Goal: Task Accomplishment & Management: Manage account settings

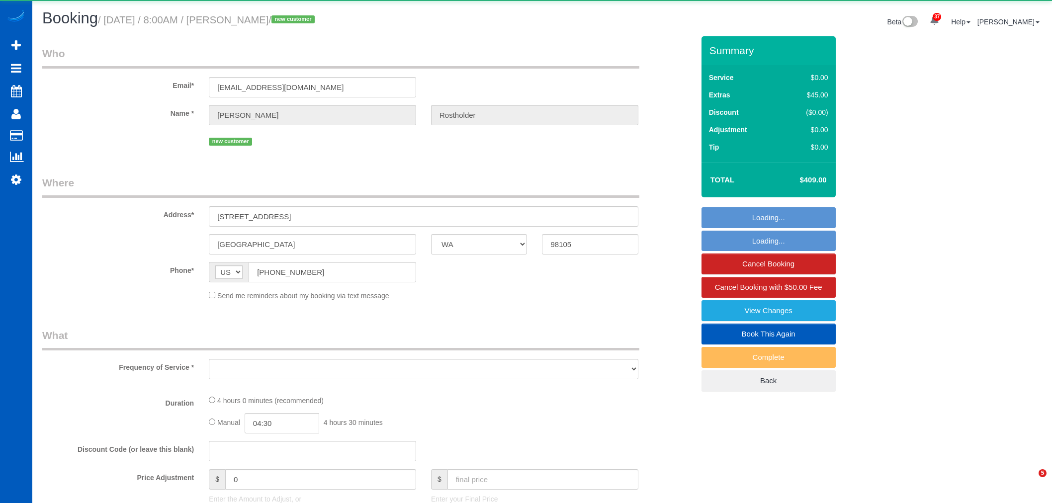
select select "WA"
select select "object:5096"
select select "199"
select select "spot33"
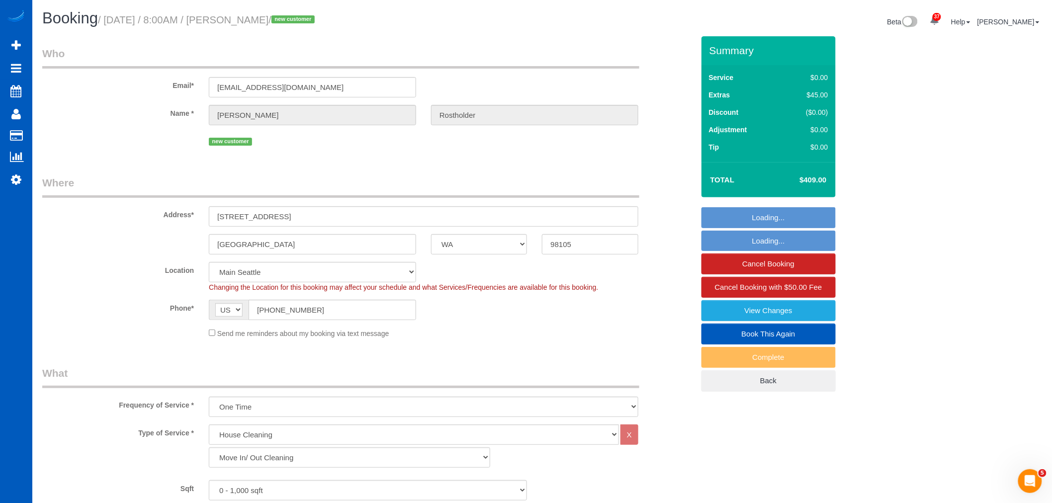
select select "spot47"
select select "object:5283"
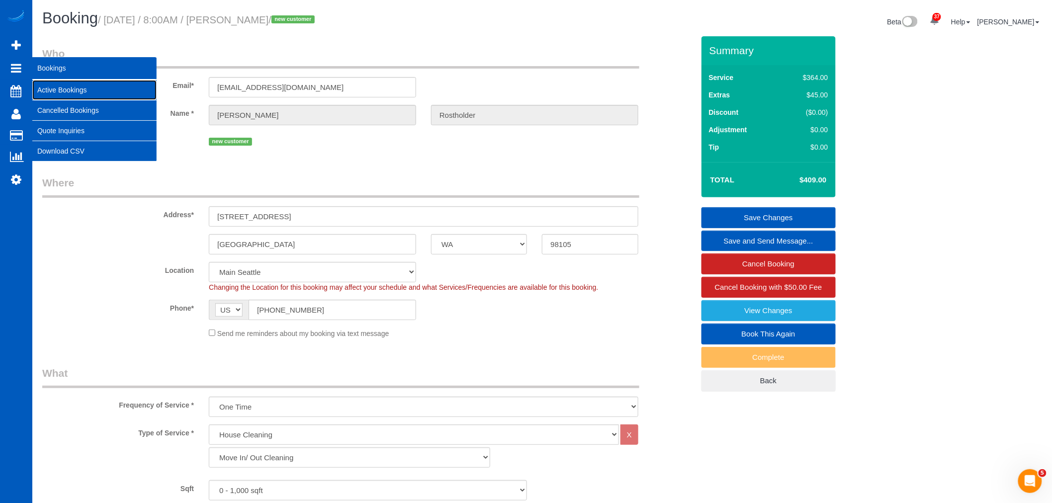
click at [61, 89] on link "Active Bookings" at bounding box center [94, 90] width 124 height 20
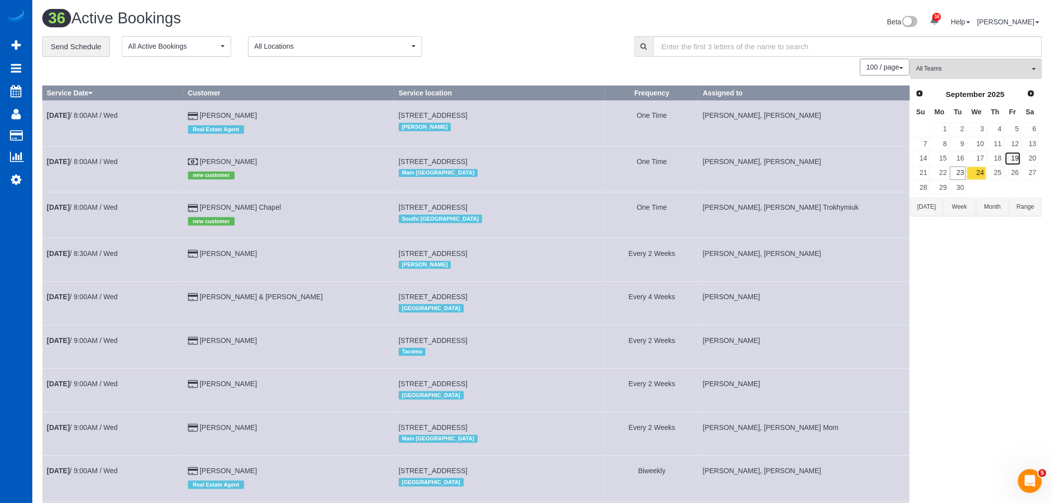
click at [1014, 162] on link "19" at bounding box center [1012, 158] width 16 height 13
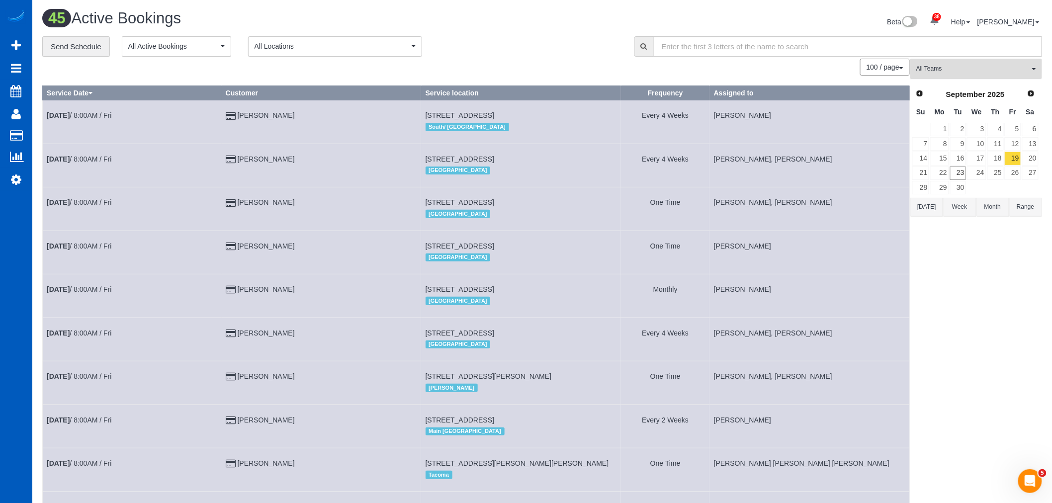
click at [968, 68] on span "All Teams" at bounding box center [972, 69] width 113 height 8
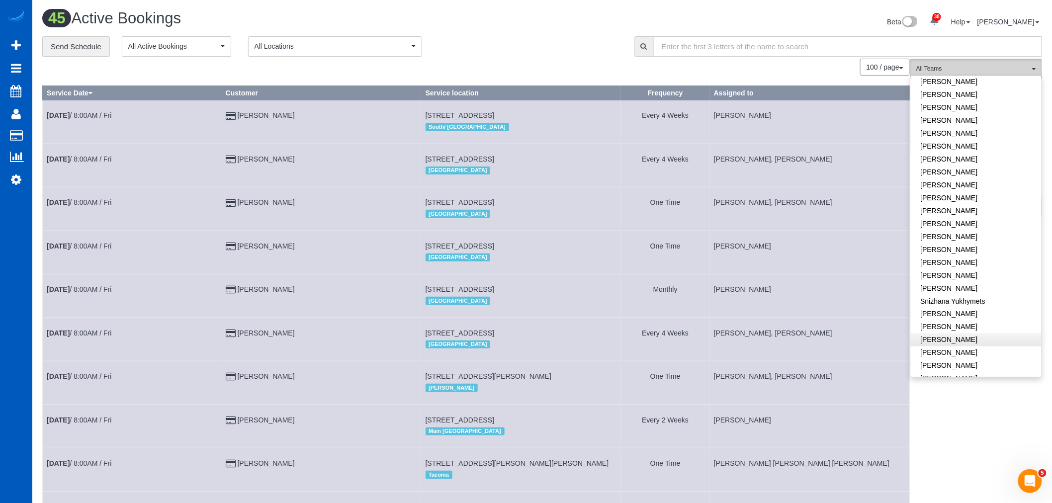
scroll to position [603, 0]
click at [940, 360] on link "Vita Kryshtof" at bounding box center [976, 366] width 131 height 13
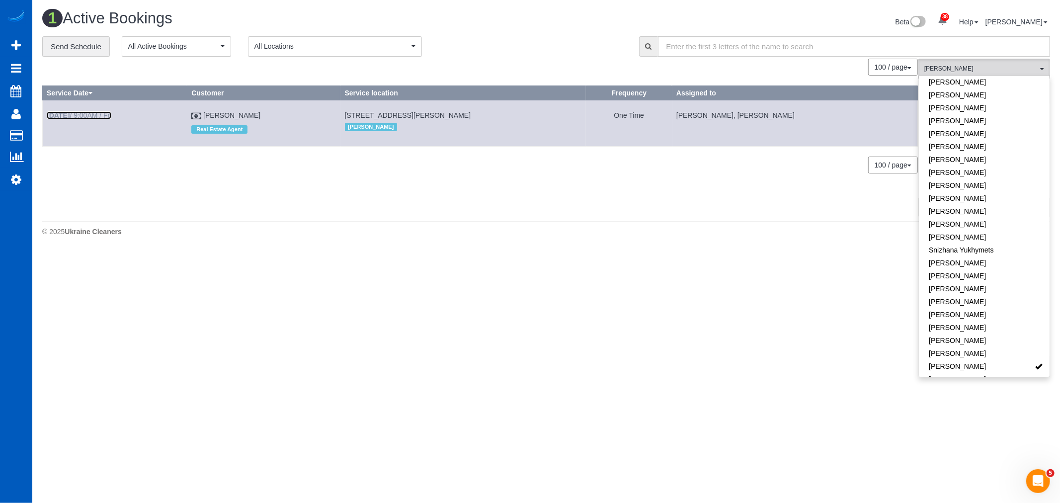
click at [70, 116] on b "Sep 19th" at bounding box center [58, 115] width 23 height 8
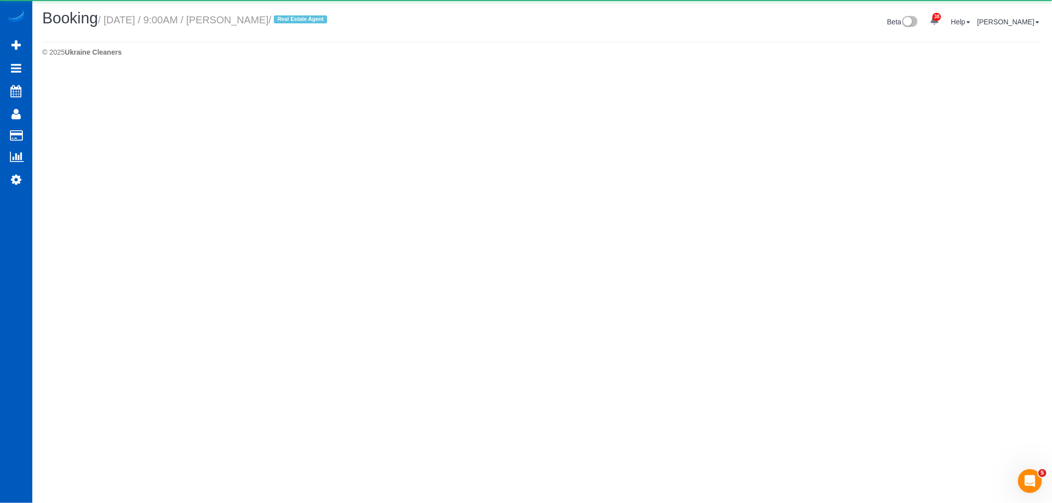
select select "WA"
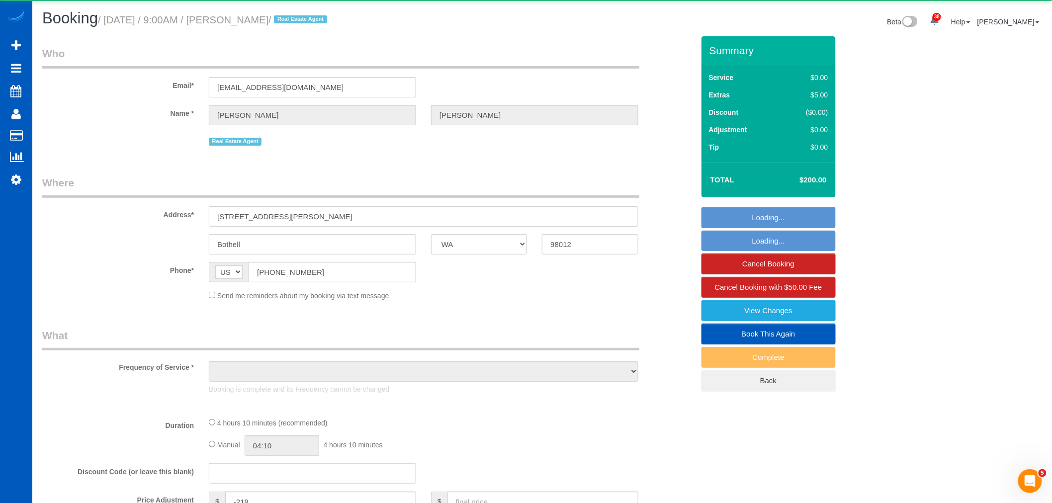
select select "object:7357"
select select "199"
select select "1001"
select select "3"
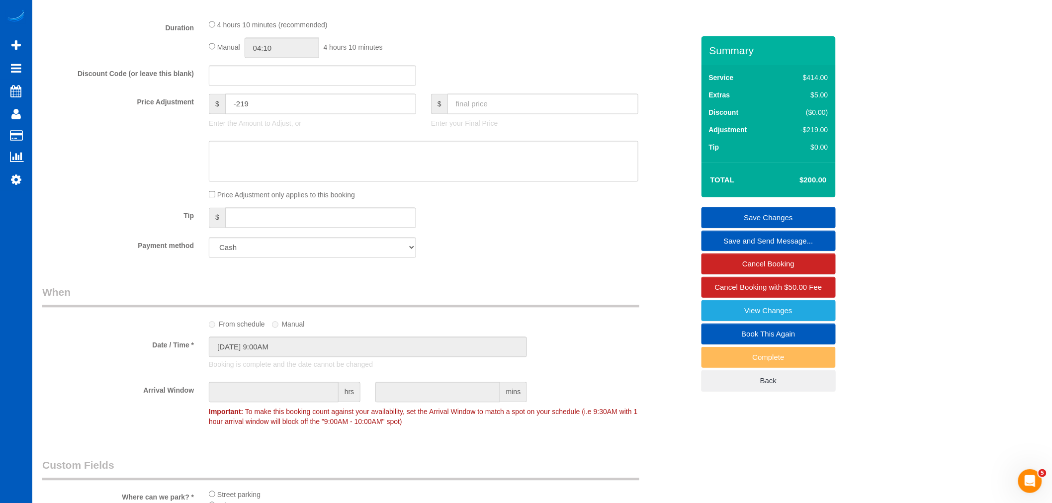
scroll to position [1160, 0]
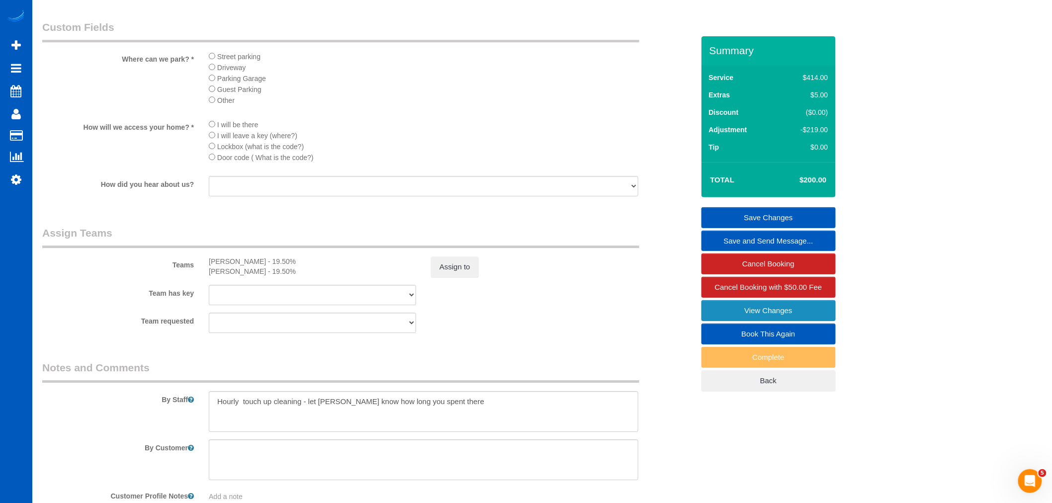
click at [749, 315] on link "View Changes" at bounding box center [768, 310] width 134 height 21
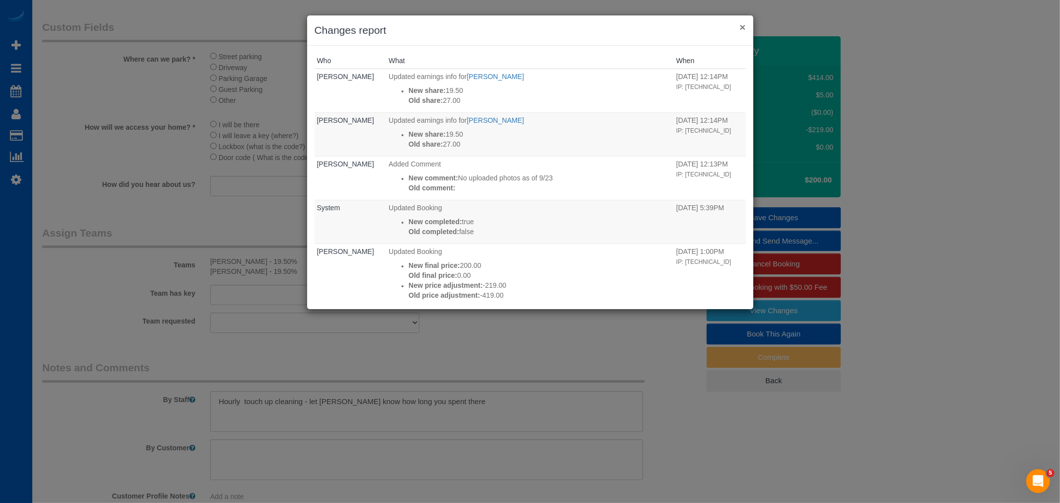
click at [746, 28] on button "×" at bounding box center [743, 27] width 6 height 10
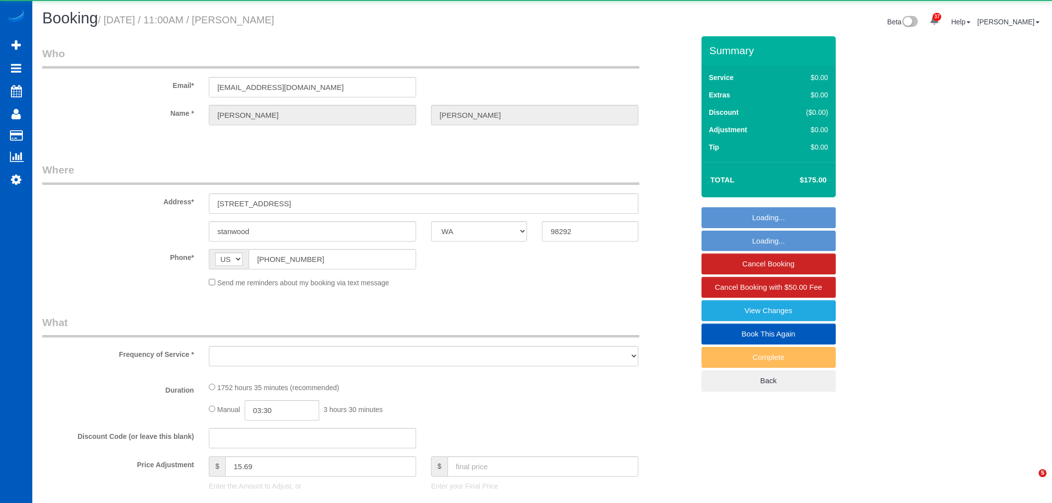
select select "WA"
select select "object:9527"
select select "string:fspay-53676e38-35fb-47d3-b8b6-b2d043f2f4c7"
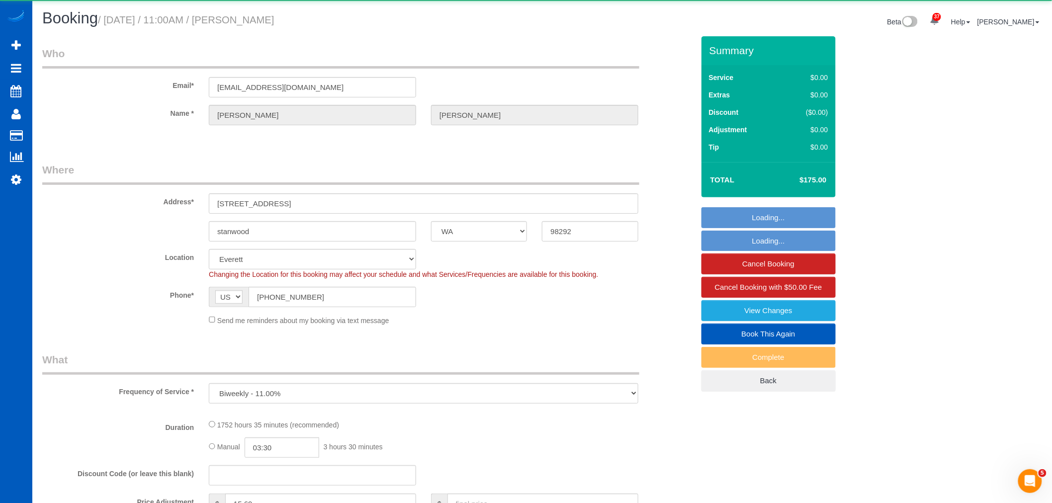
select select "object:9533"
select select "1001"
select select "2"
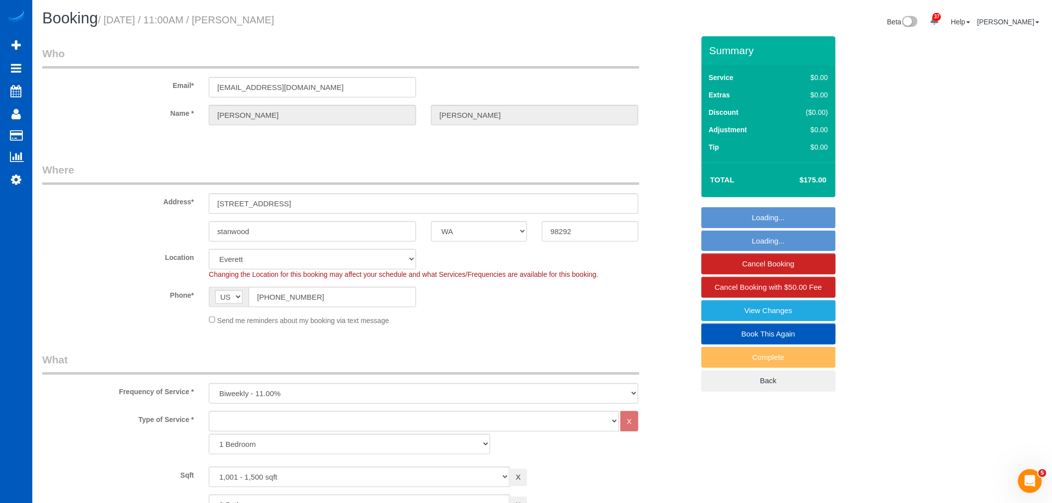
select select "spot52"
select select "1001"
select select "2"
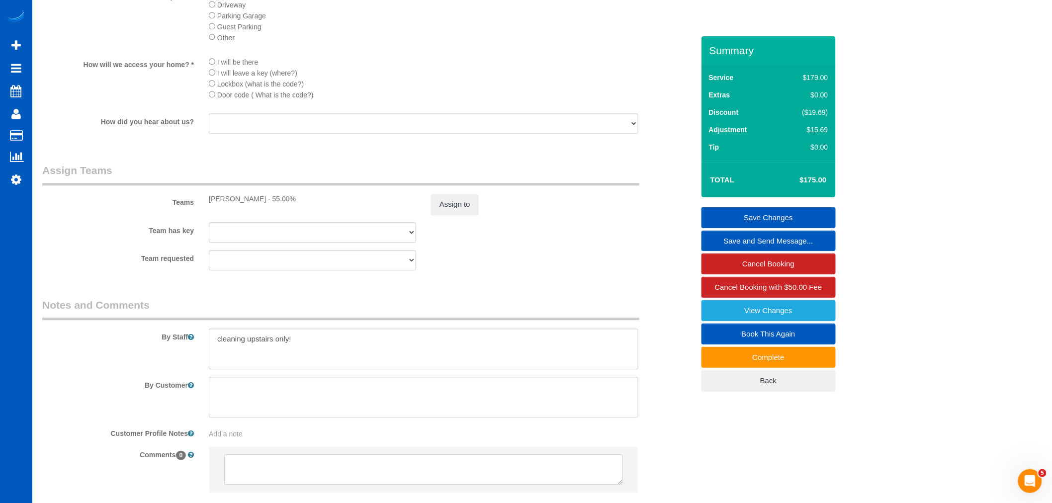
scroll to position [1067, 0]
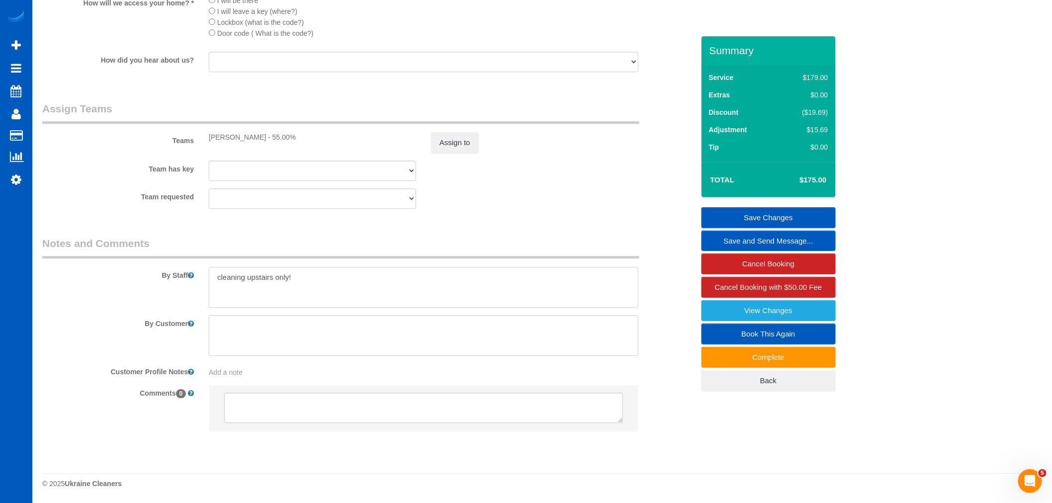
click at [515, 289] on textarea at bounding box center [423, 287] width 429 height 41
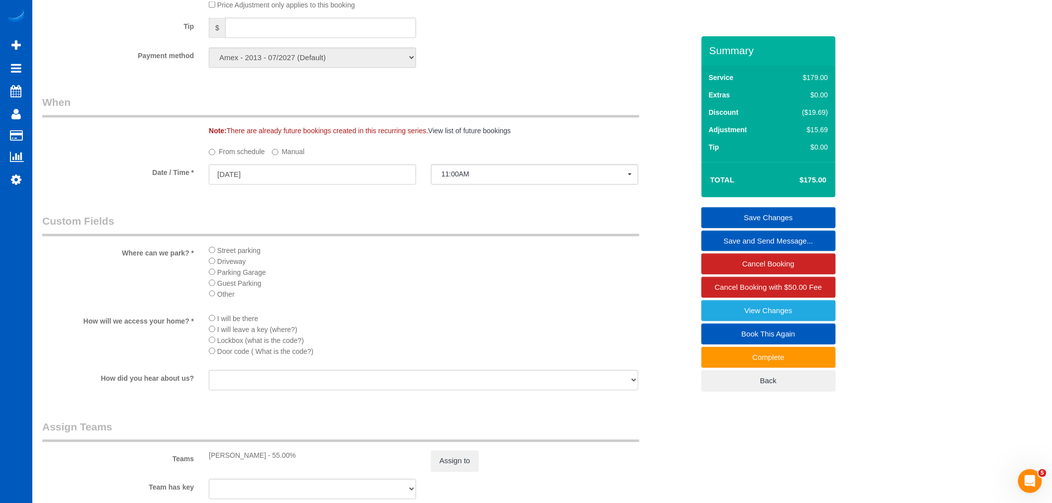
scroll to position [736, 0]
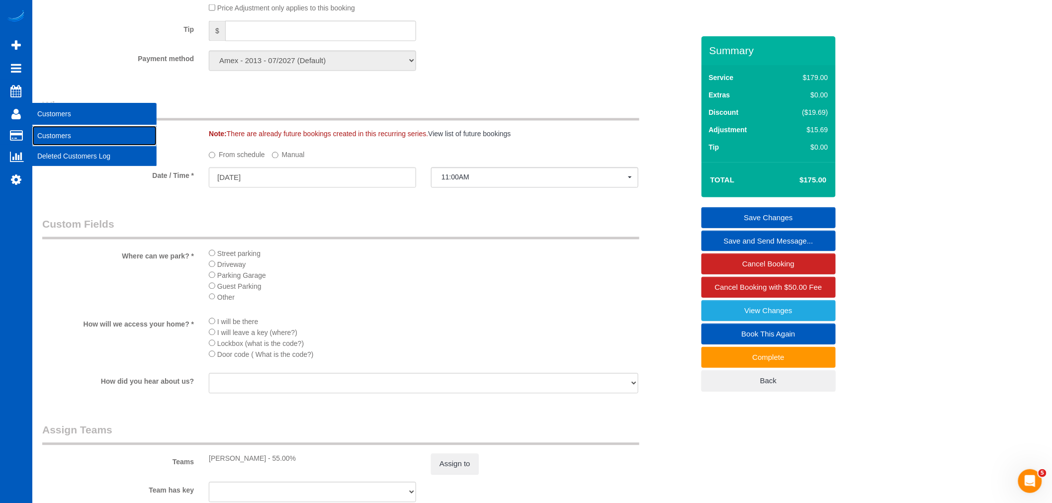
click at [70, 137] on link "Customers" at bounding box center [94, 136] width 124 height 20
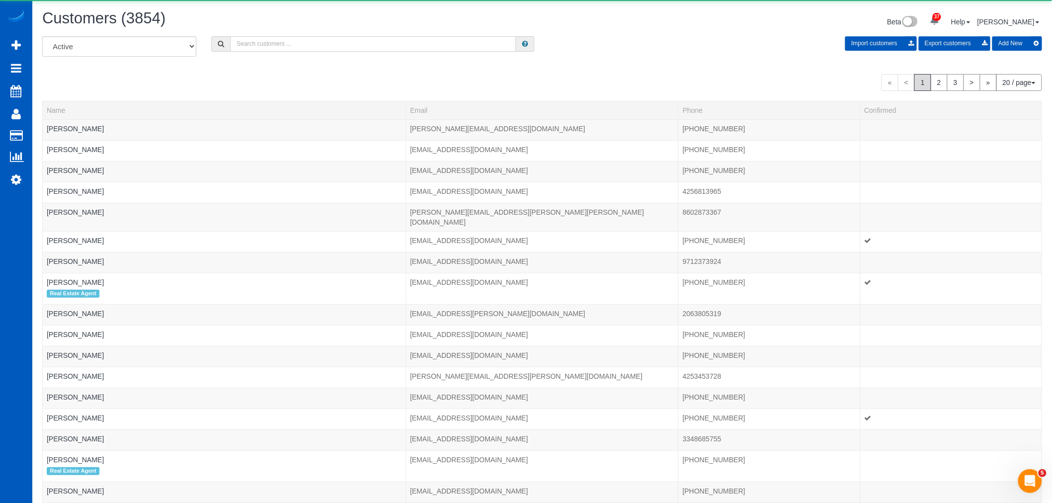
click at [336, 46] on input "text" at bounding box center [373, 43] width 286 height 15
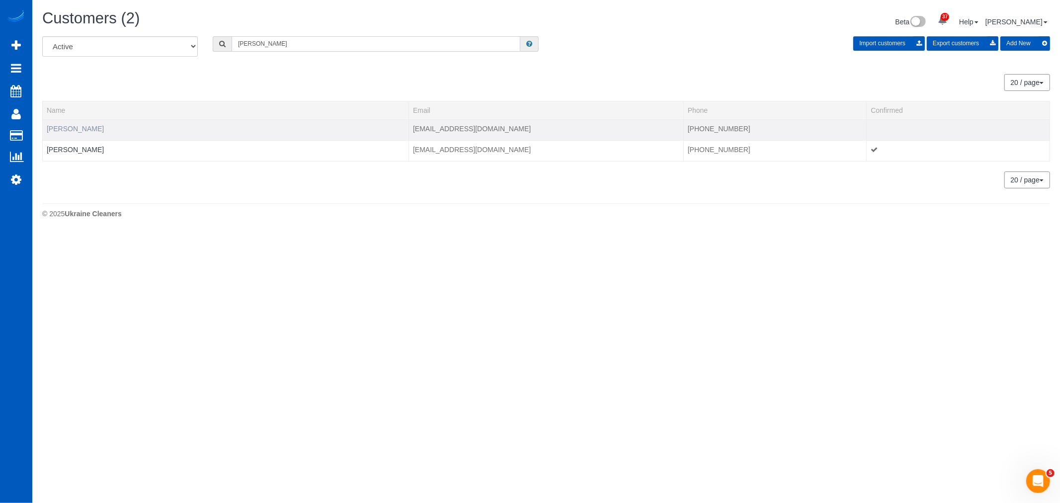
type input "cummings"
click at [83, 132] on link "[PERSON_NAME]" at bounding box center [75, 129] width 57 height 8
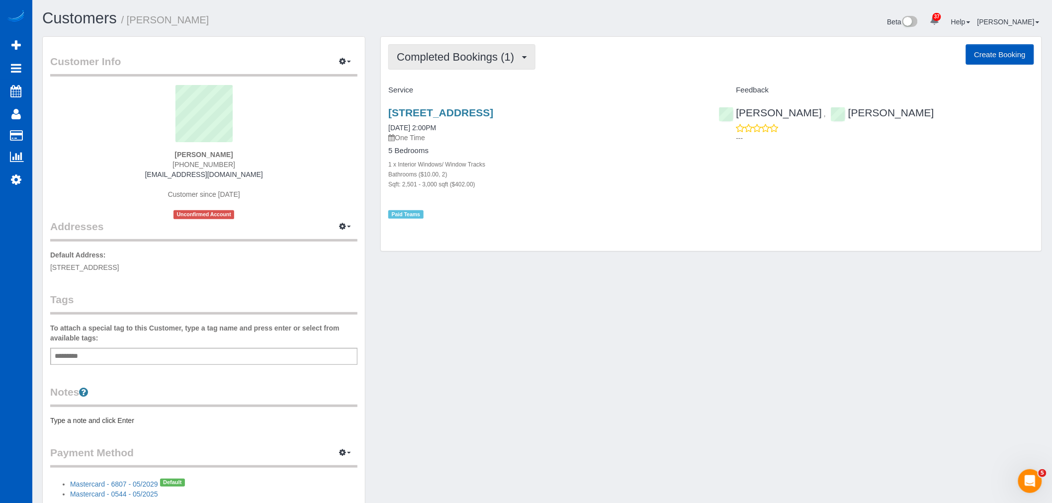
click at [485, 63] on button "Completed Bookings (1)" at bounding box center [461, 56] width 147 height 25
click at [465, 95] on link "Upcoming Bookings (1)" at bounding box center [440, 92] width 103 height 13
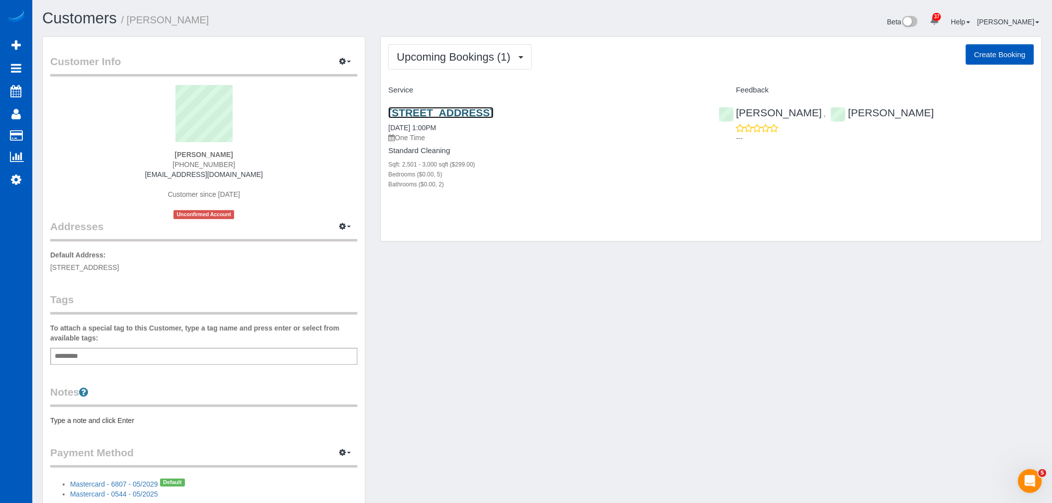
click at [446, 111] on link "2001 26th Ave E, Seattle, WA 98112" at bounding box center [440, 112] width 105 height 11
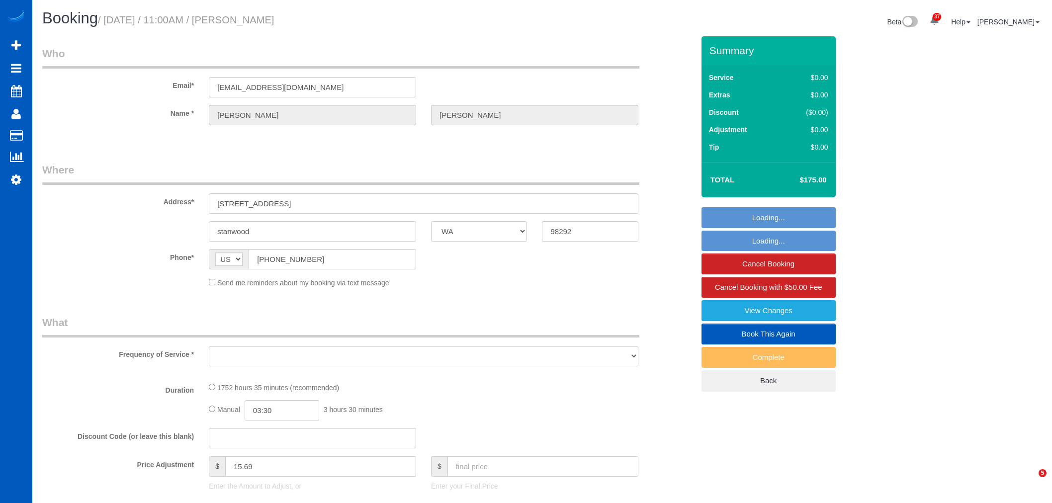
select select "WA"
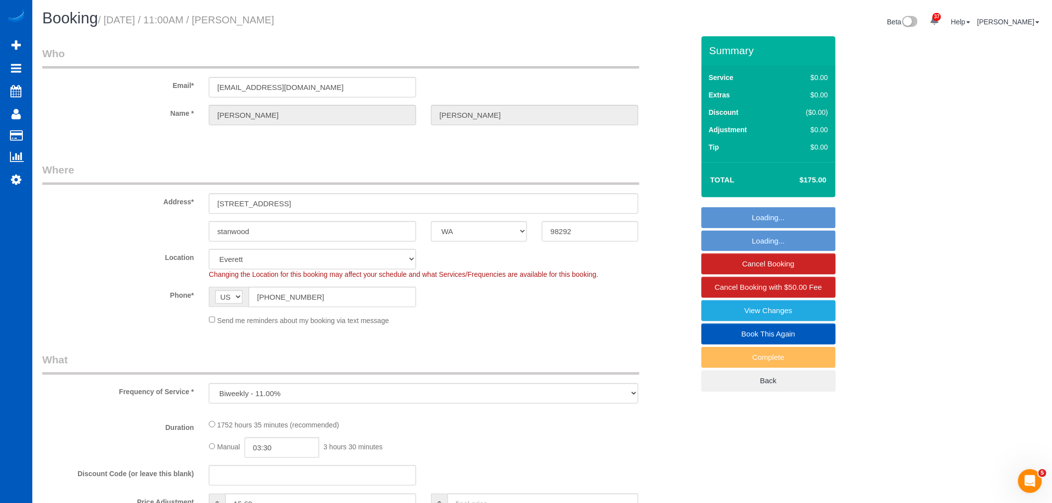
select select "object:17648"
select select "1001"
select select "2"
select select "spot140"
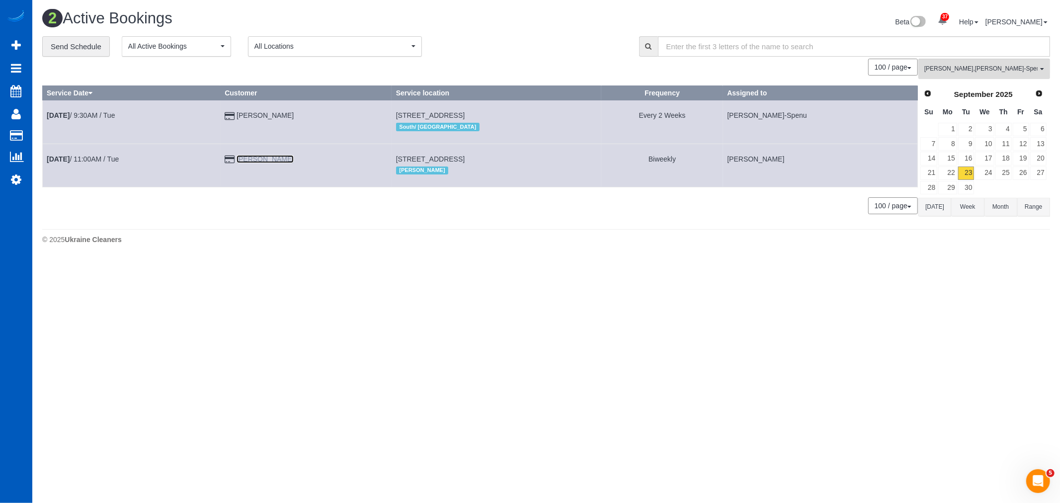
click at [276, 162] on link "Heinz Roye" at bounding box center [265, 159] width 57 height 8
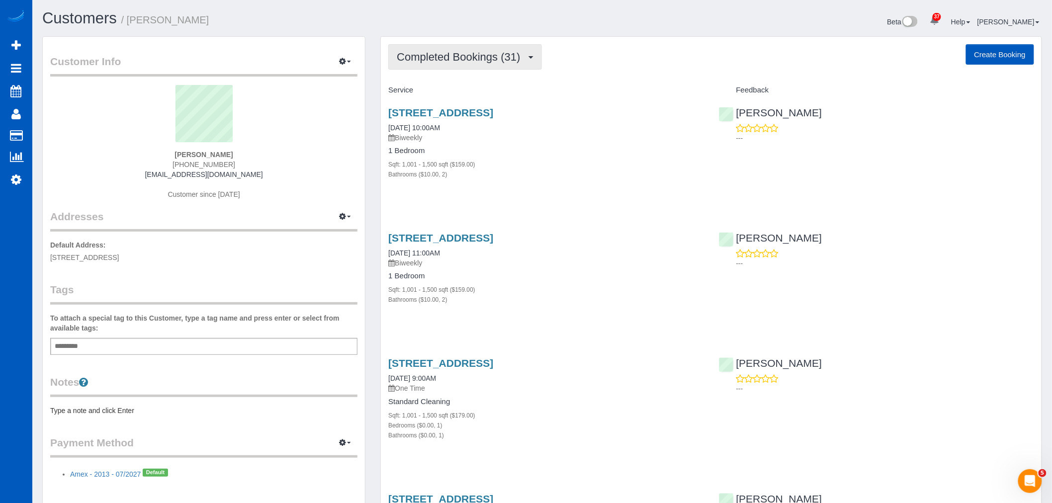
click at [454, 56] on span "Completed Bookings (31)" at bounding box center [461, 57] width 128 height 12
click at [447, 91] on link "Upcoming Bookings (12)" at bounding box center [442, 92] width 107 height 13
click at [456, 45] on button "Upcoming Bookings (12)" at bounding box center [463, 56] width 150 height 25
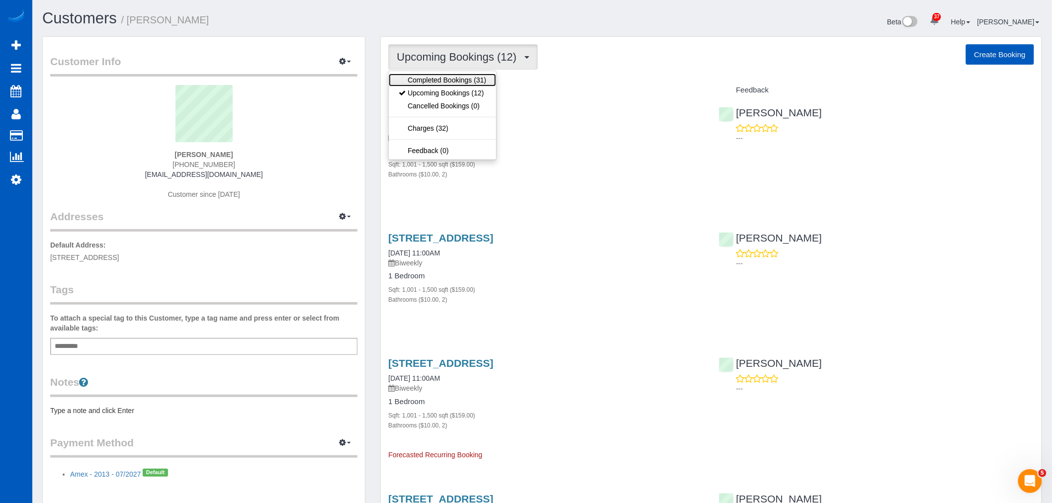
click at [450, 76] on link "Completed Bookings (31)" at bounding box center [442, 80] width 107 height 13
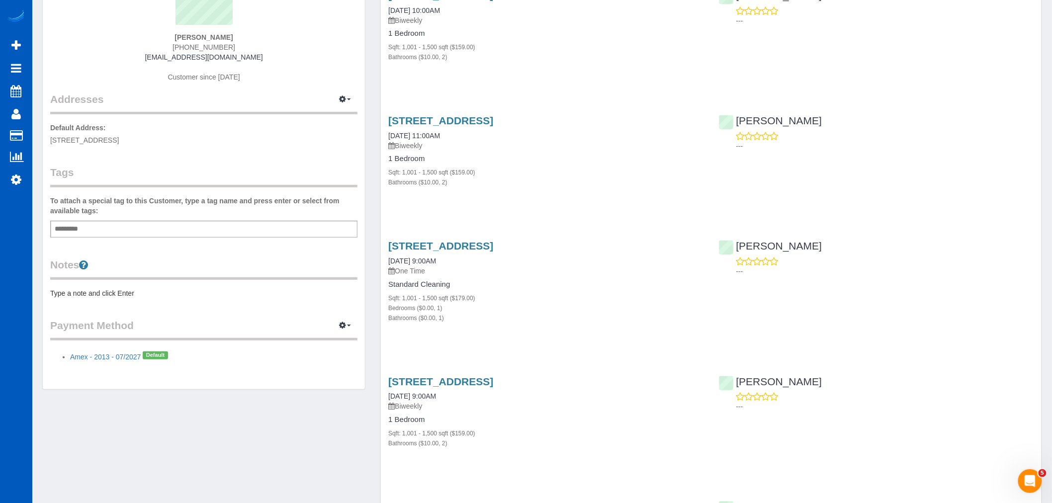
scroll to position [276, 0]
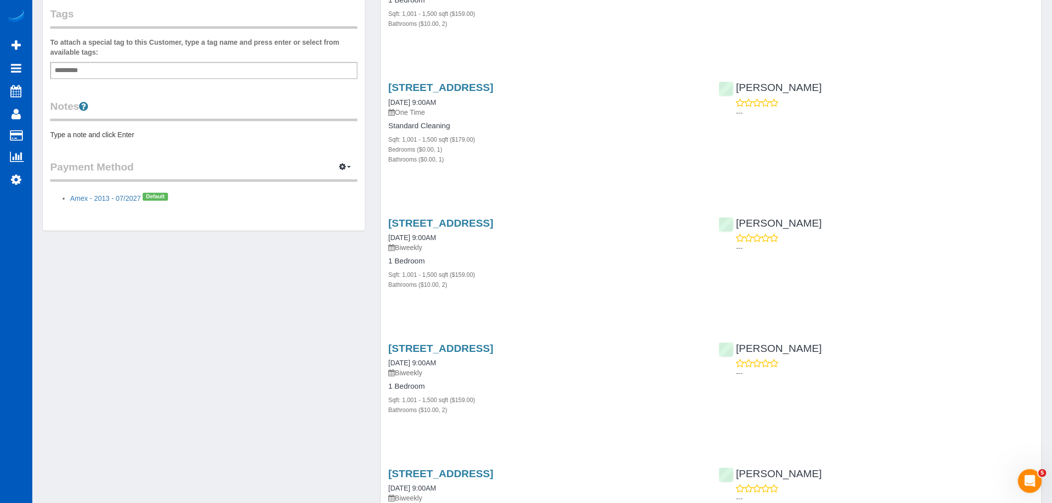
click at [162, 137] on pre "Type a note and click Enter" at bounding box center [203, 135] width 307 height 10
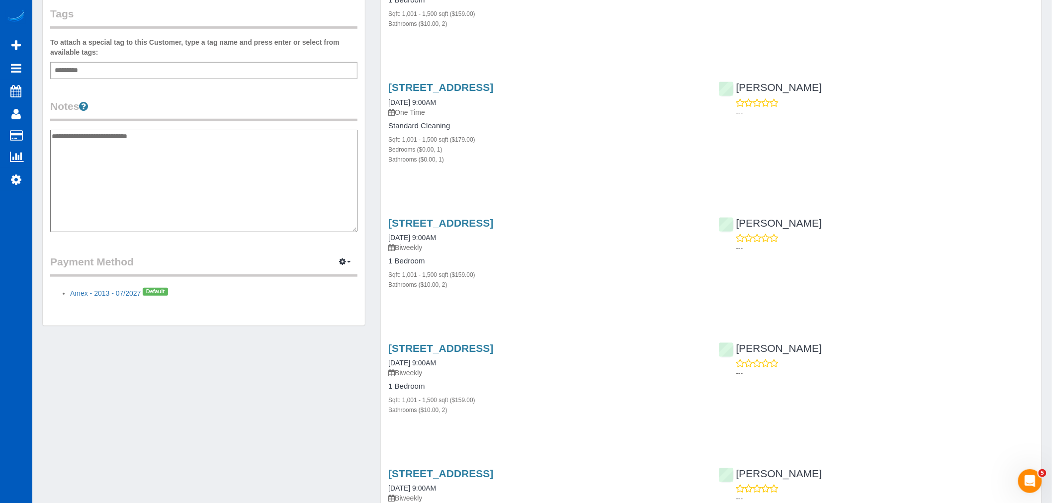
type textarea "**********"
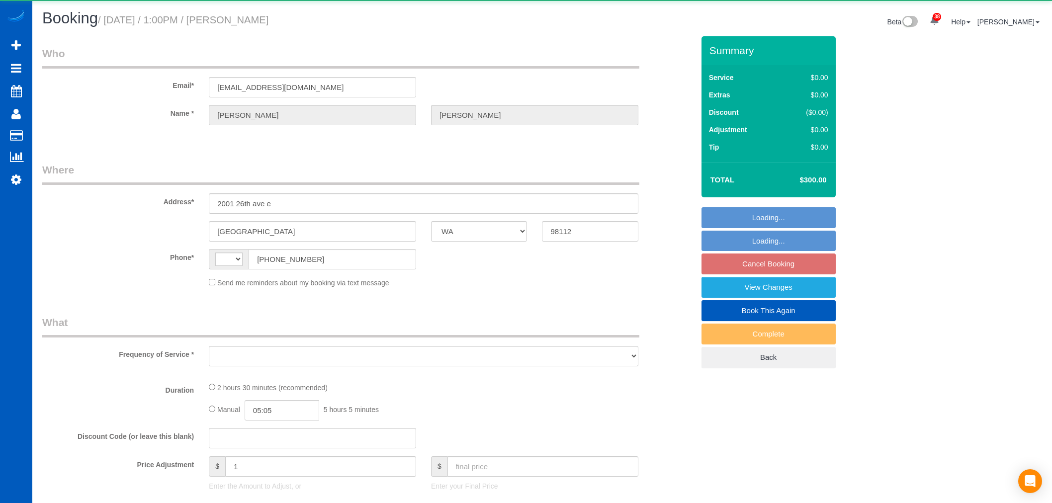
select select "WA"
select select "string:[GEOGRAPHIC_DATA]"
select select "object:1162"
select select "string:fspay-991bba1f-6b8d-4041-822a-81e30f520015"
select select "199"
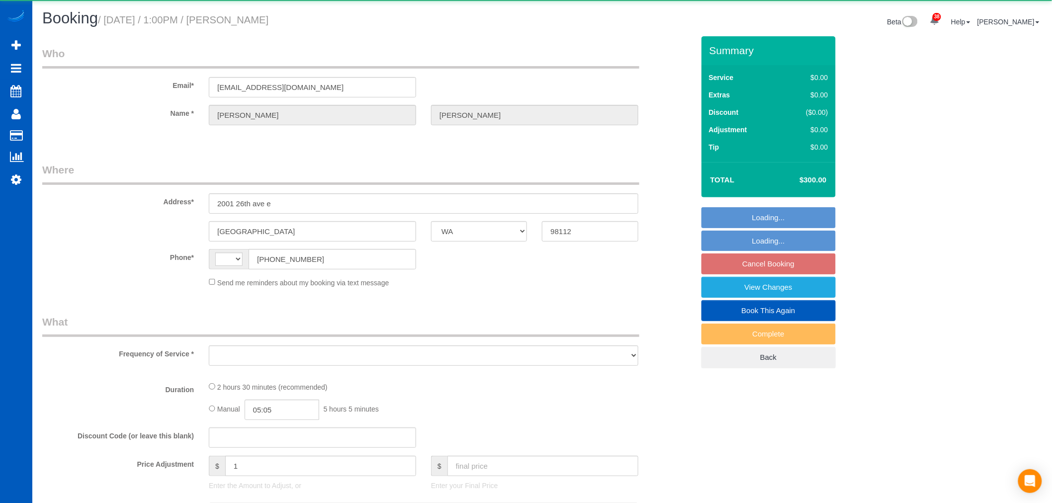
select select "2501"
select select "5"
select select "2"
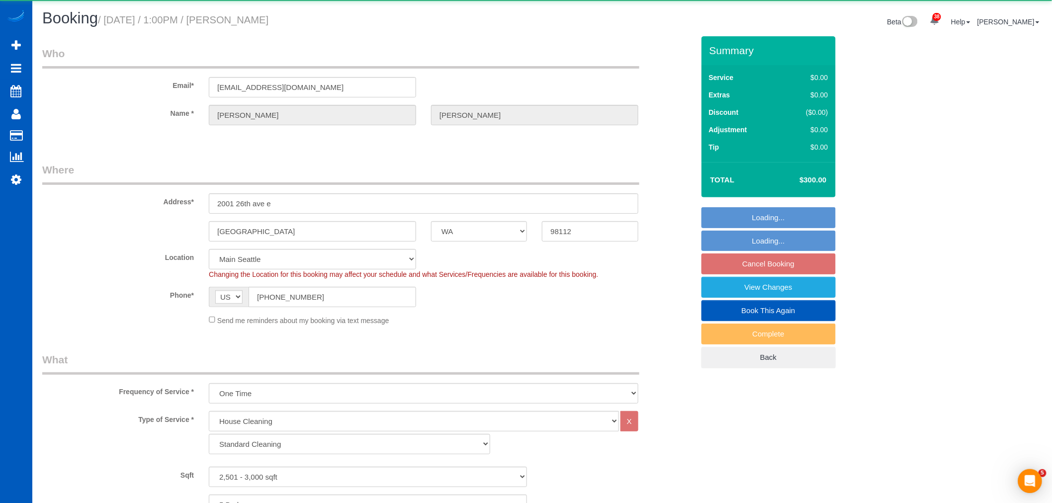
select select "2501"
select select "5"
select select "2"
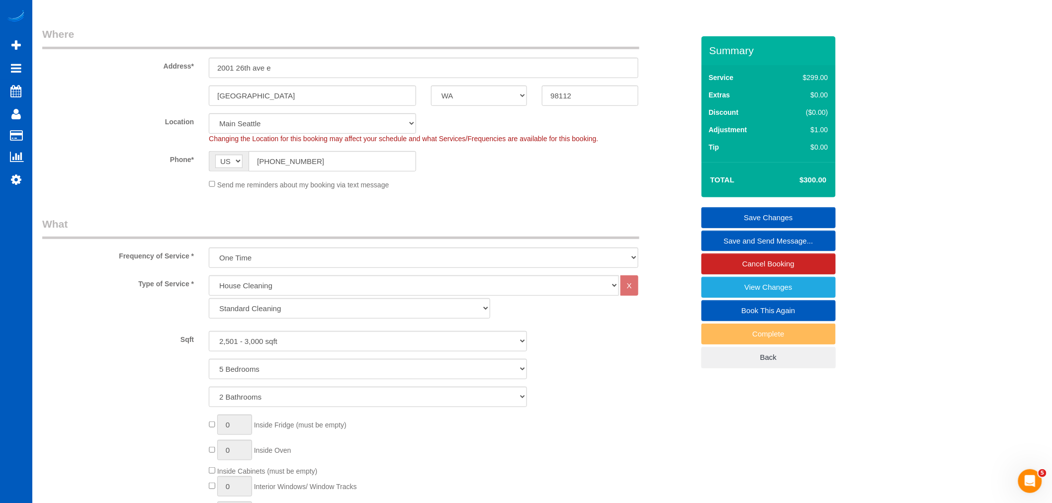
scroll to position [276, 0]
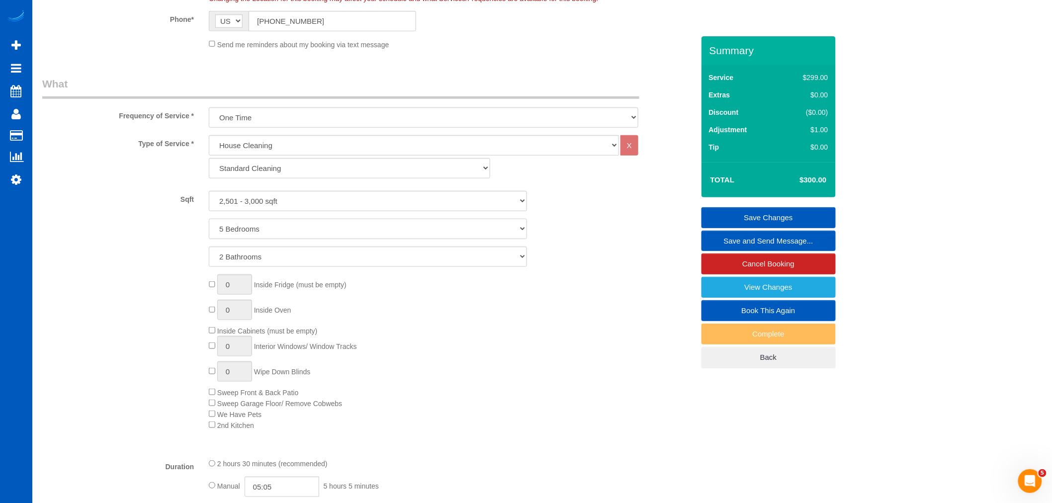
click at [297, 226] on select "1 Bedroom 2 Bedrooms 3 Bedrooms 4 Bedrooms 5 Bedrooms 6 Bedrooms 7 Bedrooms" at bounding box center [368, 229] width 318 height 20
select select "3"
click at [209, 219] on select "1 Bedroom 2 Bedrooms 3 Bedrooms 4 Bedrooms 5 Bedrooms 6 Bedrooms 7 Bedrooms" at bounding box center [368, 229] width 318 height 20
click at [763, 239] on link "Save and Send Message..." at bounding box center [768, 241] width 134 height 21
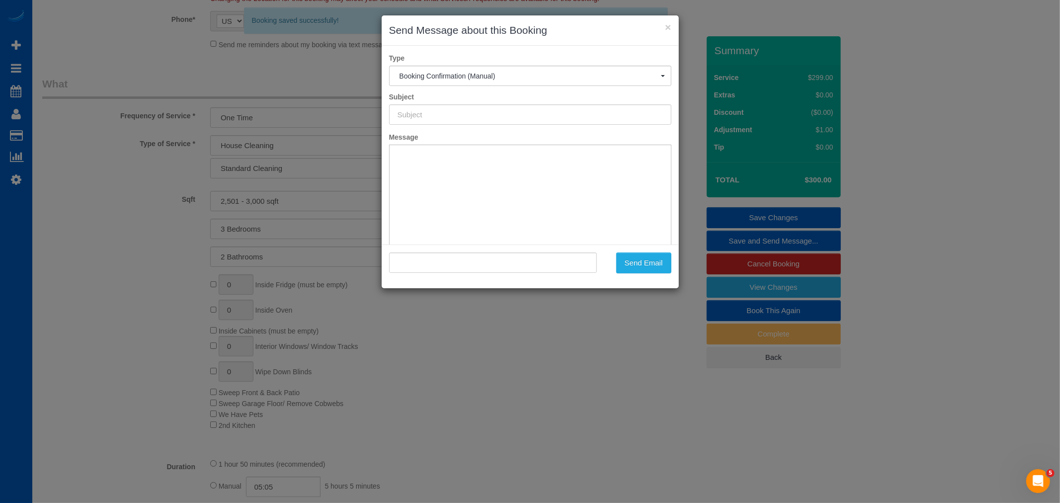
scroll to position [0, 0]
type input "Cleaning Service Confirmed!"
type input ""[PERSON_NAME]" <[EMAIL_ADDRESS][DOMAIN_NAME]>"
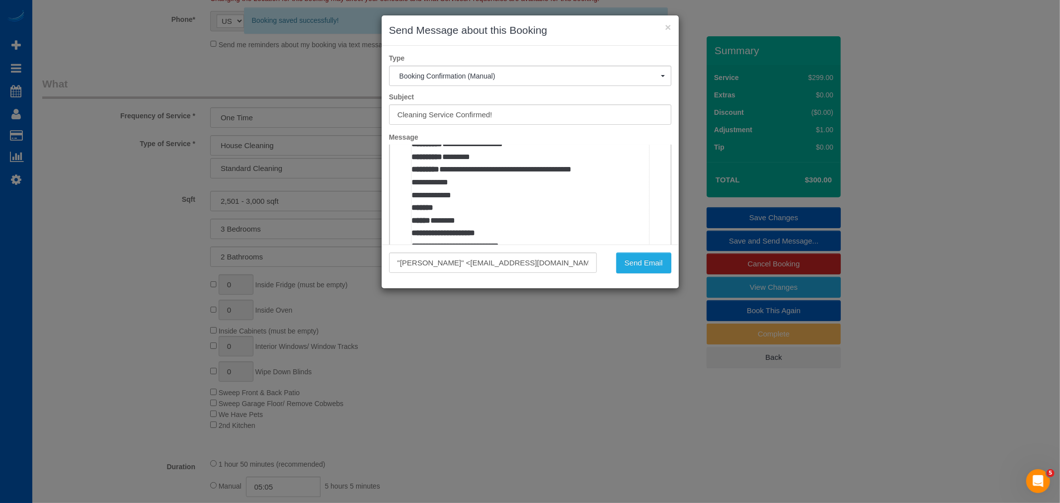
scroll to position [607, 0]
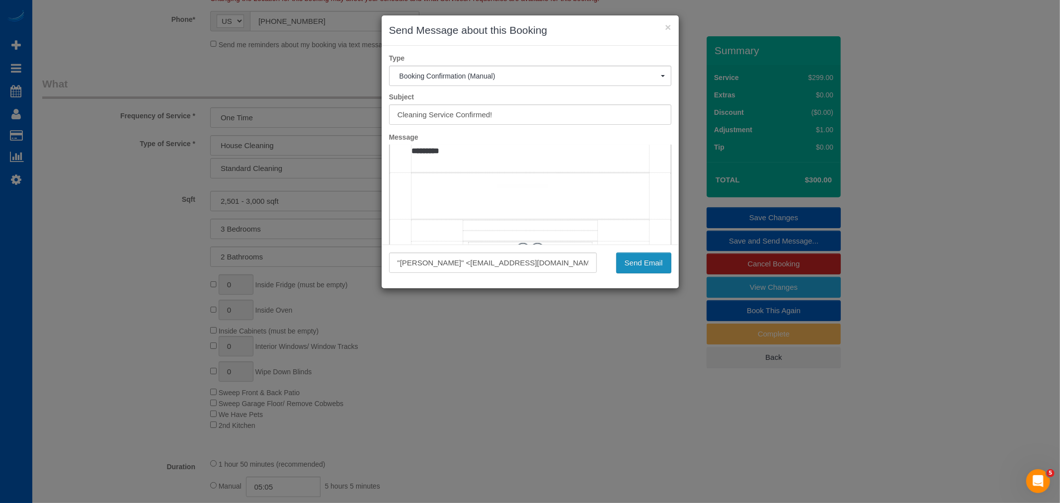
drag, startPoint x: 642, startPoint y: 267, endPoint x: 628, endPoint y: 259, distance: 15.8
drag, startPoint x: 628, startPoint y: 259, endPoint x: 628, endPoint y: 268, distance: 9.0
click at [628, 268] on button "Send Email" at bounding box center [643, 262] width 55 height 21
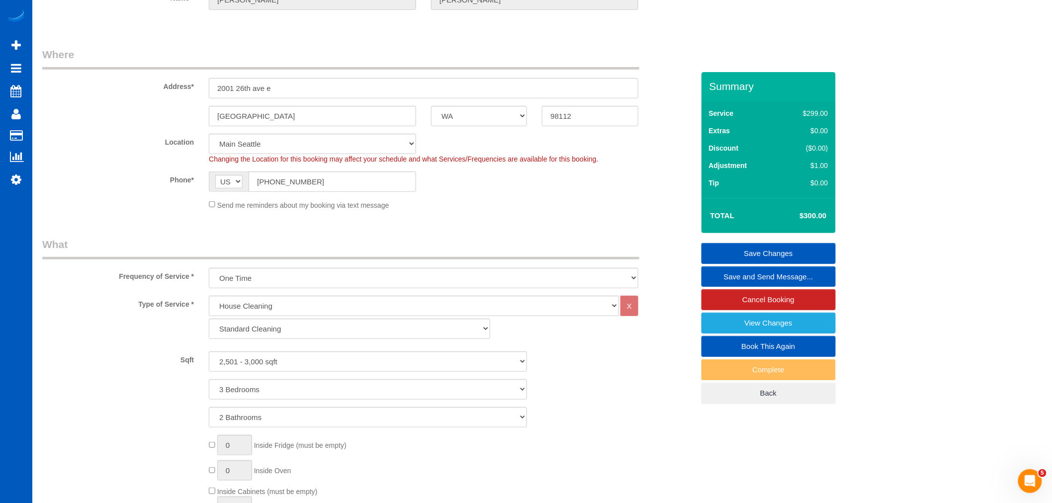
scroll to position [0, 0]
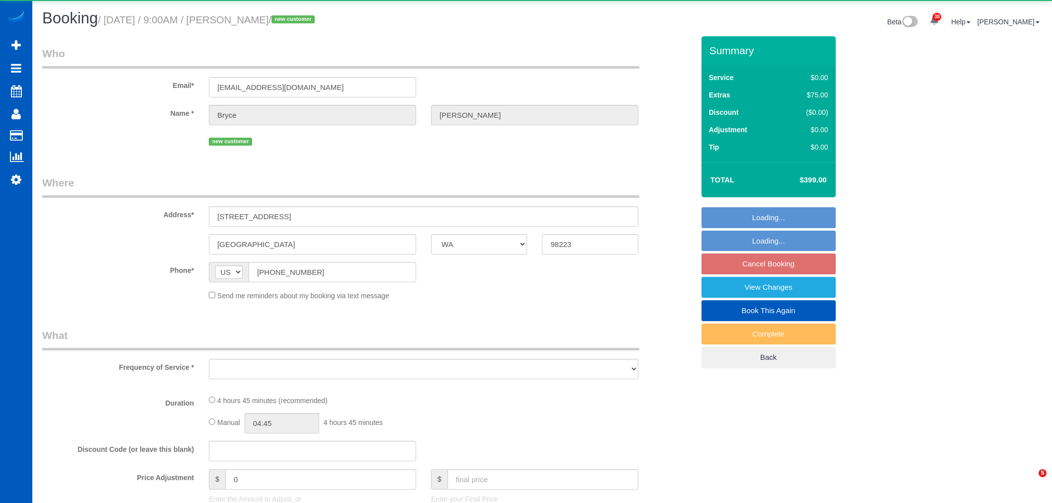
select select "WA"
select select "object:3792"
select select "199"
select select "1501"
select select "3"
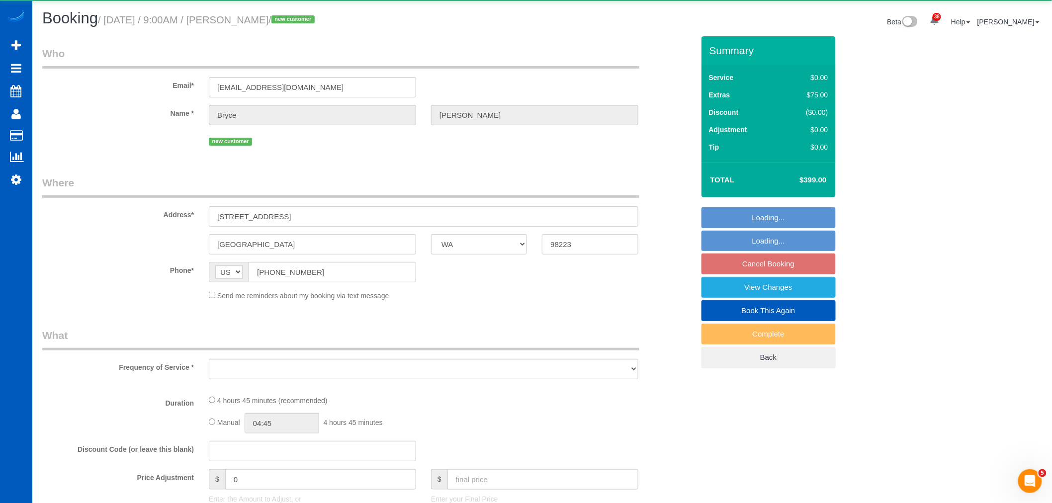
select select "3"
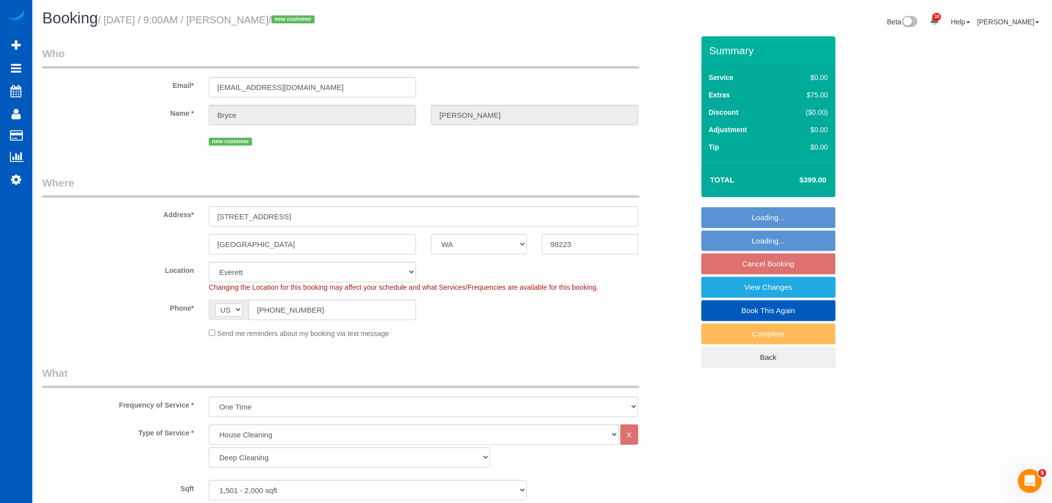
select select "object:4142"
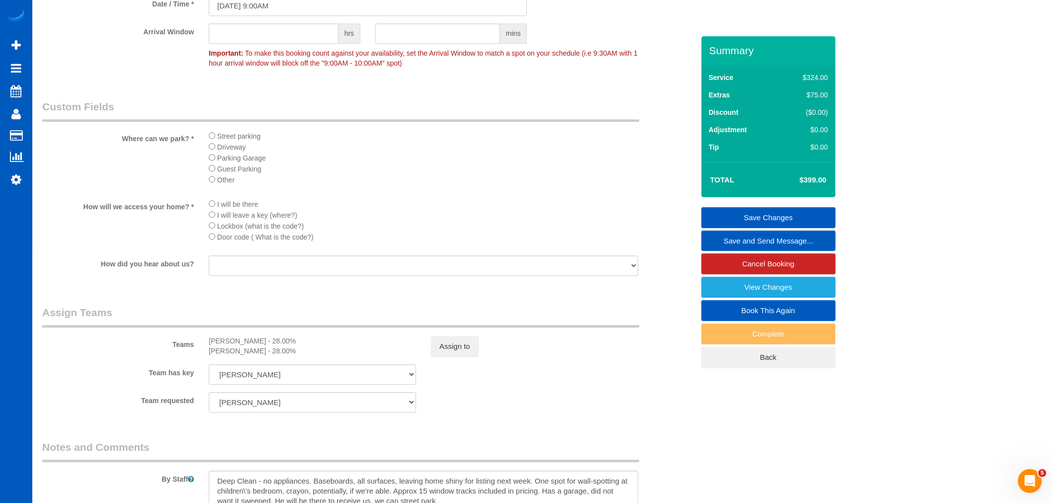
scroll to position [1085, 0]
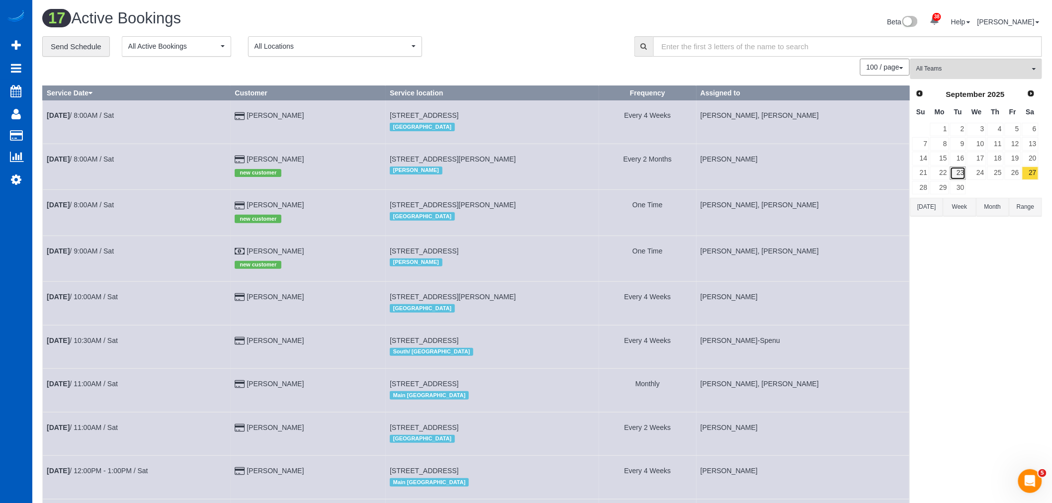
click at [958, 169] on link "23" at bounding box center [958, 173] width 16 height 13
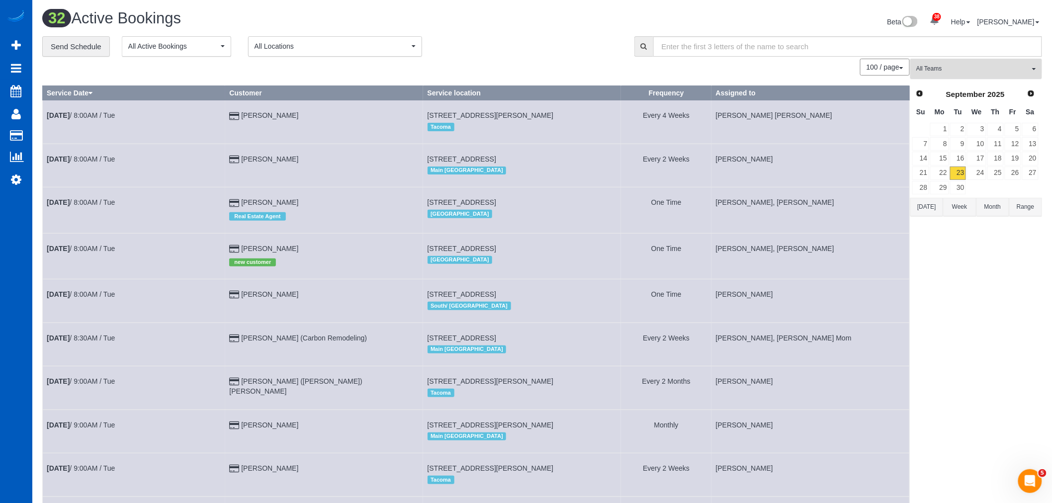
click at [950, 70] on span "All Teams" at bounding box center [972, 69] width 113 height 8
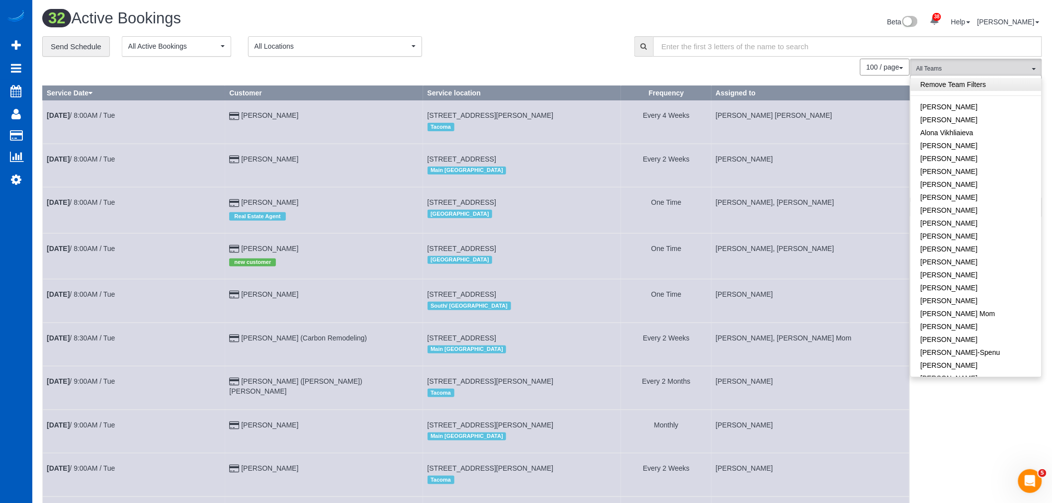
click at [969, 82] on link "Remove Team Filters" at bounding box center [976, 84] width 131 height 13
click at [961, 68] on span "All Teams" at bounding box center [972, 69] width 113 height 8
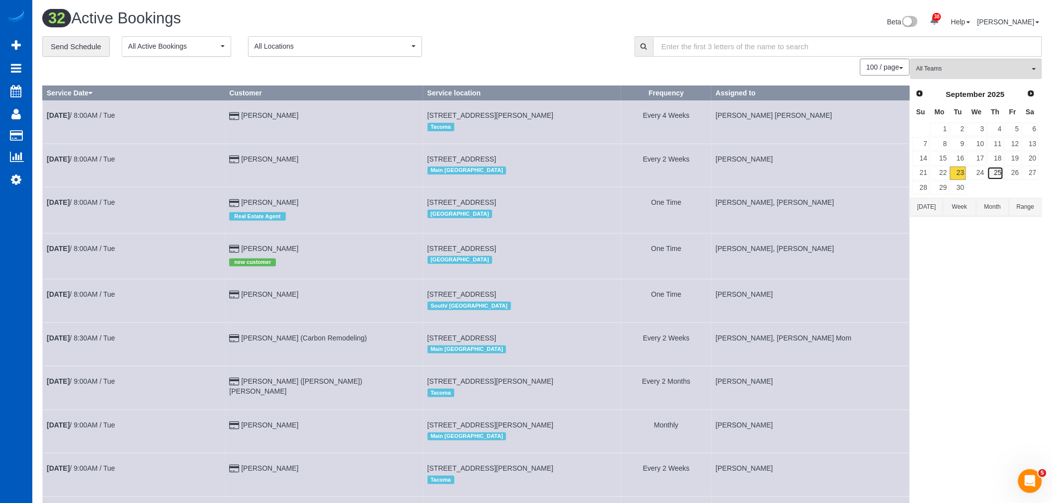
click at [987, 169] on link "25" at bounding box center [995, 173] width 16 height 13
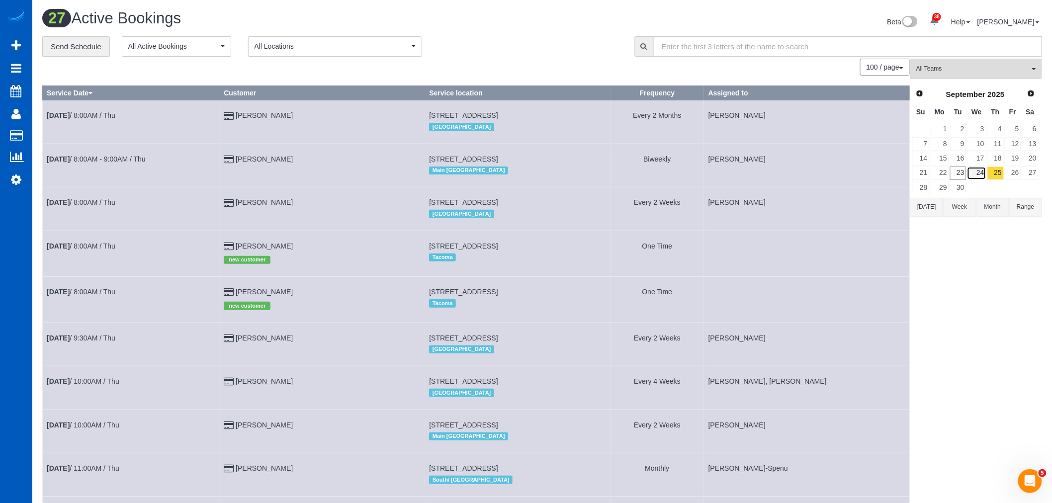
click at [985, 171] on link "24" at bounding box center [976, 173] width 19 height 13
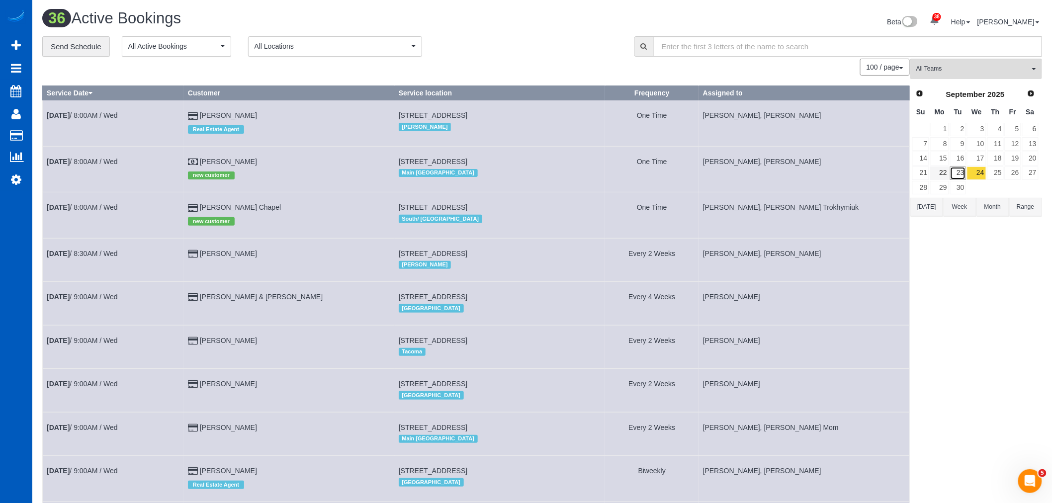
click at [956, 171] on link "23" at bounding box center [958, 173] width 16 height 13
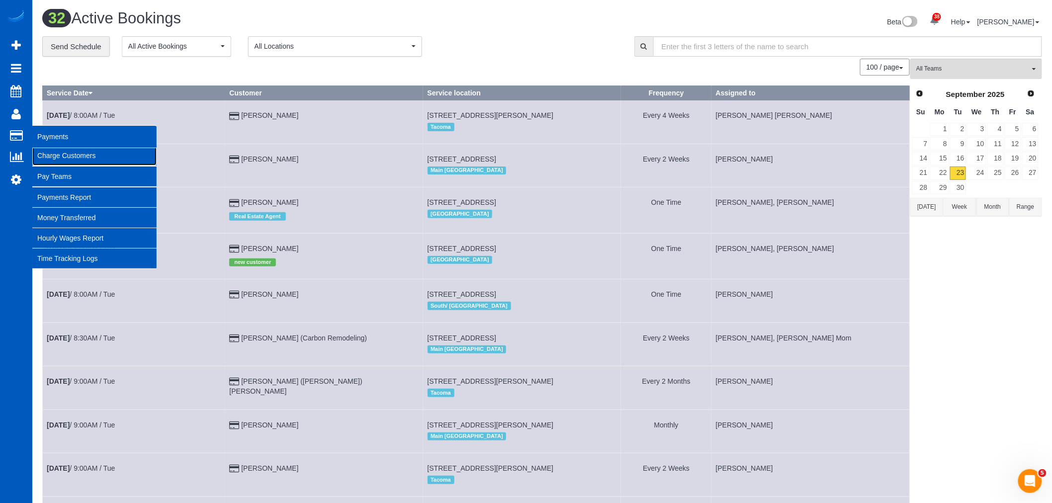
click at [66, 154] on link "Charge Customers" at bounding box center [94, 156] width 124 height 20
select select
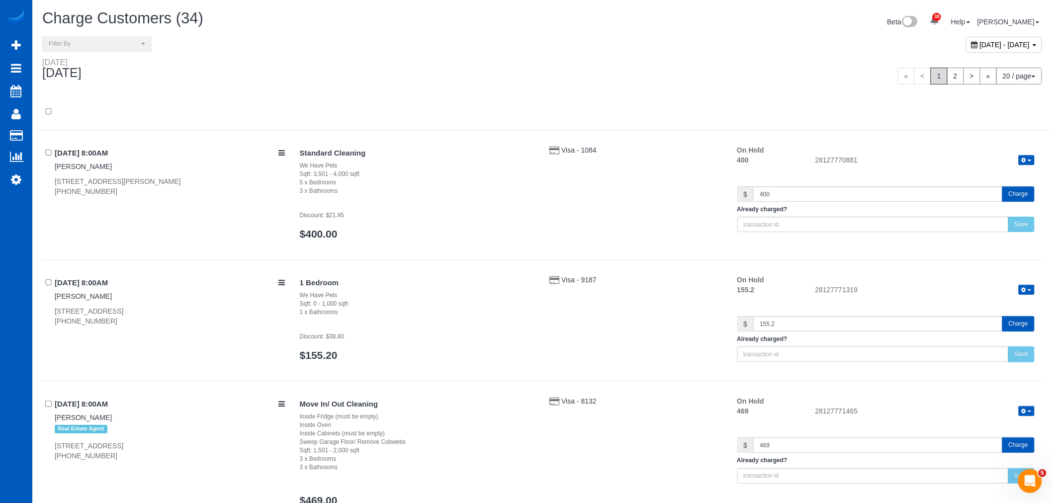
click at [966, 40] on div "[DATE] - [DATE]" at bounding box center [1004, 45] width 76 height 16
type input "**********"
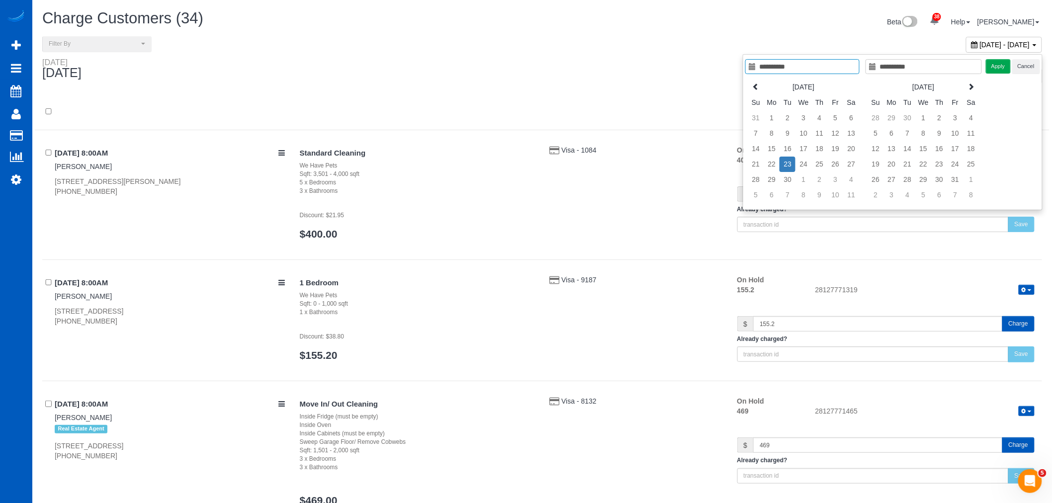
type input "**********"
click at [788, 167] on td "23" at bounding box center [787, 164] width 16 height 15
type input "**********"
click at [788, 166] on td "23" at bounding box center [787, 164] width 16 height 15
type input "**********"
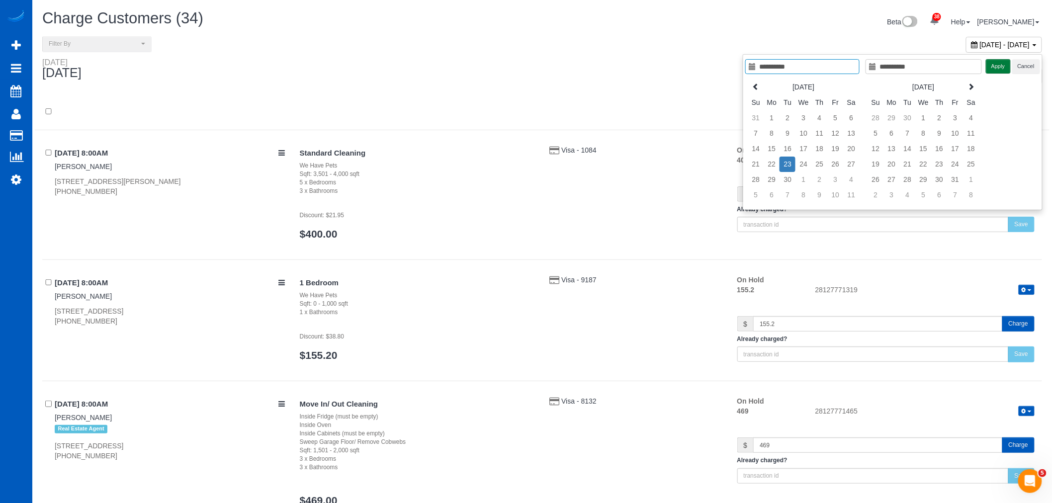
click at [1007, 63] on button "Apply" at bounding box center [998, 66] width 25 height 14
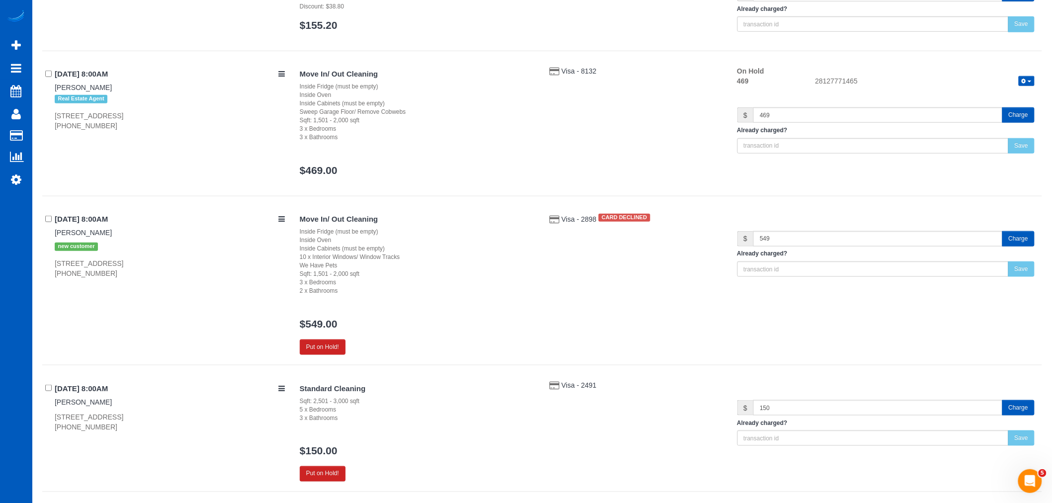
scroll to position [331, 0]
click at [75, 228] on link "[PERSON_NAME]" at bounding box center [83, 232] width 57 height 8
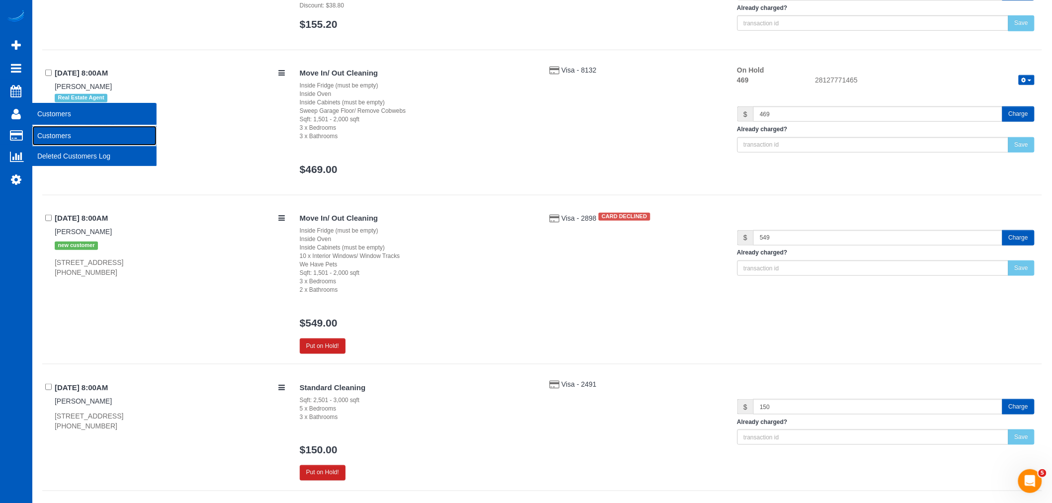
click at [66, 129] on link "Customers" at bounding box center [94, 136] width 124 height 20
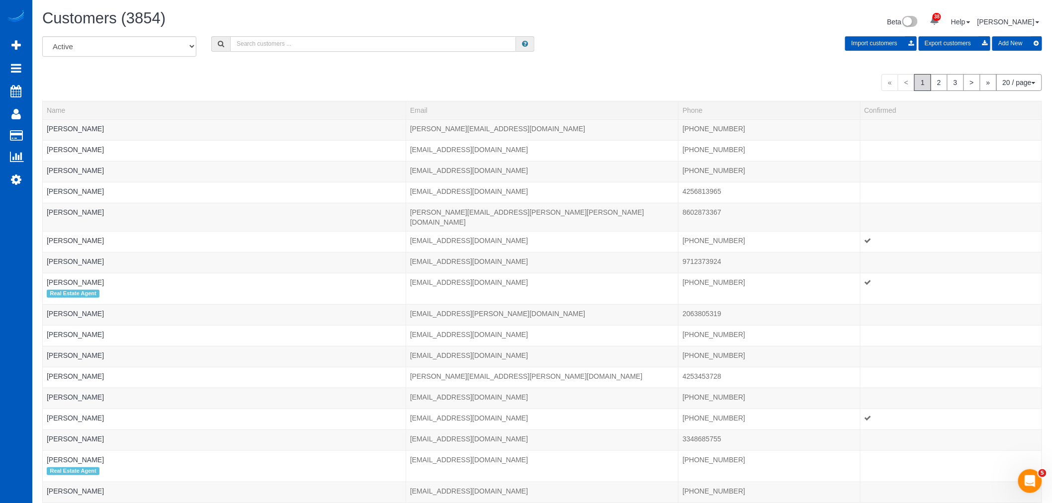
click at [263, 46] on input "text" at bounding box center [373, 43] width 286 height 15
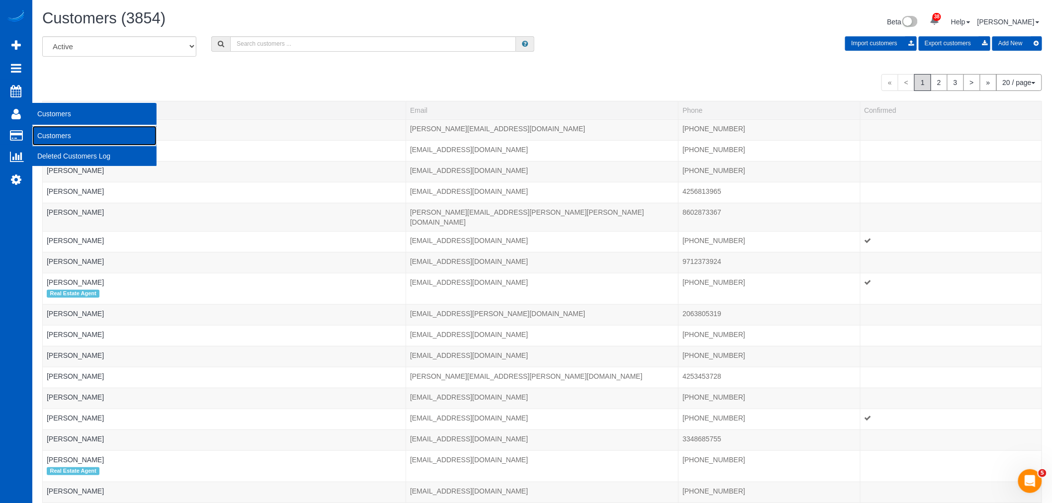
click at [49, 130] on link "Customers" at bounding box center [94, 136] width 124 height 20
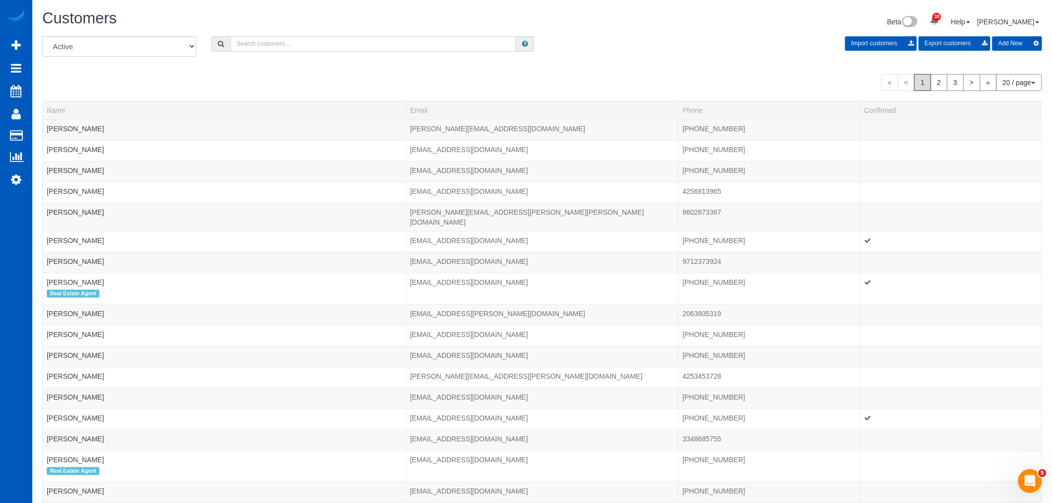
click at [275, 43] on input "text" at bounding box center [373, 43] width 286 height 15
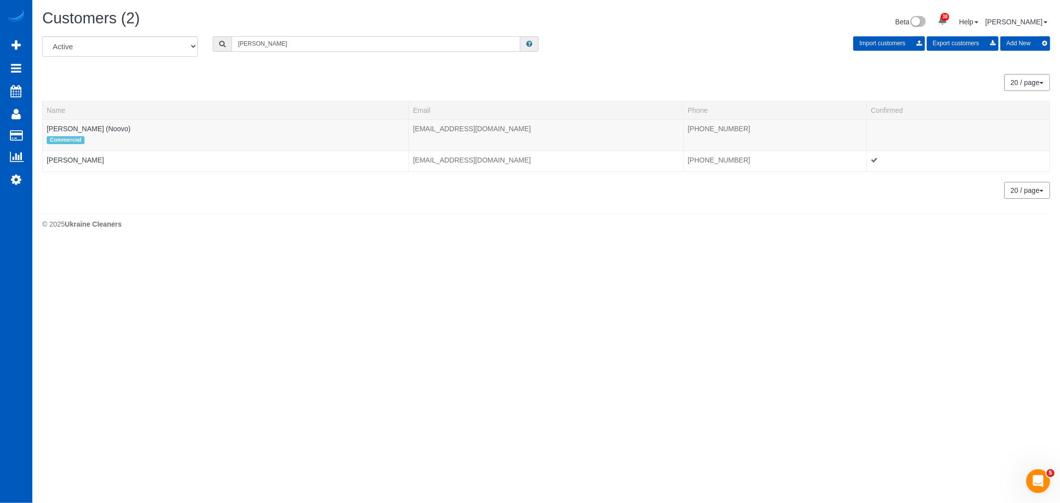
type input "antoine"
click at [77, 131] on link "[PERSON_NAME] (Noovo)" at bounding box center [89, 129] width 84 height 8
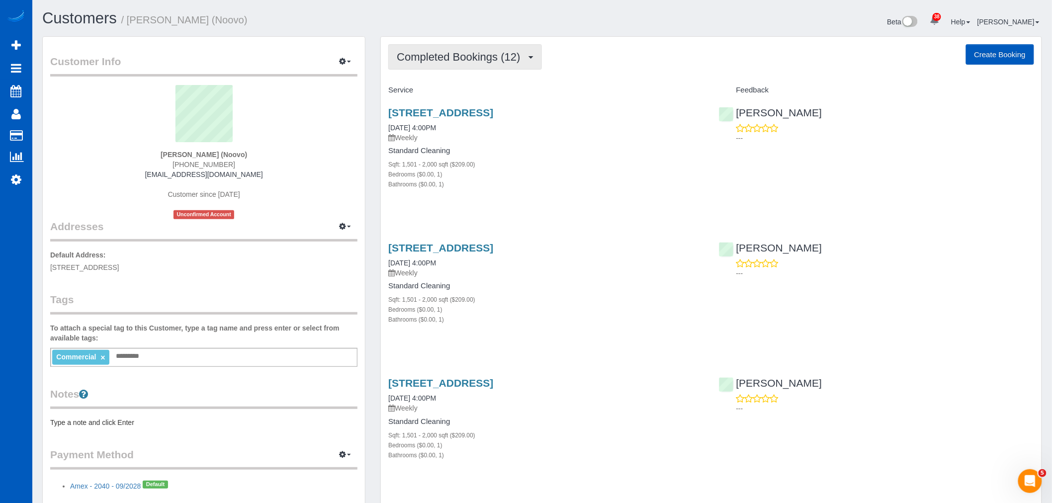
click at [442, 60] on span "Completed Bookings (12)" at bounding box center [461, 57] width 128 height 12
click at [435, 96] on link "Upcoming Bookings (11)" at bounding box center [442, 92] width 107 height 13
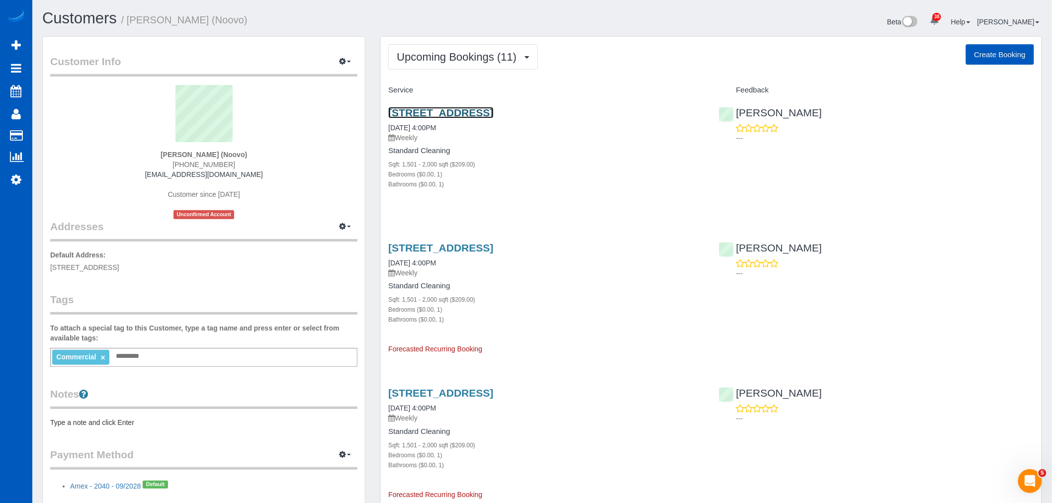
click at [425, 112] on link "[STREET_ADDRESS]" at bounding box center [440, 112] width 105 height 11
click at [472, 53] on span "Upcoming Bookings (11)" at bounding box center [459, 57] width 125 height 12
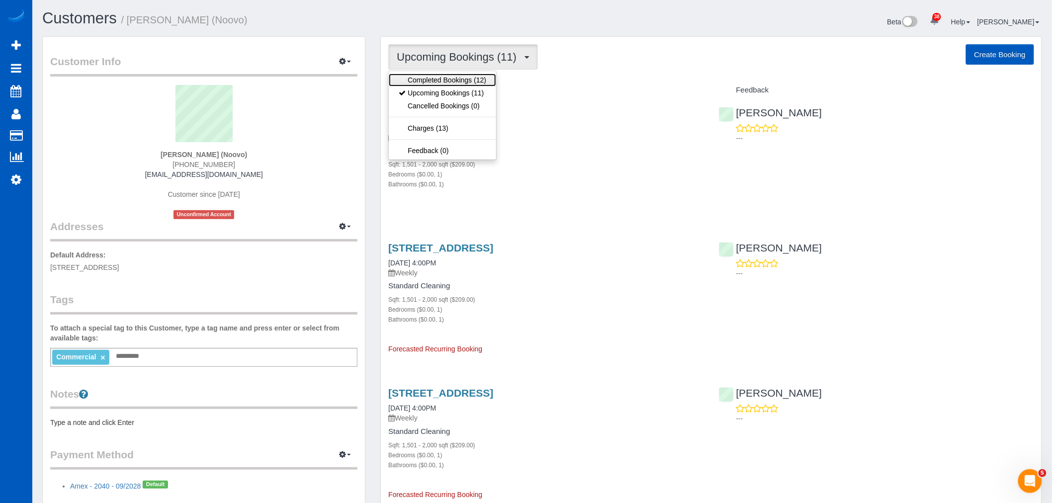
click at [463, 83] on link "Completed Bookings (12)" at bounding box center [442, 80] width 107 height 13
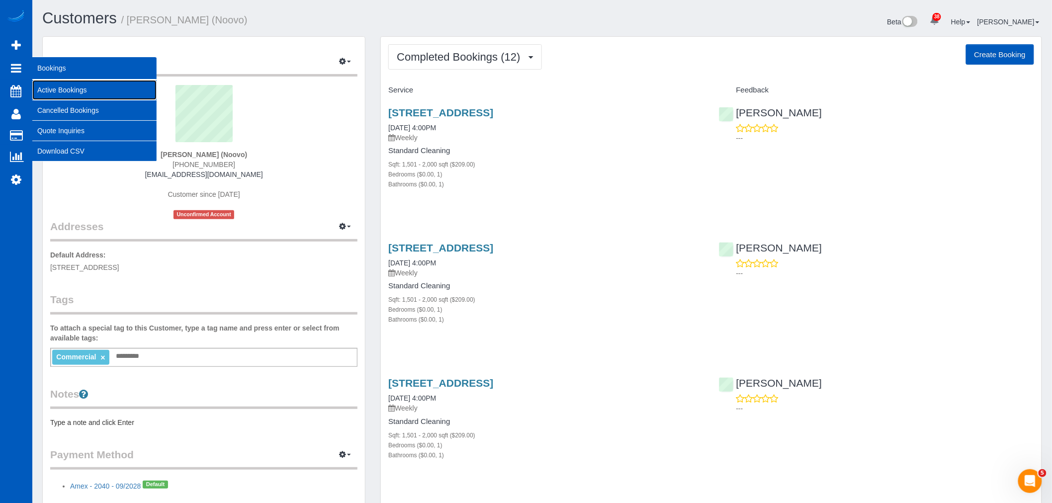
click at [76, 87] on link "Active Bookings" at bounding box center [94, 90] width 124 height 20
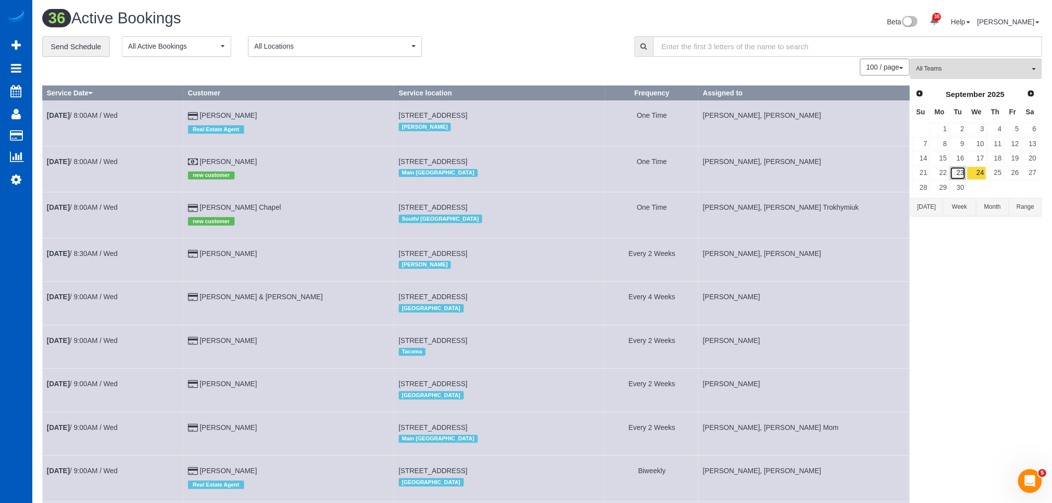
click at [957, 174] on link "23" at bounding box center [958, 173] width 16 height 13
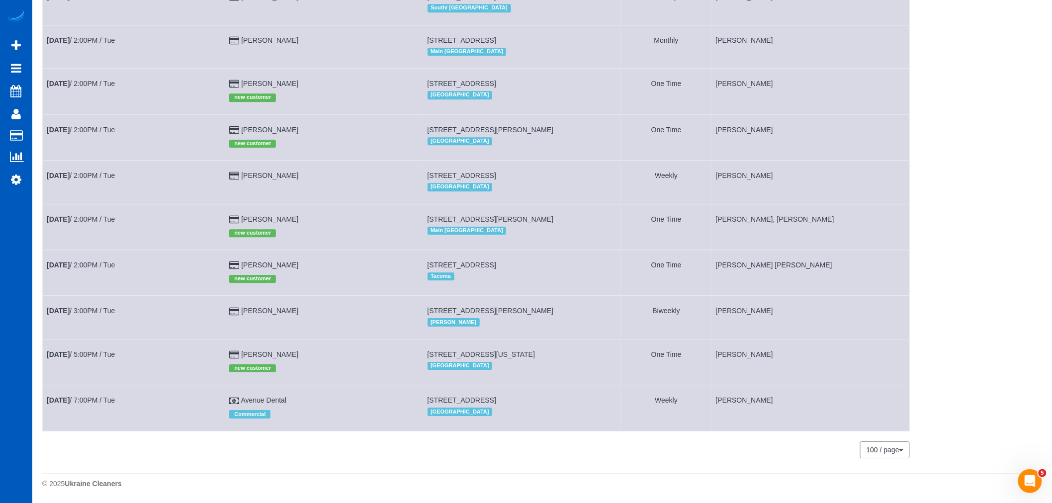
scroll to position [1114, 0]
click at [84, 346] on td "Sep 23rd / 5:00PM / Tue" at bounding box center [134, 362] width 182 height 46
click at [84, 350] on link "Sep 23rd / 5:00PM / Tue" at bounding box center [81, 354] width 68 height 8
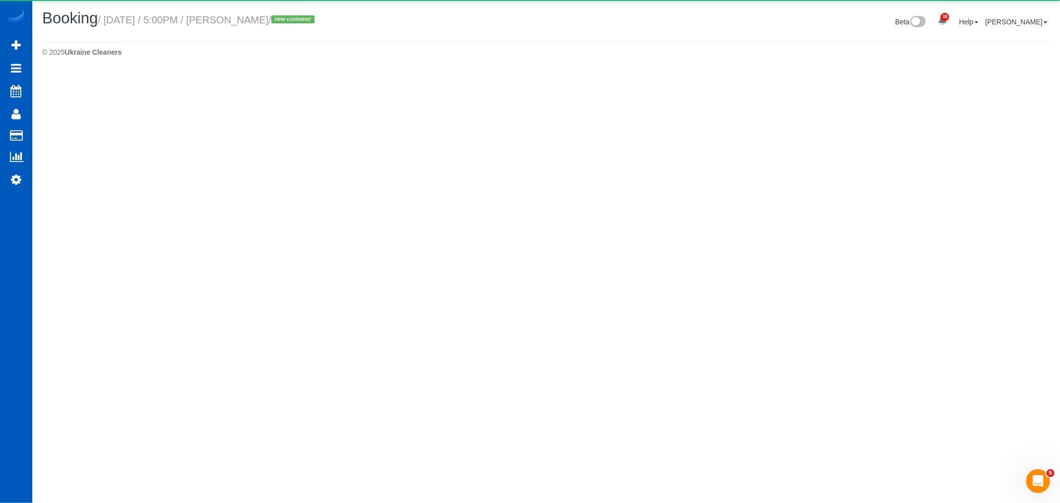
select select "CO"
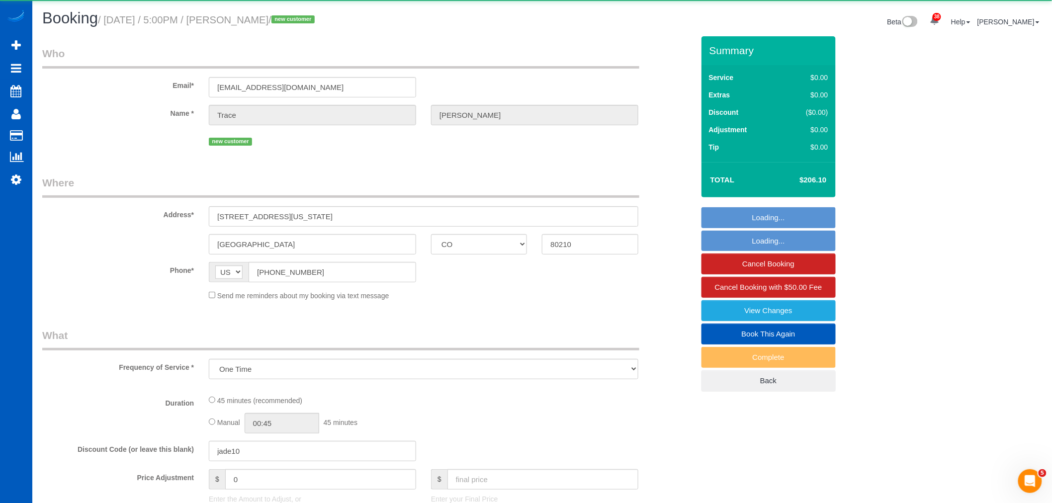
select select "object:11540"
select select "string:fspay-65de6980-dbf0-4331-800a-947e5a4144d3"
select select "199"
select select "spot44"
select select "number:8"
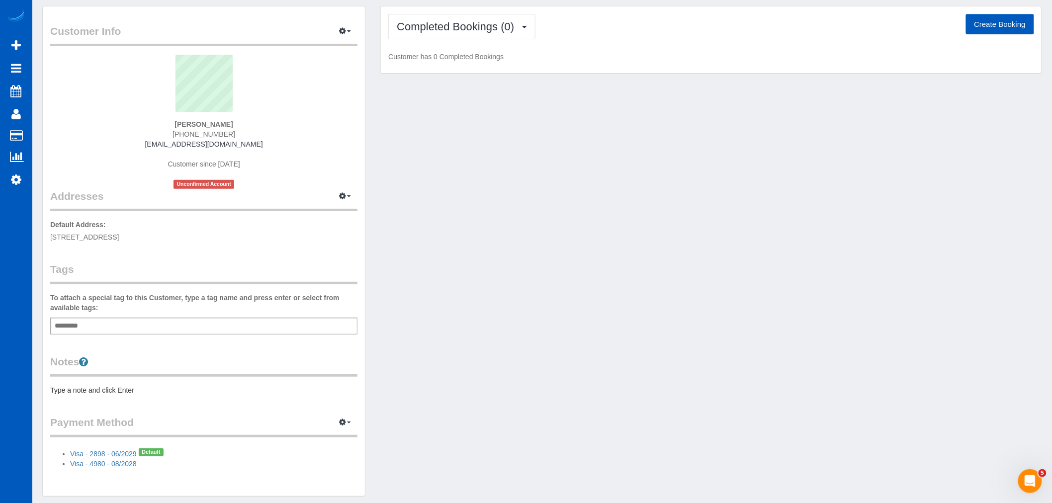
scroll to position [55, 0]
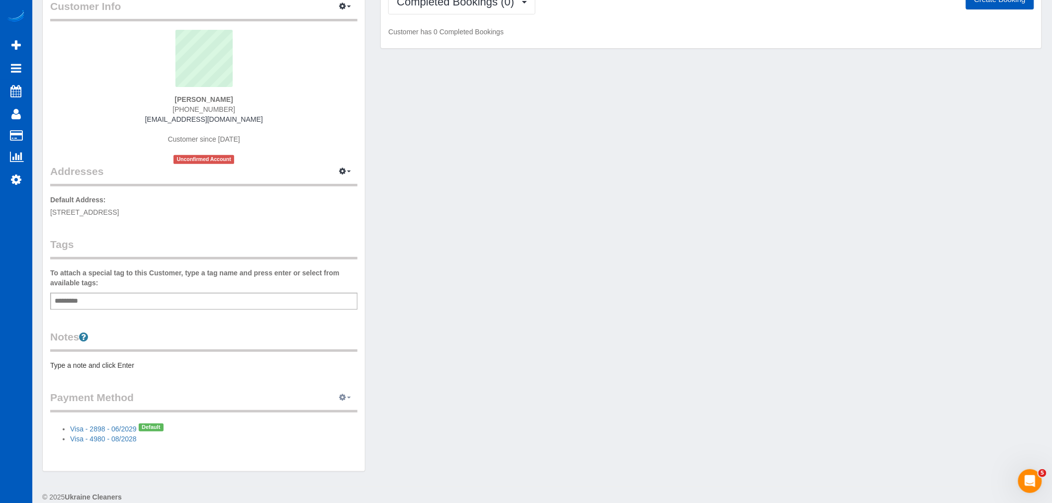
click at [345, 394] on icon "button" at bounding box center [342, 397] width 7 height 6
click at [326, 420] on link "View Payment Methods" at bounding box center [310, 416] width 93 height 13
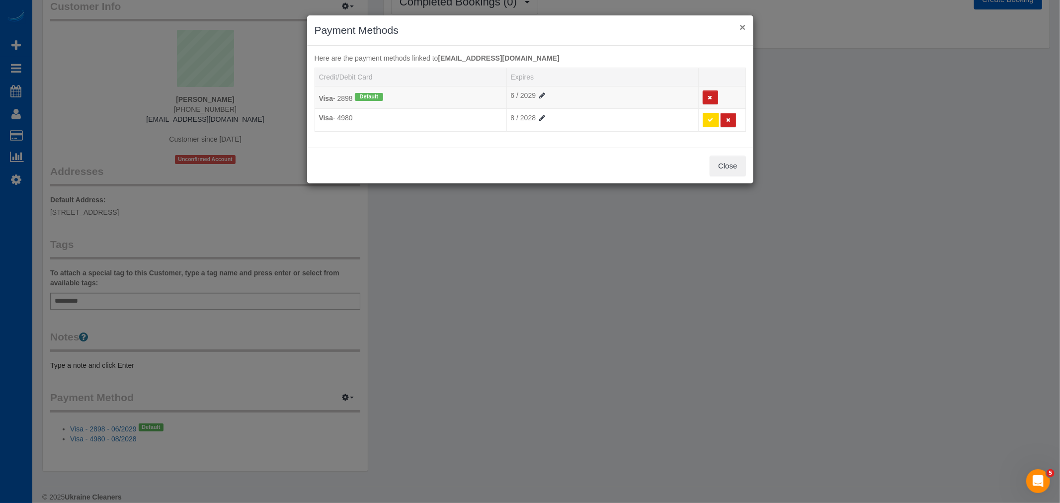
click at [745, 30] on button "×" at bounding box center [743, 27] width 6 height 10
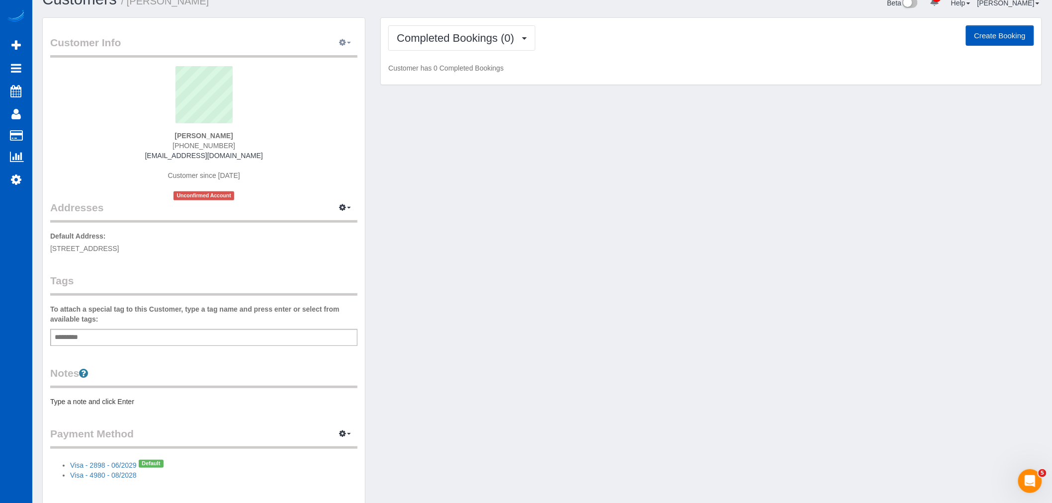
scroll to position [0, 0]
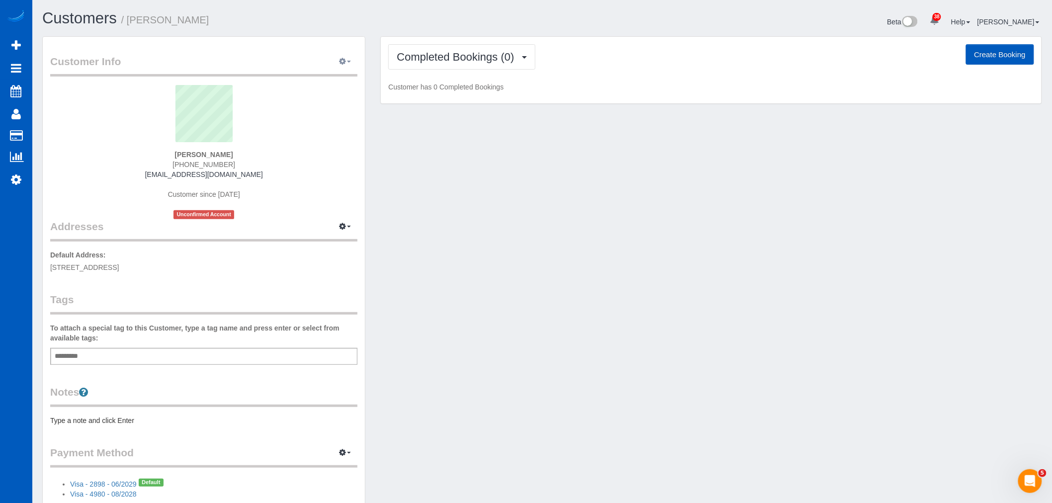
click at [347, 63] on span "button" at bounding box center [349, 62] width 4 height 2
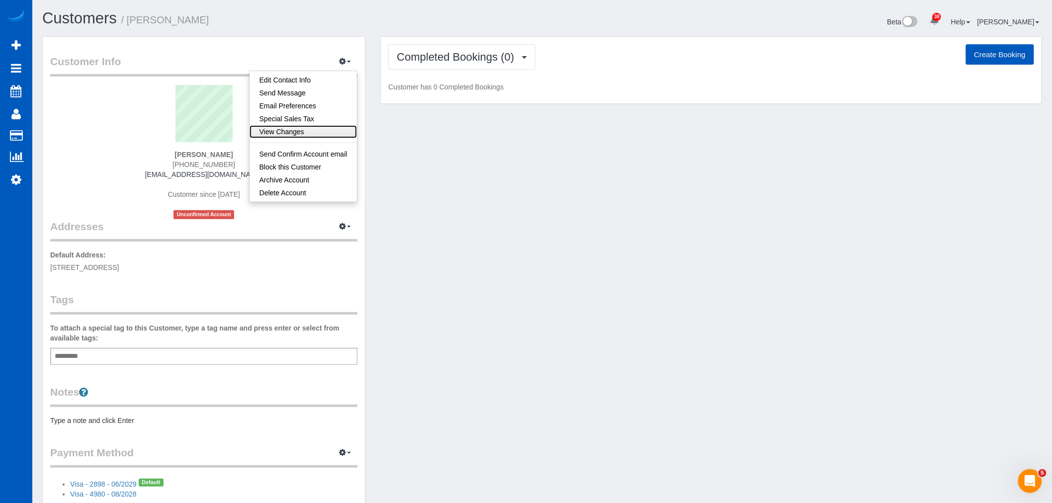
click at [326, 128] on link "View Changes" at bounding box center [304, 131] width 108 height 13
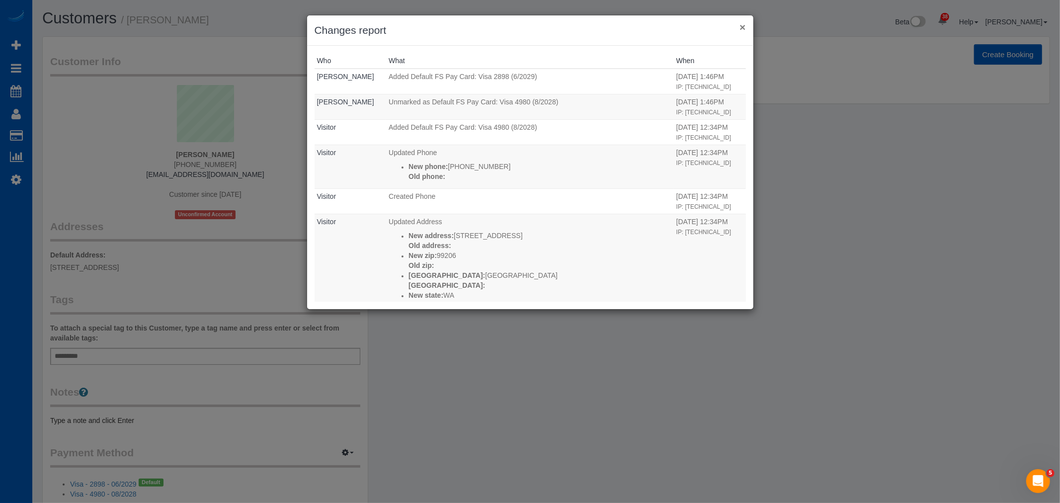
click at [741, 26] on button "×" at bounding box center [743, 27] width 6 height 10
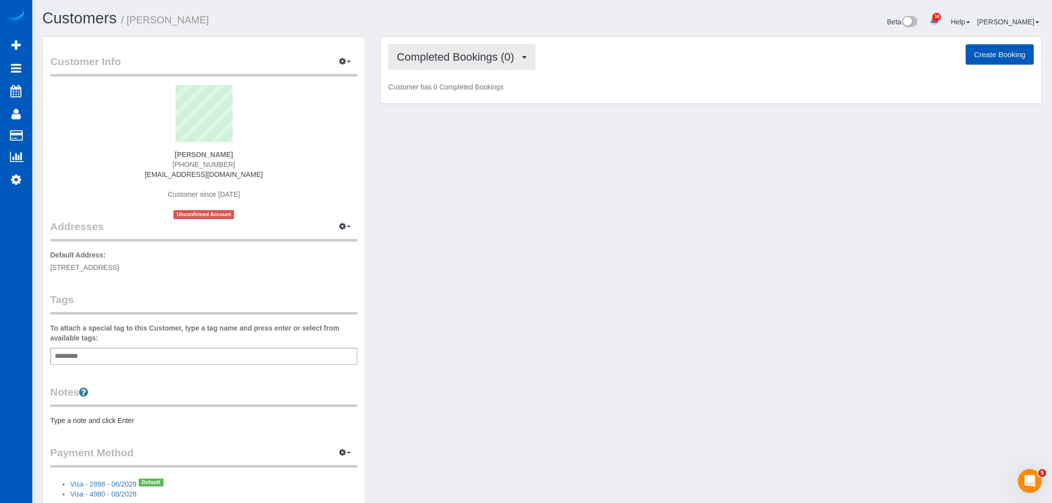
click at [471, 67] on button "Completed Bookings (0)" at bounding box center [461, 56] width 147 height 25
click at [440, 91] on link "Upcoming Bookings (1)" at bounding box center [440, 92] width 103 height 13
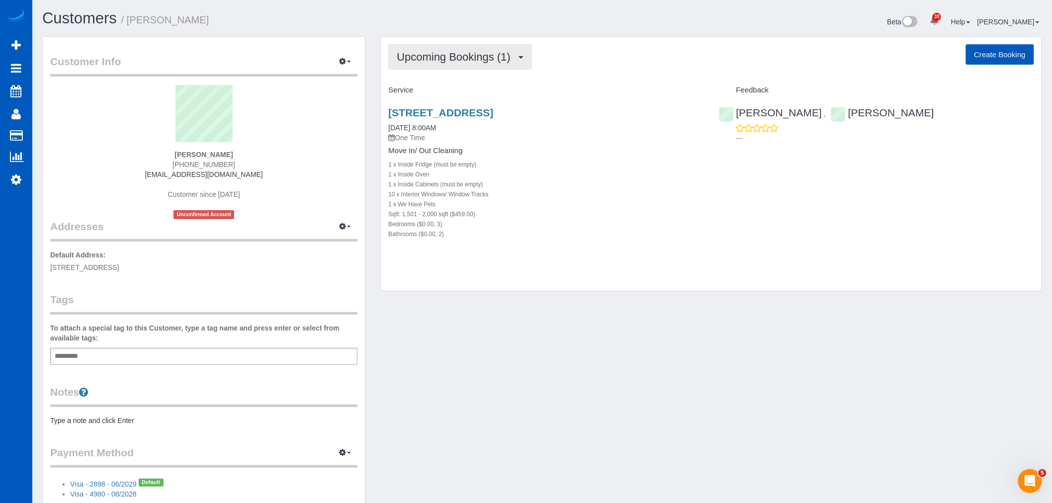
click at [426, 50] on button "Upcoming Bookings (1)" at bounding box center [460, 56] width 144 height 25
click at [438, 91] on link "Upcoming Bookings (1)" at bounding box center [440, 92] width 103 height 13
click at [429, 63] on button "Upcoming Bookings (1)" at bounding box center [460, 56] width 144 height 25
click at [563, 172] on div "1 x Inside Oven" at bounding box center [545, 174] width 315 height 10
click at [486, 113] on link "[STREET_ADDRESS]" at bounding box center [440, 112] width 105 height 11
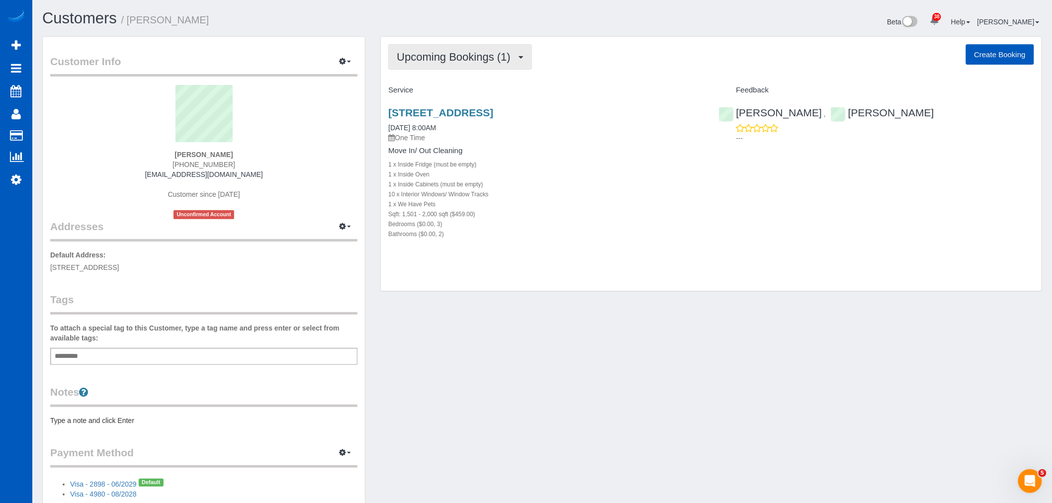
click at [467, 52] on span "Upcoming Bookings (1)" at bounding box center [456, 57] width 119 height 12
click at [450, 103] on link "Cancelled Bookings (0)" at bounding box center [440, 105] width 103 height 13
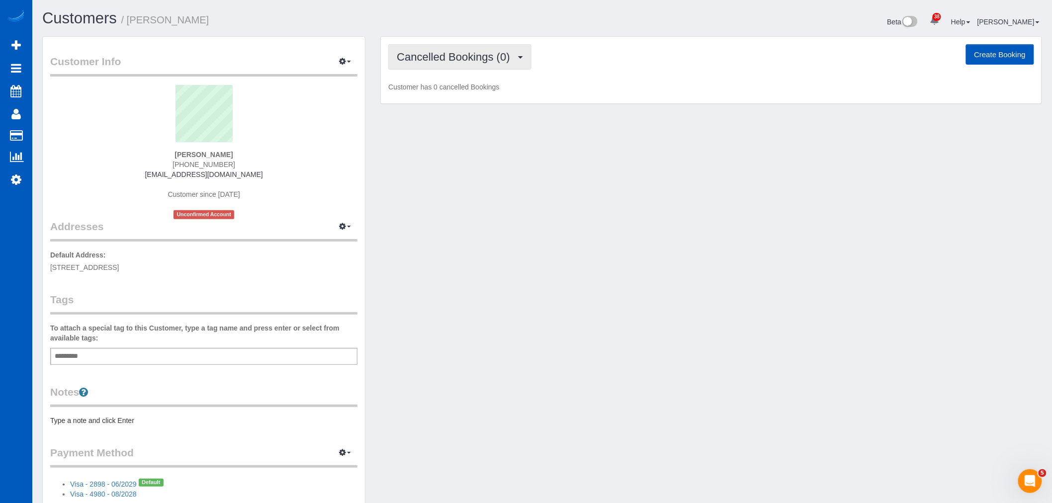
click at [484, 59] on span "Cancelled Bookings (0)" at bounding box center [456, 57] width 118 height 12
click at [457, 91] on link "Upcoming Bookings (1)" at bounding box center [440, 92] width 103 height 13
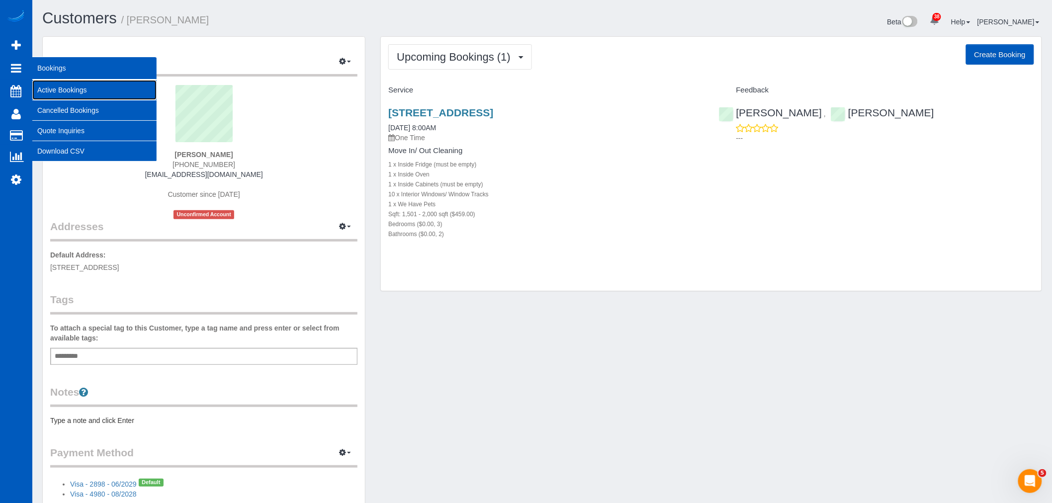
click at [69, 91] on link "Active Bookings" at bounding box center [94, 90] width 124 height 20
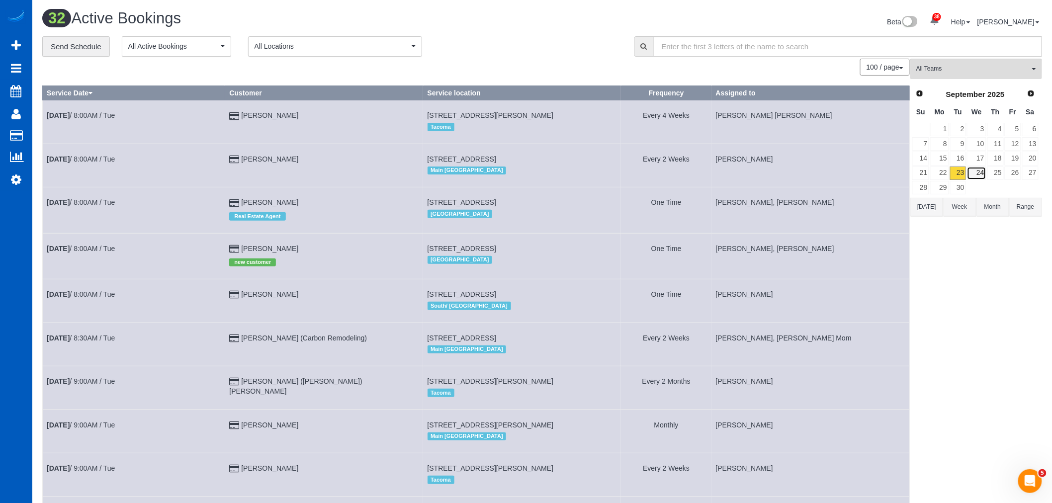
click at [971, 172] on link "24" at bounding box center [976, 173] width 19 height 13
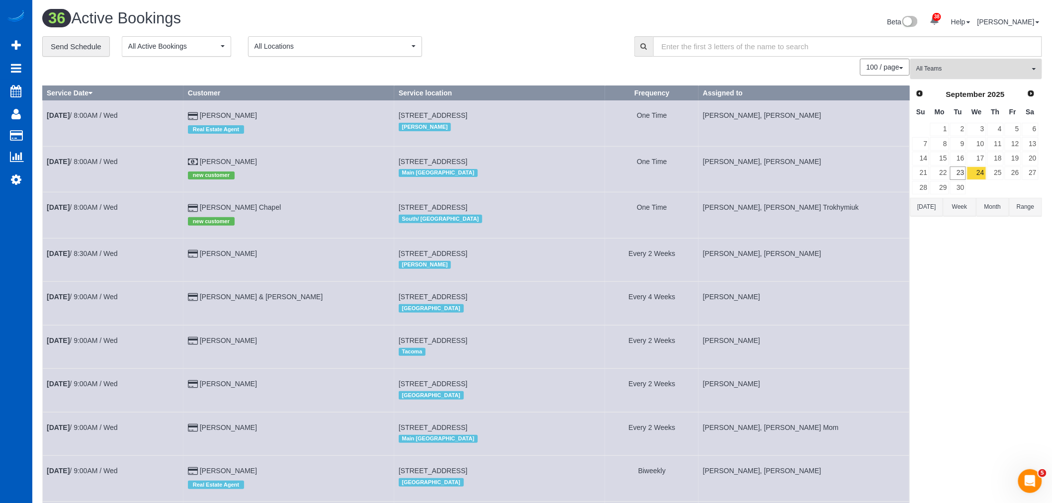
click at [948, 71] on span "All Teams" at bounding box center [972, 69] width 113 height 8
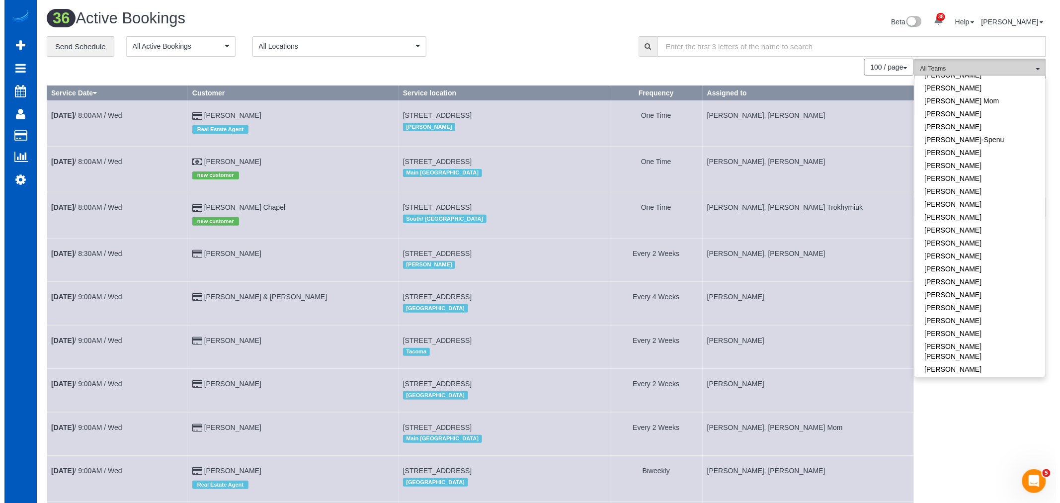
scroll to position [221, 0]
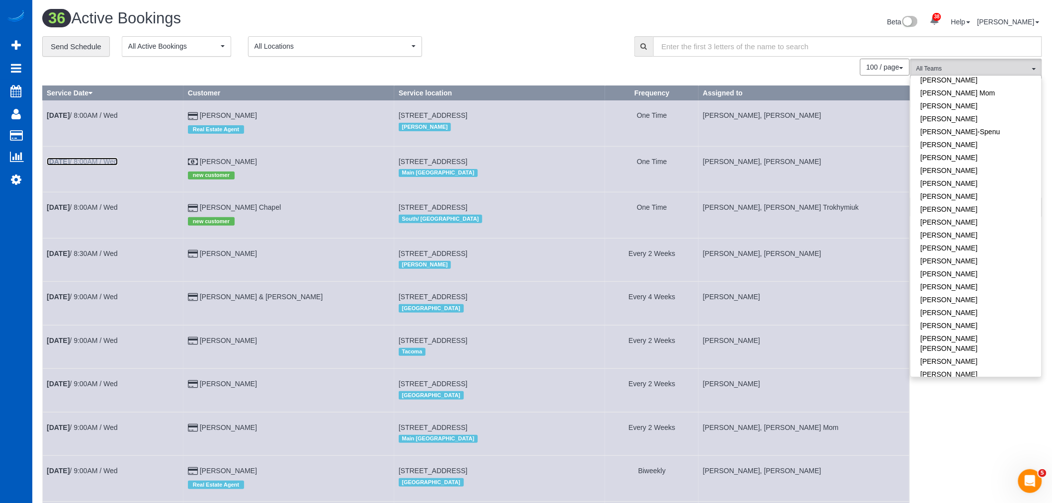
click at [85, 160] on link "[DATE] 8:00AM / Wed" at bounding box center [82, 162] width 71 height 8
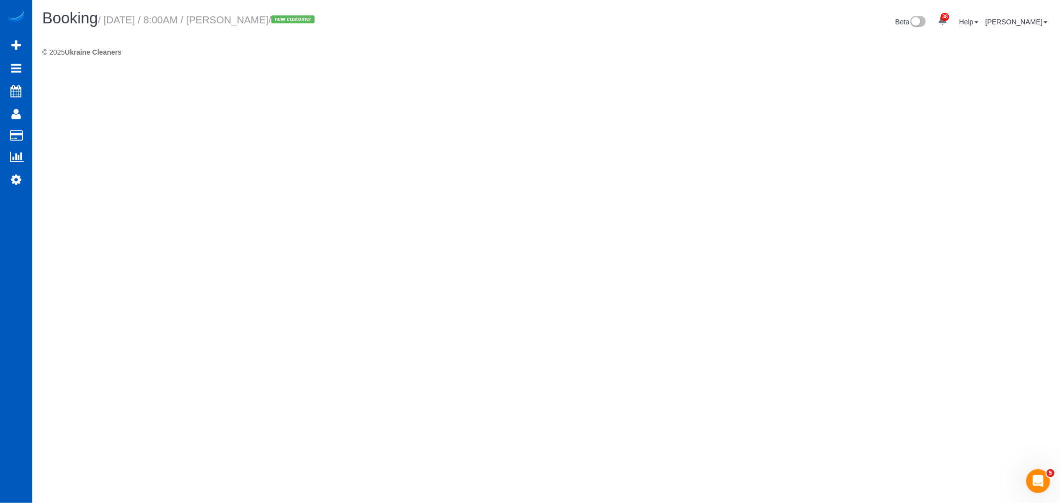
select select "WA"
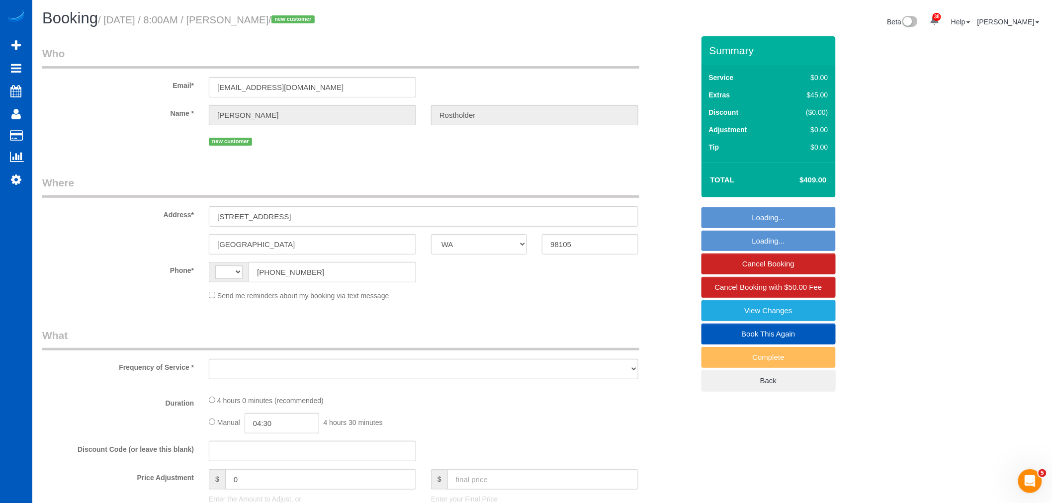
select select "199"
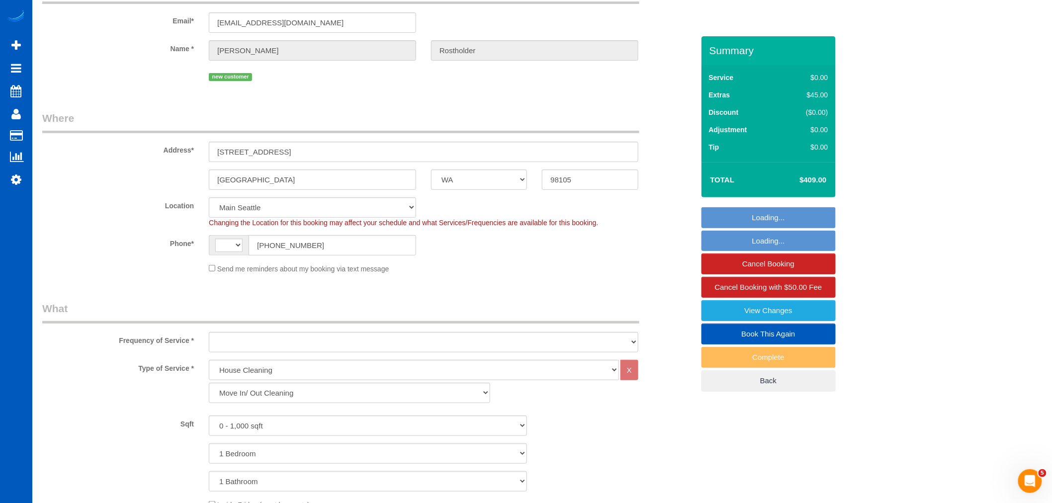
select select "string:[GEOGRAPHIC_DATA]"
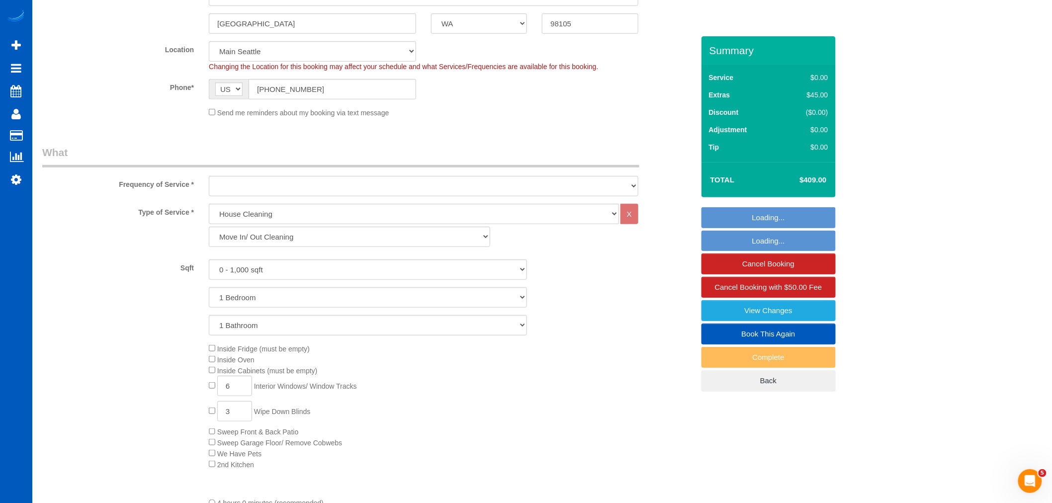
select select "object:2953"
select select "spot1"
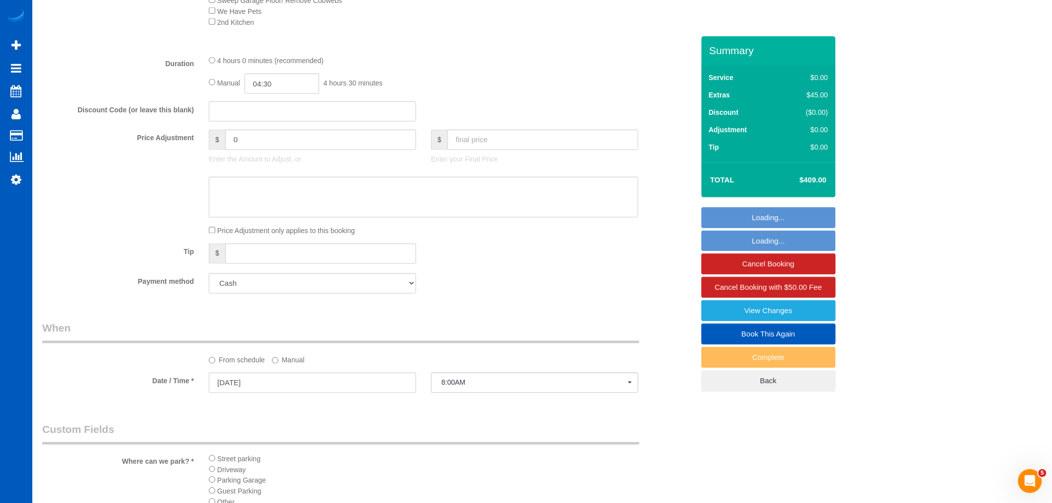
select select "object:3138"
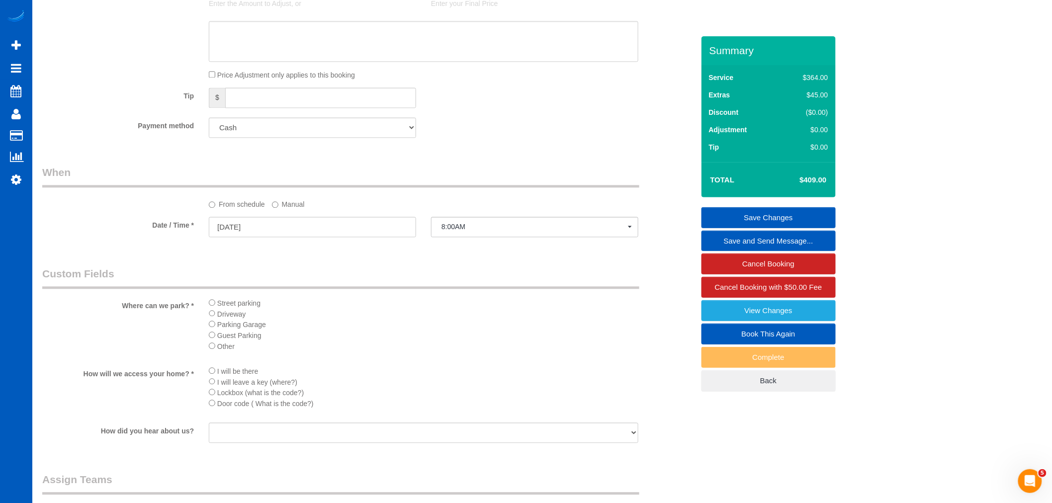
scroll to position [599, 0]
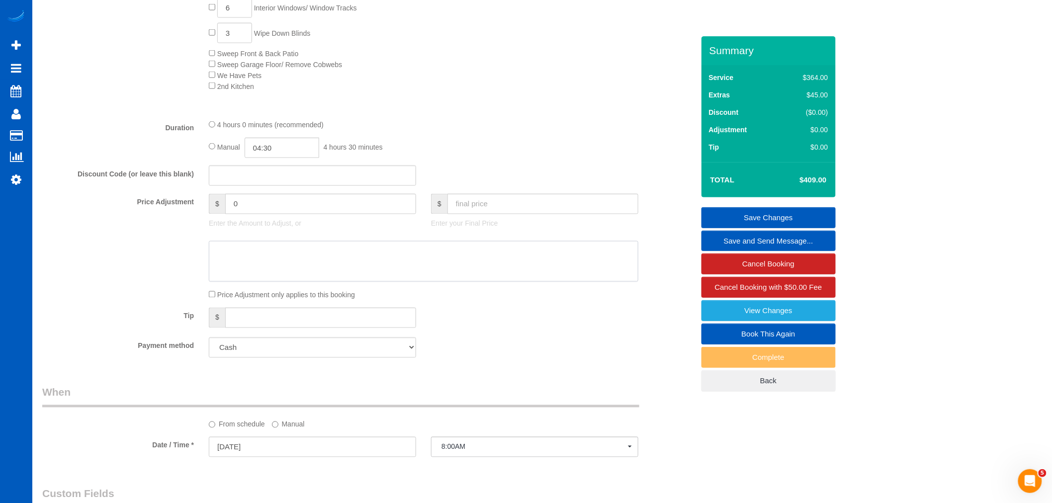
click at [266, 281] on textarea at bounding box center [423, 261] width 429 height 41
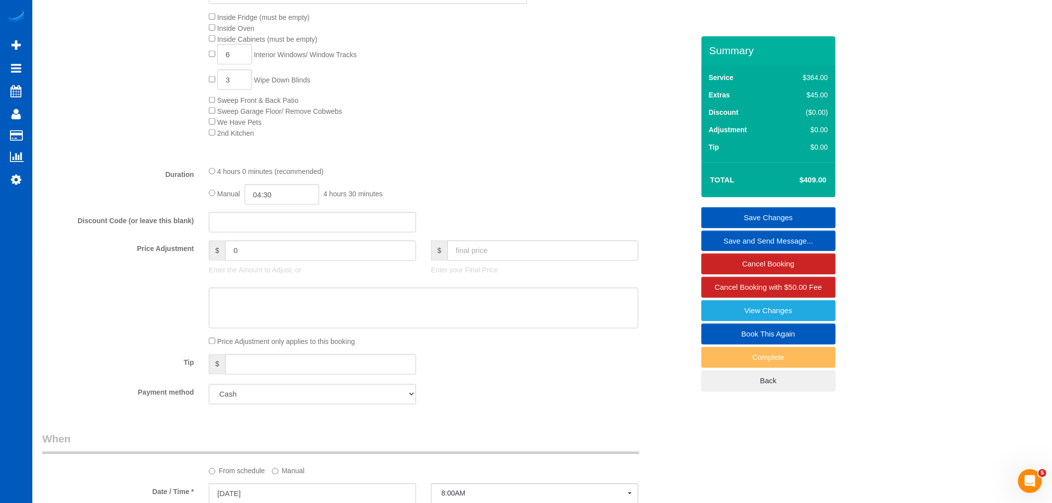
scroll to position [718, 0]
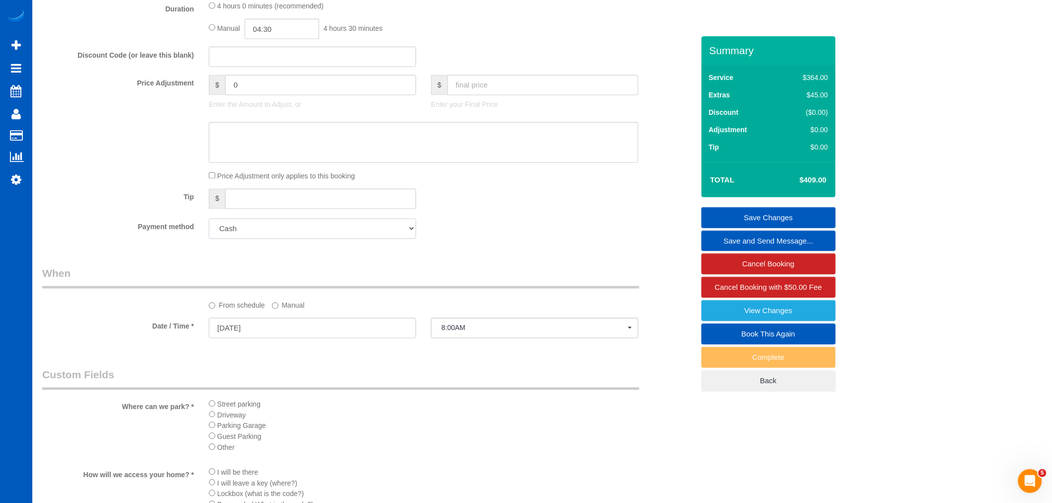
click at [230, 239] on select "Add Credit Card Cash Check Paypal" at bounding box center [312, 229] width 207 height 20
click at [403, 239] on select "Add Credit Card Cash Check Paypal" at bounding box center [312, 229] width 207 height 20
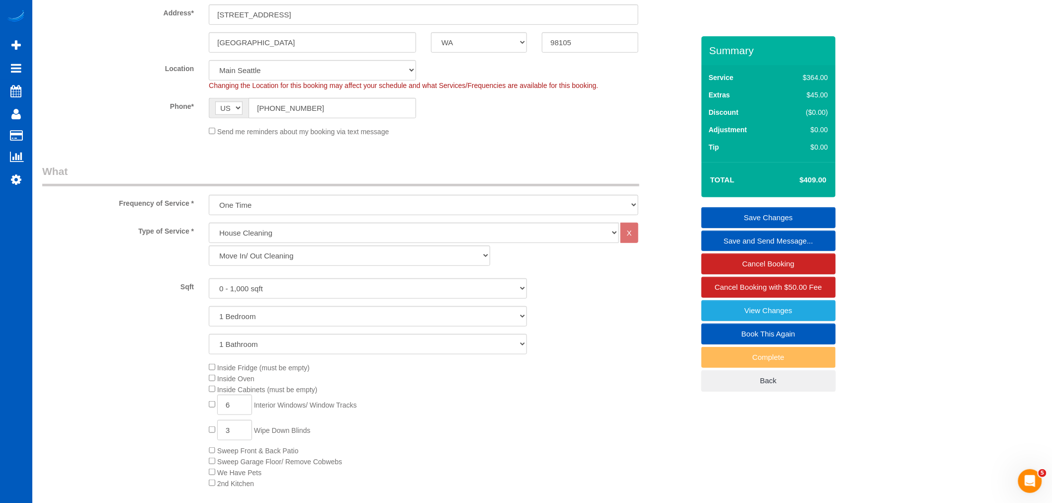
scroll to position [0, 0]
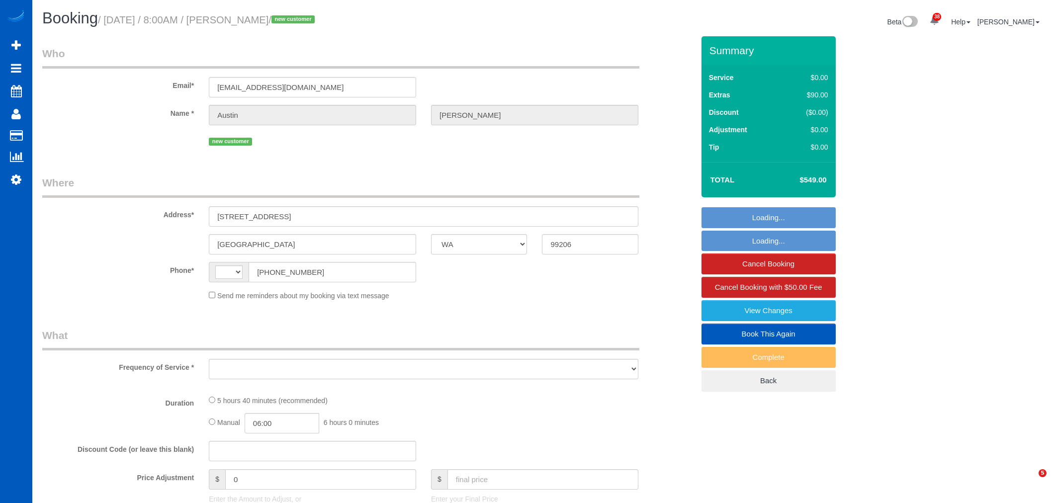
select select "WA"
select select "string:[GEOGRAPHIC_DATA]"
select select "string:fspay-f51baf3d-3fc2-43bd-be48-bc3ed4358c1d"
select select "199"
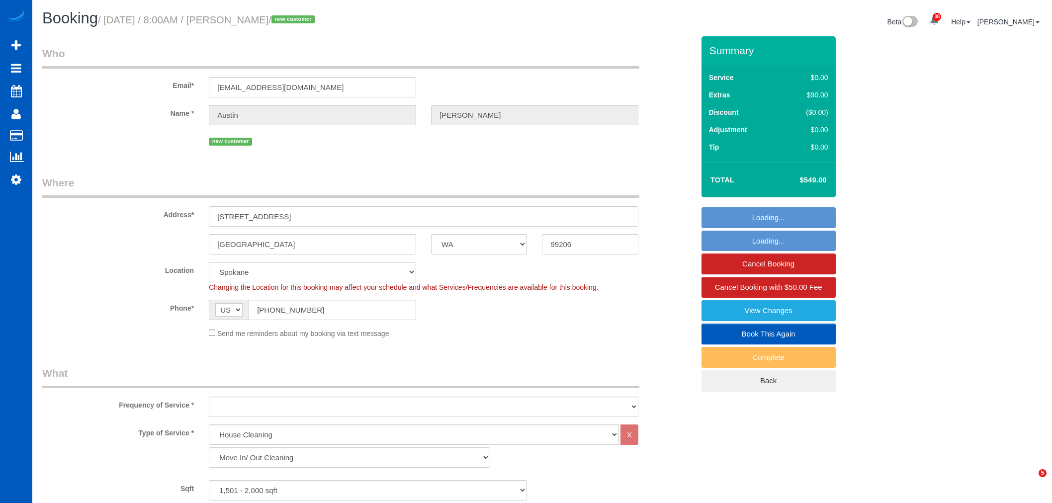
select select "object:1071"
select select
select select "1501"
select select "3"
select select "2"
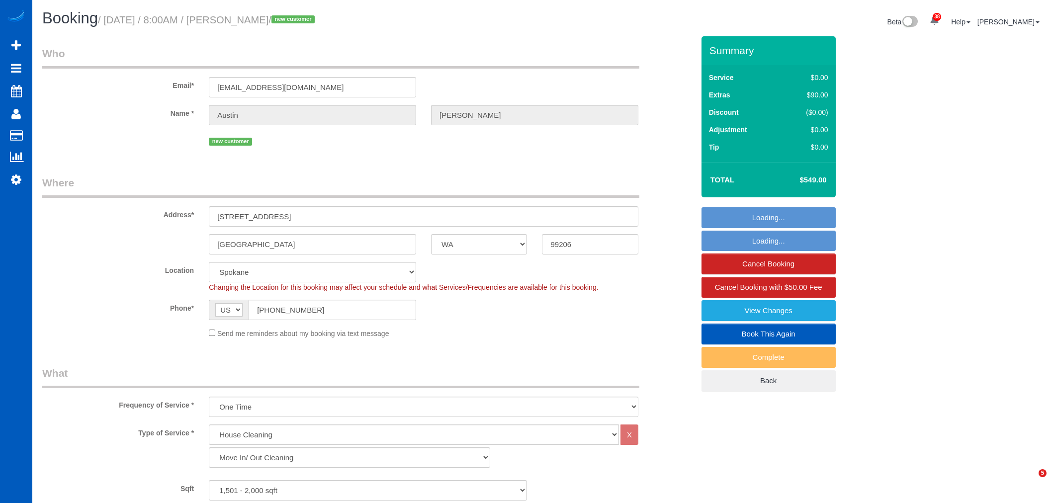
select select "spot13"
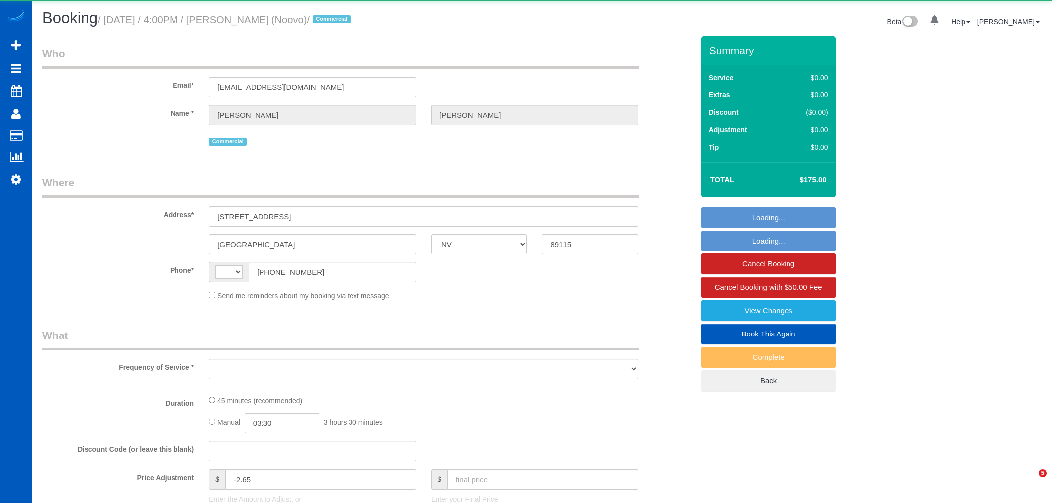
select select "NV"
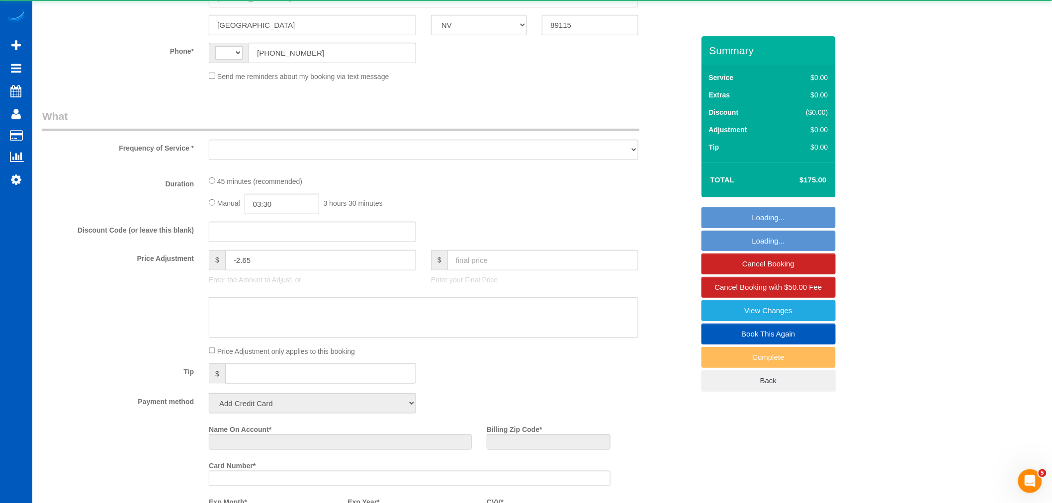
select select "string:[GEOGRAPHIC_DATA]"
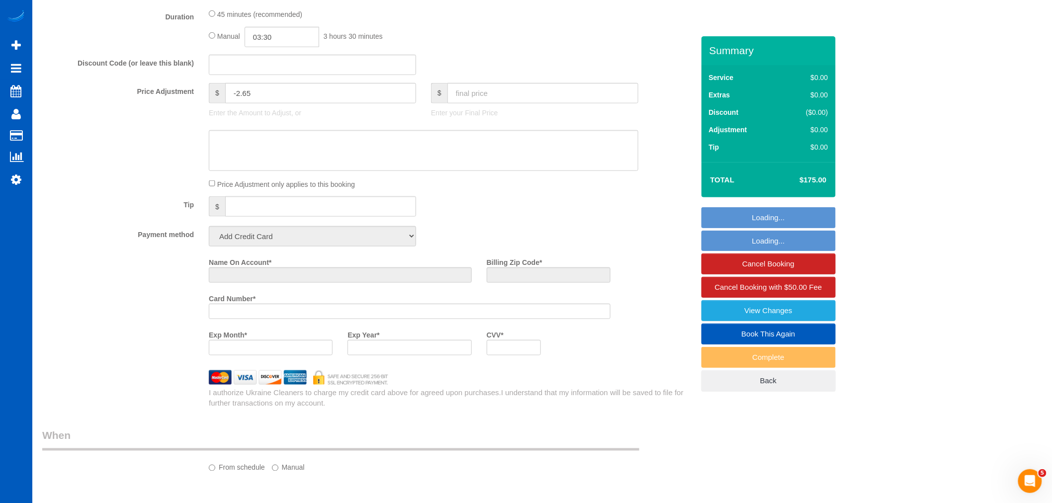
select select "string:fspay-8acdd3ec-a77a-4ee8-8a01-39fa8b052e17"
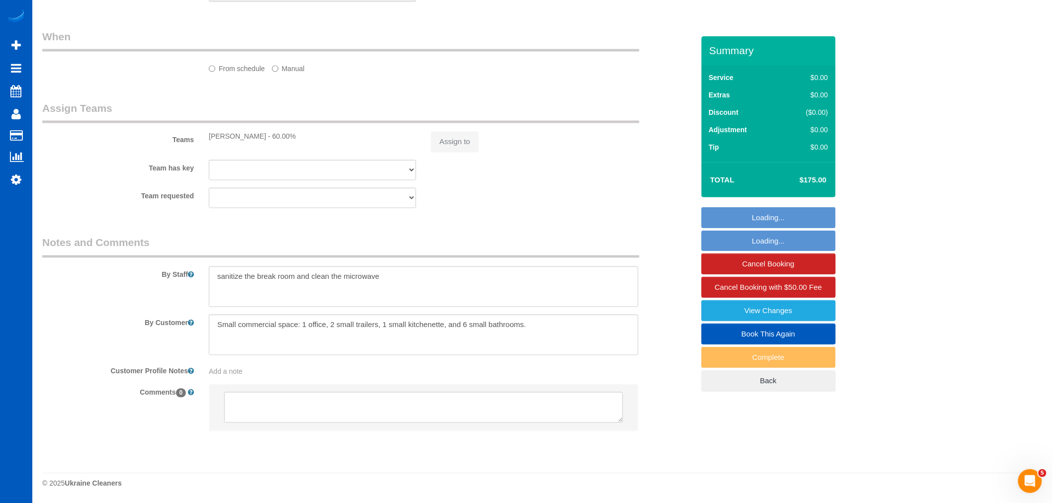
select select "object:922"
select select "199"
select select "1501"
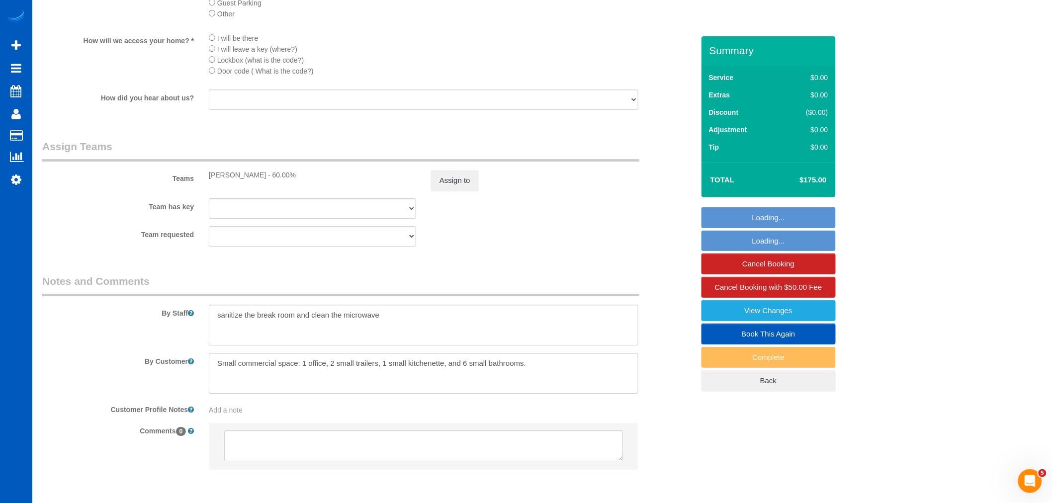
select select "object:1091"
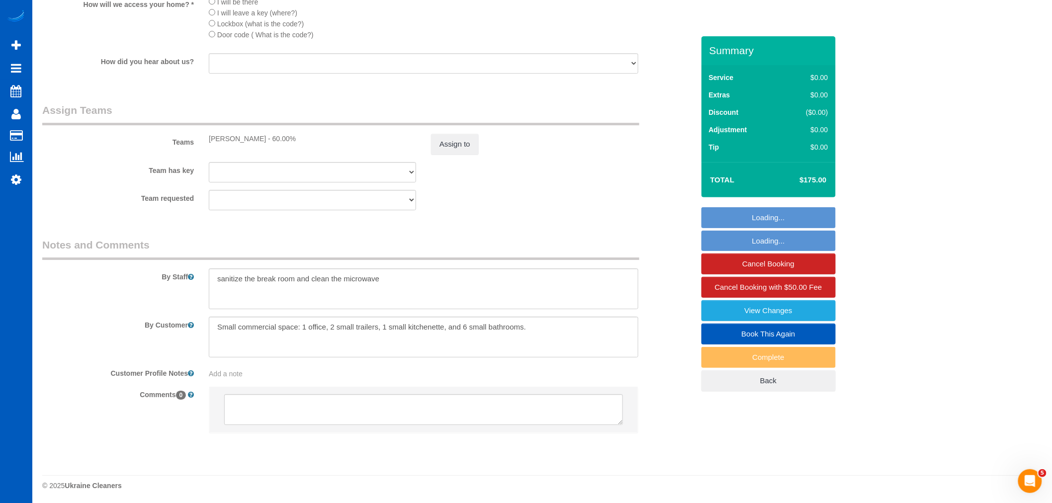
scroll to position [1288, 0]
select select "1501"
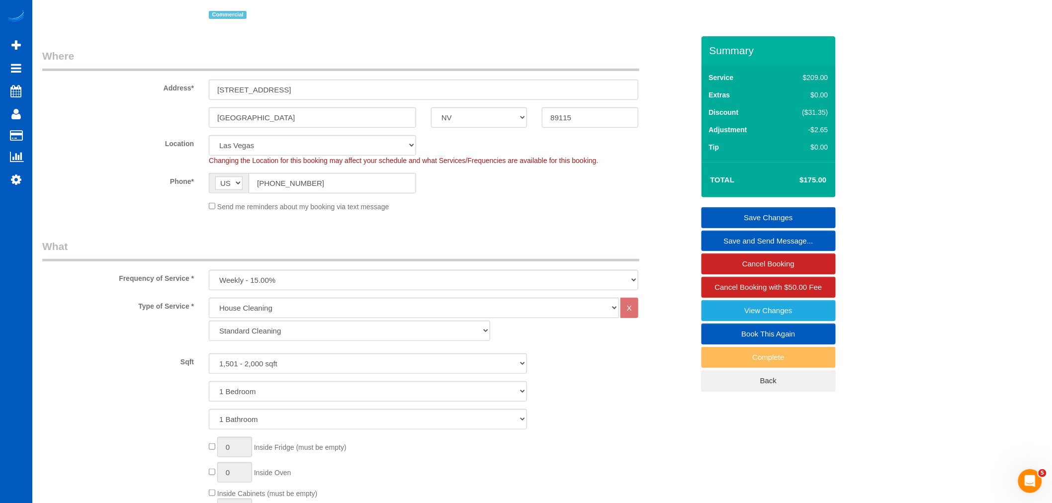
scroll to position [0, 0]
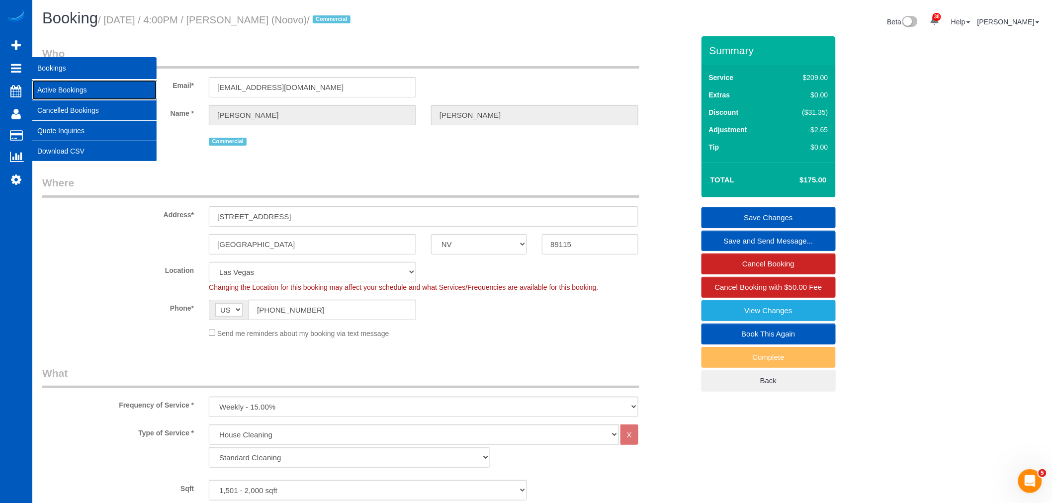
click at [77, 84] on link "Active Bookings" at bounding box center [94, 90] width 124 height 20
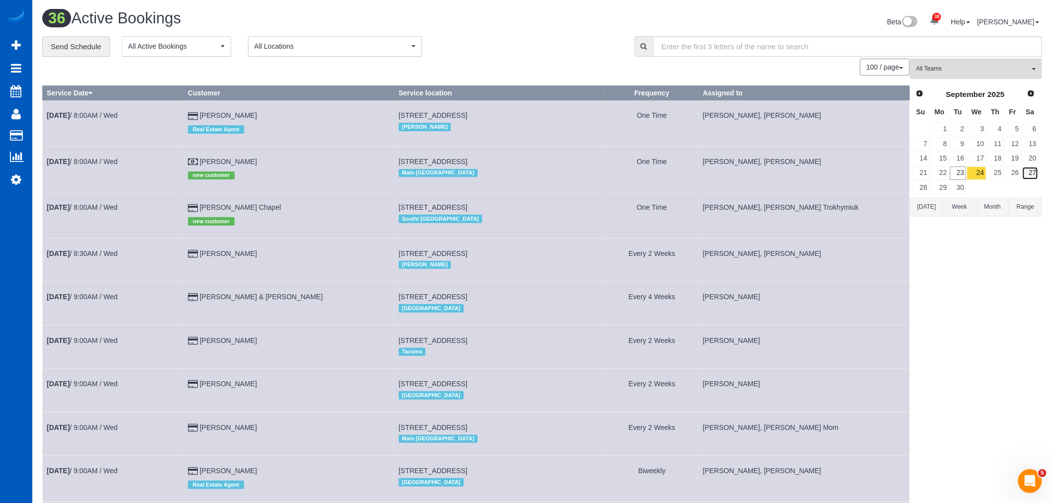
click at [1034, 172] on link "27" at bounding box center [1030, 173] width 16 height 13
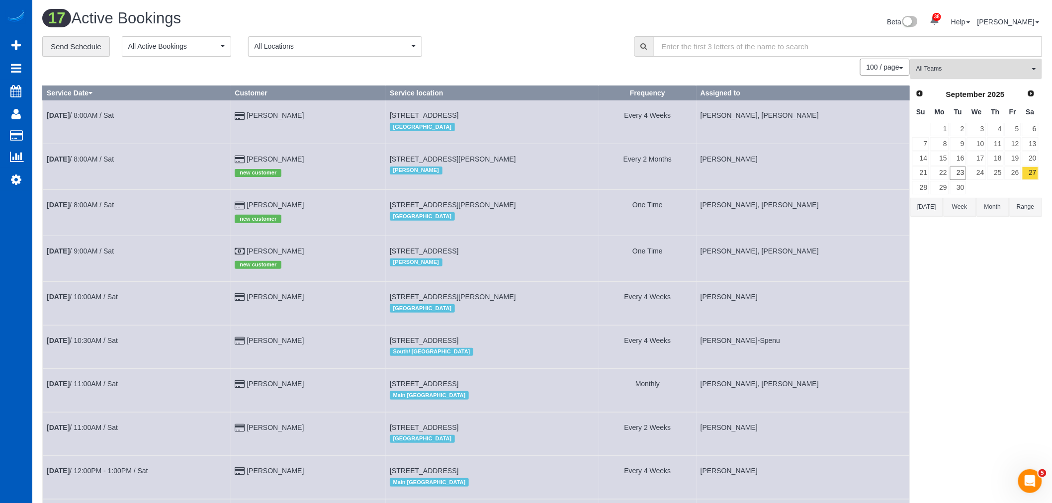
click at [960, 74] on button "All Teams" at bounding box center [976, 69] width 132 height 20
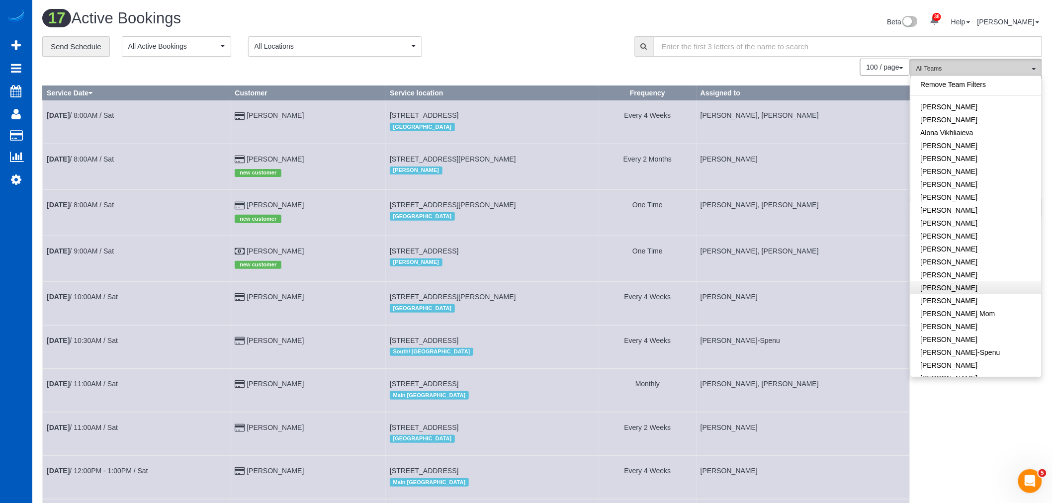
scroll to position [110, 0]
click at [990, 234] on link "[PERSON_NAME]" at bounding box center [976, 229] width 131 height 13
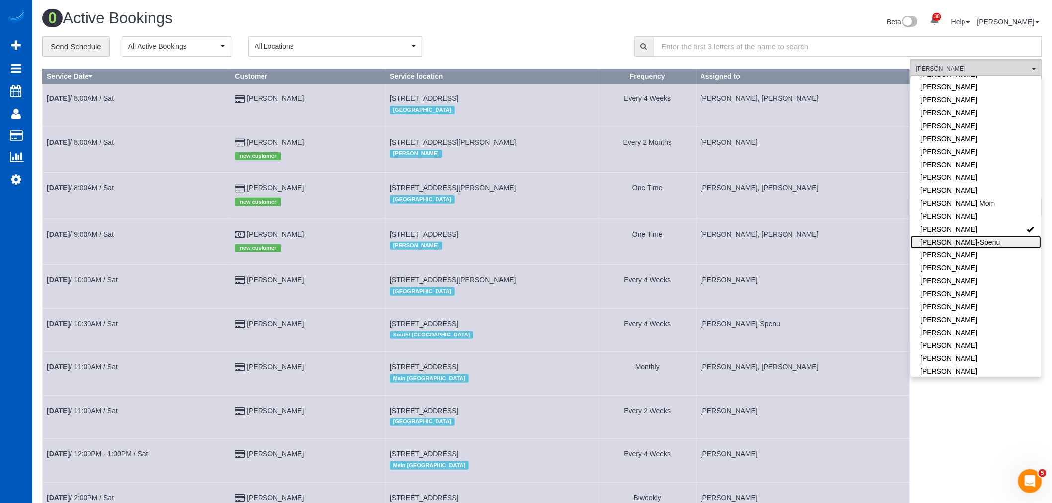
click at [987, 241] on link "[PERSON_NAME]-Spenu" at bounding box center [976, 242] width 131 height 13
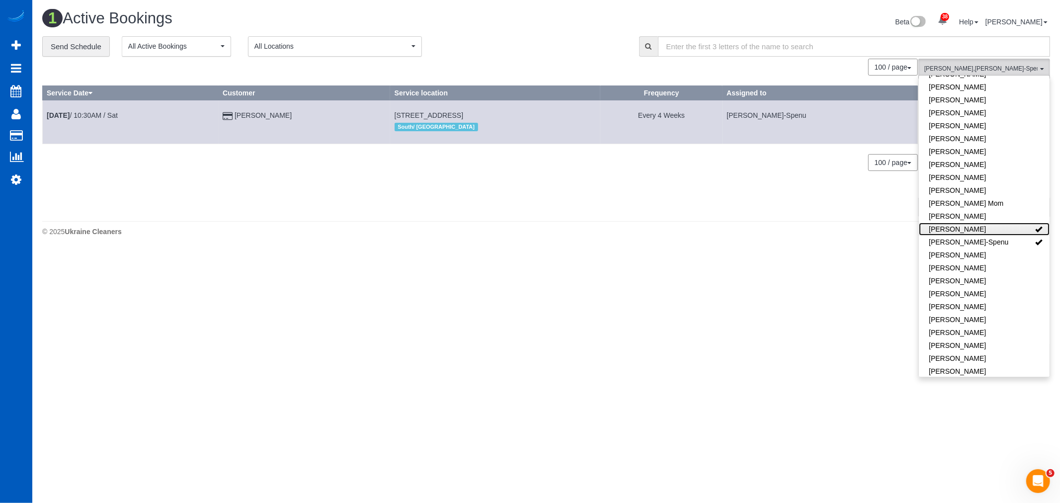
click at [984, 234] on link "[PERSON_NAME]" at bounding box center [984, 229] width 131 height 13
click at [106, 113] on link "[DATE] 10:30AM / Sat" at bounding box center [82, 115] width 71 height 8
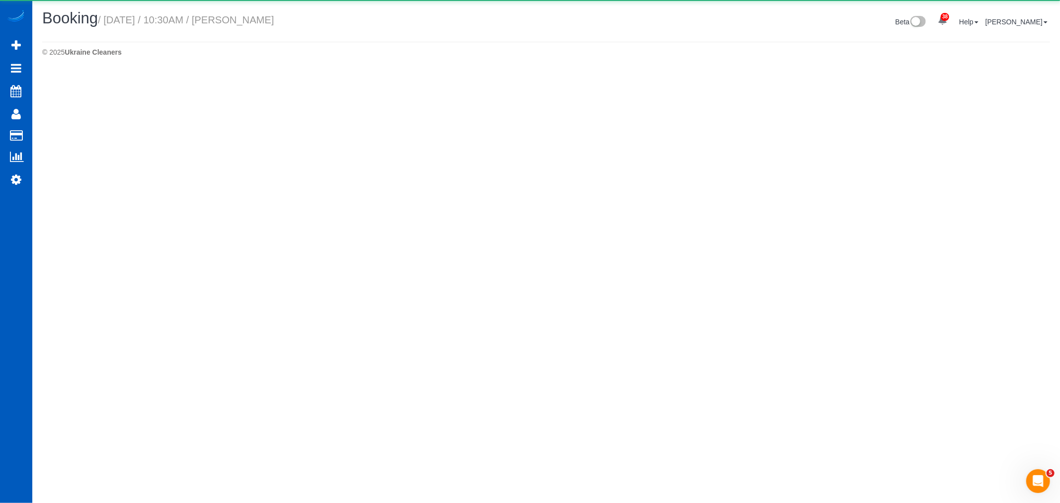
select select "WA"
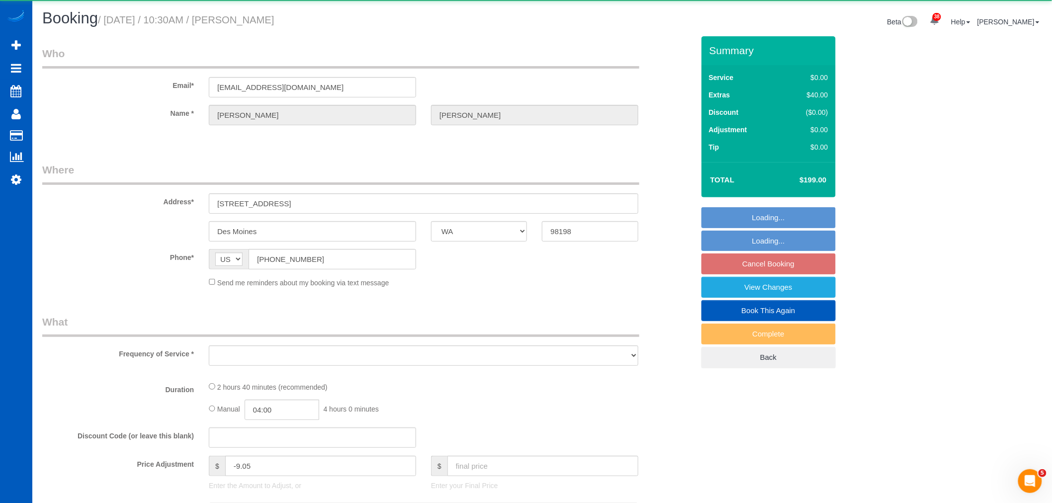
select select "object:2875"
select select "string:fspay-c678c3bc-b2e3-421f-87aa-c3b38679acad"
select select "199"
select select "1001"
select select "3"
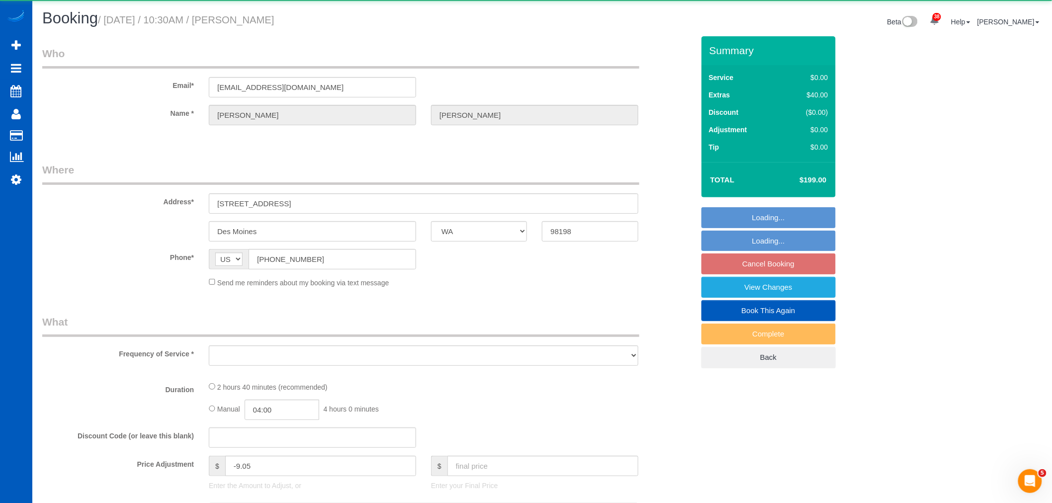
select select "3"
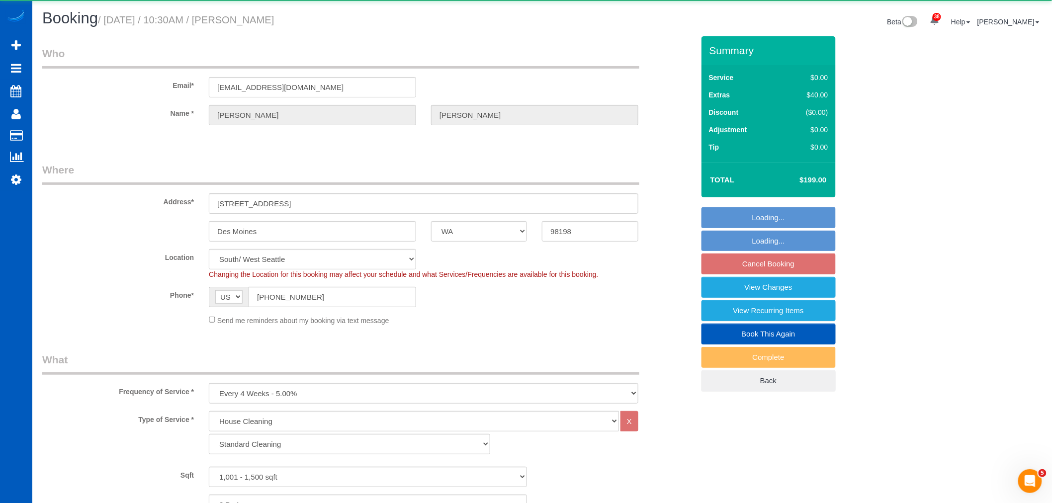
select select "1001"
select select "3"
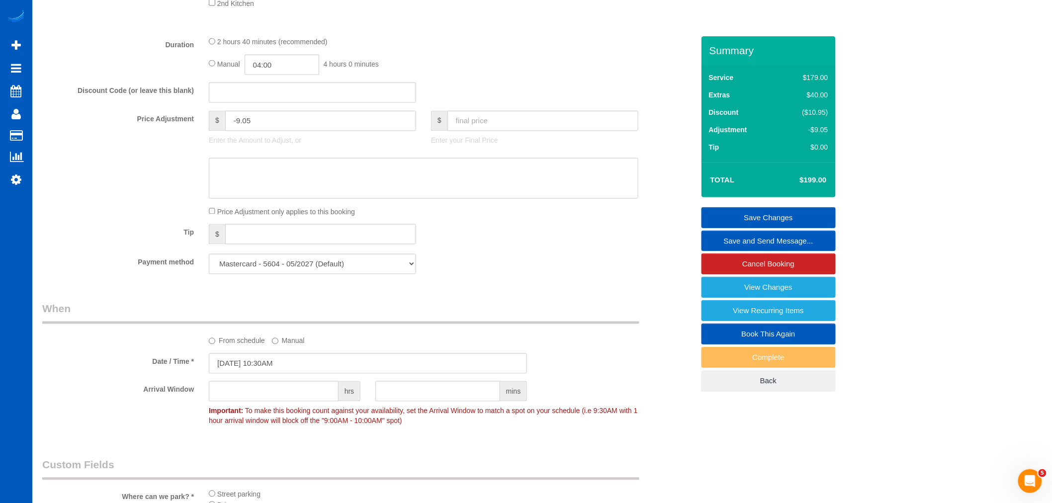
scroll to position [828, 0]
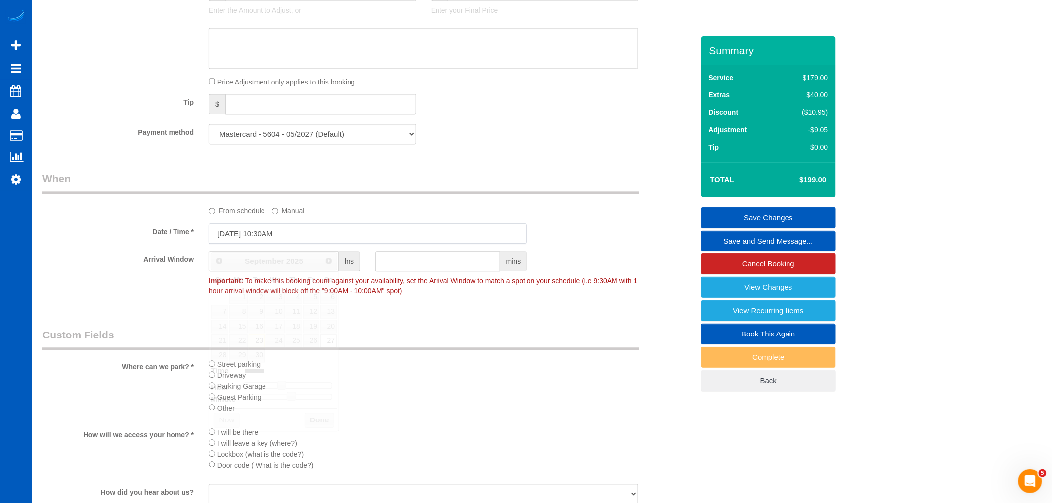
click at [269, 236] on input "09/27/2025 10:30AM" at bounding box center [368, 233] width 318 height 20
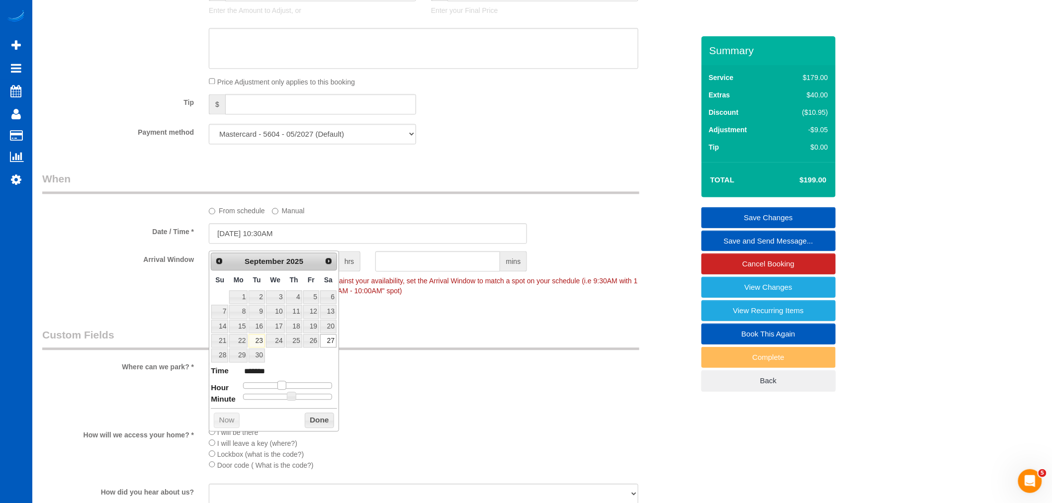
type input "09/27/2025 11:30AM"
type input "*******"
type input "09/27/2025 12:30PM"
type input "*******"
type input "09/27/2025 1:30PM"
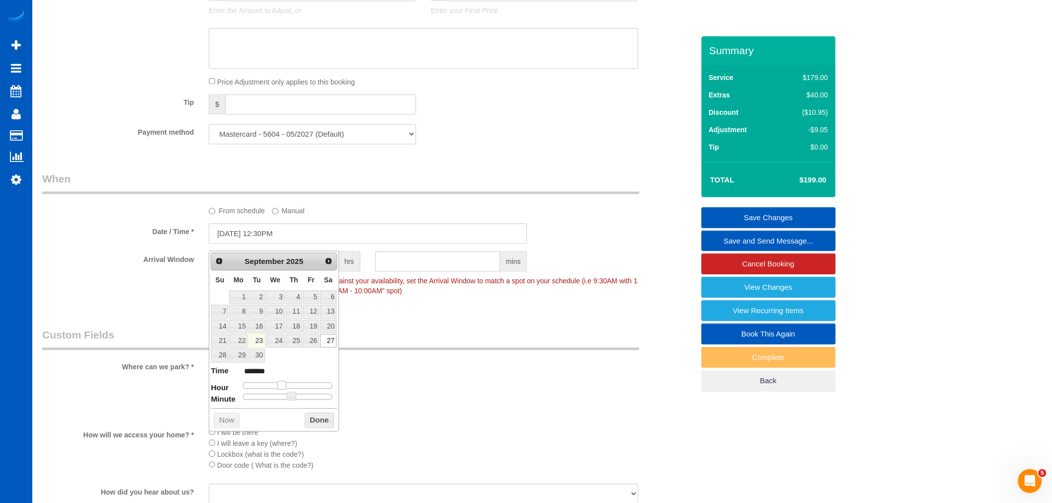
type input "******"
type input "09/27/2025 2:30PM"
type input "******"
type input "09/27/2025 3:30PM"
type input "******"
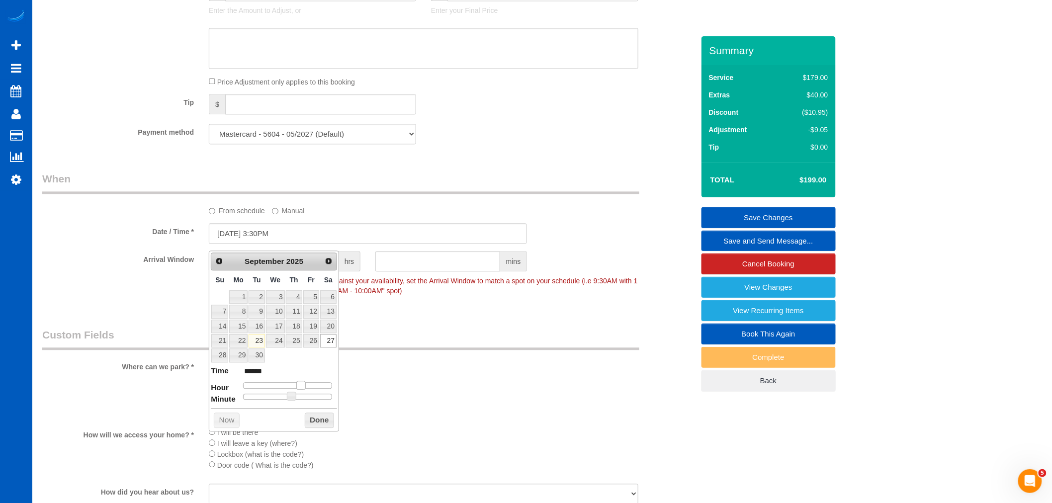
type input "09/27/2025 4:30PM"
type input "******"
drag, startPoint x: 280, startPoint y: 386, endPoint x: 302, endPoint y: 380, distance: 23.1
click at [302, 381] on span at bounding box center [304, 385] width 9 height 9
type input "09/27/2025 4:25PM"
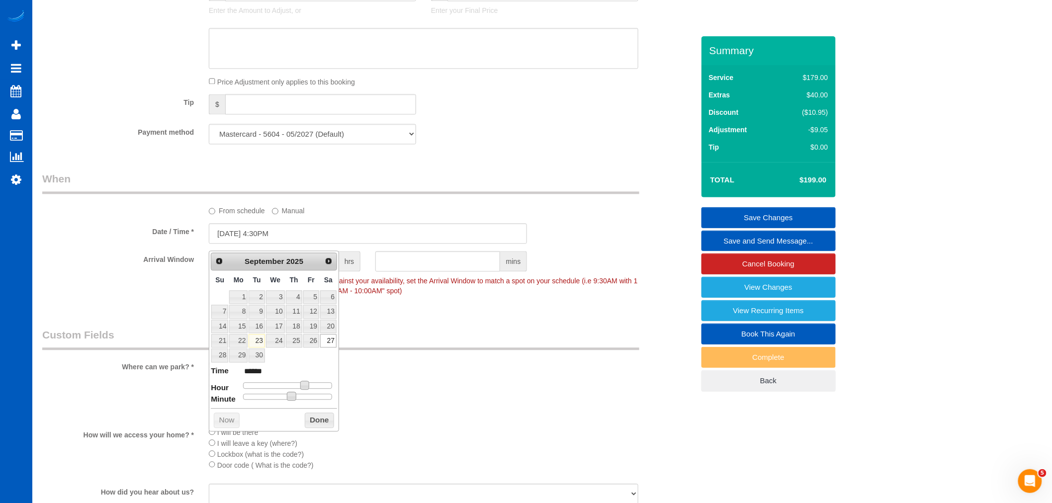
type input "******"
type input "09/27/2025 4:20PM"
type input "******"
type input "09/27/2025 4:15PM"
type input "******"
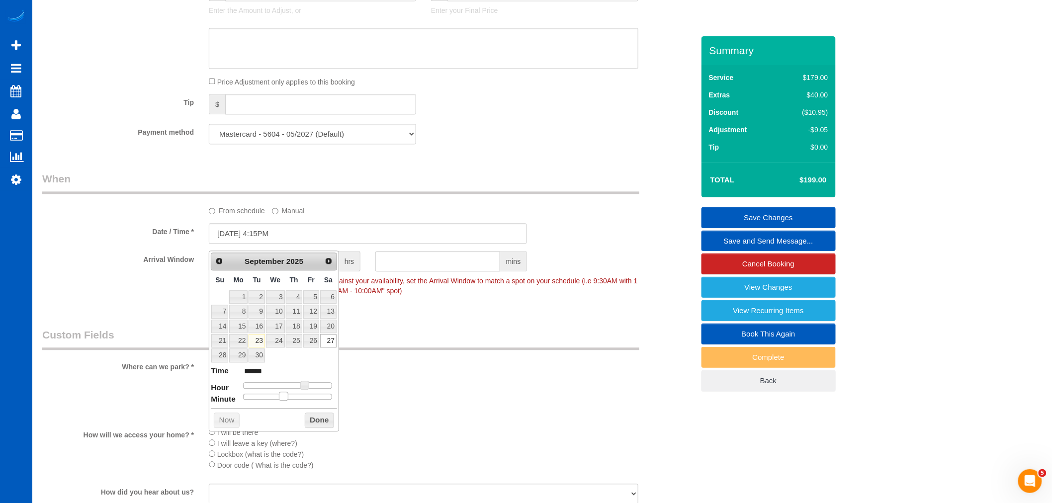
type input "09/27/2025 4:10PM"
type input "******"
type input "09/27/2025 4:05PM"
type input "******"
type input "09/27/2025 4:00PM"
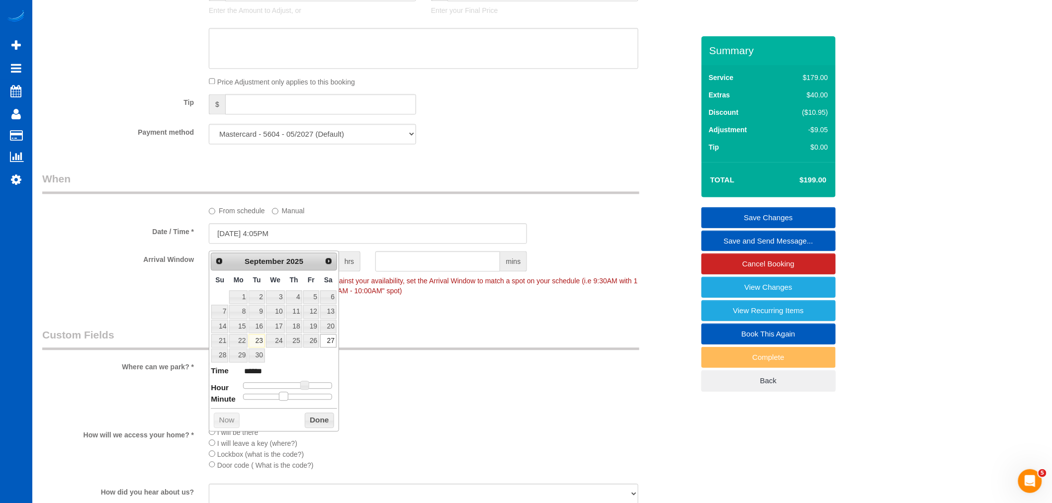
type input "******"
drag, startPoint x: 292, startPoint y: 395, endPoint x: 271, endPoint y: 414, distance: 28.2
click at [227, 400] on dl "Time ****** Hour Minute Second Millisecond Microsecond Time Zone ***** ***** **…" at bounding box center [274, 382] width 126 height 34
click at [311, 421] on button "Done" at bounding box center [319, 421] width 29 height 16
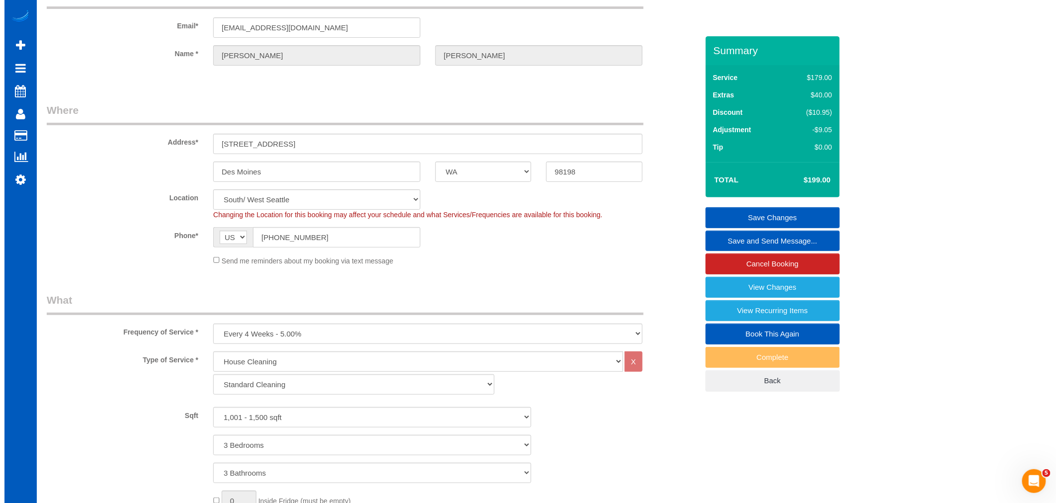
scroll to position [0, 0]
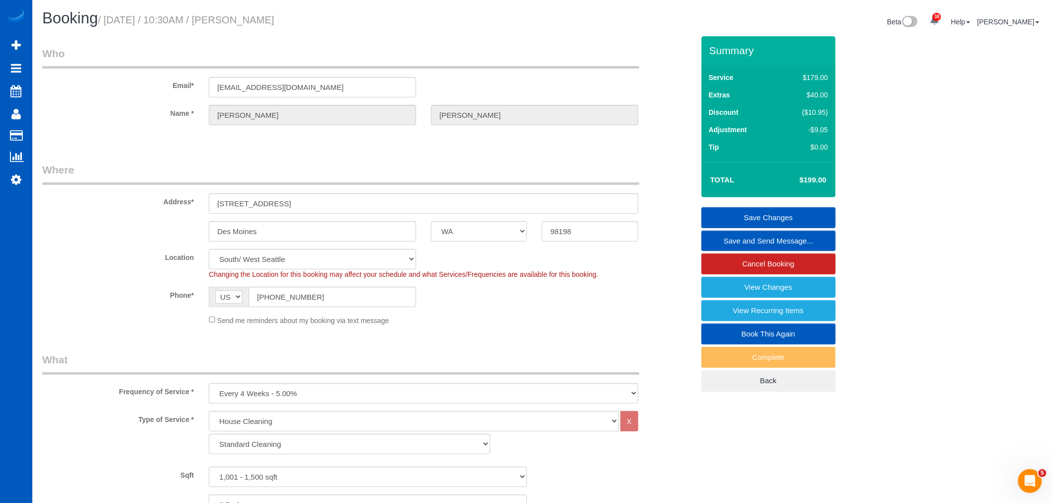
click at [768, 215] on link "Save Changes" at bounding box center [768, 217] width 134 height 21
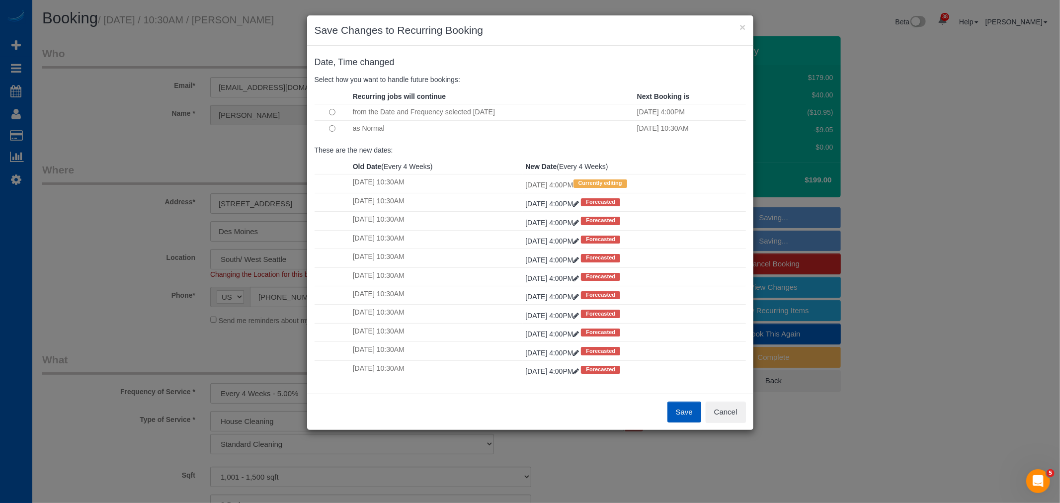
click at [336, 131] on td at bounding box center [333, 128] width 36 height 16
click at [679, 417] on button "Save" at bounding box center [685, 412] width 34 height 21
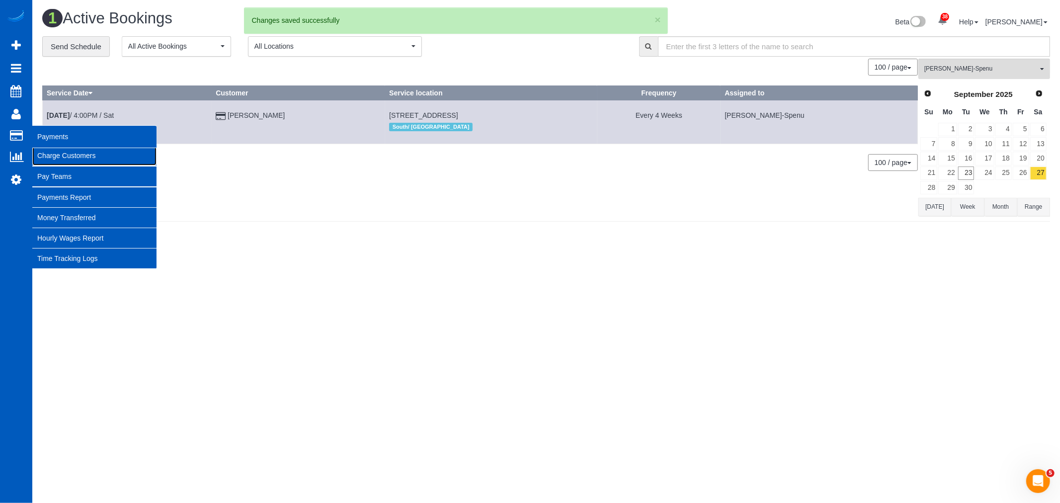
click at [71, 164] on link "Charge Customers" at bounding box center [94, 156] width 124 height 20
select select
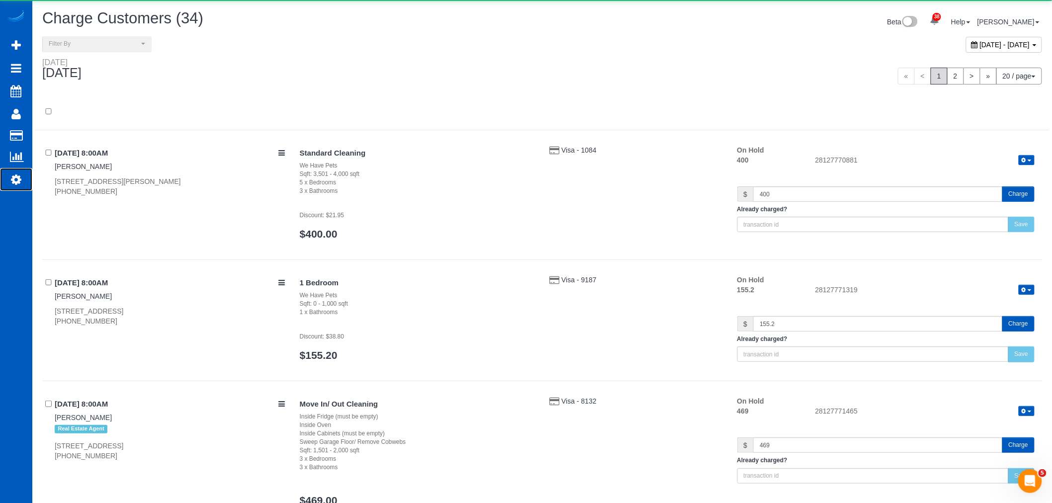
click at [11, 179] on icon at bounding box center [16, 179] width 10 height 12
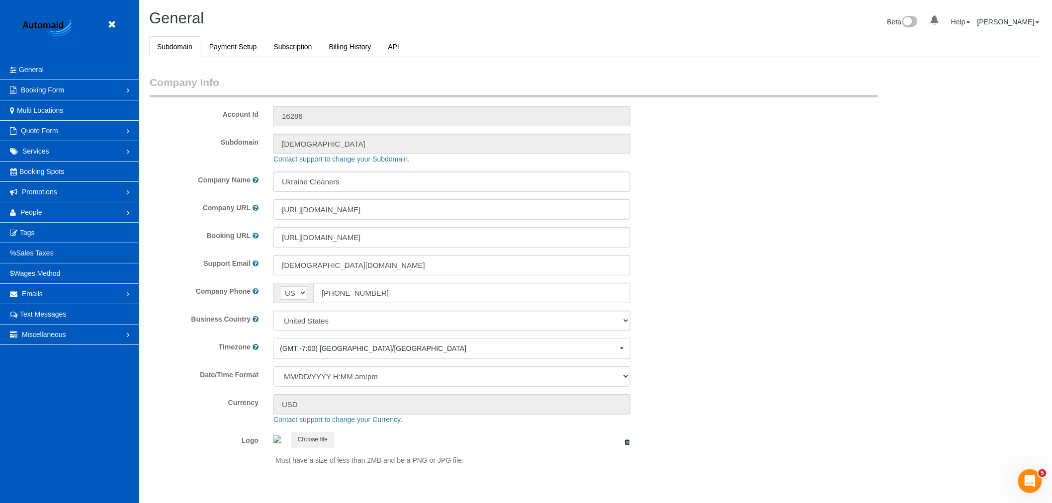
scroll to position [2173, 1052]
select select "1"
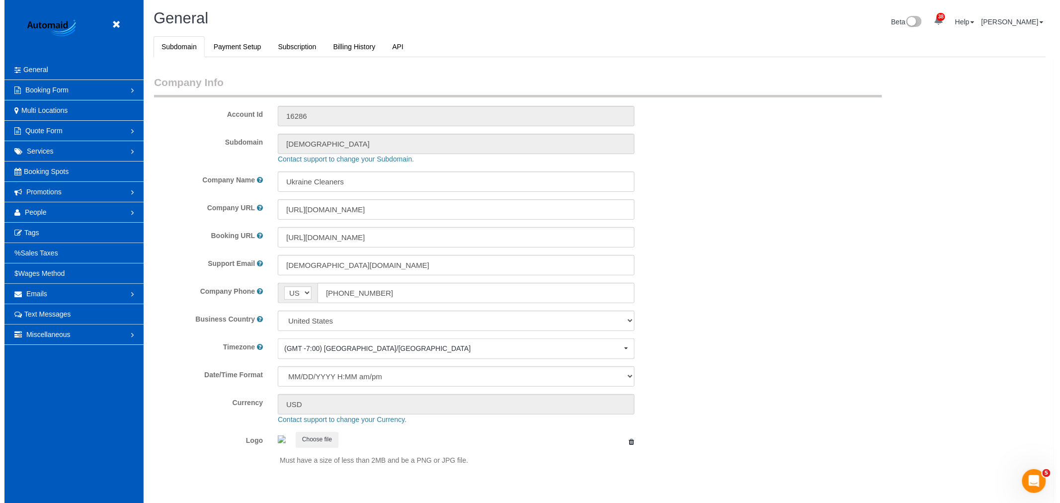
scroll to position [0, 0]
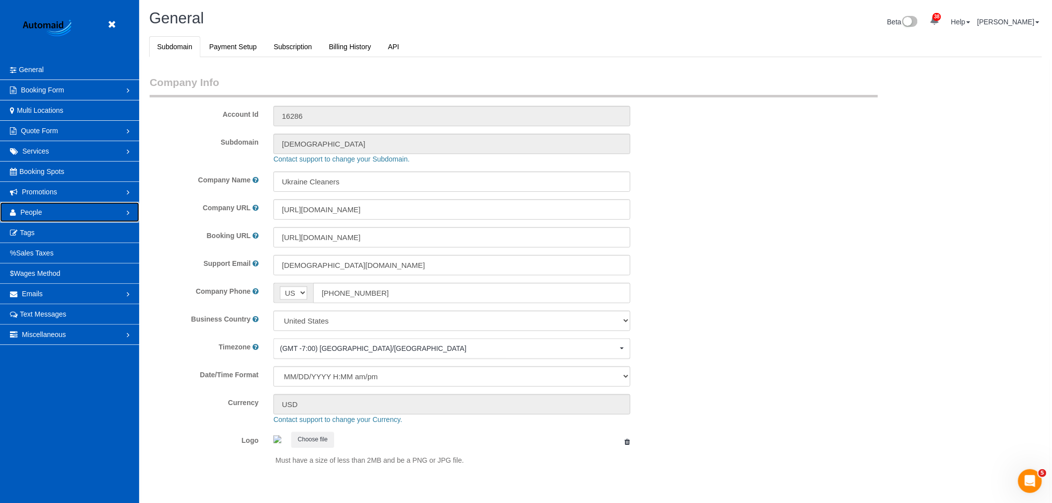
click at [32, 207] on link "People" at bounding box center [69, 212] width 139 height 20
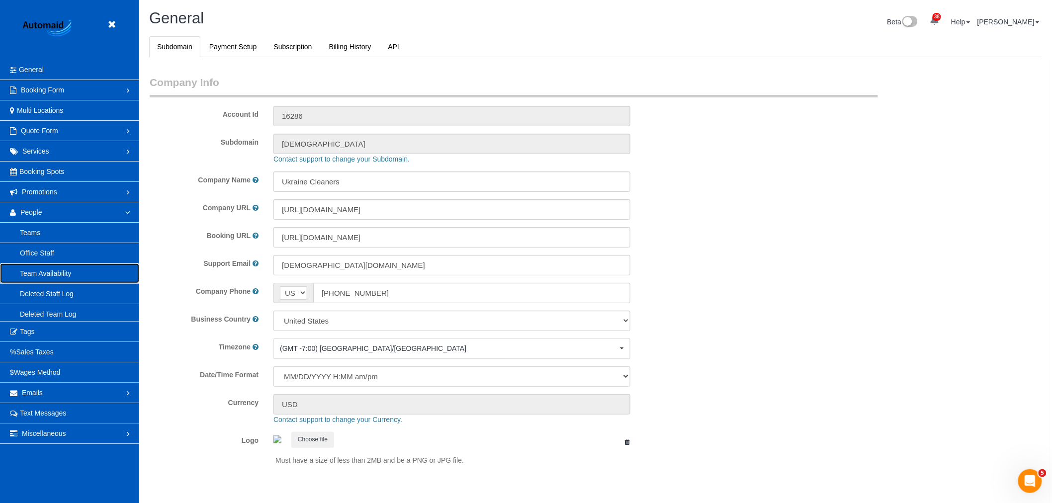
click at [83, 273] on link "Team Availability" at bounding box center [69, 273] width 139 height 20
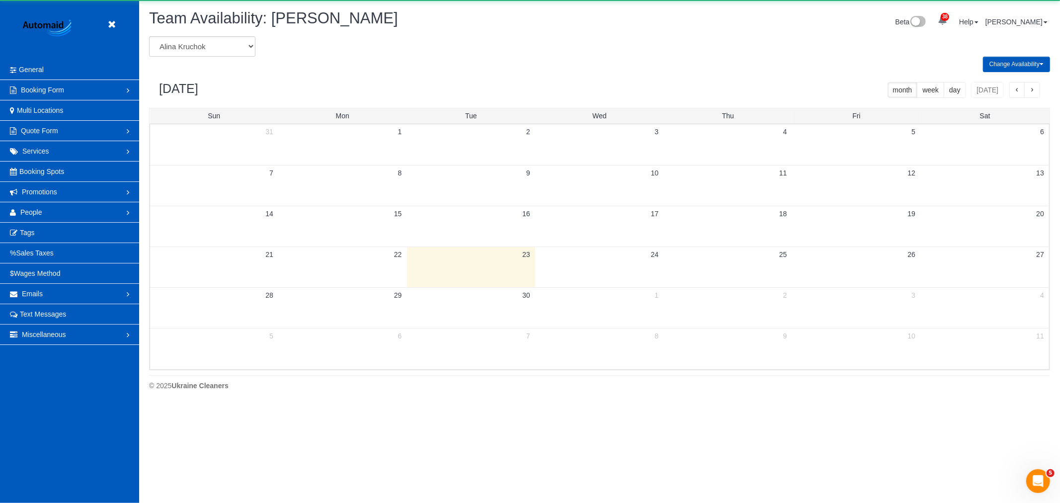
scroll to position [406, 1060]
click at [241, 47] on select "[PERSON_NAME] [PERSON_NAME] [PERSON_NAME] [PERSON_NAME] [PERSON_NAME] [PERSON_N…" at bounding box center [202, 46] width 106 height 20
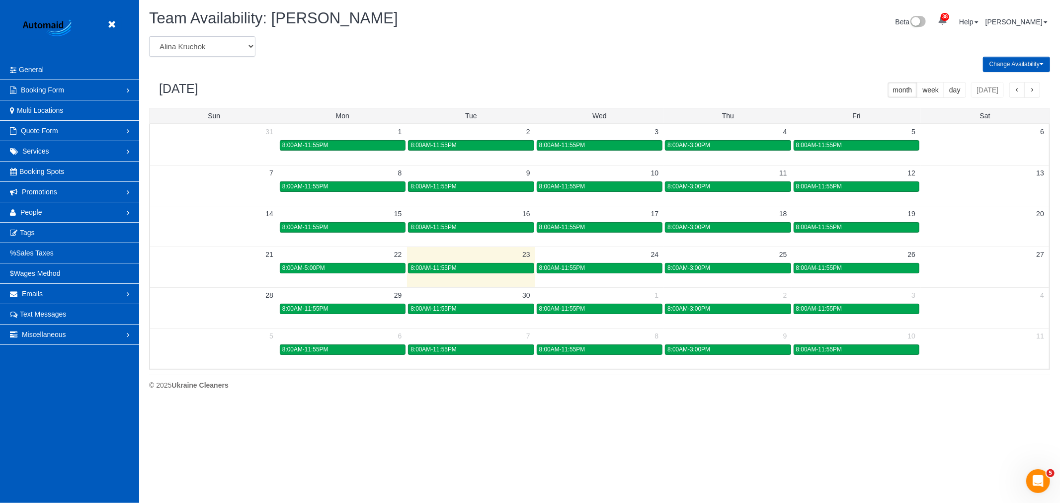
select select "number:864"
click at [149, 37] on select "[PERSON_NAME] [PERSON_NAME] [PERSON_NAME] [PERSON_NAME] [PERSON_NAME] [PERSON_N…" at bounding box center [202, 46] width 106 height 20
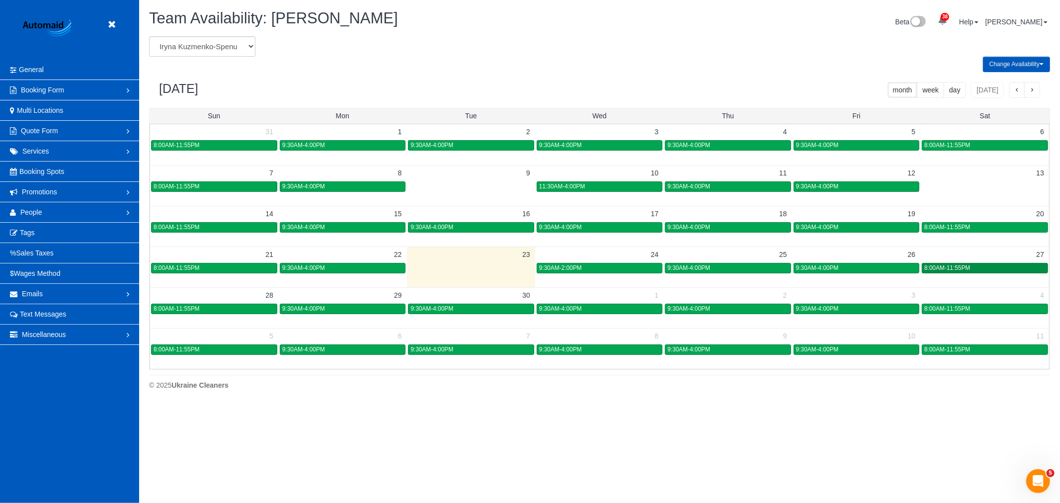
click at [957, 269] on span "8:00AM-11:55PM" at bounding box center [947, 267] width 46 height 7
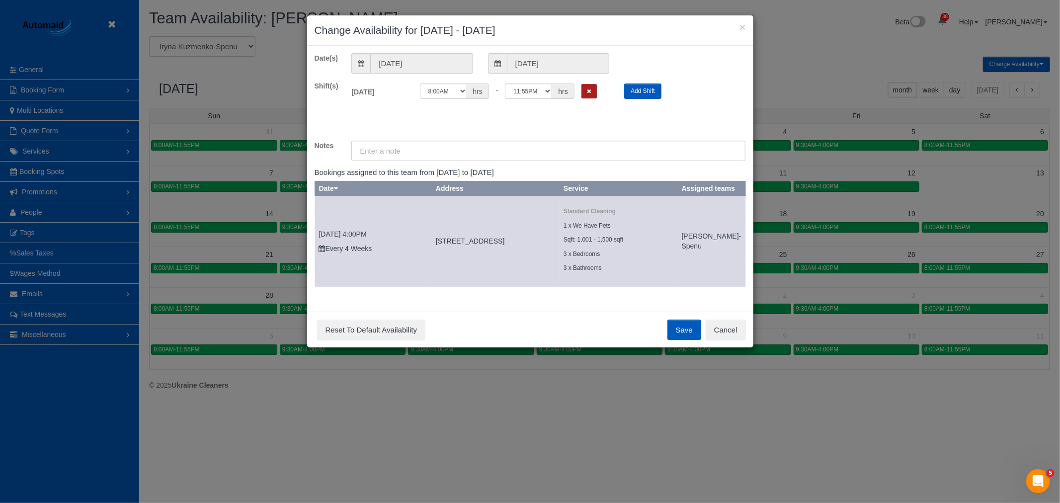
click at [587, 89] on icon "Remove Shift" at bounding box center [589, 90] width 4 height 5
click at [684, 337] on button "Save" at bounding box center [685, 330] width 34 height 21
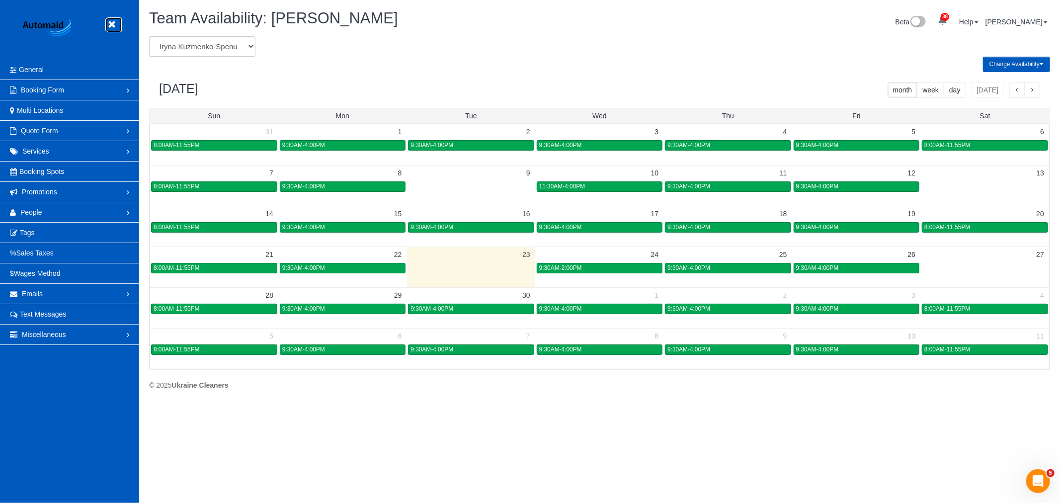
click at [113, 19] on link at bounding box center [114, 24] width 15 height 15
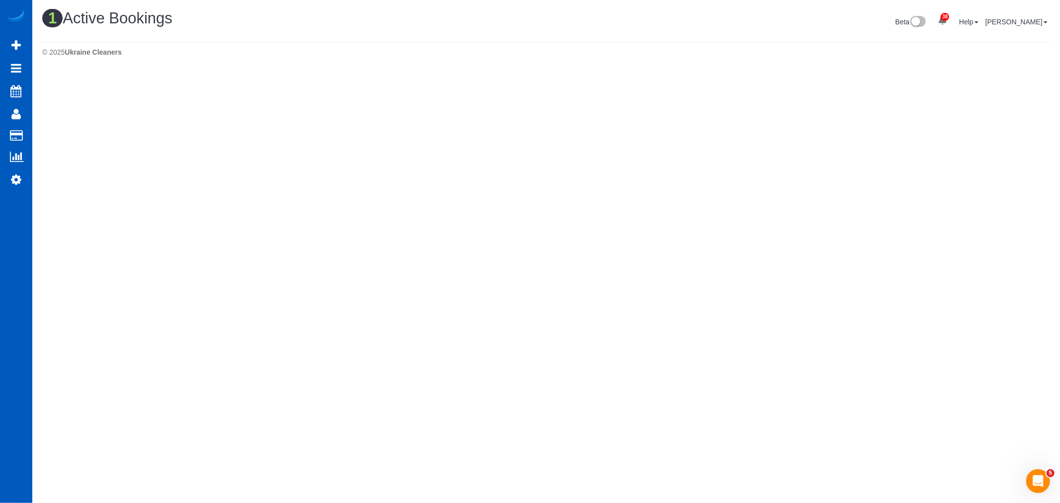
scroll to position [251, 1060]
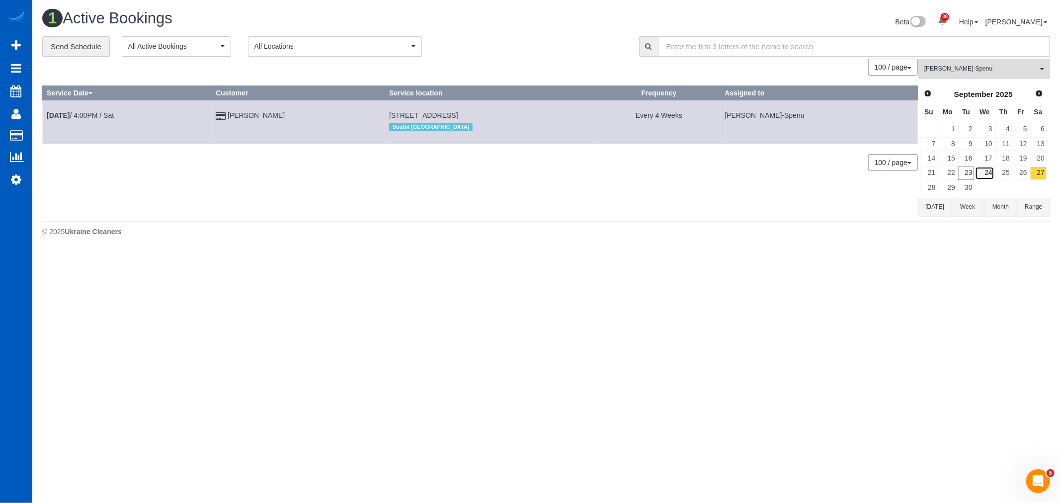
click at [989, 177] on link "24" at bounding box center [984, 173] width 19 height 13
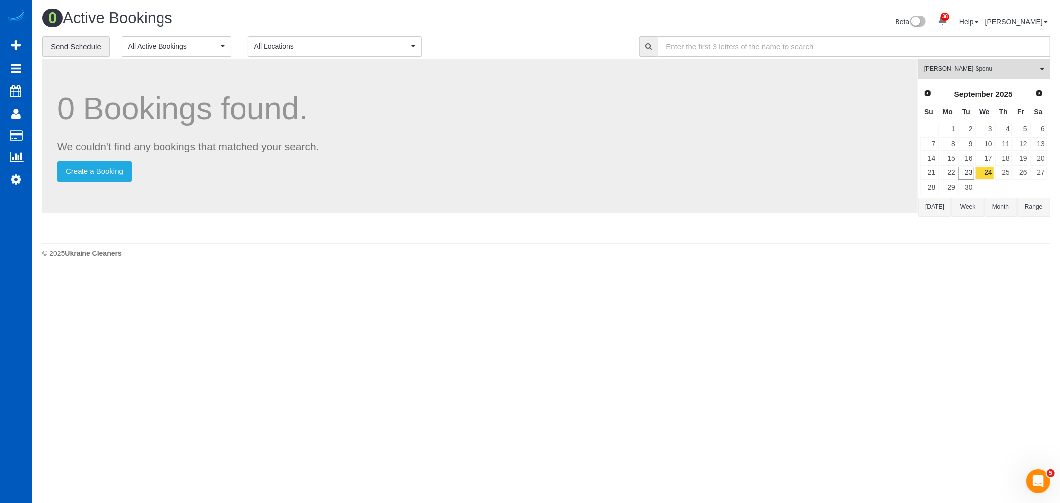
scroll to position [49428, 48642]
click at [945, 67] on span "[PERSON_NAME]-Spenu" at bounding box center [980, 69] width 113 height 8
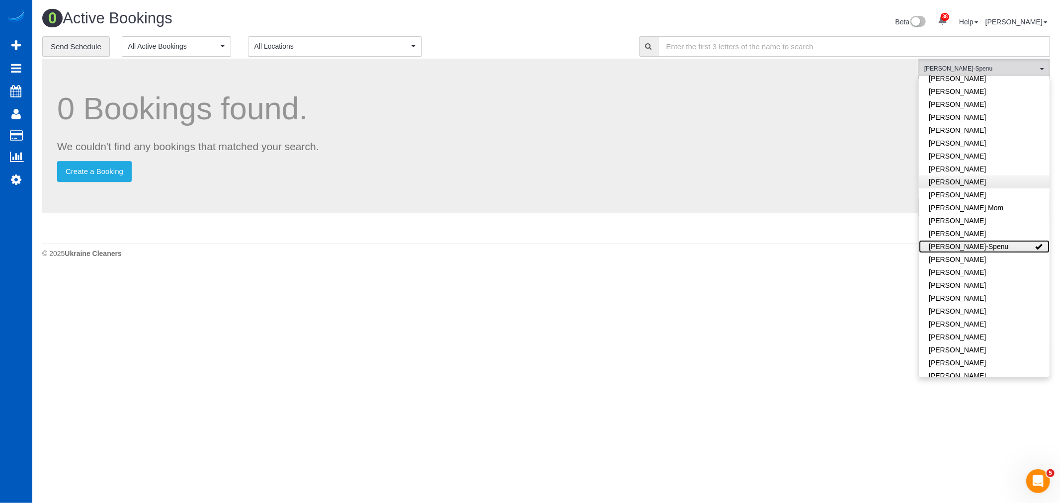
scroll to position [110, 0]
click at [961, 183] on link "[PERSON_NAME]" at bounding box center [984, 177] width 131 height 13
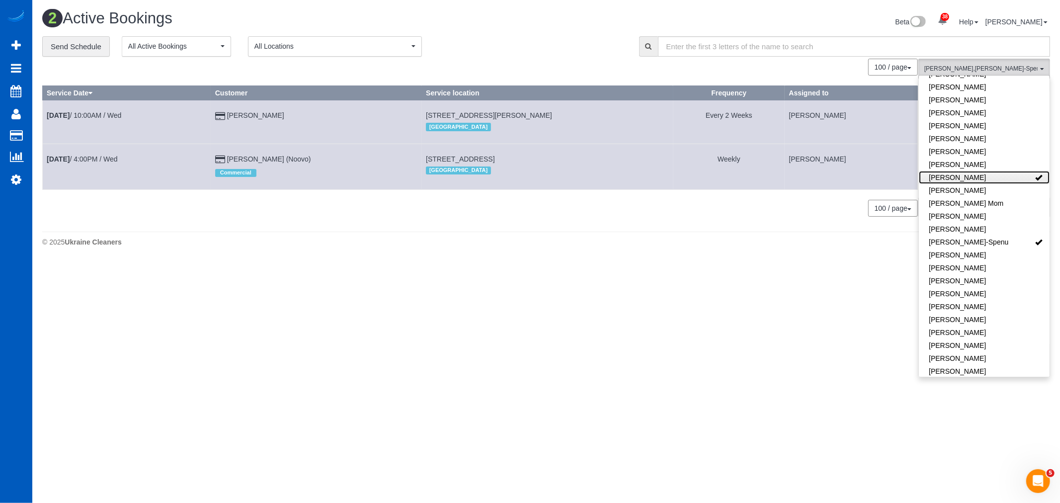
scroll to position [49438, 48642]
drag, startPoint x: 623, startPoint y: 369, endPoint x: 389, endPoint y: 299, distance: 244.4
click at [612, 363] on body "38 Beta Your Notifications You have 0 alerts × You have 1 to charge for [DATE] …" at bounding box center [530, 251] width 1060 height 503
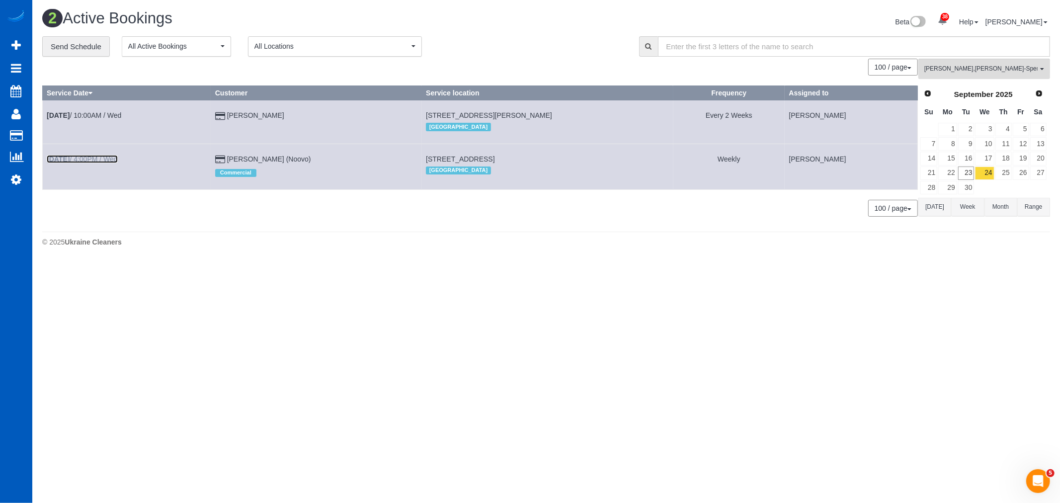
click at [81, 163] on link "Sep 24th / 4:00PM / Wed" at bounding box center [82, 159] width 71 height 8
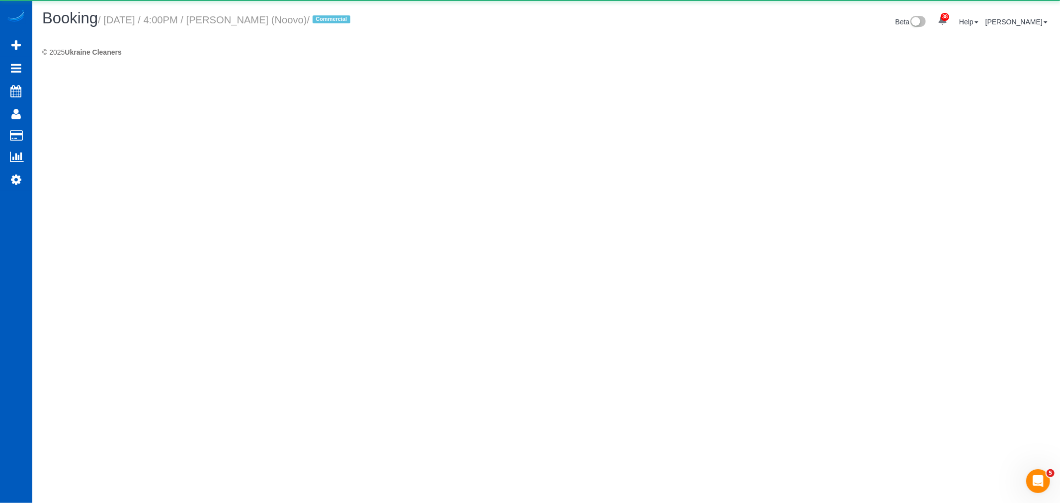
select select "NV"
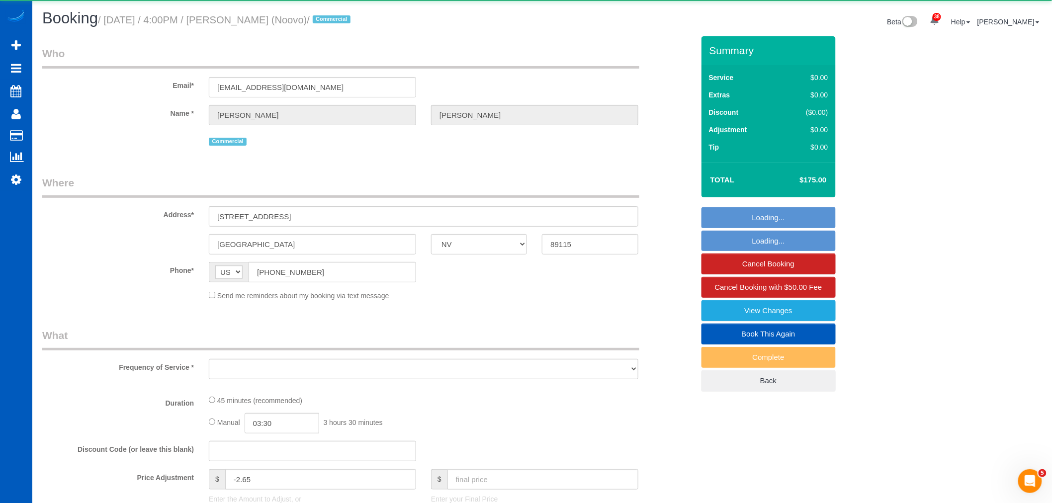
scroll to position [1174, 1052]
select select "string:fspay-8acdd3ec-a77a-4ee8-8a01-39fa8b052e17"
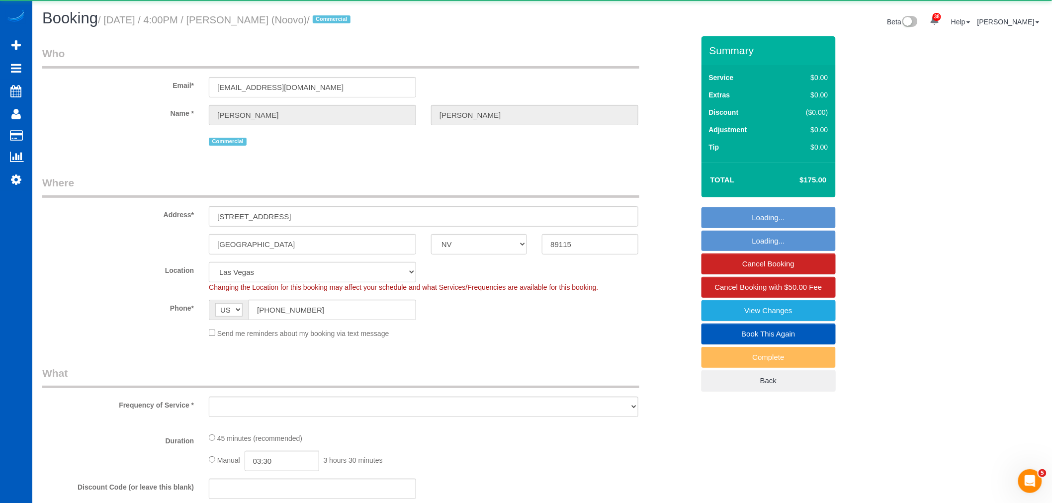
scroll to position [1707, 1052]
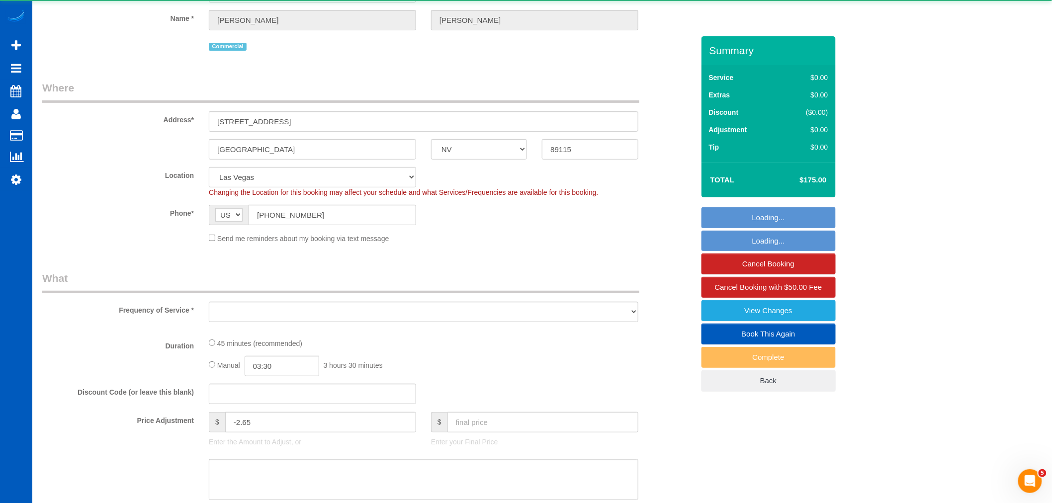
select select "object:6979"
select select "199"
select select "1501"
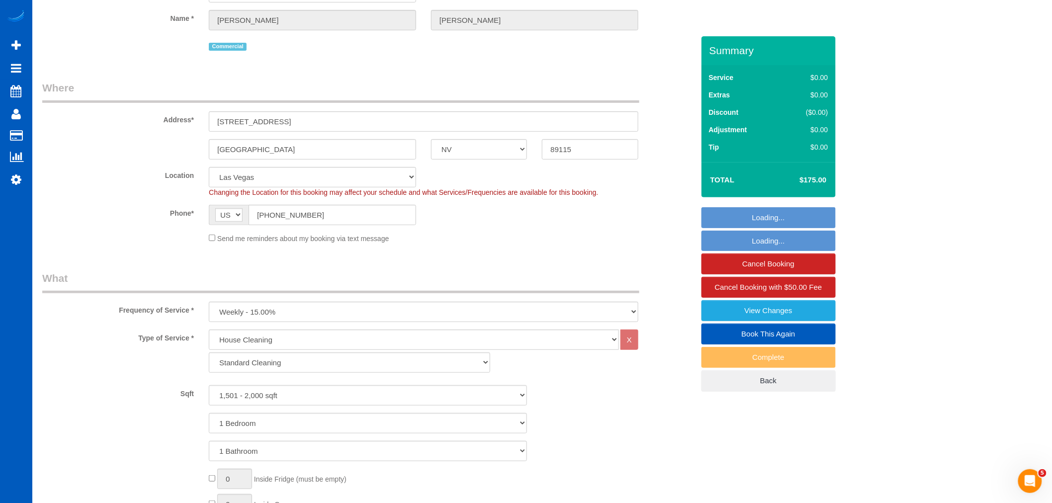
scroll to position [331, 0]
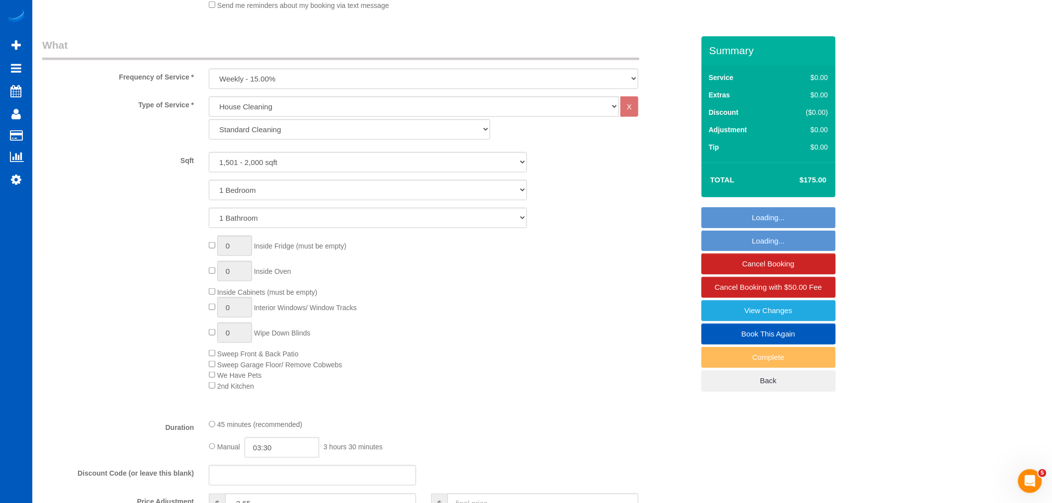
select select "object:7082"
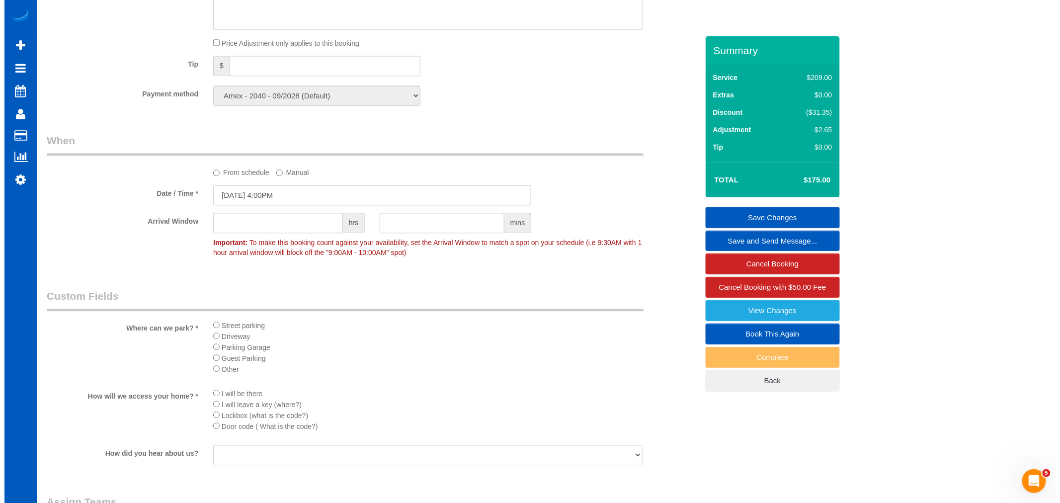
scroll to position [883, 0]
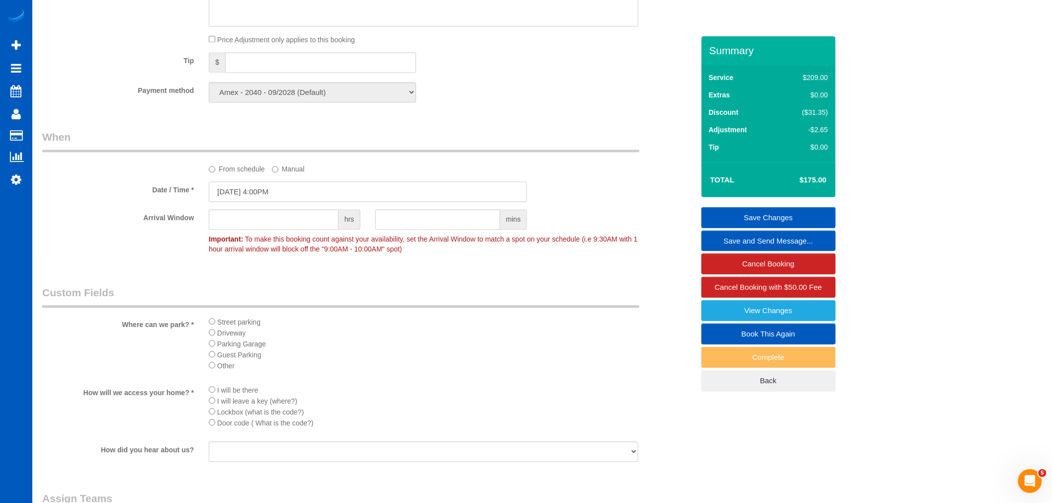
click at [256, 199] on input "09/24/2025 4:00PM" at bounding box center [368, 191] width 318 height 20
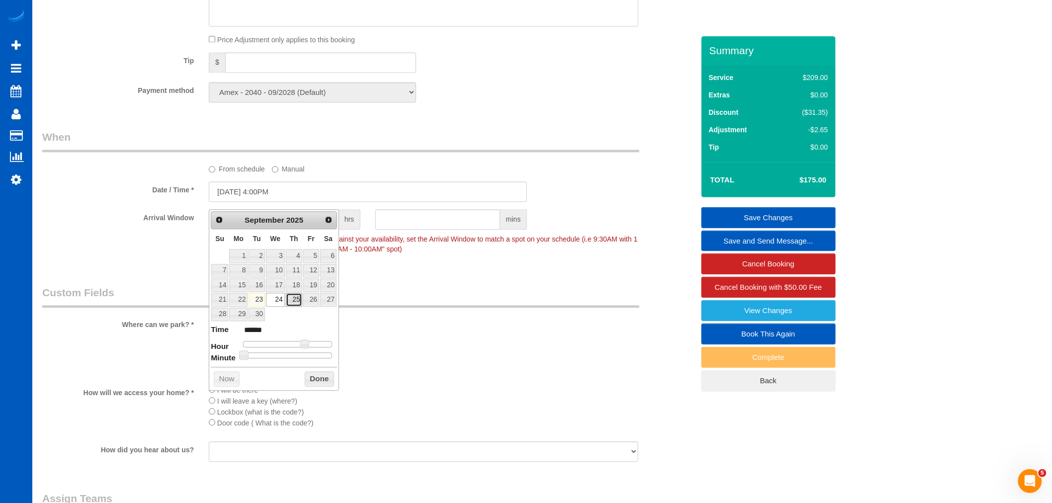
click at [302, 299] on link "25" at bounding box center [294, 299] width 16 height 13
type input "09/25/2025 4:00PM"
click at [311, 389] on div "Prev Next September 2025 Su Mo Tu We Th Fr Sa 1 2 3 4 5 6 7 8 9 10 11 12 13 14 …" at bounding box center [274, 299] width 130 height 181
click at [311, 387] on button "Done" at bounding box center [319, 379] width 29 height 16
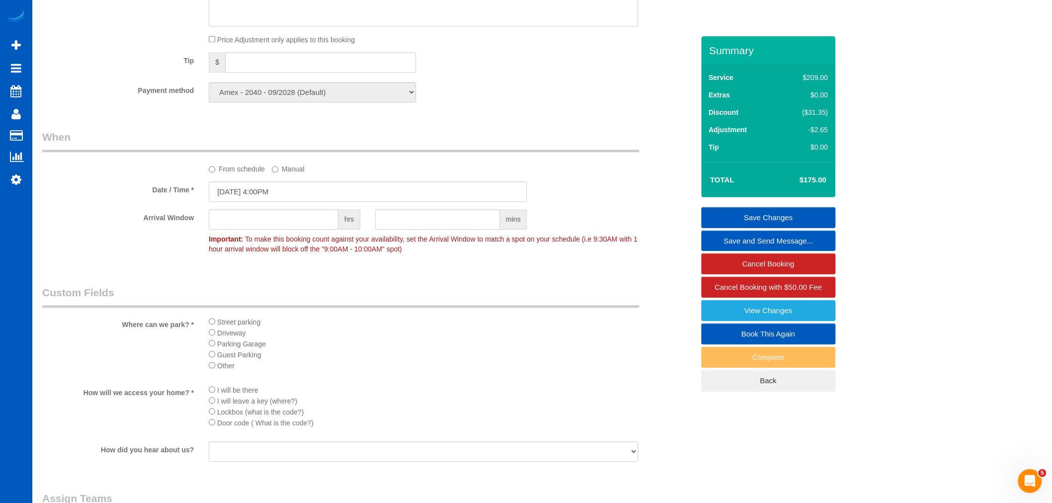
click at [750, 213] on link "Save Changes" at bounding box center [768, 217] width 134 height 21
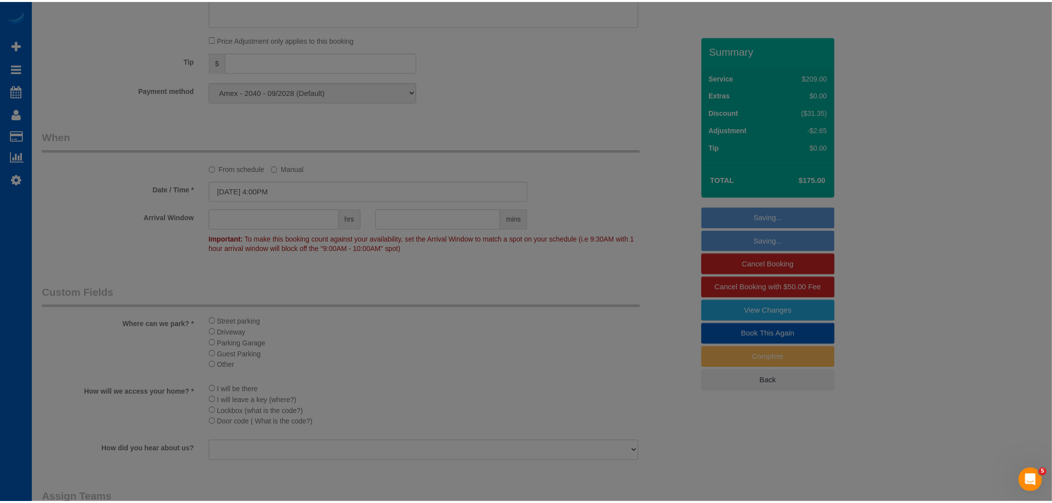
scroll to position [1791, 1060]
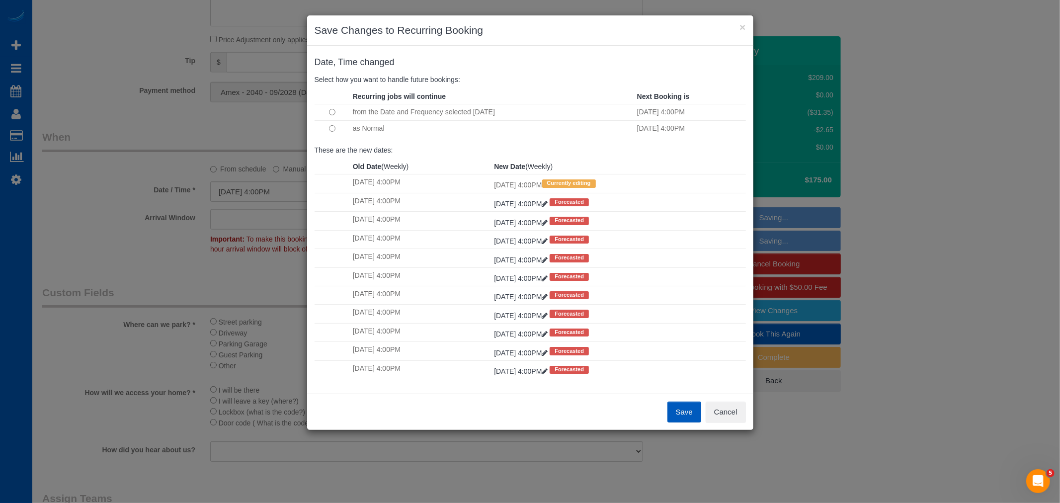
click at [331, 129] on td at bounding box center [333, 128] width 36 height 16
click at [684, 415] on button "Save" at bounding box center [685, 412] width 34 height 21
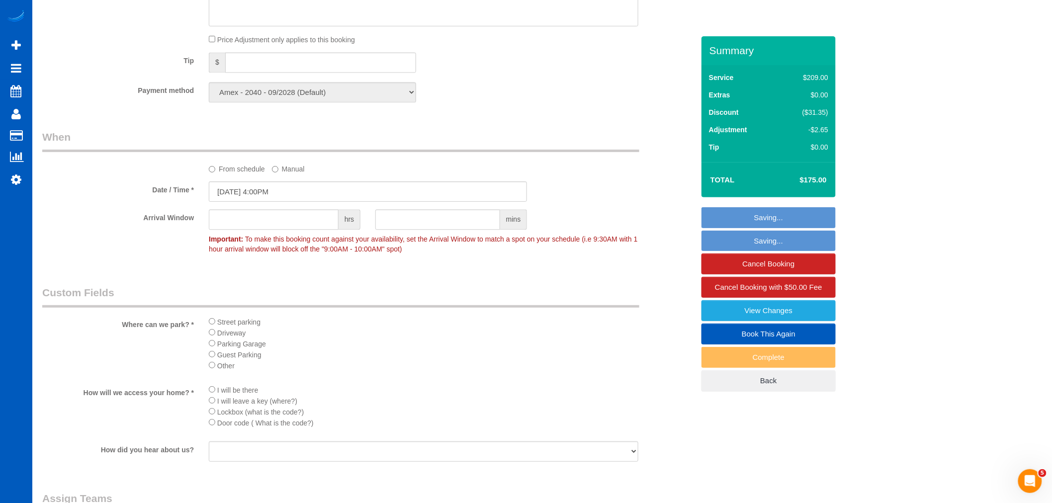
scroll to position [47911, 48650]
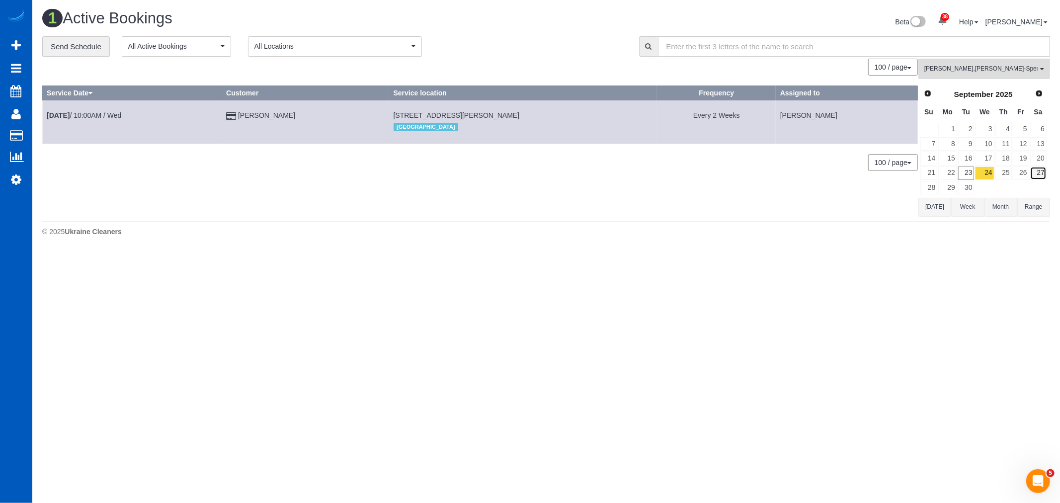
click at [1042, 171] on link "27" at bounding box center [1038, 173] width 16 height 13
click at [935, 69] on span "Galina Afonina , Iryna Kuzmenko-Spenu" at bounding box center [980, 69] width 113 height 8
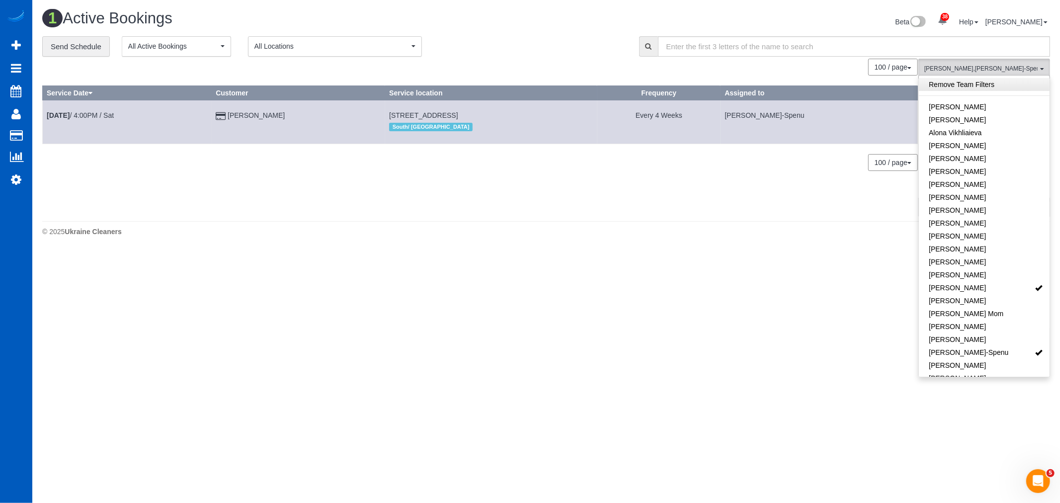
click at [983, 83] on link "Remove Team Filters" at bounding box center [984, 84] width 131 height 13
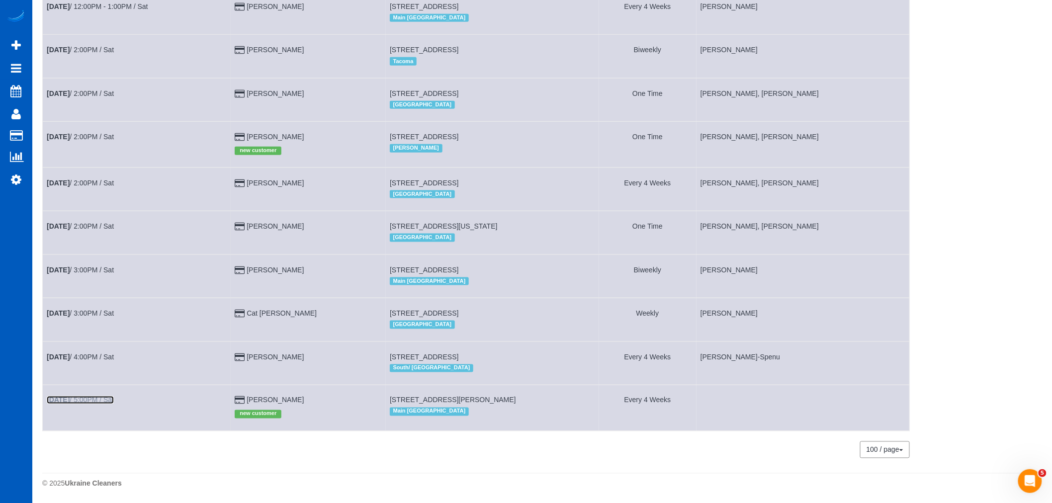
click at [81, 396] on link "Sep 27th / 5:00PM / Sat" at bounding box center [80, 400] width 67 height 8
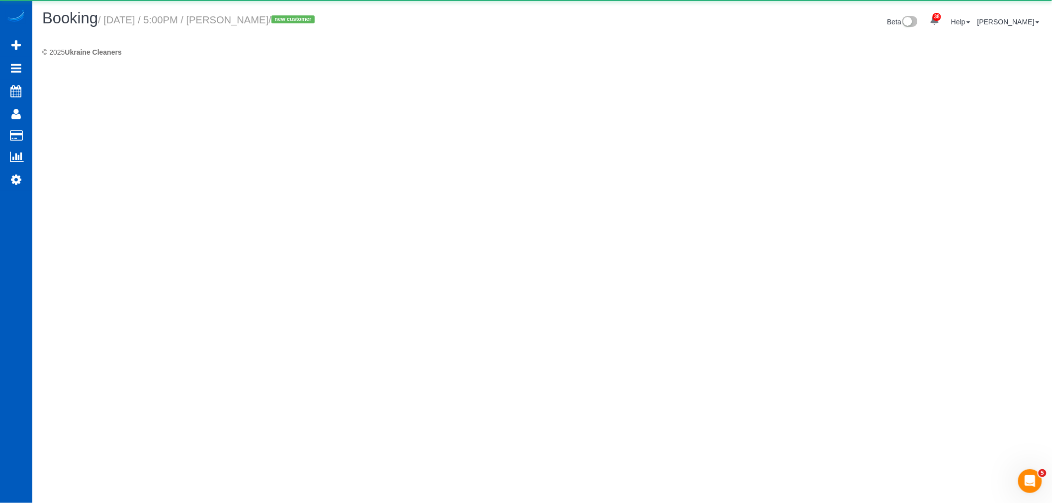
scroll to position [1291, 1052]
select select "WA"
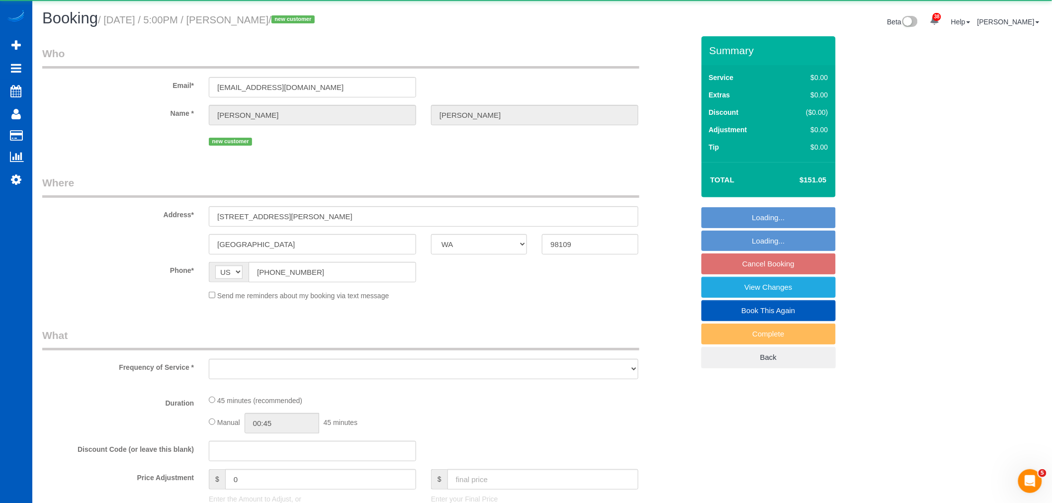
scroll to position [0, 0]
select select "object:7965"
select select "string:fspay-33e013fd-f91e-4f45-8a10-8b32dba000cc"
select select "199"
select select "spot27"
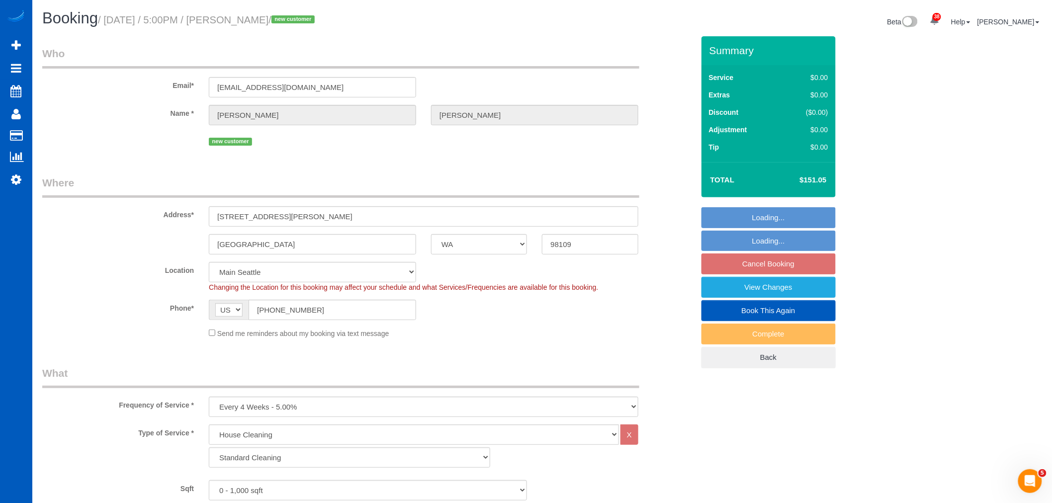
select select "object:8309"
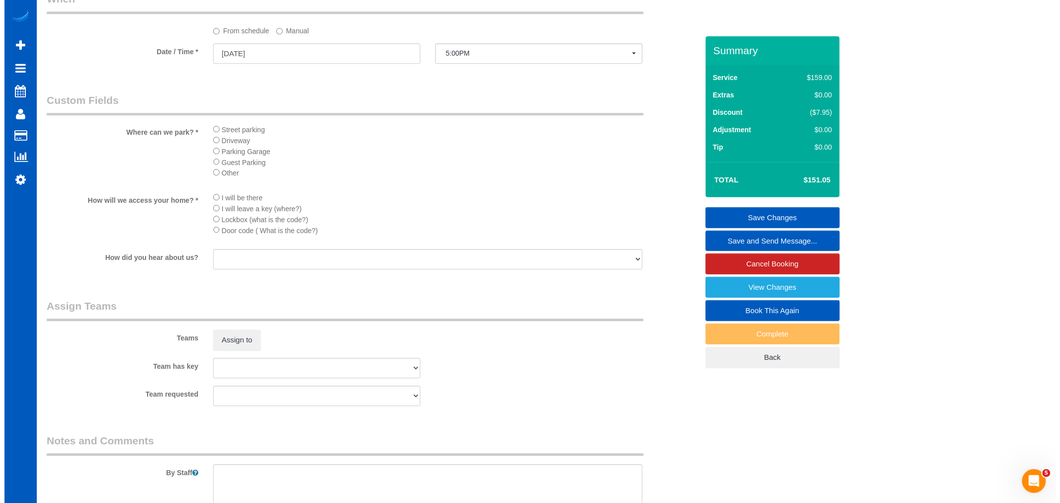
scroll to position [1049, 0]
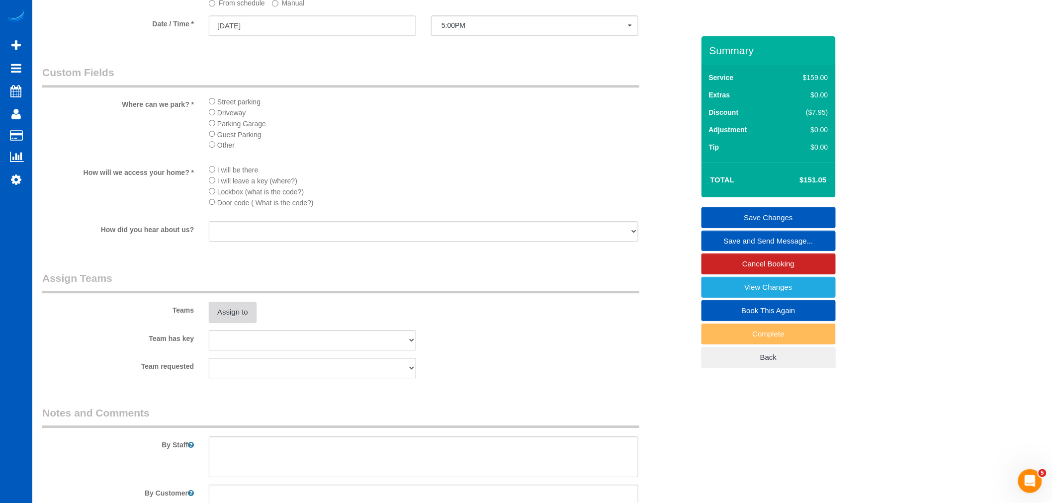
click at [228, 323] on button "Assign to" at bounding box center [233, 312] width 48 height 21
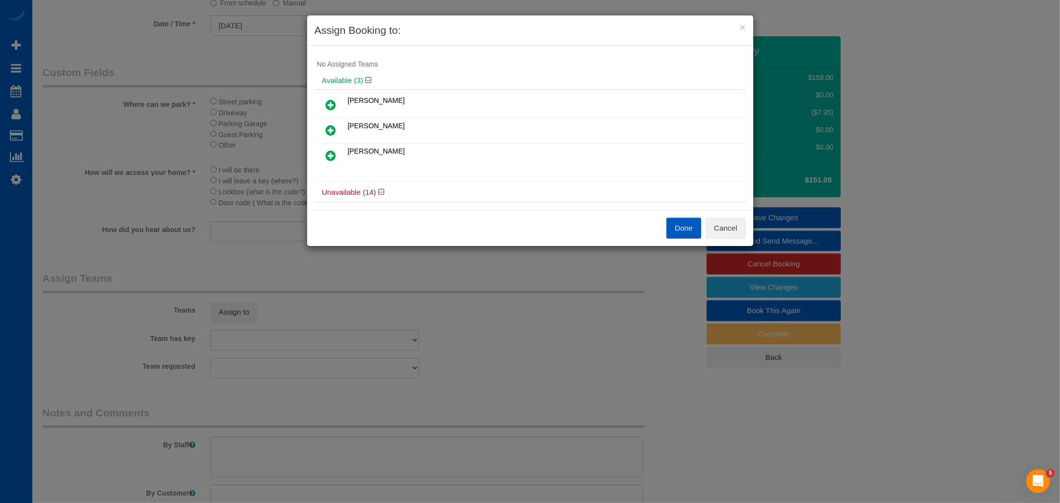
scroll to position [0, 0]
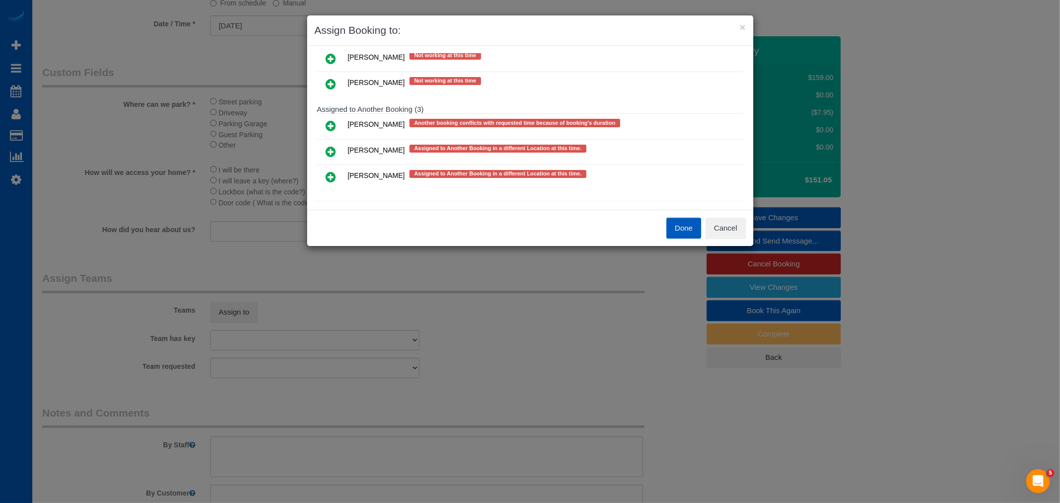
click at [333, 120] on icon at bounding box center [331, 126] width 10 height 12
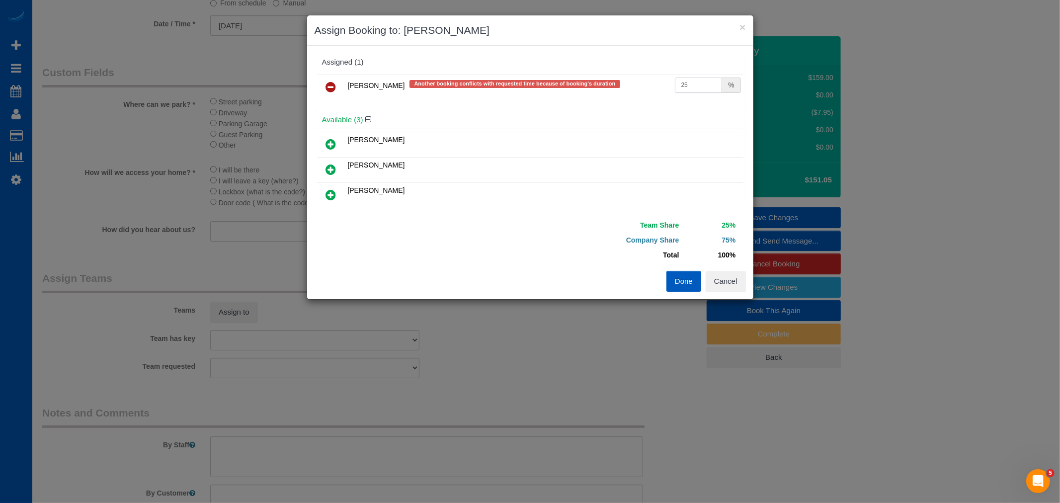
drag, startPoint x: 687, startPoint y: 78, endPoint x: 582, endPoint y: 86, distance: 106.2
click at [582, 86] on tr "Alona Tarasiuk Another booking conflicts with requested time because of booking…" at bounding box center [530, 87] width 426 height 25
type input "55"
click at [683, 292] on div "Team Share 55% Company Share 45% Total 100% Warning: The Company share is 0%. I…" at bounding box center [530, 254] width 446 height 89
click at [683, 289] on button "Done" at bounding box center [684, 281] width 35 height 21
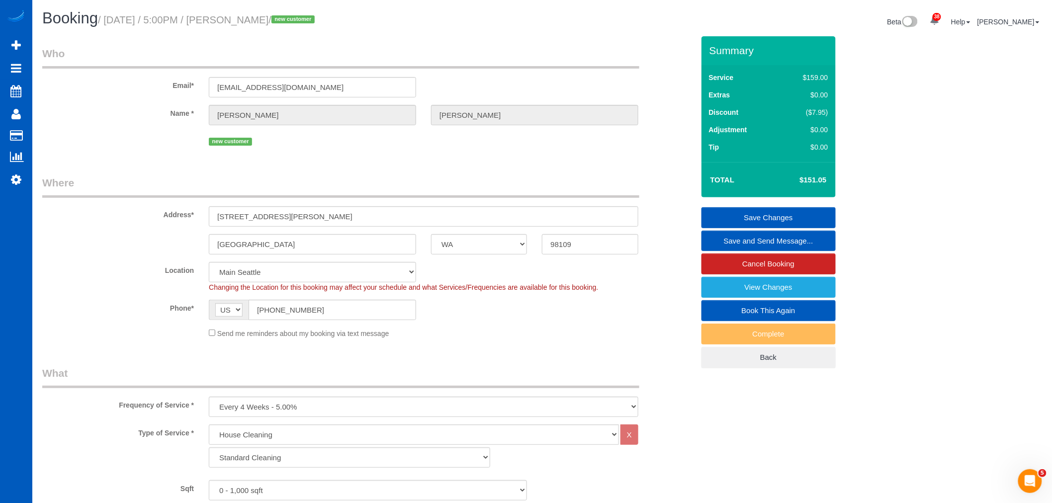
click at [731, 217] on link "Save Changes" at bounding box center [768, 217] width 134 height 21
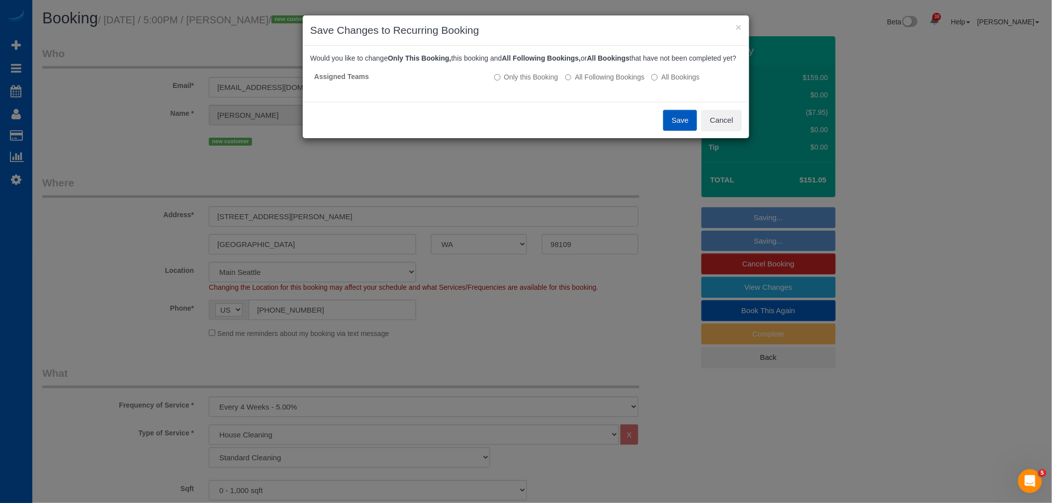
scroll to position [1737, 1060]
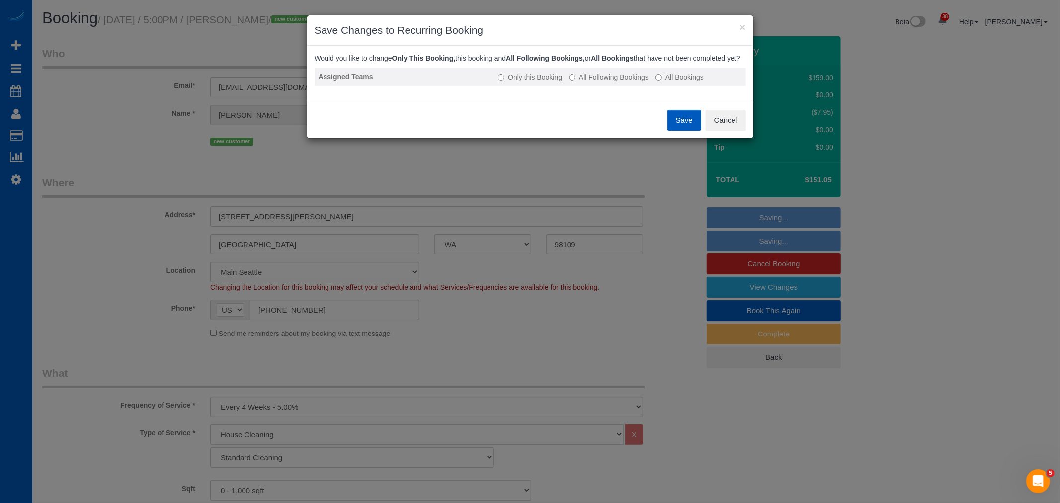
click at [587, 82] on label "All Following Bookings" at bounding box center [609, 77] width 80 height 10
click at [665, 126] on div "Save Cancel" at bounding box center [530, 120] width 446 height 36
click at [677, 131] on button "Save" at bounding box center [685, 120] width 34 height 21
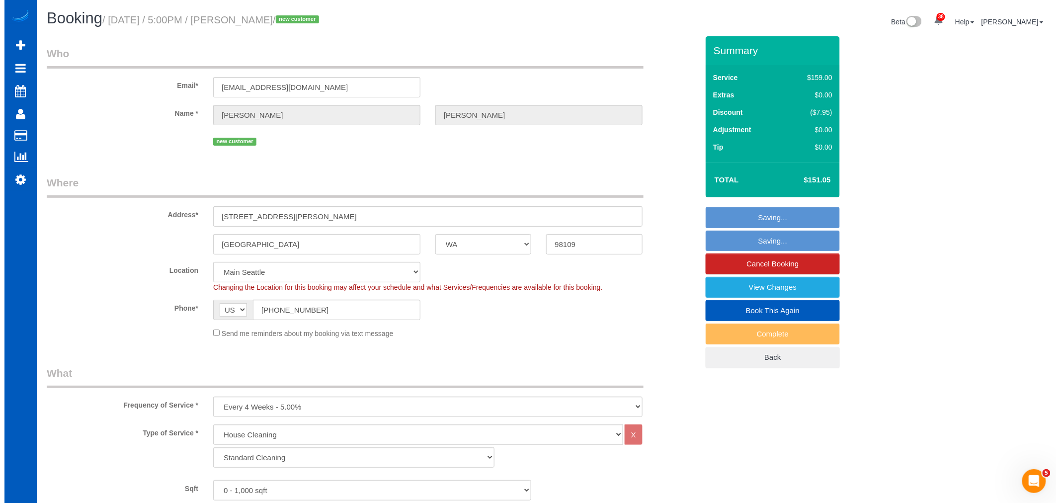
scroll to position [47966, 48650]
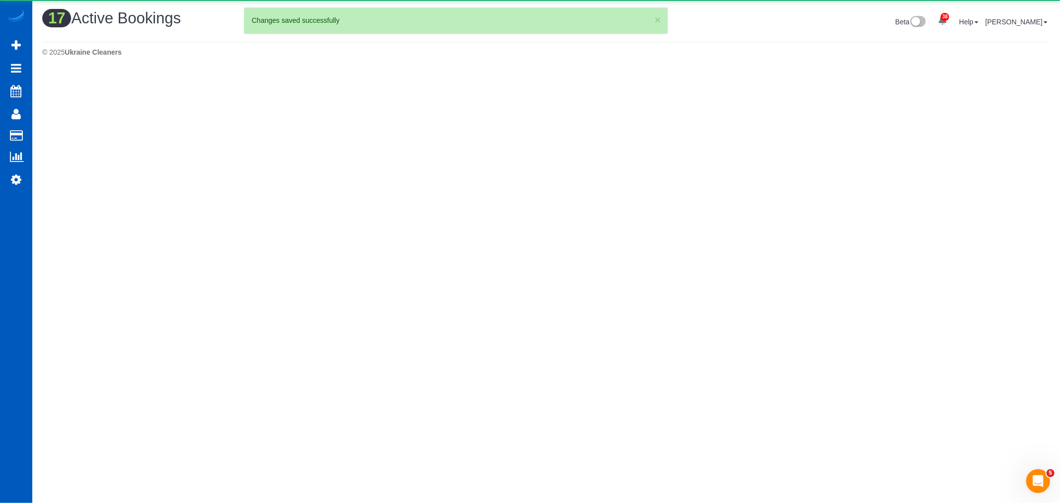
scroll to position [48763, 48650]
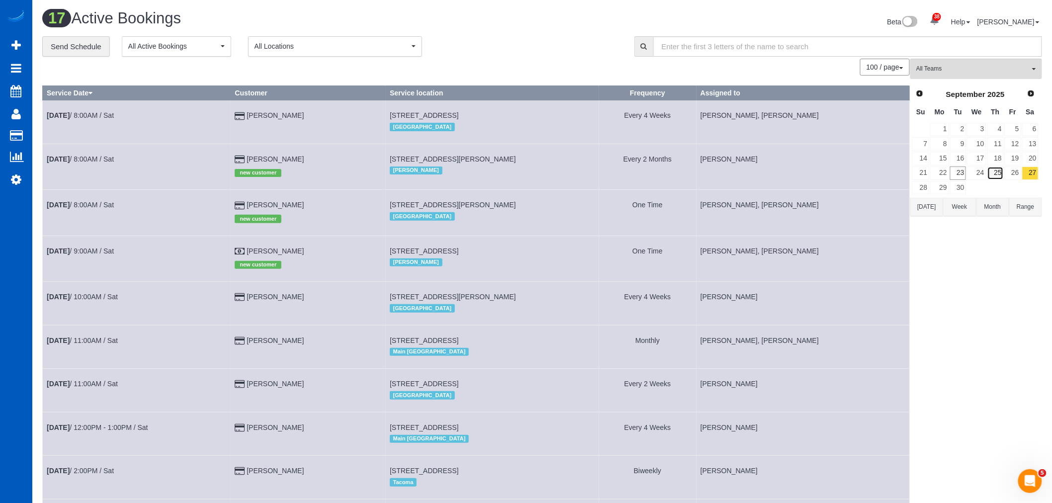
click at [997, 175] on link "25" at bounding box center [995, 173] width 16 height 13
click at [1002, 175] on link "25" at bounding box center [995, 173] width 16 height 13
click at [1005, 175] on link "26" at bounding box center [1012, 173] width 16 height 13
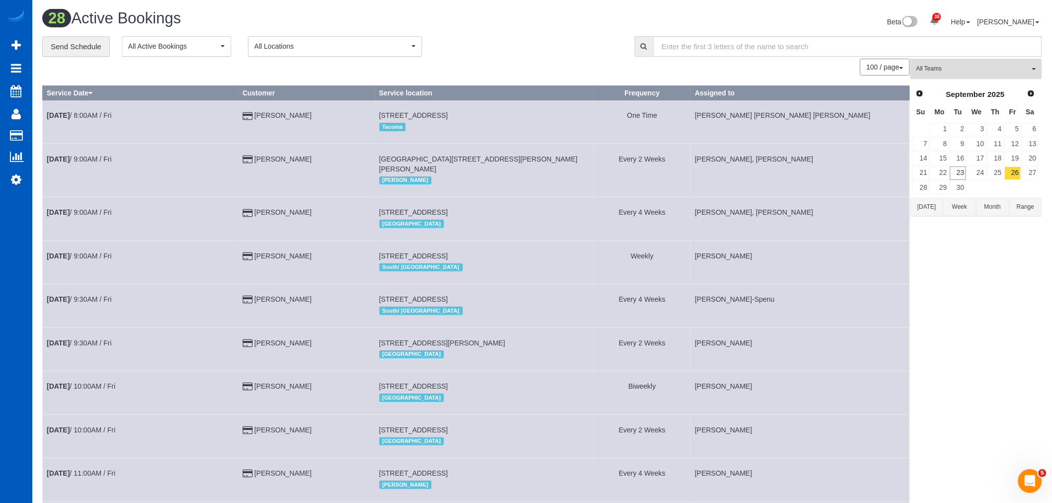
click at [987, 71] on span "All Teams" at bounding box center [972, 69] width 113 height 8
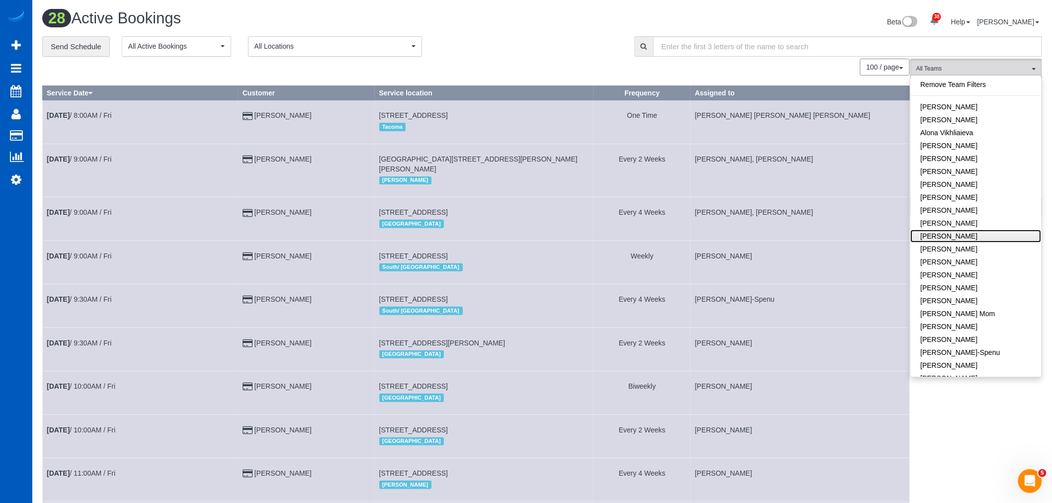
click at [973, 231] on link "[PERSON_NAME]" at bounding box center [976, 236] width 131 height 13
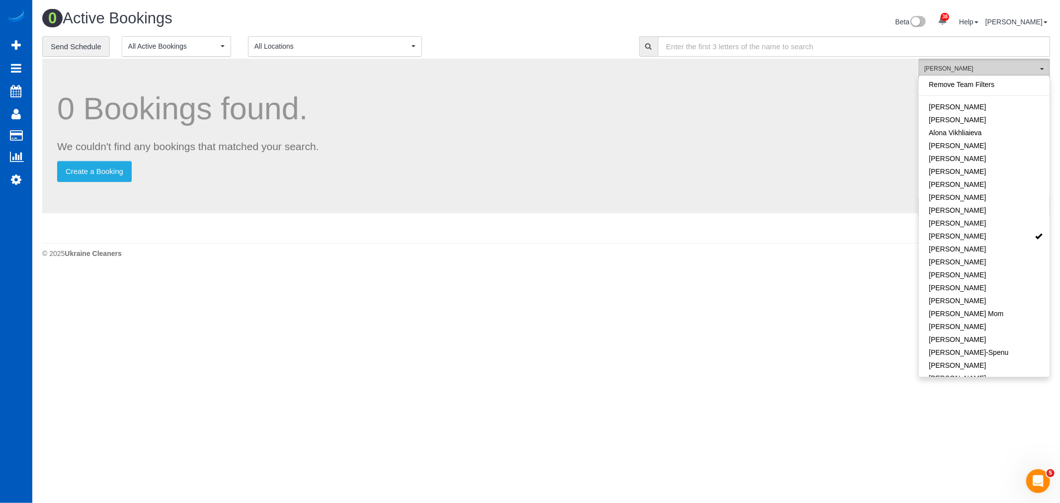
click at [970, 72] on span "[PERSON_NAME]" at bounding box center [980, 69] width 113 height 8
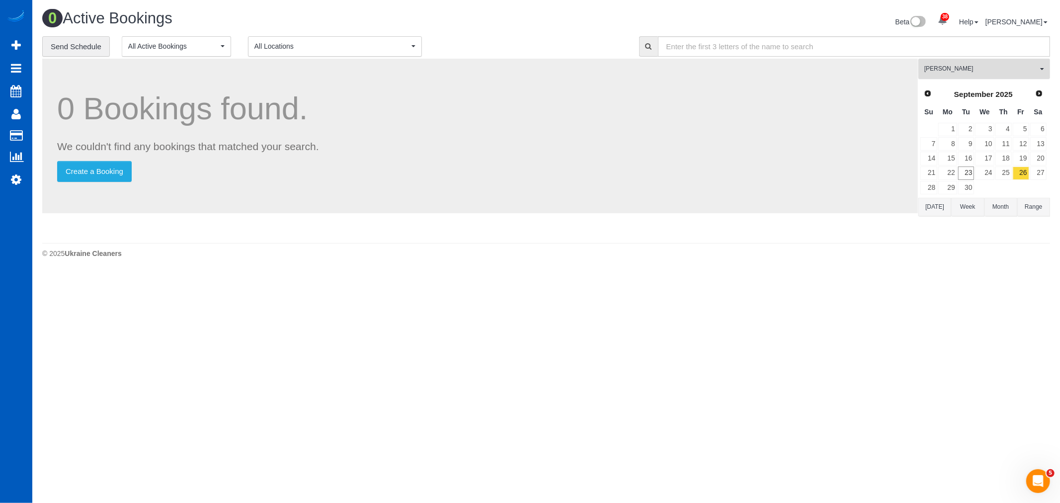
click at [969, 64] on button "Dominika Markovets All Teams" at bounding box center [985, 69] width 132 height 20
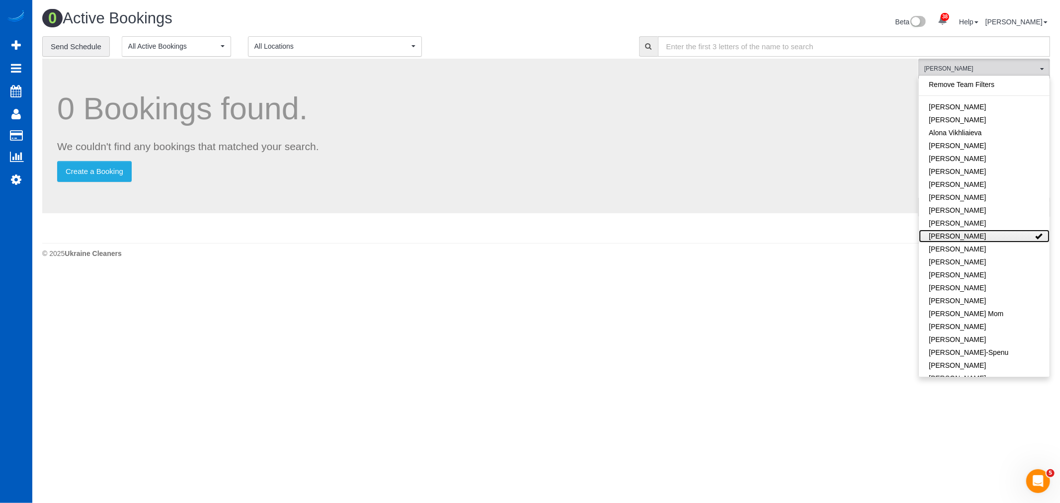
click at [981, 231] on link "[PERSON_NAME]" at bounding box center [984, 236] width 131 height 13
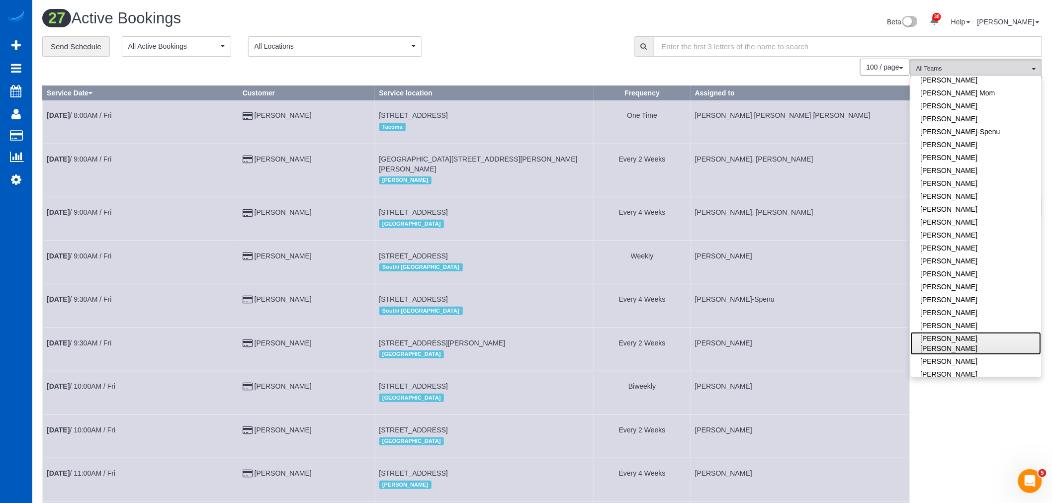
click at [945, 335] on link "[PERSON_NAME] [PERSON_NAME]" at bounding box center [976, 343] width 131 height 23
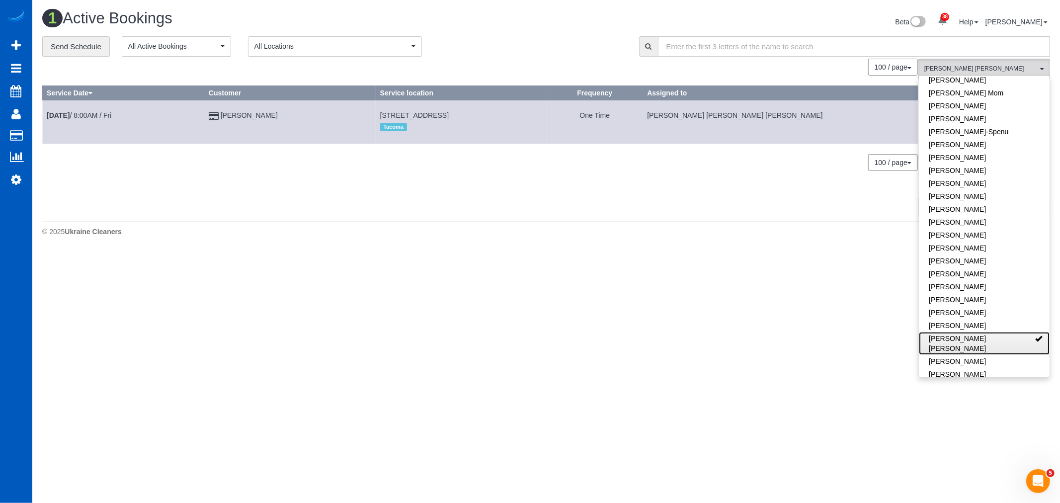
click at [944, 338] on link "[PERSON_NAME] [PERSON_NAME]" at bounding box center [984, 343] width 131 height 23
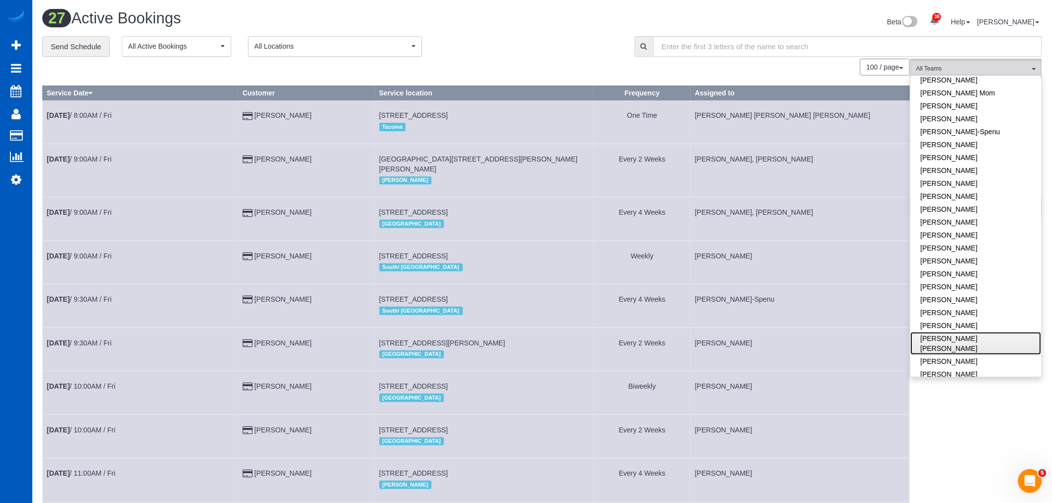
click at [944, 338] on link "[PERSON_NAME] [PERSON_NAME]" at bounding box center [976, 343] width 131 height 23
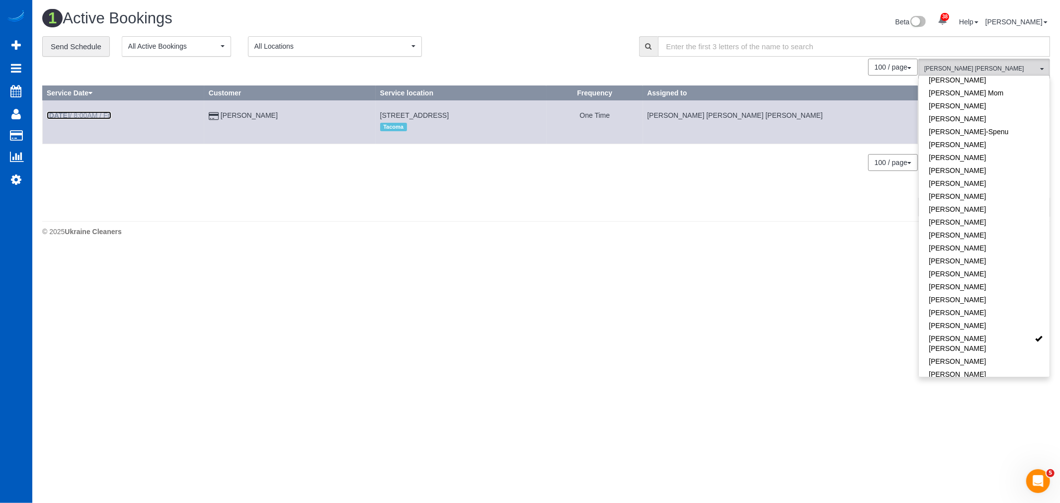
click at [70, 114] on b "Sep 26th" at bounding box center [58, 115] width 23 height 8
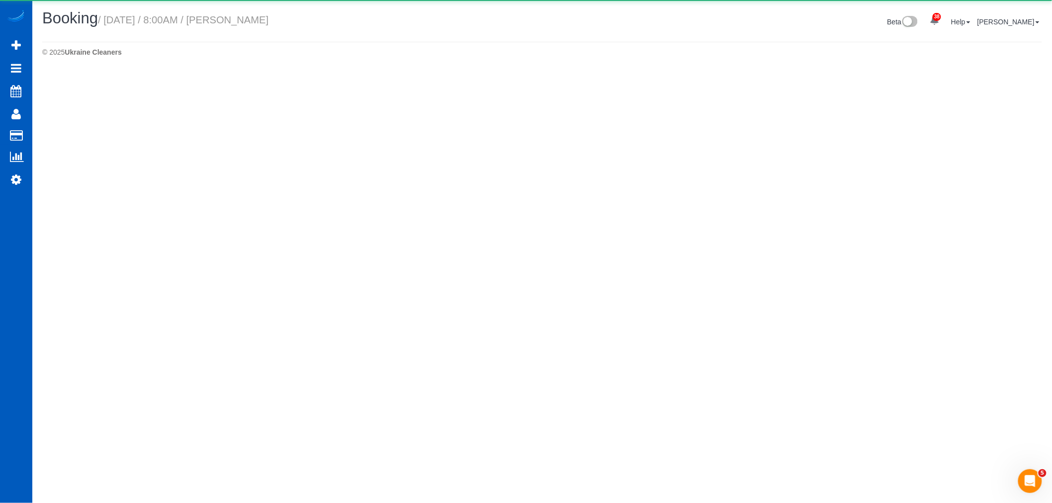
select select "WA"
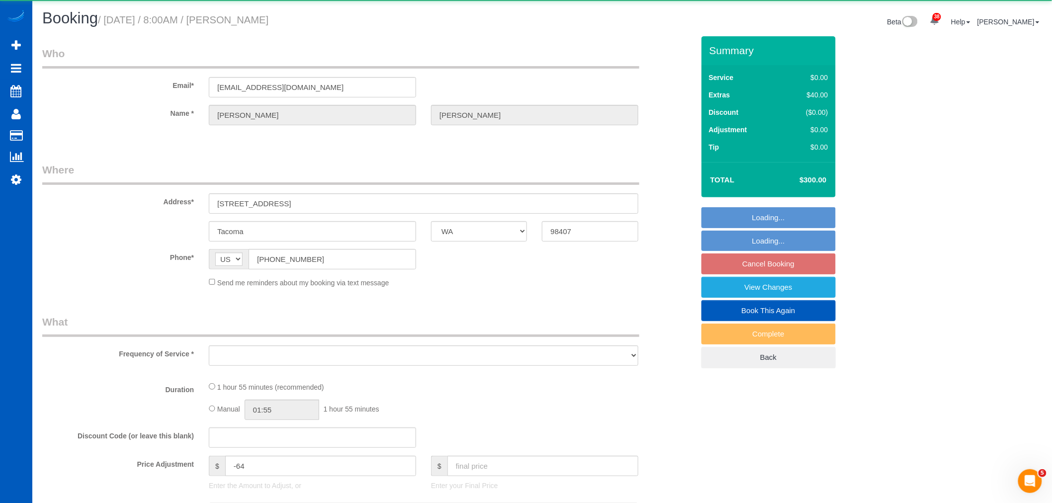
select select "object:11686"
select select "string:fspay-d123add9-4107-4011-94d9-a66249ff2acd"
select select "199"
select select "1501"
select select "2"
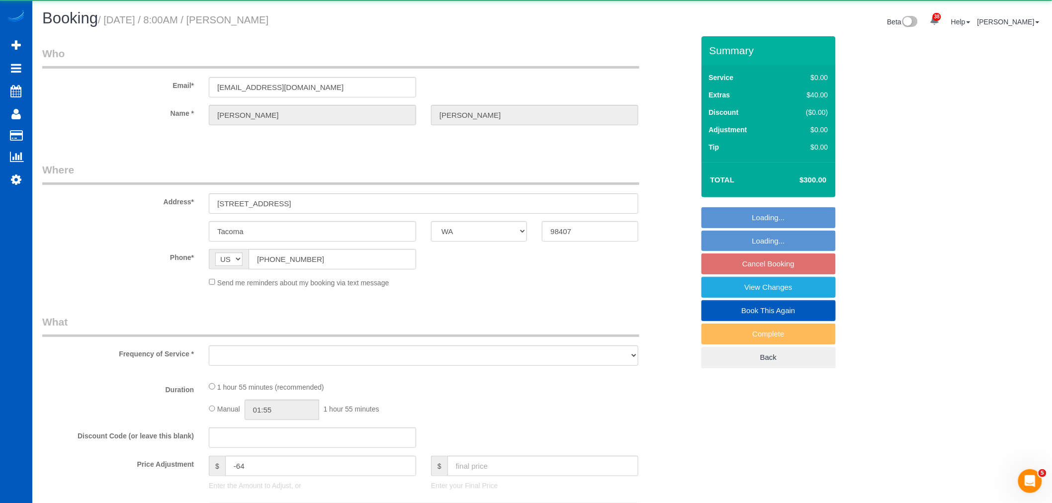
select select "2"
select select "spot39"
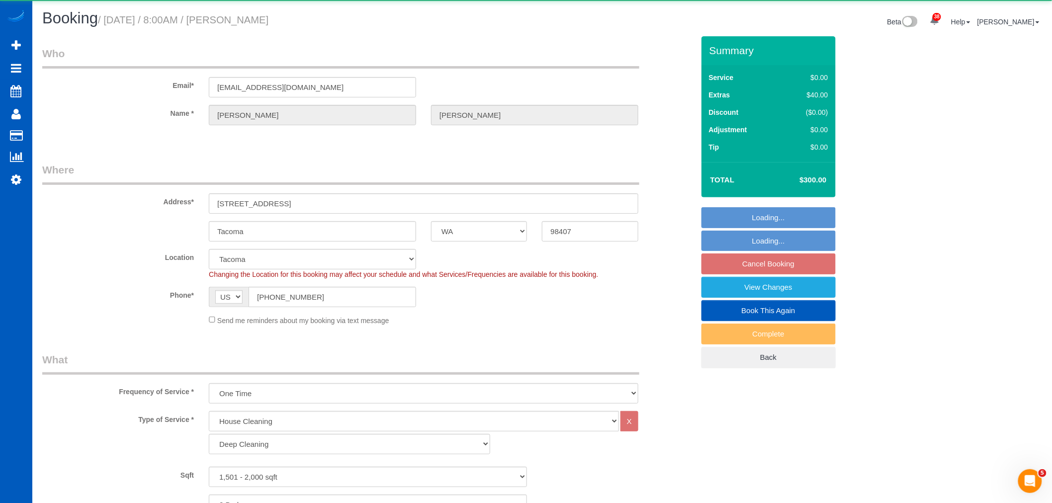
select select "object:11838"
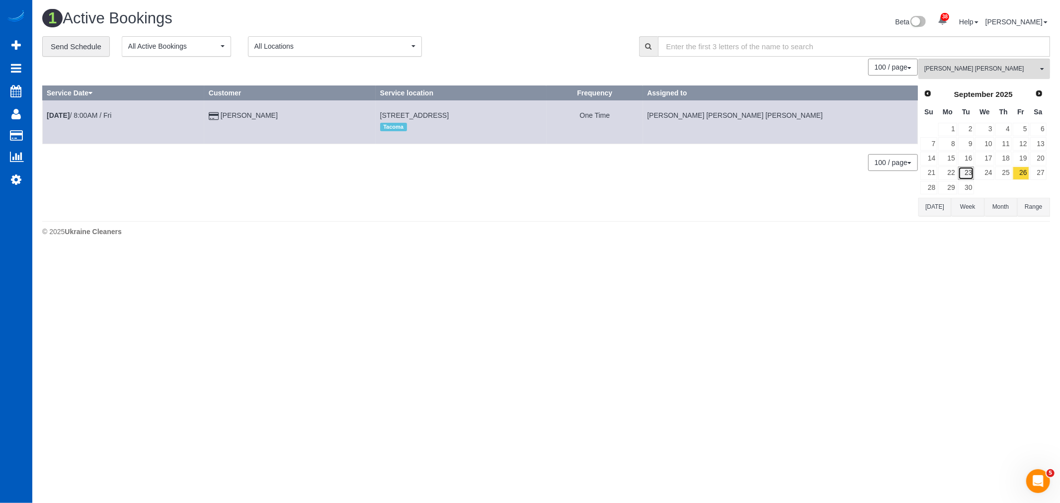
click at [966, 171] on link "23" at bounding box center [966, 173] width 16 height 13
click at [980, 170] on link "24" at bounding box center [984, 173] width 19 height 13
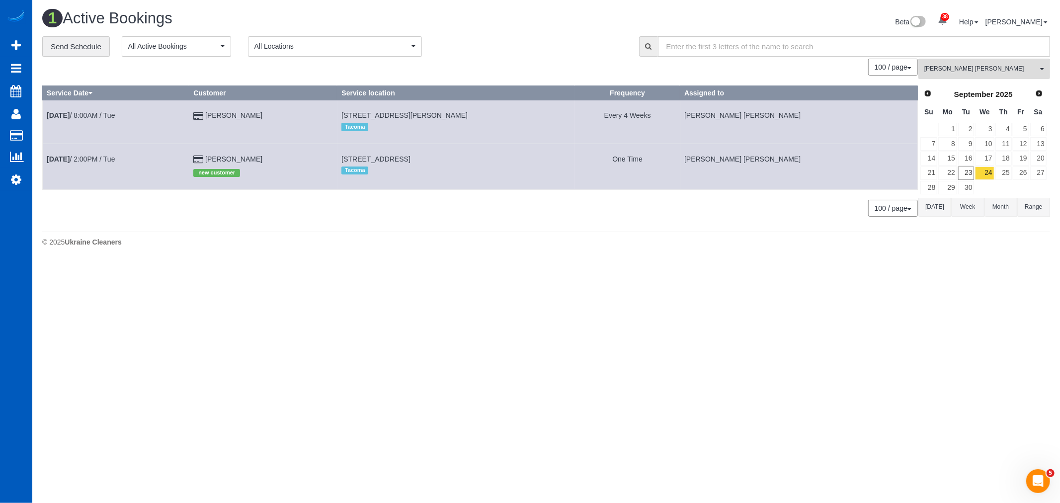
scroll to position [251, 1060]
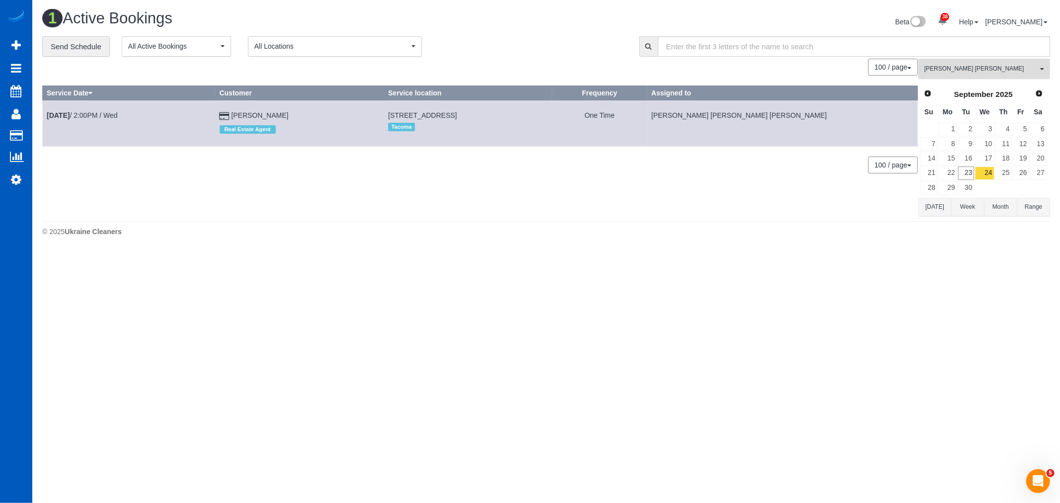
click at [964, 78] on button "Nadezhda Korina All Teams" at bounding box center [985, 69] width 132 height 20
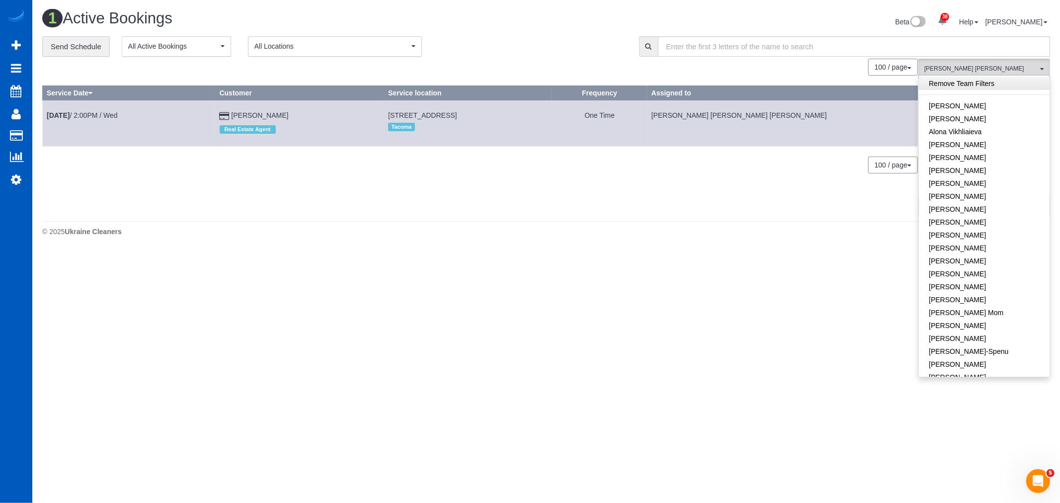
scroll to position [0, 0]
click at [966, 80] on link "Remove Team Filters" at bounding box center [984, 84] width 131 height 13
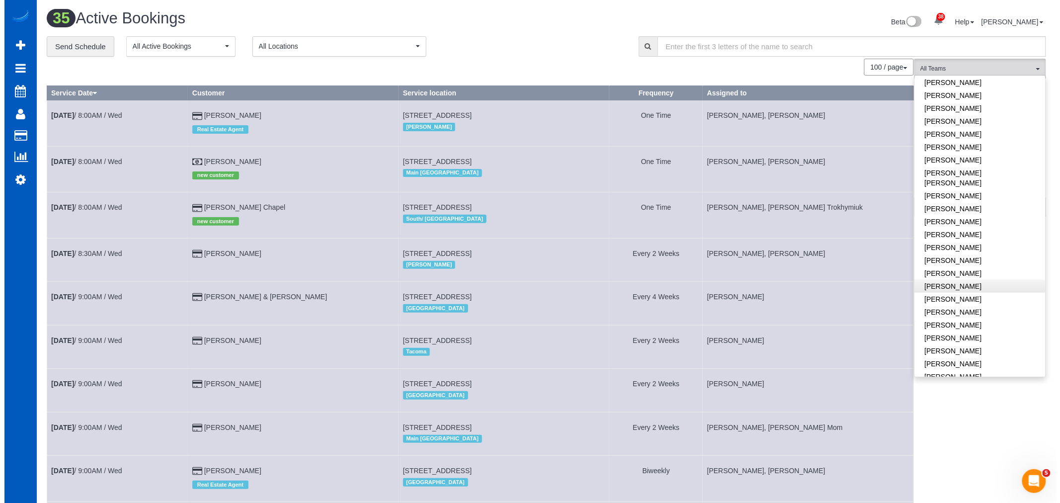
scroll to position [552, 0]
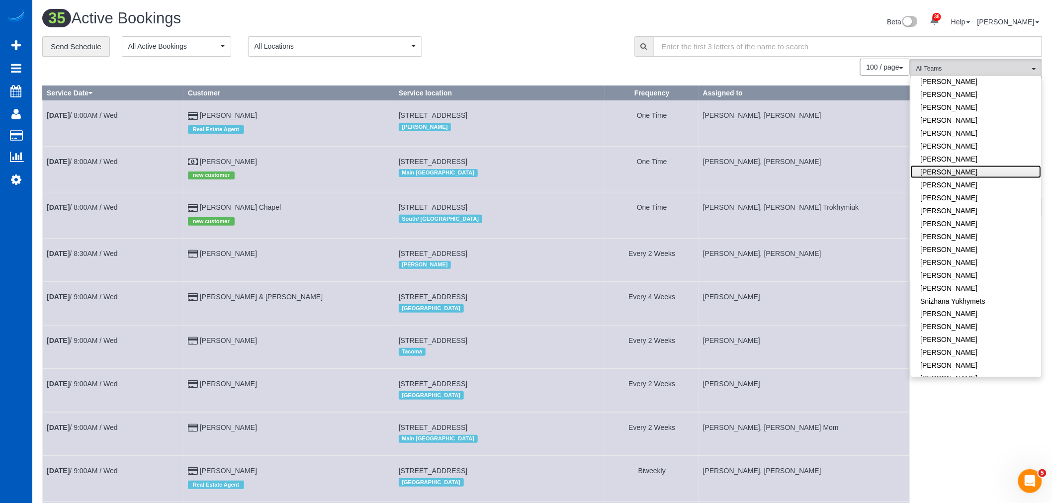
click at [961, 166] on link "[PERSON_NAME]" at bounding box center [976, 172] width 131 height 13
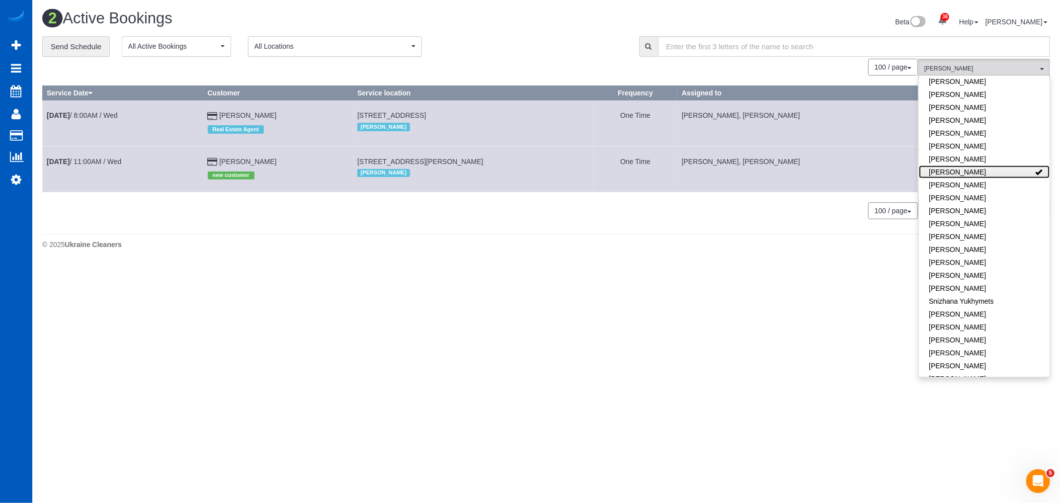
scroll to position [266, 1060]
click at [439, 271] on body "38 Beta Your Notifications You have 0 alerts × You have 1 to charge for [DATE] …" at bounding box center [530, 251] width 1060 height 503
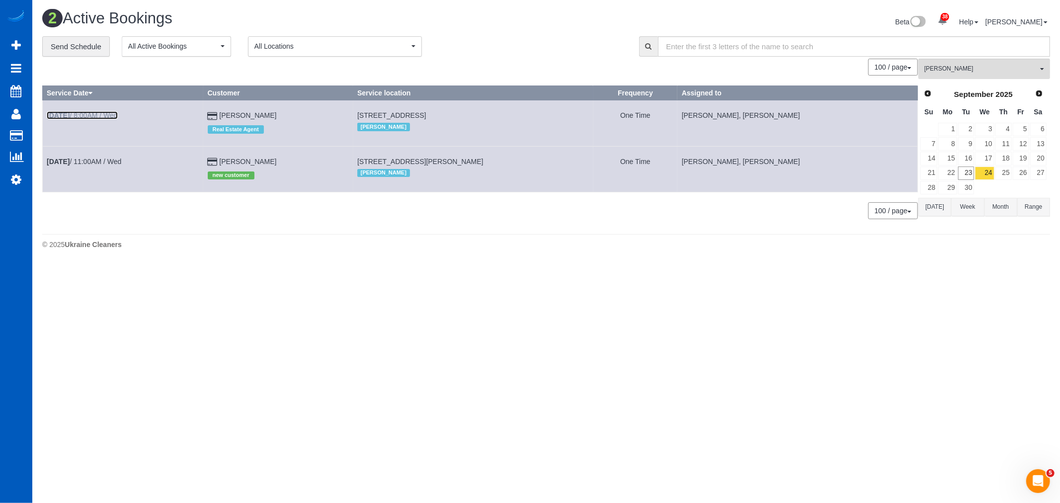
click at [70, 113] on b "[DATE]" at bounding box center [58, 115] width 23 height 8
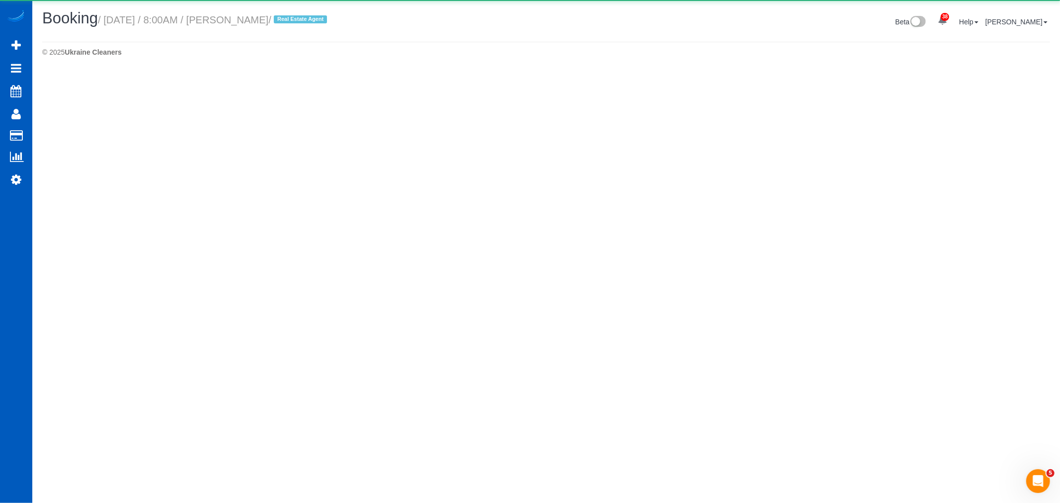
select select "WA"
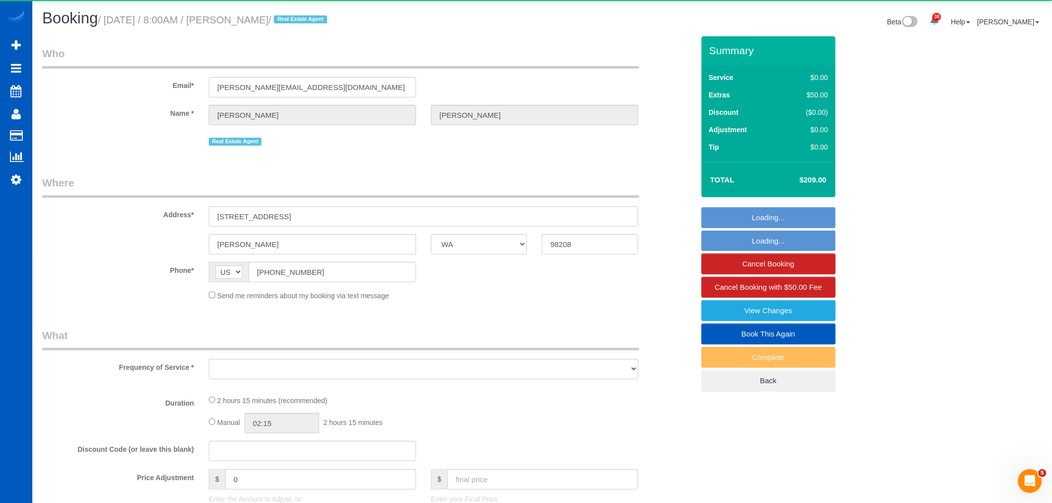
scroll to position [1756, 1052]
select select "object:12948"
select select "string:fspay-72b5aaa1-1490-4a91-aba7-848472dcf696"
select select "199"
select select "2"
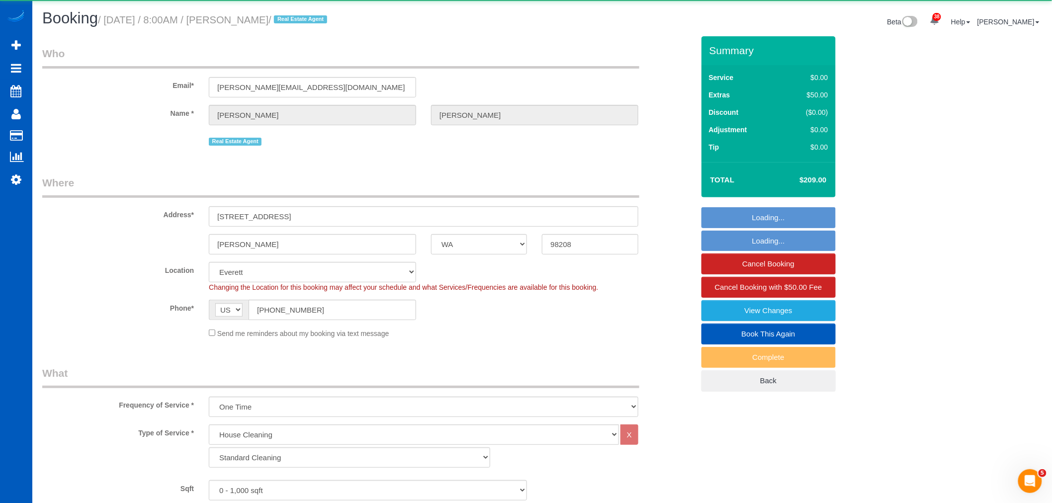
select select "object:13391"
select select "spot50"
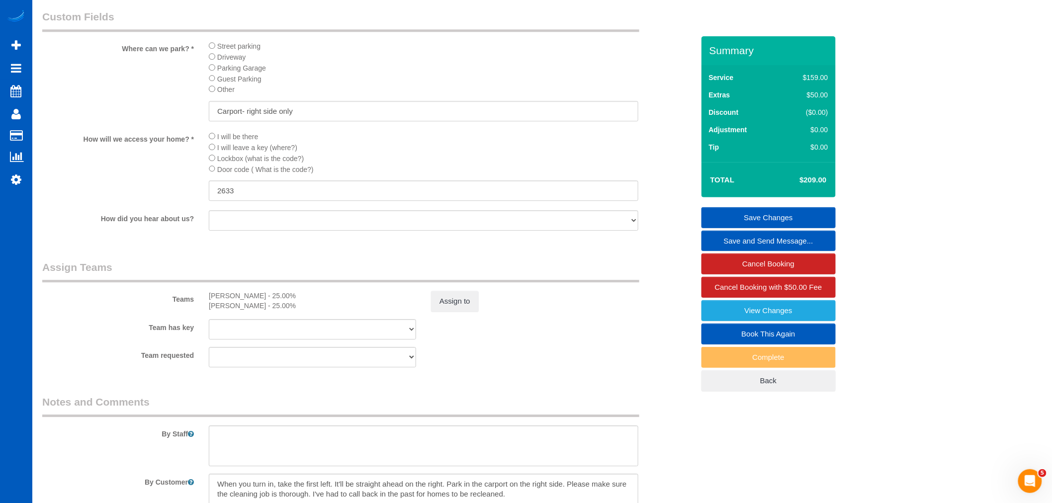
scroll to position [1270, 0]
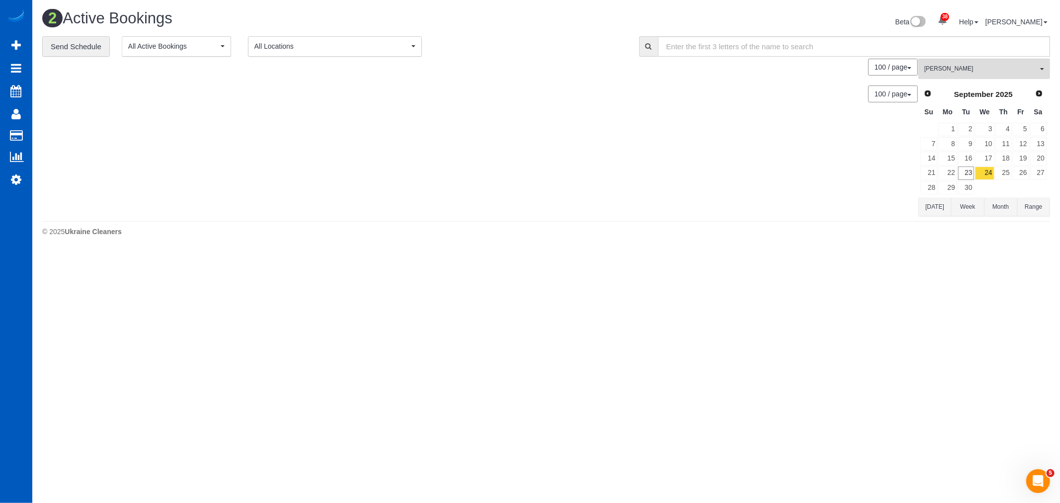
scroll to position [266, 1060]
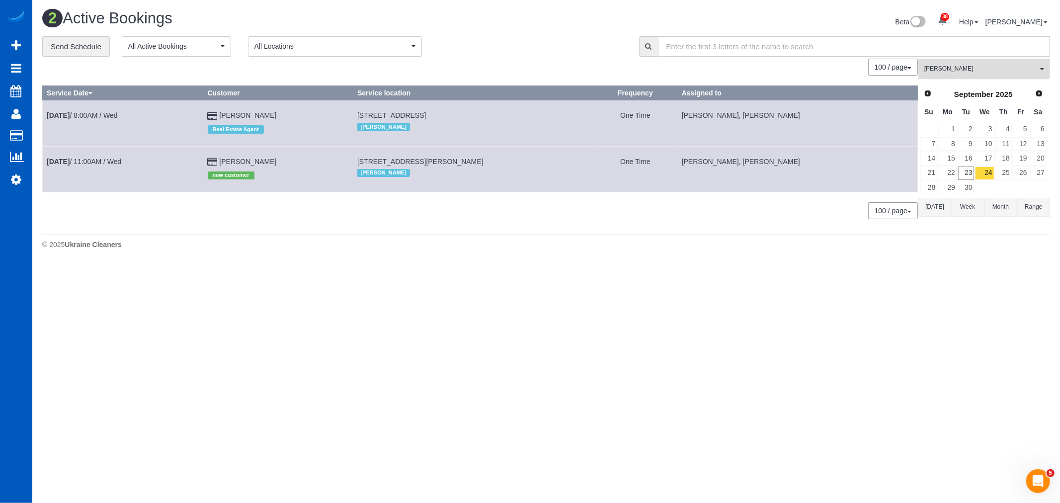
click at [973, 62] on button "Olena Stratonova All Teams" at bounding box center [985, 69] width 132 height 20
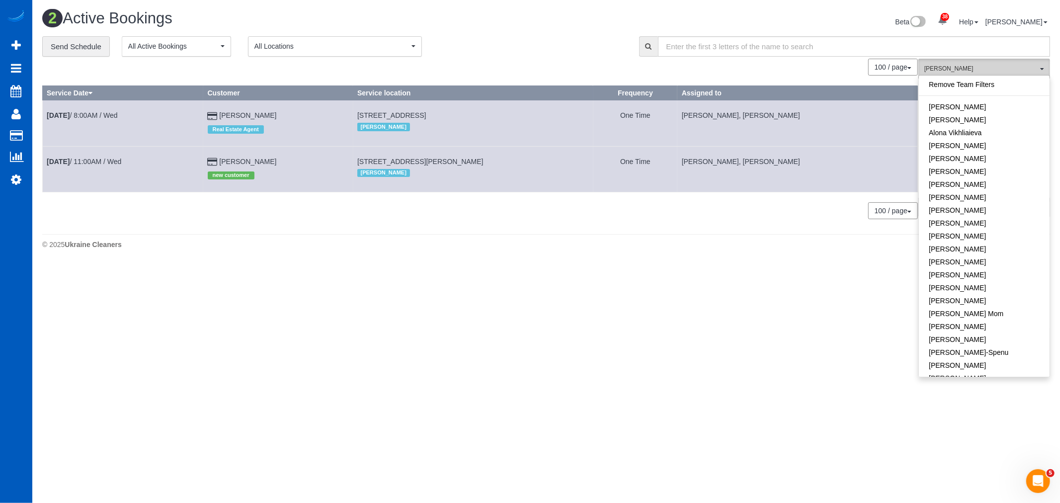
scroll to position [487, 0]
click at [86, 163] on link "Sep 24th / 11:00AM / Wed" at bounding box center [84, 162] width 75 height 8
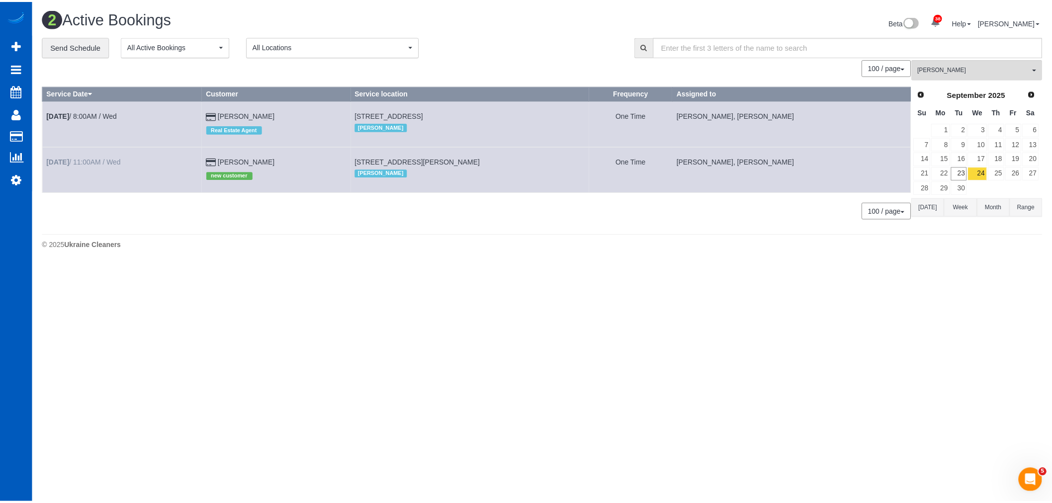
scroll to position [72, 1060]
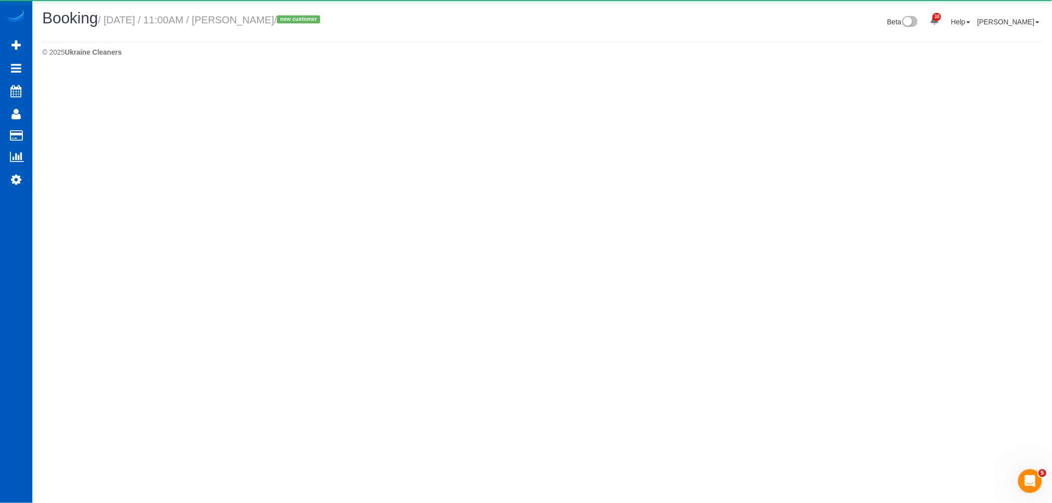
select select "WA"
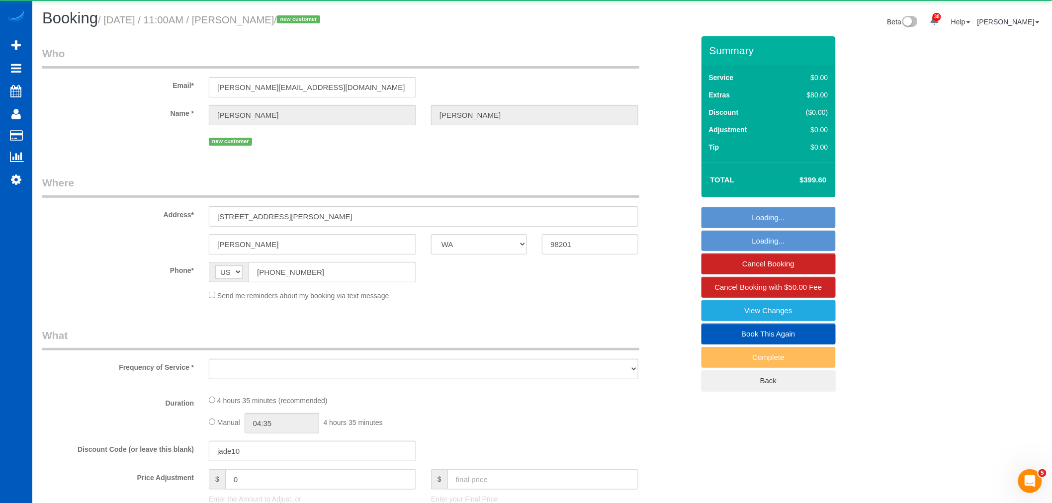
select select "object:14161"
select select "string:fspay-94f24d3f-9b1a-4731-8cce-657e515e67b3"
select select "199"
select select "2"
select select "object:14270"
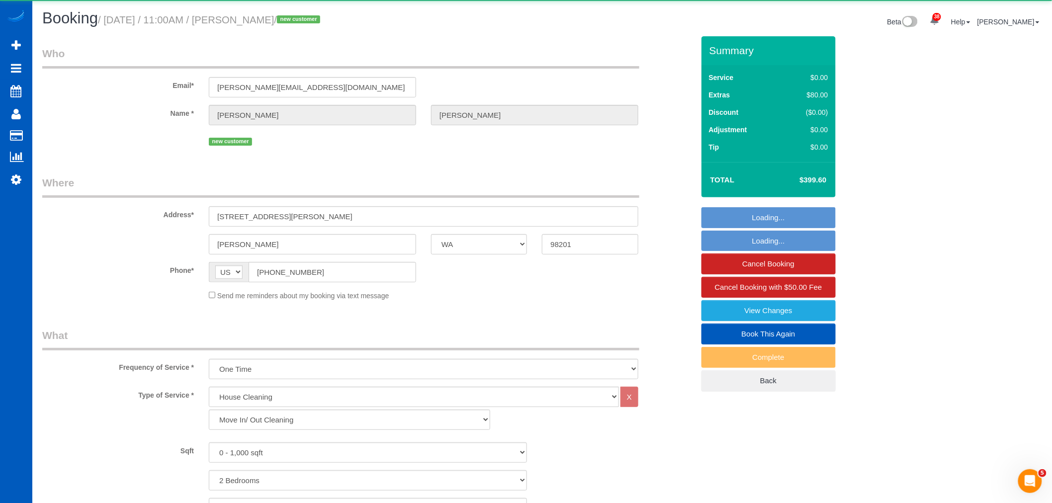
select select "spot62"
select select "number:8"
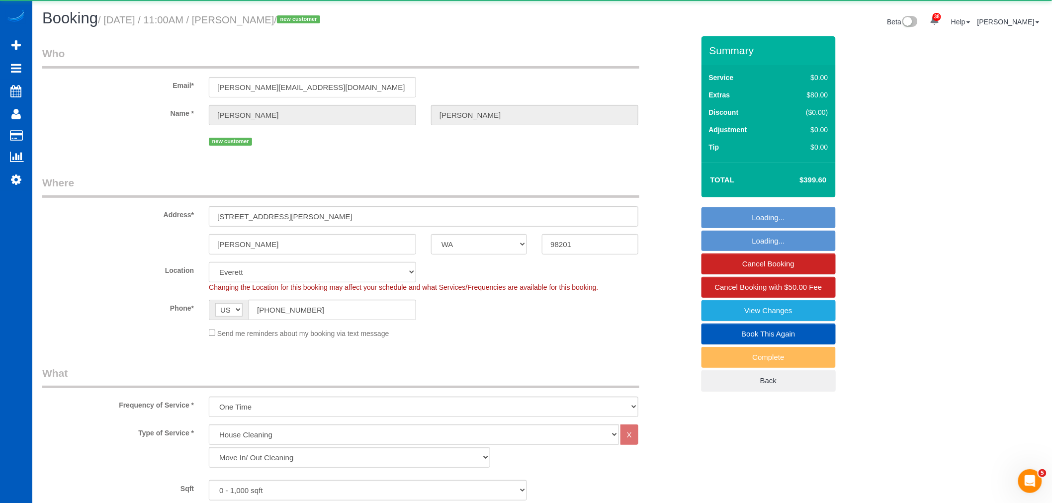
select select "2"
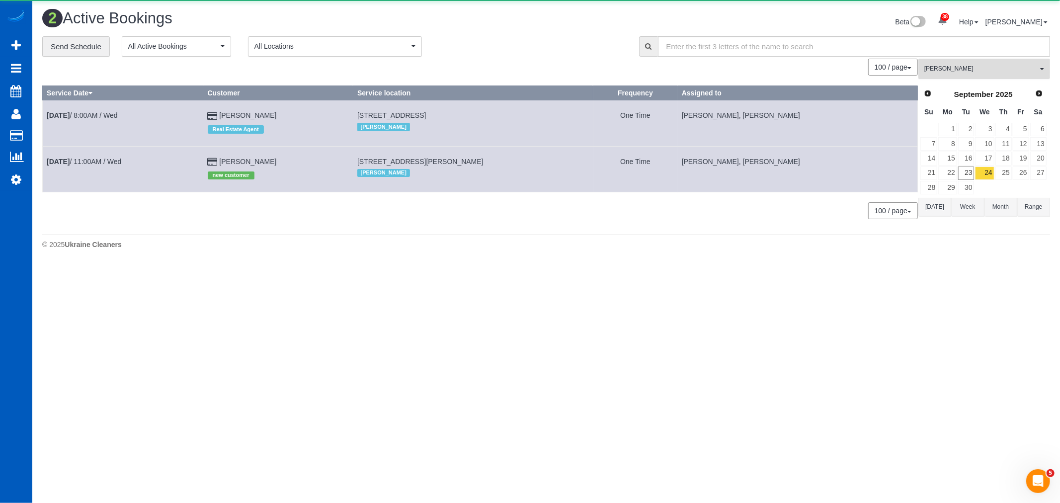
click at [977, 77] on button "Olena Stratonova All Teams" at bounding box center [985, 69] width 132 height 20
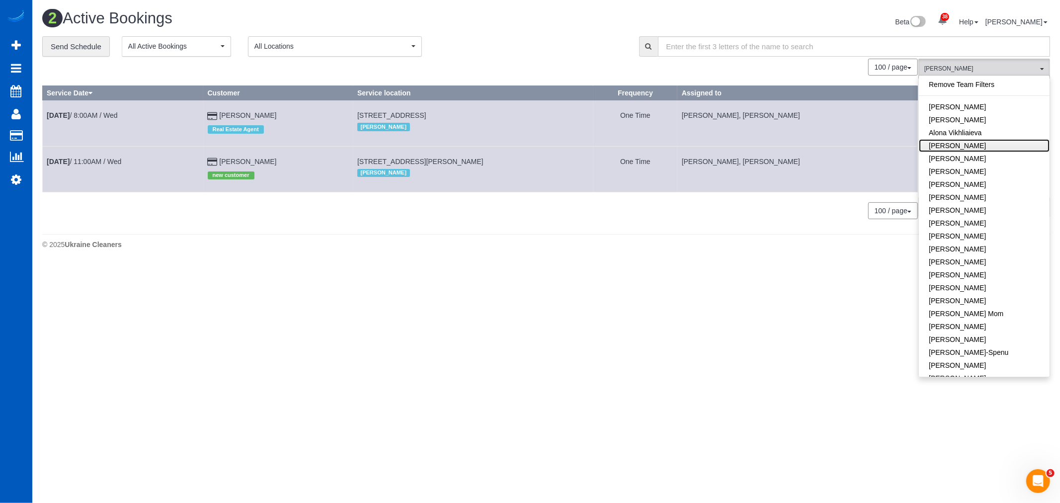
click at [982, 146] on link "[PERSON_NAME]" at bounding box center [984, 145] width 131 height 13
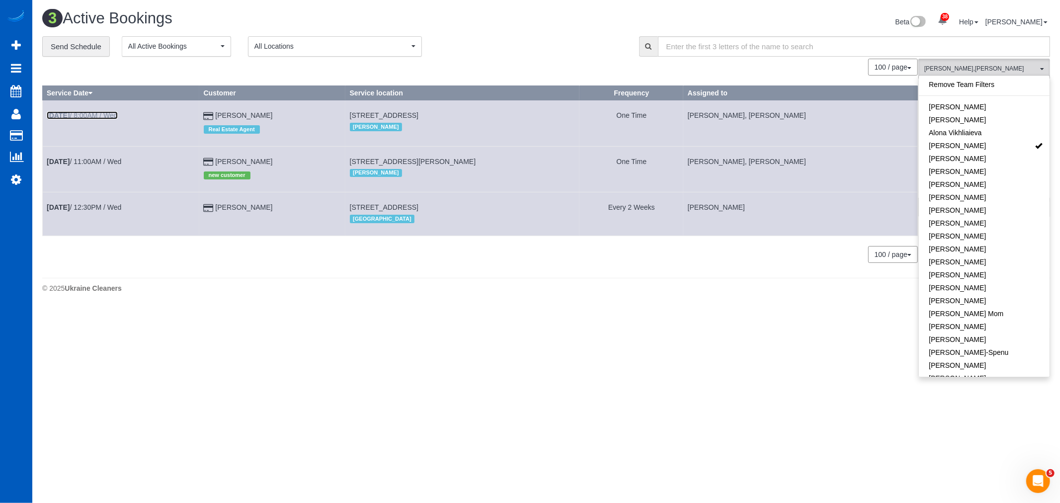
click at [80, 116] on link "Sep 24th / 8:00AM / Wed" at bounding box center [82, 115] width 71 height 8
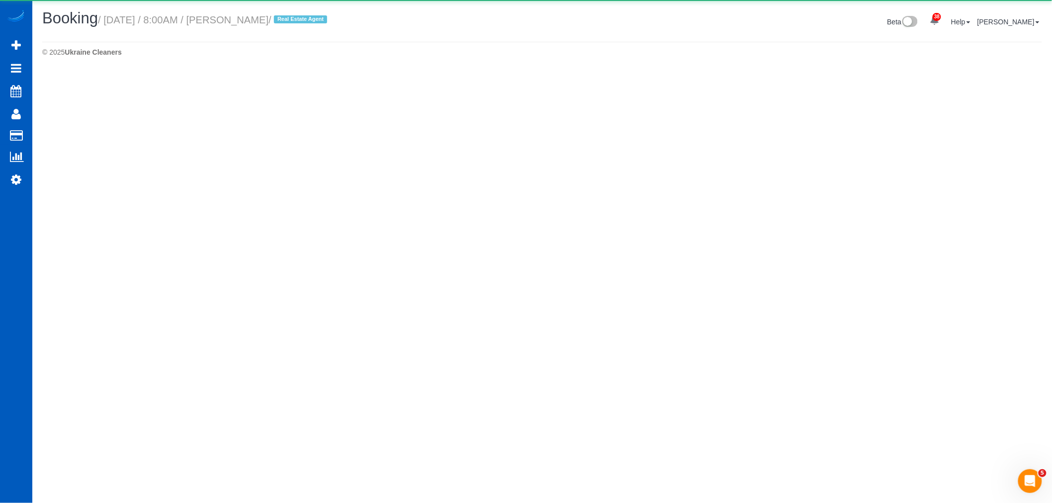
select select "WA"
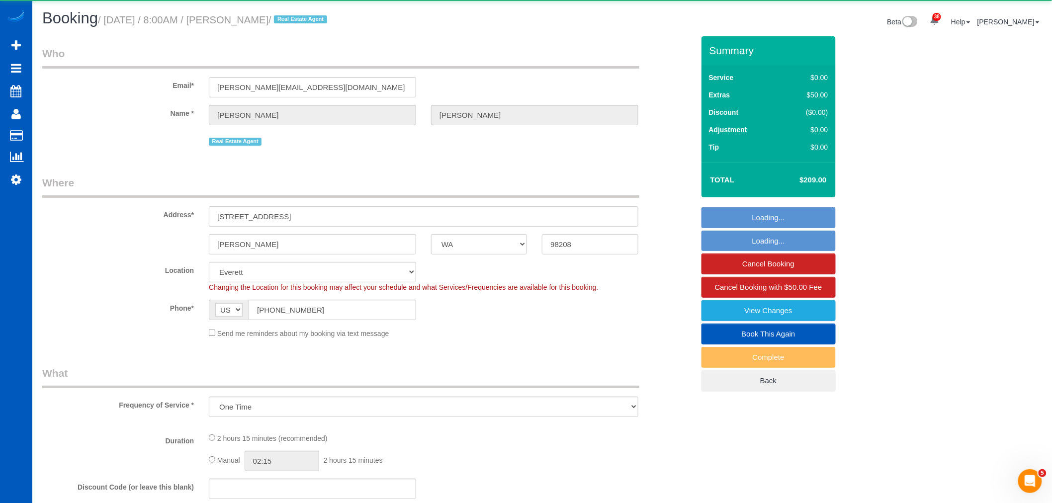
select select "object:15168"
select select "string:fspay-72b5aaa1-1490-4a91-aba7-848472dcf696"
select select "199"
select select "2"
select select "spot74"
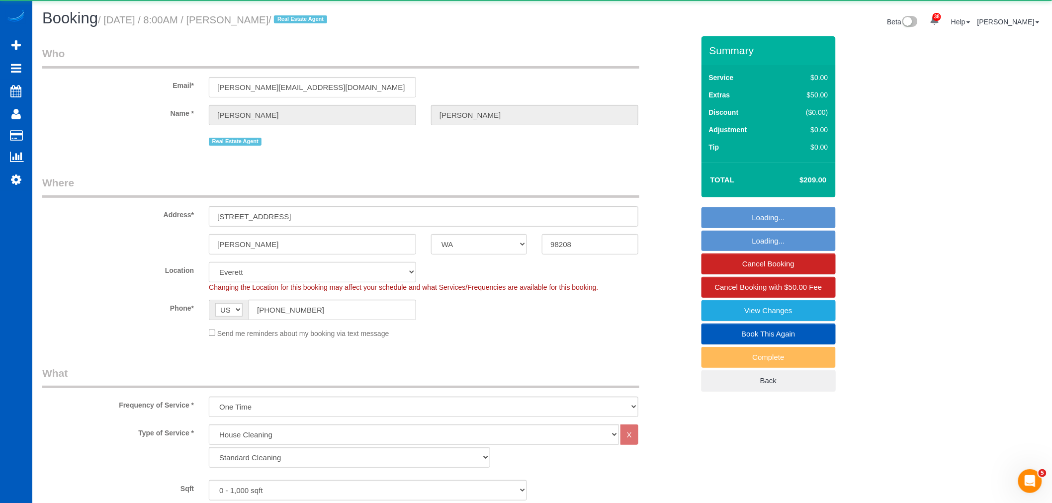
select select "2"
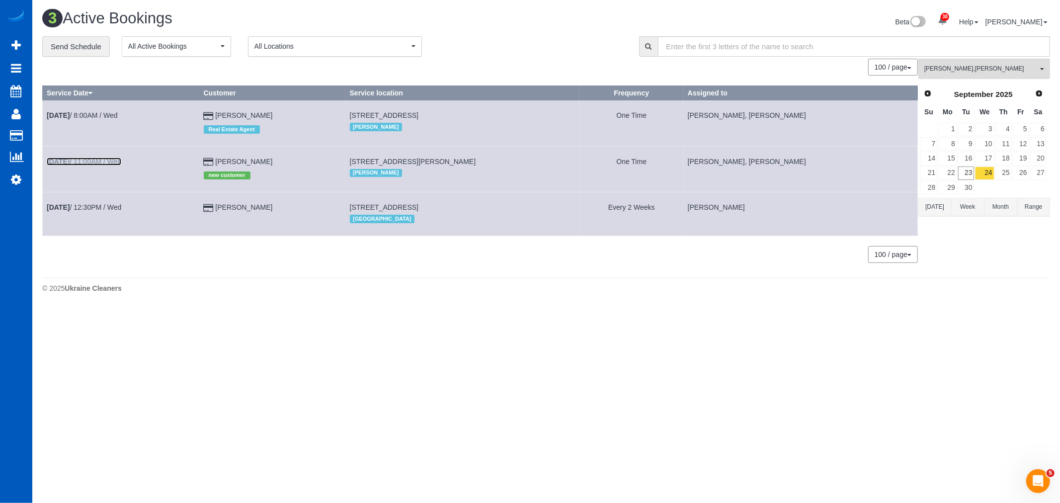
click at [100, 162] on link "Sep 24th / 11:00AM / Wed" at bounding box center [84, 162] width 75 height 8
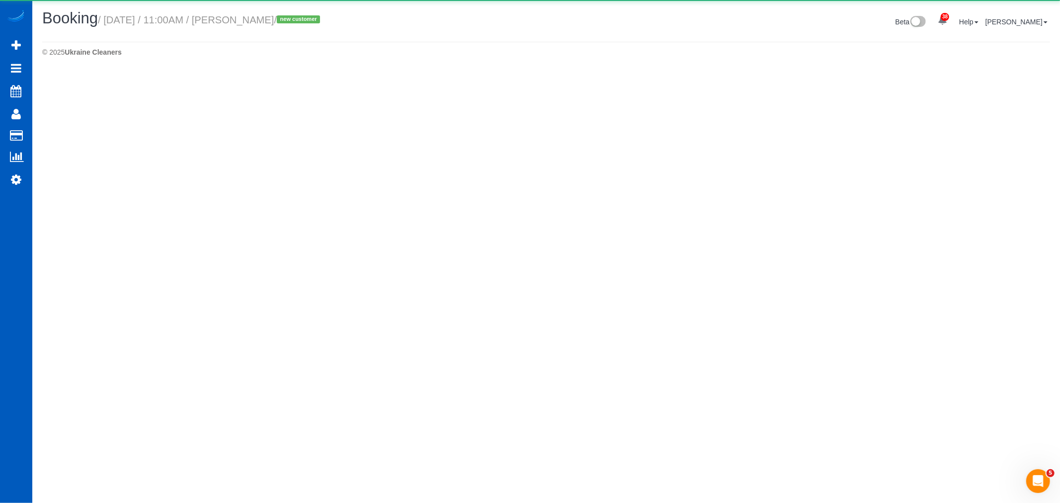
select select "WA"
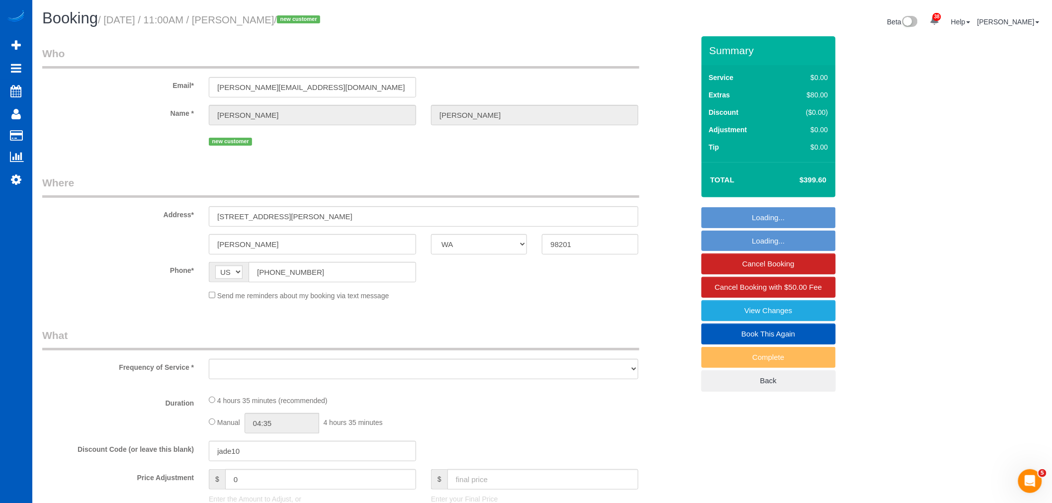
select select "string:fspay-94f24d3f-9b1a-4731-8cce-657e515e67b3"
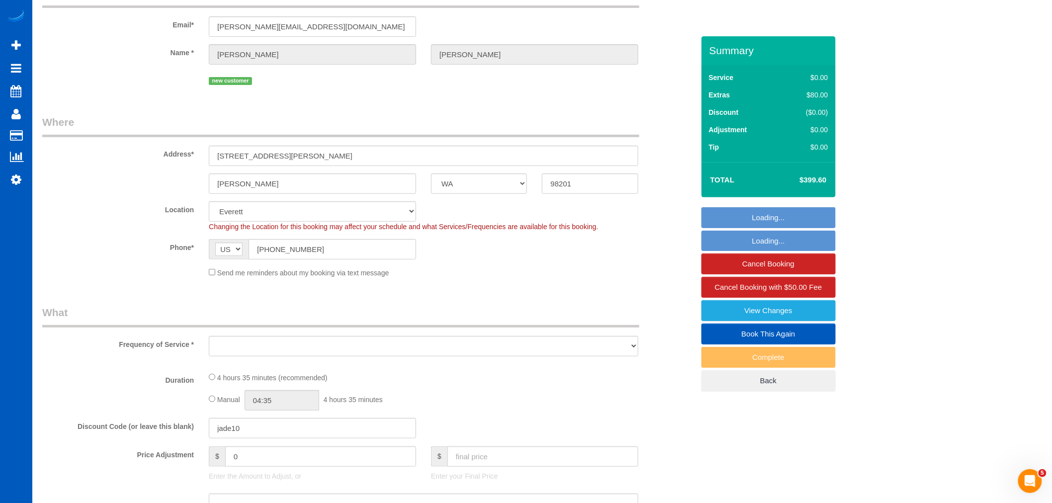
select select "object:16409"
select select "199"
select select "2"
select select "spot86"
select select "number:8"
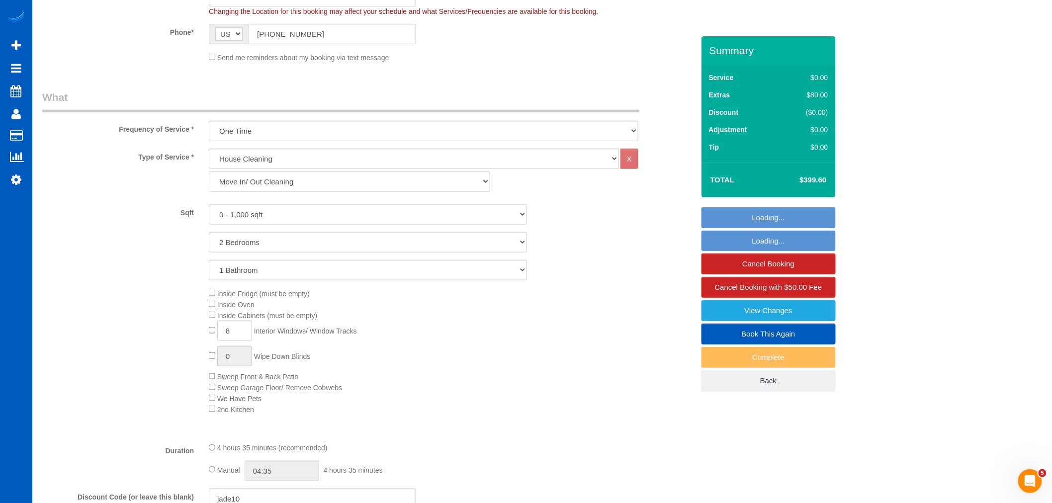
select select "2"
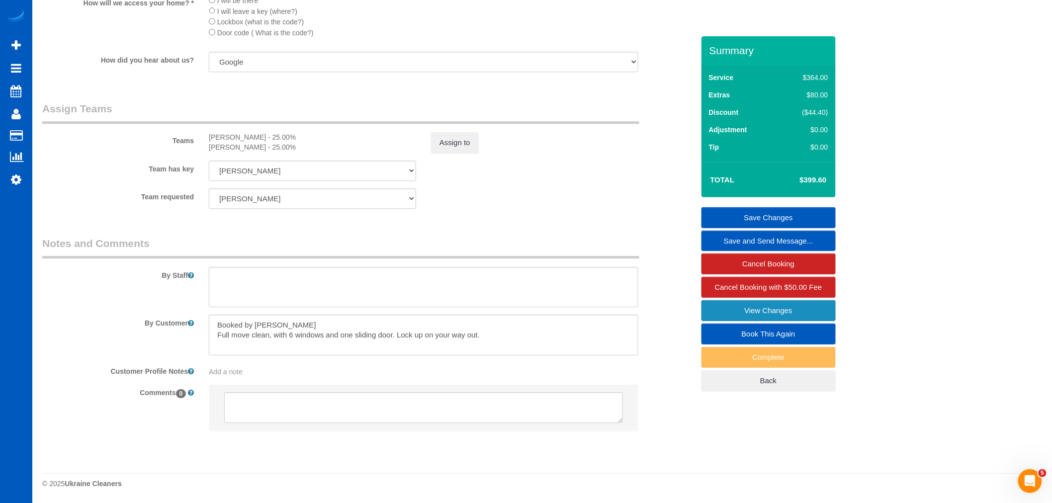
click at [724, 315] on link "View Changes" at bounding box center [768, 310] width 134 height 21
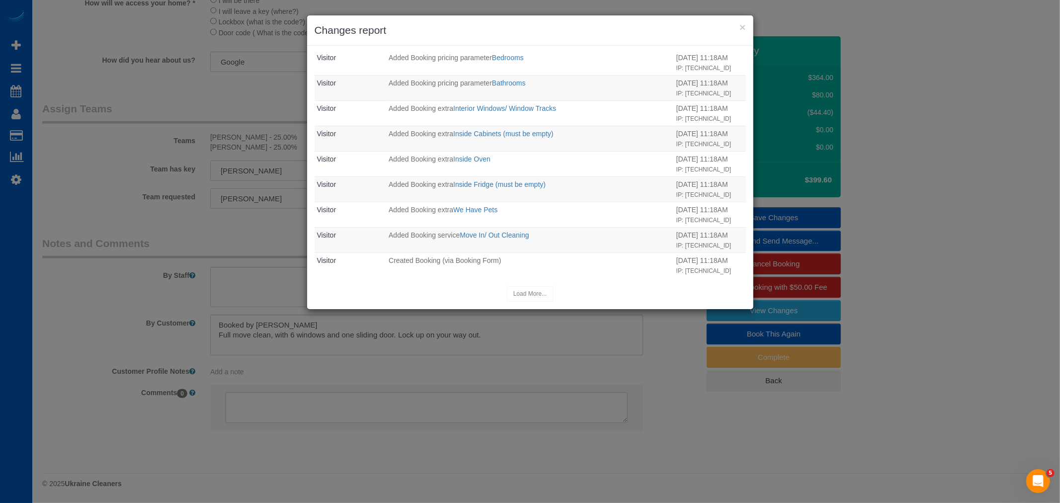
click at [744, 33] on h3 "Changes report" at bounding box center [530, 30] width 431 height 15
click at [741, 27] on button "×" at bounding box center [743, 27] width 6 height 10
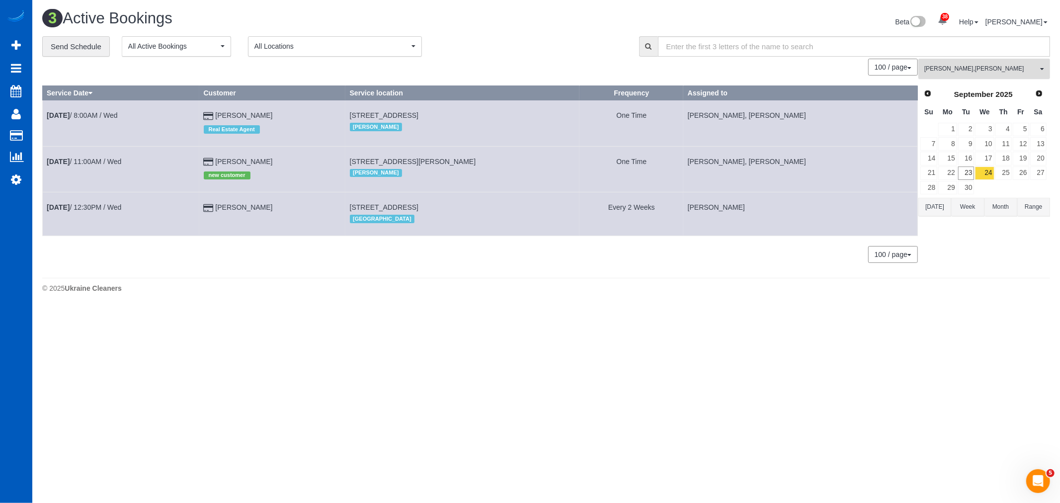
drag, startPoint x: 996, startPoint y: 65, endPoint x: 993, endPoint y: 78, distance: 13.6
click at [996, 64] on button "Anastasiia Demchenko , Olena Stratonova All Teams" at bounding box center [985, 69] width 132 height 20
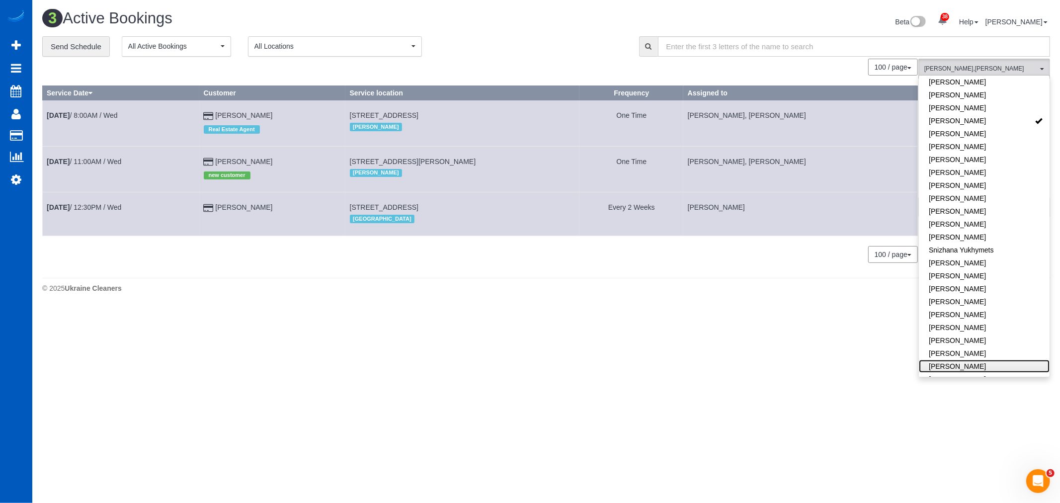
click at [968, 360] on link "[PERSON_NAME]" at bounding box center [984, 366] width 131 height 13
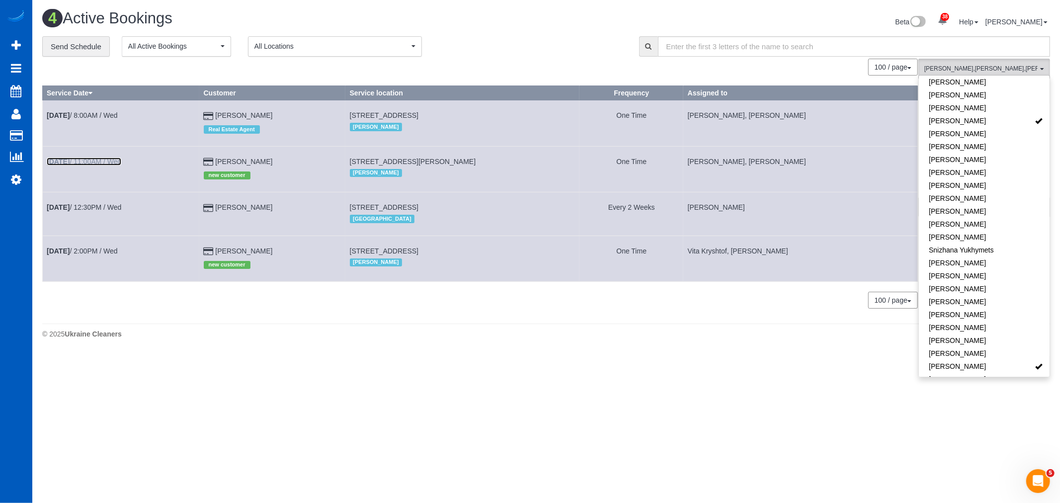
click at [115, 164] on link "Sep 24th / 11:00AM / Wed" at bounding box center [84, 162] width 75 height 8
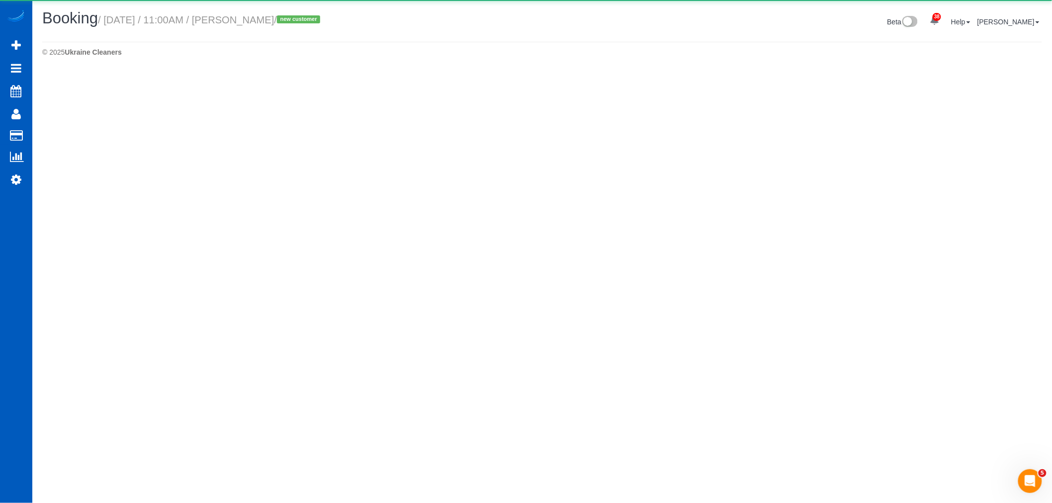
select select "WA"
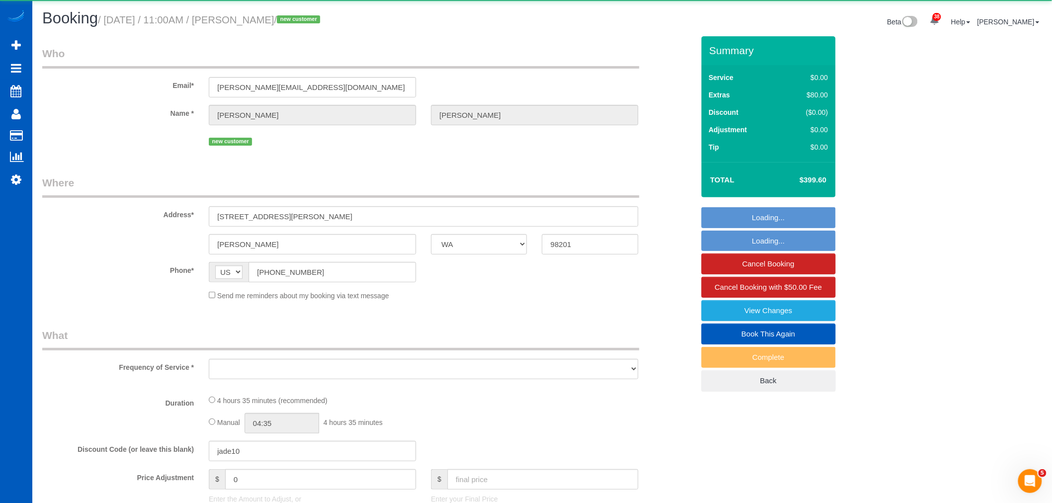
select select "199"
select select "2"
select select "object:17788"
select select "string:fspay-94f24d3f-9b1a-4731-8cce-657e515e67b3"
select select "spot98"
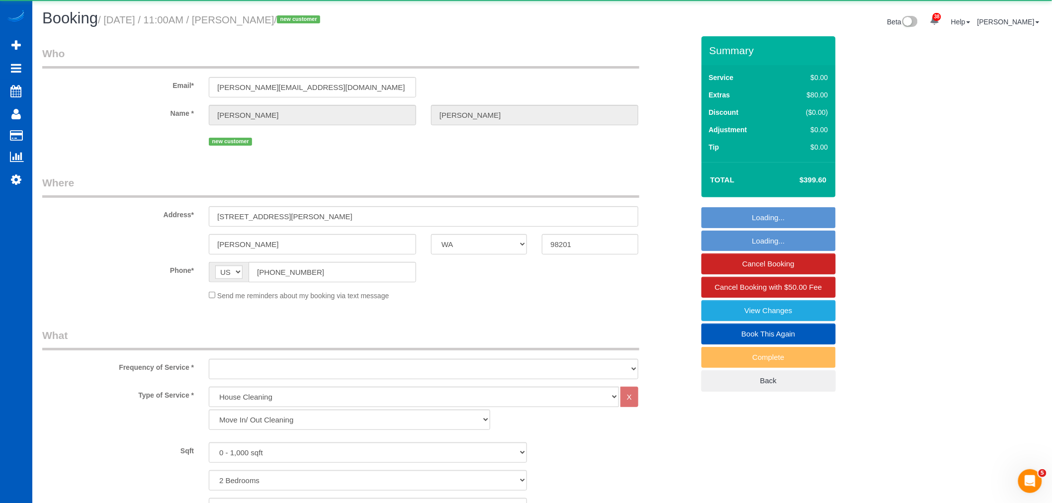
select select "number:8"
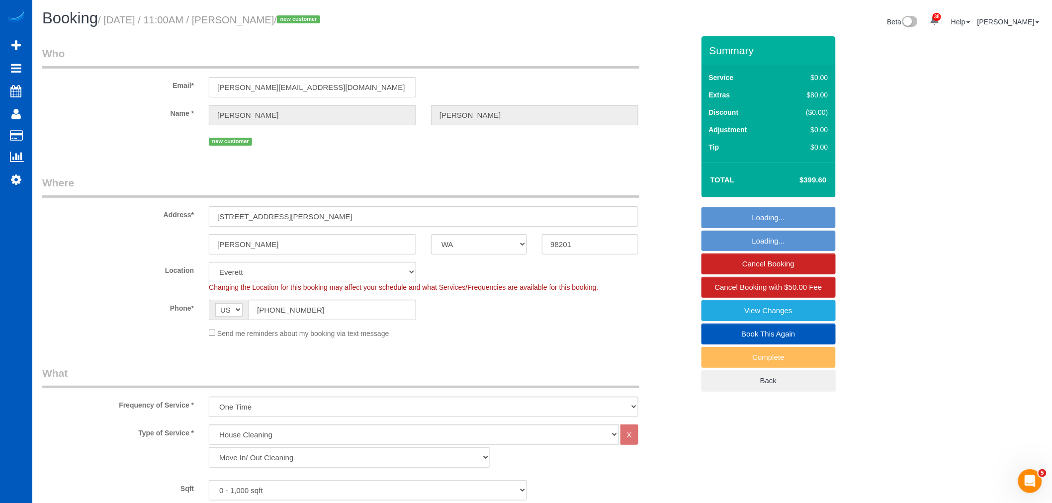
select select "object:17882"
select select "2"
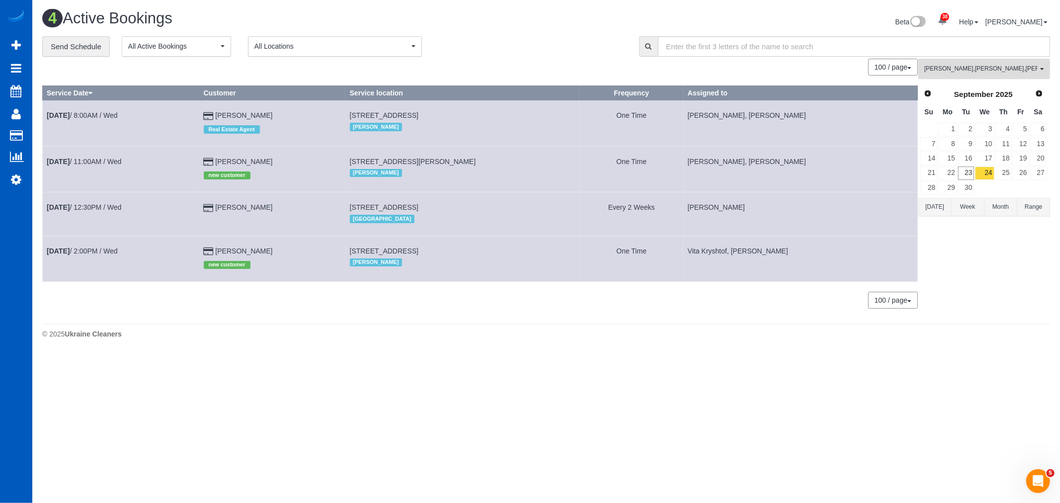
click at [975, 67] on span "Anastasiia Demchenko , Olena Stratonova , Vita Kryshtof" at bounding box center [980, 69] width 113 height 8
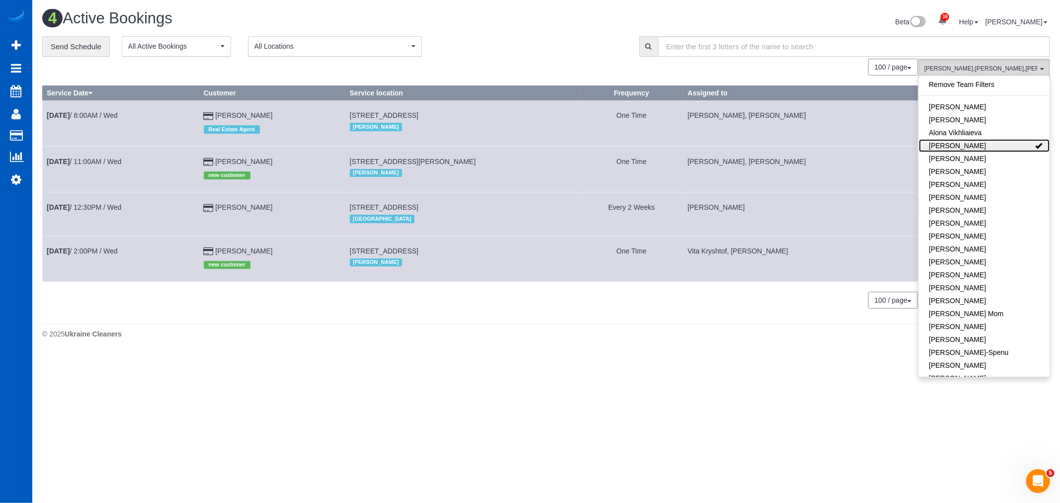
click at [976, 148] on link "[PERSON_NAME]" at bounding box center [984, 145] width 131 height 13
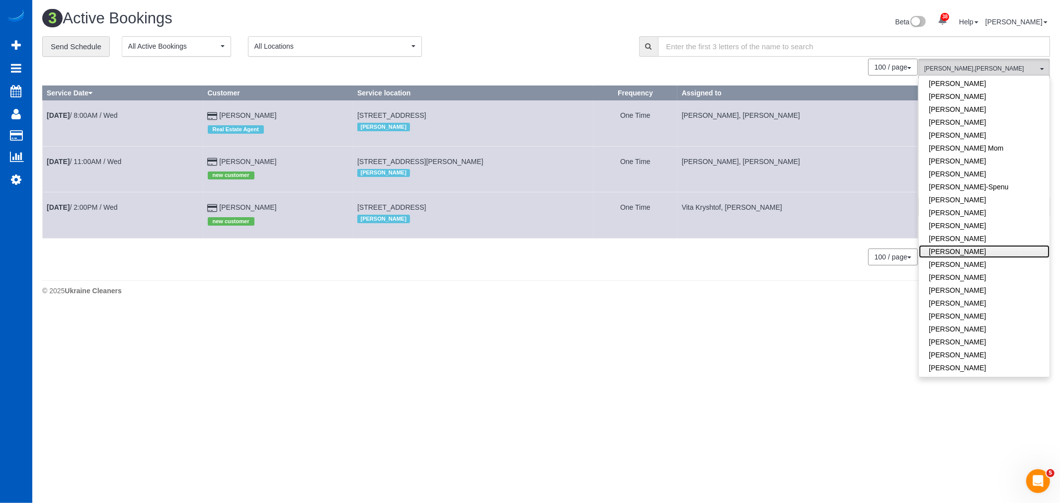
click at [976, 254] on link "[PERSON_NAME]" at bounding box center [984, 251] width 131 height 13
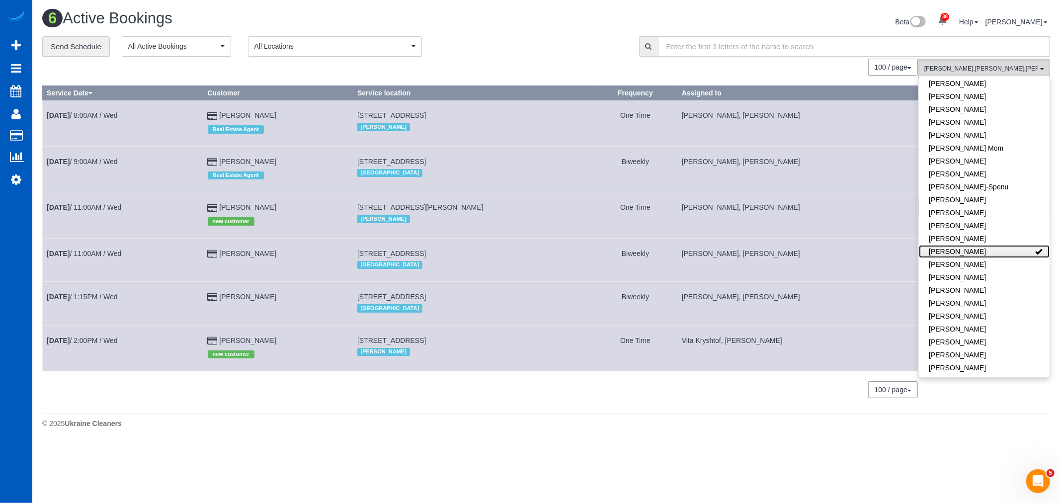
click at [976, 254] on link "[PERSON_NAME]" at bounding box center [984, 251] width 131 height 13
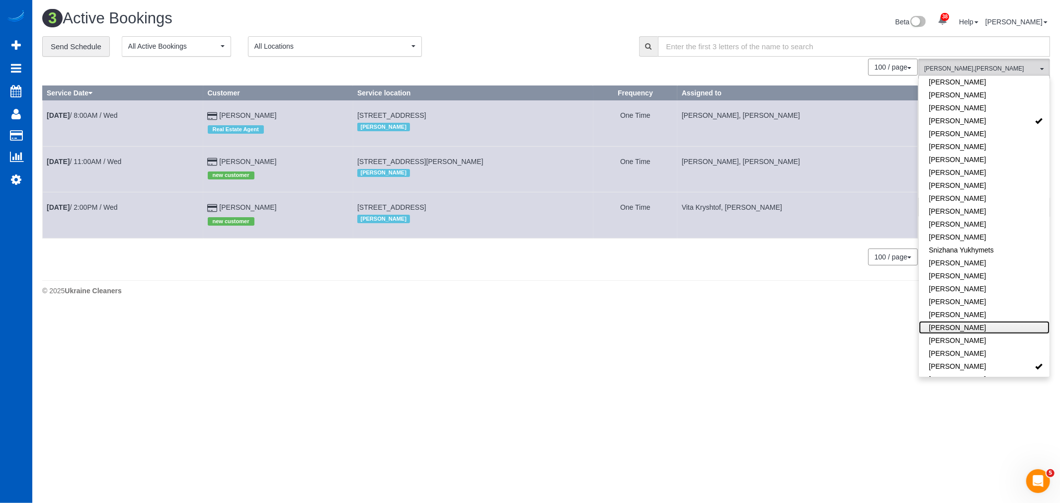
click at [967, 321] on link "[PERSON_NAME]" at bounding box center [984, 327] width 131 height 13
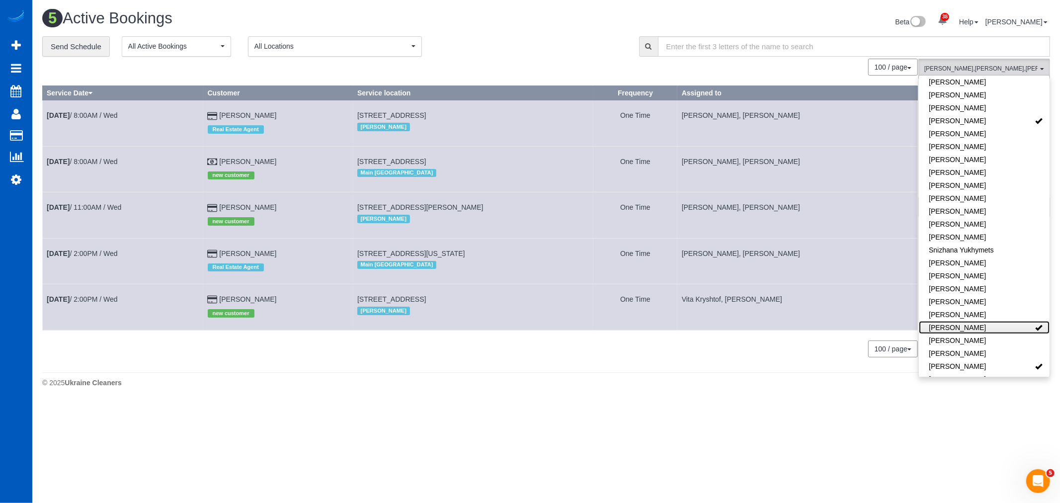
click at [965, 321] on link "[PERSON_NAME]" at bounding box center [984, 327] width 131 height 13
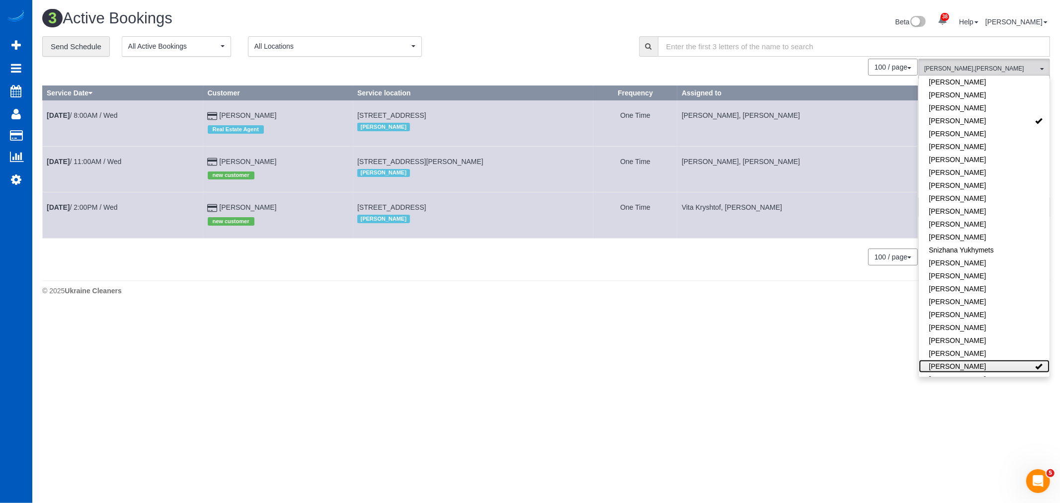
click at [966, 360] on link "[PERSON_NAME]" at bounding box center [984, 366] width 131 height 13
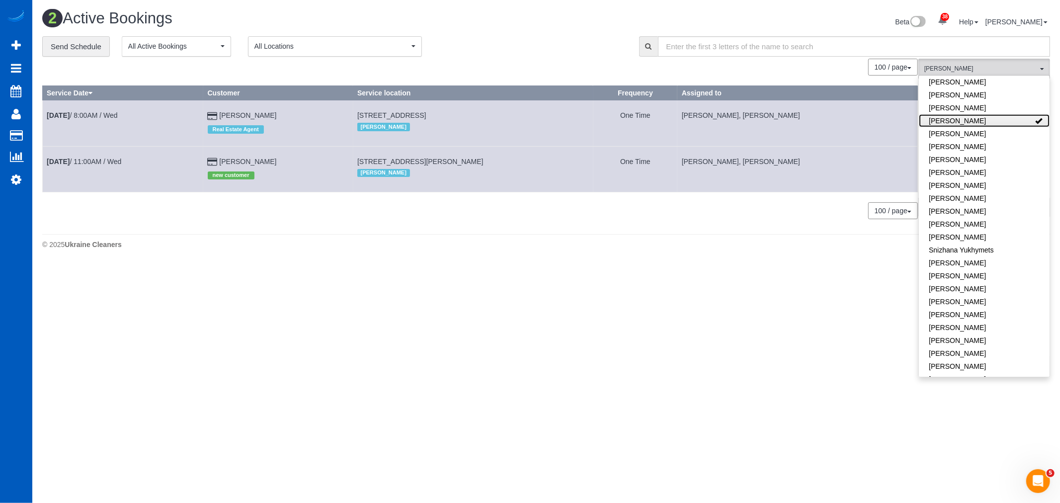
click at [971, 114] on link "[PERSON_NAME]" at bounding box center [984, 120] width 131 height 13
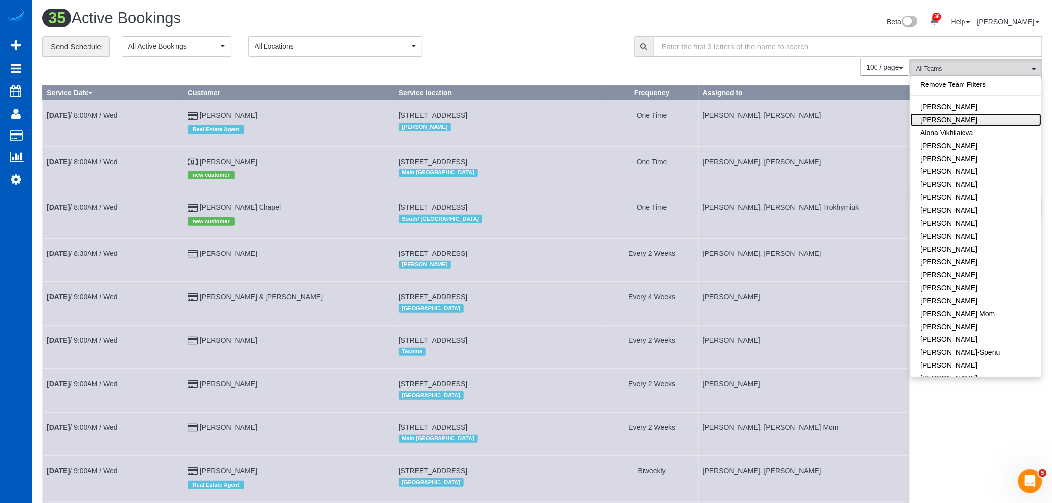
click at [966, 123] on link "[PERSON_NAME]" at bounding box center [976, 119] width 131 height 13
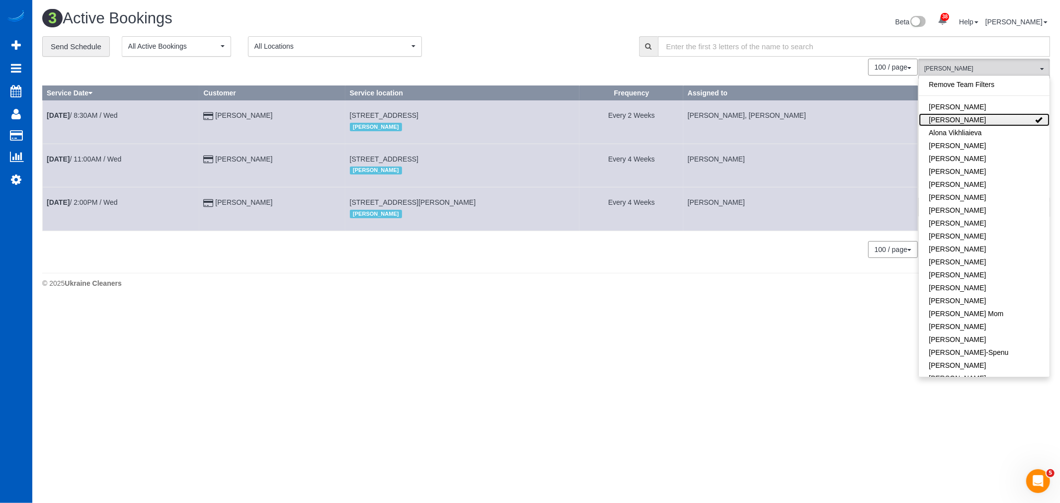
click at [966, 123] on link "[PERSON_NAME]" at bounding box center [984, 119] width 131 height 13
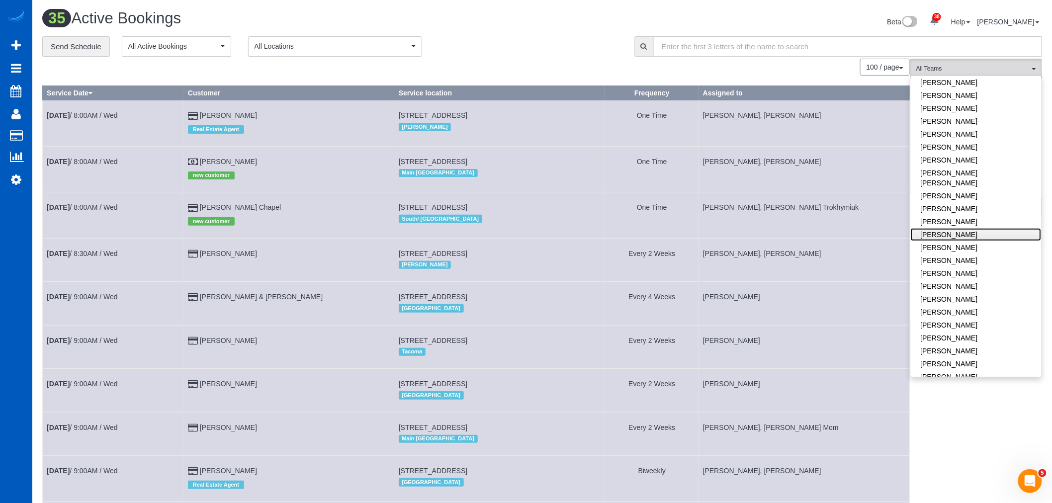
click at [964, 228] on link "[PERSON_NAME]" at bounding box center [976, 234] width 131 height 13
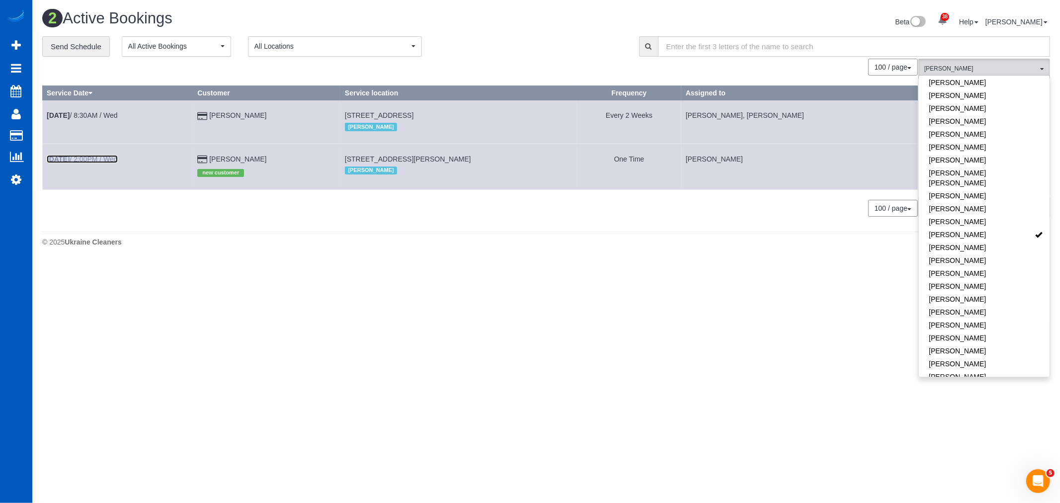
click at [63, 158] on b "[DATE]" at bounding box center [58, 159] width 23 height 8
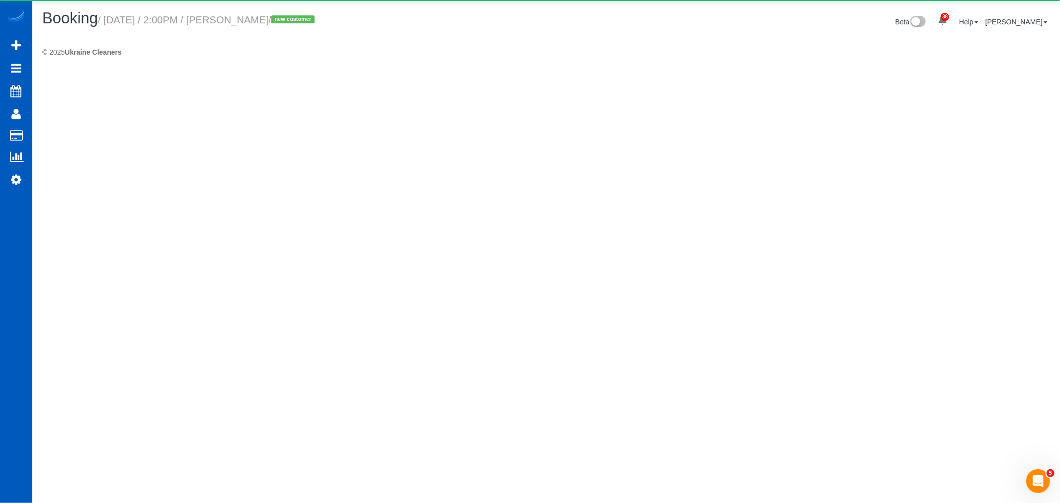
select select "WA"
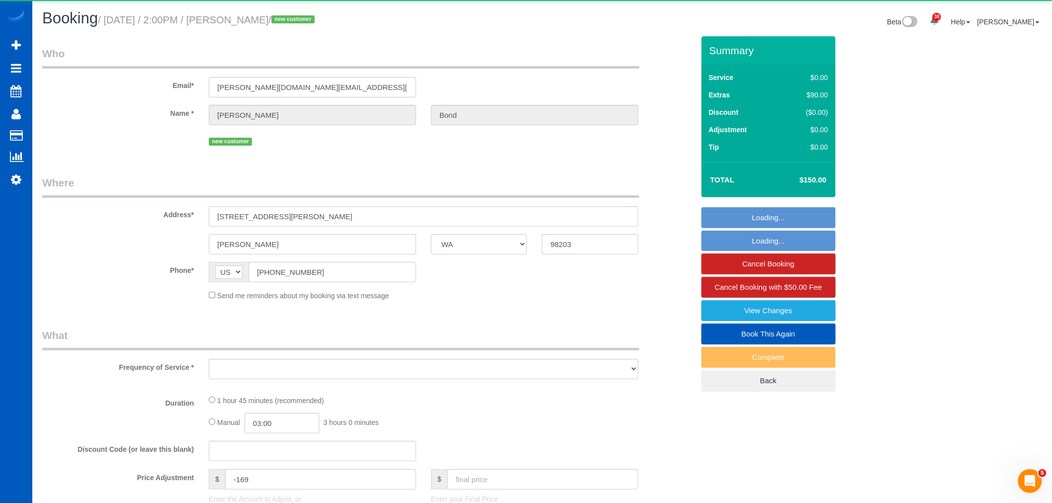
select select "string:fspay-efc171ae-2065-4243-b849-aca7d6a6259e"
select select "spot110"
select select "object:19996"
select select "199"
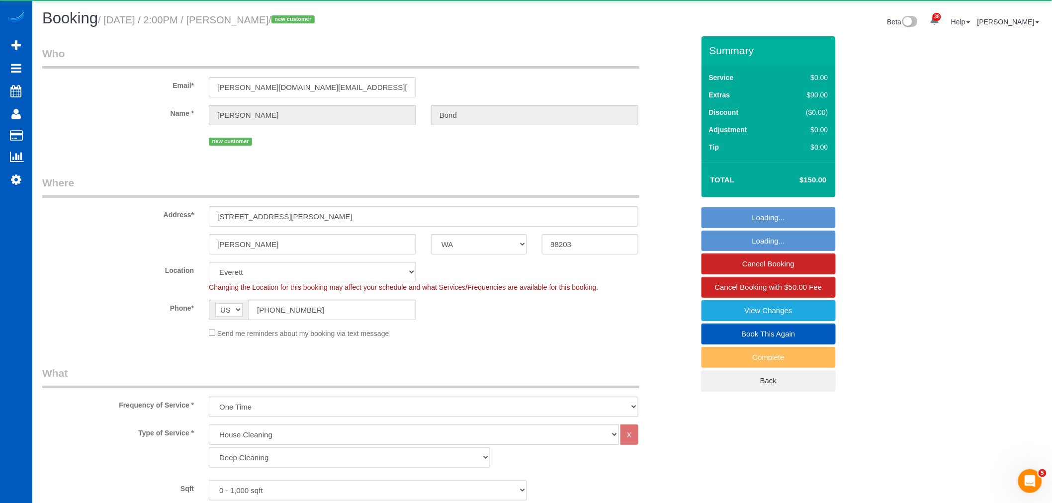
select select "object:20330"
select select "spot122"
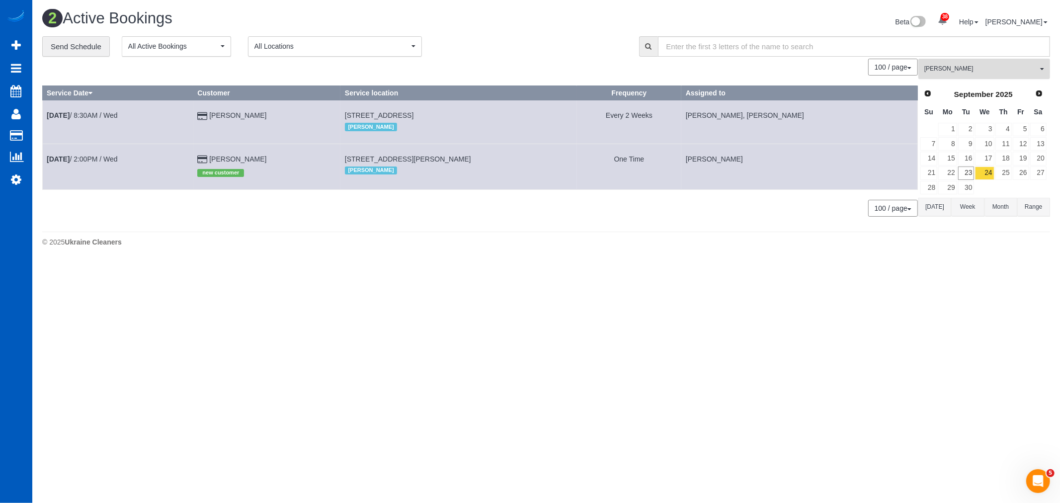
click at [981, 70] on span "[PERSON_NAME]" at bounding box center [980, 69] width 113 height 8
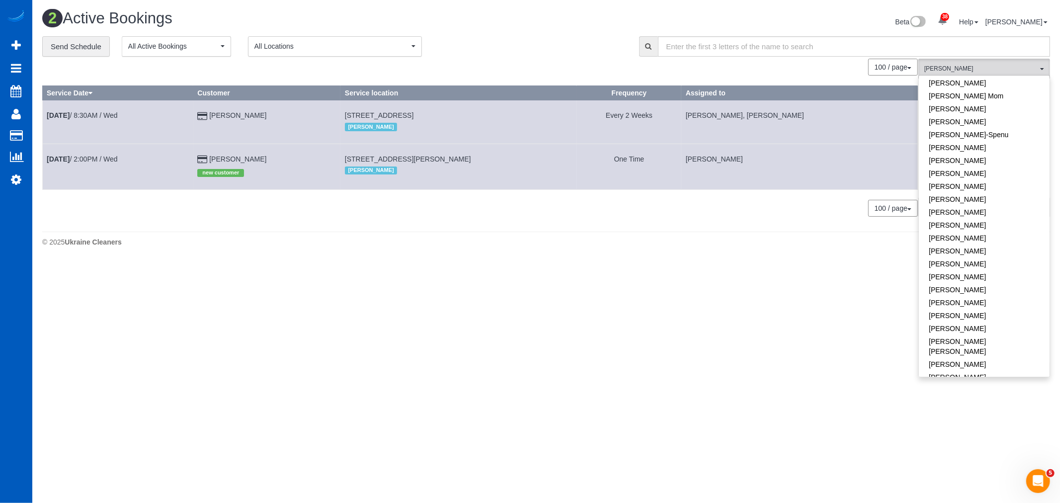
click at [863, 274] on body "38 Beta Your Notifications You have 0 alerts × You have 1 to charge for [DATE] …" at bounding box center [530, 251] width 1060 height 503
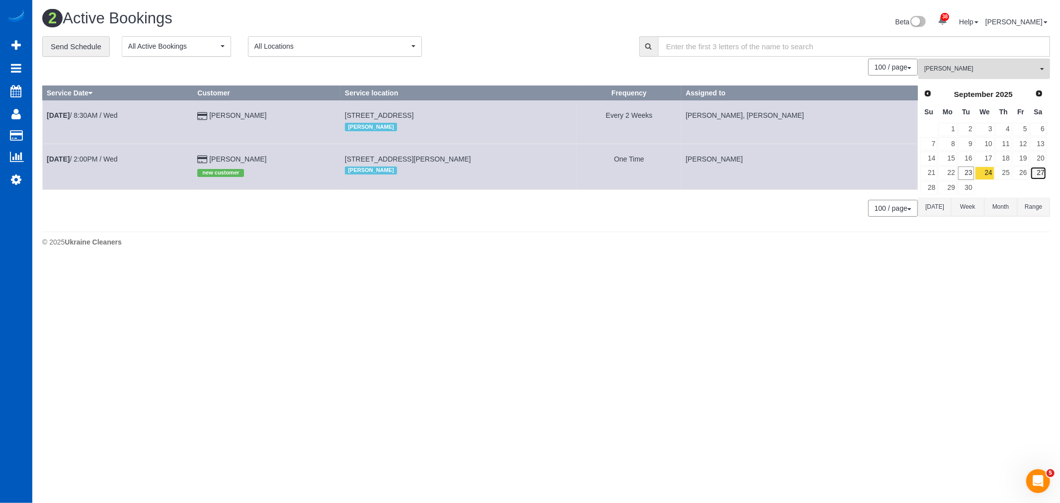
click at [1036, 172] on link "27" at bounding box center [1038, 173] width 16 height 13
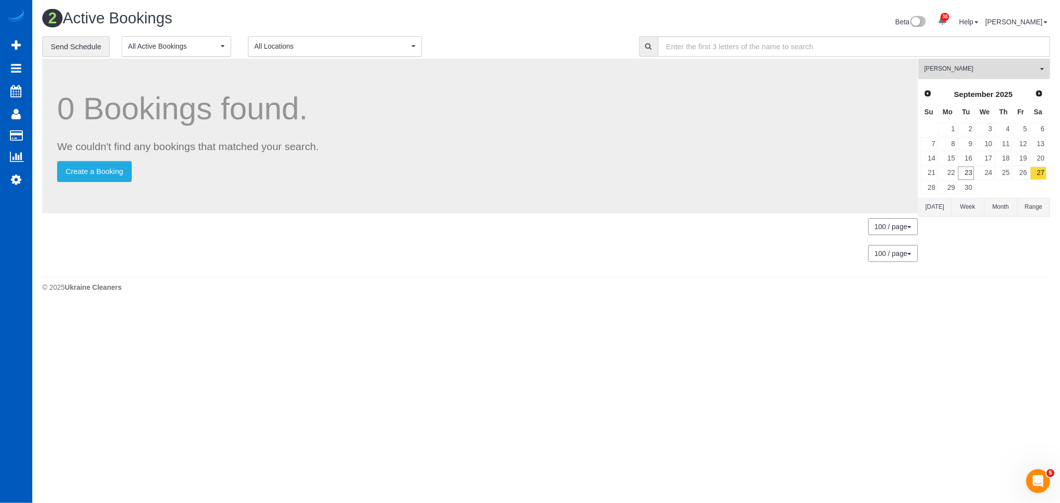
scroll to position [274, 1060]
click at [970, 68] on span "[PERSON_NAME]" at bounding box center [980, 69] width 113 height 8
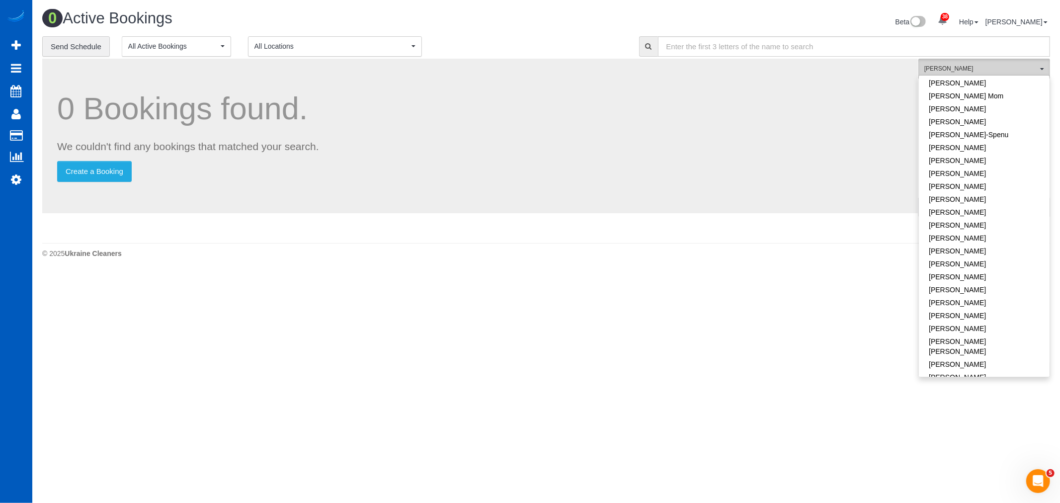
scroll to position [384, 0]
click at [997, 231] on link "[PERSON_NAME]" at bounding box center [984, 237] width 131 height 13
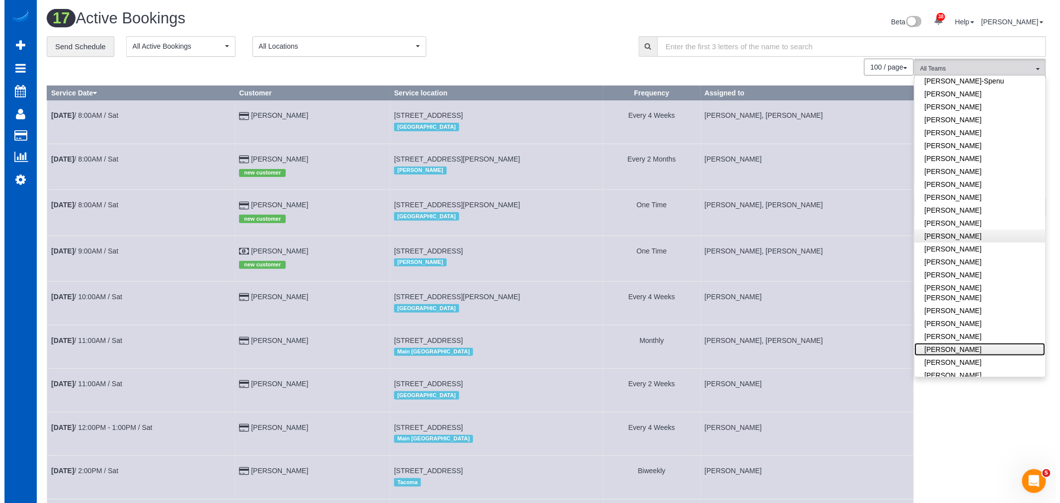
scroll to position [276, 0]
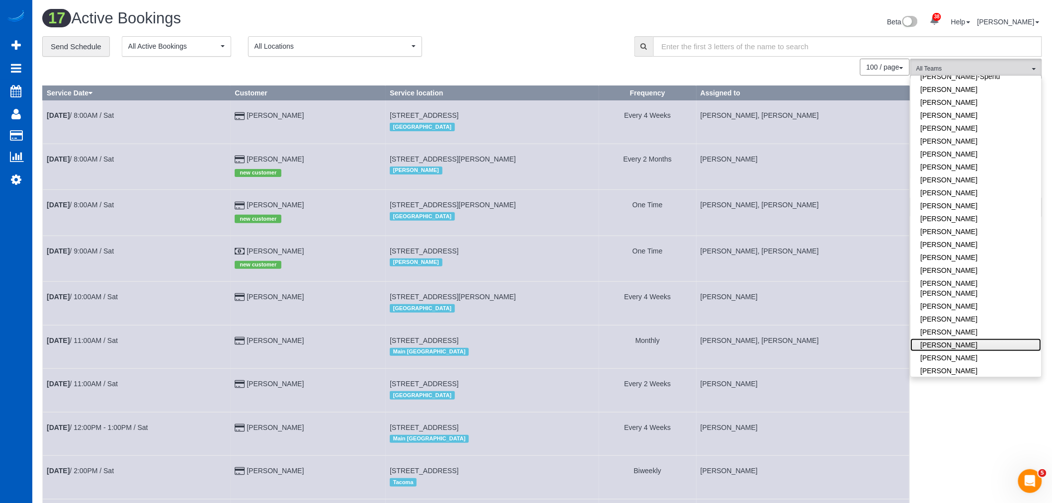
click at [979, 338] on link "[PERSON_NAME]" at bounding box center [976, 344] width 131 height 13
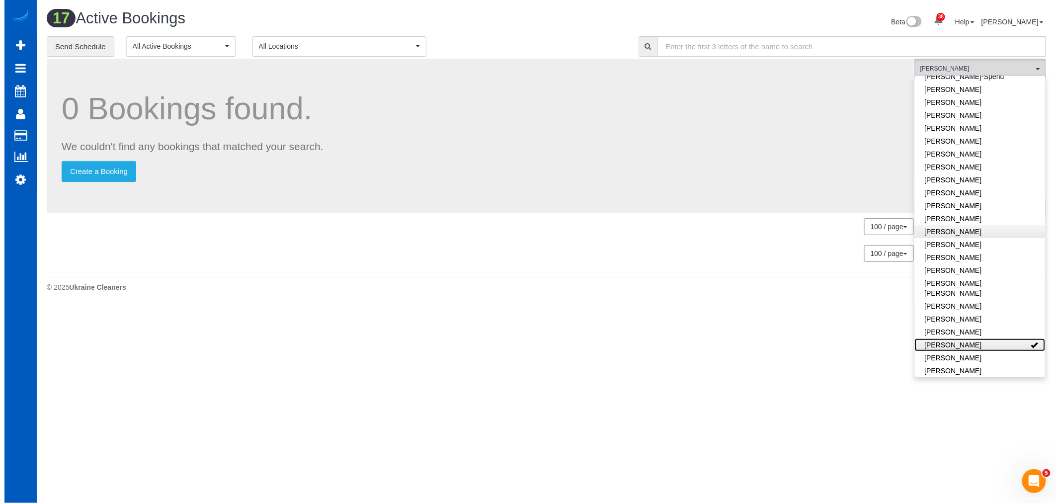
scroll to position [49428, 48642]
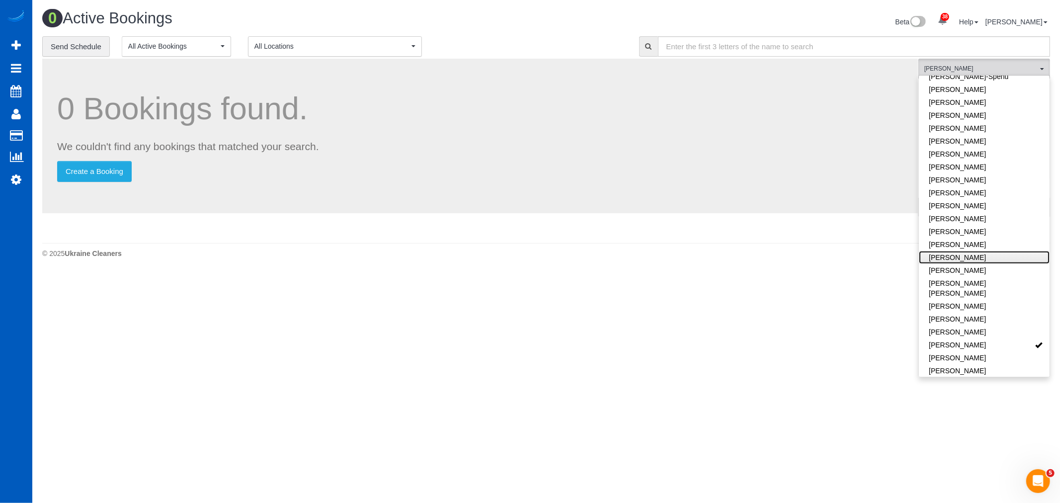
click at [973, 259] on link "[PERSON_NAME]" at bounding box center [984, 257] width 131 height 13
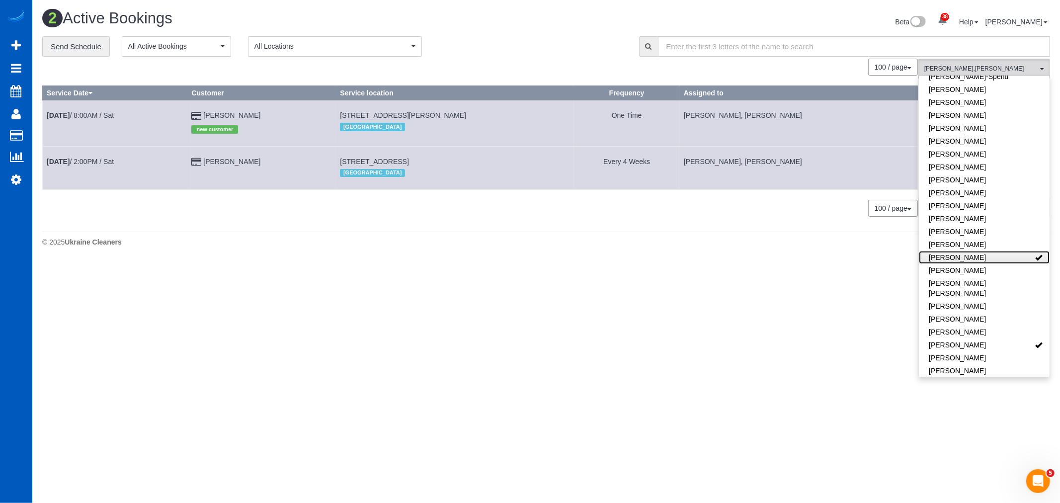
scroll to position [49438, 48642]
click at [90, 116] on link "Sep 27th / 8:00AM / Sat" at bounding box center [80, 115] width 67 height 8
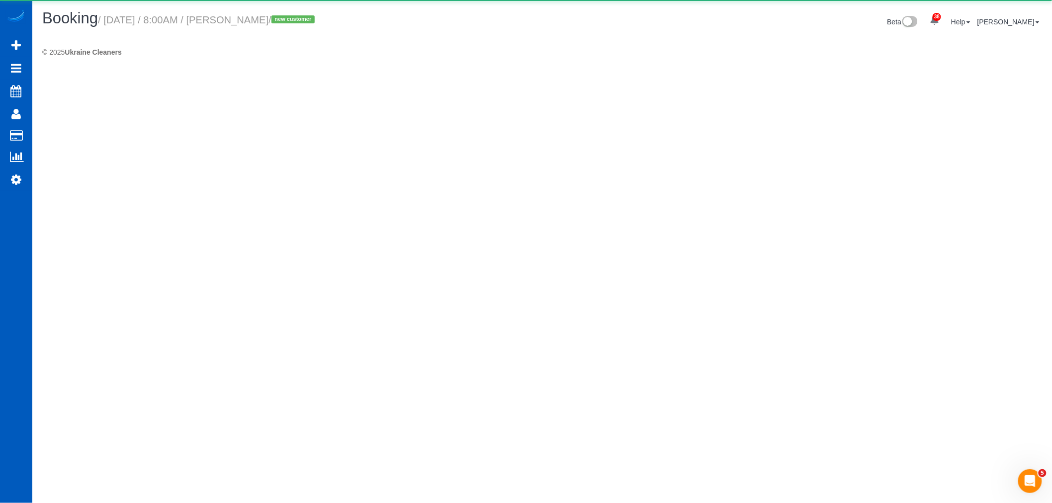
scroll to position [48411, 48650]
select select "WA"
select select "number:10"
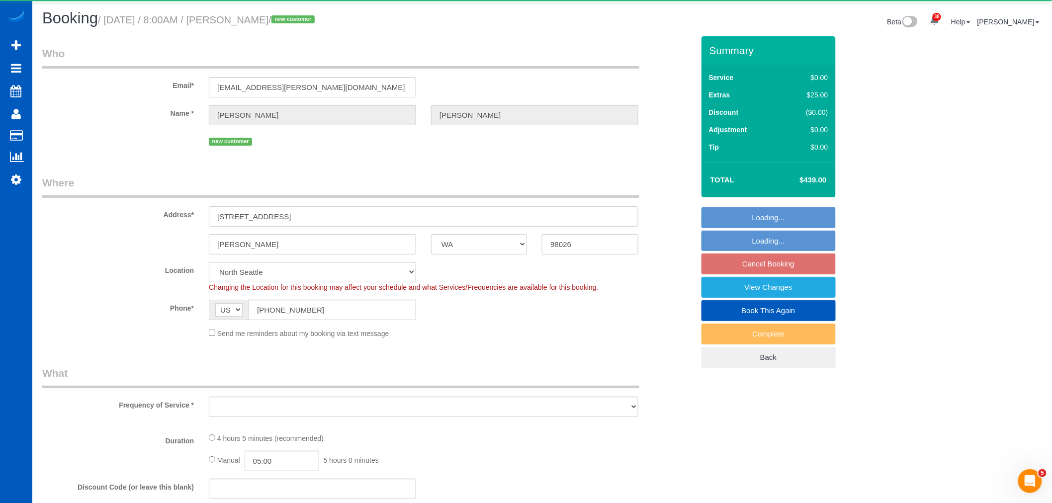
scroll to position [47971, 48650]
select select "object:21387"
select select "199"
select select "1001"
select select "2"
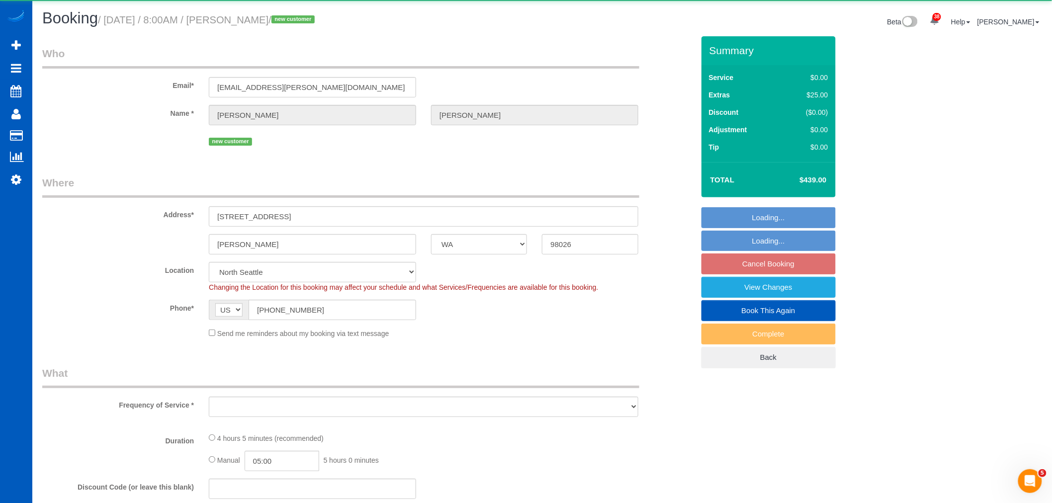
select select "2"
select select "spot134"
select select "object:21648"
select select "1001"
select select "2"
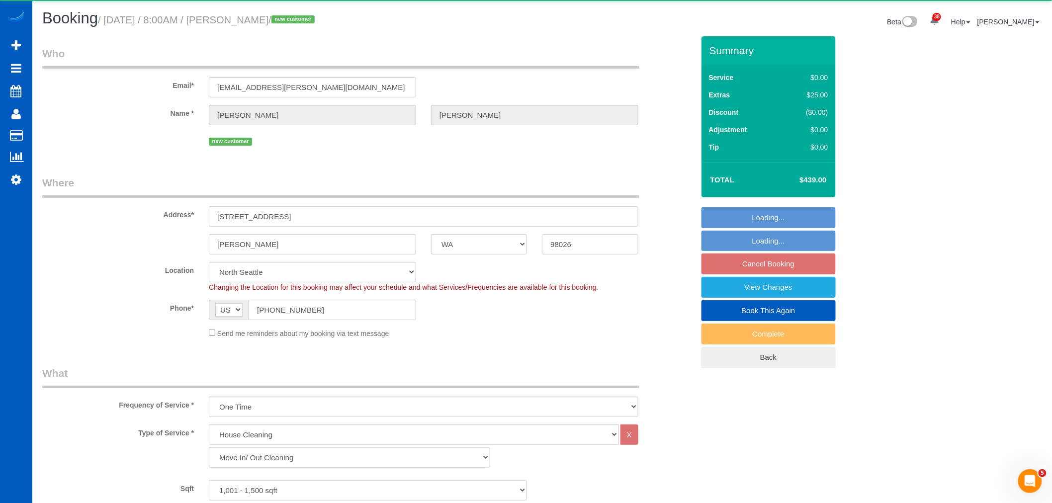
select select "2"
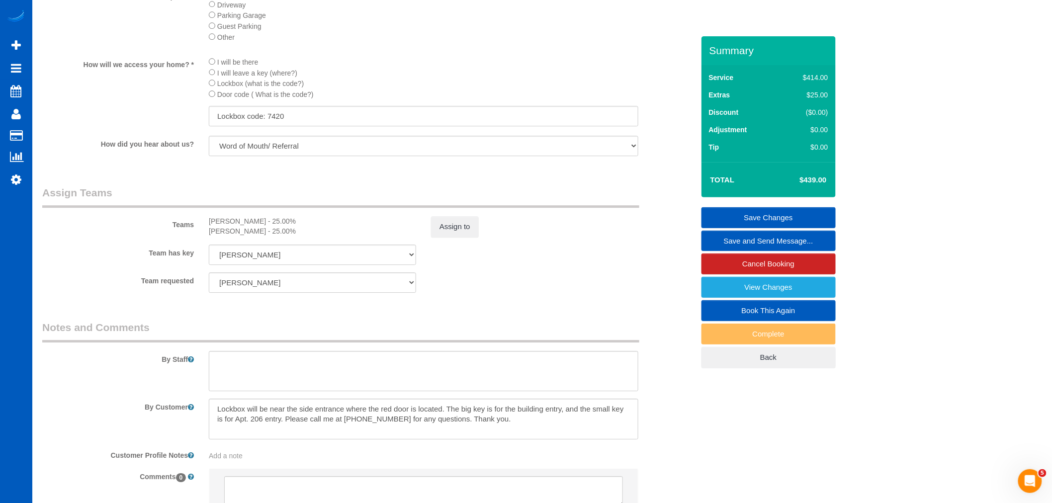
scroll to position [1160, 0]
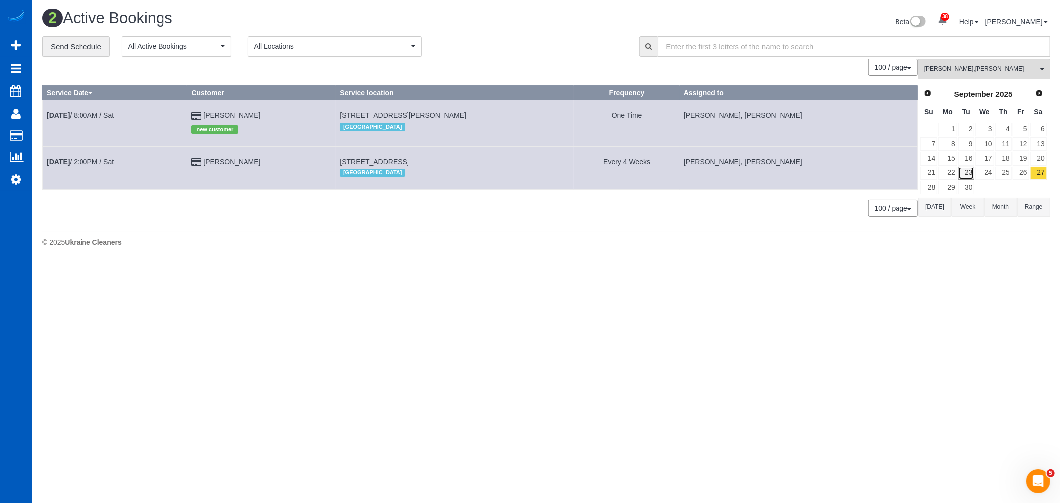
click at [961, 174] on link "23" at bounding box center [966, 173] width 16 height 13
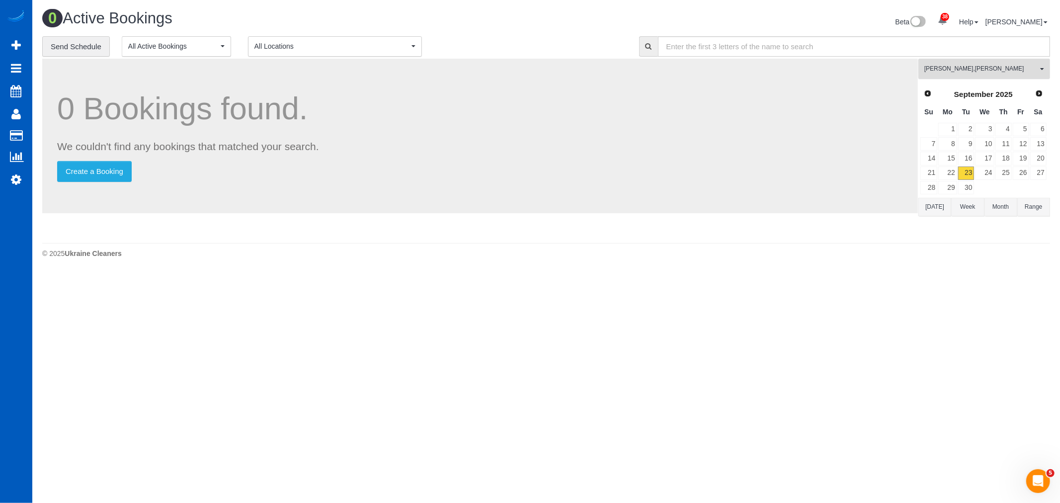
click at [956, 76] on button "Miliena Shchokina , Nataliia Moskalenko All Teams" at bounding box center [985, 69] width 132 height 20
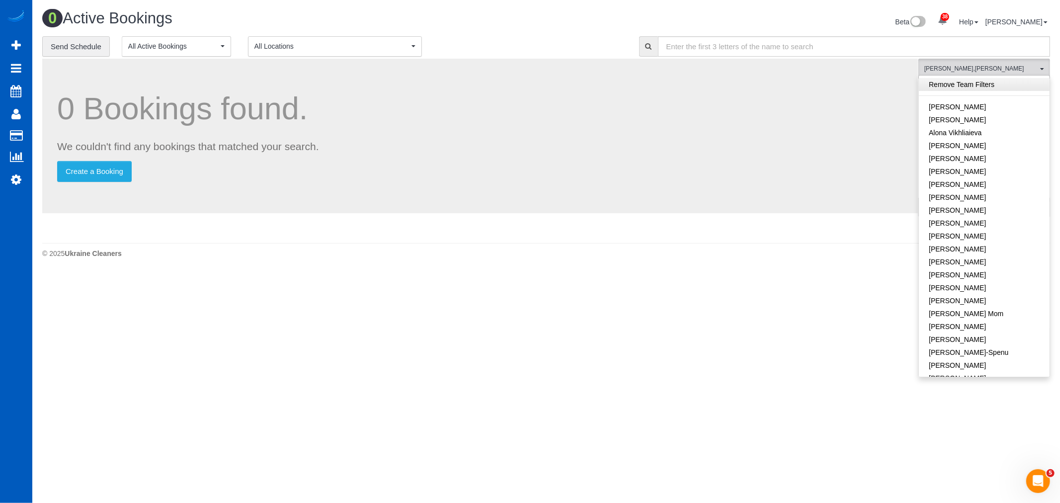
click at [963, 85] on link "Remove Team Filters" at bounding box center [984, 84] width 131 height 13
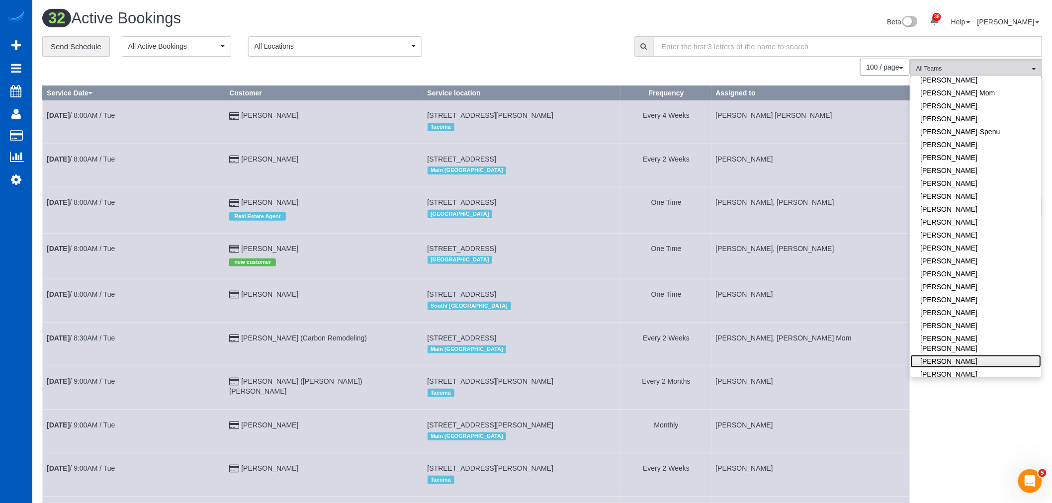
click at [960, 355] on link "[PERSON_NAME]" at bounding box center [976, 361] width 131 height 13
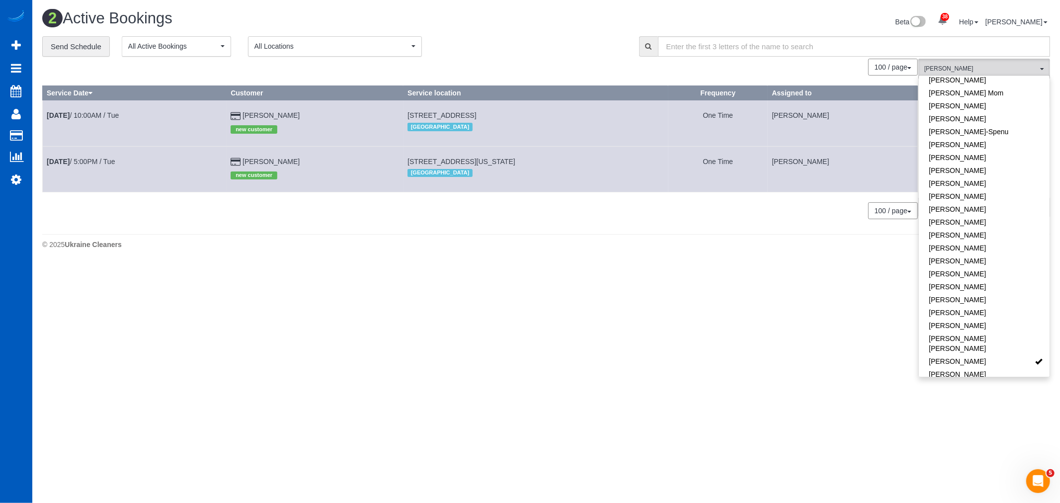
click at [504, 323] on body "38 Beta Your Notifications You have 0 alerts × You have 1 to charge for [DATE] …" at bounding box center [530, 251] width 1060 height 503
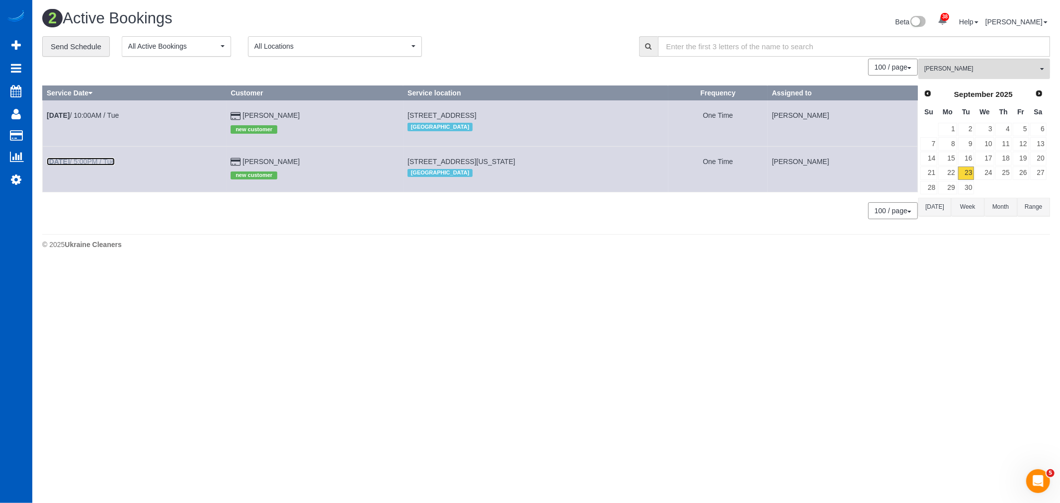
click at [84, 162] on link "Sep 23rd / 5:00PM / Tue" at bounding box center [81, 162] width 68 height 8
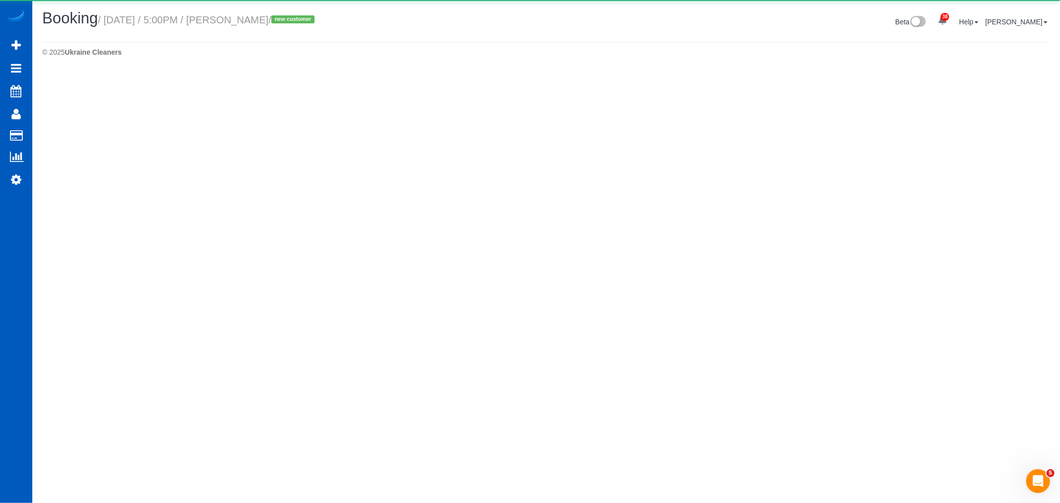
select select "CO"
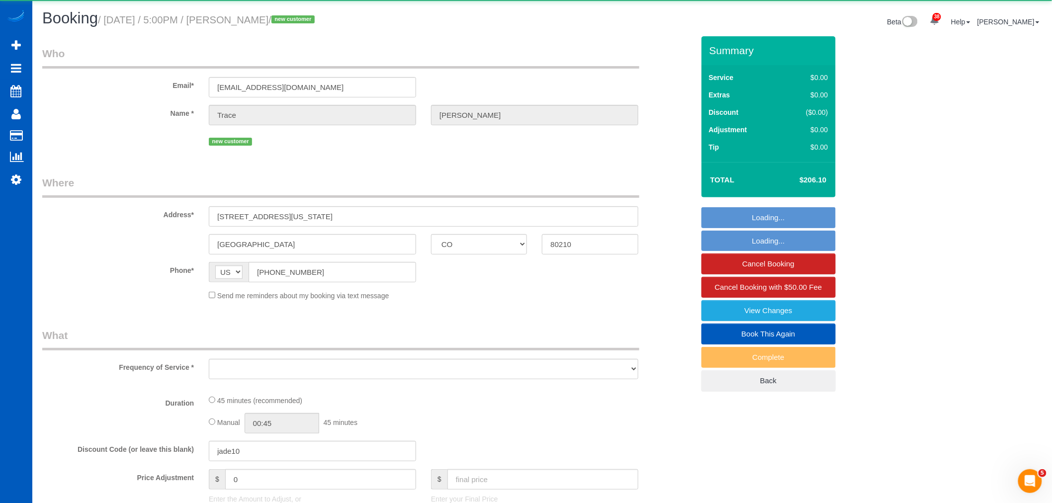
select select "object:22860"
select select "string:fspay-65de6980-dbf0-4331-800a-947e5a4144d3"
select select "199"
select select "spot148"
select select "number:8"
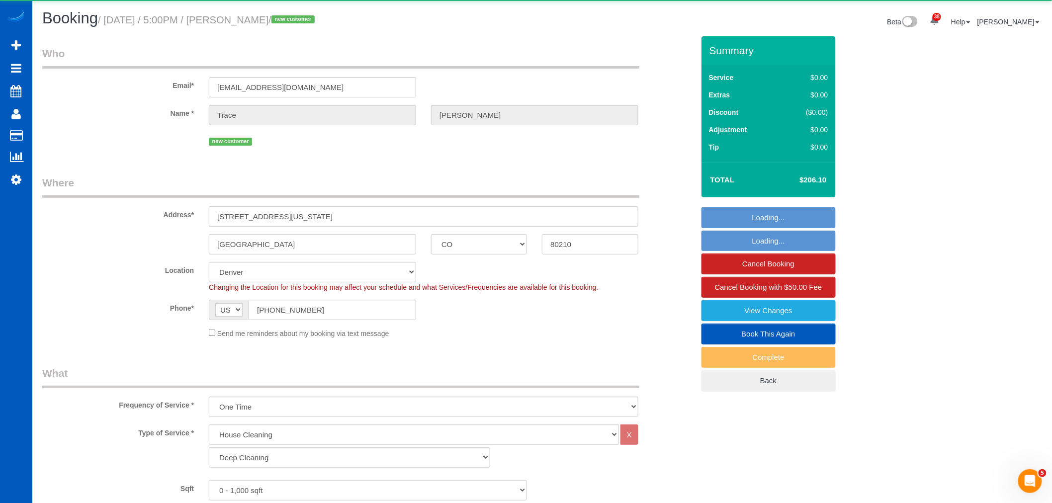
select select "object:23223"
select select "spot157"
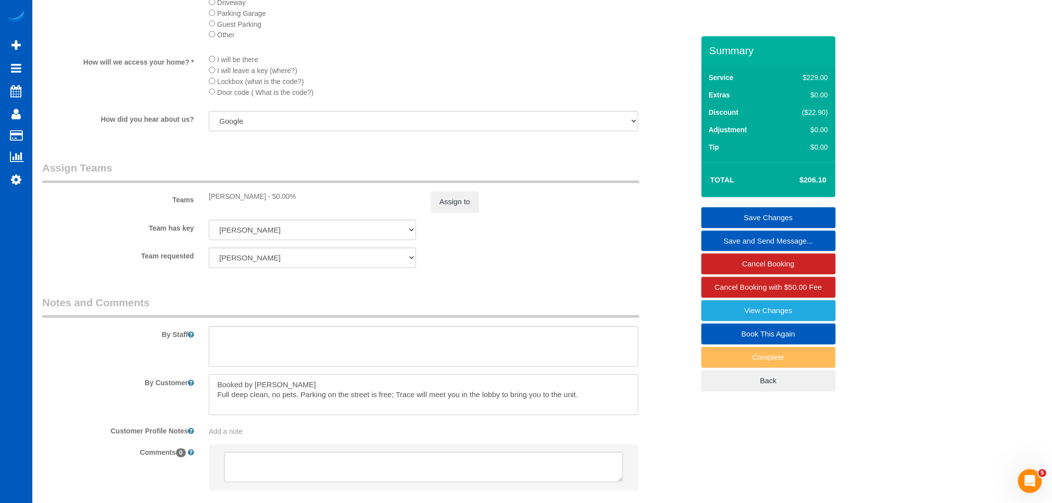
click at [573, 415] on textarea at bounding box center [423, 394] width 429 height 41
click at [574, 415] on textarea at bounding box center [423, 394] width 429 height 41
click at [585, 411] on textarea at bounding box center [423, 394] width 429 height 41
drag, startPoint x: 605, startPoint y: 407, endPoint x: 183, endPoint y: 371, distance: 423.9
click at [183, 371] on sui-booking-comments "By Staff By Customer Customer Profile Notes Add a note Comments 0" at bounding box center [368, 397] width 652 height 205
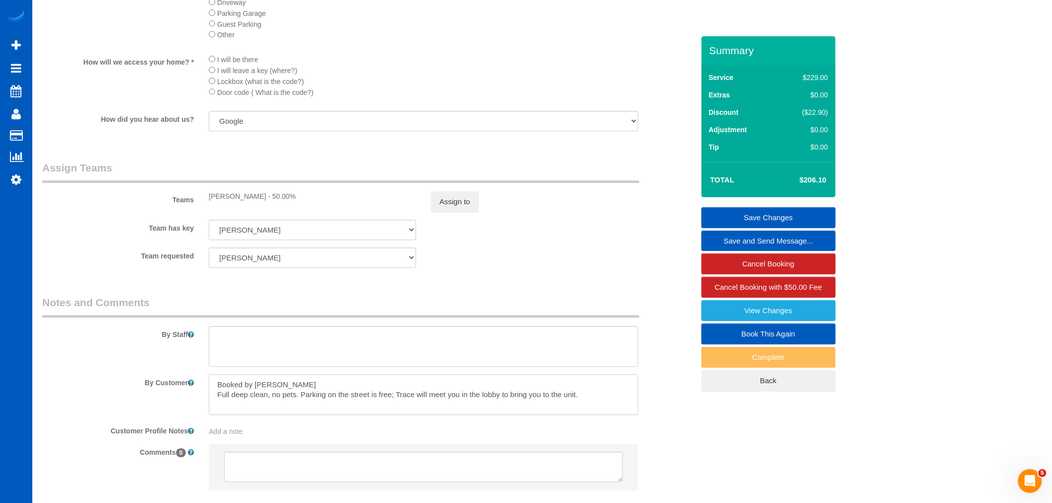
click at [614, 411] on textarea at bounding box center [423, 394] width 429 height 41
drag, startPoint x: 220, startPoint y: 409, endPoint x: 603, endPoint y: 416, distance: 383.3
click at [603, 415] on textarea at bounding box center [423, 394] width 429 height 41
click at [614, 415] on textarea at bounding box center [423, 394] width 429 height 41
drag, startPoint x: 614, startPoint y: 418, endPoint x: 139, endPoint y: 379, distance: 476.7
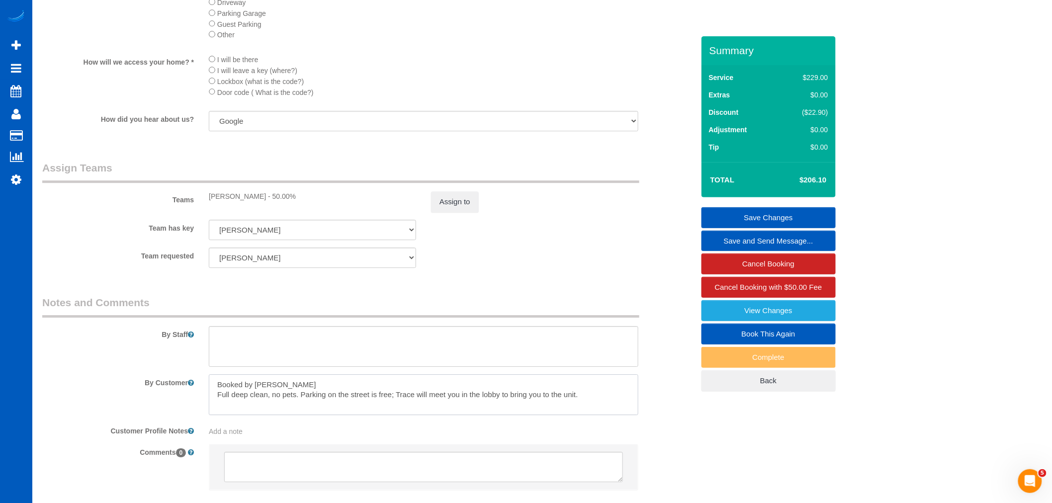
click at [139, 379] on sui-booking-comments "By Staff By Customer Customer Profile Notes Add a note Comments 0" at bounding box center [368, 397] width 652 height 205
click at [594, 415] on textarea at bounding box center [423, 394] width 429 height 41
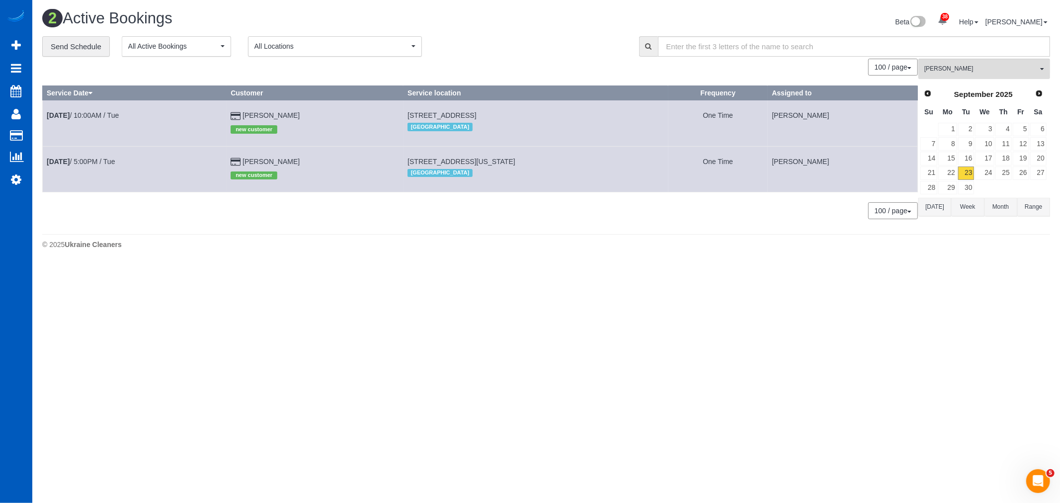
scroll to position [266, 1060]
click at [948, 73] on span "[PERSON_NAME]" at bounding box center [980, 69] width 113 height 8
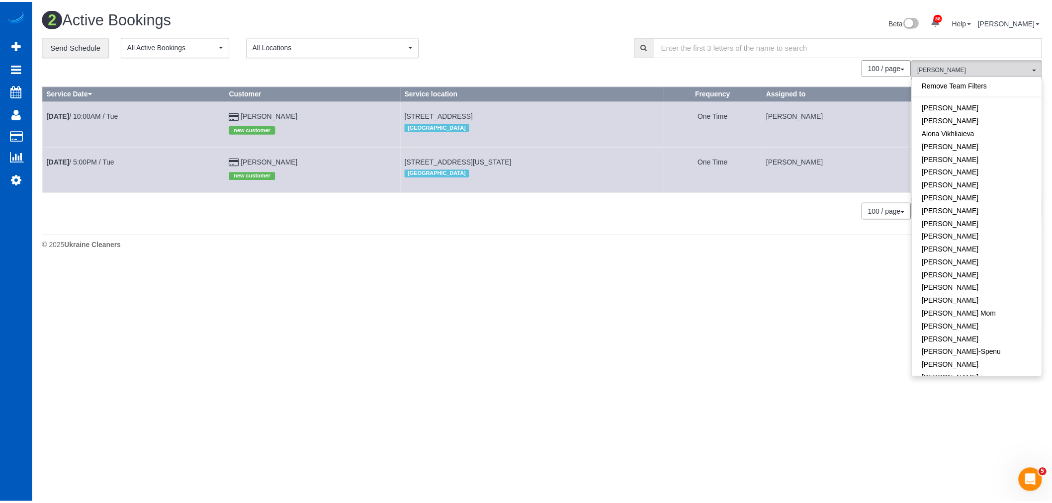
scroll to position [345, 0]
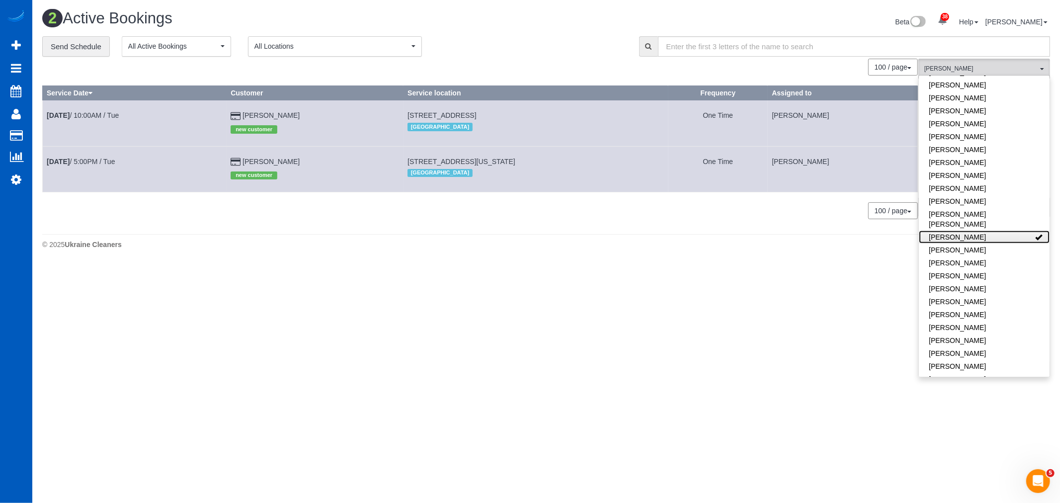
click at [985, 231] on link "[PERSON_NAME]" at bounding box center [984, 237] width 131 height 13
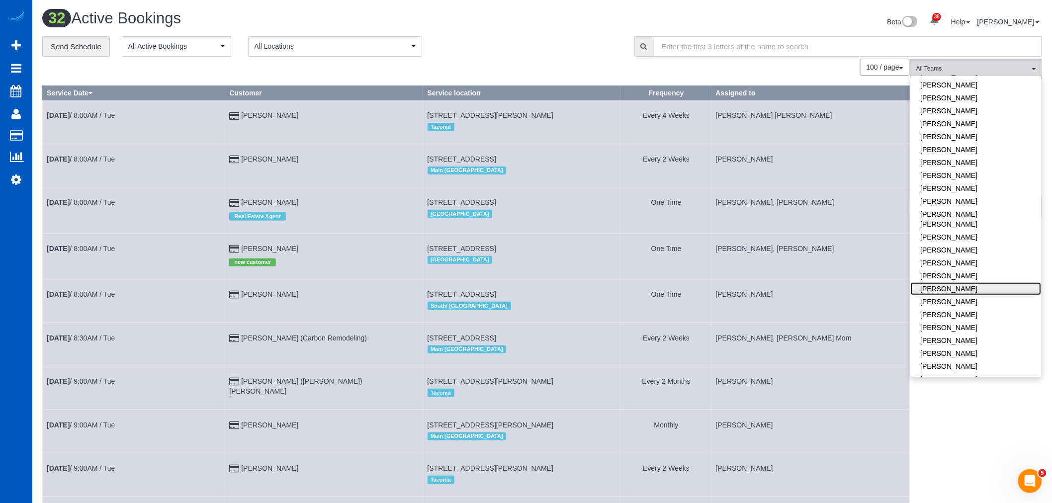
click at [972, 282] on link "[PERSON_NAME]" at bounding box center [976, 288] width 131 height 13
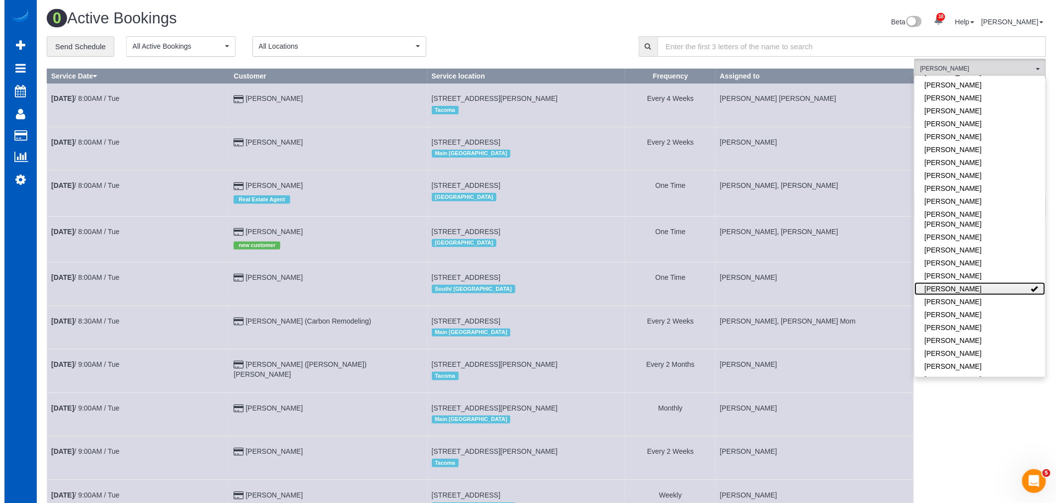
scroll to position [274, 1060]
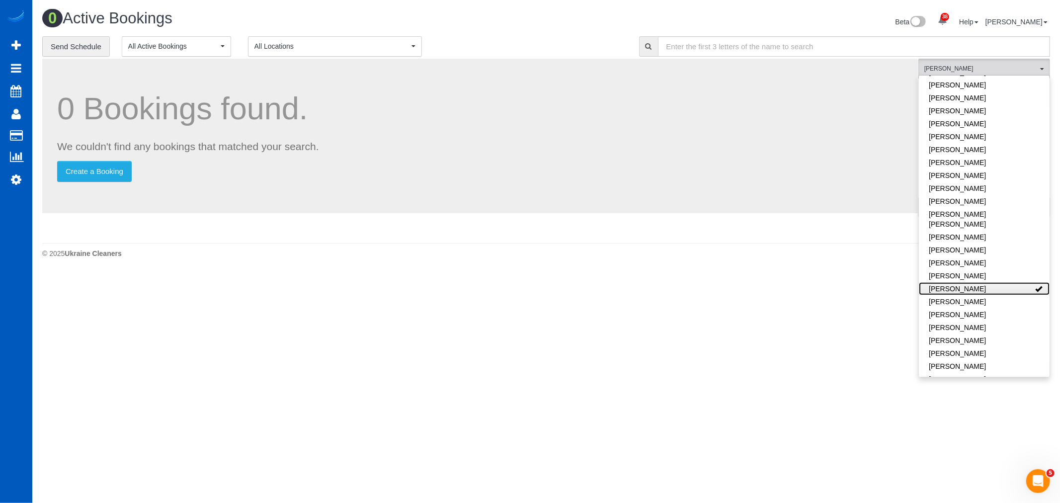
click at [972, 282] on link "[PERSON_NAME]" at bounding box center [984, 288] width 131 height 13
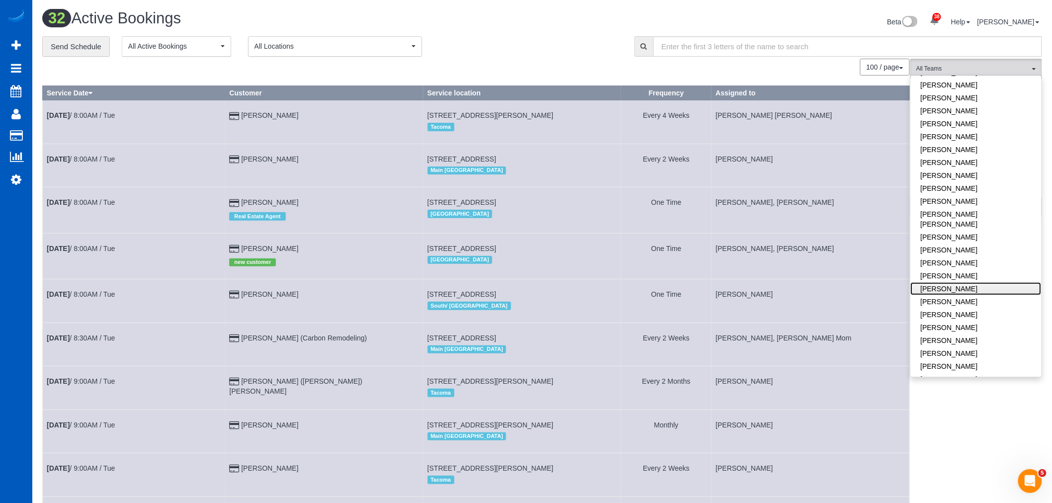
scroll to position [1617, 1052]
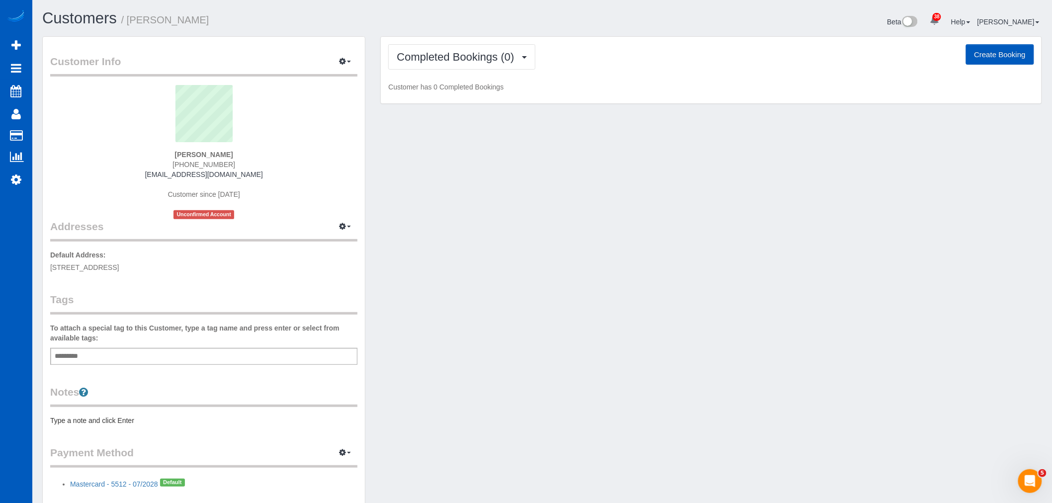
click at [437, 37] on div "Completed Bookings (0) Completed Bookings (0) Upcoming Bookings (1) Cancelled B…" at bounding box center [711, 70] width 661 height 67
click at [439, 57] on span "Completed Bookings (0)" at bounding box center [458, 57] width 122 height 12
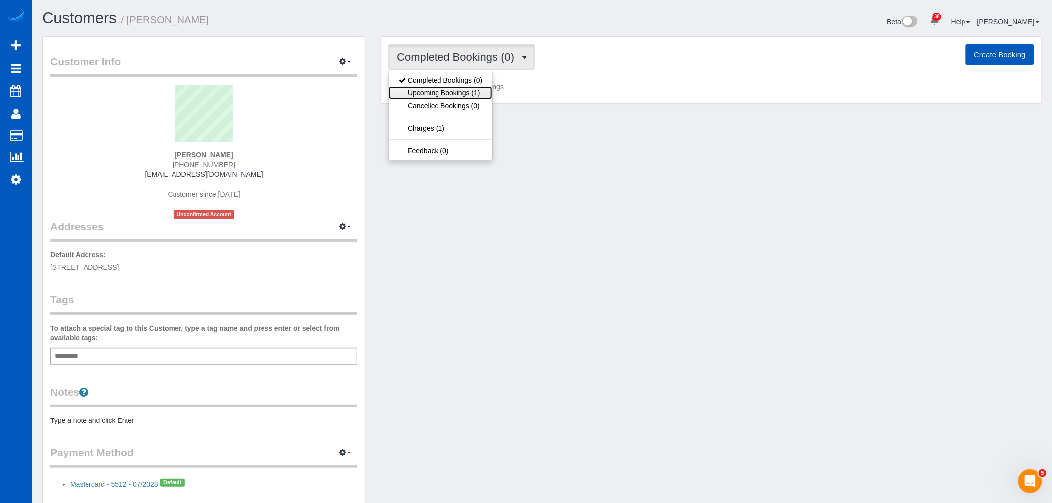
click at [438, 96] on link "Upcoming Bookings (1)" at bounding box center [440, 92] width 103 height 13
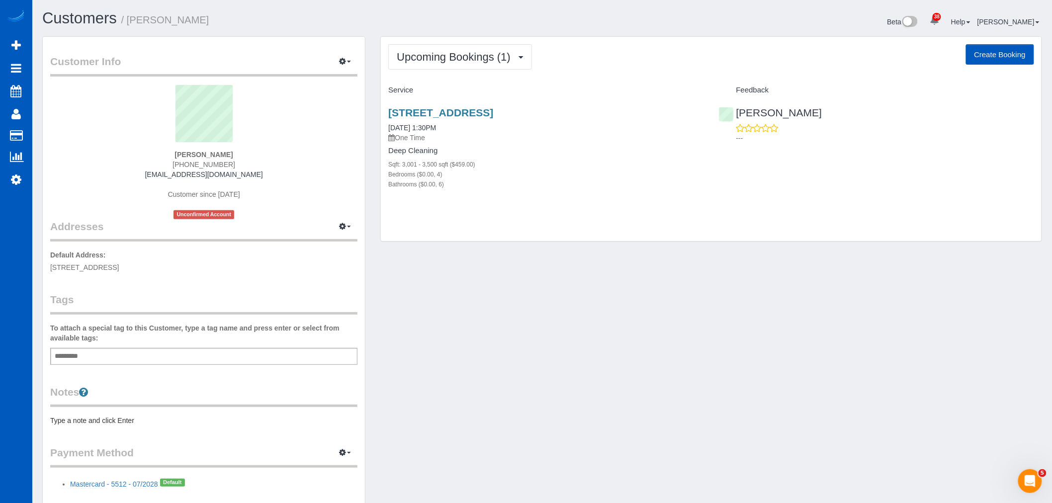
click at [437, 105] on div "4665 Belclaire Ave, Highland Park, TX 75209 09/22/2025 1:30PM One Time Deep Cle…" at bounding box center [546, 153] width 330 height 110
click at [435, 113] on link "[STREET_ADDRESS]" at bounding box center [440, 112] width 105 height 11
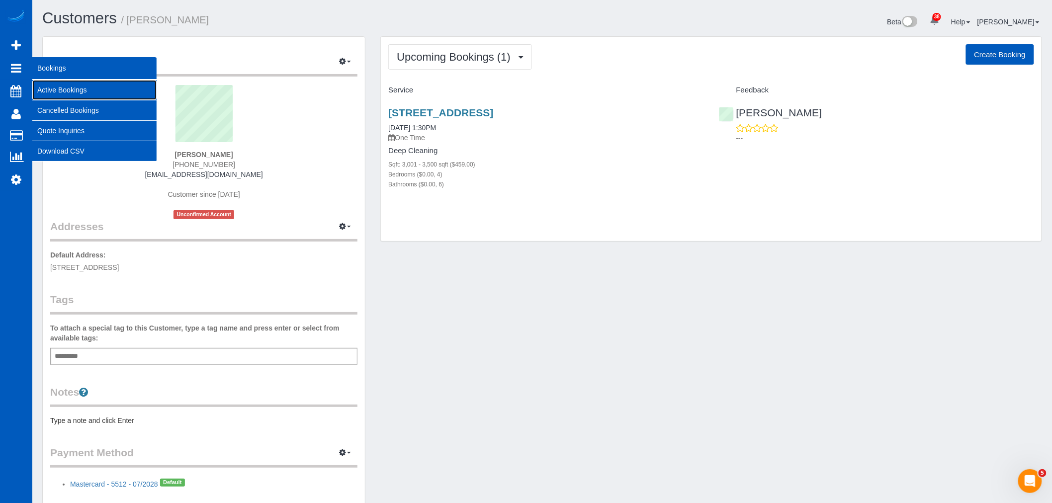
click at [110, 87] on link "Active Bookings" at bounding box center [94, 90] width 124 height 20
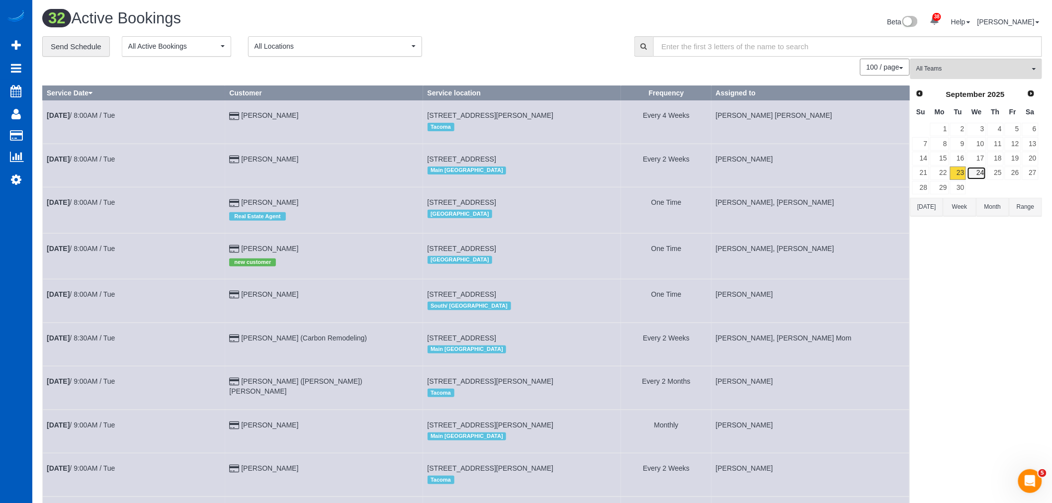
click at [976, 175] on link "24" at bounding box center [976, 173] width 19 height 13
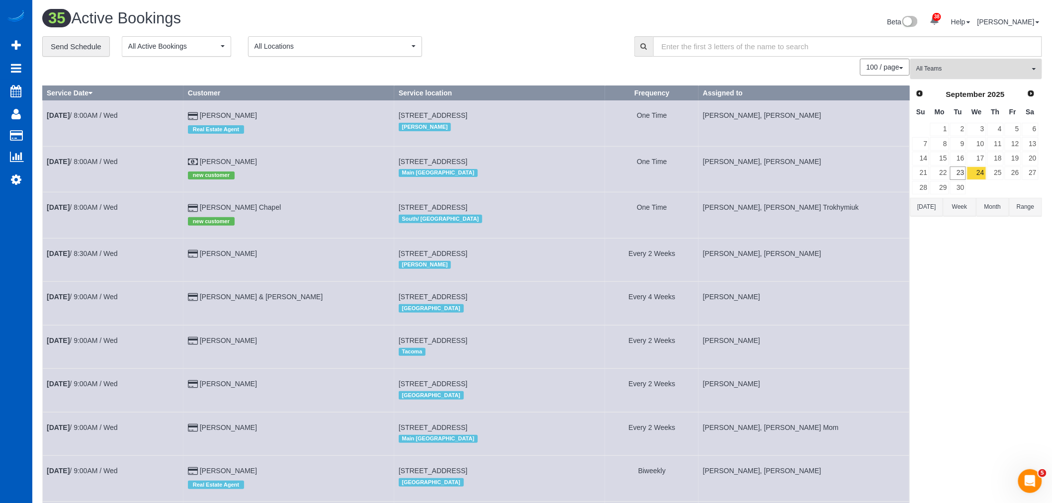
click at [954, 76] on button "All Teams" at bounding box center [976, 69] width 132 height 20
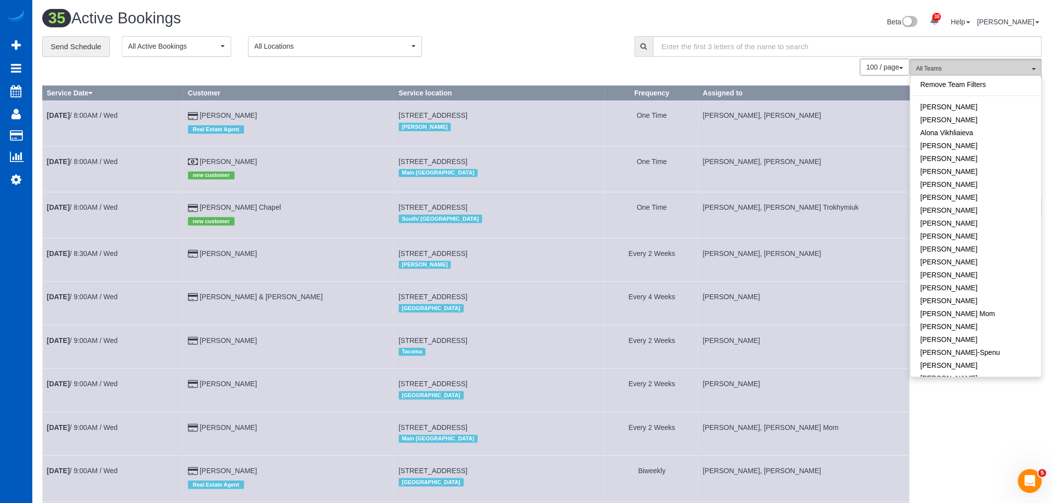
drag, startPoint x: 954, startPoint y: 76, endPoint x: 965, endPoint y: 63, distance: 16.2
click at [96, 157] on td "Sep 24th / 8:00AM / Wed" at bounding box center [113, 169] width 141 height 46
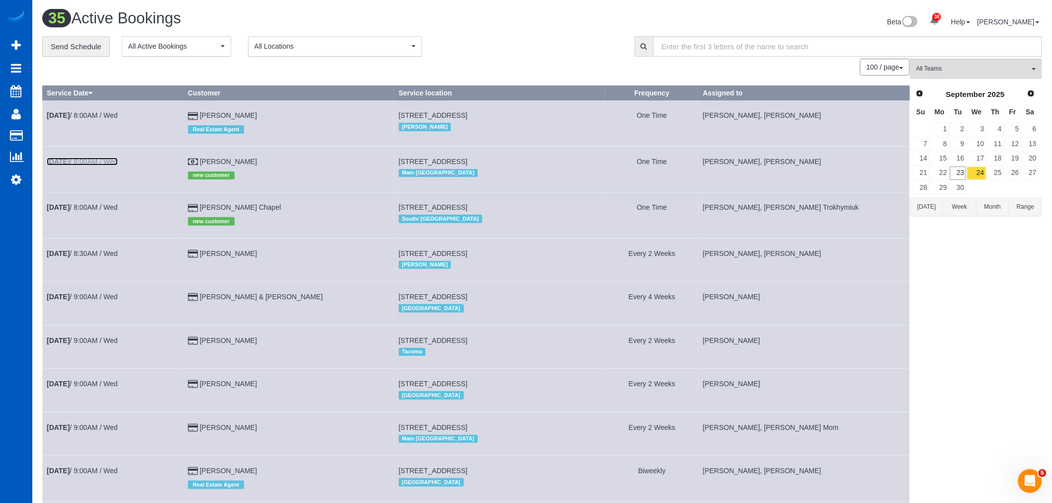
click at [94, 160] on link "Sep 24th / 8:00AM / Wed" at bounding box center [82, 162] width 71 height 8
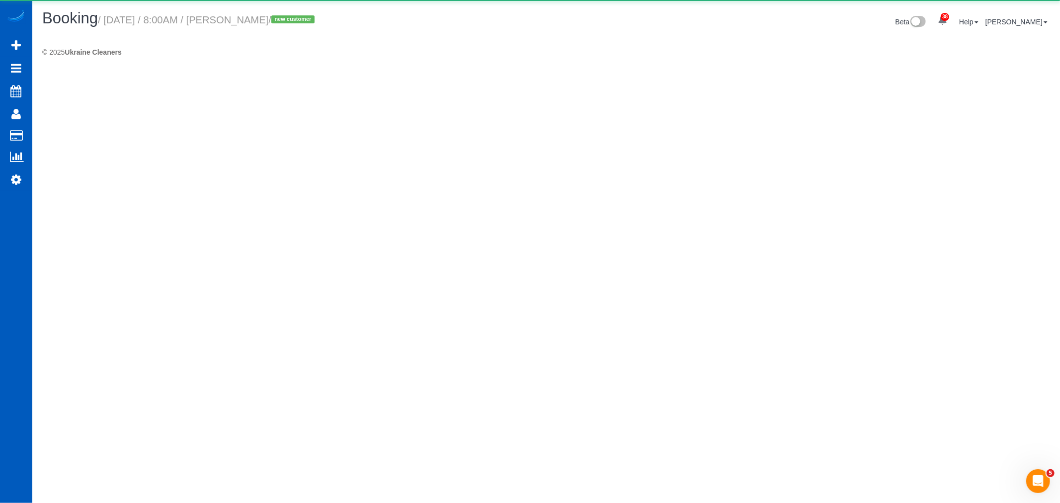
select select "WA"
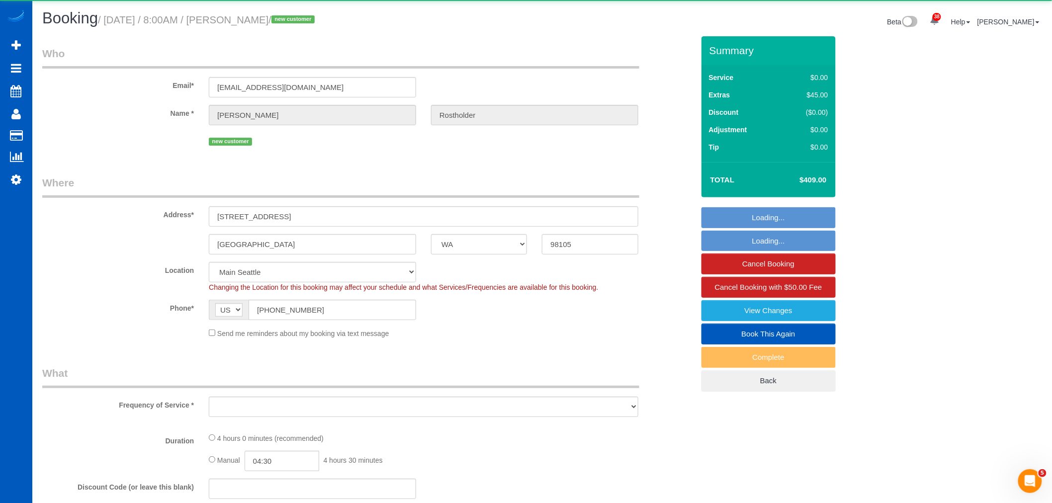
select select "object:10398"
select select "199"
select select "spot66"
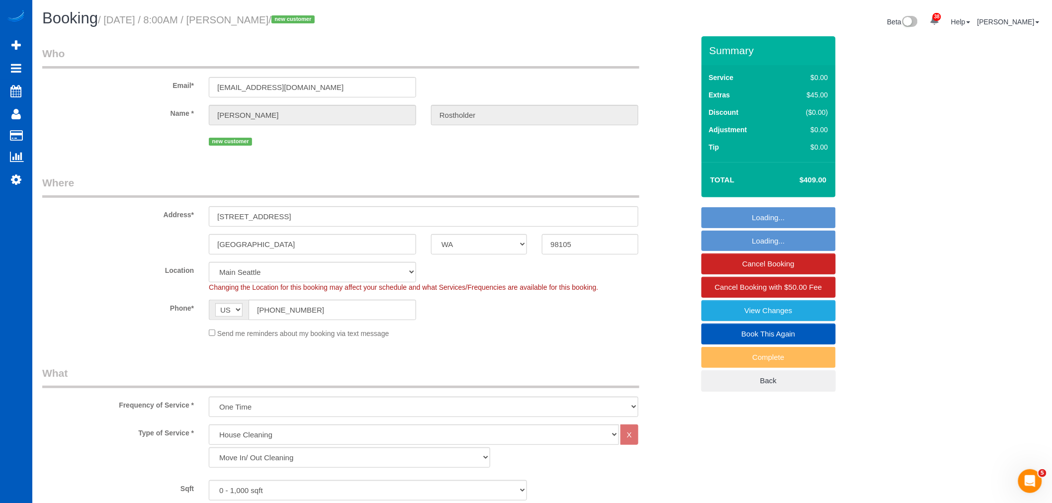
scroll to position [441, 0]
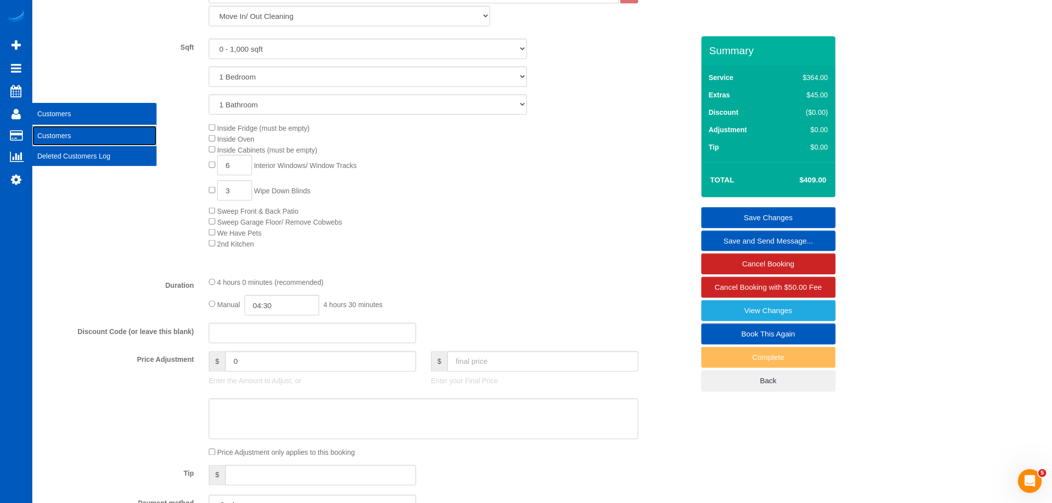
click at [77, 140] on link "Customers" at bounding box center [94, 136] width 124 height 20
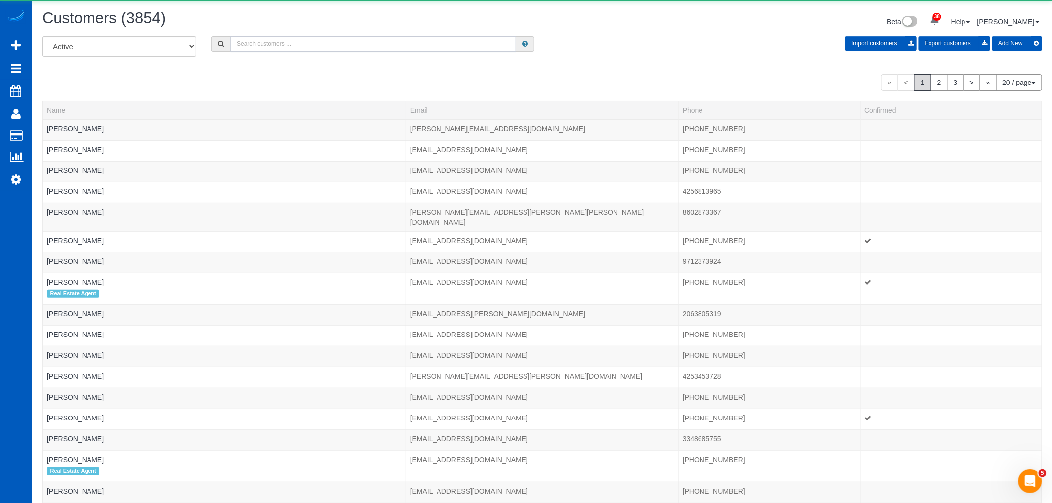
click at [277, 46] on input "text" at bounding box center [373, 43] width 286 height 15
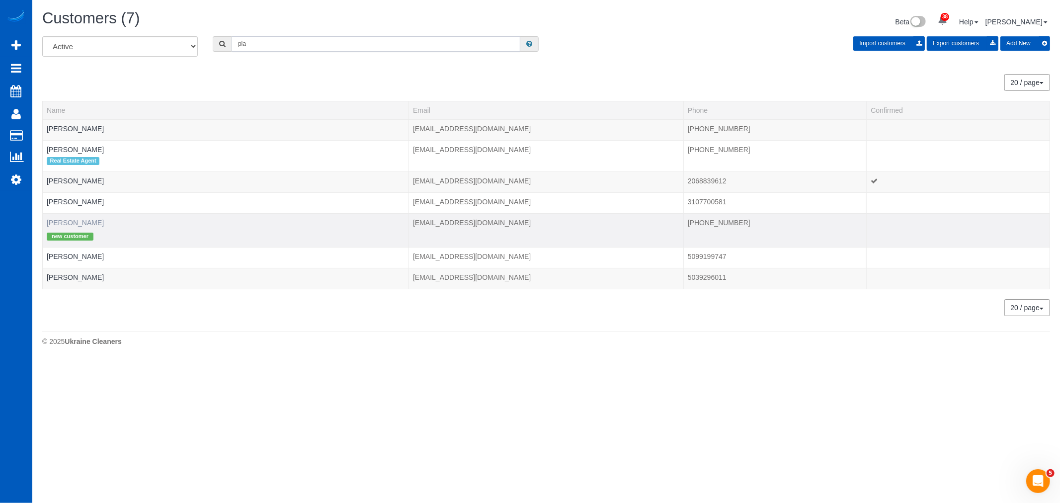
type input "pia"
click at [82, 221] on link "[PERSON_NAME]" at bounding box center [75, 223] width 57 height 8
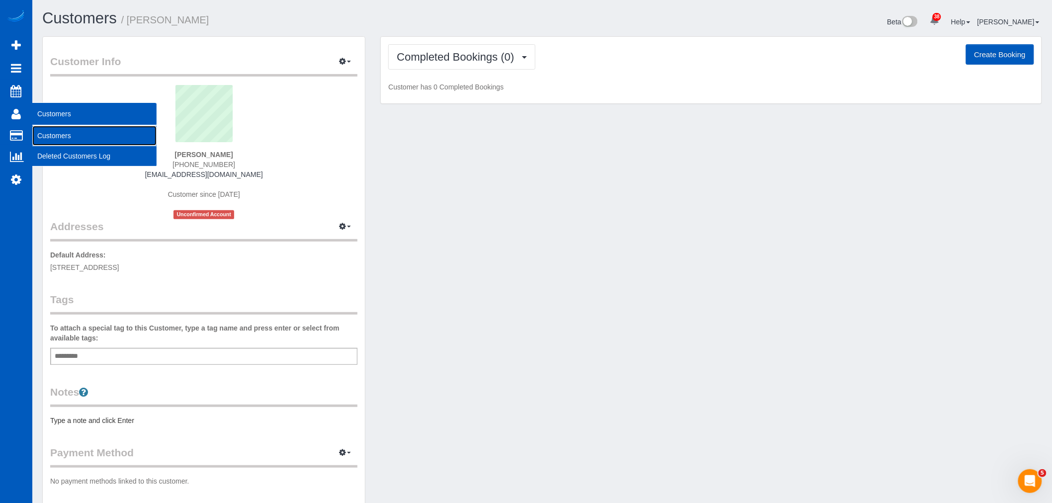
click at [63, 132] on link "Customers" at bounding box center [94, 136] width 124 height 20
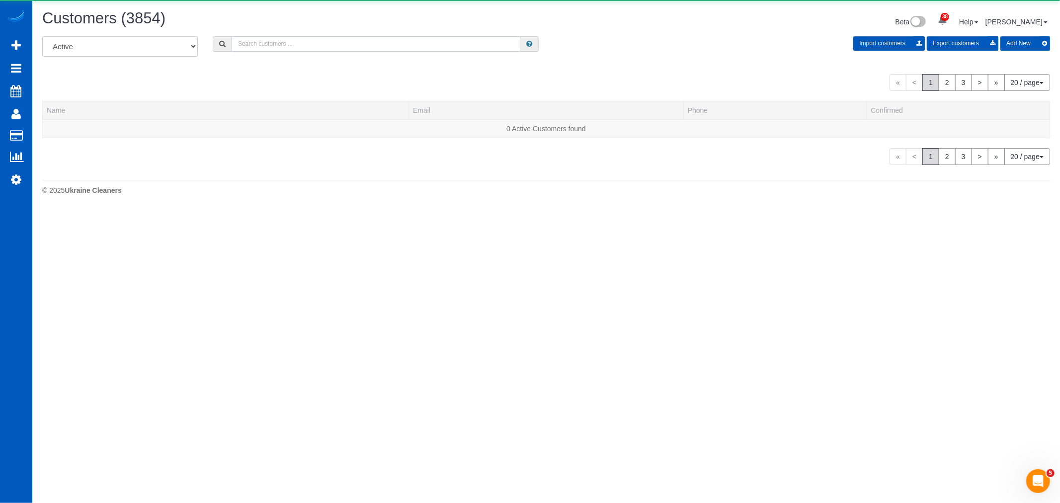
click at [250, 43] on input "text" at bounding box center [376, 43] width 289 height 15
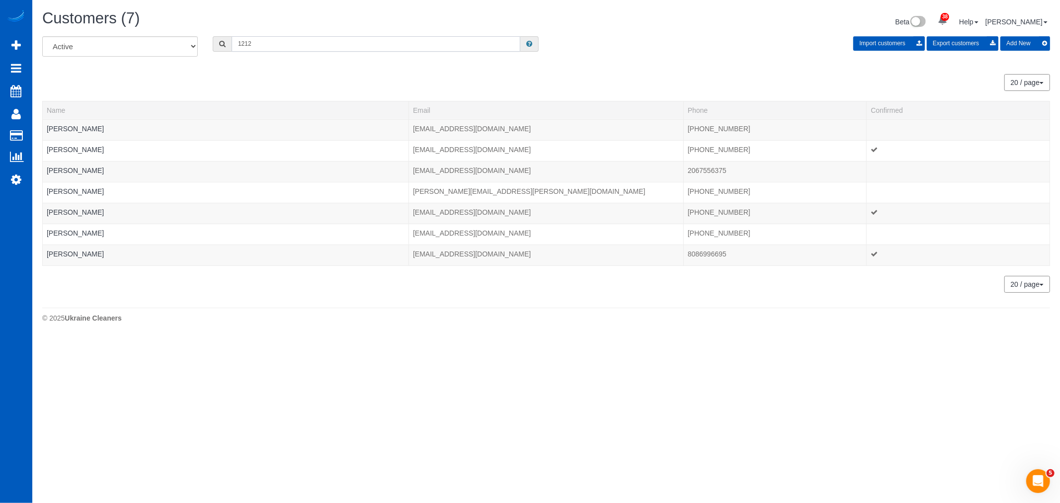
drag, startPoint x: 251, startPoint y: 41, endPoint x: 206, endPoint y: 58, distance: 48.6
click at [206, 58] on div "All Active Archived 1212 Import customers Export customers Add New" at bounding box center [546, 50] width 1023 height 28
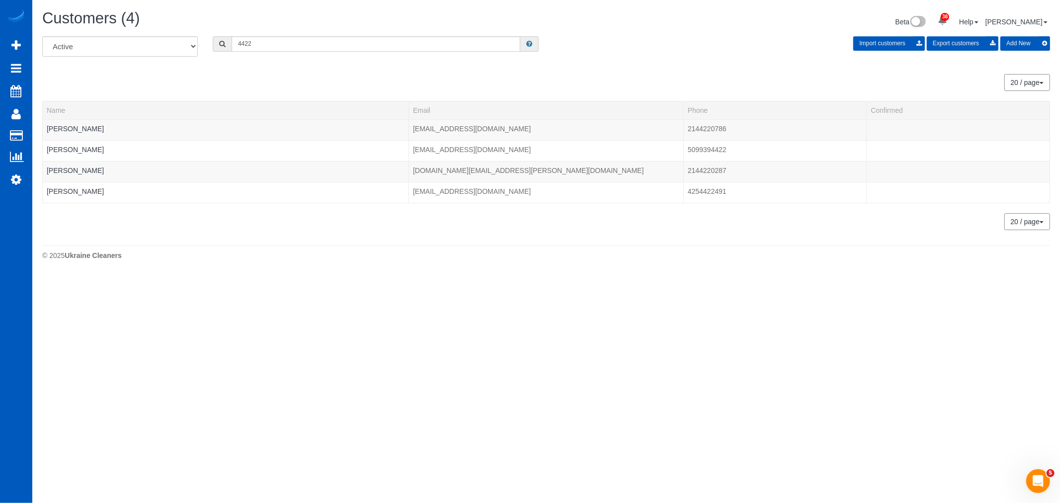
click at [269, 52] on div "All Active Archived 4422 Import customers Export customers Add New" at bounding box center [546, 50] width 1023 height 28
drag, startPoint x: 271, startPoint y: 45, endPoint x: 105, endPoint y: 78, distance: 169.3
click at [105, 78] on div "All Active Archived 4422 Import customers Export customers Add New 20 / page 10…" at bounding box center [546, 133] width 1008 height 194
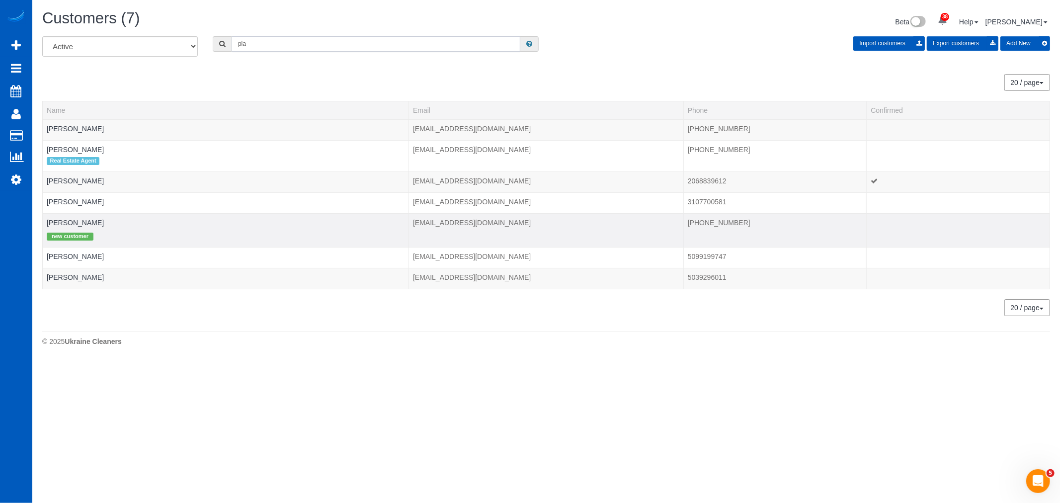
type input "pia"
click at [72, 217] on td "Pia Rostholder new customer" at bounding box center [226, 230] width 366 height 34
click at [73, 220] on link "[PERSON_NAME]" at bounding box center [75, 223] width 57 height 8
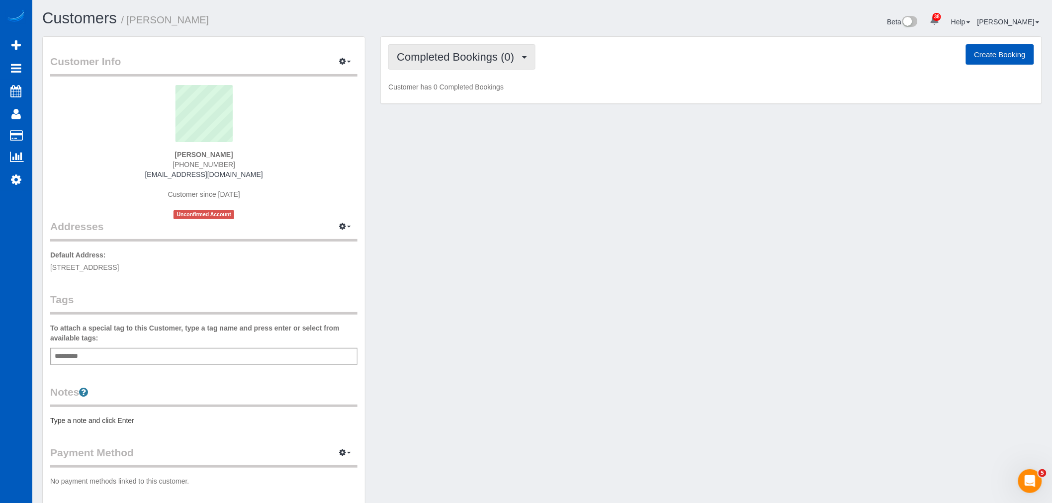
click at [411, 58] on span "Completed Bookings (0)" at bounding box center [458, 57] width 122 height 12
click at [430, 100] on link "Cancelled Bookings (0)" at bounding box center [440, 105] width 103 height 13
click at [431, 53] on span "Cancelled Bookings (0)" at bounding box center [456, 57] width 118 height 12
click at [428, 90] on link "Upcoming Bookings (1)" at bounding box center [440, 92] width 103 height 13
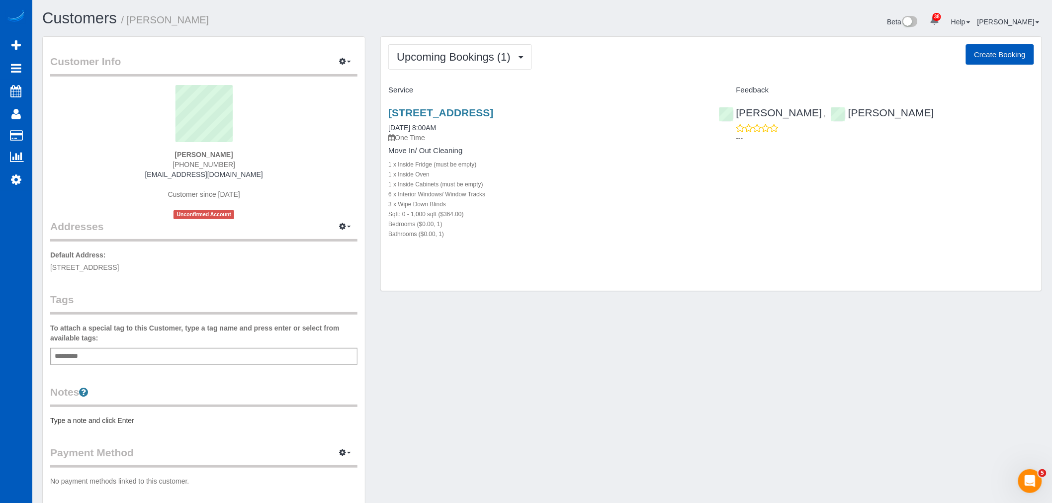
click at [427, 106] on div "6300 Sand Point Way Ne Unit 111, Seattle, WA 98105 09/24/2025 8:00AM One Time M…" at bounding box center [546, 178] width 330 height 160
click at [426, 115] on link "[STREET_ADDRESS]" at bounding box center [440, 112] width 105 height 11
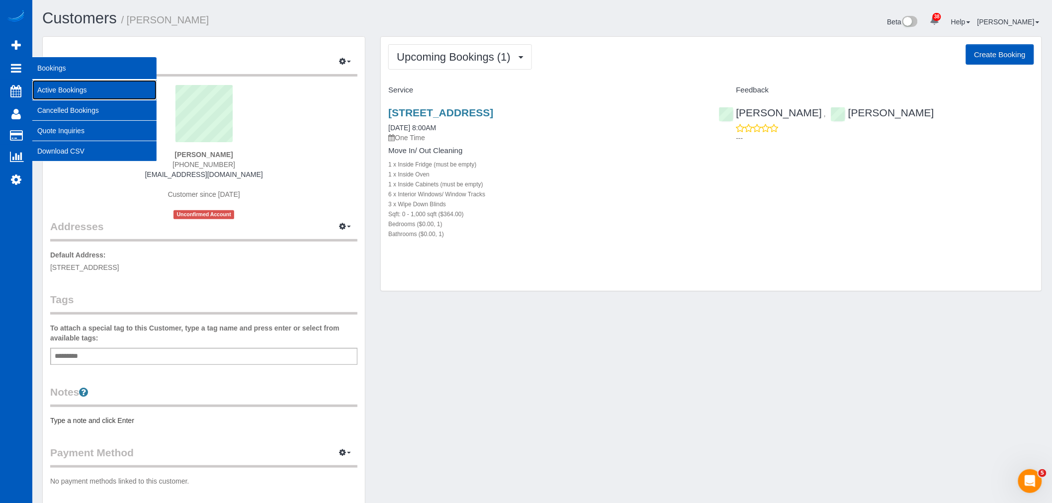
click at [90, 90] on link "Active Bookings" at bounding box center [94, 90] width 124 height 20
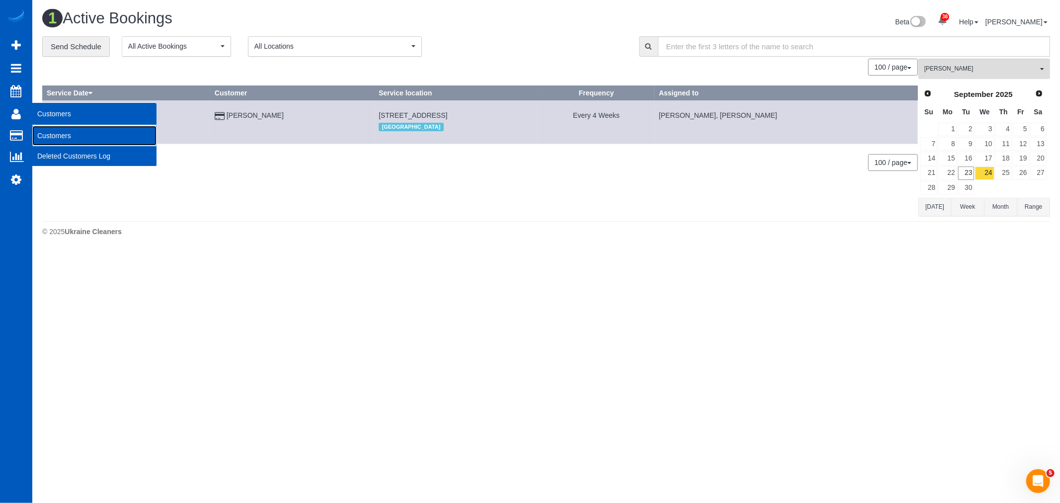
click at [49, 132] on link "Customers" at bounding box center [94, 136] width 124 height 20
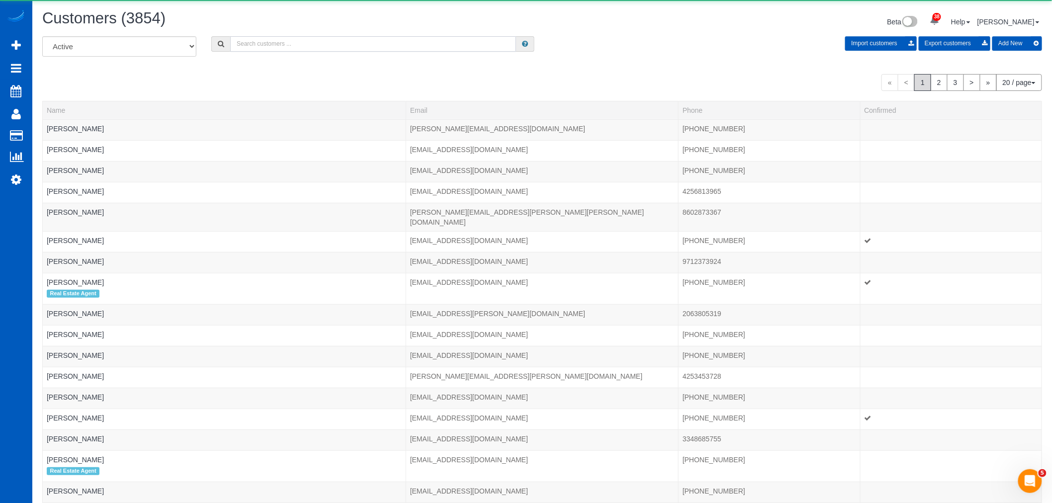
click at [274, 42] on input "text" at bounding box center [373, 43] width 286 height 15
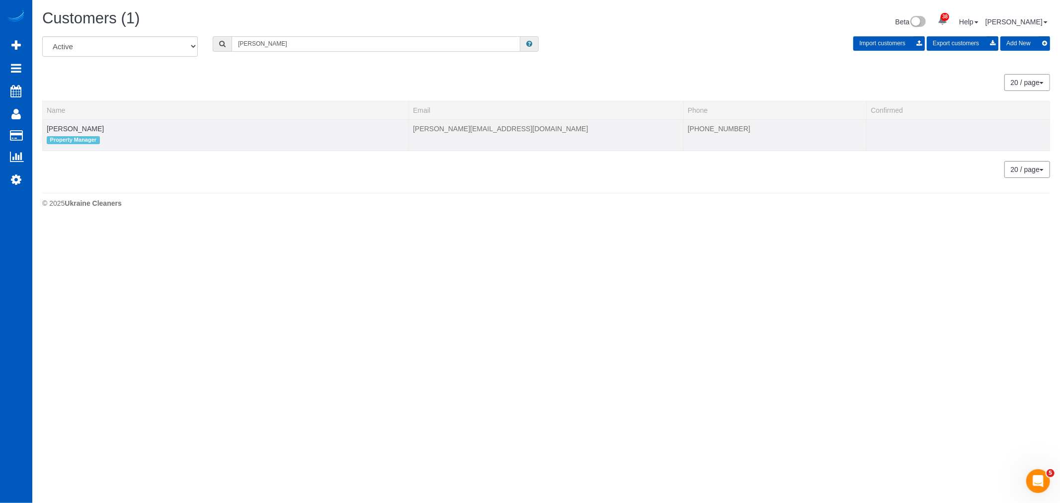
type input "adolfo"
click at [52, 122] on td "Adolfo Martell Property Manager" at bounding box center [226, 134] width 366 height 31
click at [57, 126] on link "Adolfo Martell" at bounding box center [75, 129] width 57 height 8
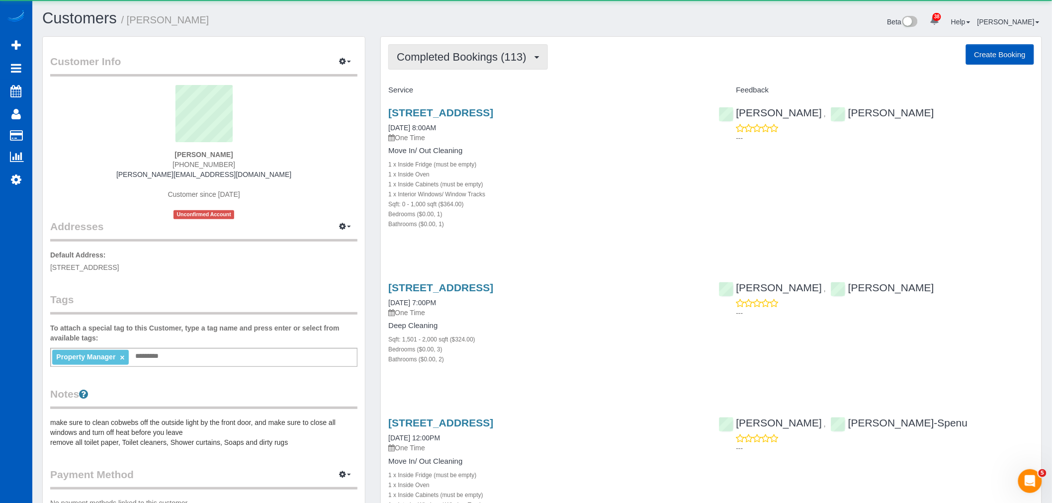
click at [493, 61] on span "Completed Bookings (113)" at bounding box center [464, 57] width 134 height 12
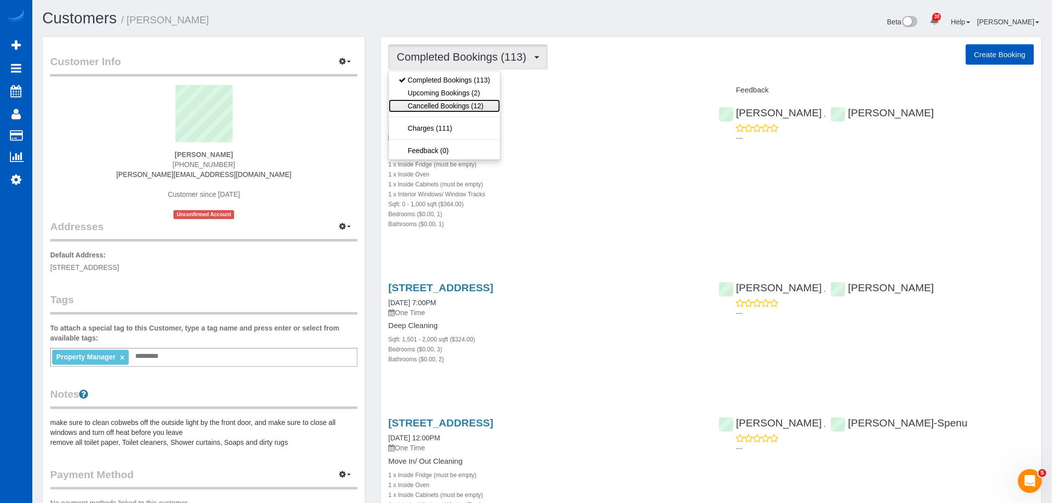
click at [457, 103] on link "Cancelled Bookings (12)" at bounding box center [444, 105] width 111 height 13
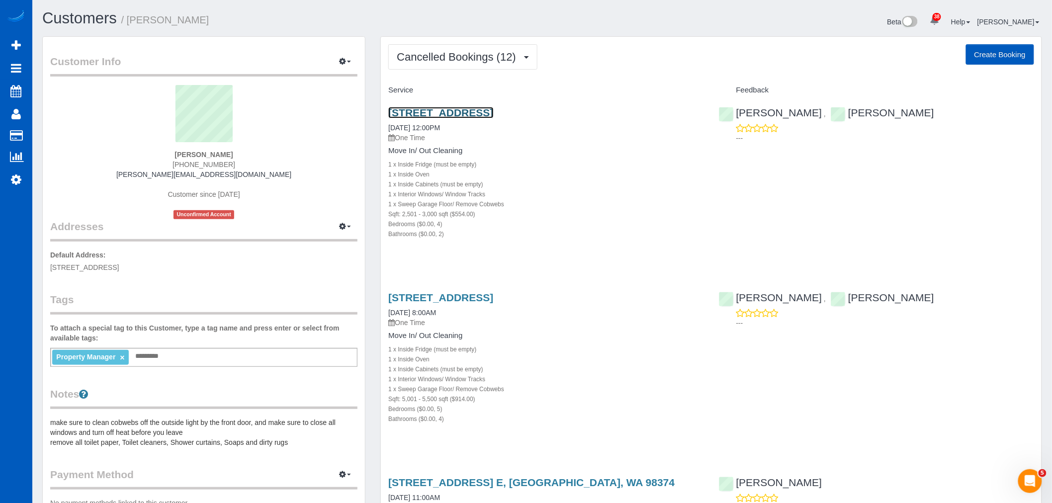
click at [453, 110] on link "19408 Ne 68th Way, Redmond, WA 98052" at bounding box center [440, 112] width 105 height 11
click at [980, 53] on button "Create Booking" at bounding box center [1000, 54] width 68 height 21
select select "WA"
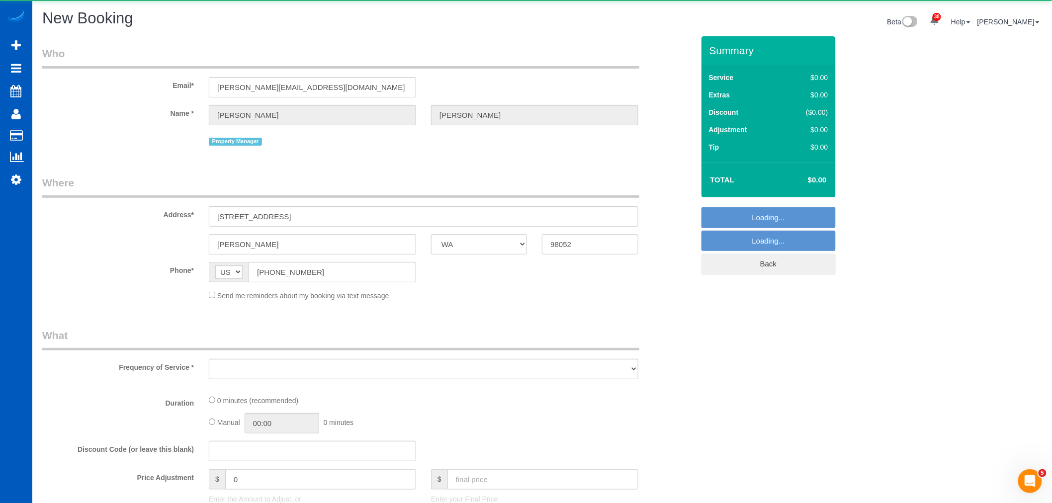
select select "object:14571"
select select "199"
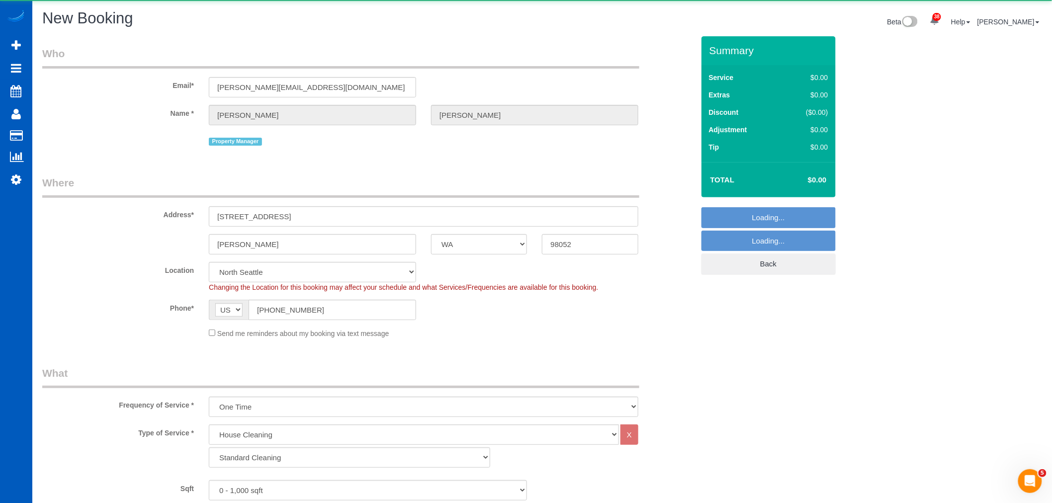
select select "object:14933"
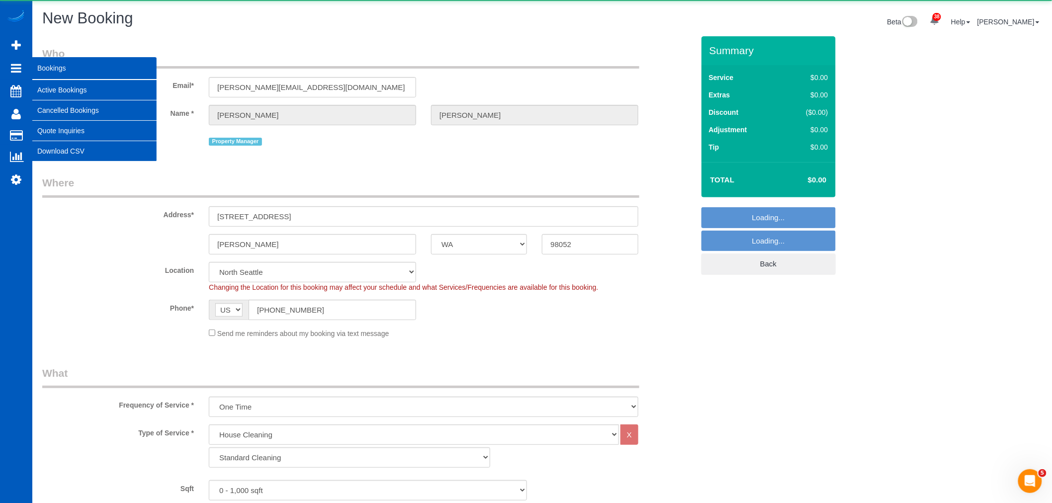
select select "6"
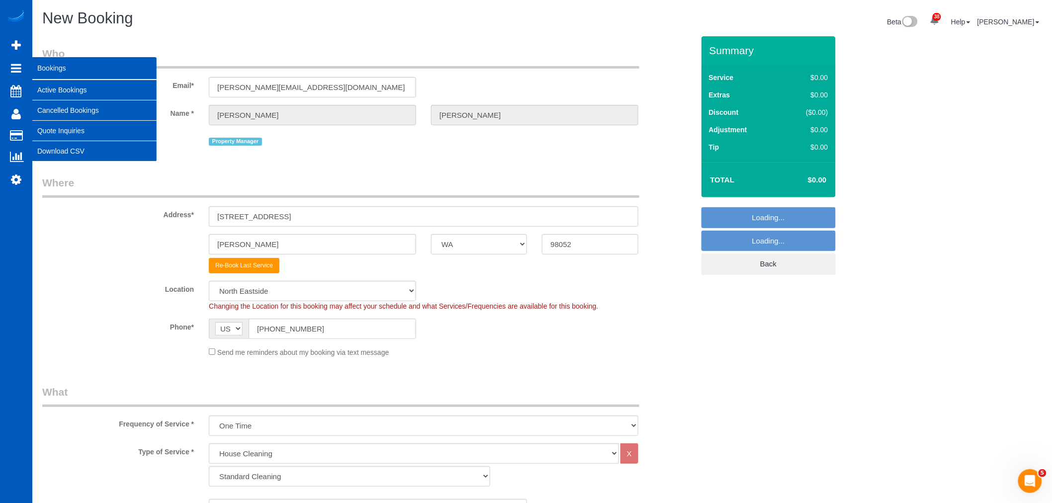
select select "object:15027"
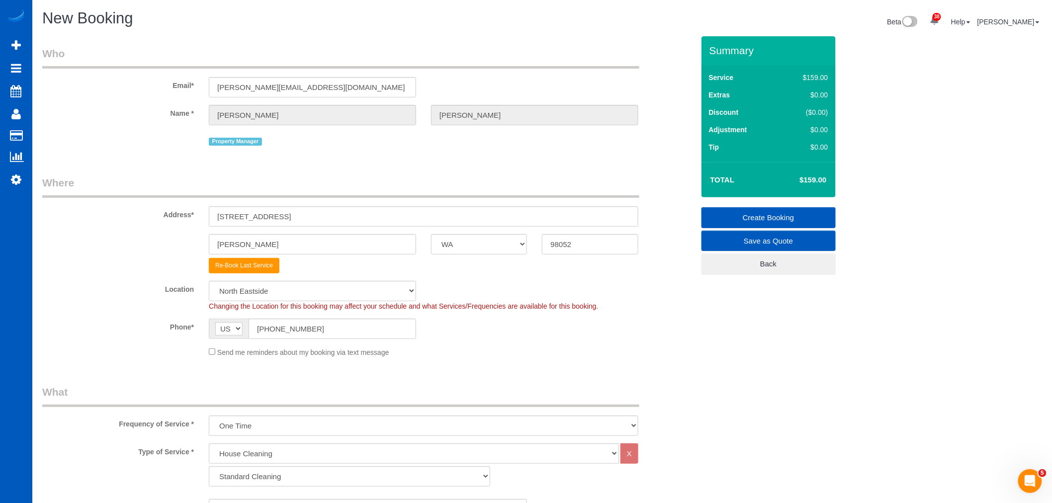
click at [310, 205] on div "Address* 17024 NE 120th St" at bounding box center [368, 200] width 667 height 51
drag, startPoint x: 301, startPoint y: 217, endPoint x: 184, endPoint y: 226, distance: 117.2
click at [143, 222] on div "Address* 17024 NE 120th St" at bounding box center [368, 200] width 667 height 51
paste input "9408 Ne 68th Way, Redmond, WA 98052"
click at [283, 214] on input "19408 Ne 68th Way, Redmond, WA 98052" at bounding box center [423, 216] width 429 height 20
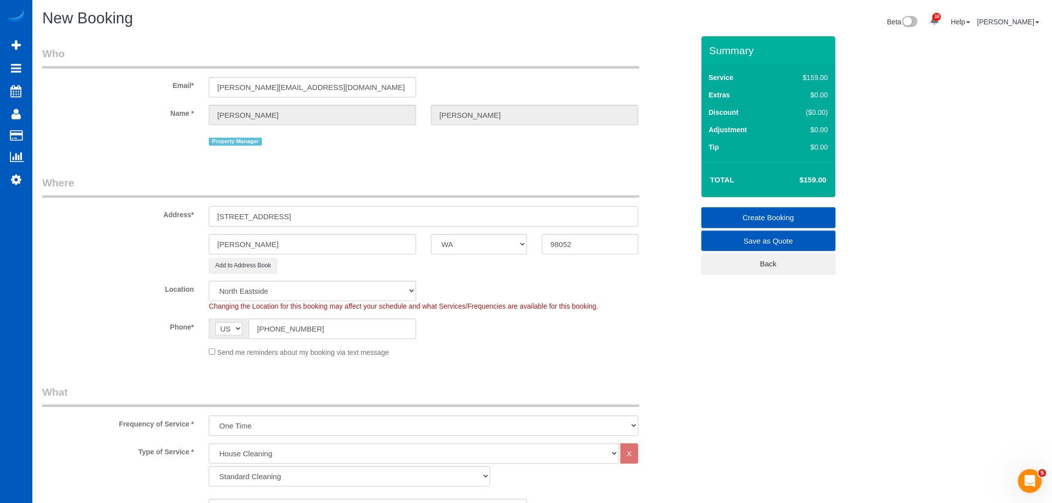
drag, startPoint x: 382, startPoint y: 209, endPoint x: 281, endPoint y: 225, distance: 101.7
click at [281, 225] on input "19408 Ne 68th Way, Redmond, WA 98052" at bounding box center [423, 216] width 429 height 20
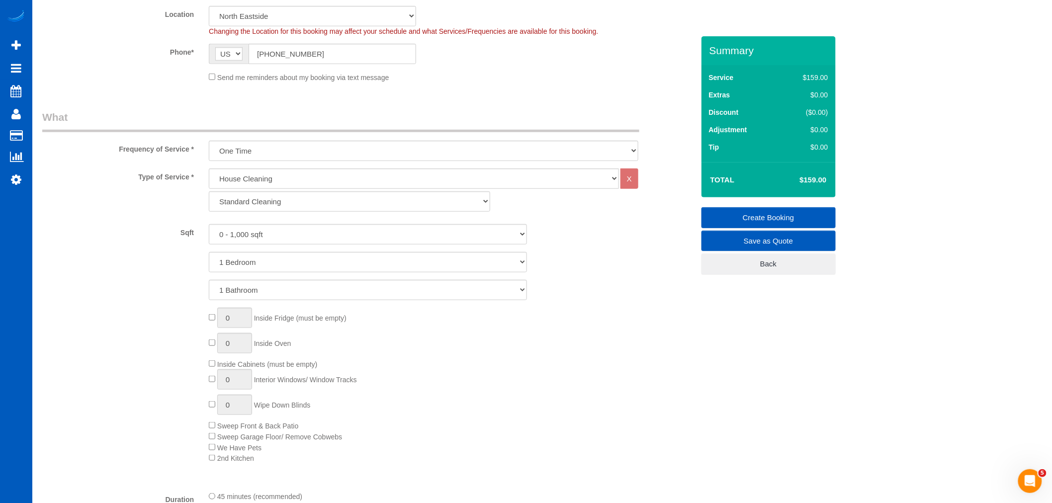
scroll to position [276, 0]
type input "19408 Ne 68th Way"
click at [269, 201] on select "Standard Cleaning Deep Cleaning Move In/ Out Cleaning" at bounding box center [349, 200] width 281 height 20
select select "368"
click at [209, 192] on select "Standard Cleaning Deep Cleaning Move In/ Out Cleaning" at bounding box center [349, 200] width 281 height 20
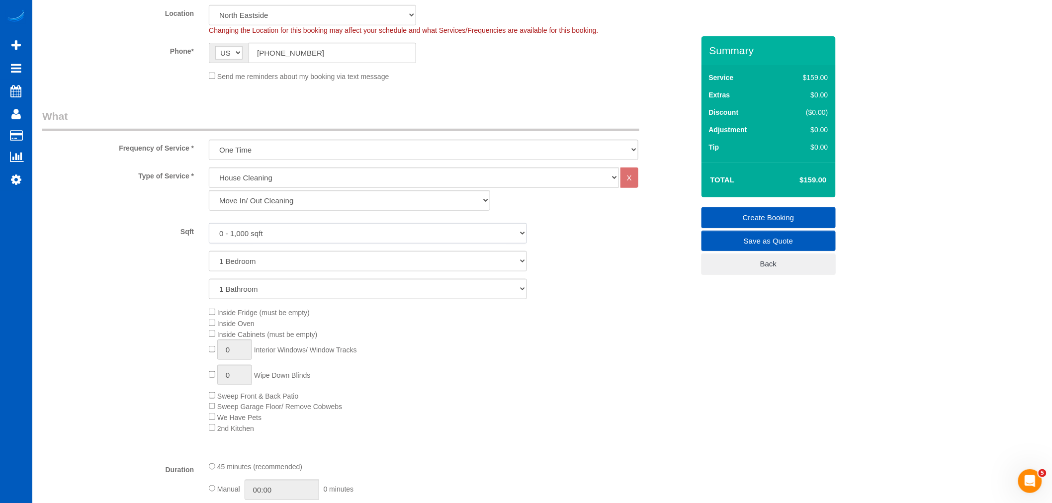
click at [261, 235] on select "0 - 1,000 sqft 1,001 - 1,500 sqft 1,501 - 2,000 sqft 2,001 - 2,500 sqft 2,501 -…" at bounding box center [368, 233] width 318 height 20
select select "2501"
click at [209, 225] on select "0 - 1,000 sqft 1,001 - 1,500 sqft 1,501 - 2,000 sqft 2,001 - 2,500 sqft 2,501 -…" at bounding box center [368, 233] width 318 height 20
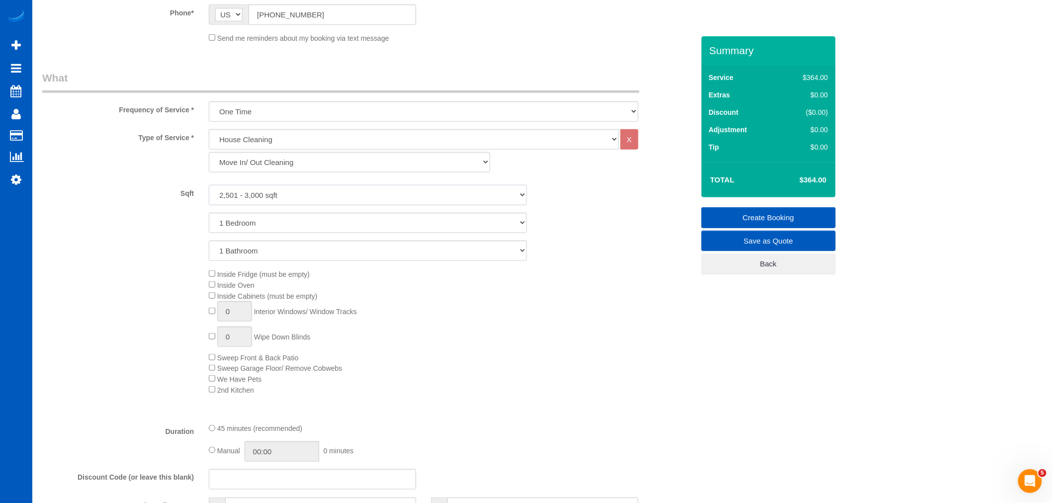
scroll to position [331, 0]
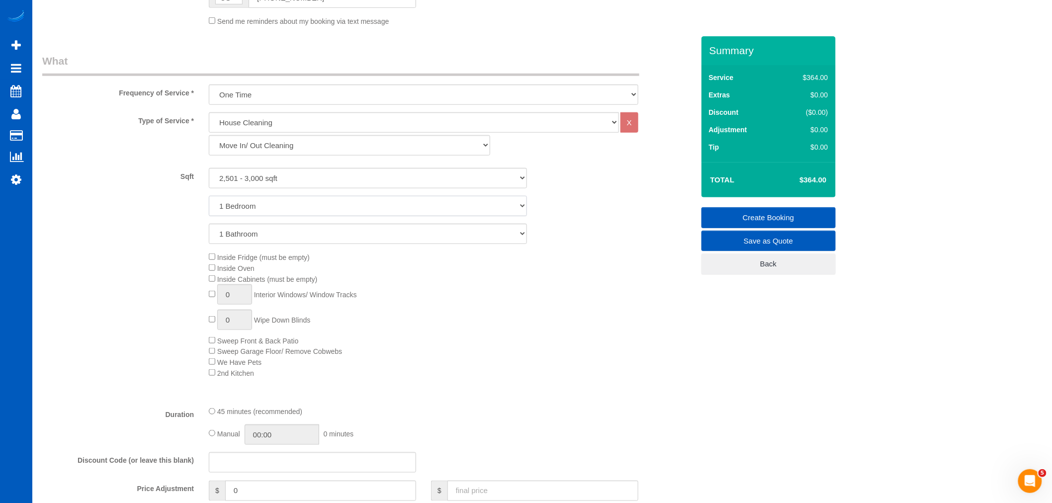
click at [257, 210] on select "1 Bedroom 2 Bedrooms 3 Bedrooms 4 Bedrooms 5 Bedrooms 6 Bedrooms 7 Bedrooms" at bounding box center [368, 206] width 318 height 20
select select "4"
click at [209, 197] on select "1 Bedroom 2 Bedrooms 3 Bedrooms 4 Bedrooms 5 Bedrooms 6 Bedrooms 7 Bedrooms" at bounding box center [368, 206] width 318 height 20
click at [245, 234] on select "1 Bathroom 2 Bathrooms 3 Bathrooms 4 Bathrooms 5 Bathrooms 6 Bathrooms 7 Bathro…" at bounding box center [368, 234] width 318 height 20
select select "2"
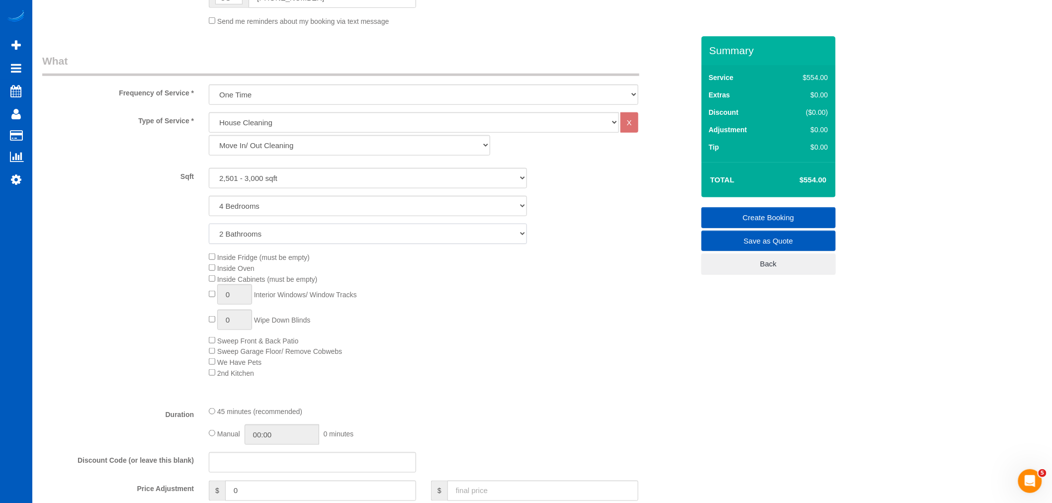
click at [209, 225] on select "1 Bathroom 2 Bathrooms 3 Bathrooms 4 Bathrooms 5 Bathrooms 6 Bathrooms 7 Bathro…" at bounding box center [368, 234] width 318 height 20
click at [210, 263] on div "Inside Fridge (must be empty) Inside Oven Inside Cabinets (must be empty) 0 Int…" at bounding box center [451, 314] width 500 height 127
type input "1"
click at [231, 298] on input "1" at bounding box center [234, 294] width 35 height 20
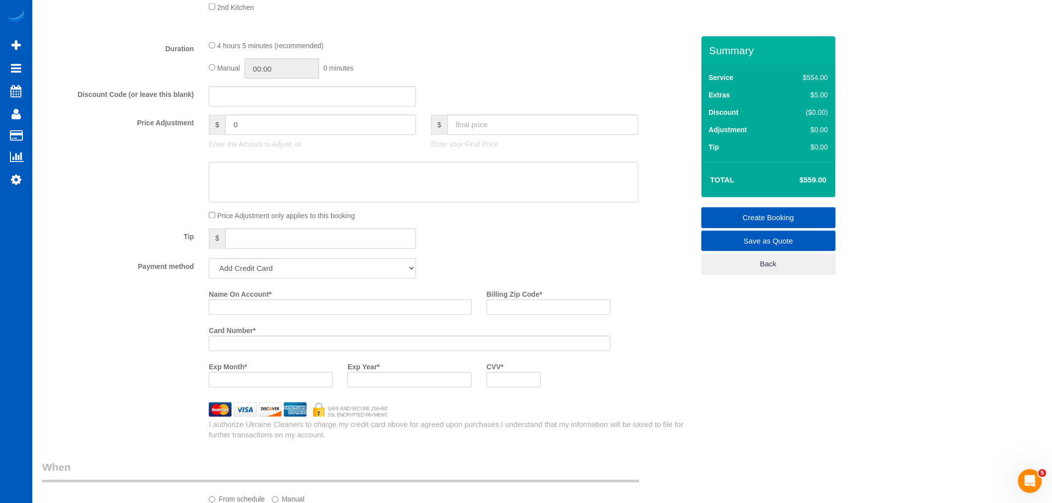
scroll to position [718, 0]
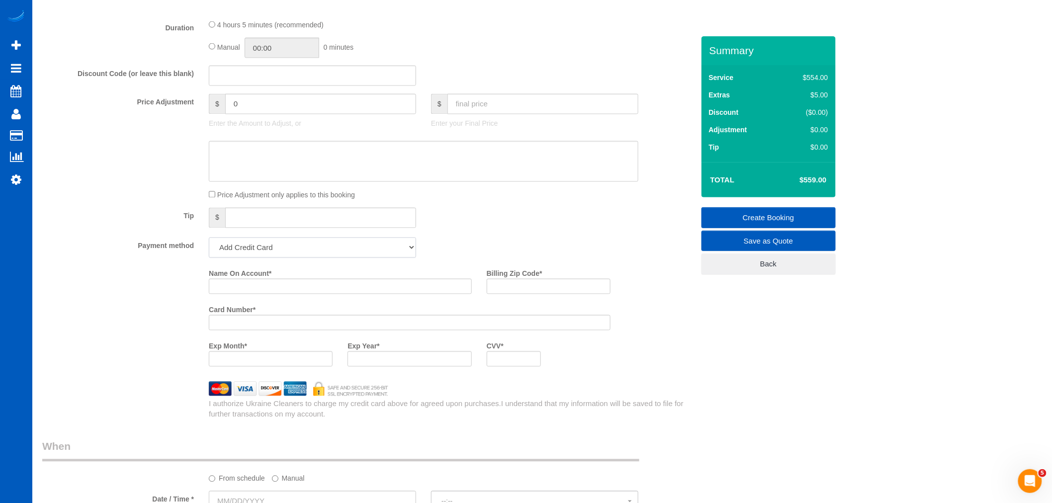
drag, startPoint x: 249, startPoint y: 258, endPoint x: 247, endPoint y: 264, distance: 6.0
click at [249, 258] on select "Add Credit Card Cash Check Paypal" at bounding box center [312, 248] width 207 height 20
drag, startPoint x: 230, startPoint y: 251, endPoint x: 229, endPoint y: 264, distance: 13.0
click at [230, 251] on select "Add Credit Card Cash Check Paypal" at bounding box center [312, 248] width 207 height 20
select select "string:cash"
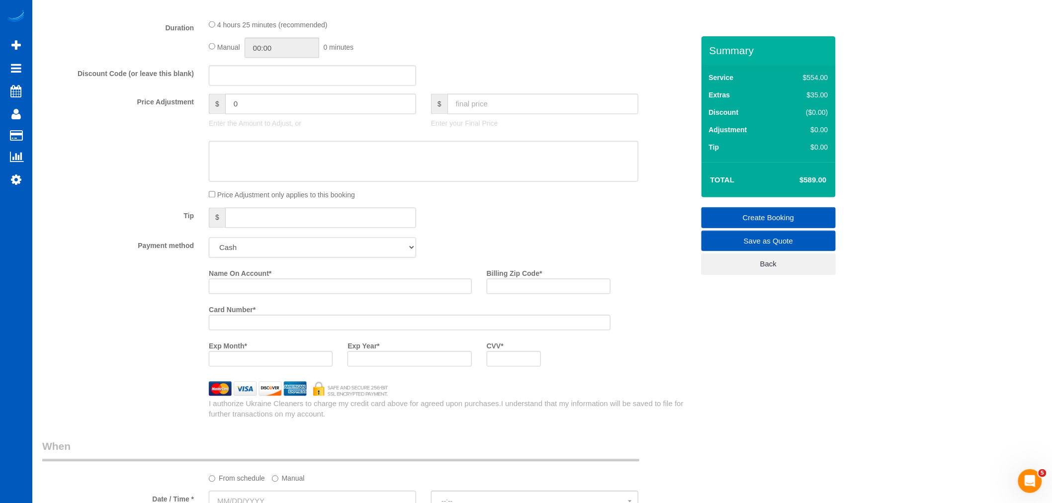
click at [209, 247] on select "Add Credit Card Cash Check Paypal" at bounding box center [312, 248] width 207 height 20
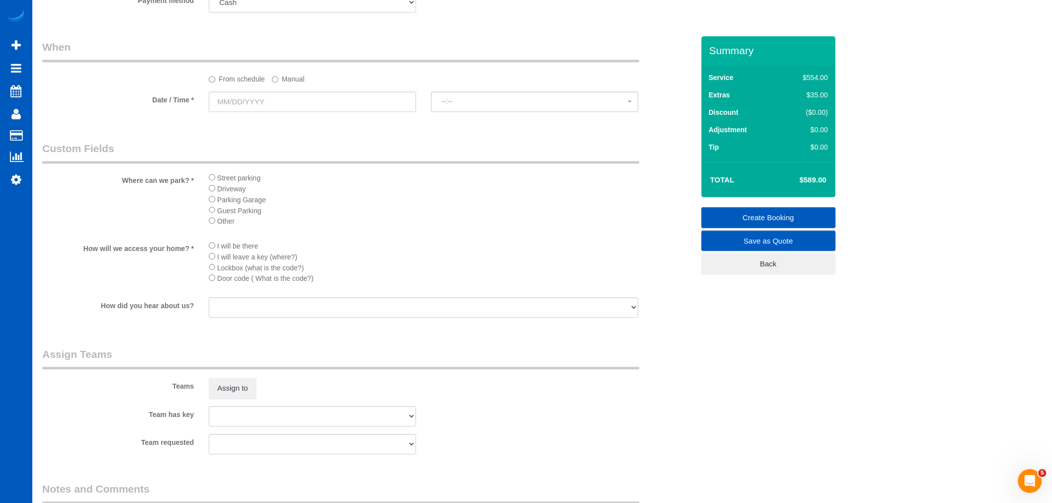
scroll to position [994, 0]
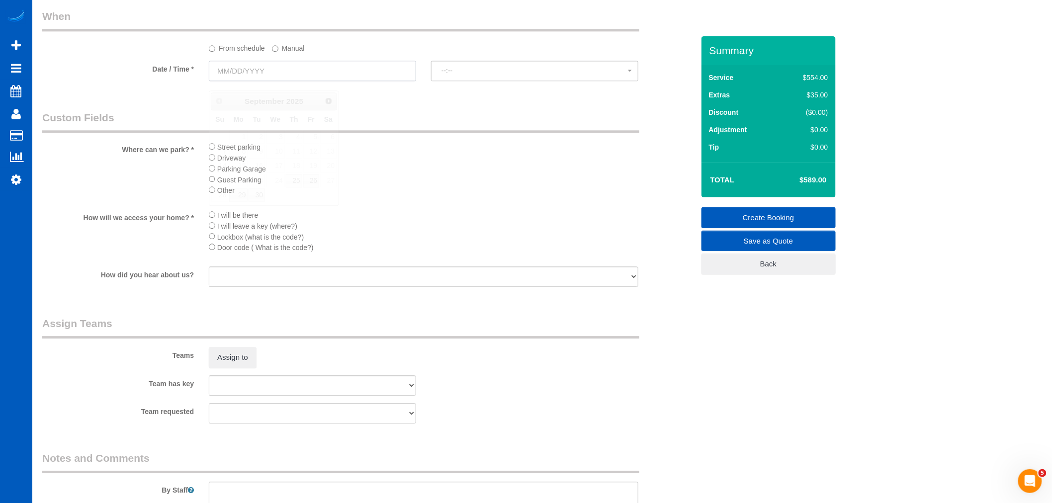
click at [263, 81] on input "text" at bounding box center [312, 71] width 207 height 20
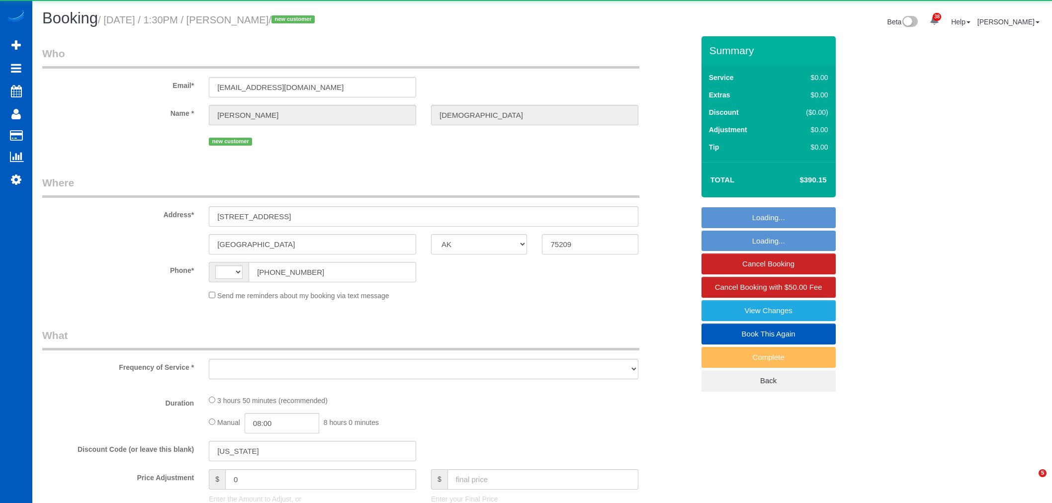
select select "[GEOGRAPHIC_DATA]"
select select "string:[GEOGRAPHIC_DATA]"
select select "object:978"
select select "string:fspay-16c24c67-0584-4bcb-8f6b-fc3f7637f213"
select select "199"
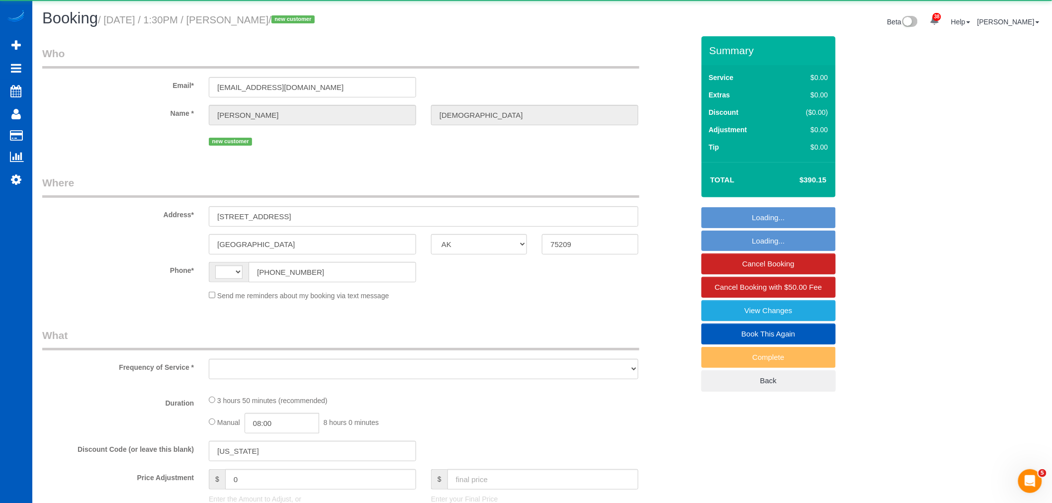
select select "3001"
select select "4"
select select "6"
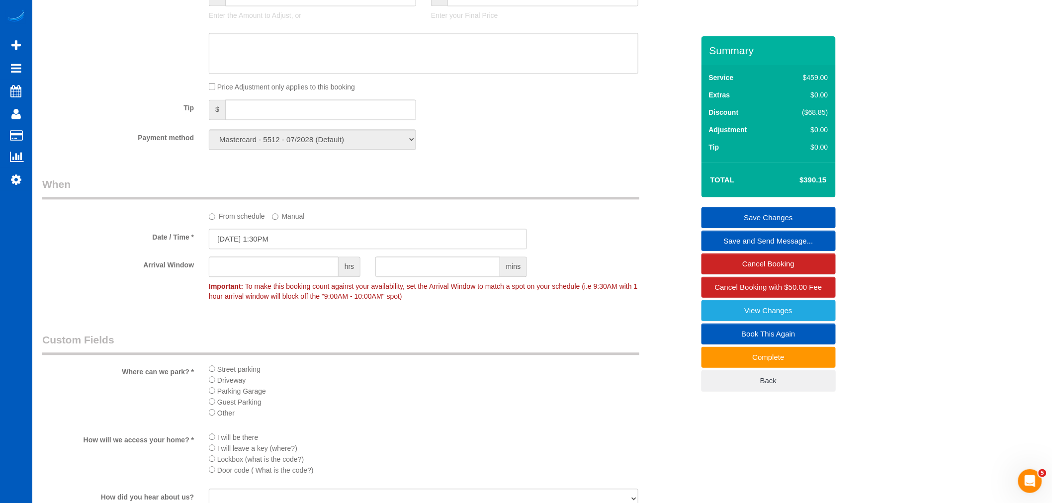
scroll to position [663, 0]
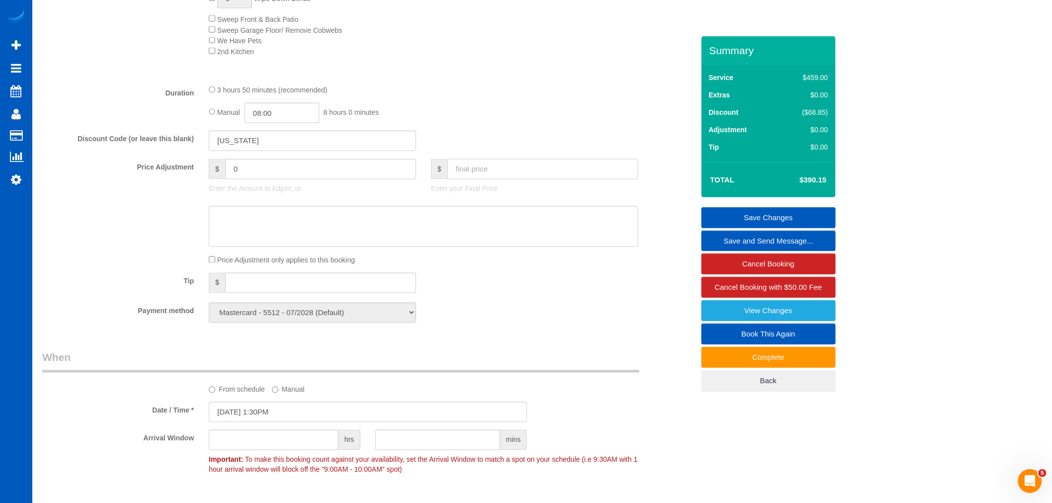
click at [478, 171] on input "text" at bounding box center [542, 169] width 191 height 20
type input "300"
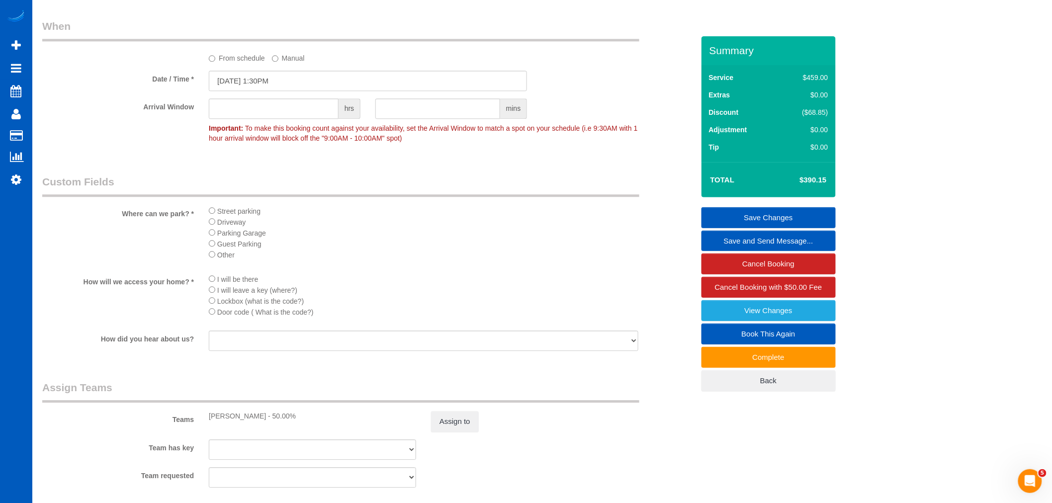
scroll to position [1160, 0]
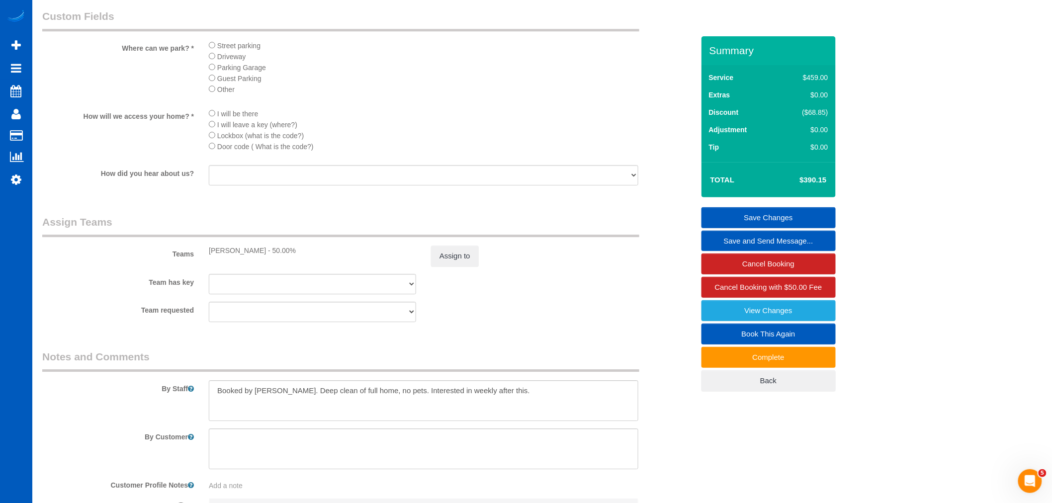
type input "-90.15"
click at [469, 266] on button "Assign to" at bounding box center [455, 256] width 48 height 21
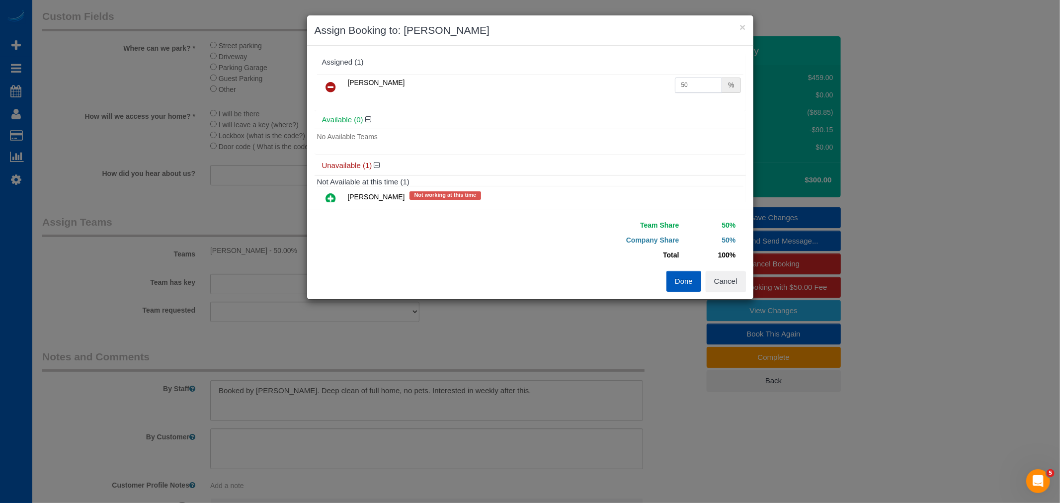
drag, startPoint x: 682, startPoint y: 88, endPoint x: 423, endPoint y: 113, distance: 260.6
click at [423, 113] on div "Assigned (1) [PERSON_NAME] 50 % Available (0) No Available Teams Unavailable (1…" at bounding box center [530, 127] width 431 height 149
type input "65"
click at [692, 278] on button "Done" at bounding box center [684, 281] width 35 height 21
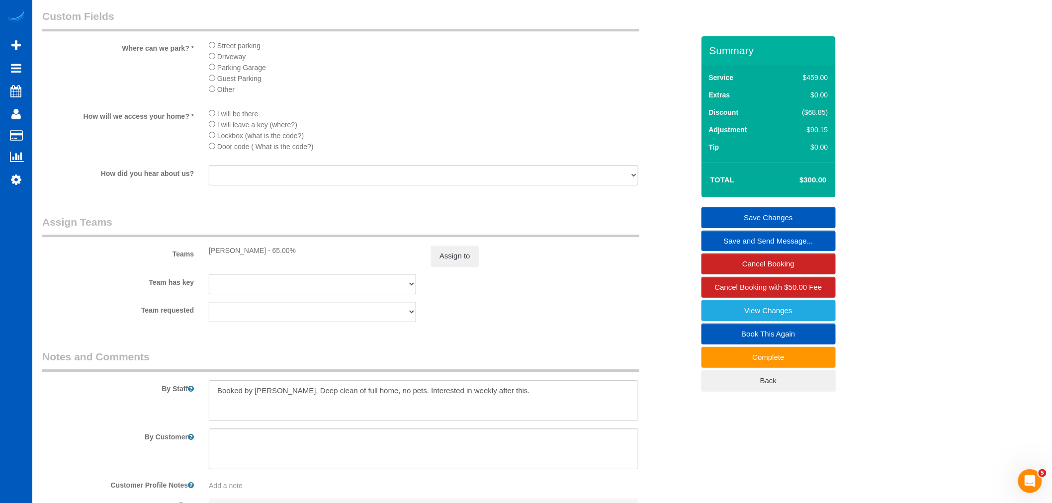
click at [759, 216] on link "Save Changes" at bounding box center [768, 217] width 134 height 21
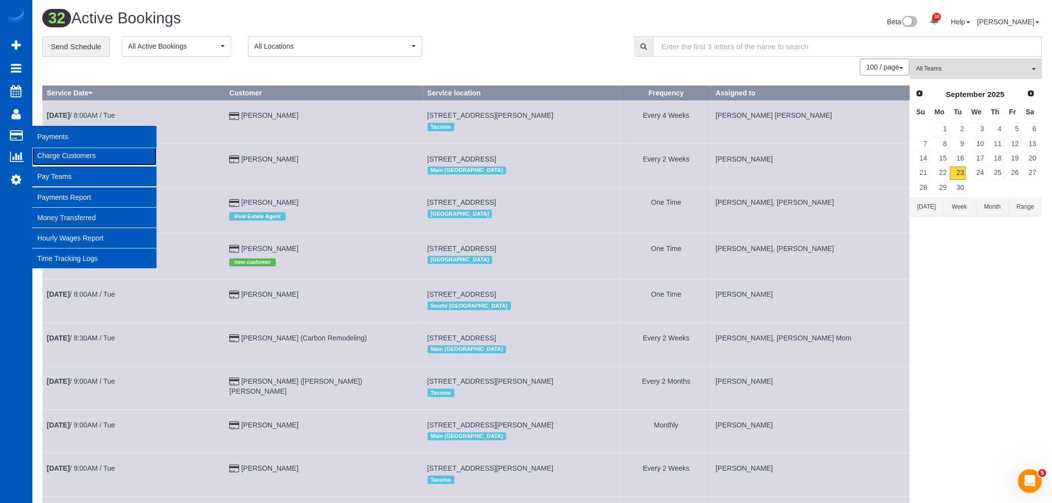
click at [70, 158] on link "Charge Customers" at bounding box center [94, 156] width 124 height 20
select select
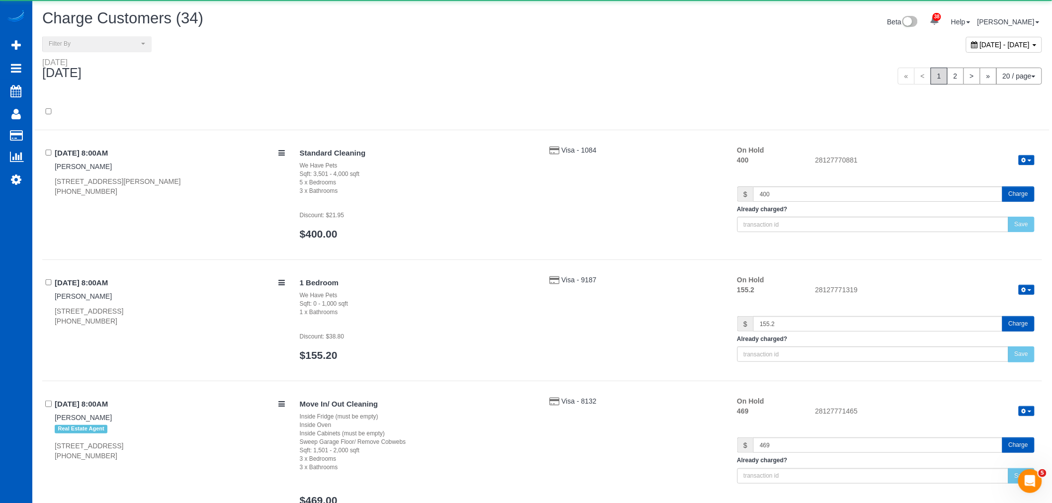
click at [980, 45] on span "[DATE] - [DATE]" at bounding box center [1005, 45] width 50 height 8
type input "**********"
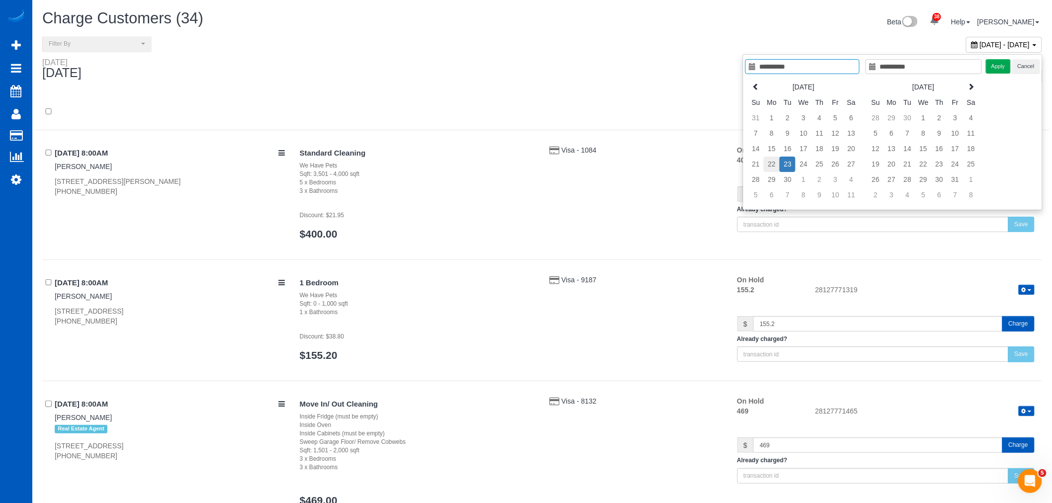
type input "**********"
click at [777, 166] on td "22" at bounding box center [771, 164] width 16 height 15
type input "**********"
click at [777, 166] on td "22" at bounding box center [771, 164] width 16 height 15
type input "**********"
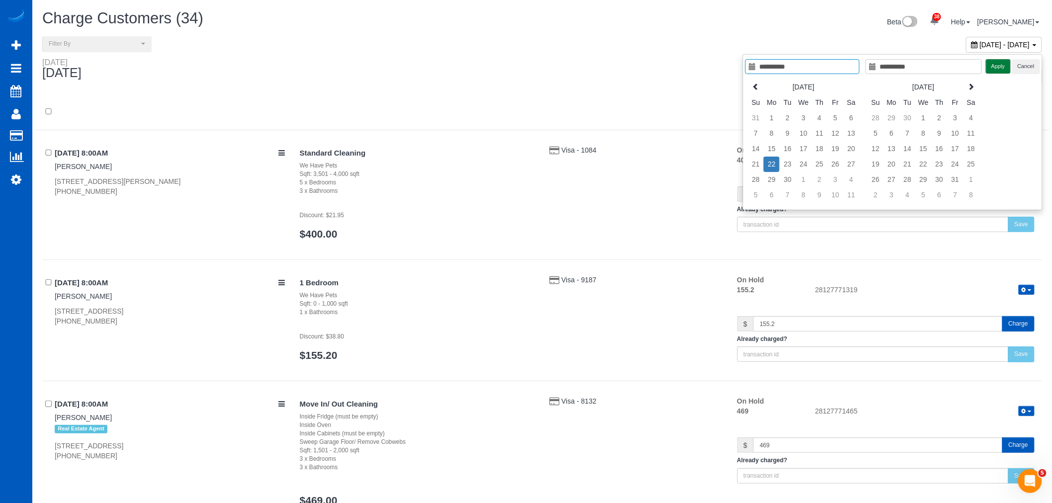
click at [990, 69] on button "Apply" at bounding box center [998, 66] width 25 height 14
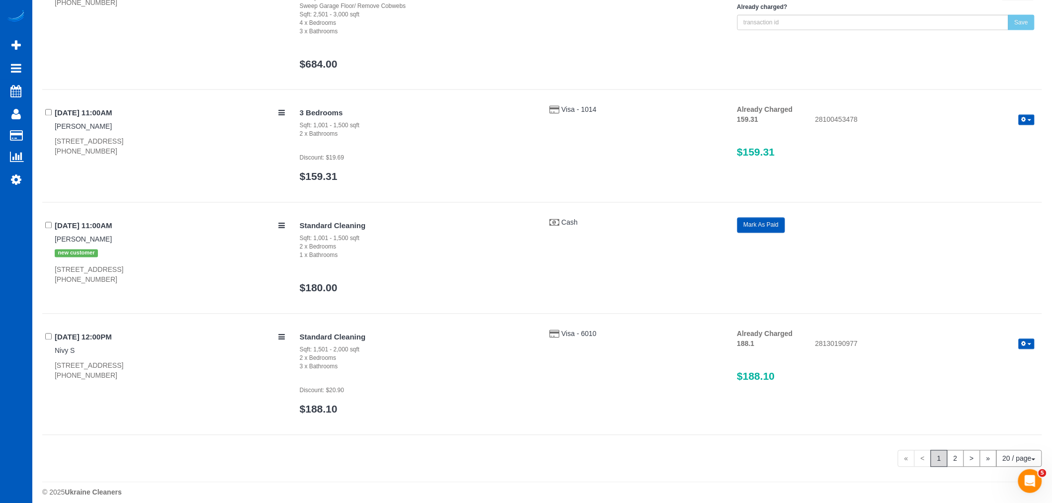
scroll to position [2273, 0]
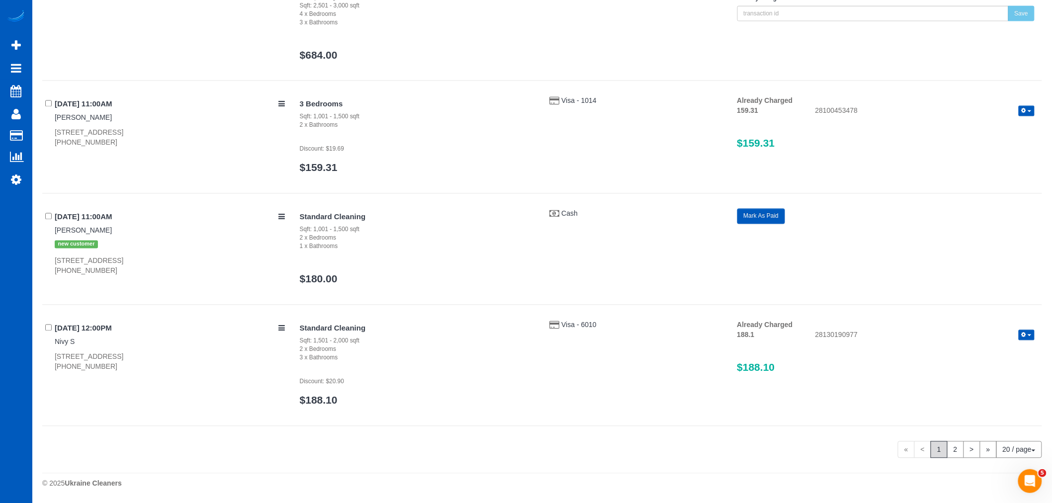
click at [938, 456] on span "1" at bounding box center [938, 449] width 17 height 17
click at [948, 453] on link "2" at bounding box center [955, 449] width 17 height 17
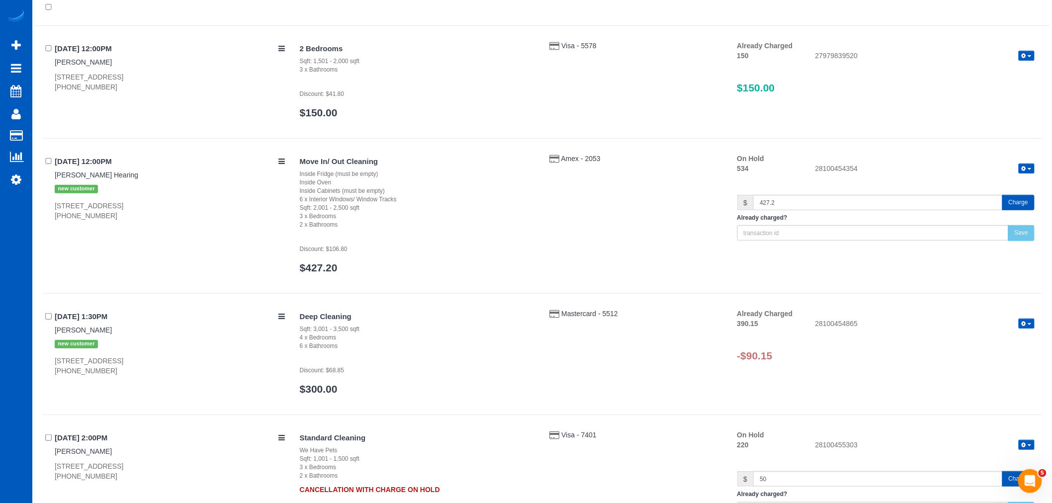
scroll to position [221, 0]
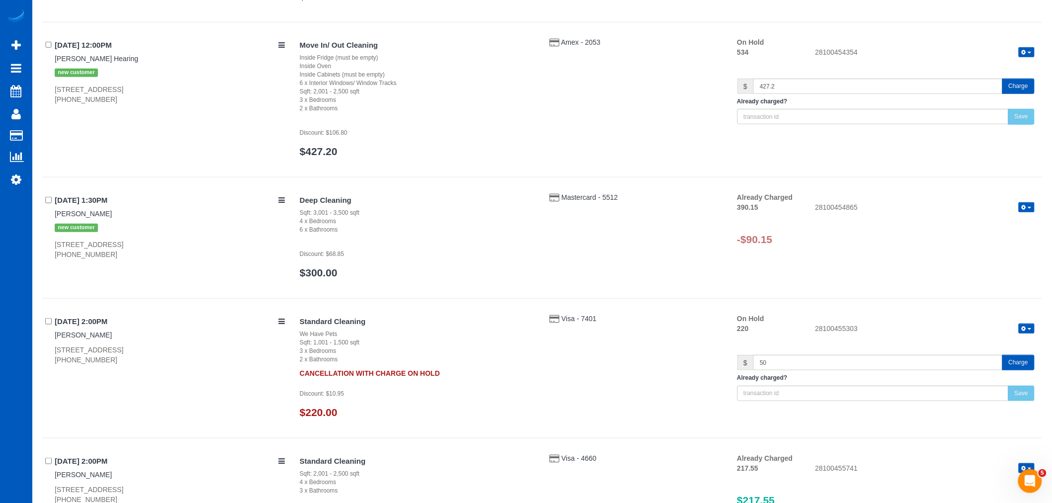
click at [1024, 204] on button "button" at bounding box center [1026, 207] width 16 height 10
click at [995, 222] on link "Refund" at bounding box center [994, 224] width 79 height 13
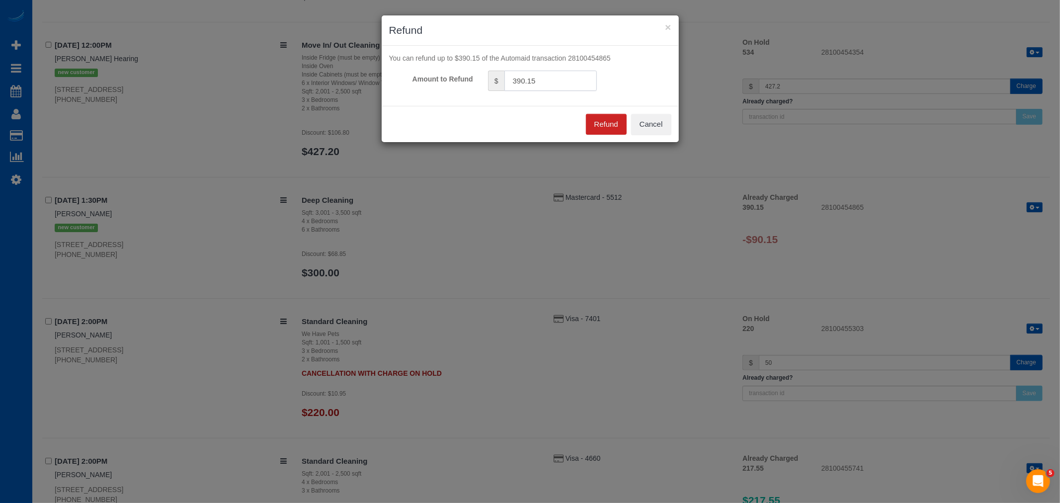
drag, startPoint x: 563, startPoint y: 80, endPoint x: 357, endPoint y: 94, distance: 206.8
click at [357, 94] on div "× Refund You can refund up to $390.15 of the Automaid transaction 28100454865 A…" at bounding box center [530, 251] width 1060 height 503
type input "90.15"
click at [604, 128] on button "Refund" at bounding box center [606, 124] width 41 height 21
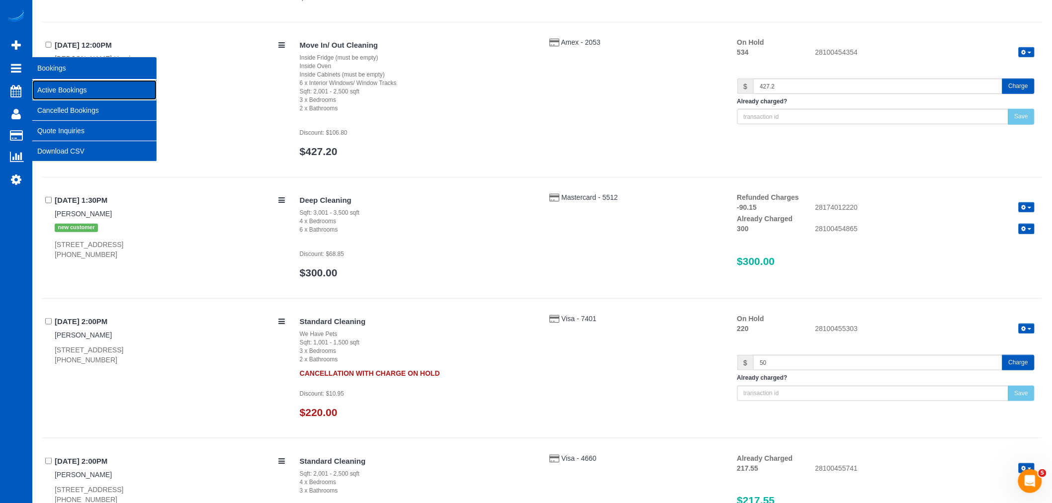
click at [53, 84] on link "Active Bookings" at bounding box center [94, 90] width 124 height 20
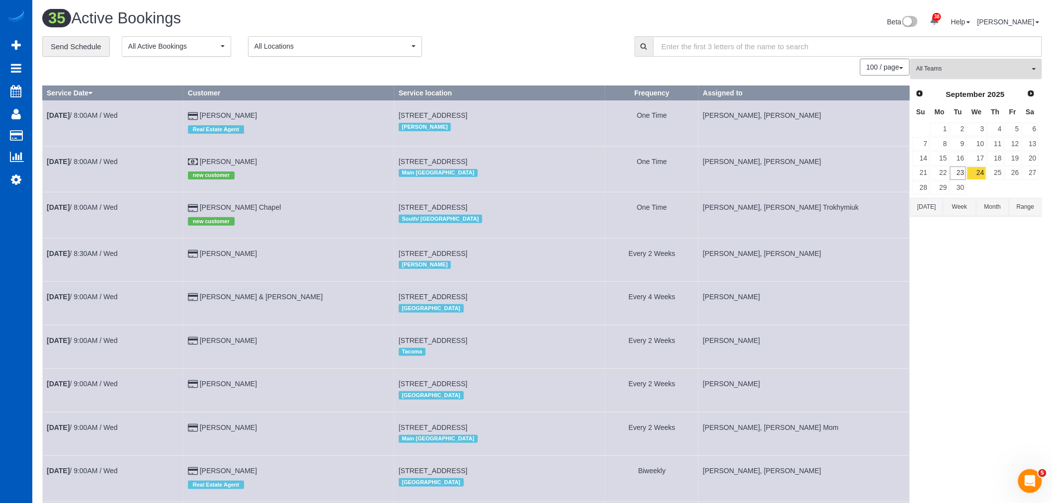
click at [976, 68] on span "All Teams" at bounding box center [972, 69] width 113 height 8
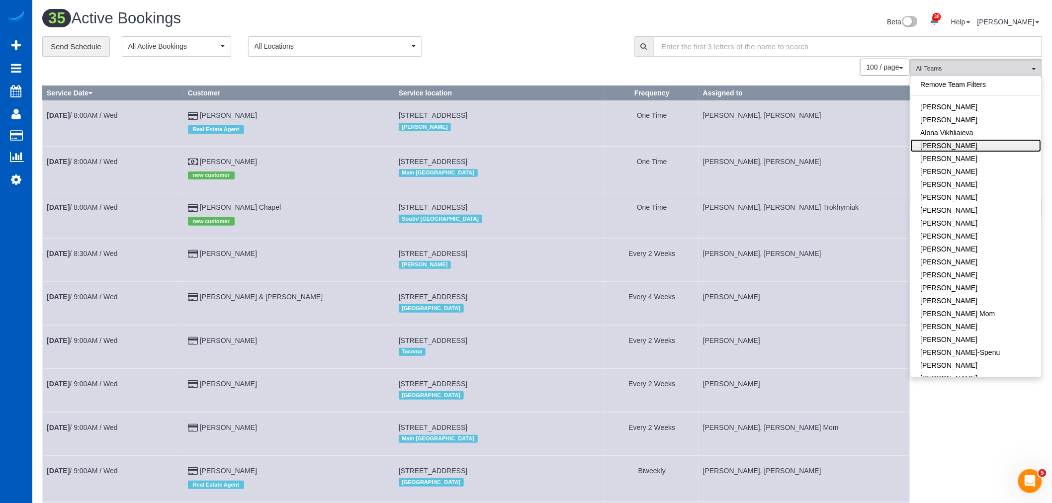
click at [996, 148] on link "[PERSON_NAME]" at bounding box center [976, 145] width 131 height 13
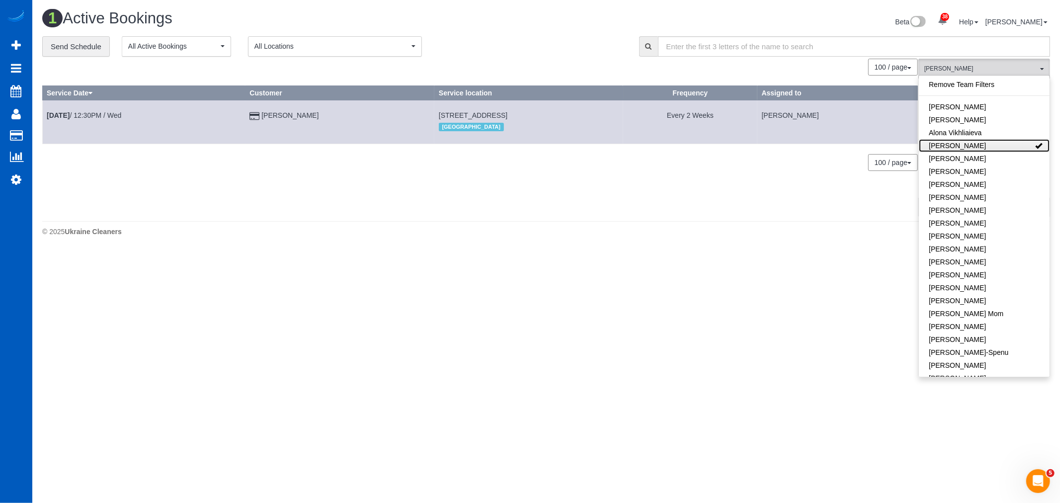
click at [996, 148] on link "[PERSON_NAME]" at bounding box center [984, 145] width 131 height 13
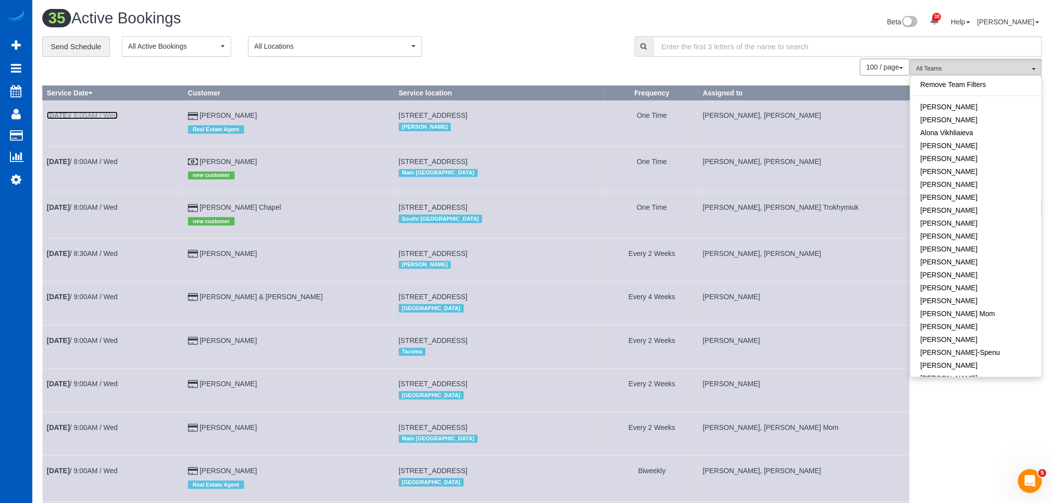
click at [106, 112] on link "Sep 24th / 8:00AM / Wed" at bounding box center [82, 115] width 71 height 8
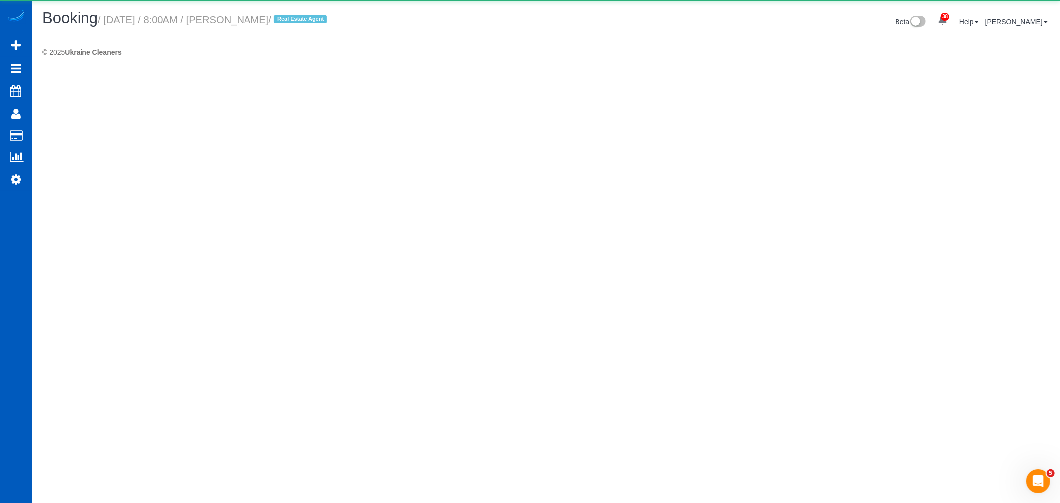
select select "WA"
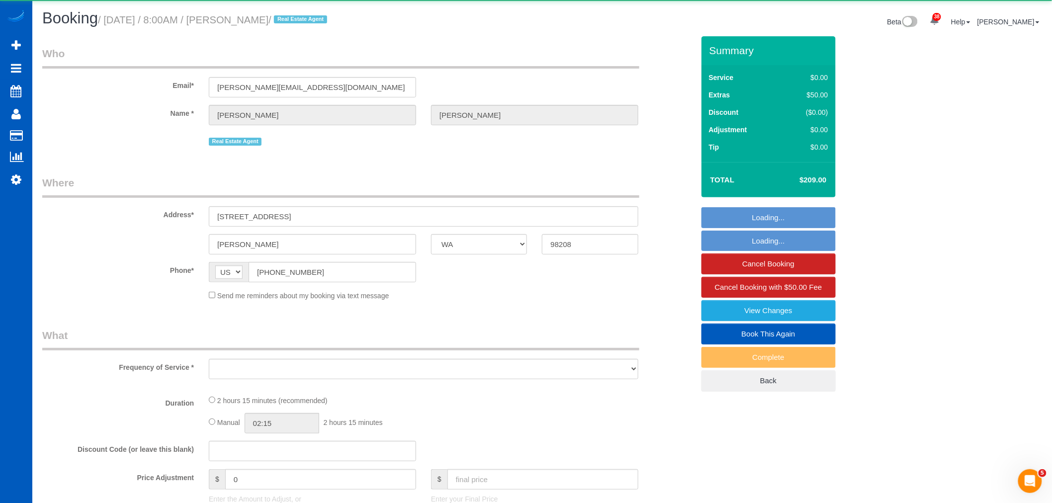
select select "object:5893"
select select "string:fspay-72b5aaa1-1490-4a91-aba7-848472dcf696"
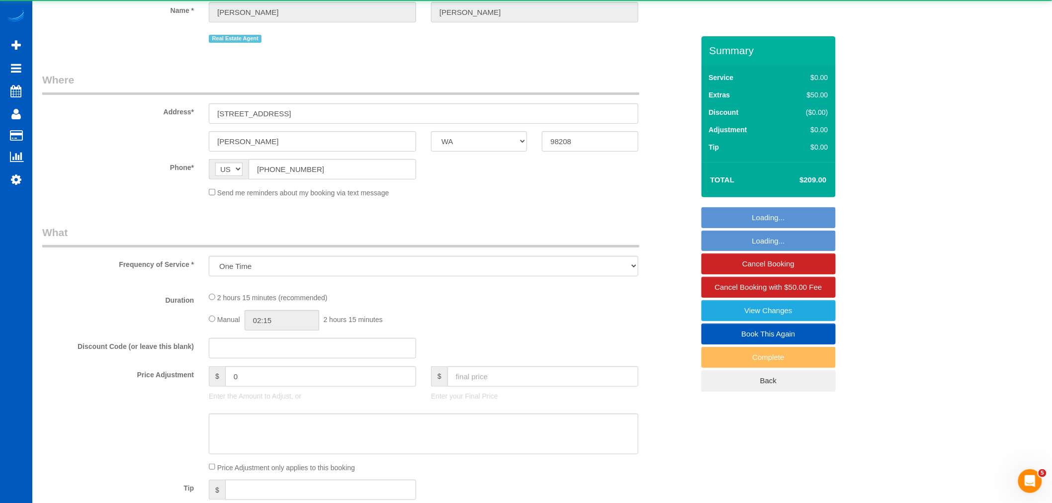
select select "199"
select select "2"
select select "spot7"
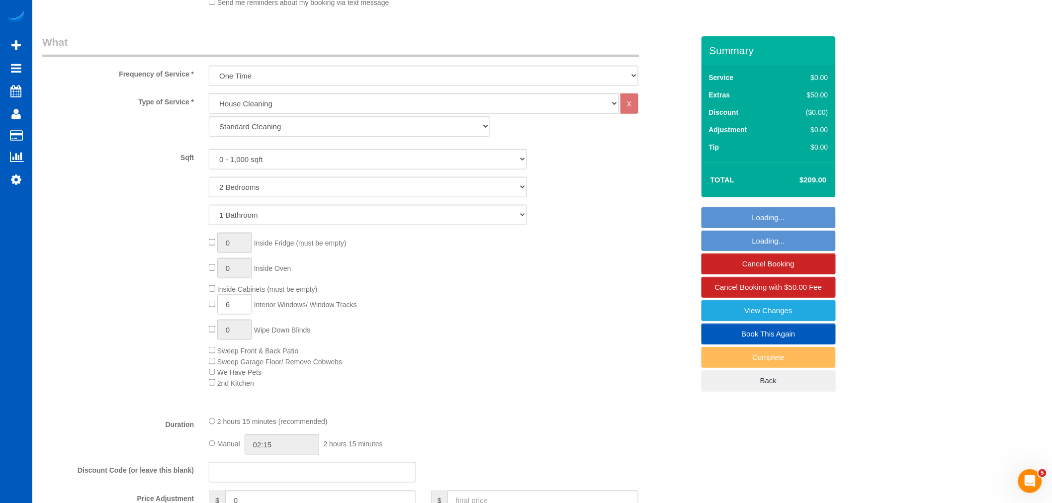
select select "object:6252"
select select "2"
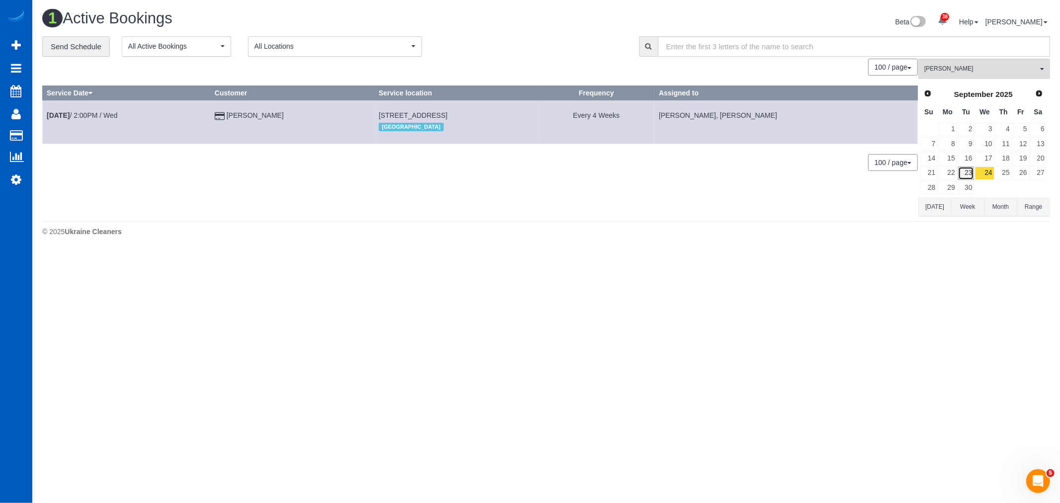
click at [970, 171] on link "23" at bounding box center [966, 173] width 16 height 13
click at [984, 176] on link "24" at bounding box center [984, 173] width 19 height 13
click at [956, 75] on button "Ivanna Markintovych All Teams" at bounding box center [985, 69] width 132 height 20
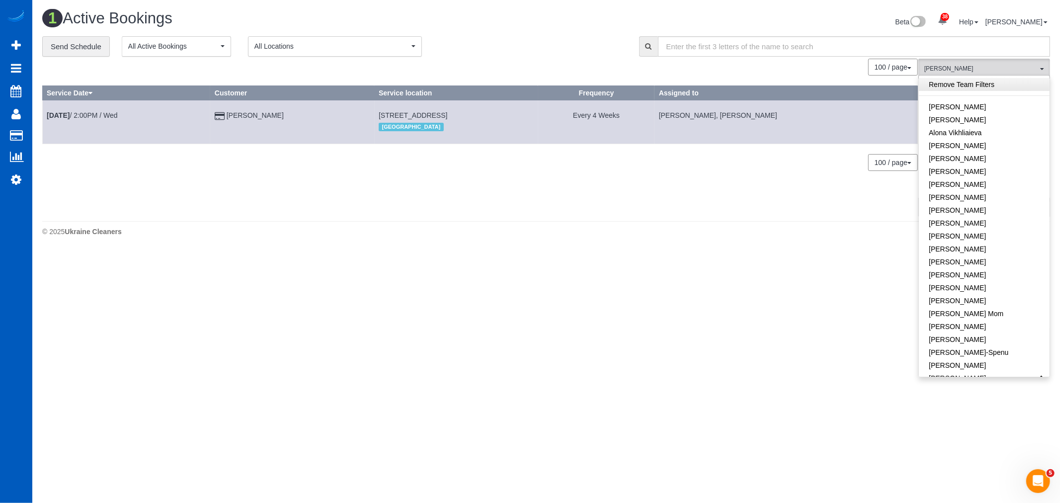
click at [986, 80] on link "Remove Team Filters" at bounding box center [984, 84] width 131 height 13
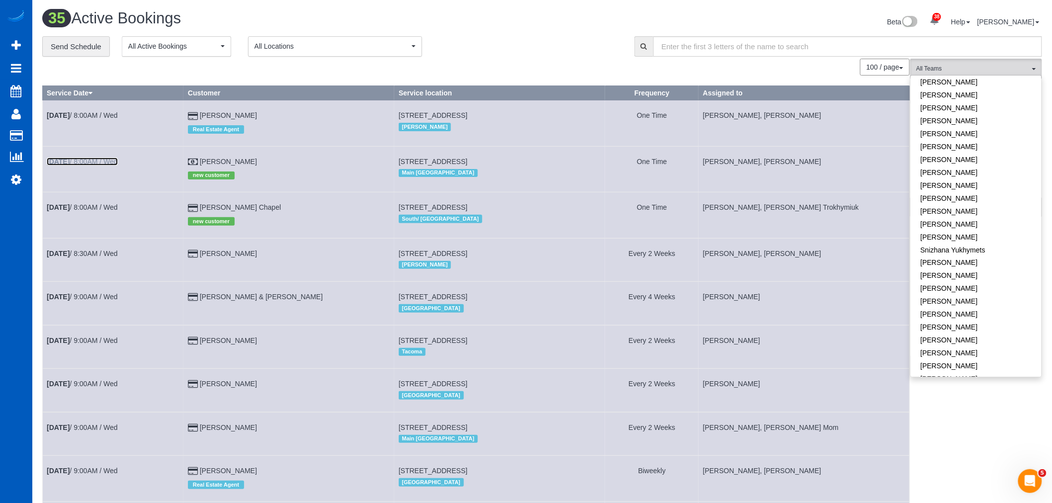
click at [68, 162] on b "[DATE]" at bounding box center [58, 162] width 23 height 8
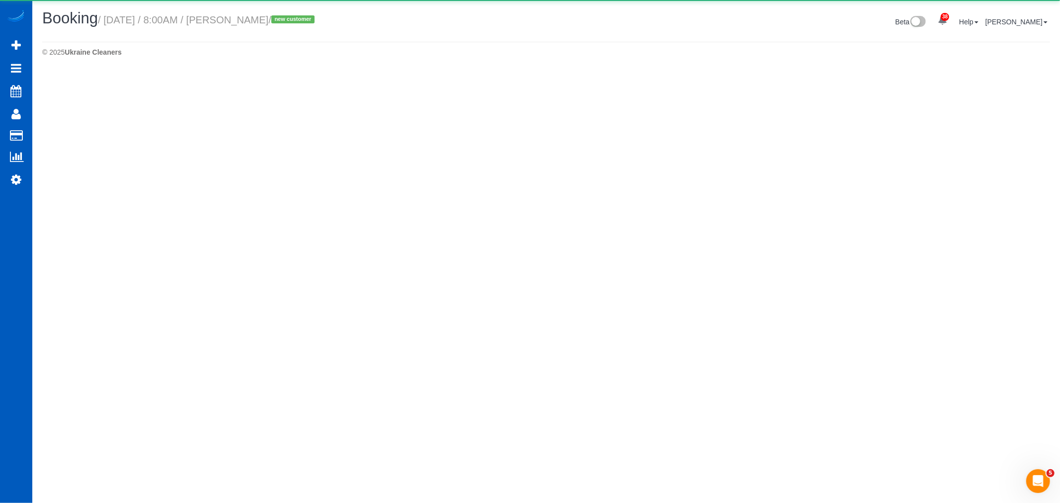
select select "WA"
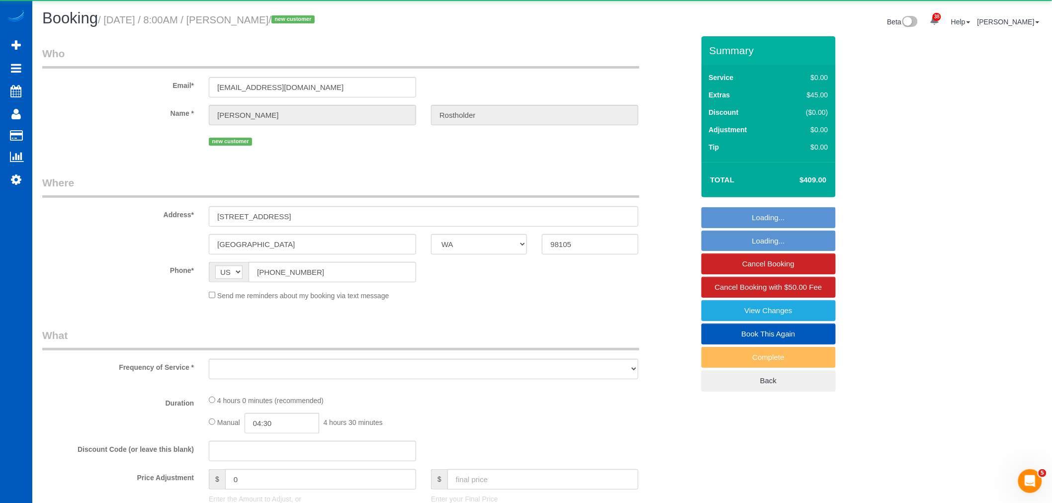
select select "object:7534"
select select "199"
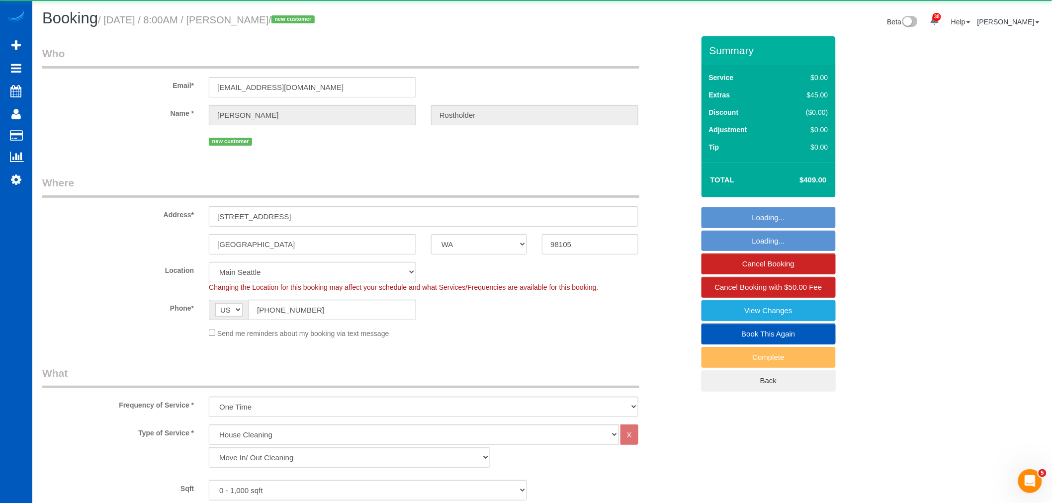
select select "object:7674"
select select "spot19"
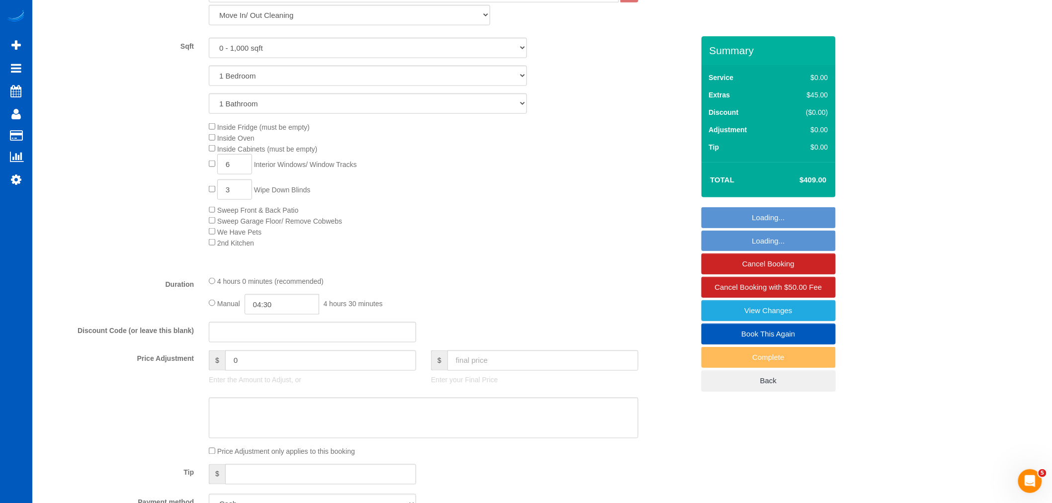
scroll to position [441, 0]
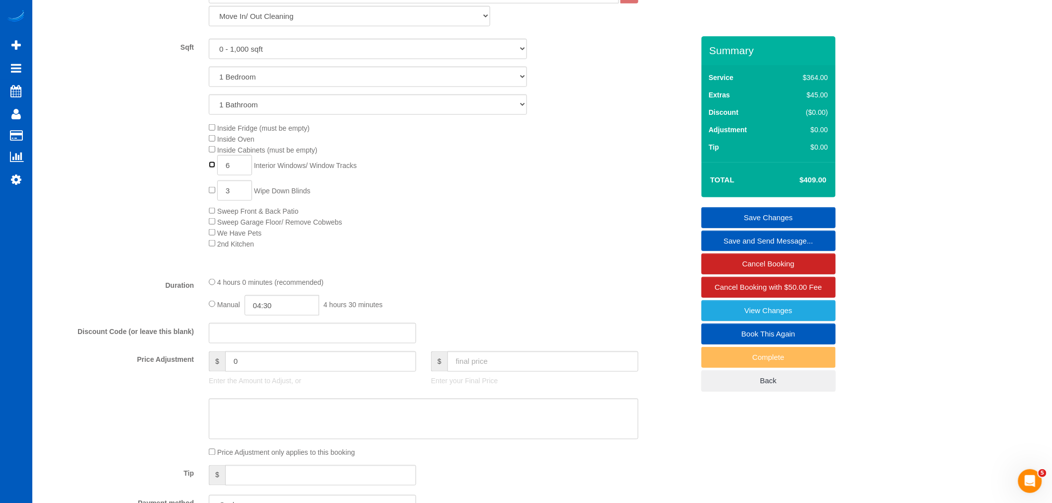
type input "0"
click at [755, 214] on link "Save Changes" at bounding box center [768, 217] width 134 height 21
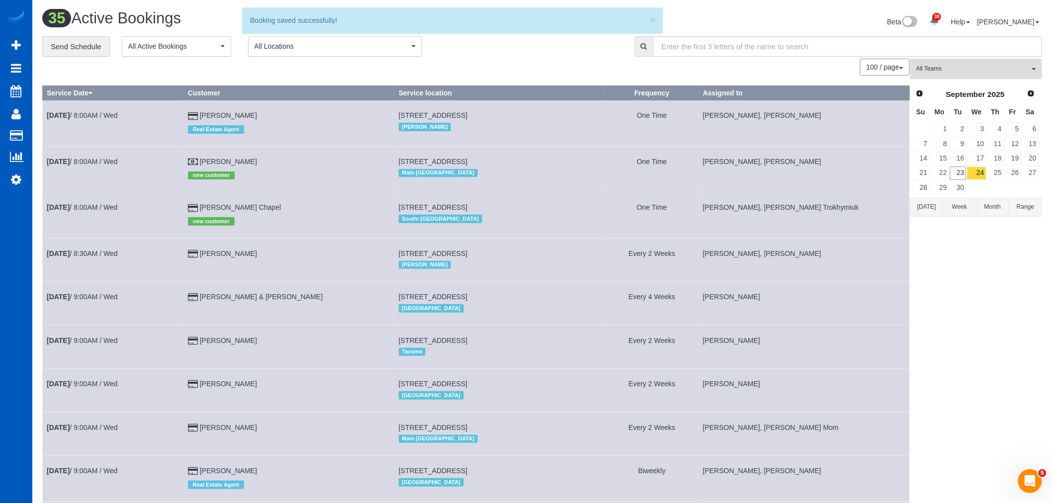
click at [971, 70] on span "All Teams" at bounding box center [972, 69] width 113 height 8
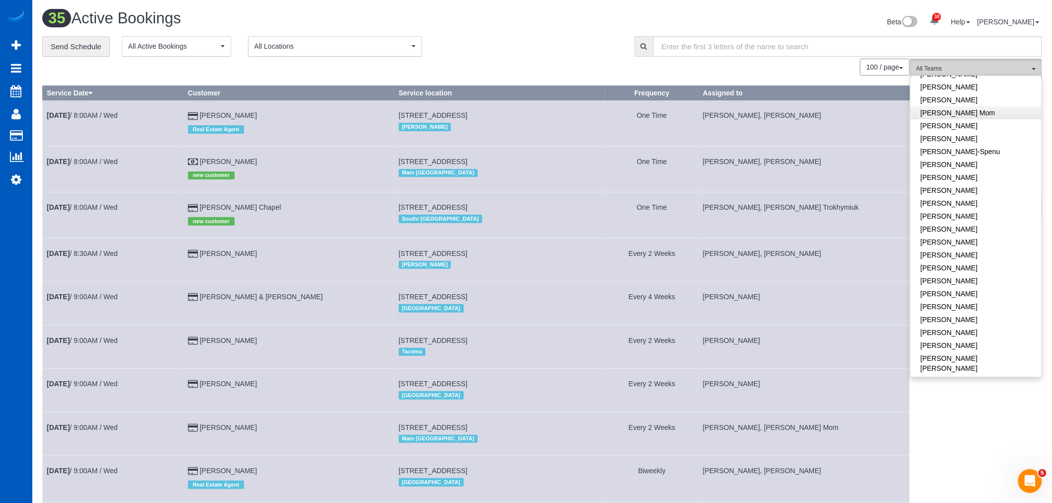
scroll to position [221, 0]
click at [983, 242] on link "[PERSON_NAME]" at bounding box center [976, 248] width 131 height 13
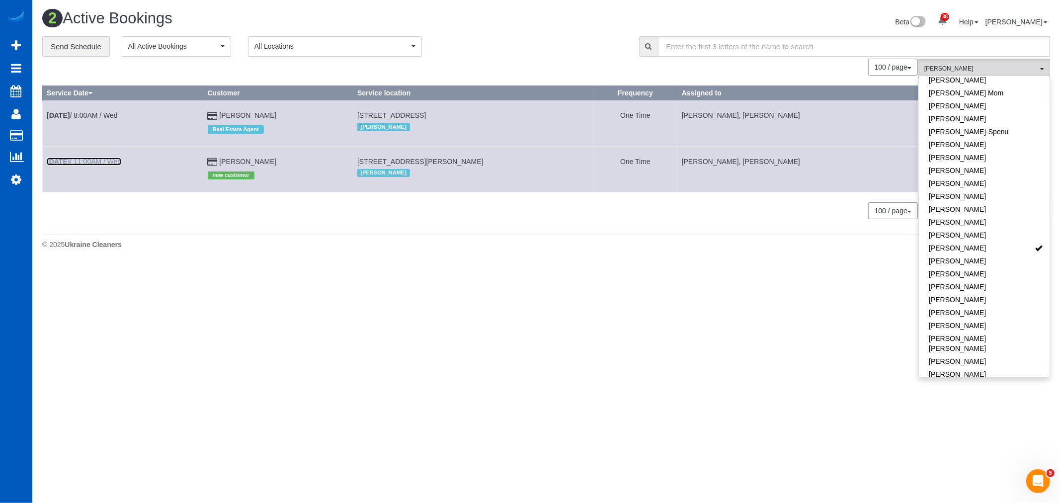
click at [86, 165] on link "Sep 24th / 11:00AM / Wed" at bounding box center [84, 162] width 75 height 8
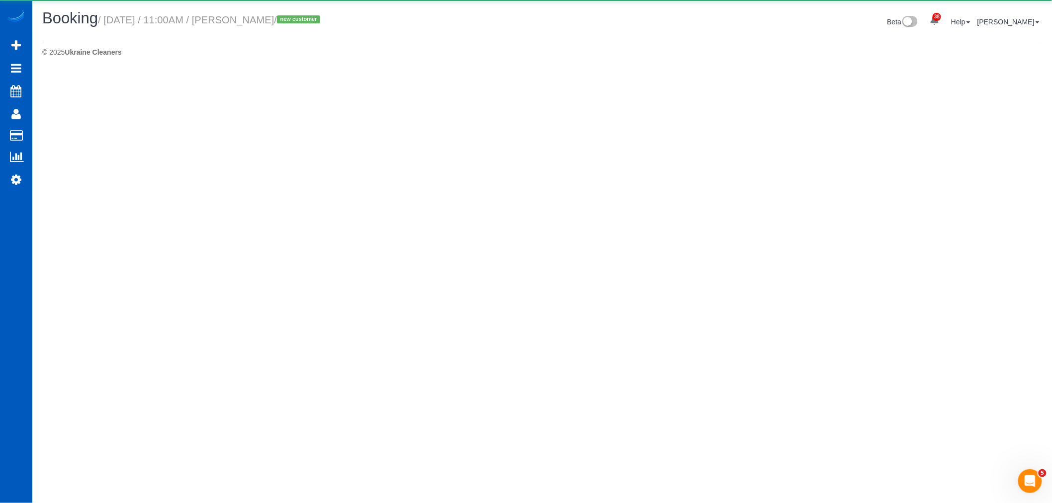
select select "WA"
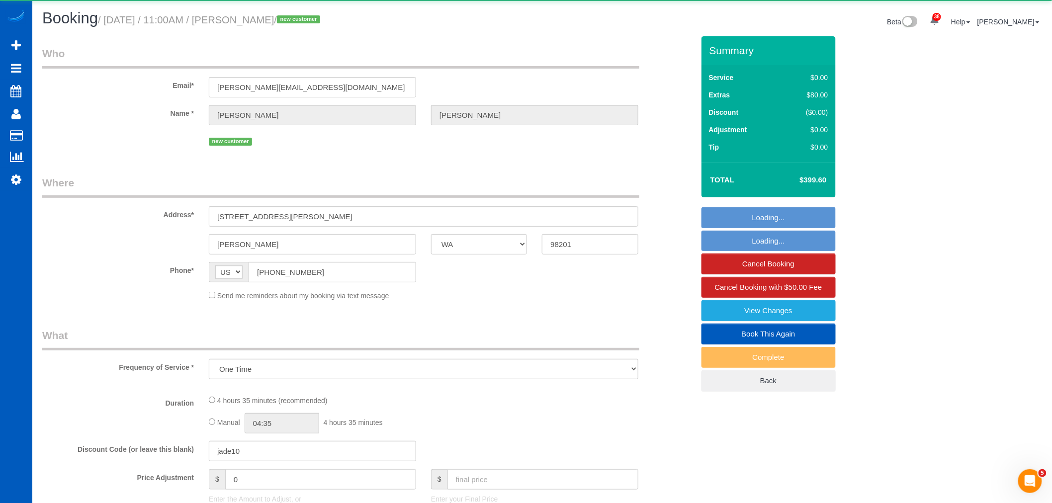
select select "string:fspay-94f24d3f-9b1a-4731-8cce-657e515e67b3"
select select "199"
select select "2"
select select "spot32"
select select "number:8"
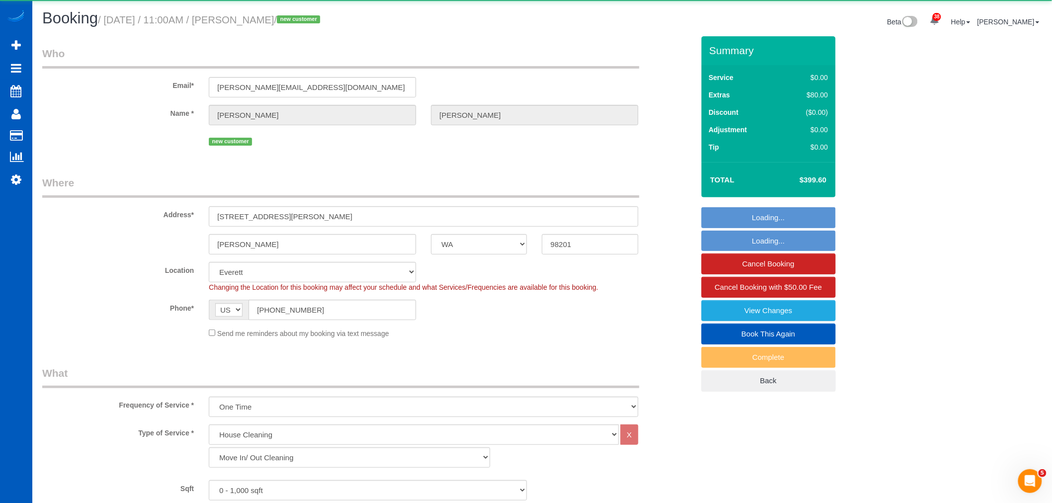
select select "object:9300"
select select "2"
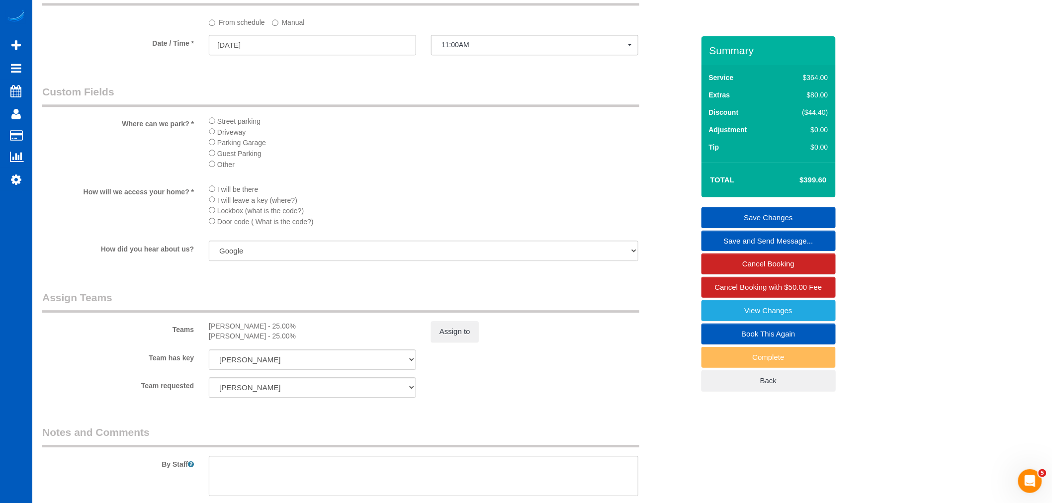
scroll to position [986, 0]
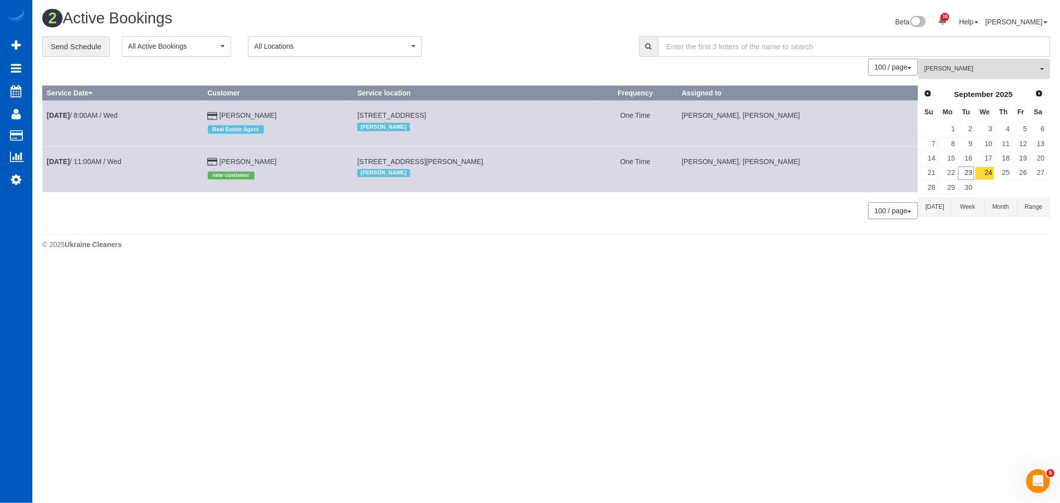
click at [974, 64] on button "Liudmyla Krevska All Teams" at bounding box center [985, 69] width 132 height 20
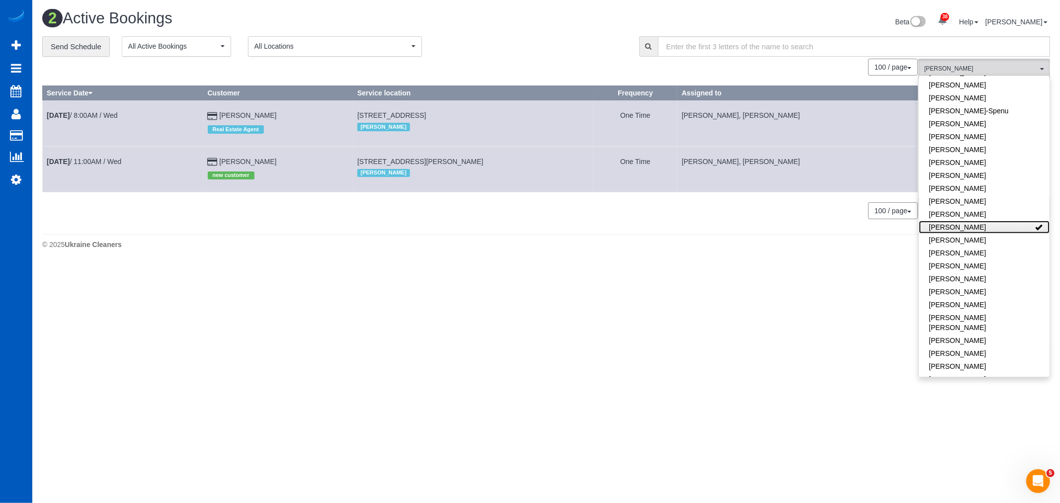
click at [993, 230] on link "[PERSON_NAME]" at bounding box center [984, 227] width 131 height 13
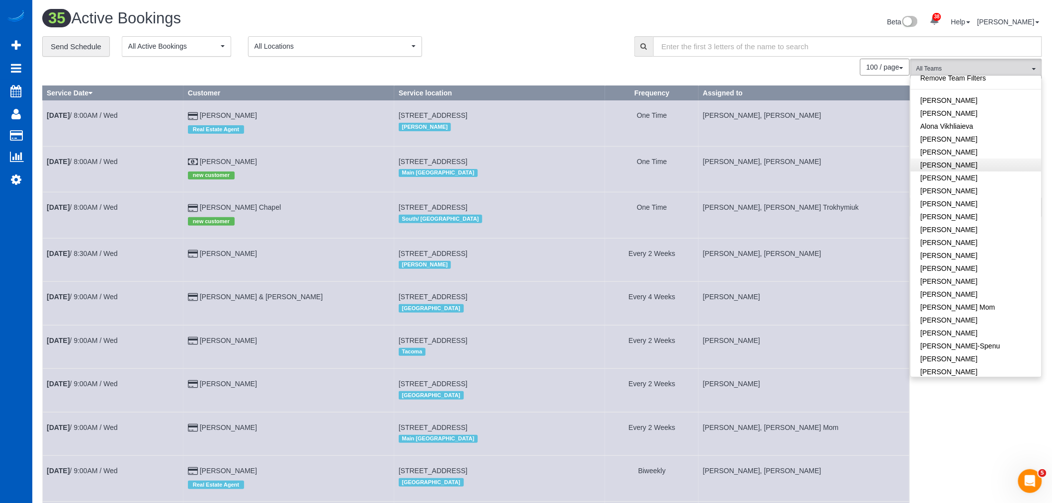
scroll to position [0, 0]
click at [971, 123] on link "[PERSON_NAME]" at bounding box center [976, 119] width 131 height 13
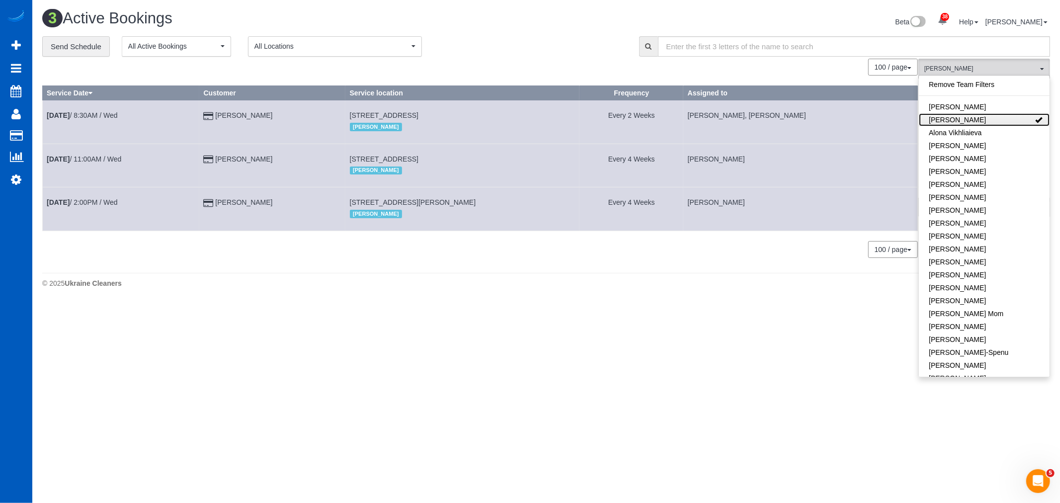
click at [971, 123] on link "[PERSON_NAME]" at bounding box center [984, 119] width 131 height 13
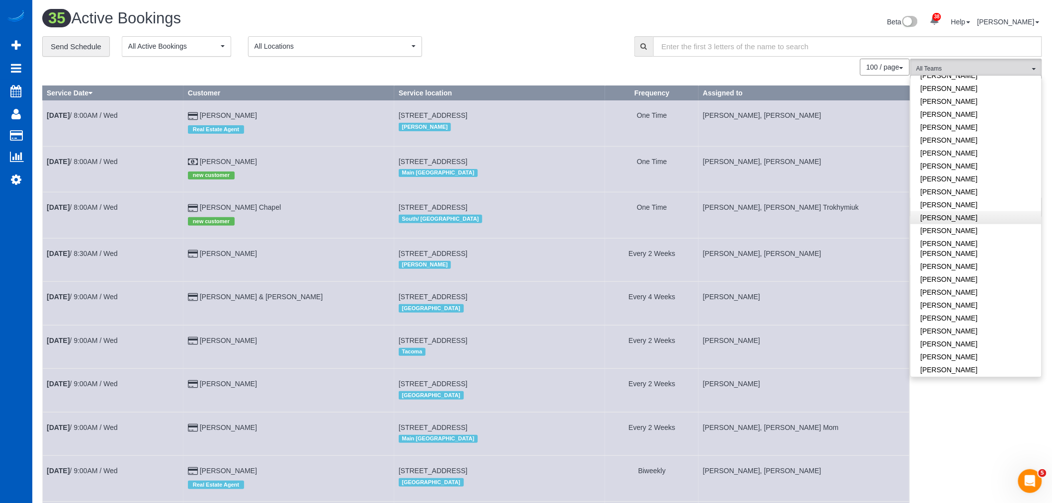
scroll to position [386, 0]
click at [968, 228] on link "[PERSON_NAME]" at bounding box center [976, 234] width 131 height 13
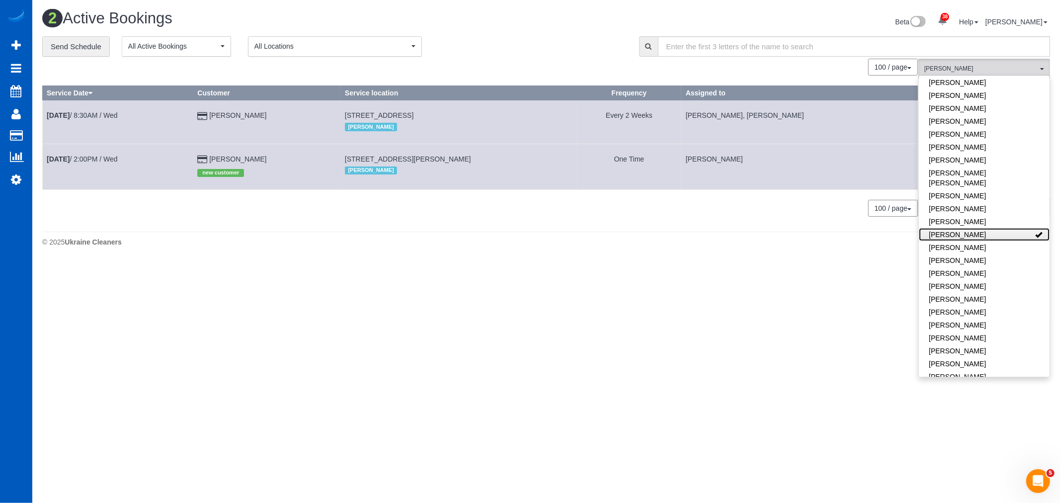
click at [968, 228] on link "[PERSON_NAME]" at bounding box center [984, 234] width 131 height 13
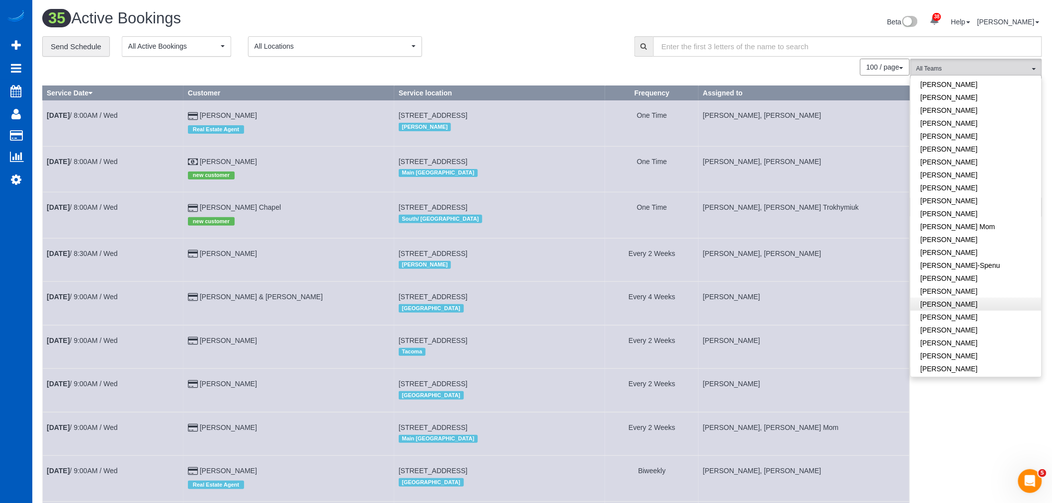
scroll to position [0, 0]
click at [960, 120] on link "[PERSON_NAME]" at bounding box center [976, 119] width 131 height 13
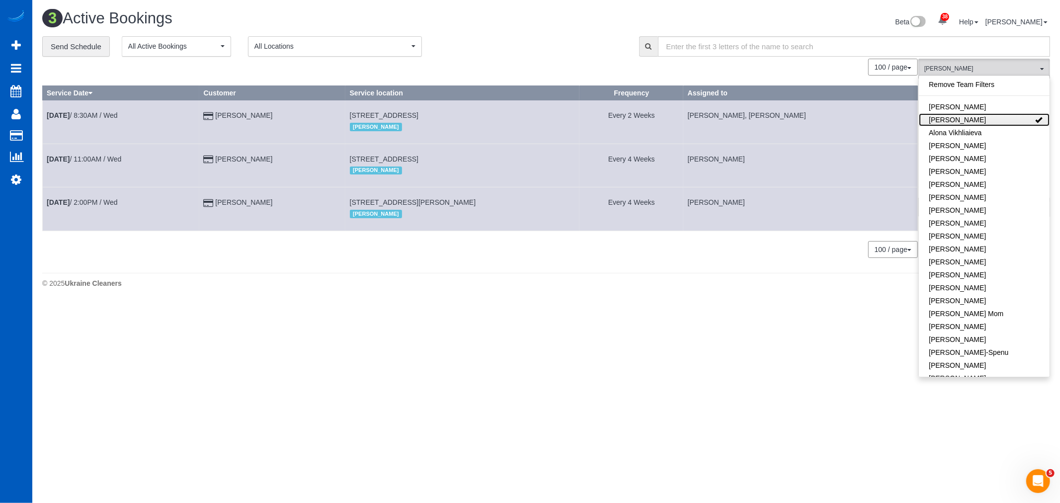
click at [960, 120] on link "[PERSON_NAME]" at bounding box center [984, 119] width 131 height 13
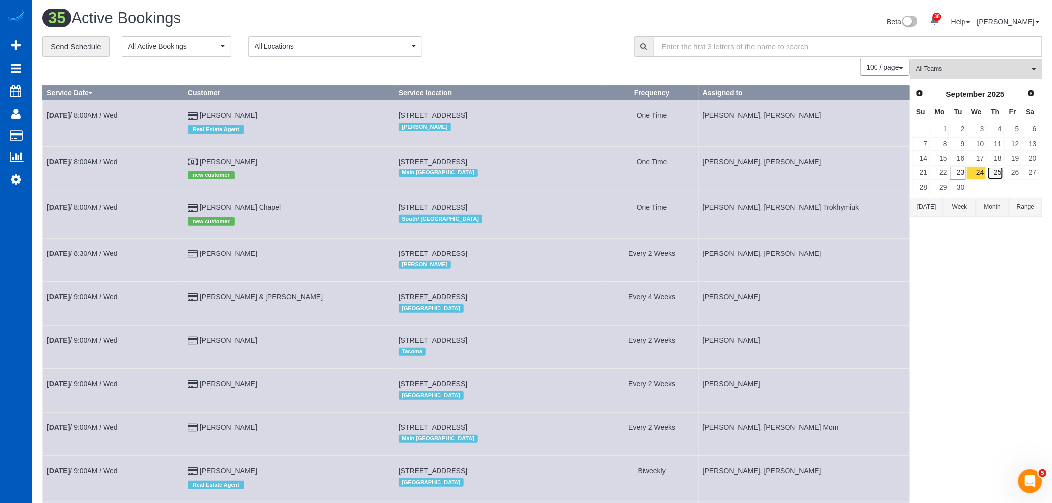
click at [994, 167] on link "25" at bounding box center [995, 173] width 16 height 13
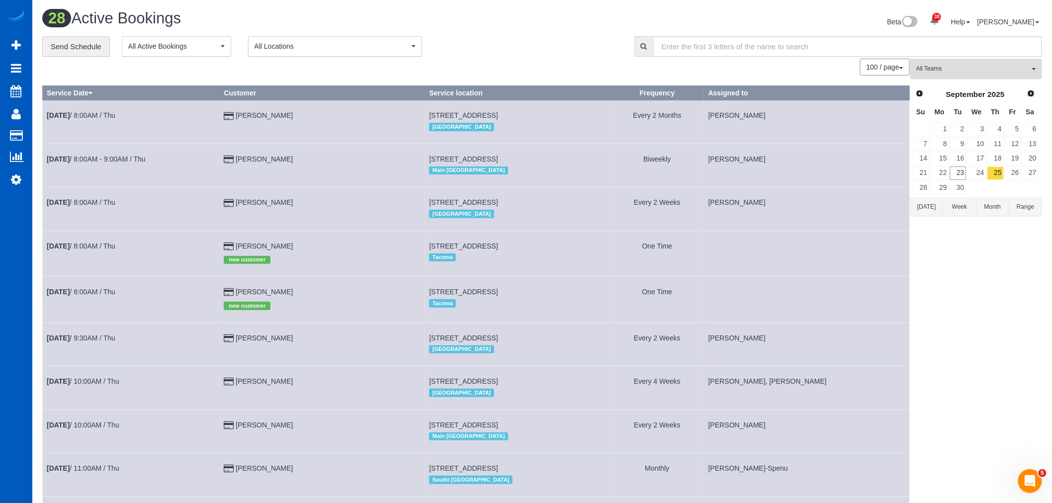
click at [975, 76] on button "All Teams" at bounding box center [976, 69] width 132 height 20
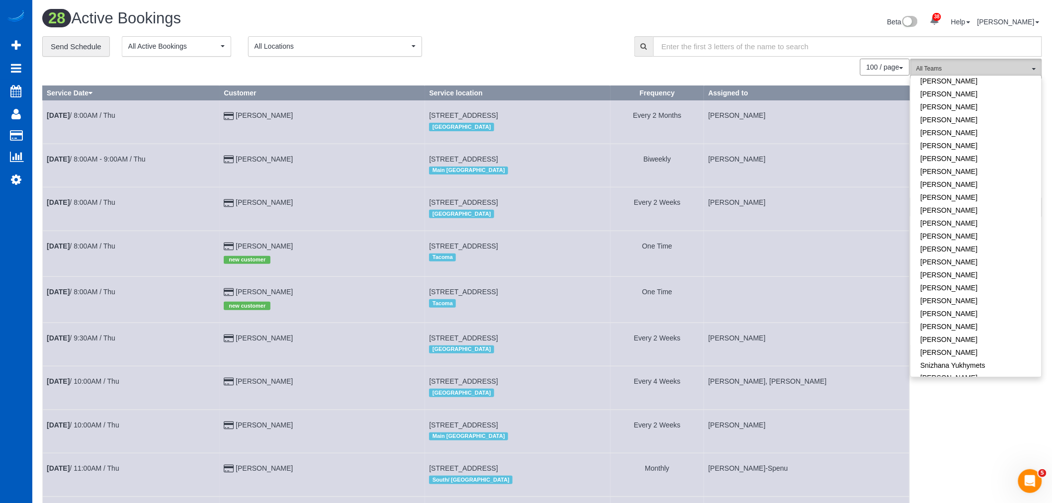
scroll to position [552, 0]
click at [941, 166] on link "[PERSON_NAME]" at bounding box center [976, 172] width 131 height 13
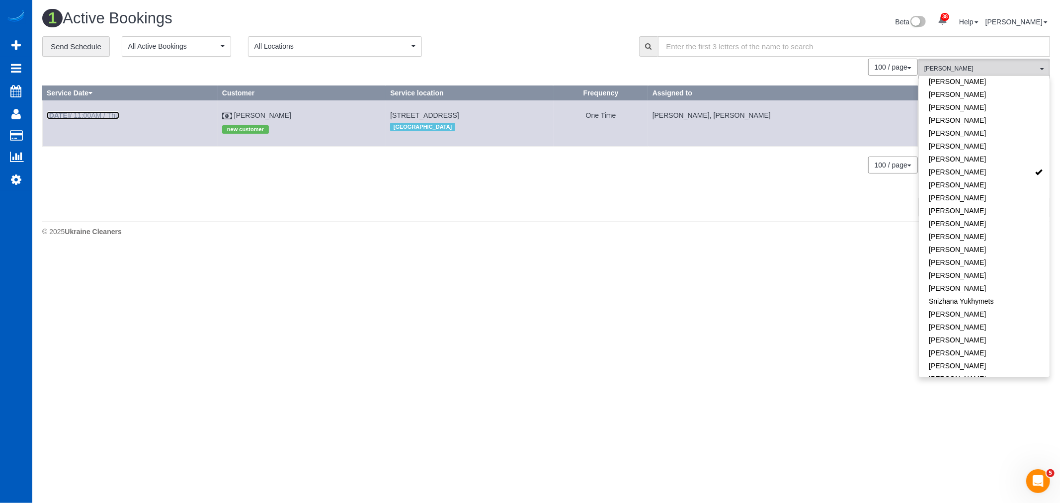
click at [105, 113] on link "Sep 25th / 11:00AM / Thu" at bounding box center [83, 115] width 73 height 8
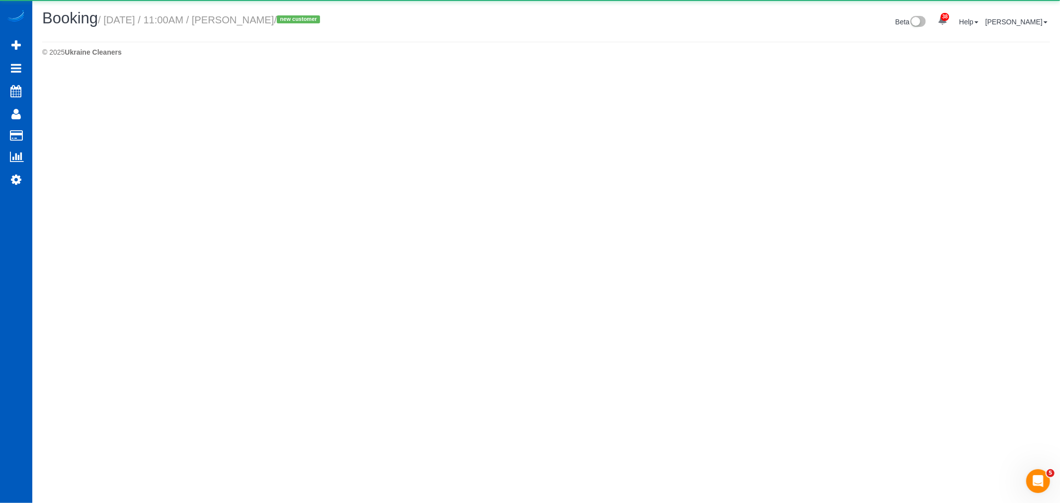
select select "WA"
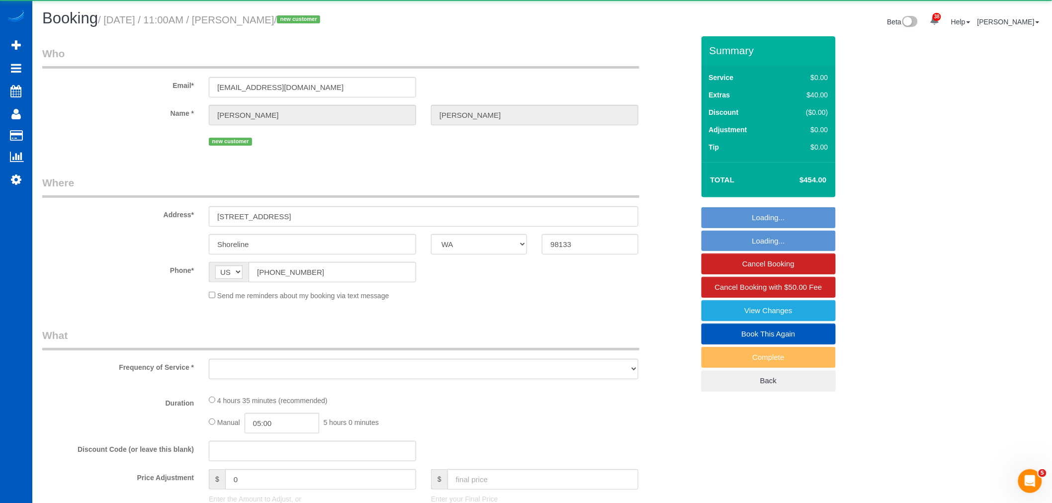
select select "object:12466"
select select "199"
select select "1001"
select select "2"
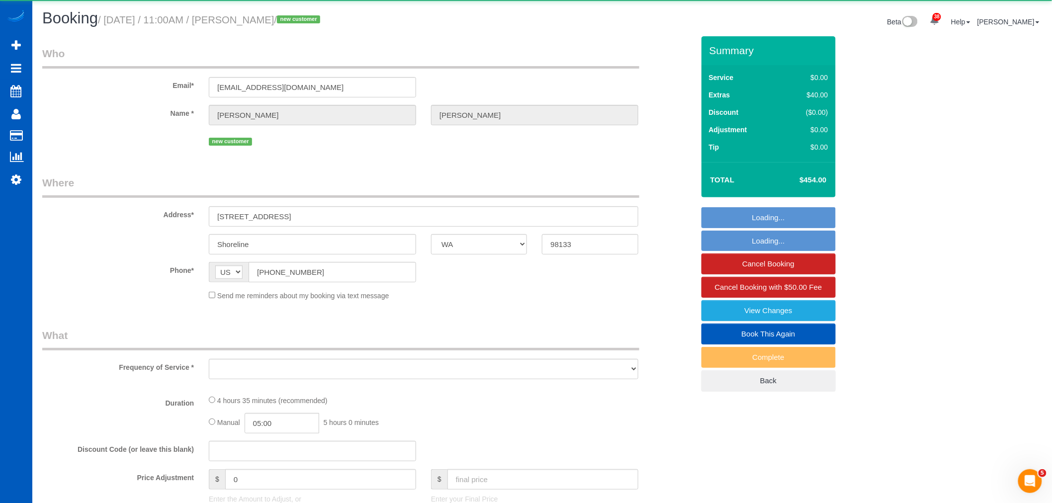
select select "spot45"
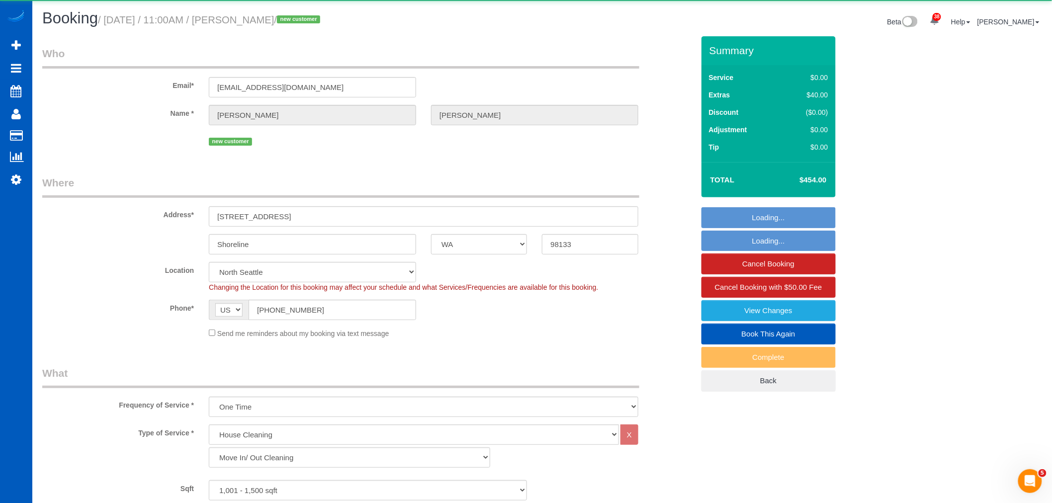
select select "object:12813"
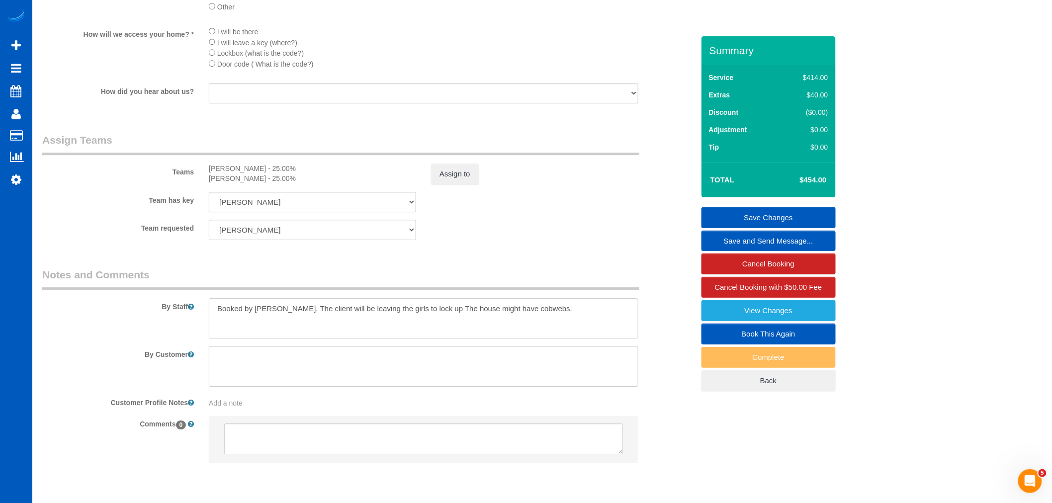
scroll to position [1206, 0]
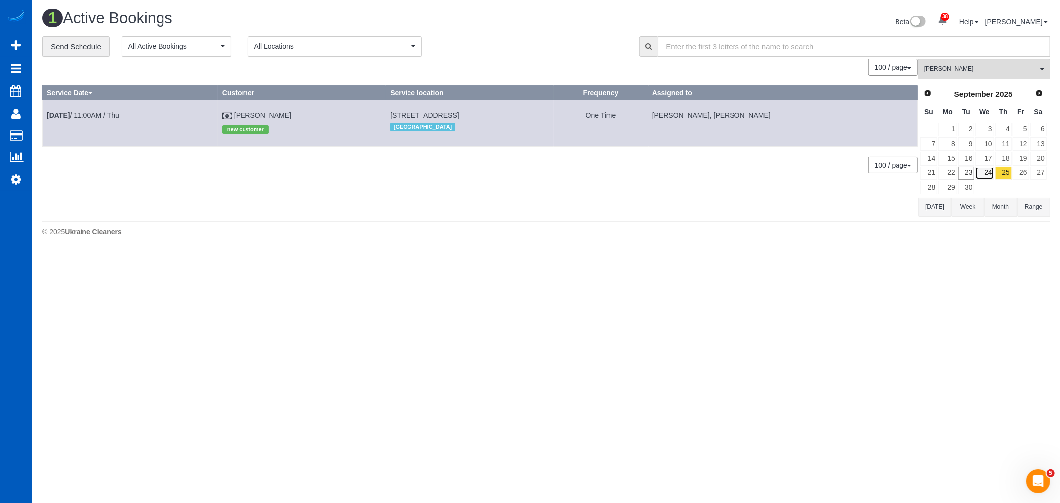
click at [983, 171] on link "24" at bounding box center [984, 173] width 19 height 13
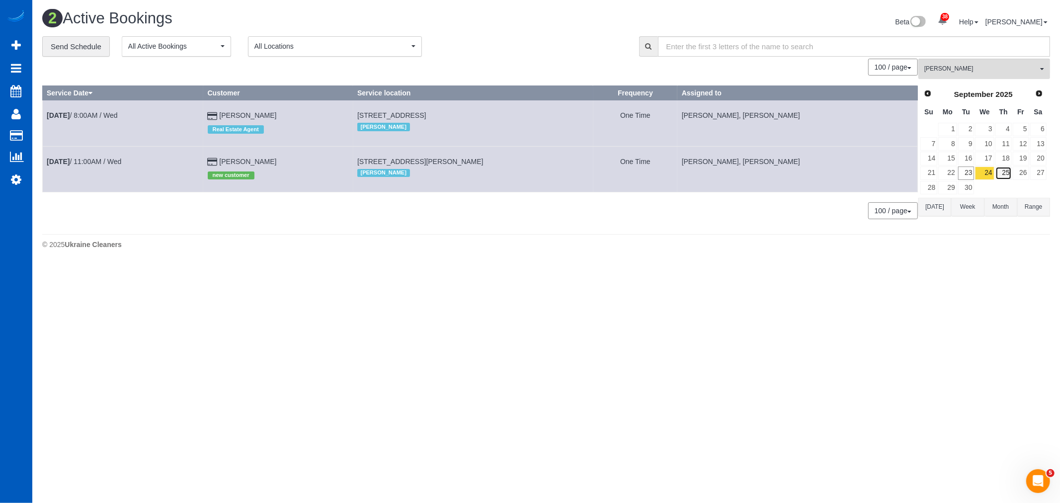
click at [996, 171] on link "25" at bounding box center [1004, 173] width 16 height 13
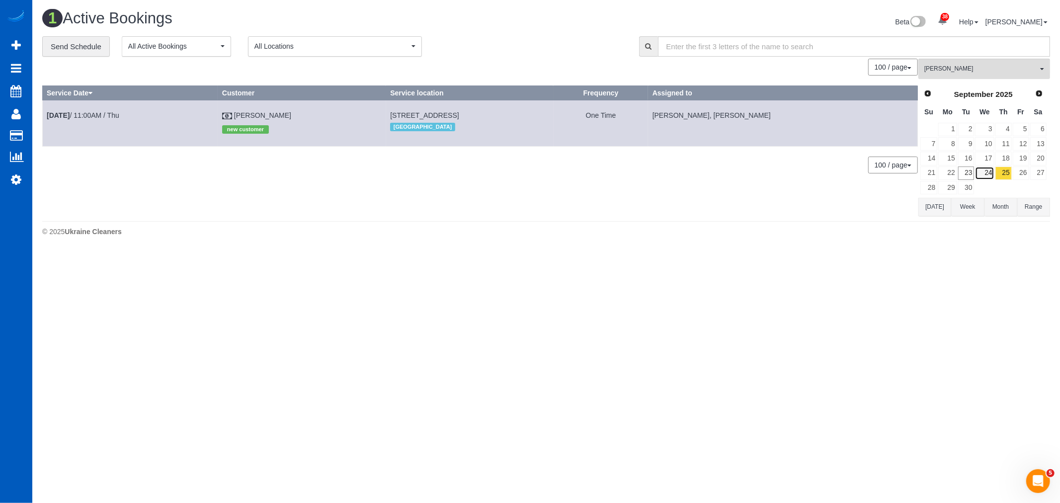
click at [988, 170] on link "24" at bounding box center [984, 173] width 19 height 13
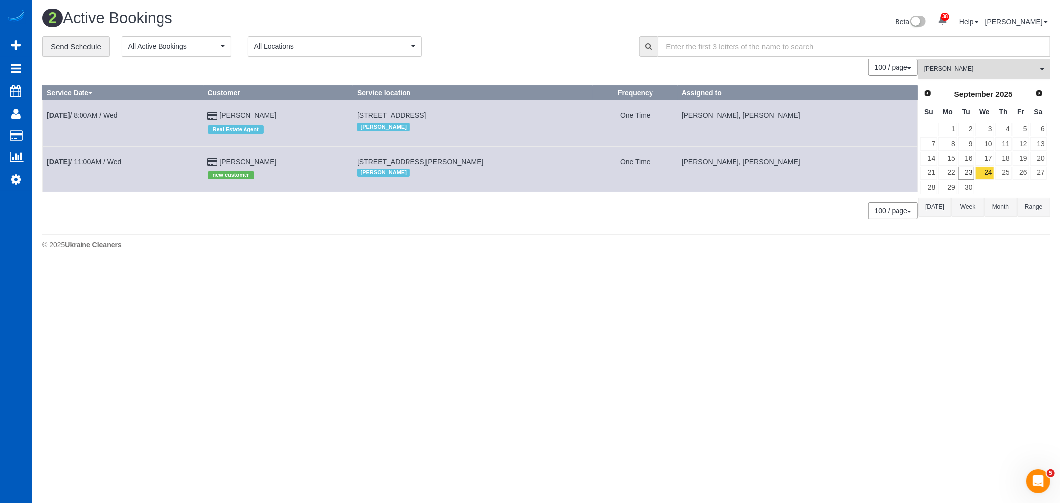
click at [941, 60] on button "Olena Stratonova All Teams" at bounding box center [985, 69] width 132 height 20
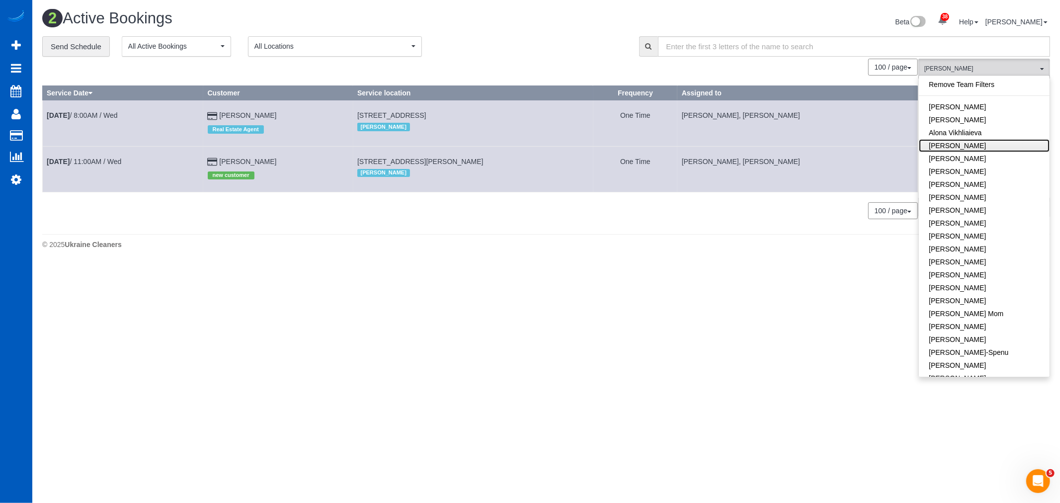
click at [949, 141] on link "[PERSON_NAME]" at bounding box center [984, 145] width 131 height 13
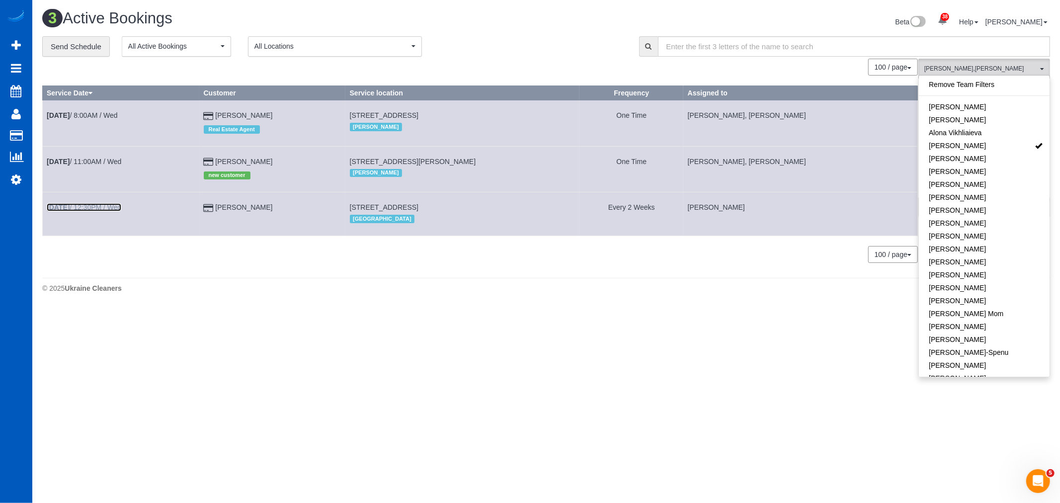
click at [86, 211] on link "Sep 24th / 12:30PM / Wed" at bounding box center [84, 207] width 75 height 8
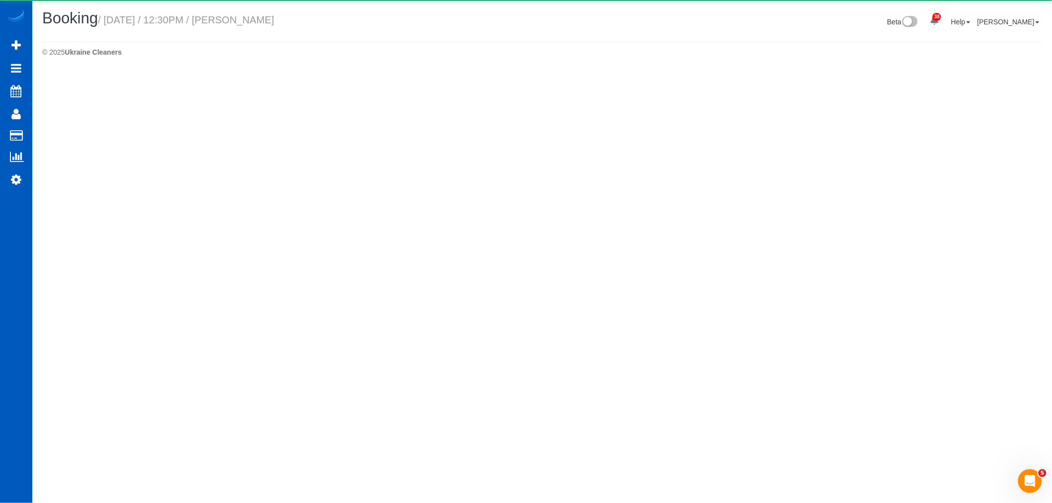
select select "WA"
select select "1001"
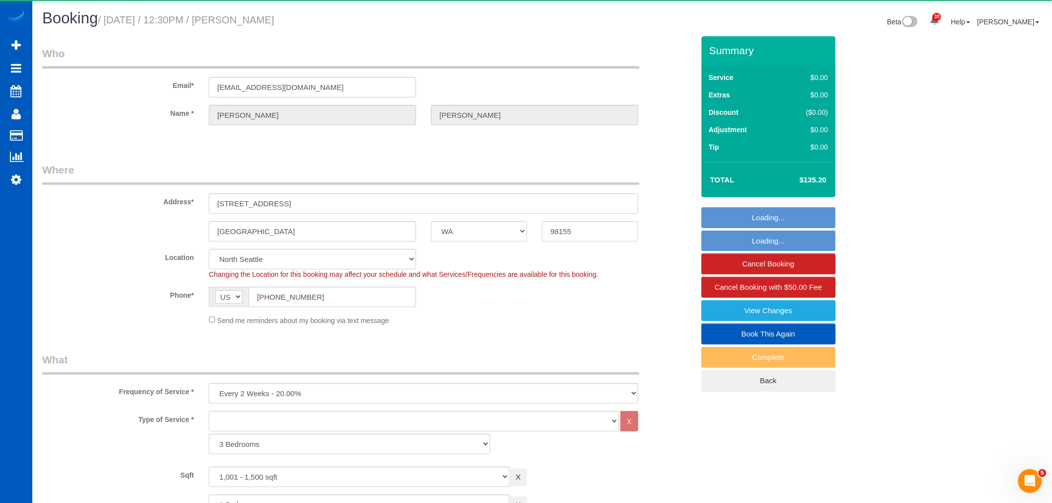
select select "object:13932"
select select "1001"
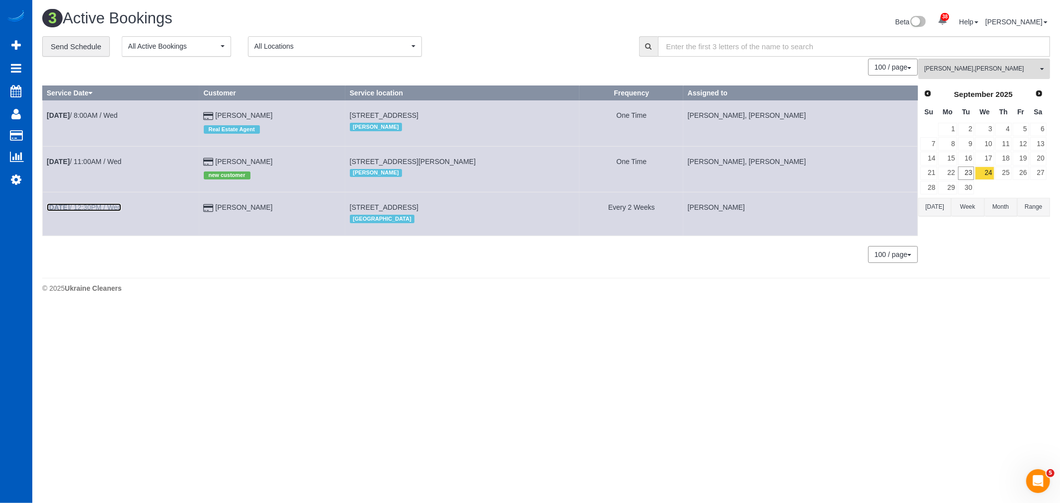
click at [111, 207] on link "Sep 24th / 12:30PM / Wed" at bounding box center [84, 207] width 75 height 8
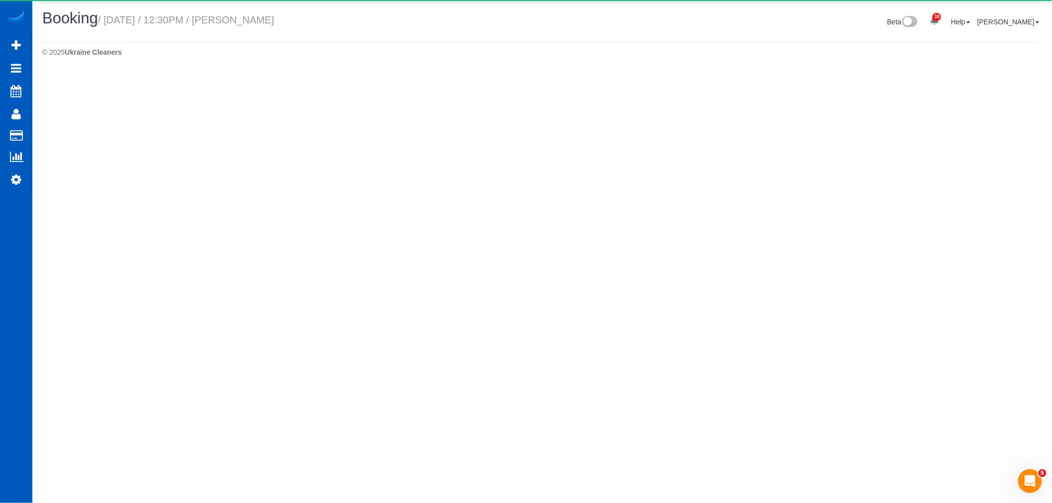
select select "WA"
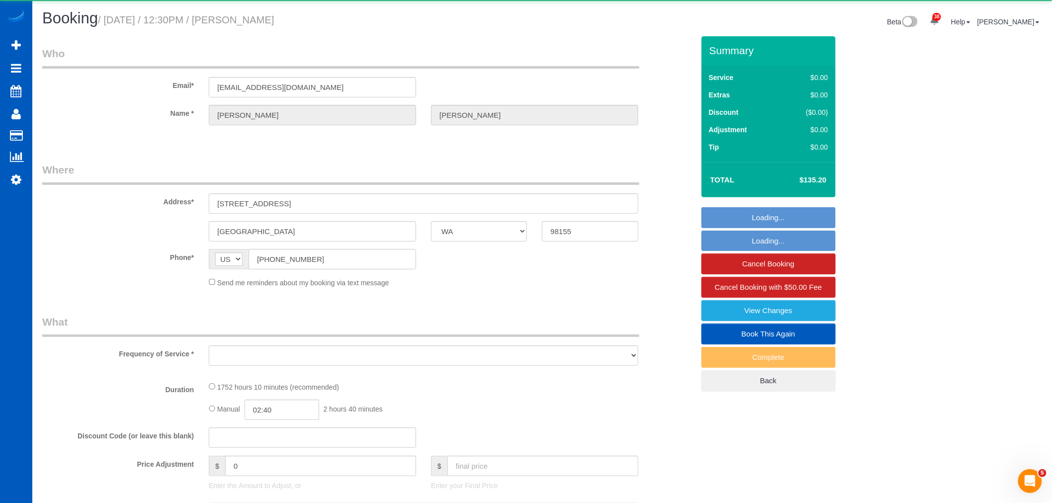
select select "object:14688"
select select "string:fspay-861d31ac-896a-4735-ad96-b4a06ea86eac"
select select "1001"
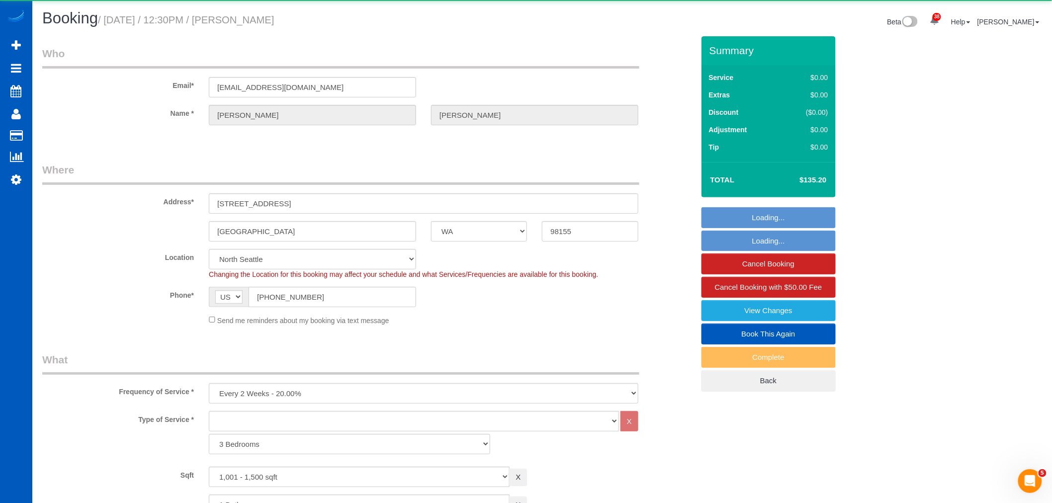
select select "object:14904"
select select "1001"
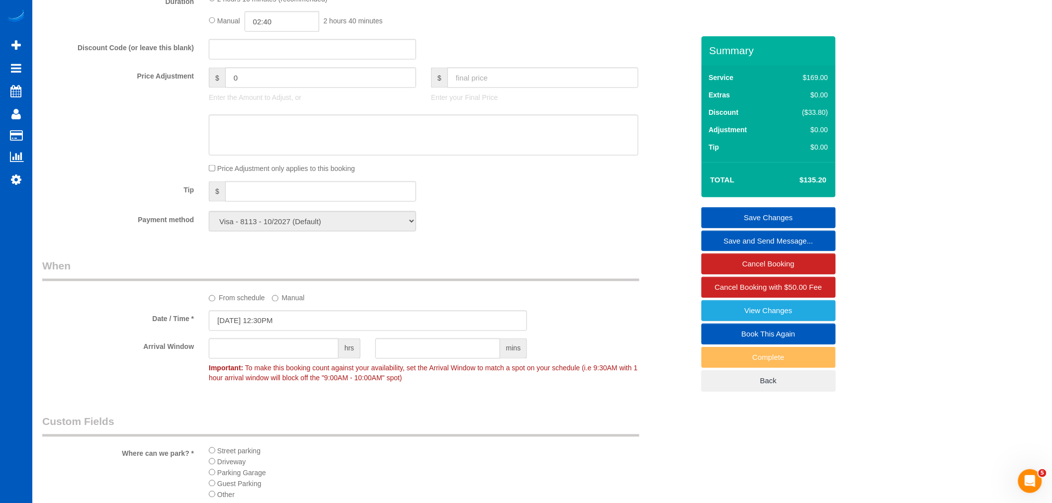
scroll to position [557, 0]
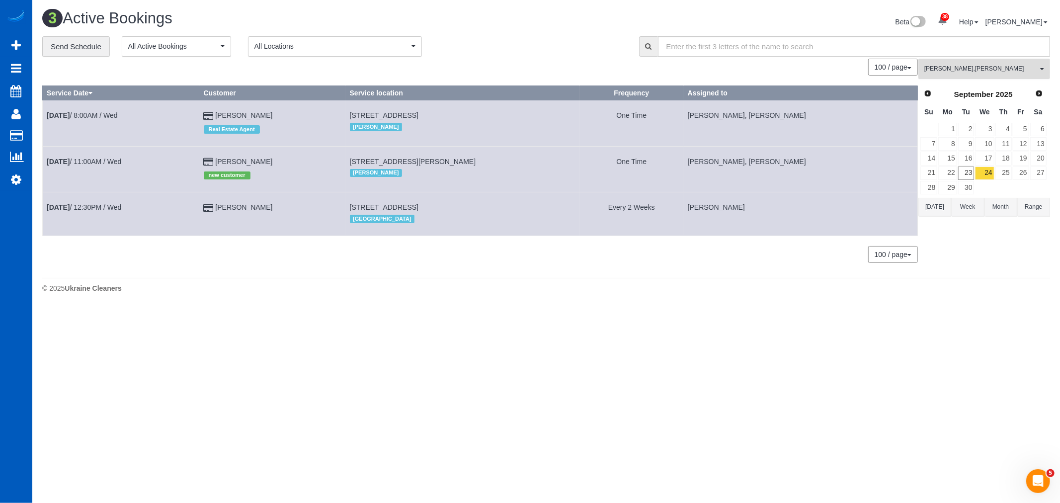
click at [1000, 74] on button "Anastasiia Demchenko , Olena Stratonova All Teams" at bounding box center [985, 69] width 132 height 20
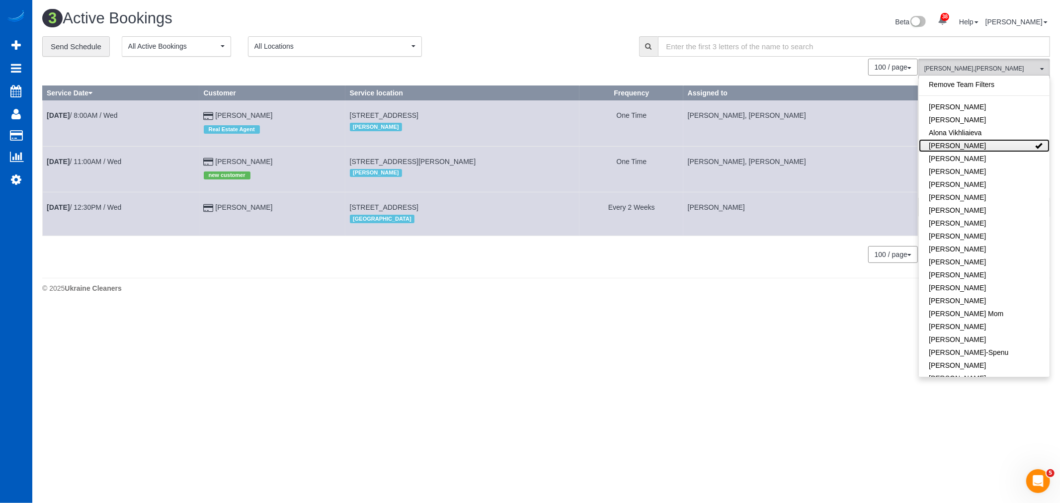
click at [990, 146] on link "[PERSON_NAME]" at bounding box center [984, 145] width 131 height 13
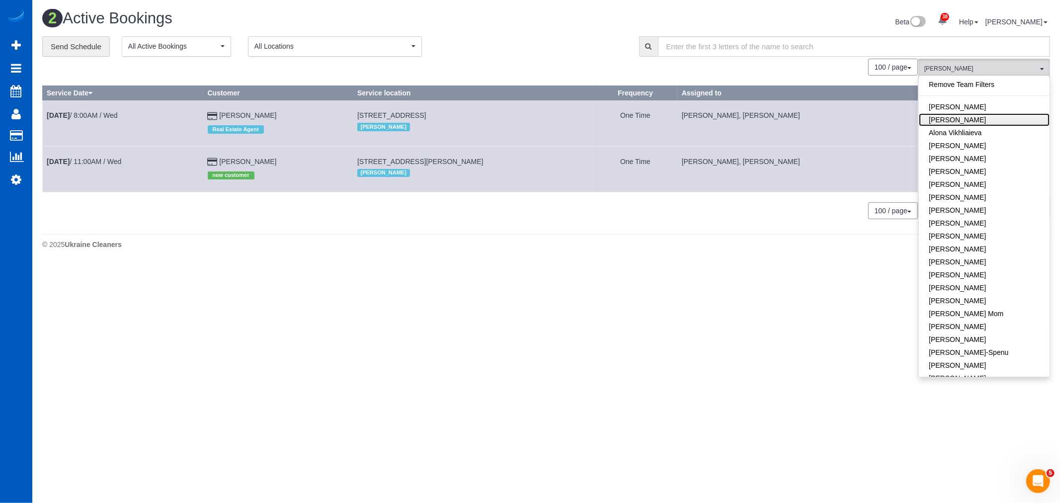
click at [981, 119] on link "[PERSON_NAME]" at bounding box center [984, 119] width 131 height 13
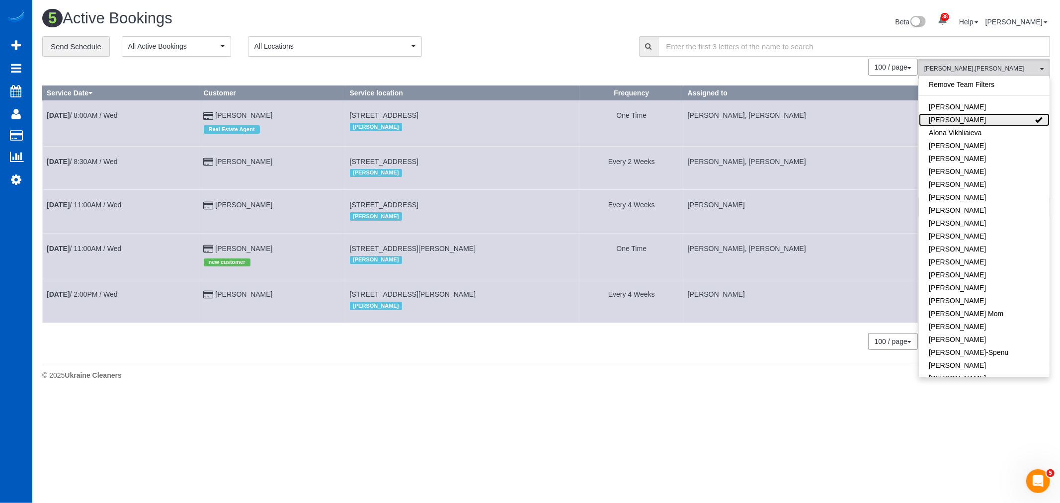
click at [981, 119] on link "[PERSON_NAME]" at bounding box center [984, 119] width 131 height 13
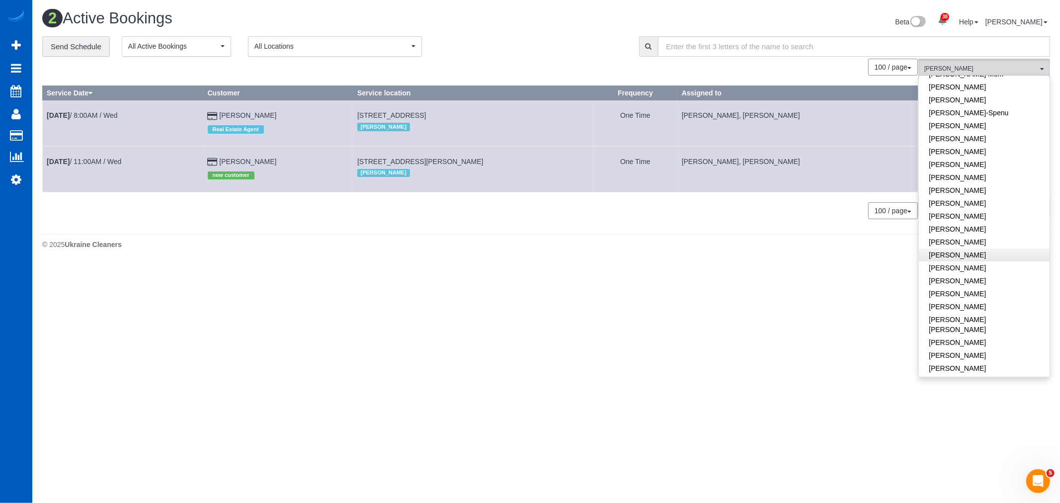
scroll to position [221, 0]
click at [992, 208] on link "[PERSON_NAME]" at bounding box center [984, 209] width 131 height 13
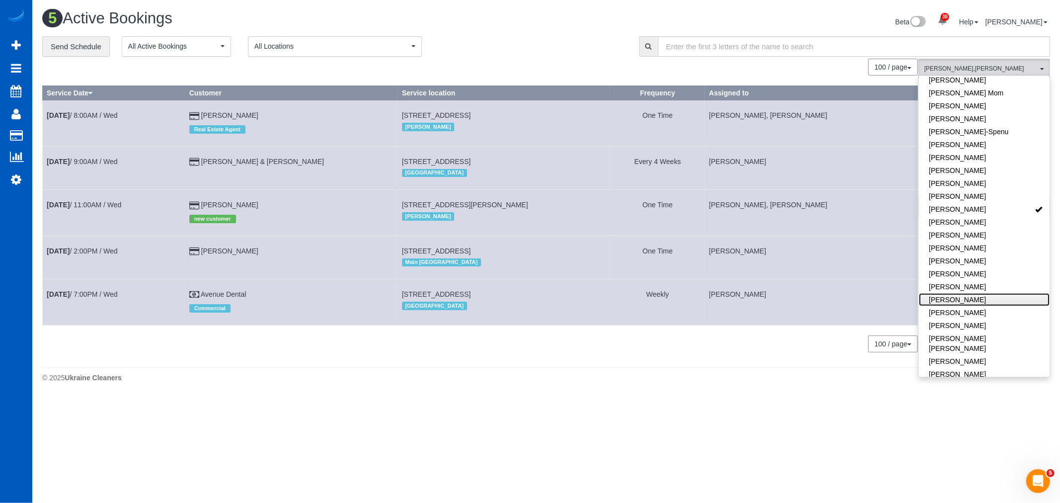
click at [997, 305] on link "[PERSON_NAME]" at bounding box center [984, 299] width 131 height 13
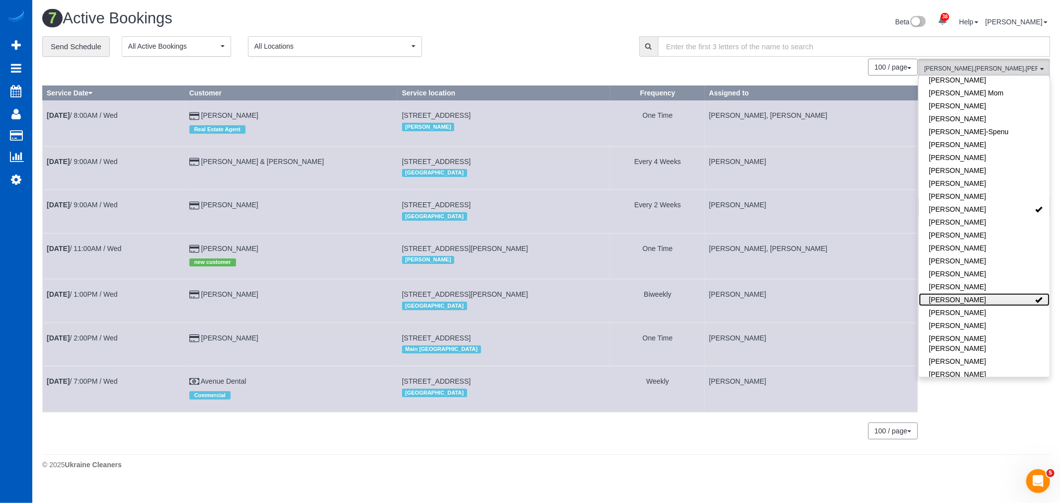
click at [997, 305] on link "[PERSON_NAME]" at bounding box center [984, 299] width 131 height 13
click at [991, 205] on link "[PERSON_NAME]" at bounding box center [984, 209] width 131 height 13
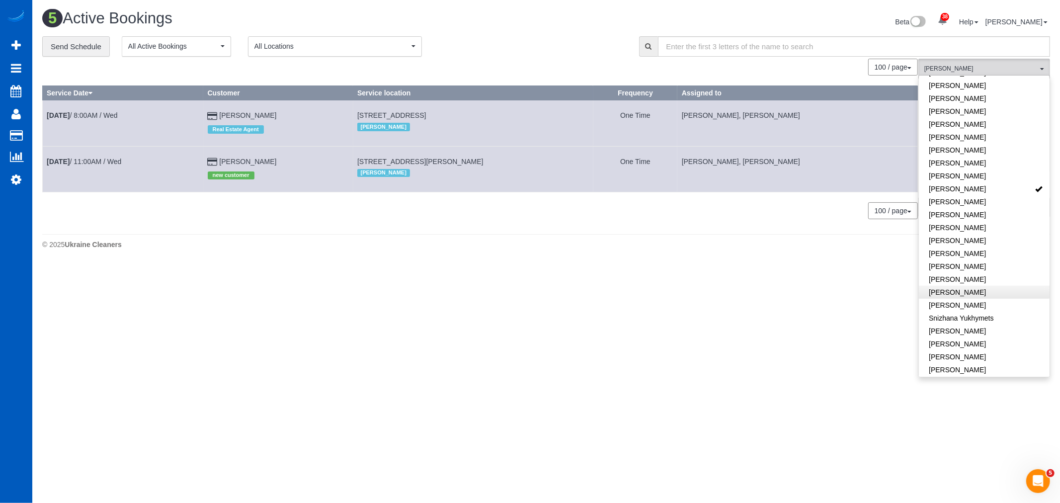
scroll to position [603, 0]
click at [960, 258] on link "[PERSON_NAME]" at bounding box center [984, 262] width 131 height 13
click at [963, 256] on link "[PERSON_NAME]" at bounding box center [984, 262] width 131 height 13
click at [963, 269] on link "[PERSON_NAME]" at bounding box center [984, 275] width 131 height 13
click at [712, 356] on body "38 Beta Your Notifications You have 0 alerts × You have 1 to charge for [DATE] …" at bounding box center [530, 251] width 1060 height 503
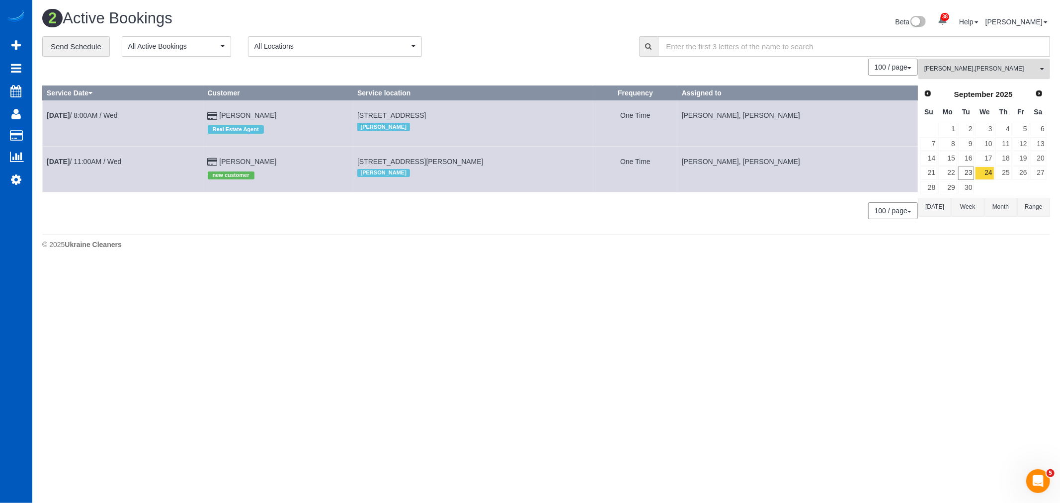
click at [958, 69] on span "Olena Stratonova , Tatiana Sitnik" at bounding box center [980, 69] width 113 height 8
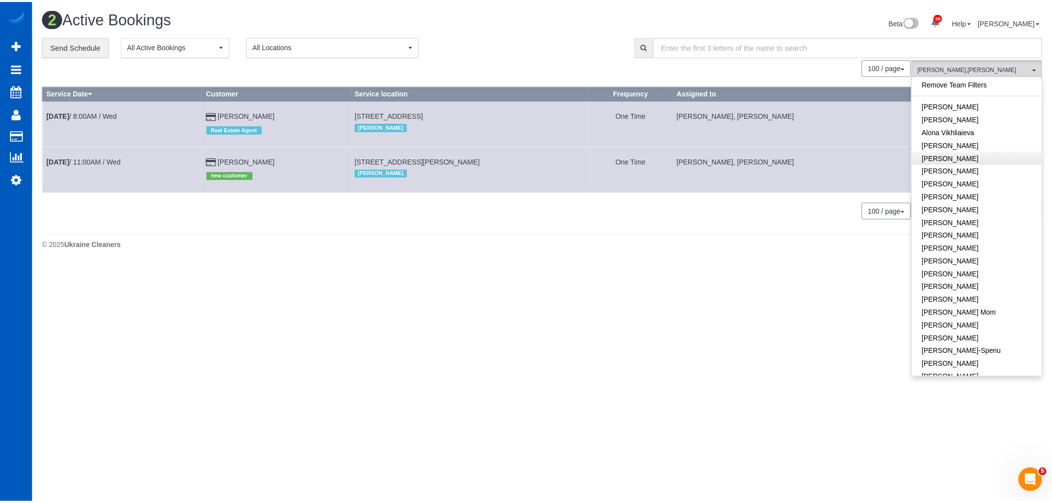
scroll to position [0, 0]
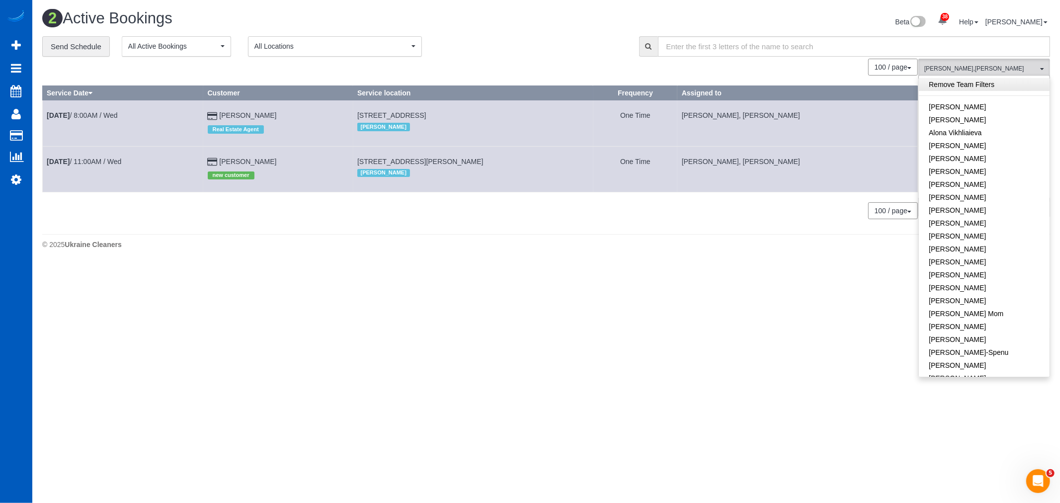
click at [976, 82] on link "Remove Team Filters" at bounding box center [984, 84] width 131 height 13
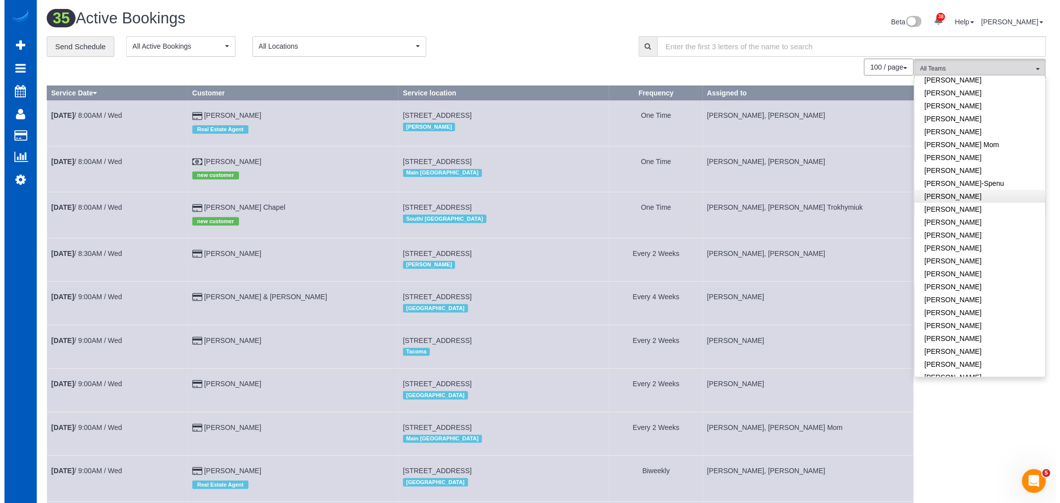
scroll to position [110, 0]
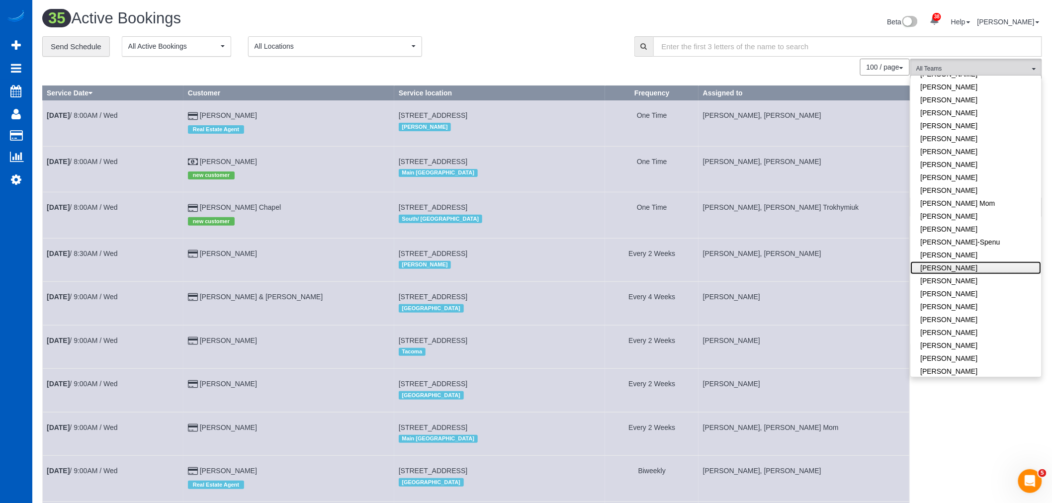
click at [959, 266] on link "[PERSON_NAME]" at bounding box center [976, 267] width 131 height 13
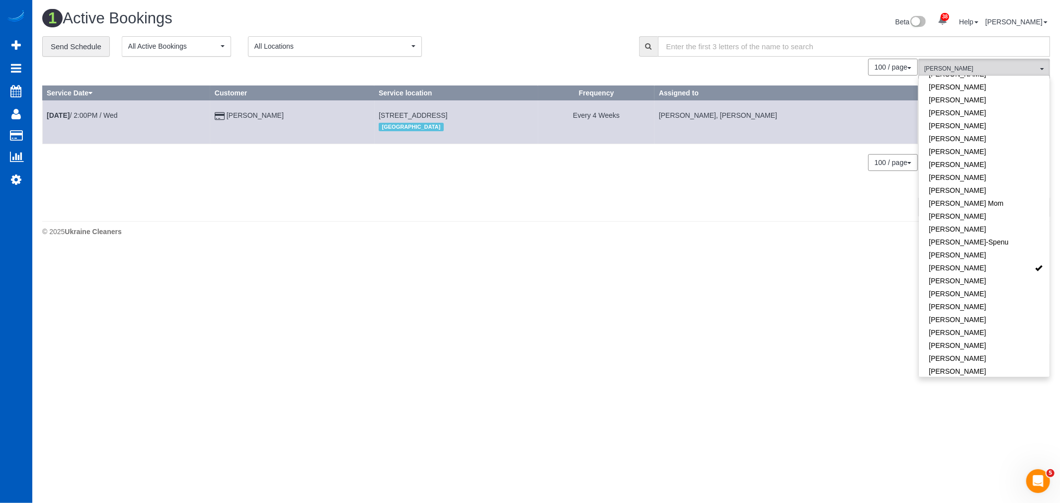
click at [605, 373] on body "38 Beta Your Notifications You have 0 alerts × You have 1 to charge for [DATE] …" at bounding box center [530, 251] width 1060 height 503
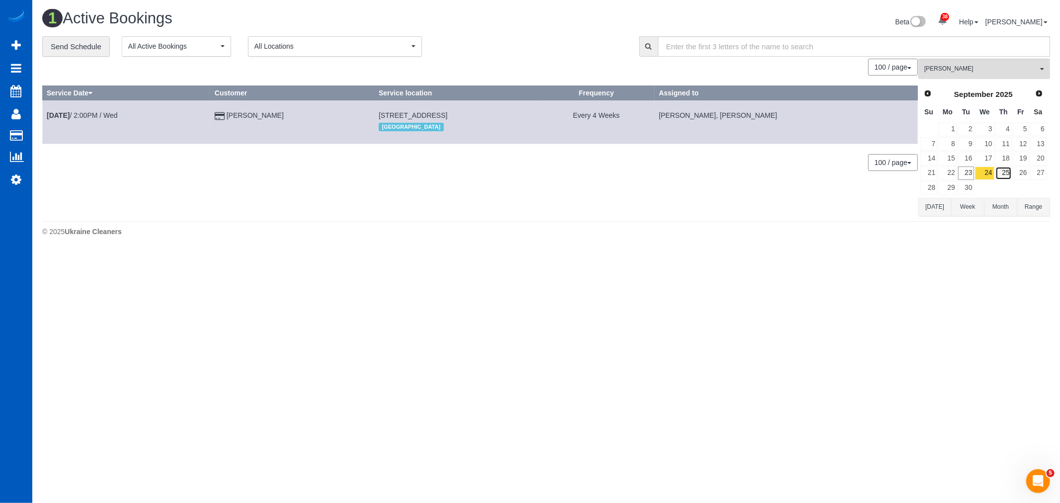
click at [1005, 172] on link "25" at bounding box center [1004, 173] width 16 height 13
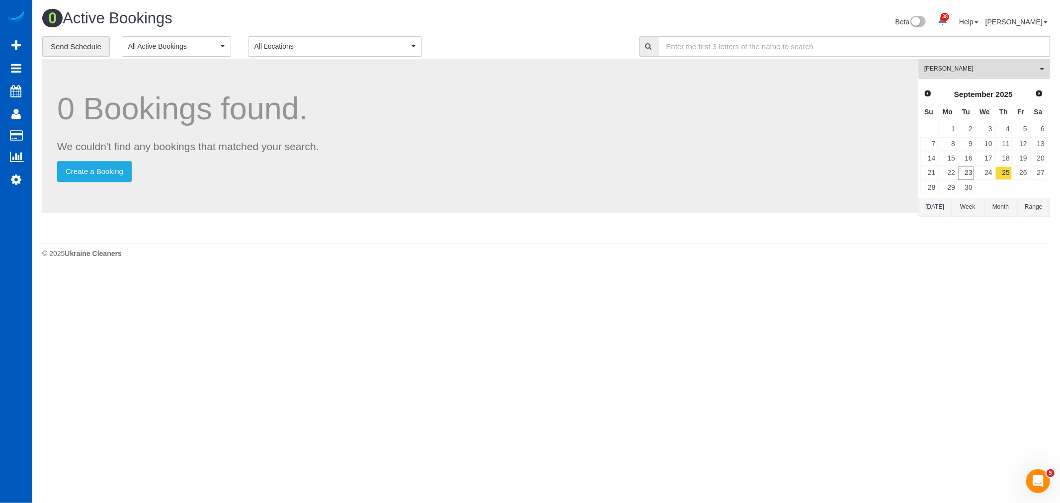
click at [953, 68] on span "[PERSON_NAME]" at bounding box center [980, 69] width 113 height 8
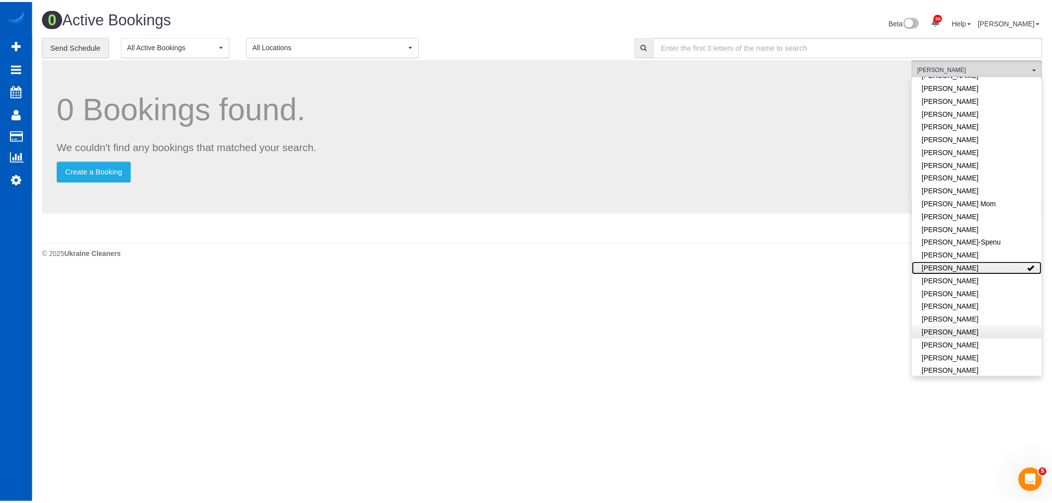
scroll to position [276, 0]
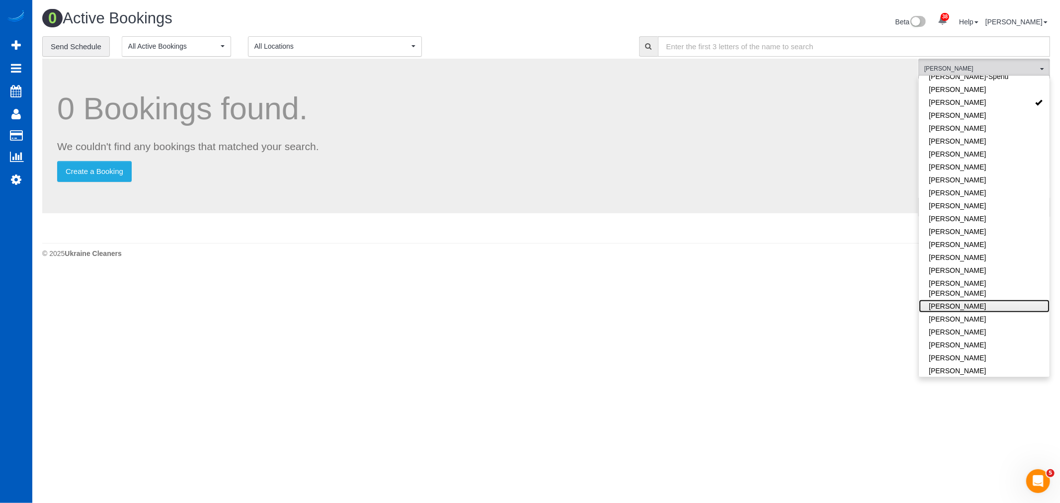
click at [978, 300] on link "[PERSON_NAME]" at bounding box center [984, 306] width 131 height 13
click at [576, 353] on body "38 Beta Your Notifications You have 0 alerts × You have 1 to charge for [DATE] …" at bounding box center [530, 251] width 1060 height 503
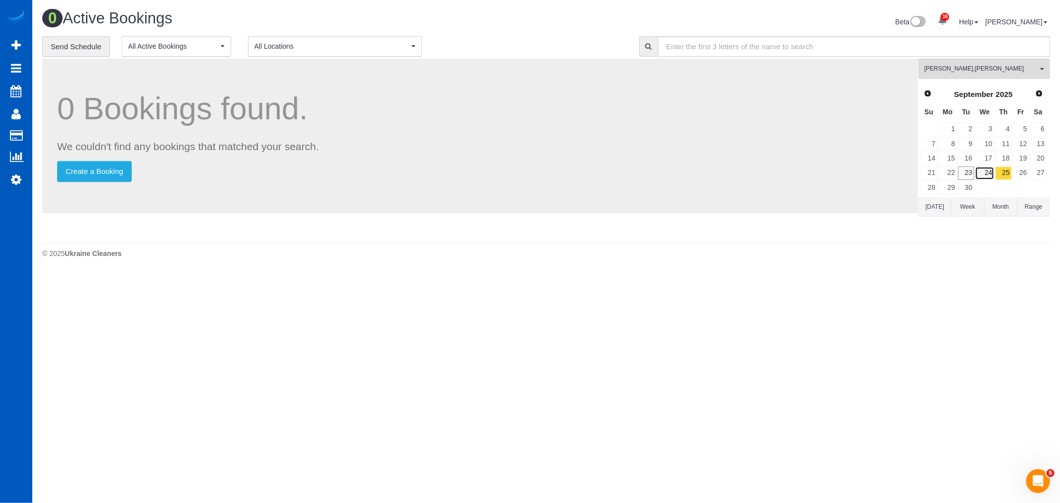
click at [993, 179] on link "24" at bounding box center [984, 173] width 19 height 13
drag, startPoint x: 993, startPoint y: 179, endPoint x: 1003, endPoint y: 172, distance: 12.3
click at [1003, 172] on link "25" at bounding box center [1004, 173] width 16 height 13
click at [988, 177] on link "24" at bounding box center [984, 173] width 19 height 13
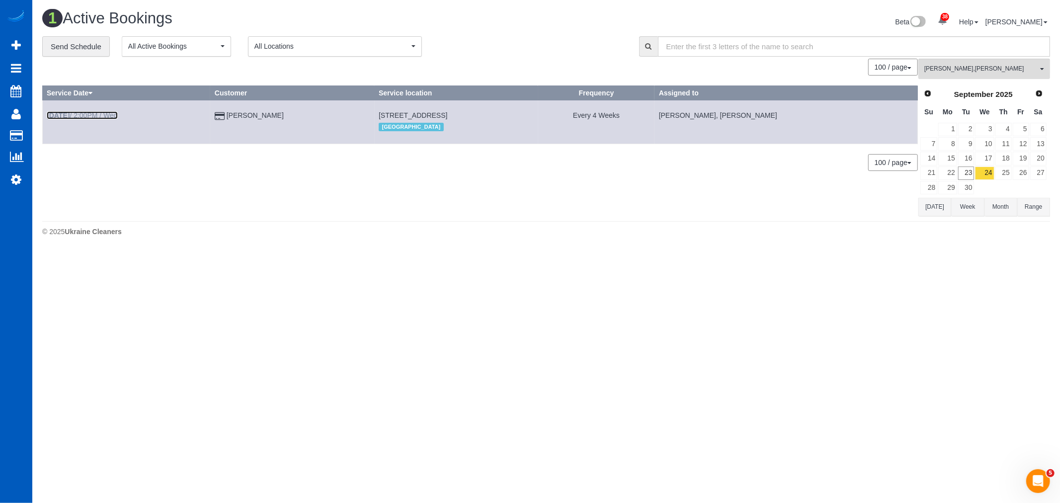
click at [96, 112] on link "Sep 24th / 2:00PM / Wed" at bounding box center [82, 115] width 71 height 8
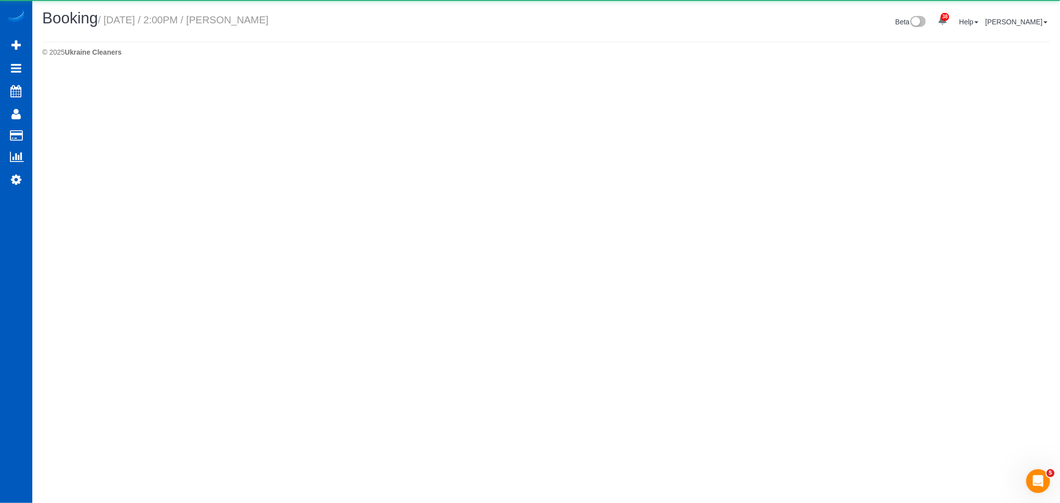
select select "CO"
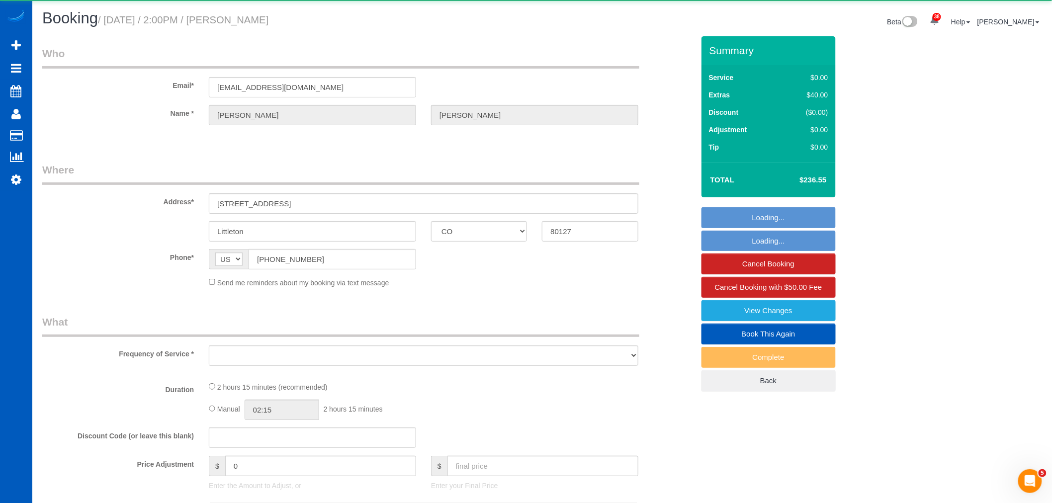
select select "object:16703"
select select "199"
select select "1501"
select select "3"
select select "2"
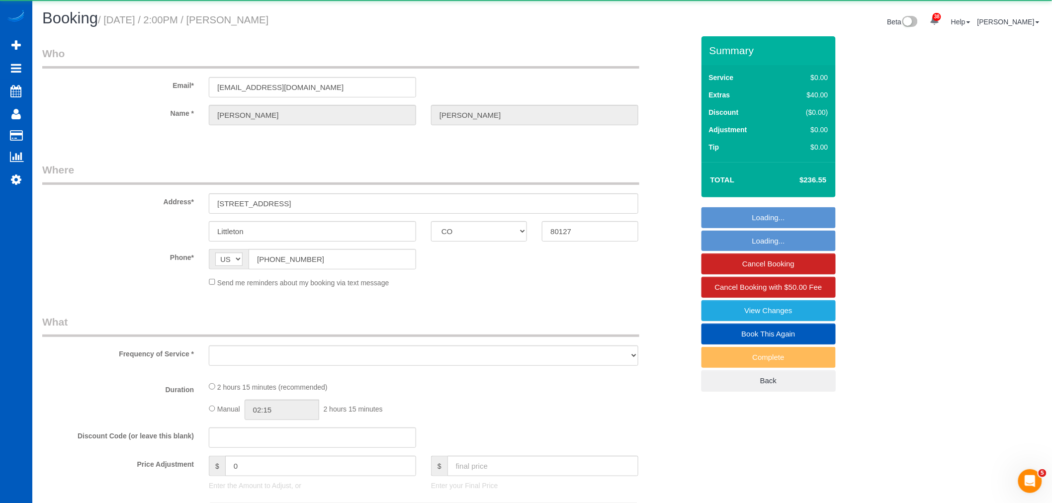
select select "spot77"
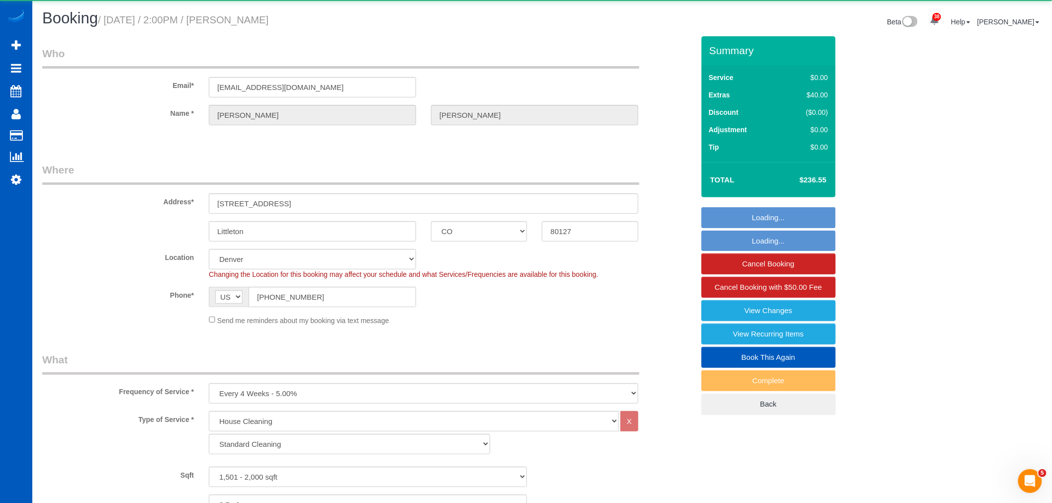
select select "object:16984"
select select "1501"
select select "3"
select select "2"
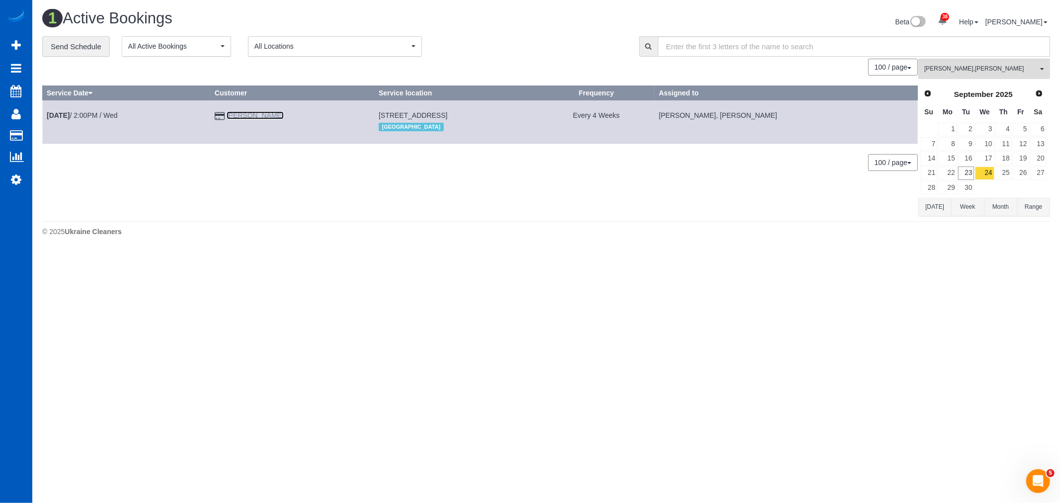
click at [255, 116] on link "[PERSON_NAME]" at bounding box center [255, 115] width 57 height 8
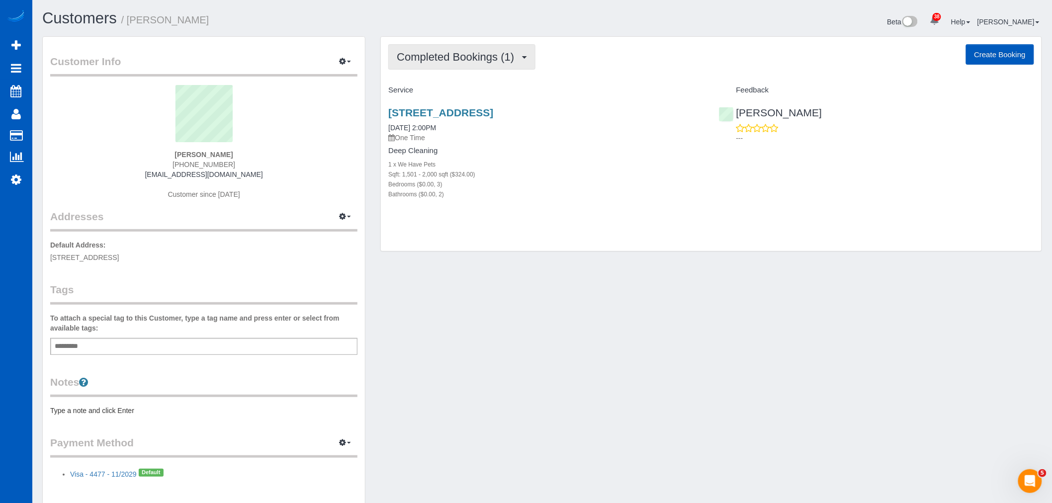
click at [454, 69] on button "Completed Bookings (1)" at bounding box center [461, 56] width 147 height 25
click at [453, 94] on link "Upcoming Bookings (11)" at bounding box center [441, 92] width 105 height 13
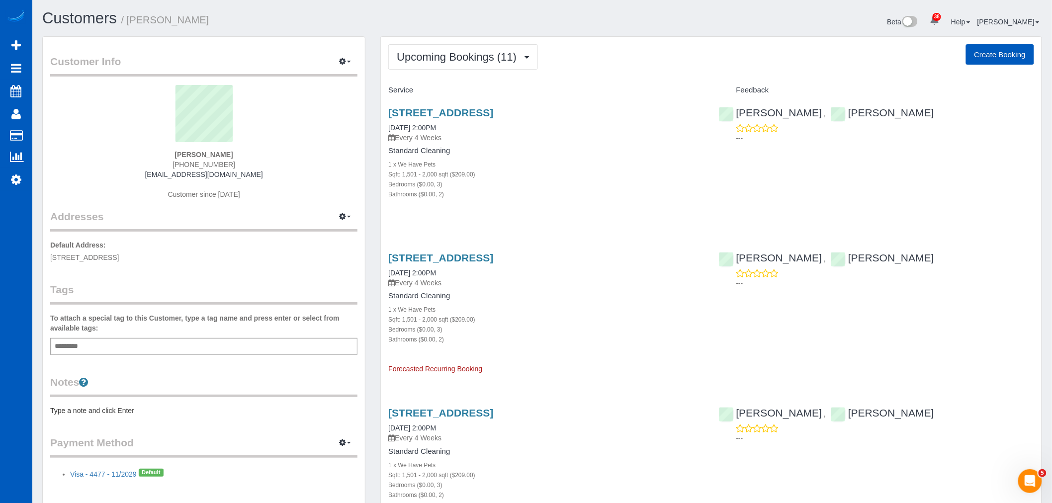
click at [557, 60] on div "Upcoming Bookings (11) Completed Bookings (1) Upcoming Bookings (11) Cancelled …" at bounding box center [711, 56] width 646 height 25
click at [489, 66] on button "Upcoming Bookings (11)" at bounding box center [463, 56] width 150 height 25
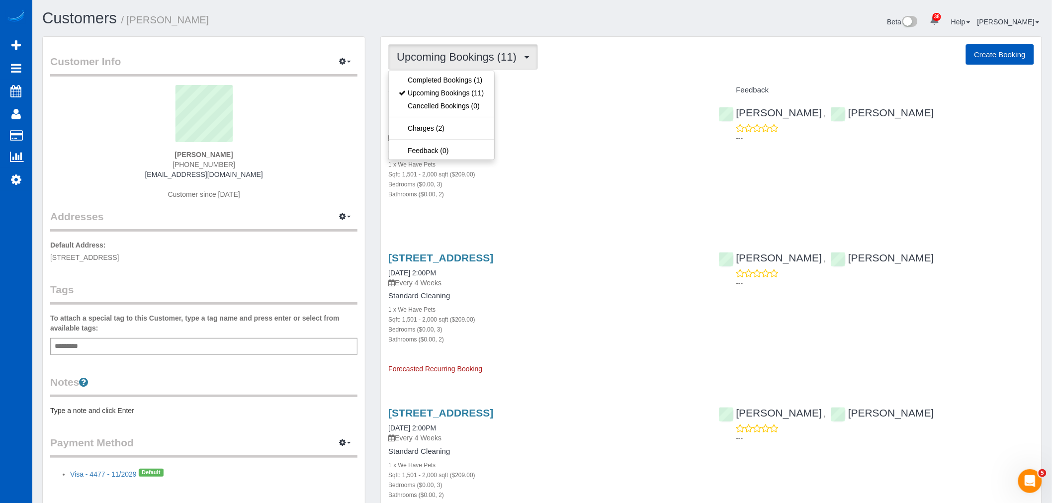
click at [443, 53] on span "Upcoming Bookings (11)" at bounding box center [459, 57] width 125 height 12
click at [453, 88] on link "Upcoming Bookings (11)" at bounding box center [441, 92] width 105 height 13
drag, startPoint x: 461, startPoint y: 52, endPoint x: 460, endPoint y: 72, distance: 20.4
click at [461, 52] on span "Upcoming Bookings (11)" at bounding box center [459, 57] width 125 height 12
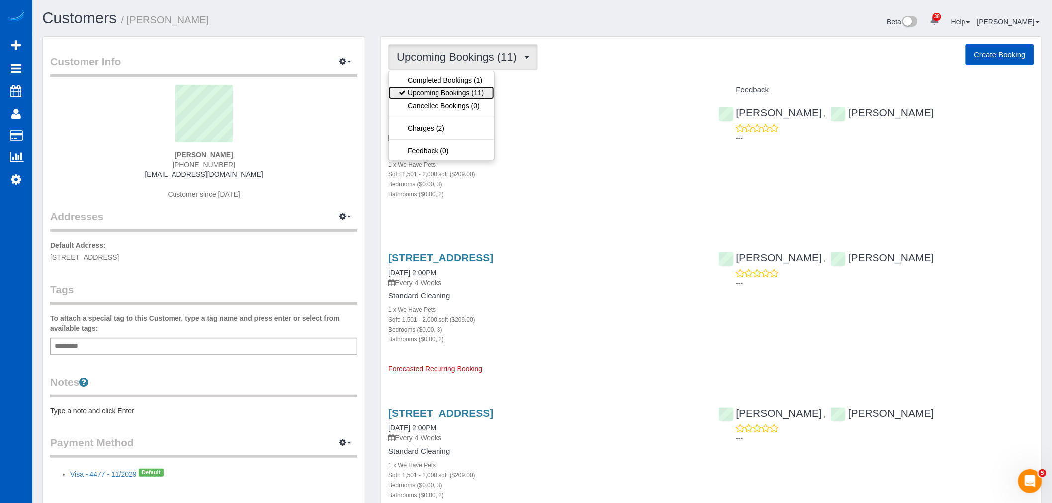
drag, startPoint x: 454, startPoint y: 92, endPoint x: 459, endPoint y: 103, distance: 12.0
click at [454, 92] on link "Upcoming Bookings (11)" at bounding box center [441, 92] width 105 height 13
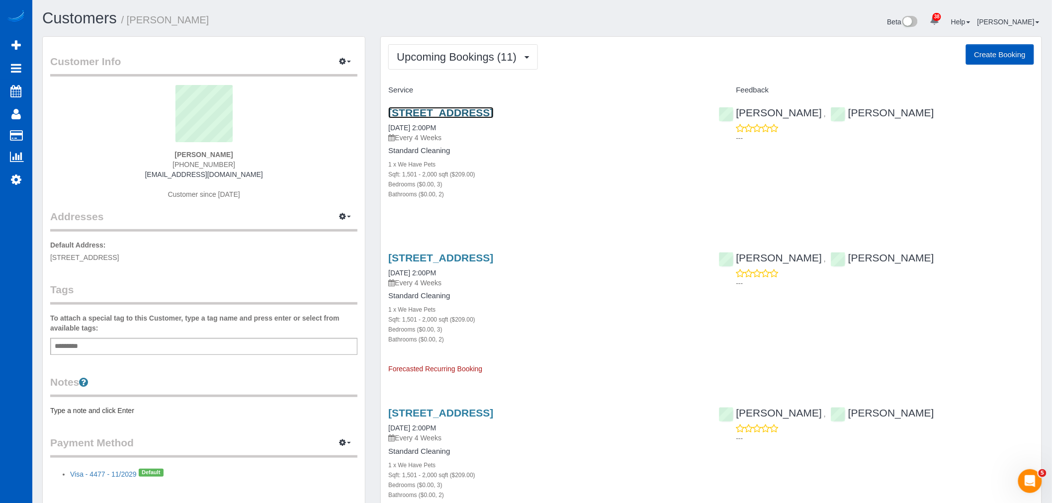
click at [440, 115] on link "[STREET_ADDRESS]" at bounding box center [440, 112] width 105 height 11
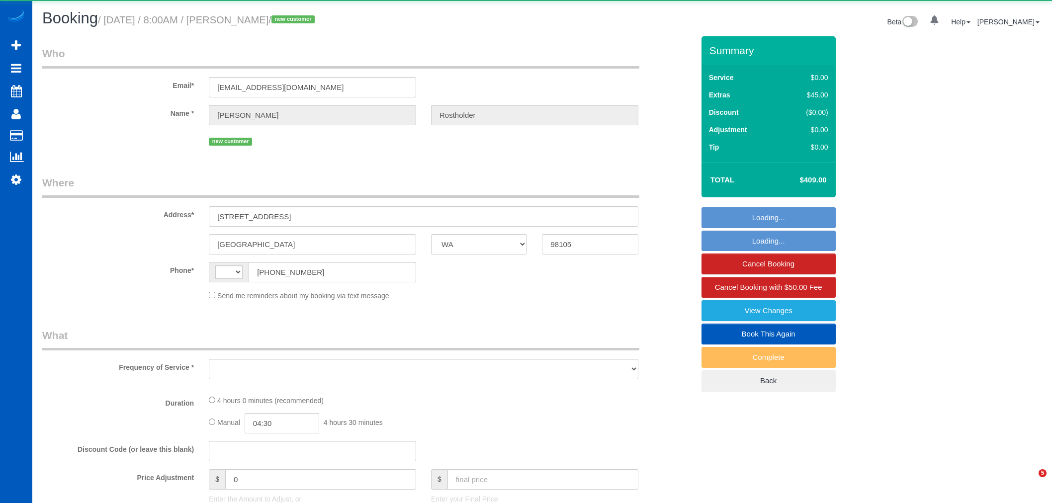
select select "WA"
select select "string:[GEOGRAPHIC_DATA]"
select select "object:663"
select select "199"
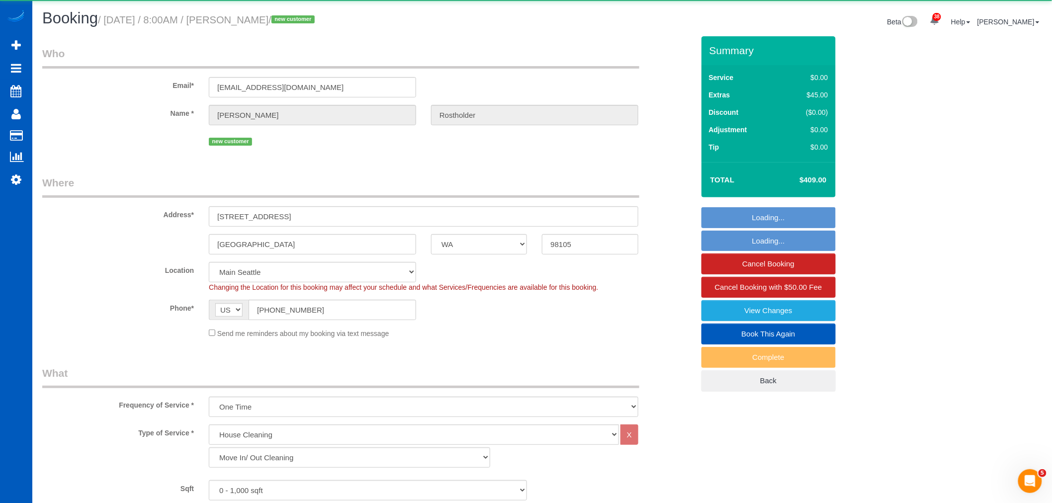
select select "object:1232"
select select "spot1"
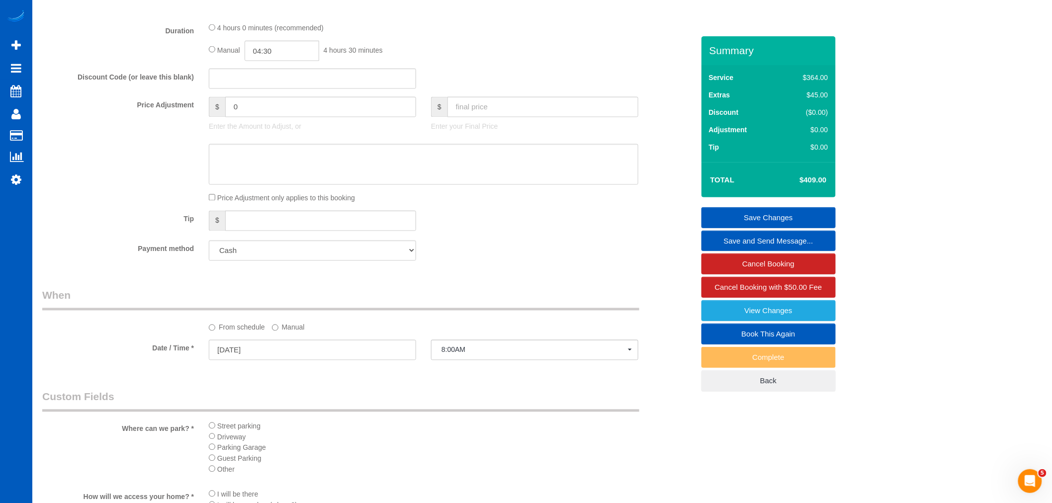
scroll to position [718, 0]
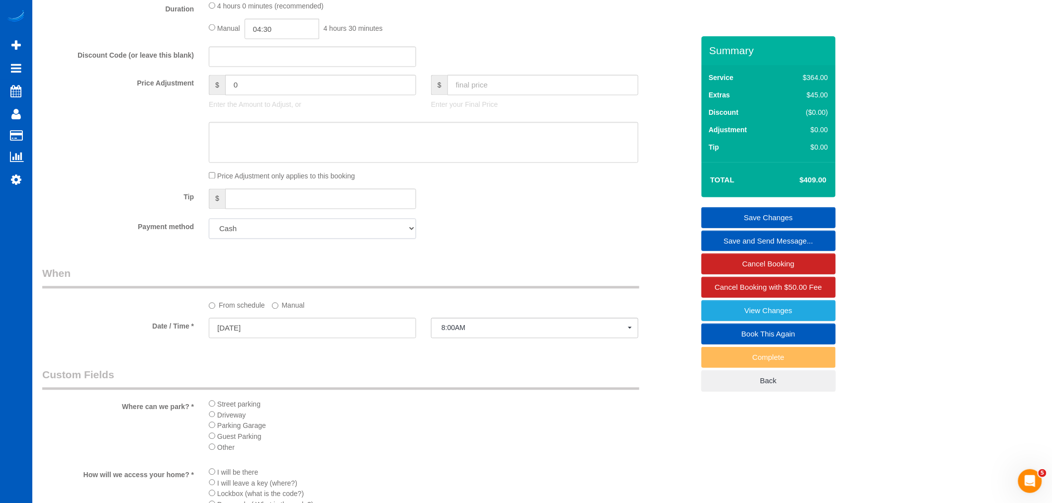
click at [257, 231] on select "Add Credit Card Cash Check Paypal" at bounding box center [312, 229] width 207 height 20
click at [258, 238] on select "Add Credit Card Cash Check Paypal" at bounding box center [312, 229] width 207 height 20
click at [272, 234] on select "Add Credit Card Cash Check Paypal" at bounding box center [312, 229] width 207 height 20
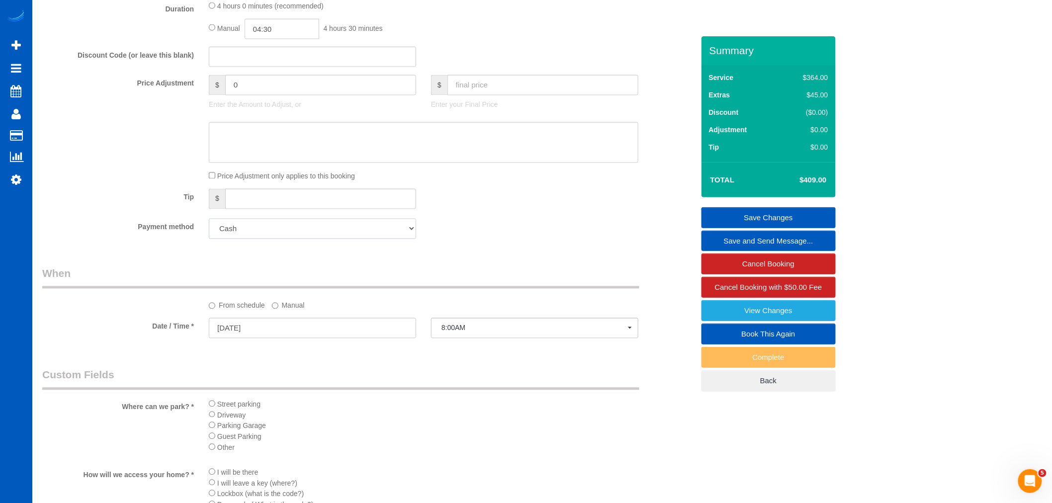
click at [272, 234] on select "Add Credit Card Cash Check Paypal" at bounding box center [312, 229] width 207 height 20
click at [287, 234] on select "Add Credit Card Cash Check Paypal" at bounding box center [312, 229] width 207 height 20
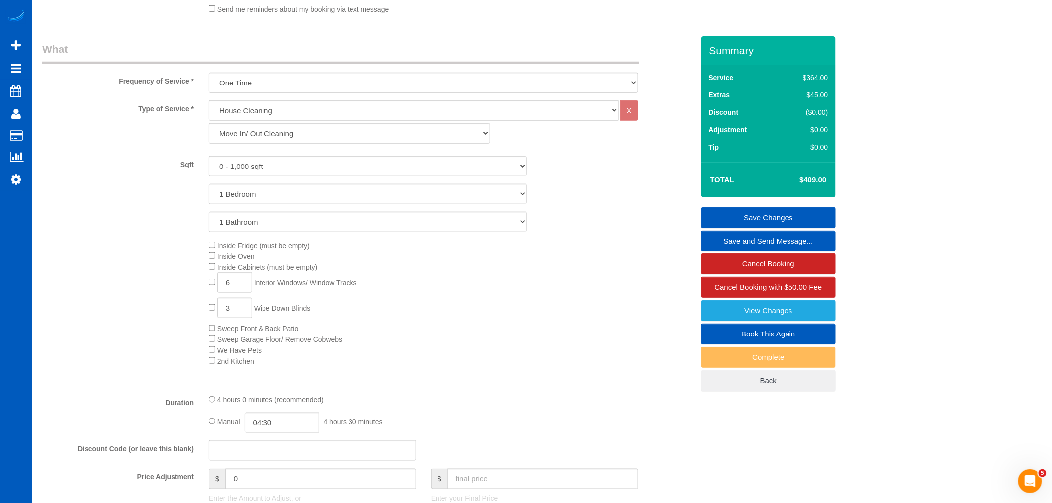
scroll to position [221, 0]
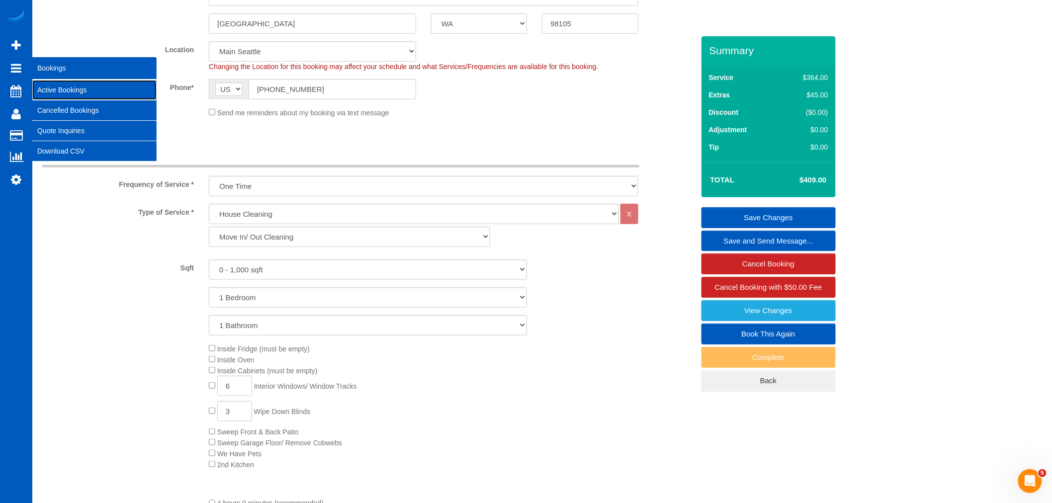
click at [57, 83] on link "Active Bookings" at bounding box center [94, 90] width 124 height 20
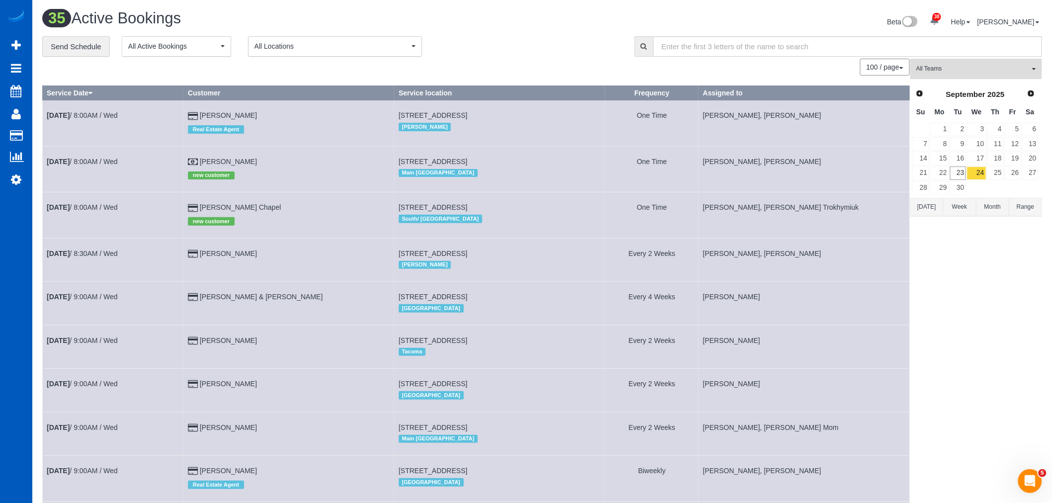
click at [936, 73] on span "All Teams" at bounding box center [972, 69] width 113 height 8
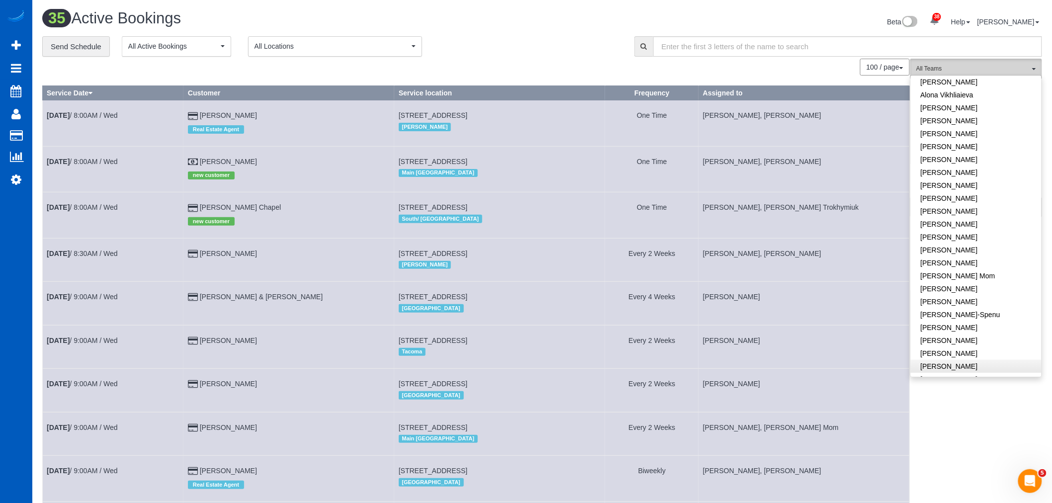
scroll to position [55, 0]
click at [968, 325] on link "[PERSON_NAME]" at bounding box center [976, 323] width 131 height 13
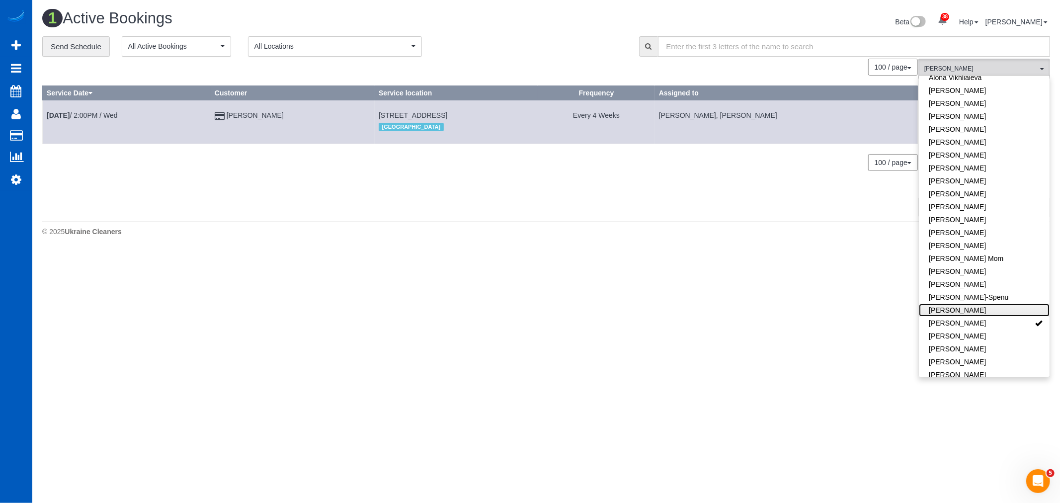
click at [964, 312] on link "[PERSON_NAME]" at bounding box center [984, 310] width 131 height 13
click at [971, 320] on link "[PERSON_NAME]" at bounding box center [984, 323] width 131 height 13
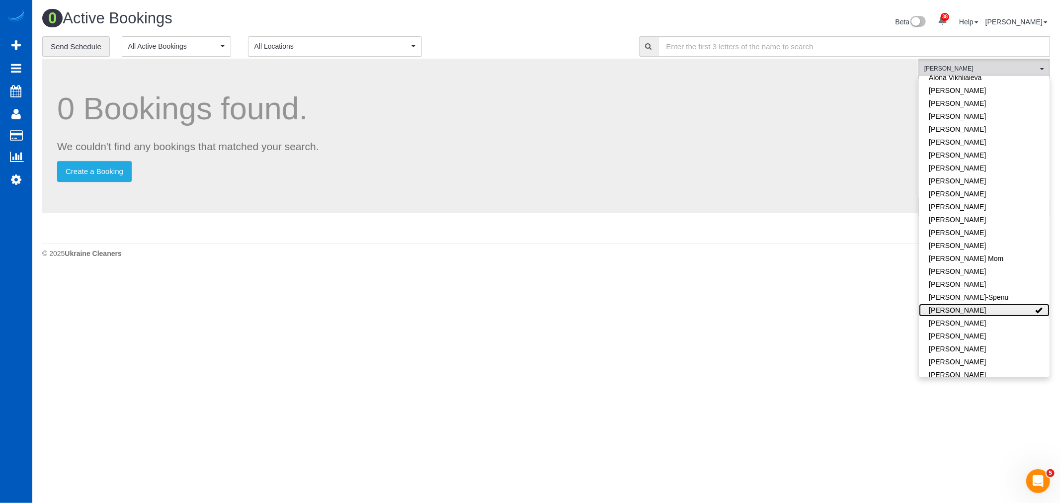
click at [970, 309] on link "[PERSON_NAME]" at bounding box center [984, 310] width 131 height 13
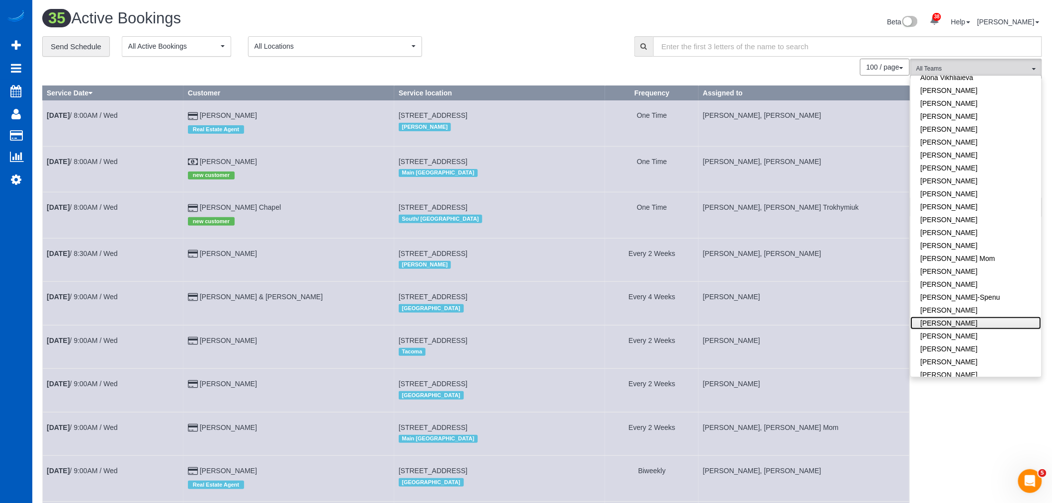
click at [969, 322] on link "[PERSON_NAME]" at bounding box center [976, 323] width 131 height 13
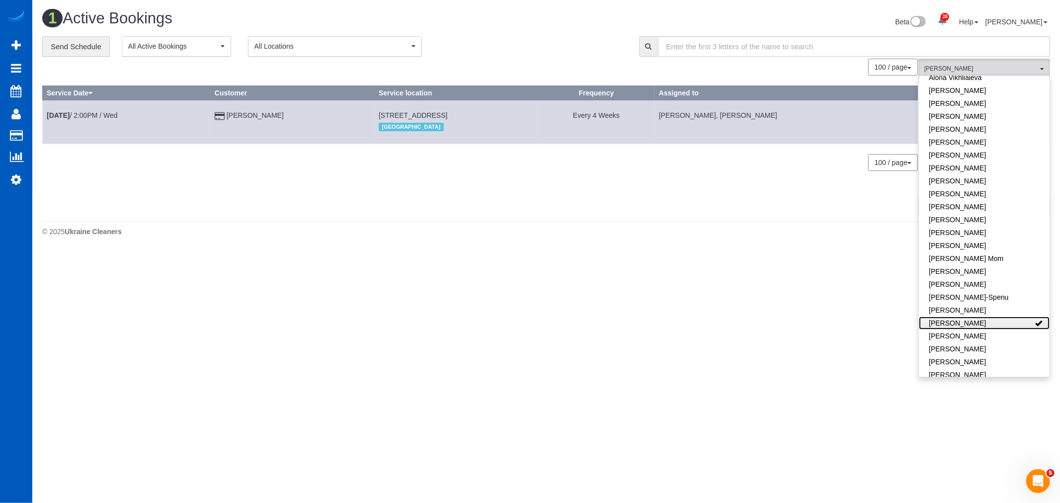
click at [975, 322] on link "[PERSON_NAME]" at bounding box center [984, 323] width 131 height 13
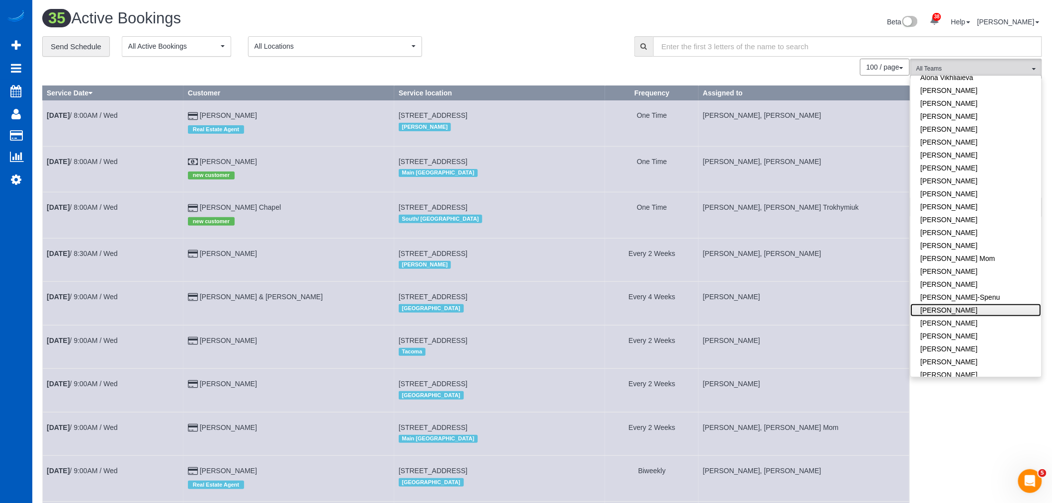
click at [973, 315] on link "[PERSON_NAME]" at bounding box center [976, 310] width 131 height 13
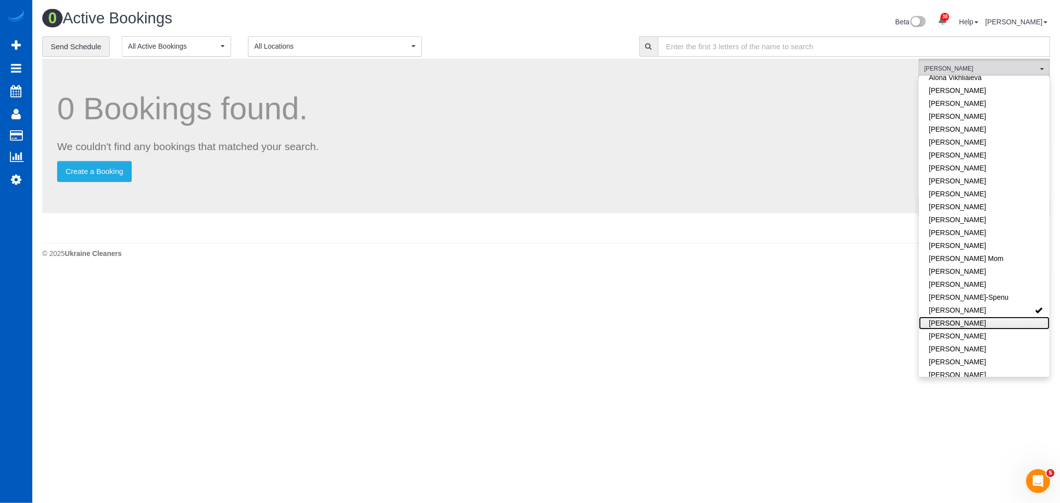
click at [977, 323] on link "[PERSON_NAME]" at bounding box center [984, 323] width 131 height 13
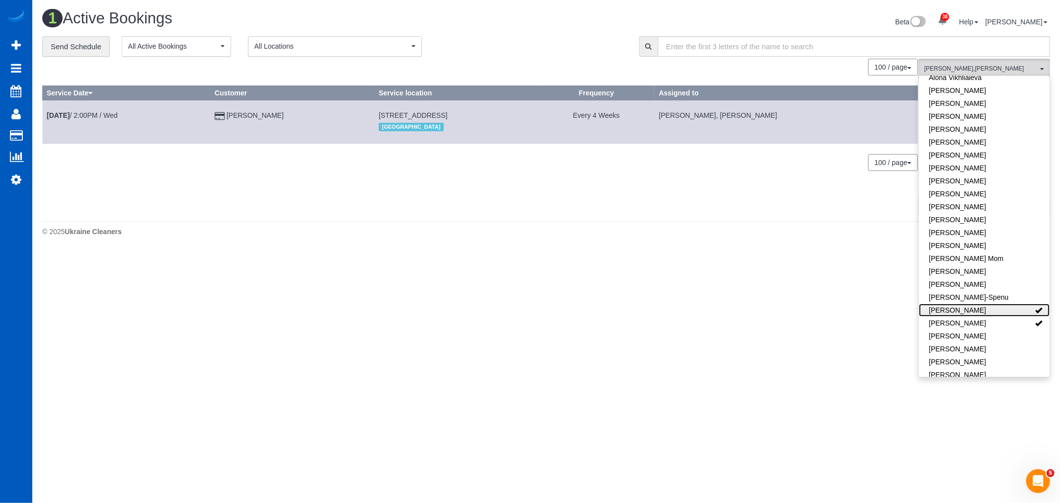
click at [978, 310] on link "[PERSON_NAME]" at bounding box center [984, 310] width 131 height 13
click at [115, 116] on link "[DATE] 2:00PM / Wed" at bounding box center [82, 115] width 71 height 8
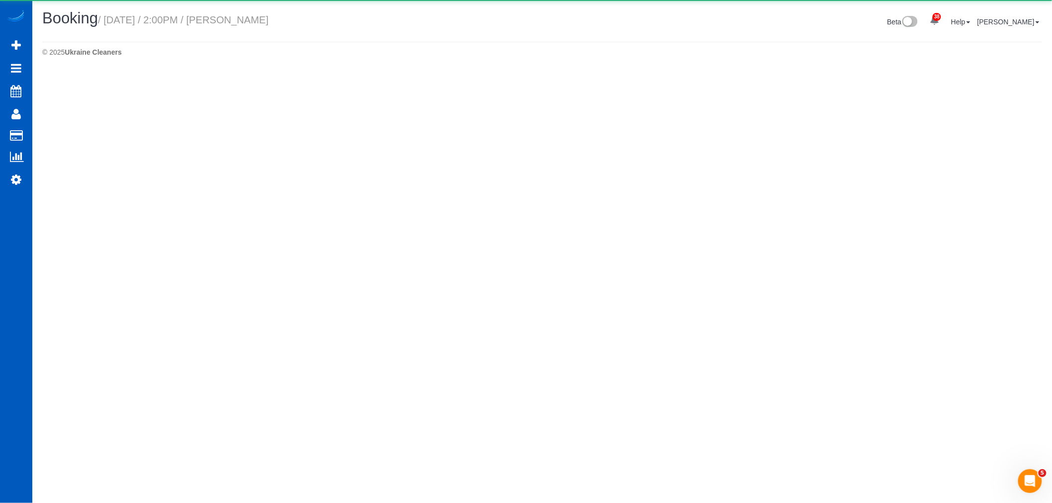
select select "CO"
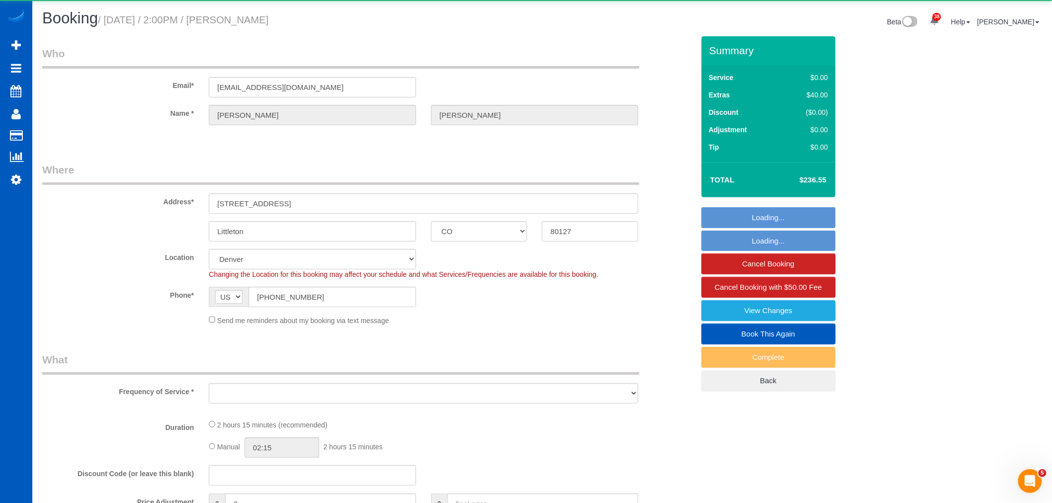
select select "object:3621"
select select "string:fspay-16c82bbc-2daa-4362-9600-76c06190ce0d"
select select "199"
select select "1501"
select select "3"
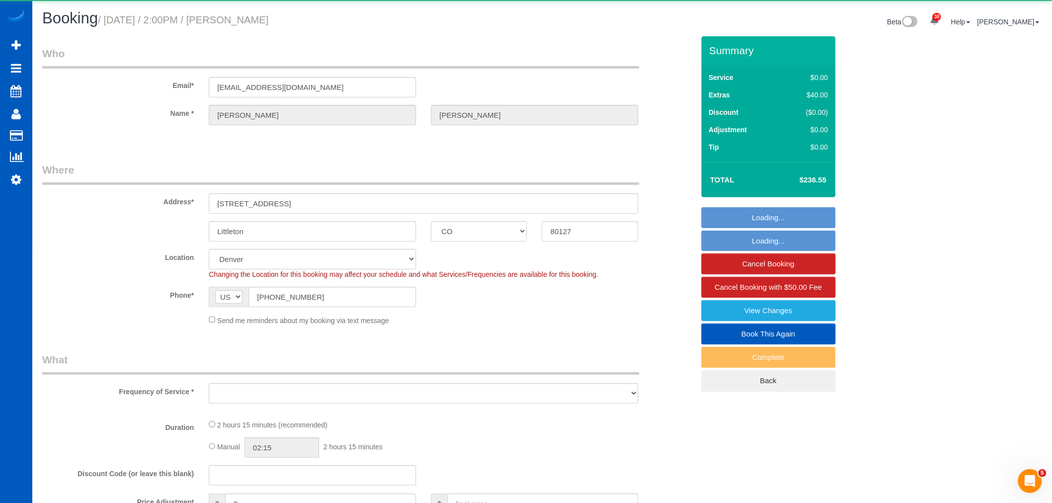
select select "2"
select select "spot14"
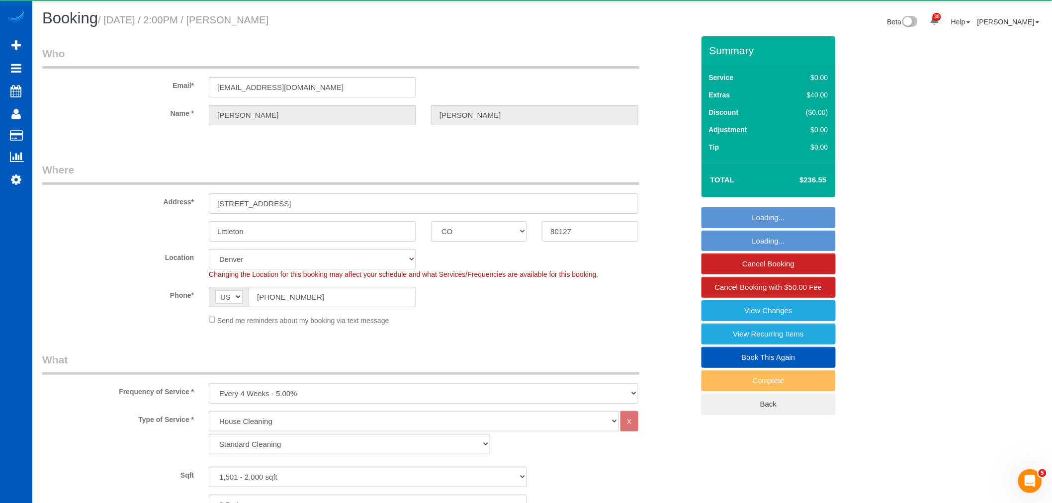
select select "object:3900"
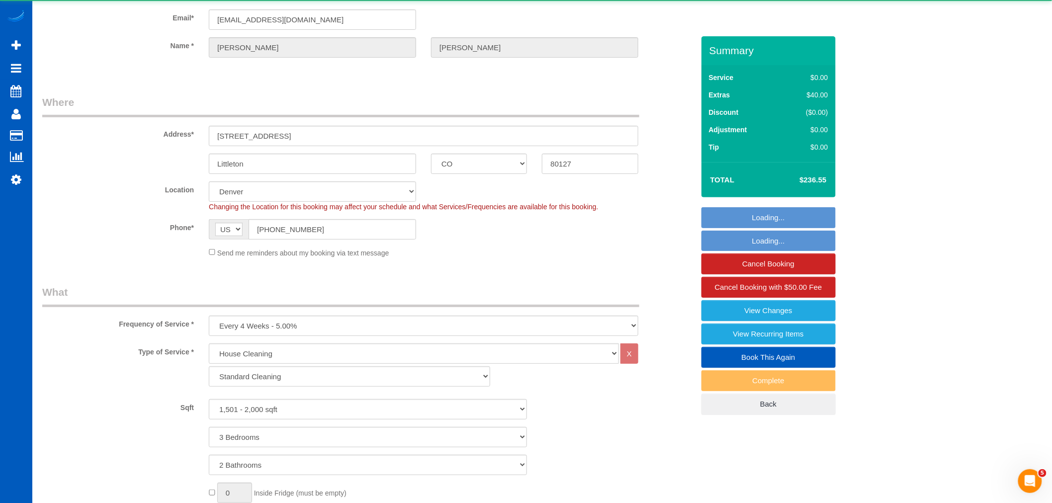
select select "1501"
select select "3"
select select "2"
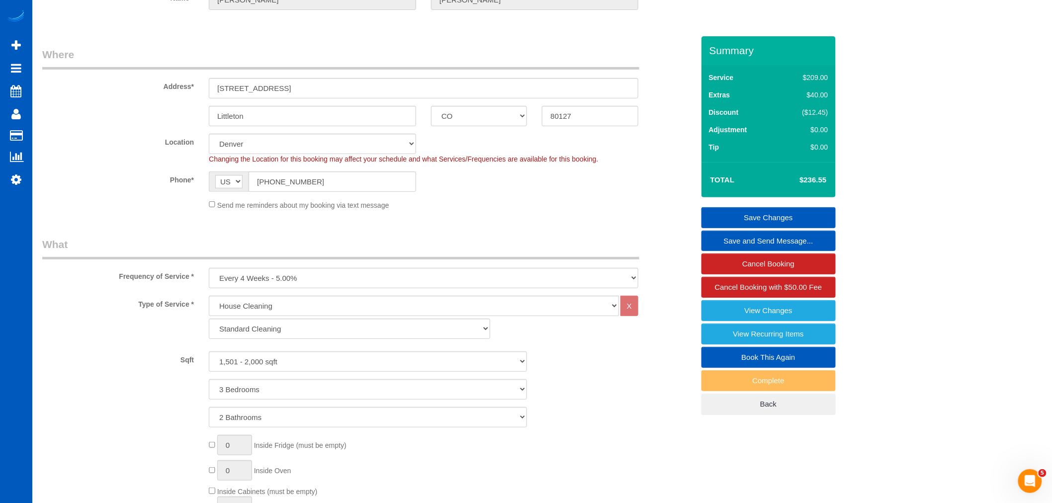
scroll to position [60, 0]
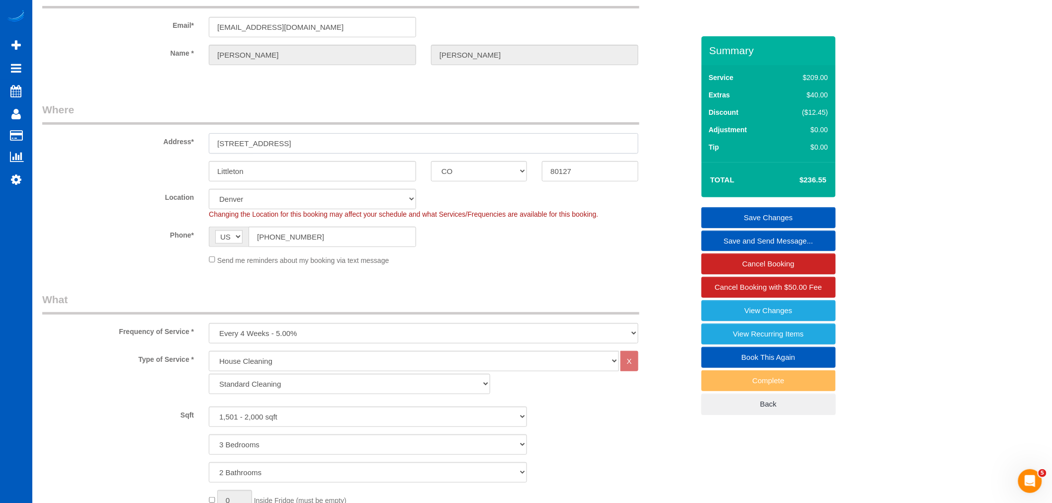
drag, startPoint x: 291, startPoint y: 148, endPoint x: 250, endPoint y: 147, distance: 41.8
click at [204, 138] on div "[STREET_ADDRESS]" at bounding box center [423, 143] width 444 height 20
click at [26, 182] on link "Settings" at bounding box center [16, 179] width 32 height 23
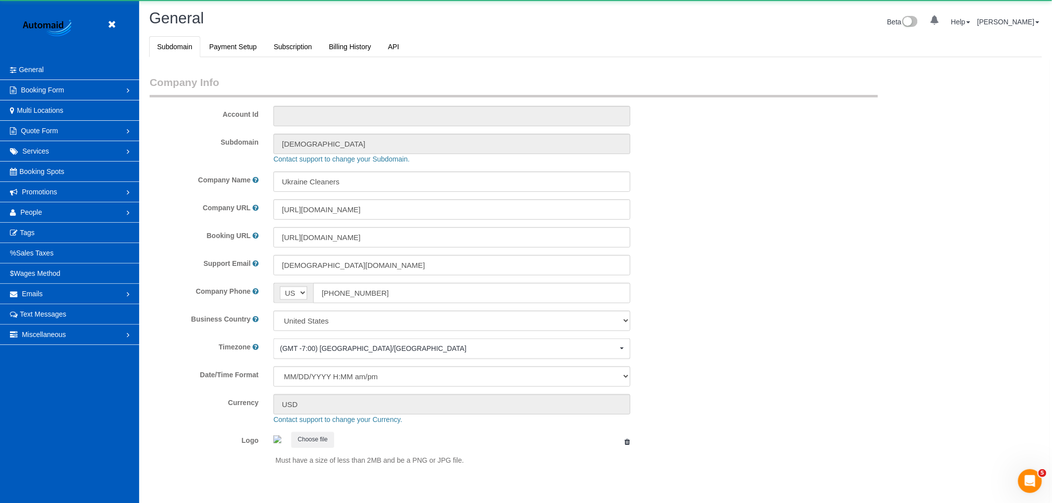
select select "1"
click at [27, 210] on span "People" at bounding box center [31, 212] width 22 height 8
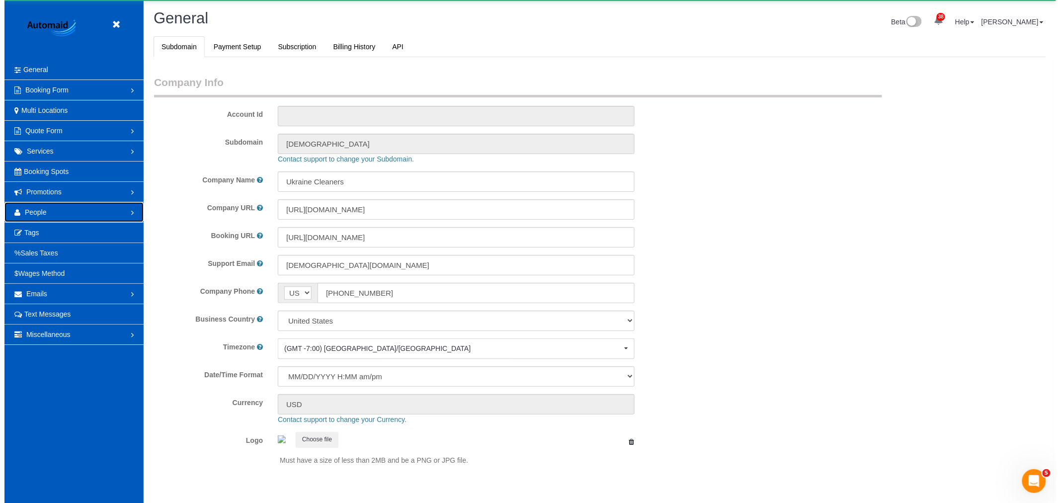
scroll to position [0, 0]
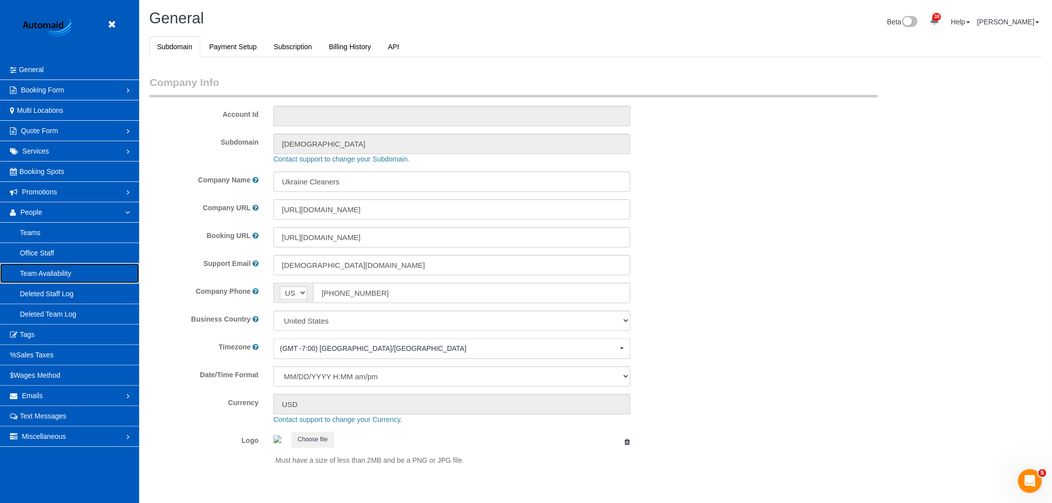
click at [71, 267] on link "Team Availability" at bounding box center [69, 273] width 139 height 20
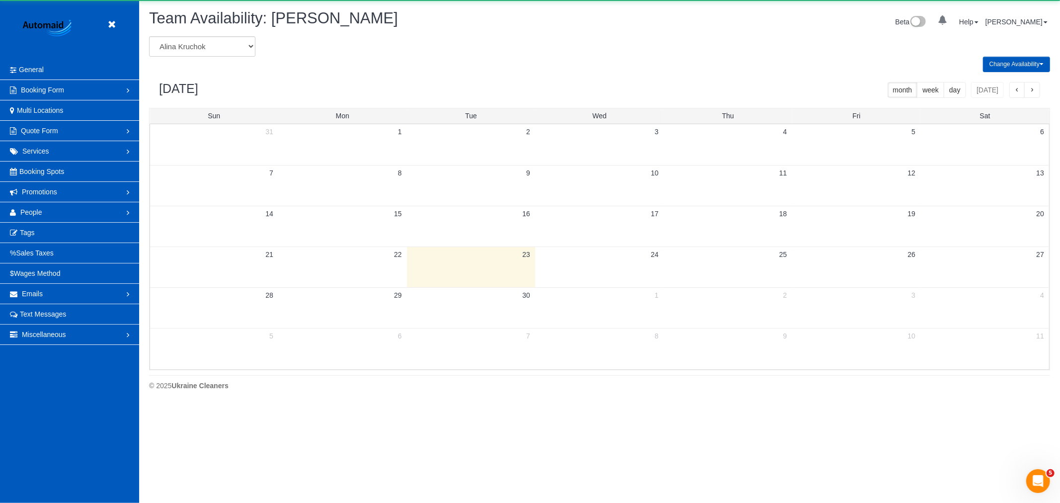
scroll to position [406, 1060]
click at [209, 48] on select "[PERSON_NAME] [PERSON_NAME] [PERSON_NAME] [PERSON_NAME] [PERSON_NAME] [PERSON_N…" at bounding box center [202, 46] width 106 height 20
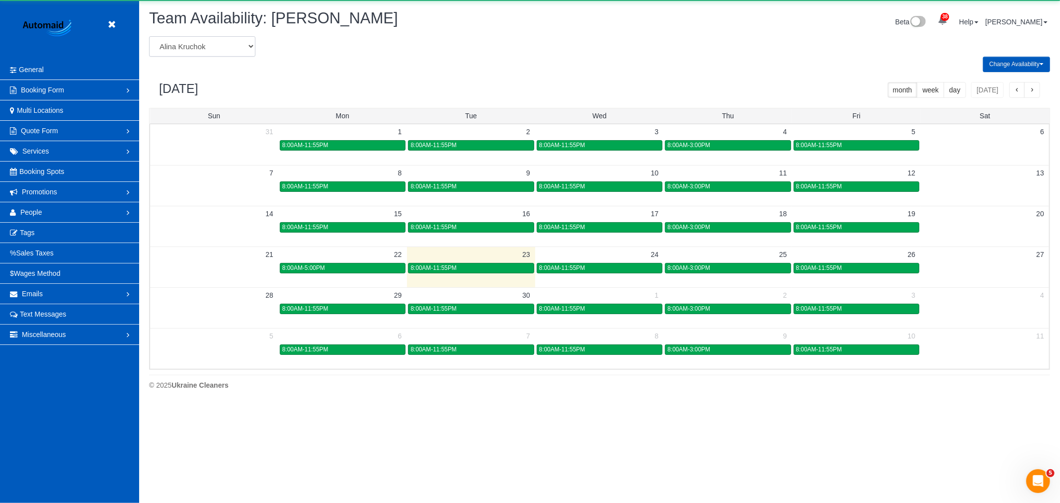
scroll to position [406, 1060]
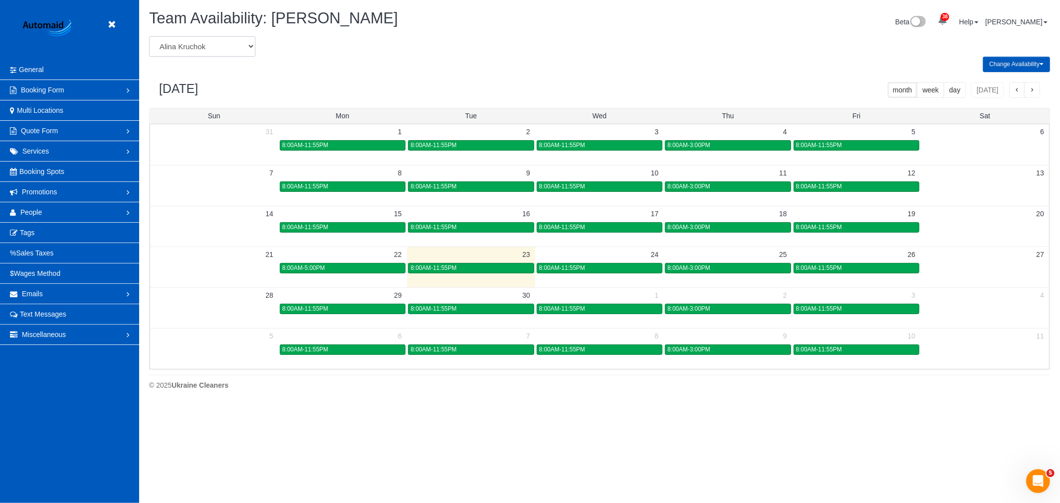
select select "number:774"
click at [149, 37] on select "[PERSON_NAME] [PERSON_NAME] [PERSON_NAME] [PERSON_NAME] [PERSON_NAME] [PERSON_N…" at bounding box center [202, 46] width 106 height 20
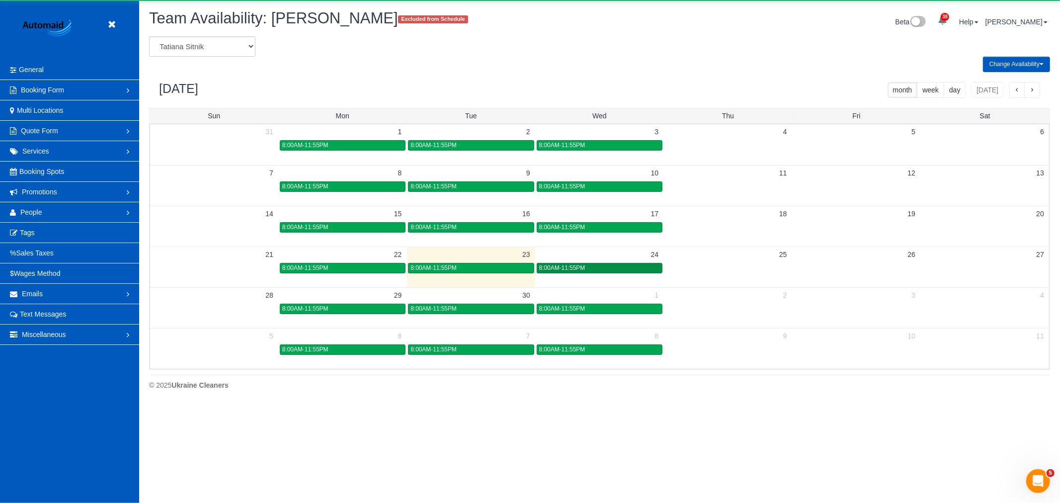
click at [563, 271] on span "8:00AM-11:55PM" at bounding box center [562, 267] width 46 height 7
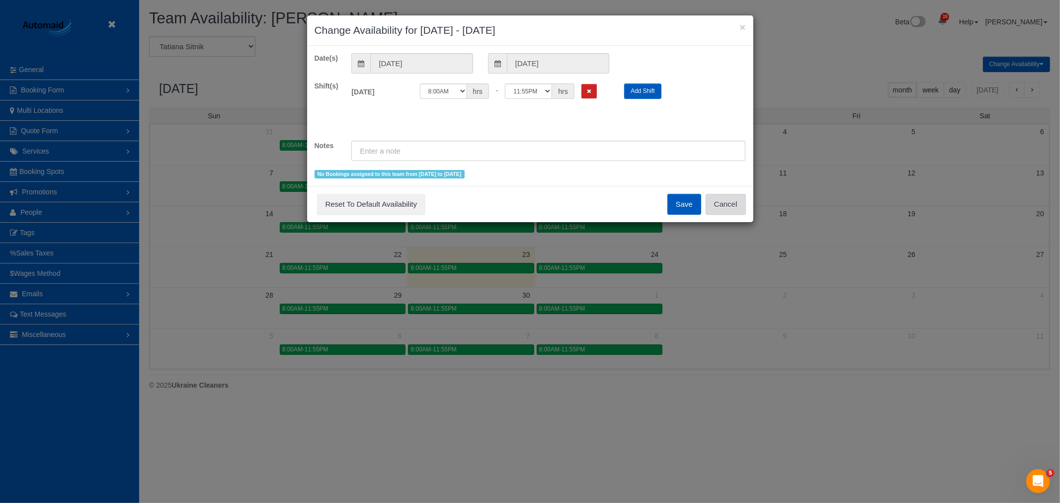
click at [739, 199] on button "Cancel" at bounding box center [726, 204] width 40 height 21
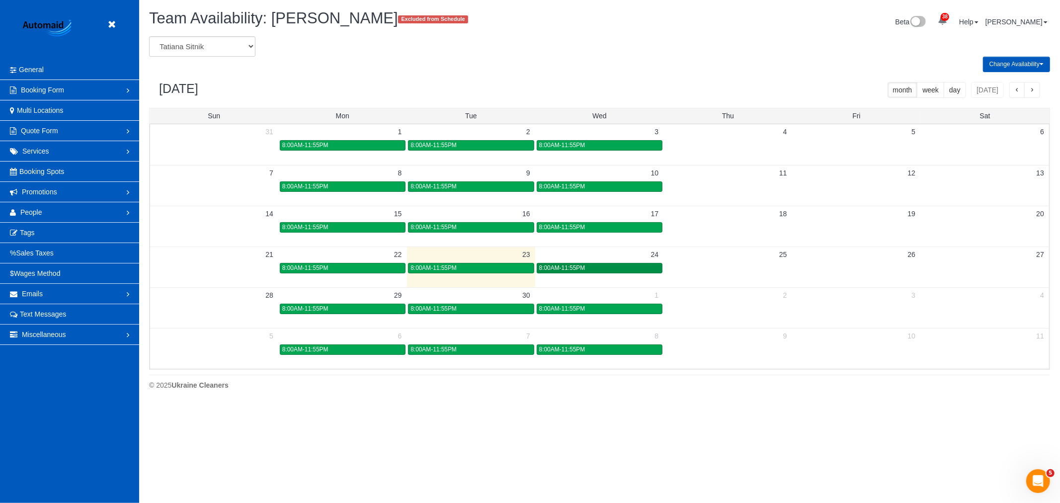
click at [599, 272] on div "8:00AM-11:55PM" at bounding box center [599, 267] width 121 height 7
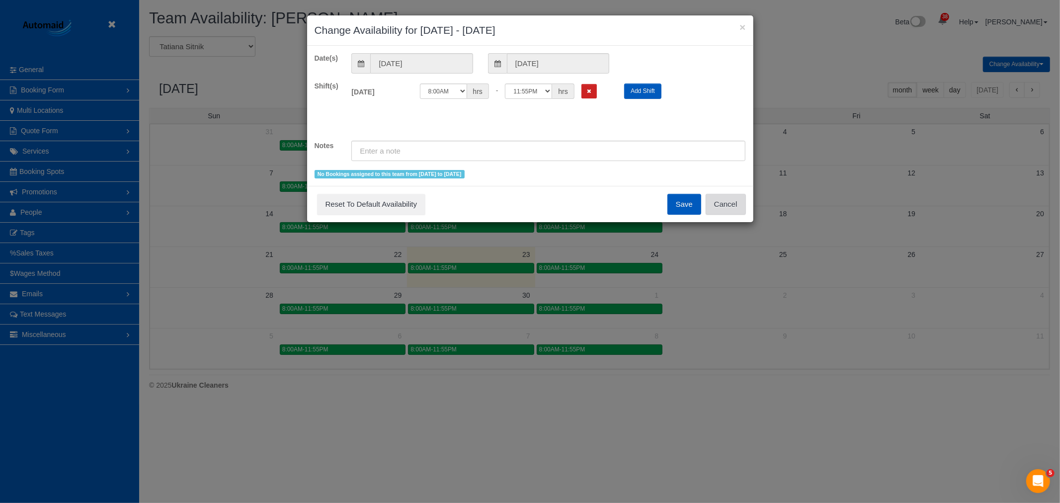
click at [744, 200] on button "Cancel" at bounding box center [726, 204] width 40 height 21
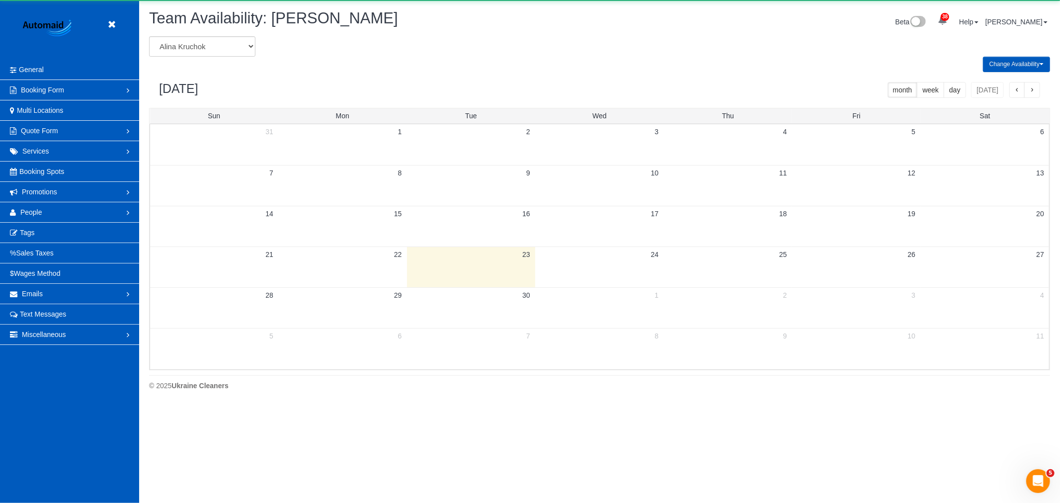
scroll to position [49297, 48642]
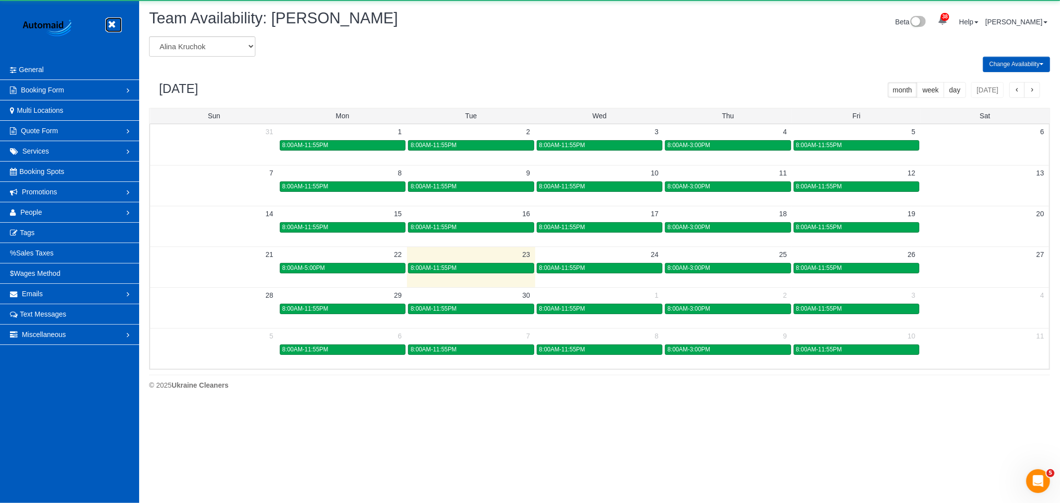
click at [116, 22] on icon at bounding box center [111, 24] width 12 height 12
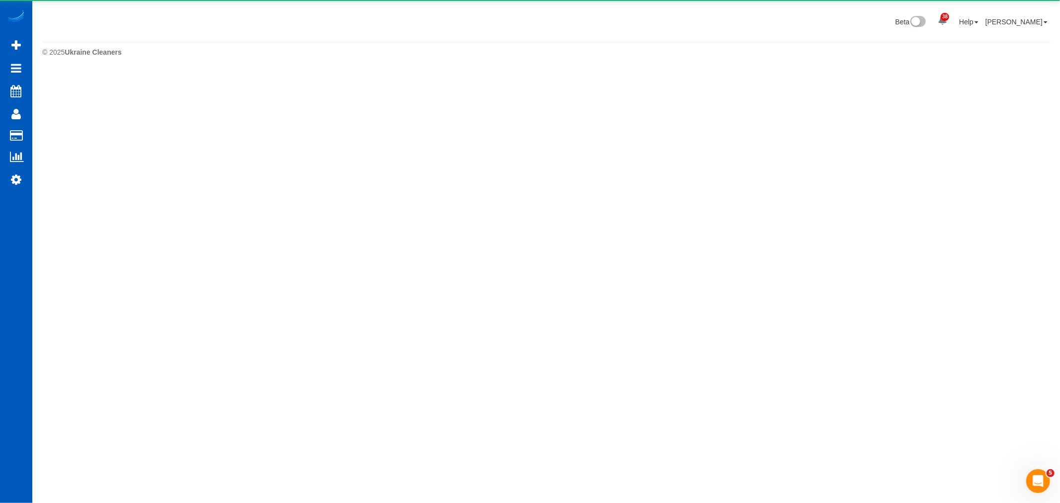
scroll to position [72, 1060]
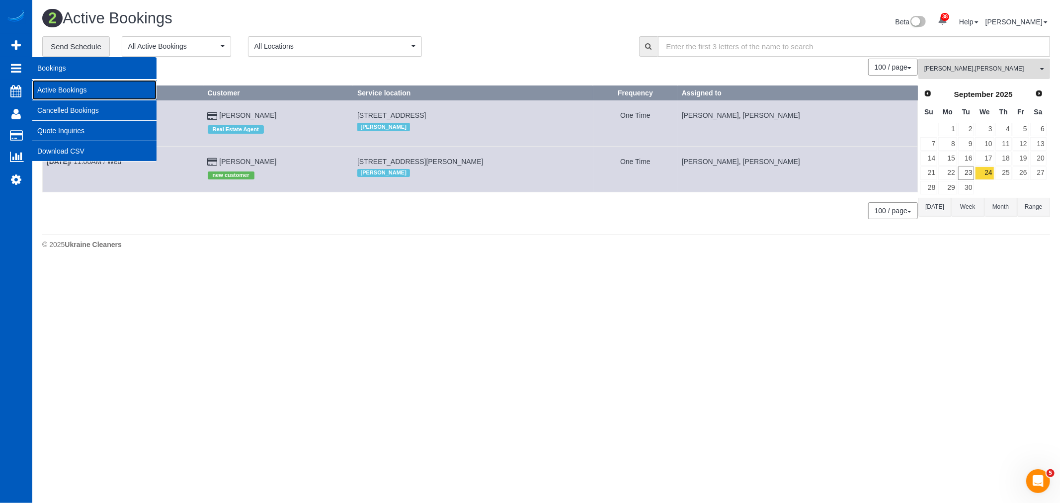
click at [60, 90] on link "Active Bookings" at bounding box center [94, 90] width 124 height 20
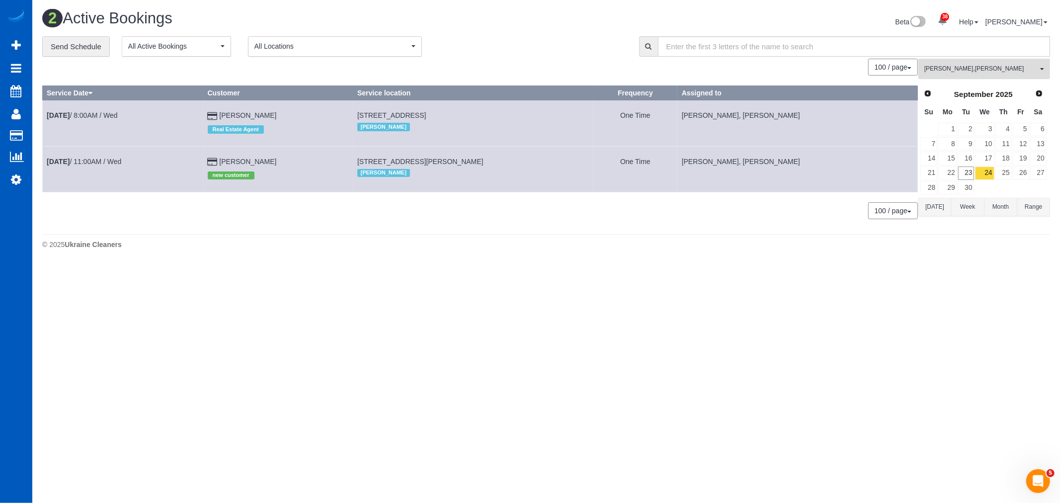
click at [1006, 68] on span "[PERSON_NAME] , [PERSON_NAME]" at bounding box center [980, 69] width 113 height 8
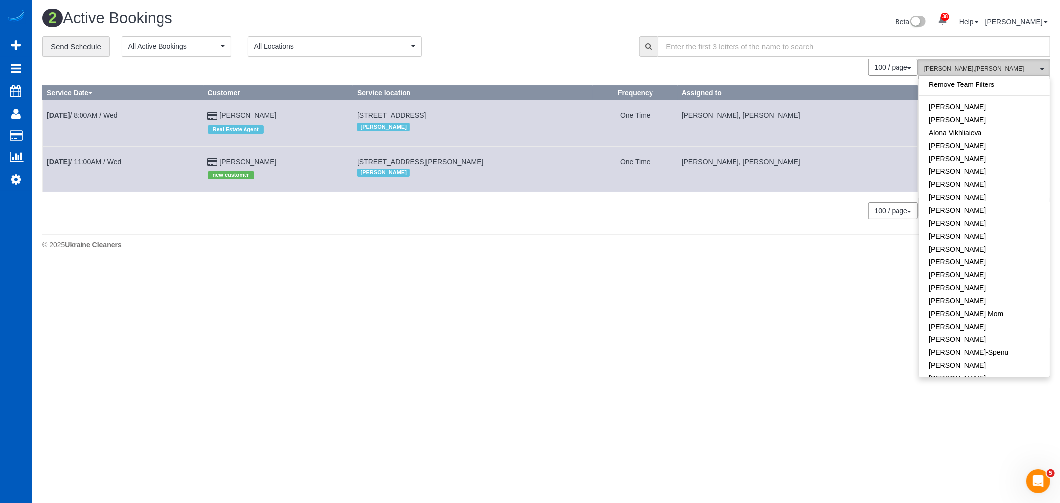
scroll to position [487, 0]
click at [1004, 231] on link "[PERSON_NAME]" at bounding box center [984, 237] width 131 height 13
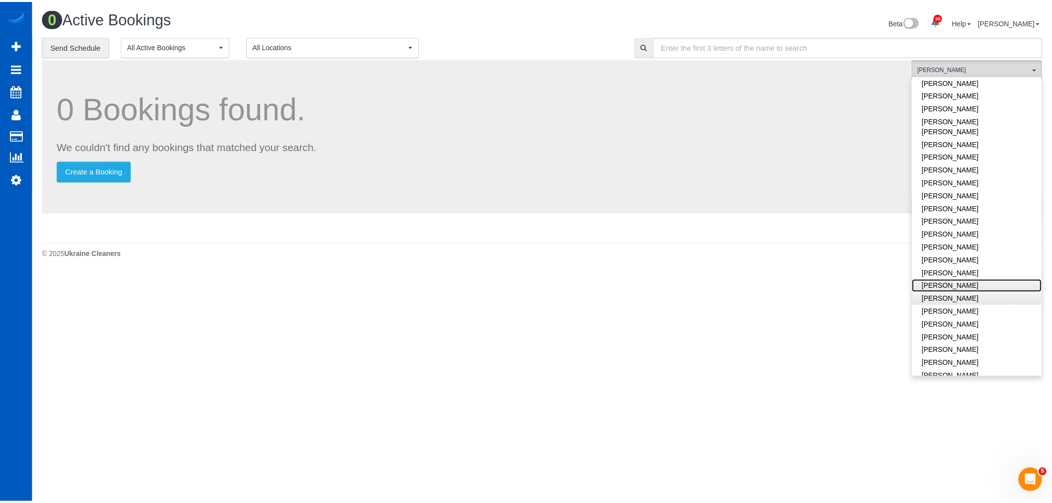
scroll to position [603, 0]
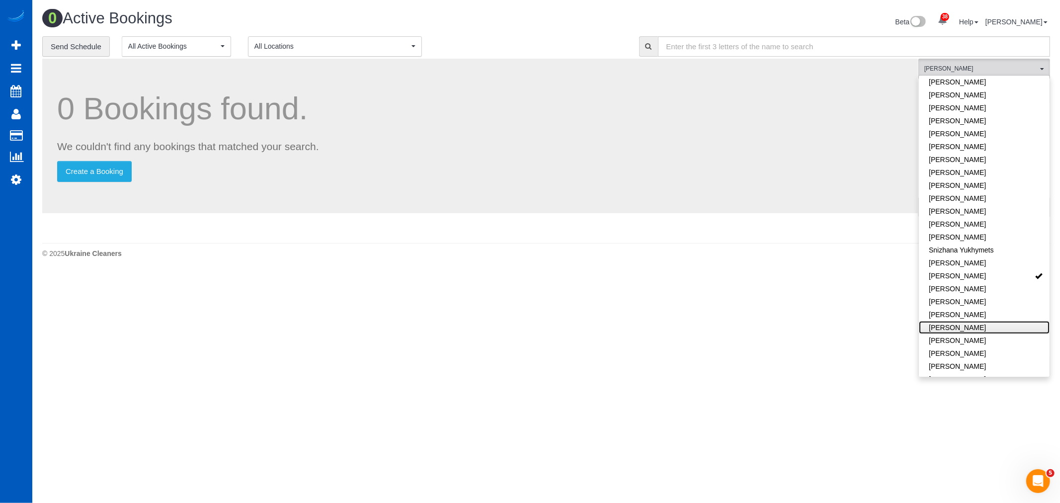
click at [958, 321] on link "[PERSON_NAME]" at bounding box center [984, 327] width 131 height 13
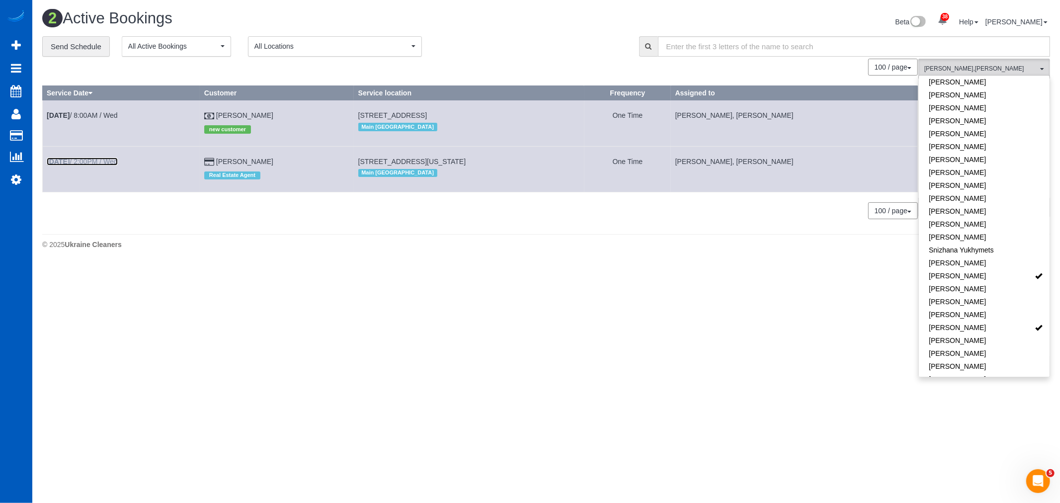
click at [70, 166] on b "[DATE]" at bounding box center [58, 162] width 23 height 8
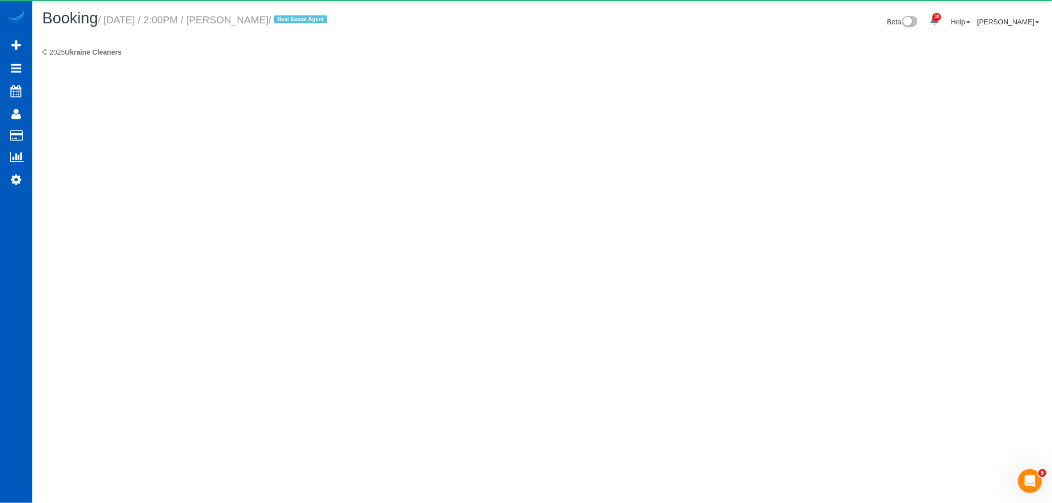
select select "WA"
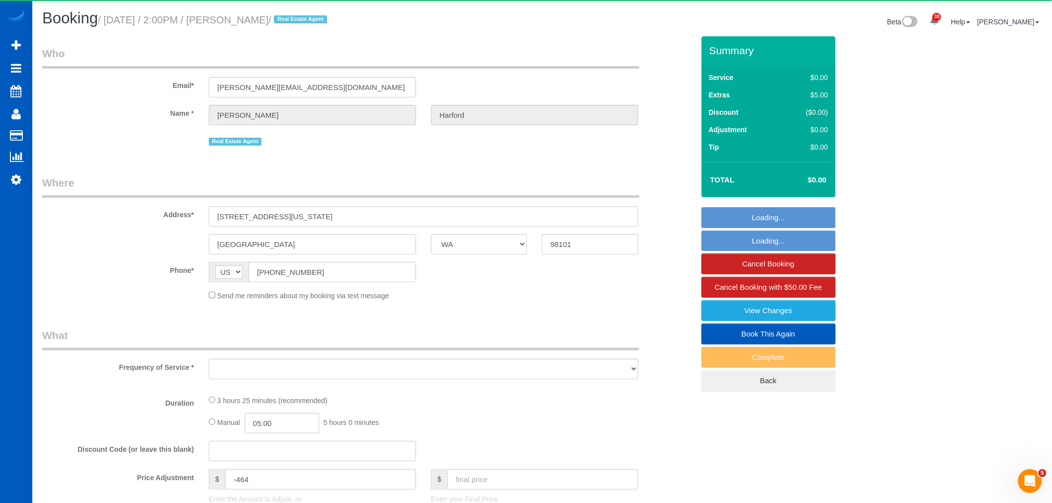
select select "object:7270"
select select "199"
select select "1501"
select select "2"
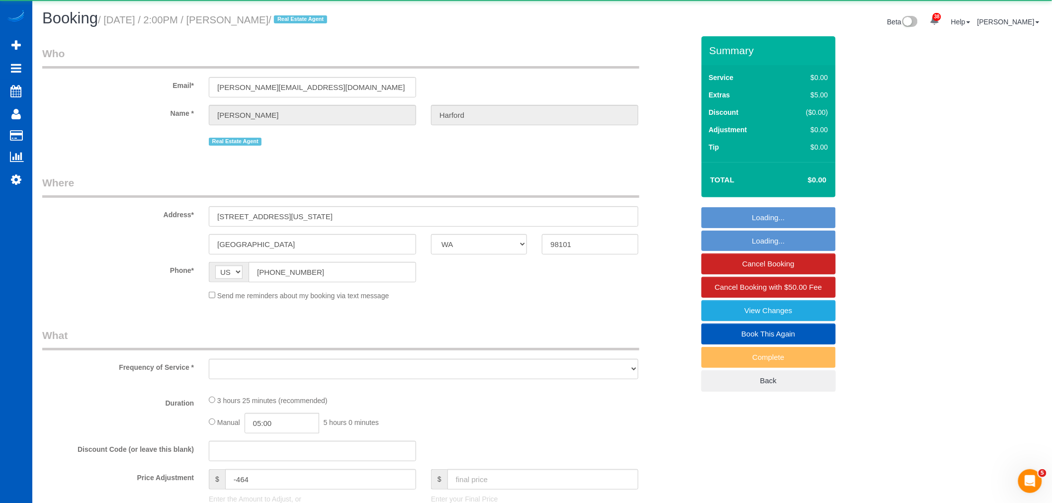
select select "spot24"
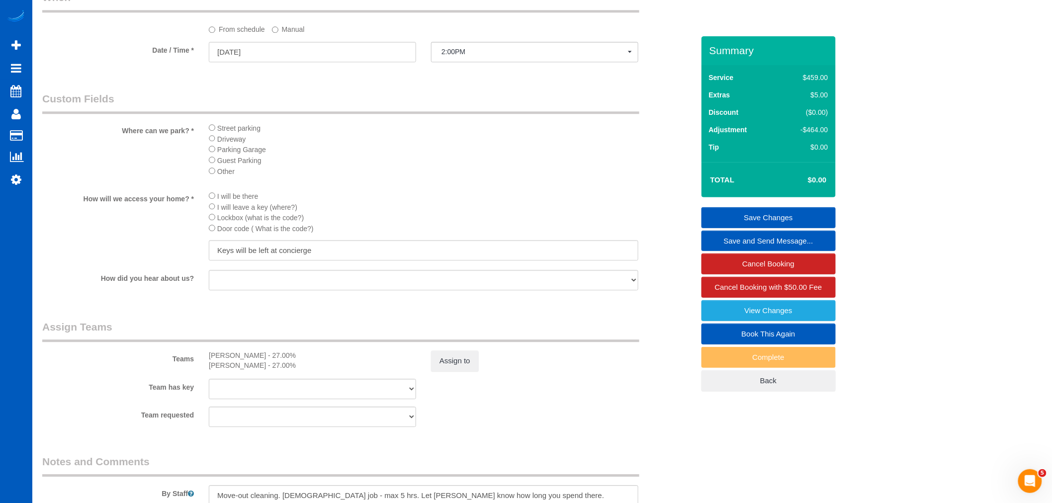
scroll to position [1229, 0]
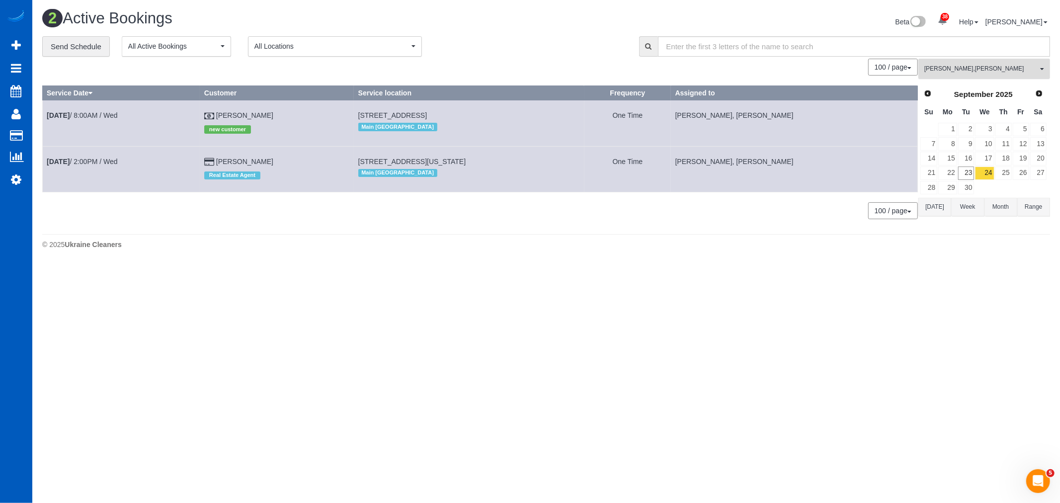
click at [968, 70] on span "[PERSON_NAME] , [PERSON_NAME]" at bounding box center [980, 69] width 113 height 8
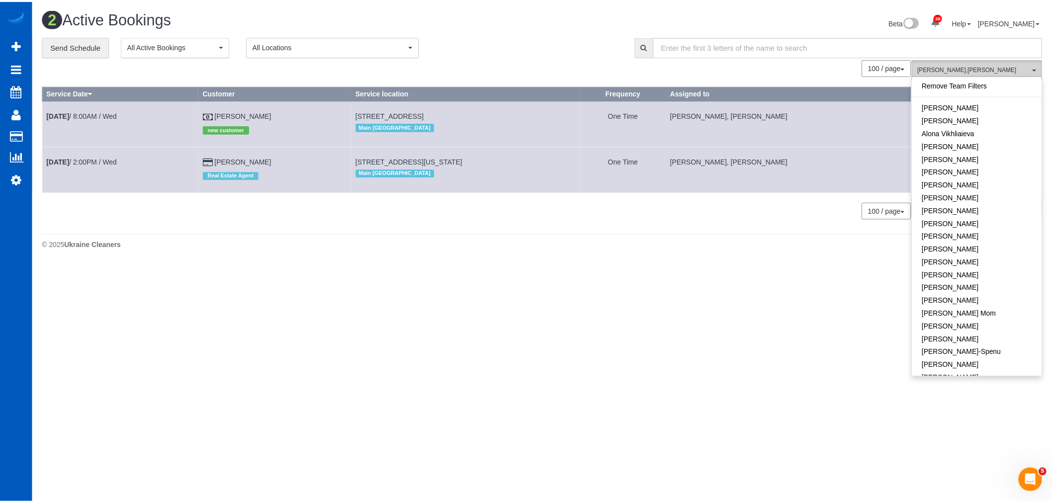
scroll to position [603, 0]
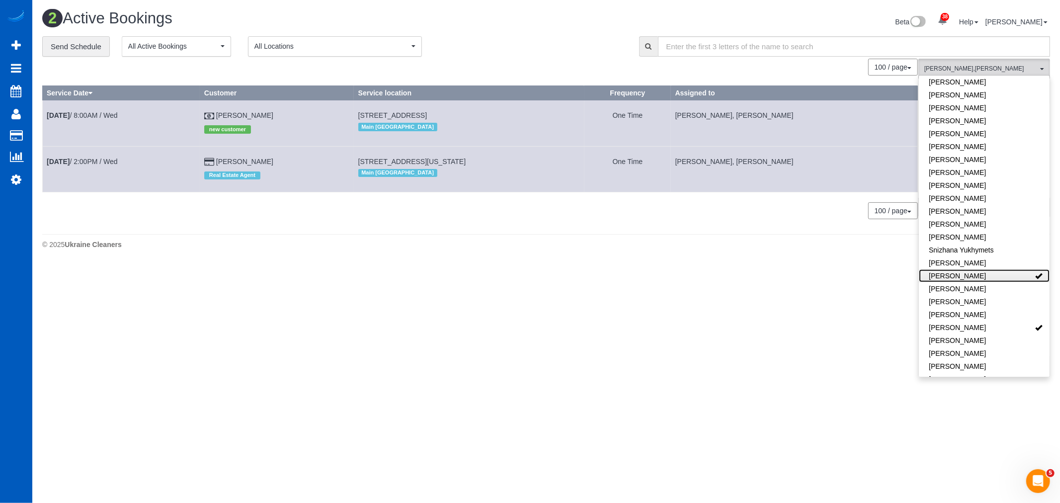
click at [994, 269] on link "[PERSON_NAME]" at bounding box center [984, 275] width 131 height 13
click at [1002, 321] on link "[PERSON_NAME]" at bounding box center [984, 327] width 131 height 13
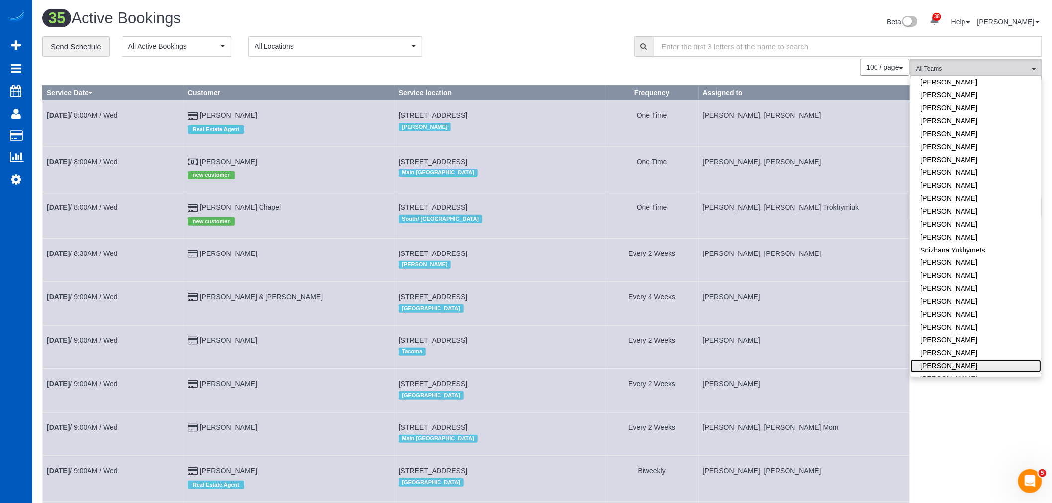
click at [963, 360] on link "[PERSON_NAME]" at bounding box center [976, 366] width 131 height 13
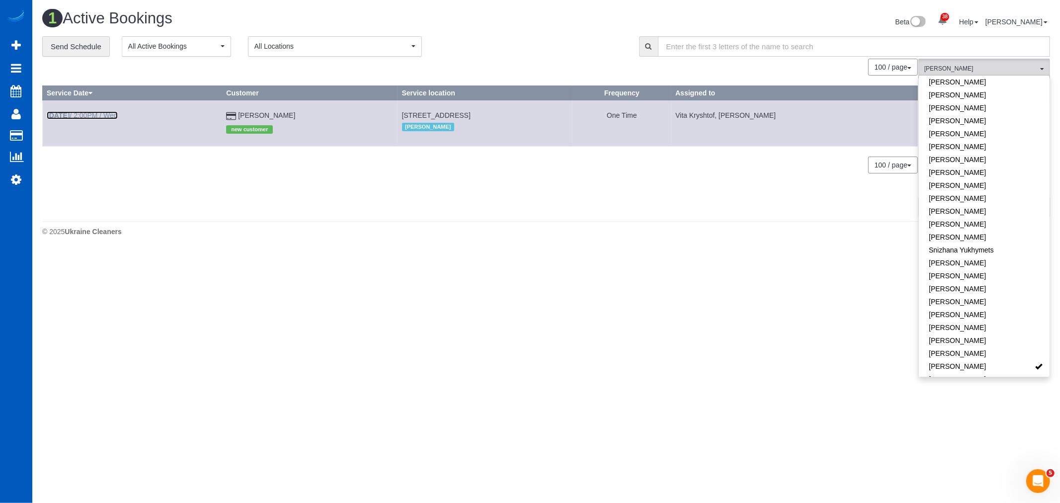
click at [90, 112] on link "[DATE] 2:00PM / Wed" at bounding box center [82, 115] width 71 height 8
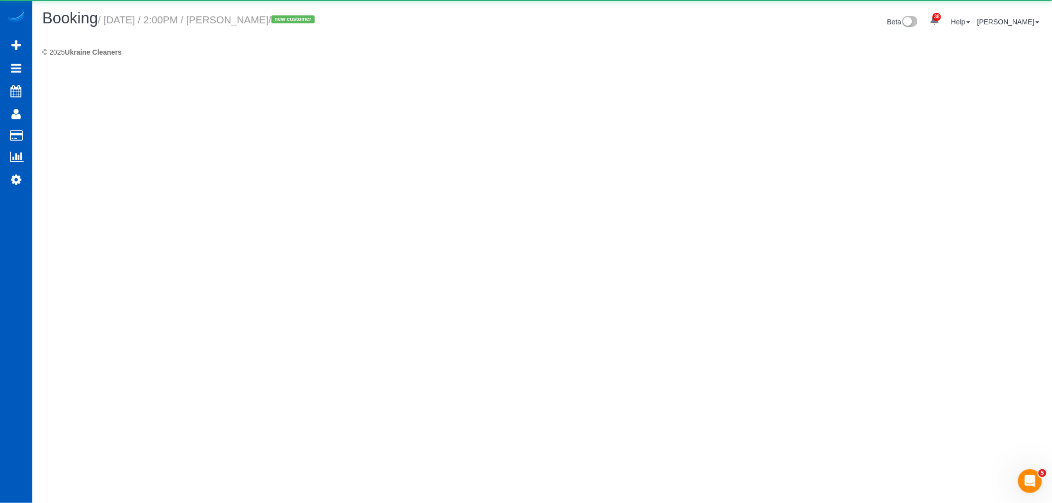
select select "WA"
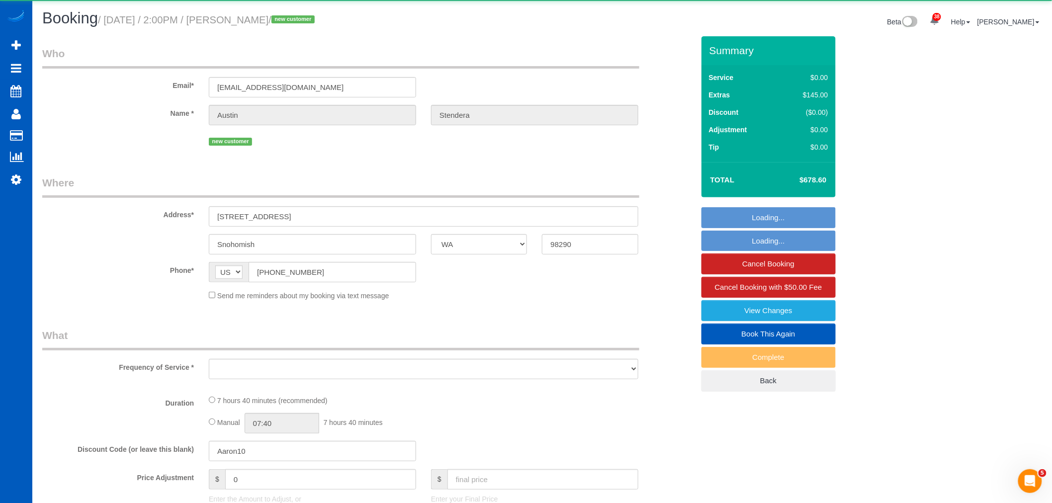
select select "object:8411"
select select "string:fspay-59833f93-5261-4747-beed-077758b494dc"
select select "199"
select select "4001"
select select "5"
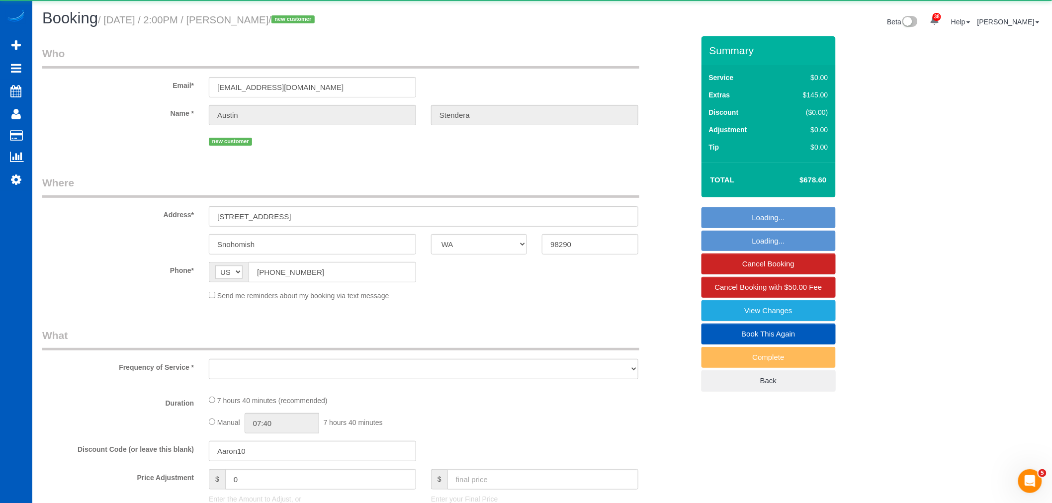
select select "5"
select select "spot36"
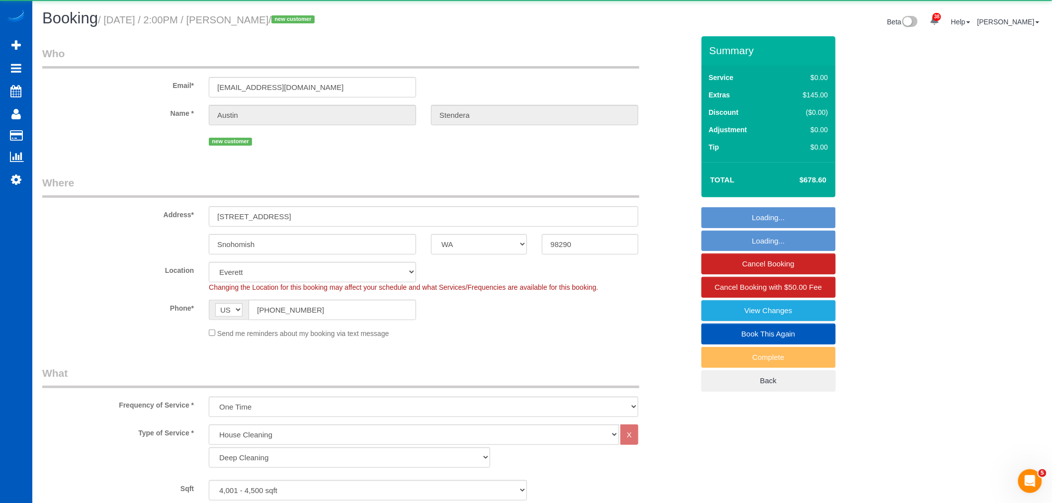
select select "object:8770"
select select "4001"
select select "5"
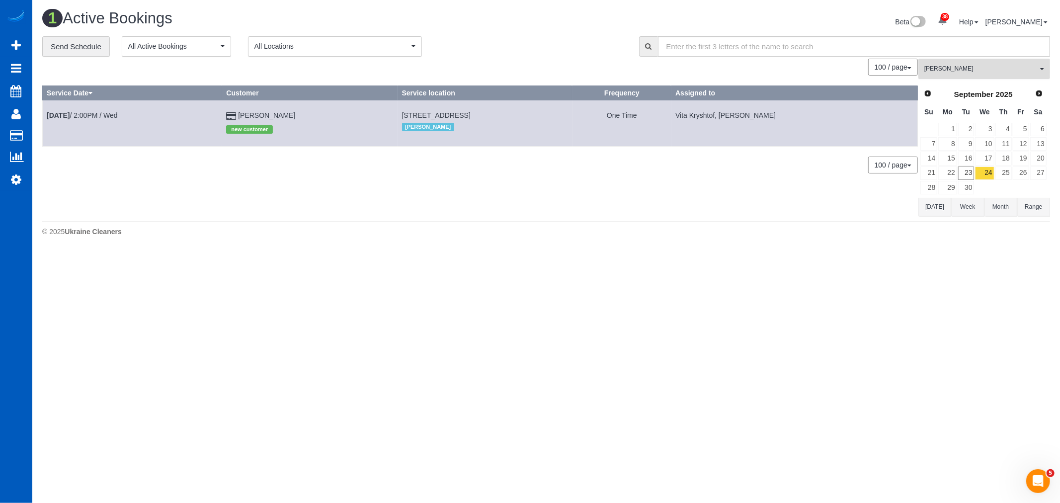
click at [1003, 67] on span "[PERSON_NAME]" at bounding box center [980, 69] width 113 height 8
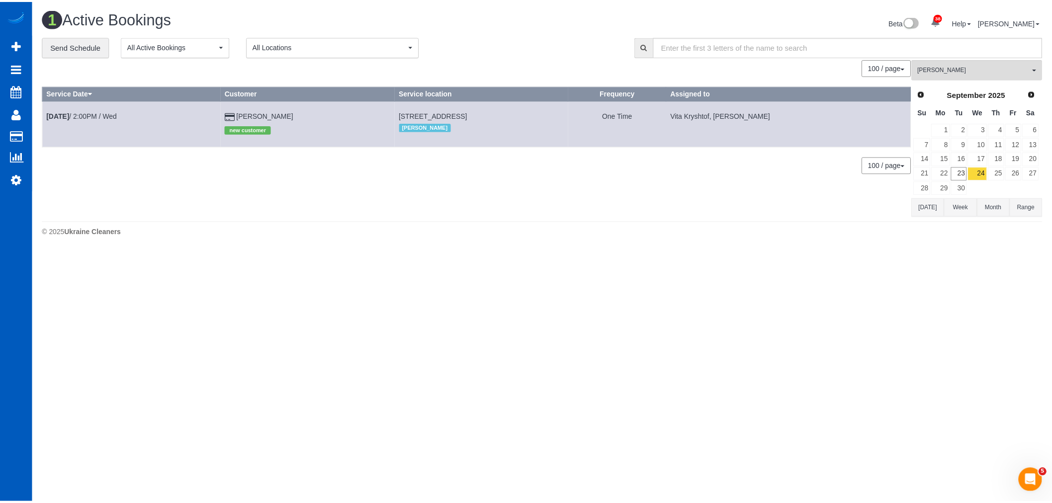
scroll to position [603, 0]
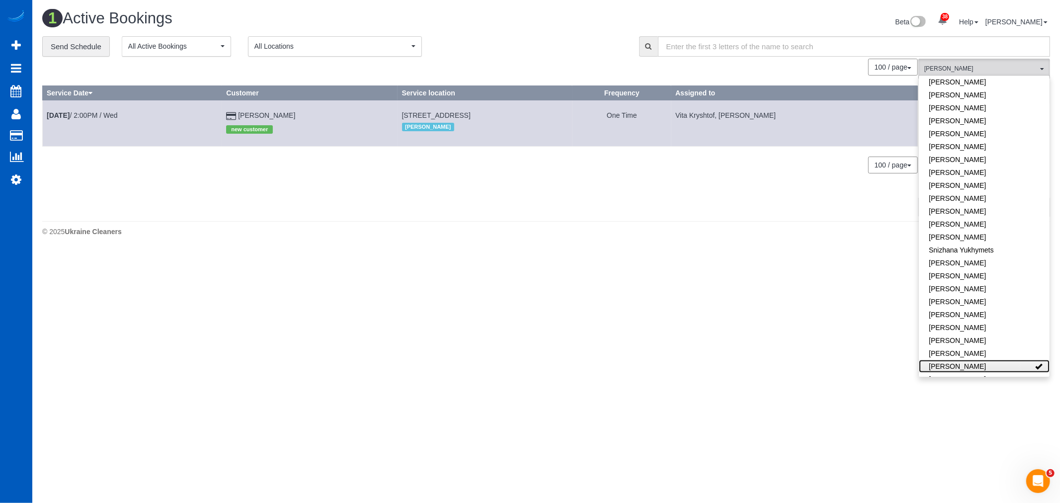
click at [975, 360] on link "[PERSON_NAME]" at bounding box center [984, 366] width 131 height 13
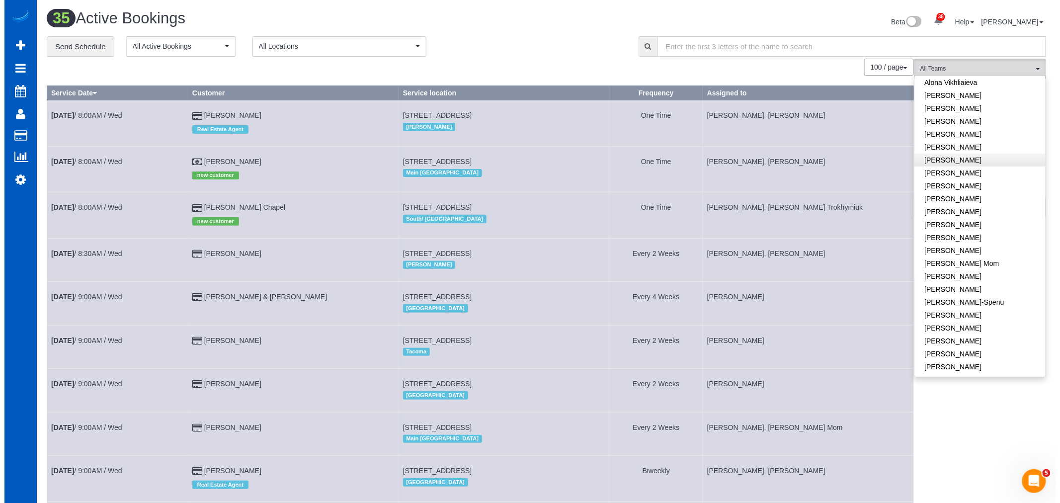
scroll to position [0, 0]
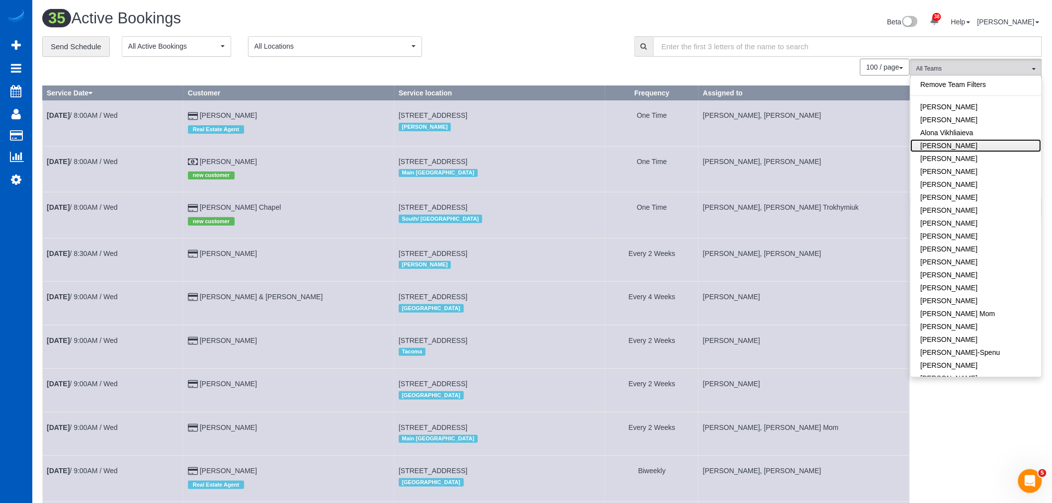
click at [970, 148] on link "[PERSON_NAME]" at bounding box center [976, 145] width 131 height 13
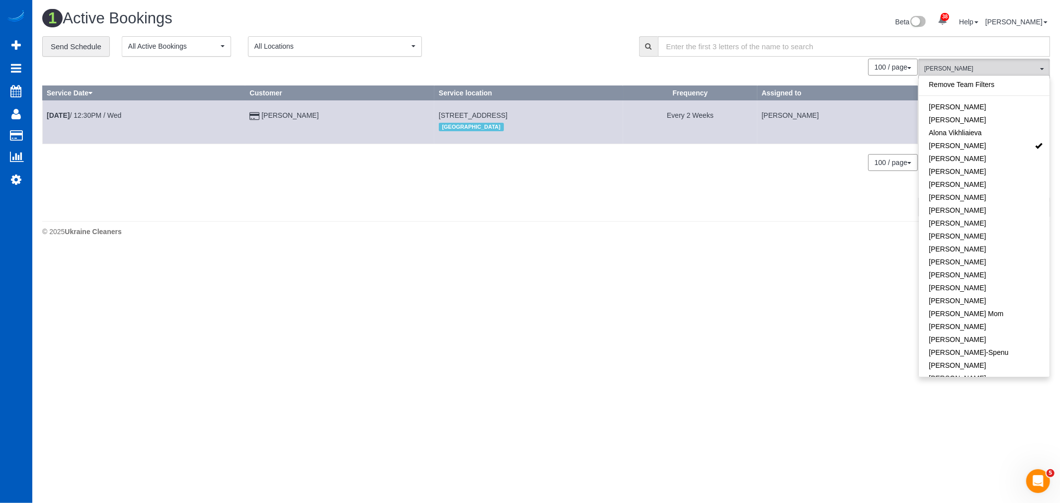
click at [587, 287] on body "38 Beta Your Notifications You have 0 alerts × You have 1 to charge for [DATE] …" at bounding box center [530, 251] width 1060 height 503
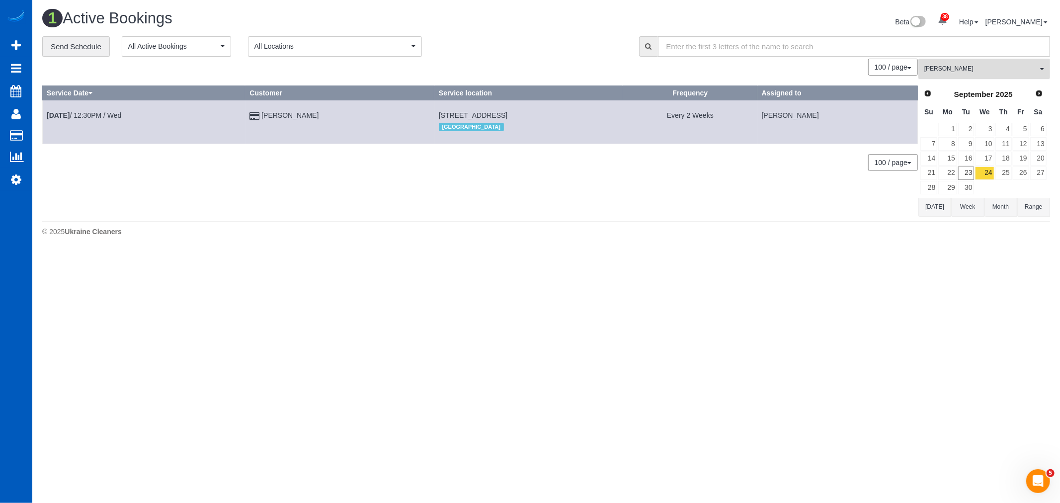
click at [951, 73] on span "[PERSON_NAME]" at bounding box center [980, 69] width 113 height 8
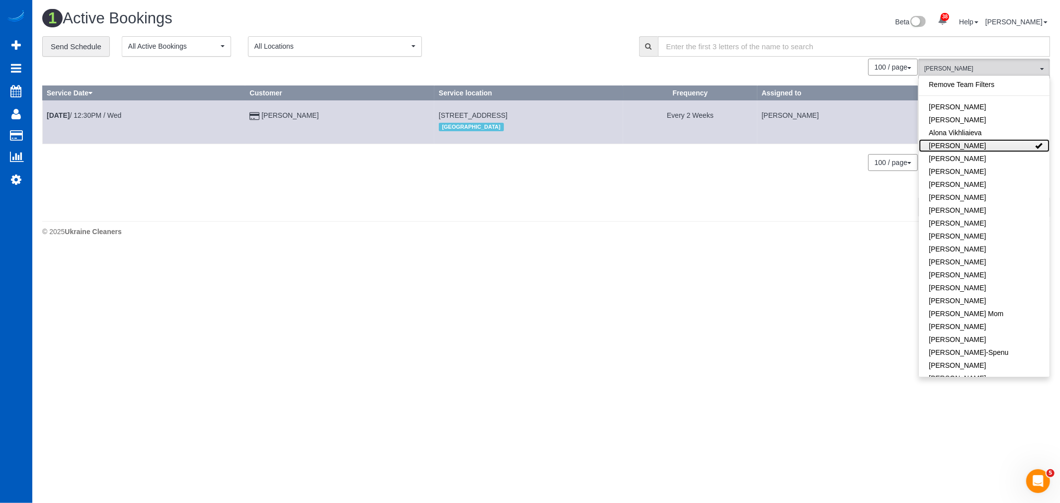
click at [963, 143] on link "[PERSON_NAME]" at bounding box center [984, 145] width 131 height 13
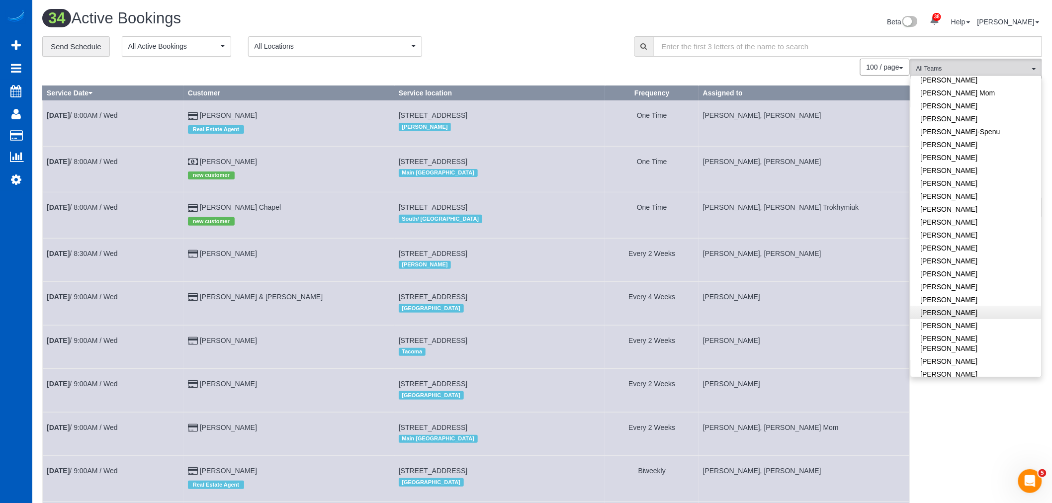
scroll to position [276, 0]
click at [944, 243] on link "[PERSON_NAME]" at bounding box center [976, 244] width 131 height 13
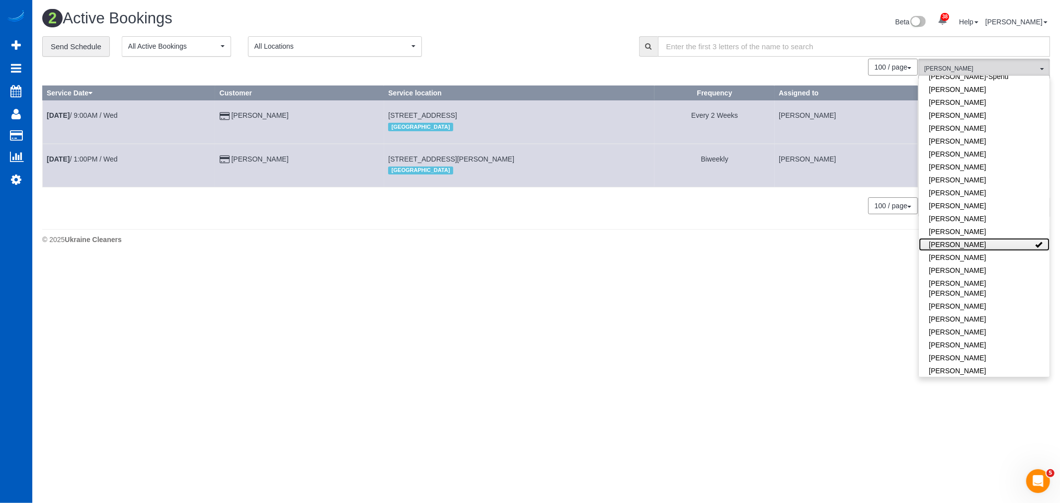
click at [944, 243] on link "[PERSON_NAME]" at bounding box center [984, 244] width 131 height 13
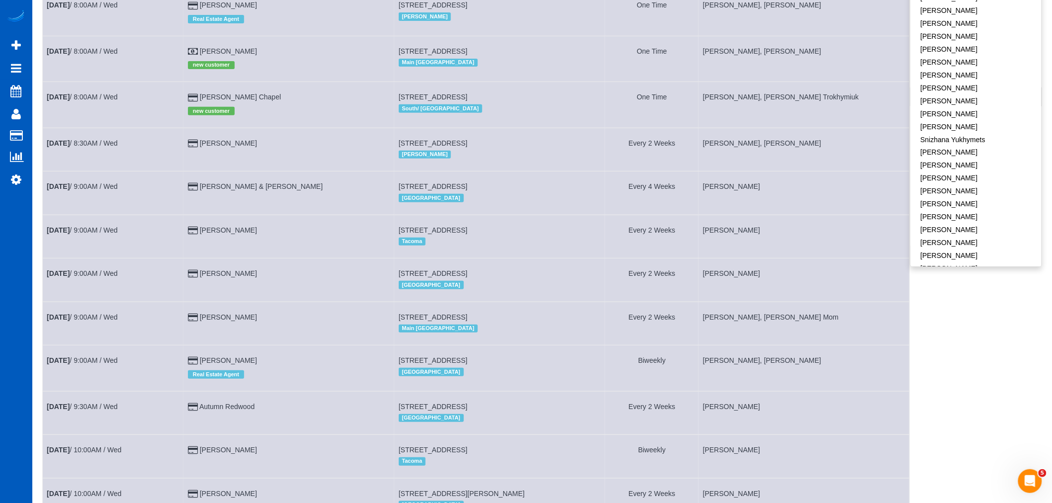
scroll to position [55, 0]
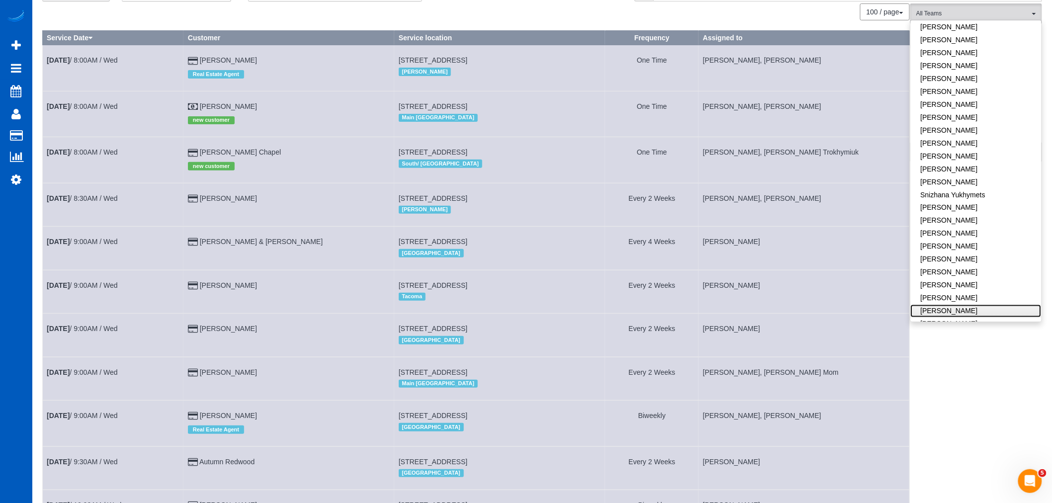
click at [960, 305] on link "[PERSON_NAME]" at bounding box center [976, 311] width 131 height 13
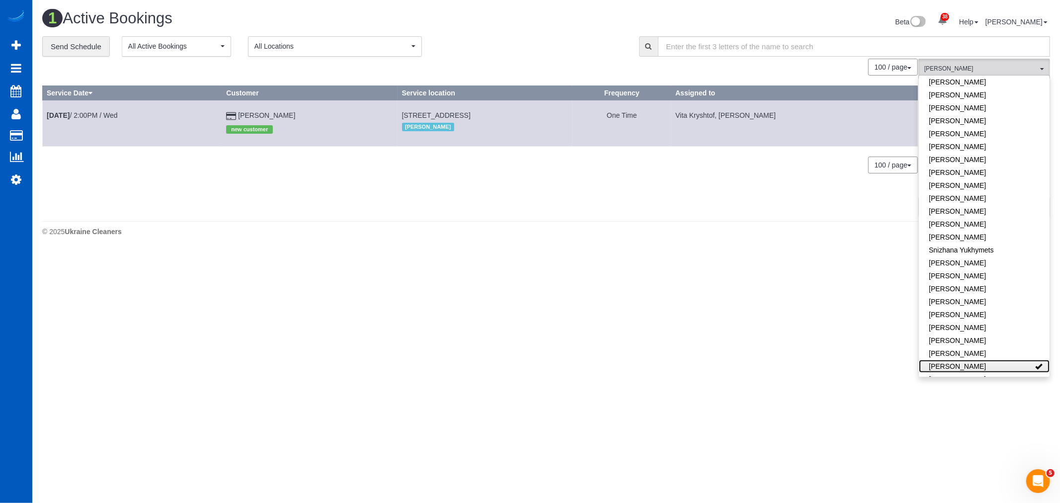
click at [975, 360] on link "[PERSON_NAME]" at bounding box center [984, 366] width 131 height 13
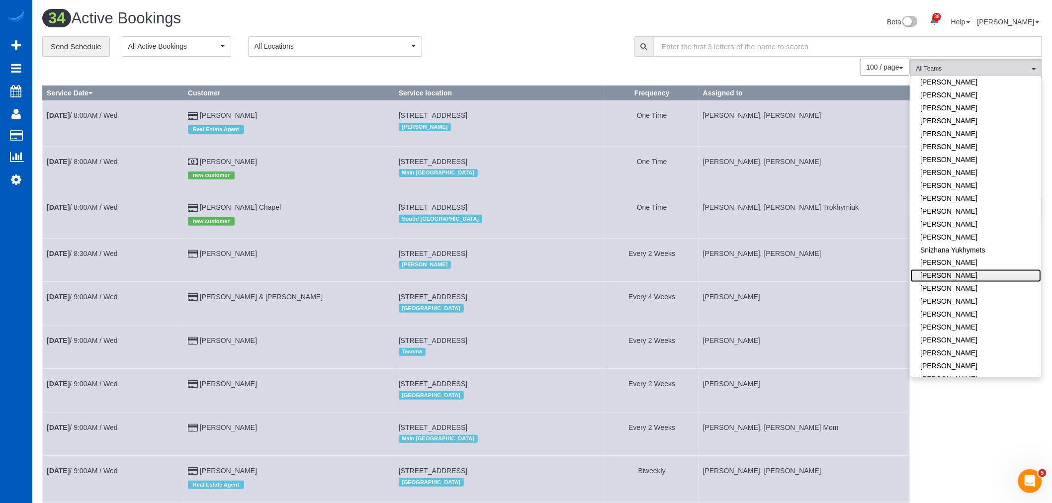
click at [950, 269] on link "[PERSON_NAME]" at bounding box center [976, 275] width 131 height 13
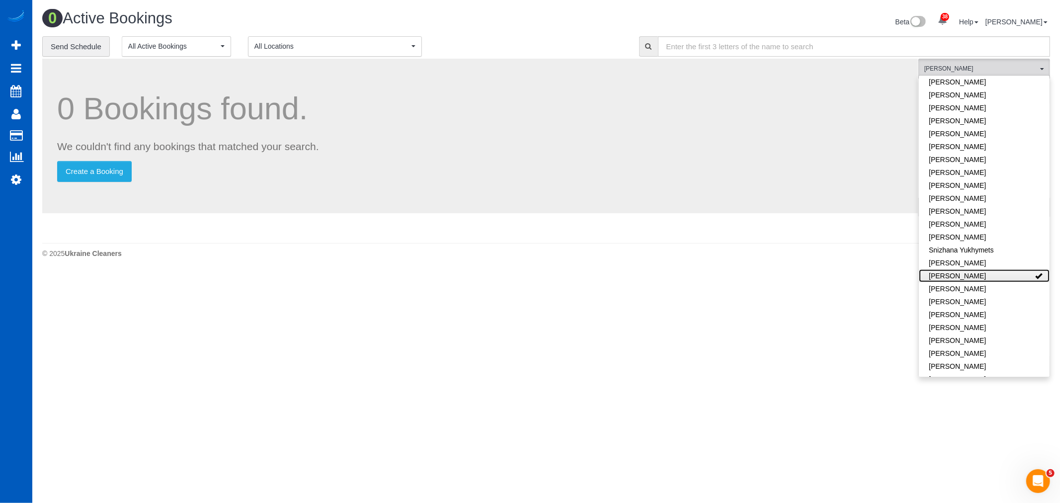
click at [950, 269] on link "[PERSON_NAME]" at bounding box center [984, 275] width 131 height 13
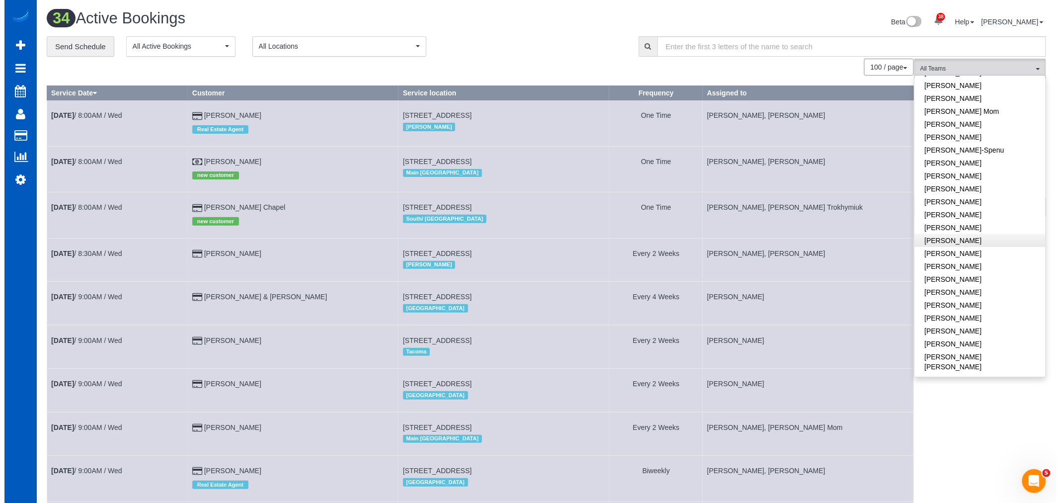
scroll to position [221, 0]
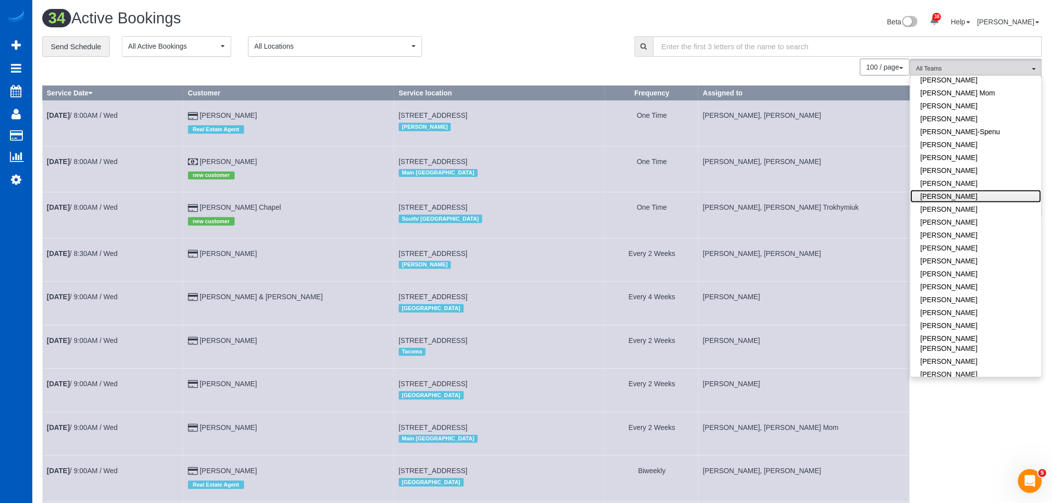
click at [957, 200] on link "[PERSON_NAME]" at bounding box center [976, 196] width 131 height 13
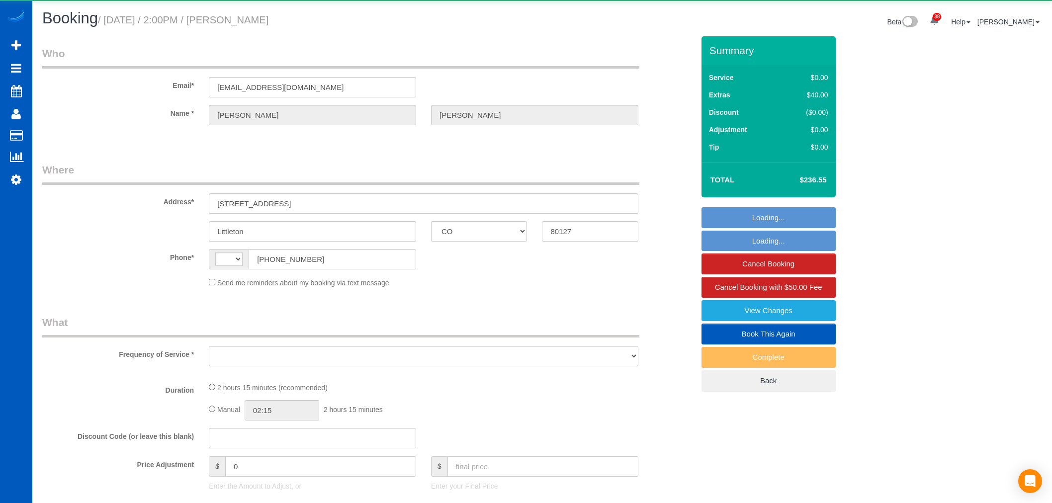
select select "CO"
select select "string:[GEOGRAPHIC_DATA]"
select select "object:1084"
select select "string:fspay-16c82bbc-2daa-4362-9600-76c06190ce0d"
select select "199"
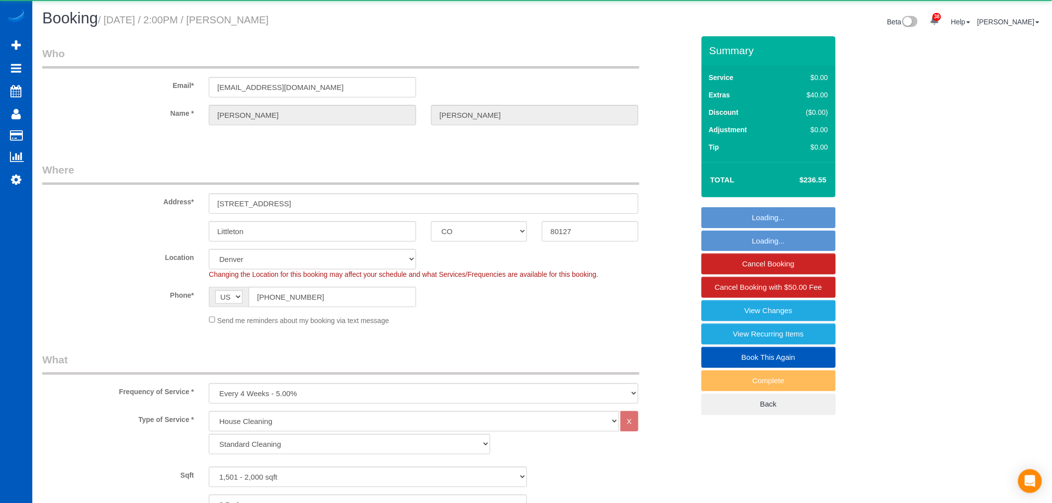
select select "object:1178"
select select "spot1"
select select "1501"
select select "3"
select select "2"
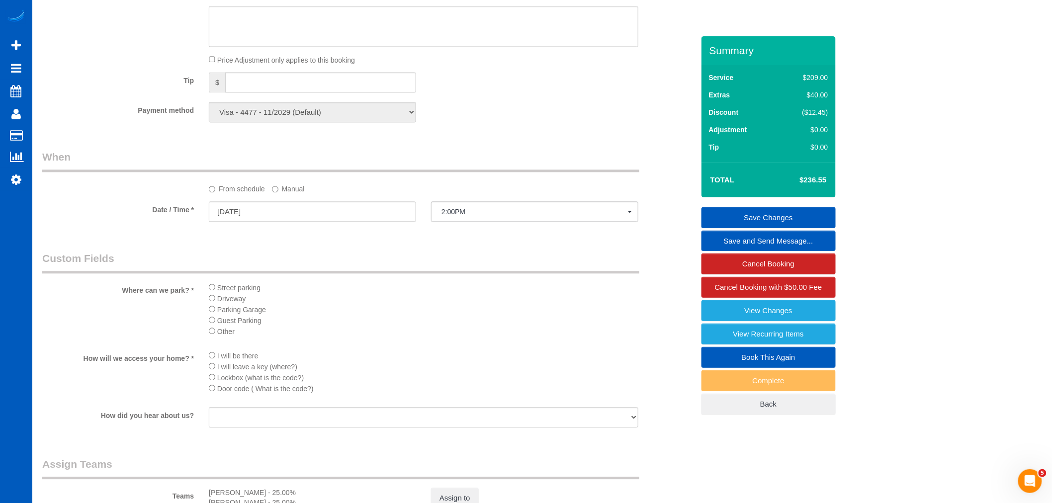
scroll to position [938, 0]
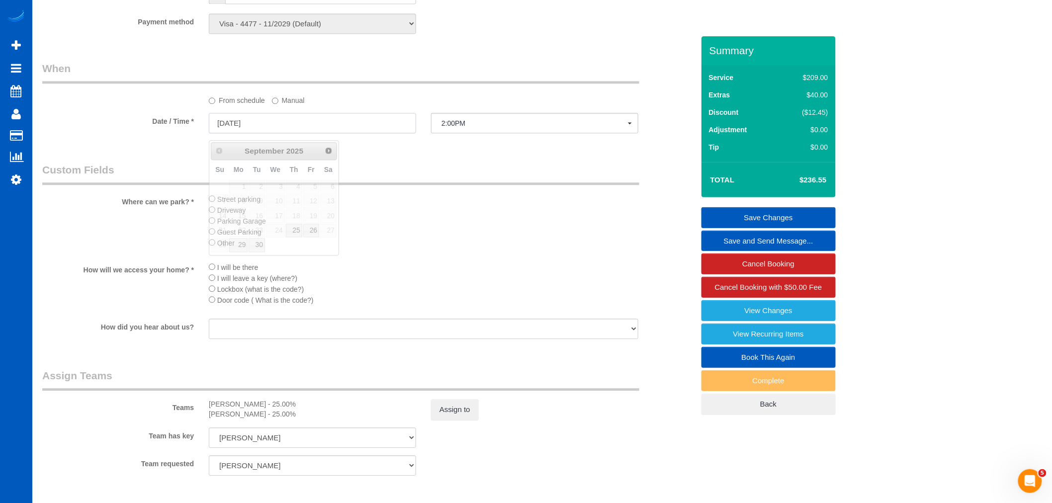
click at [230, 133] on input "[DATE]" at bounding box center [312, 123] width 207 height 20
click at [296, 227] on link "25" at bounding box center [294, 230] width 16 height 13
type input "[DATE]"
select select "spot2"
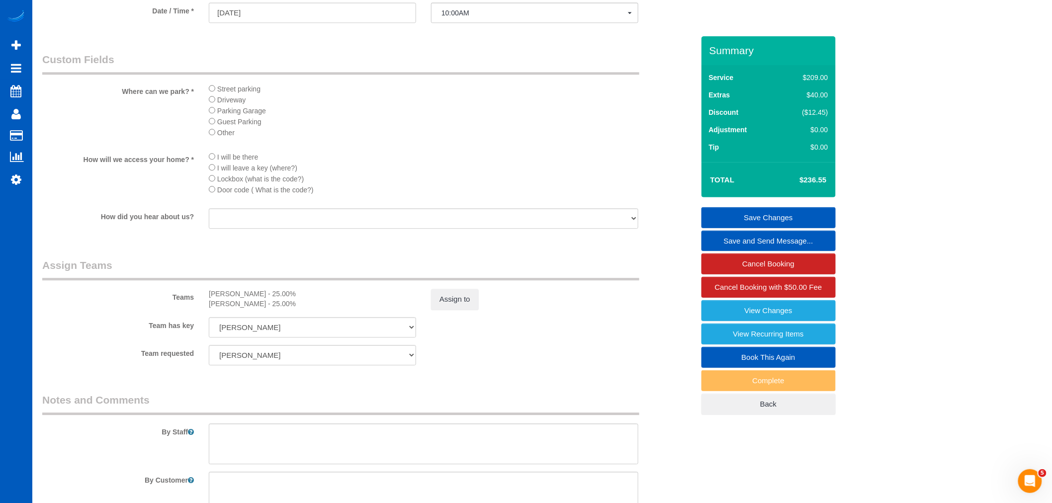
scroll to position [1049, 0]
click at [467, 324] on sui-booking-teams "Teams [PERSON_NAME] - 25.00% [PERSON_NAME] - 25.00% Assign to Team has key [PER…" at bounding box center [368, 310] width 652 height 107
click at [466, 309] on button "Assign to" at bounding box center [455, 298] width 48 height 21
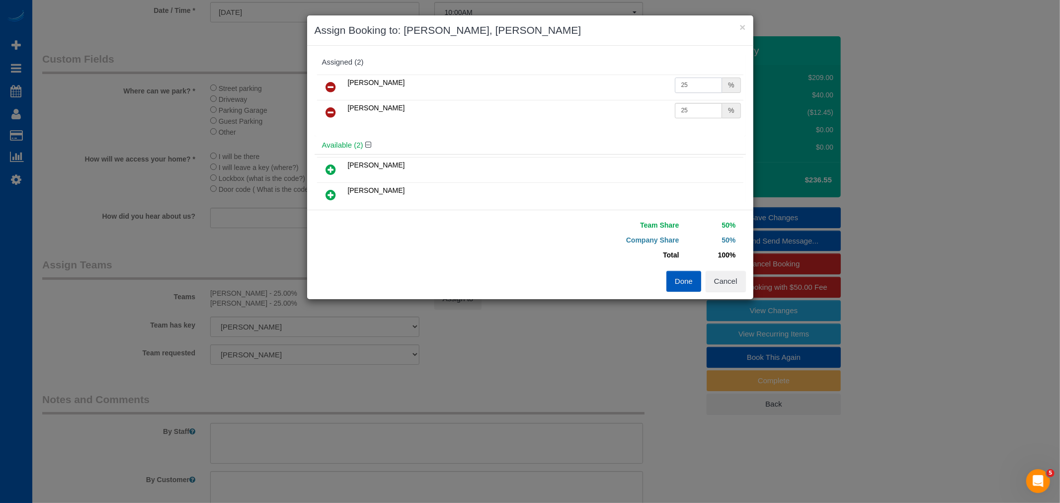
drag, startPoint x: 679, startPoint y: 83, endPoint x: 712, endPoint y: 86, distance: 33.0
click at [712, 86] on input "25" at bounding box center [699, 85] width 48 height 15
type input "27"
click at [679, 112] on input "25" at bounding box center [699, 110] width 48 height 15
drag, startPoint x: 677, startPoint y: 117, endPoint x: 685, endPoint y: 113, distance: 8.2
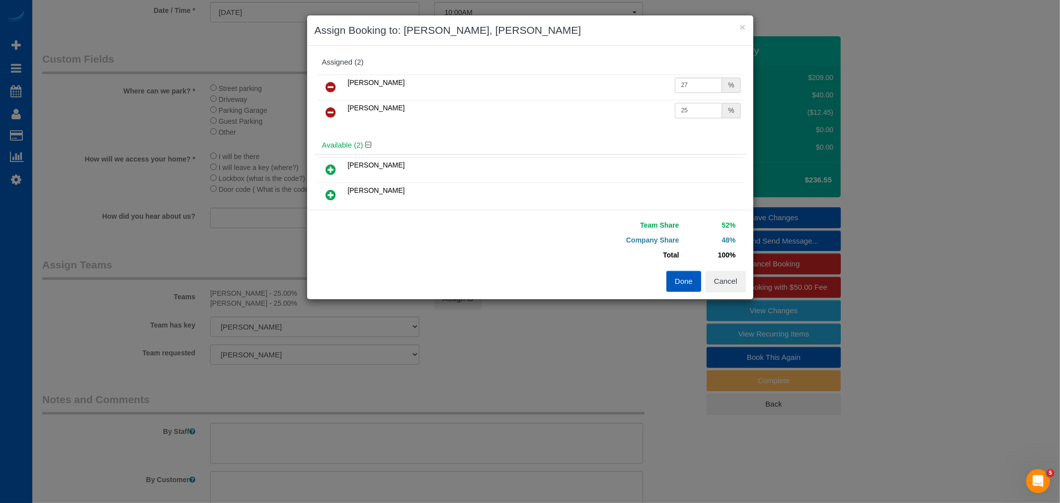
click at [685, 113] on input "25" at bounding box center [699, 110] width 48 height 15
type input "27"
click at [687, 268] on div "Team Share 54% Company Share 46% Total 100% Warning: The Company share is 0%. I…" at bounding box center [638, 244] width 216 height 53
click at [684, 274] on button "Done" at bounding box center [684, 281] width 35 height 21
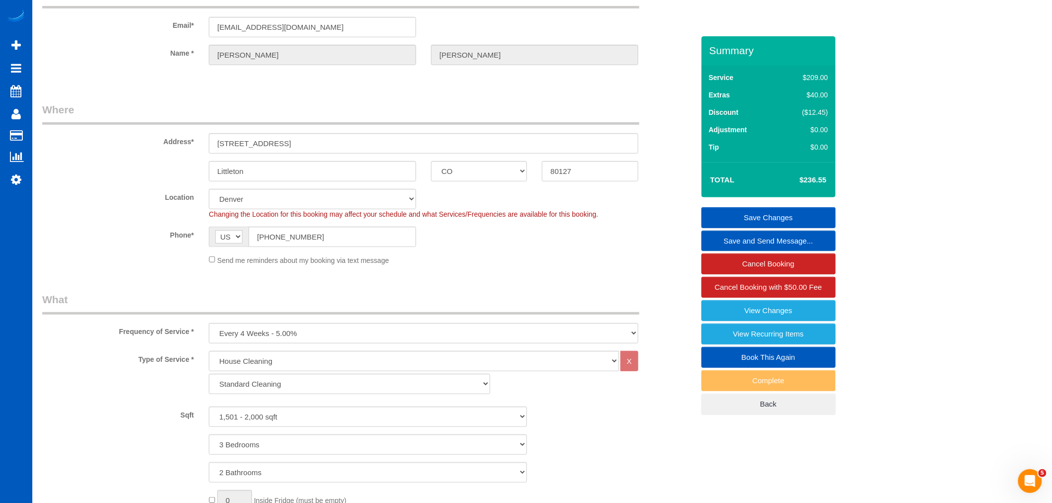
scroll to position [0, 0]
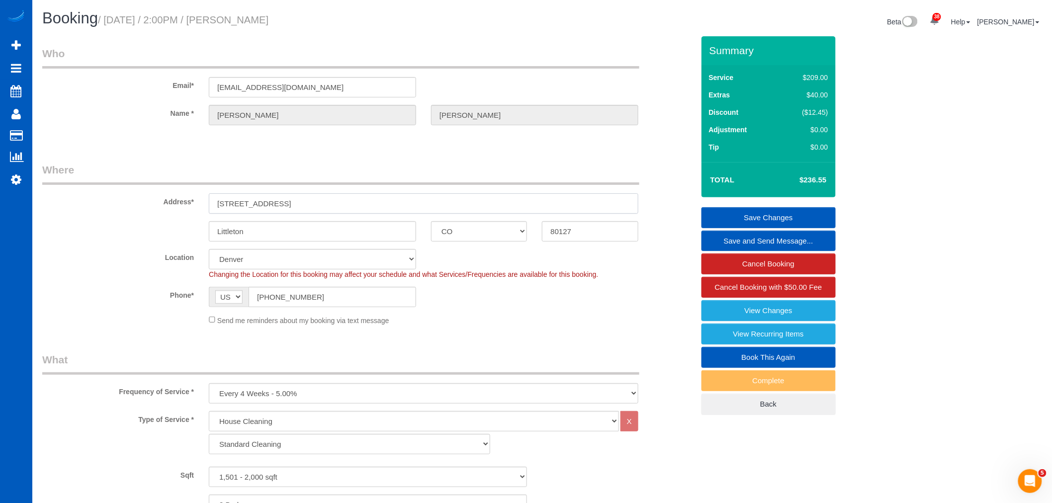
drag, startPoint x: 299, startPoint y: 197, endPoint x: 221, endPoint y: 195, distance: 78.1
click at [221, 195] on input "[STREET_ADDRESS]" at bounding box center [423, 203] width 429 height 20
click at [288, 199] on input "[STREET_ADDRESS]" at bounding box center [423, 203] width 429 height 20
drag, startPoint x: 295, startPoint y: 201, endPoint x: 216, endPoint y: 207, distance: 79.2
click at [214, 207] on input "[STREET_ADDRESS]" at bounding box center [423, 203] width 429 height 20
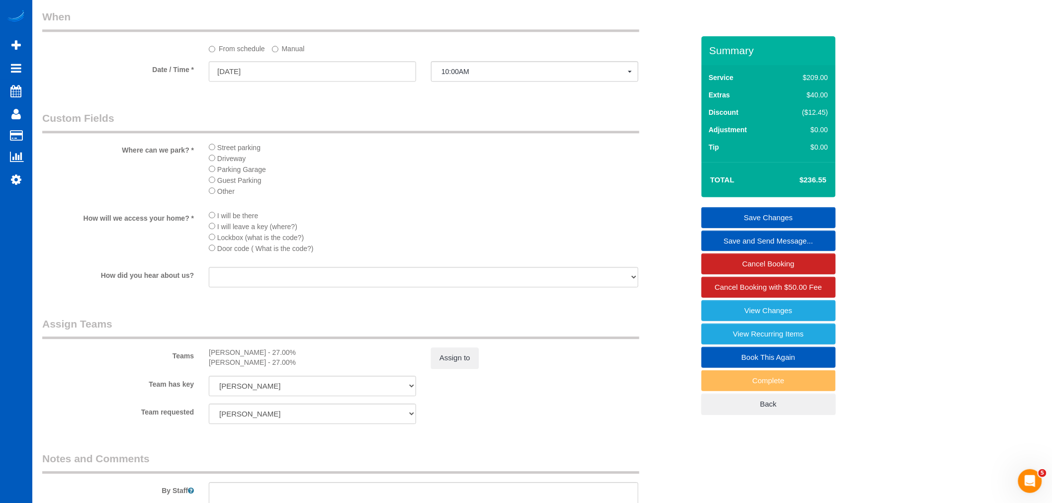
scroll to position [1160, 0]
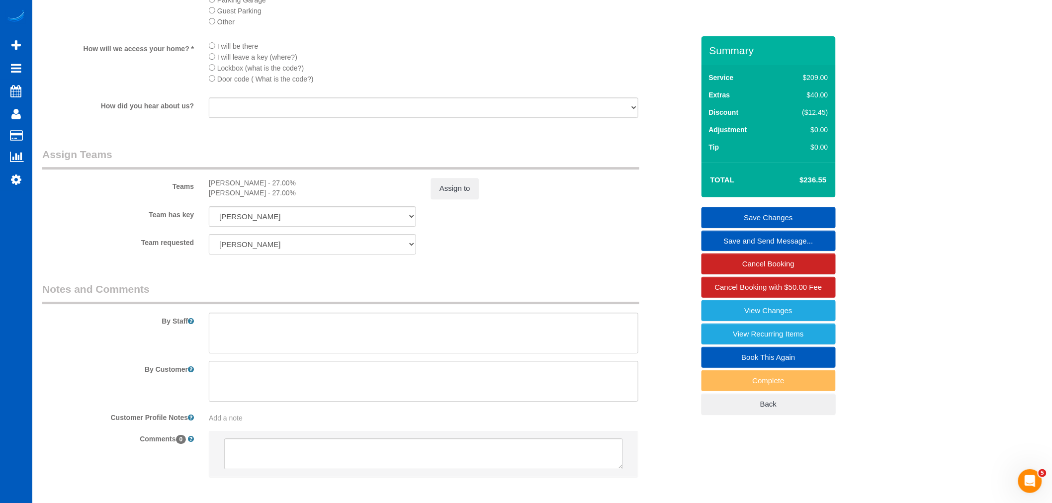
click at [804, 218] on link "Save Changes" at bounding box center [768, 217] width 134 height 21
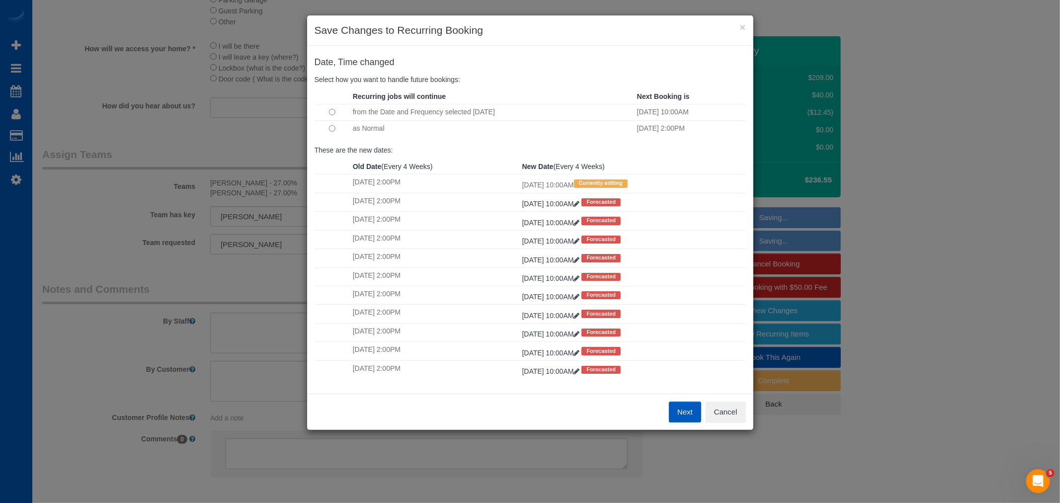
click at [692, 408] on button "Next" at bounding box center [685, 412] width 32 height 21
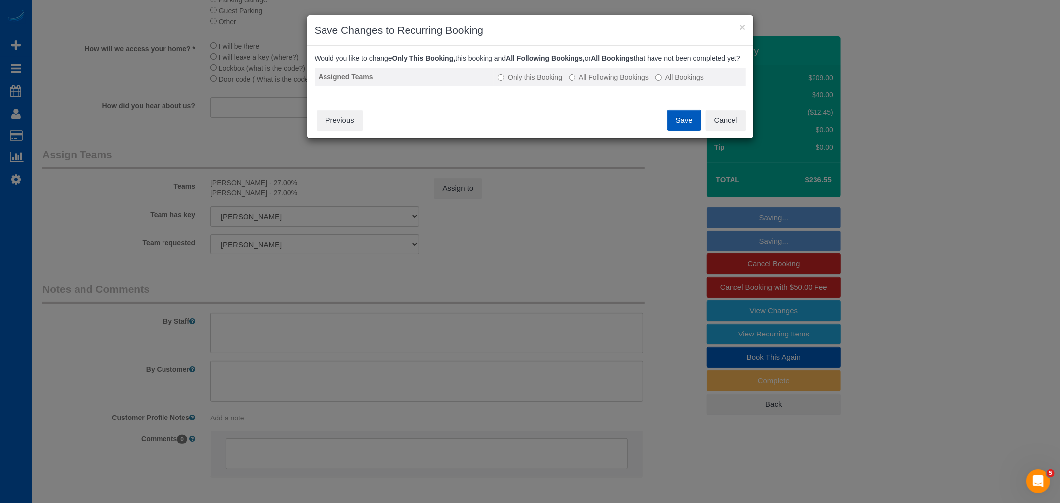
click at [622, 82] on label "All Following Bookings" at bounding box center [609, 77] width 80 height 10
click at [684, 125] on button "Save" at bounding box center [685, 120] width 34 height 21
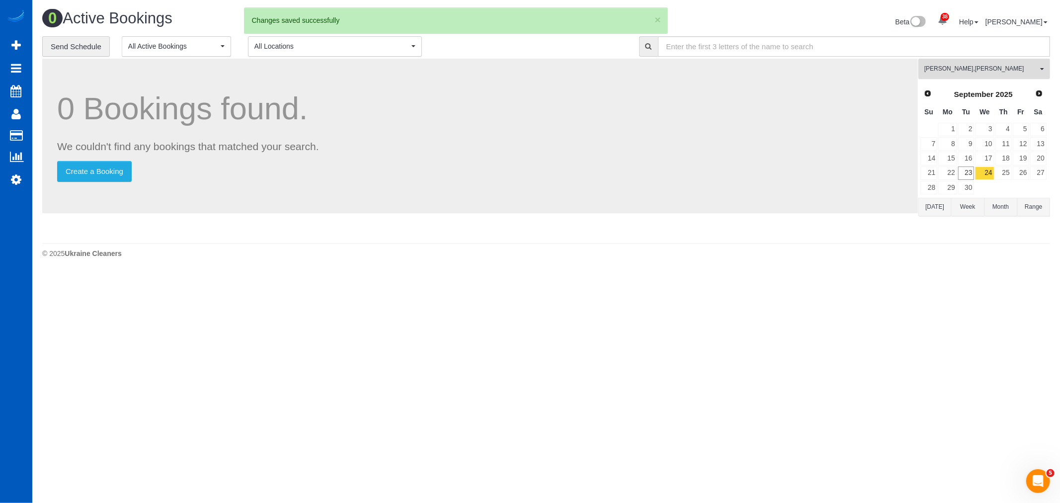
click at [949, 77] on button "[PERSON_NAME] , [PERSON_NAME] All Teams" at bounding box center [985, 69] width 132 height 20
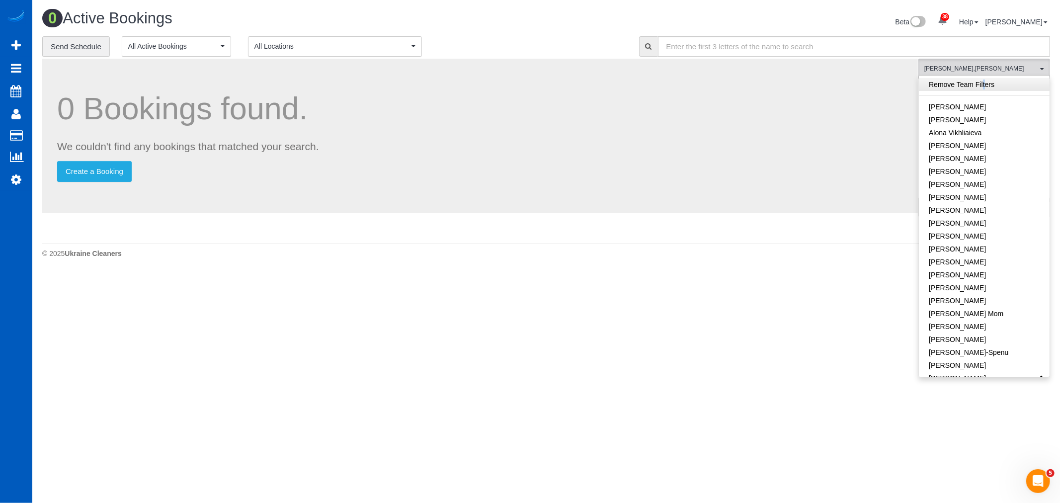
click at [962, 86] on link "Remove Team Filters" at bounding box center [984, 84] width 131 height 13
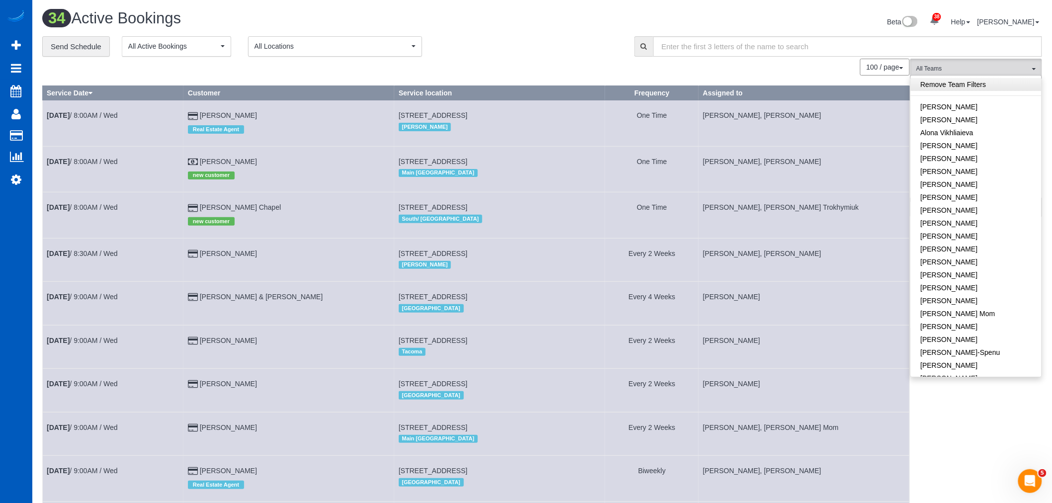
click at [962, 86] on link "Remove Team Filters" at bounding box center [976, 84] width 131 height 13
click at [949, 57] on input "text" at bounding box center [847, 46] width 389 height 20
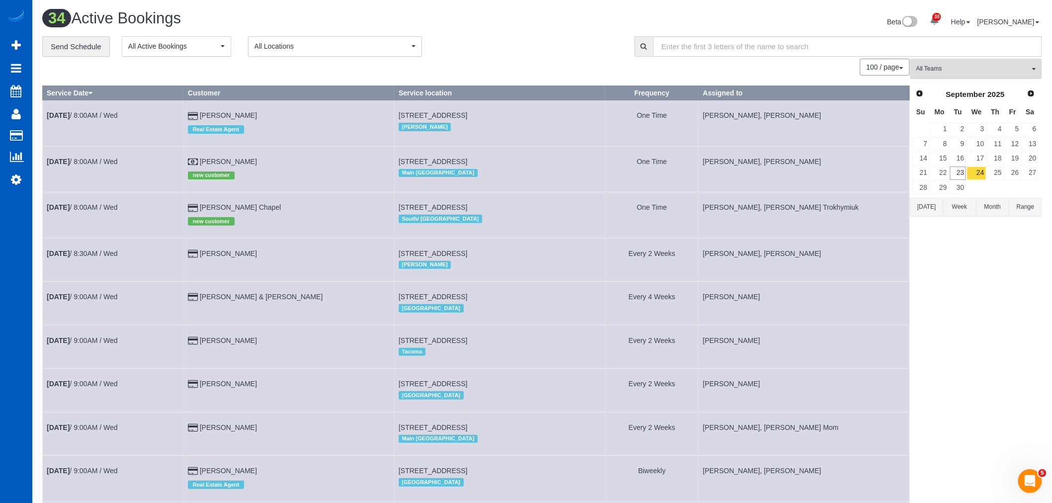
click at [948, 64] on button "All Teams" at bounding box center [976, 69] width 132 height 20
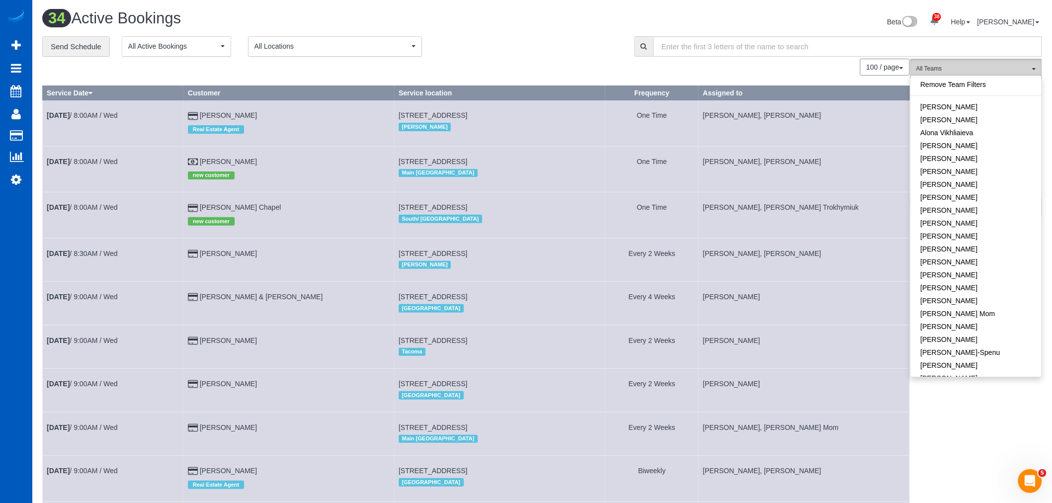
click at [954, 70] on span "All Teams" at bounding box center [972, 69] width 113 height 8
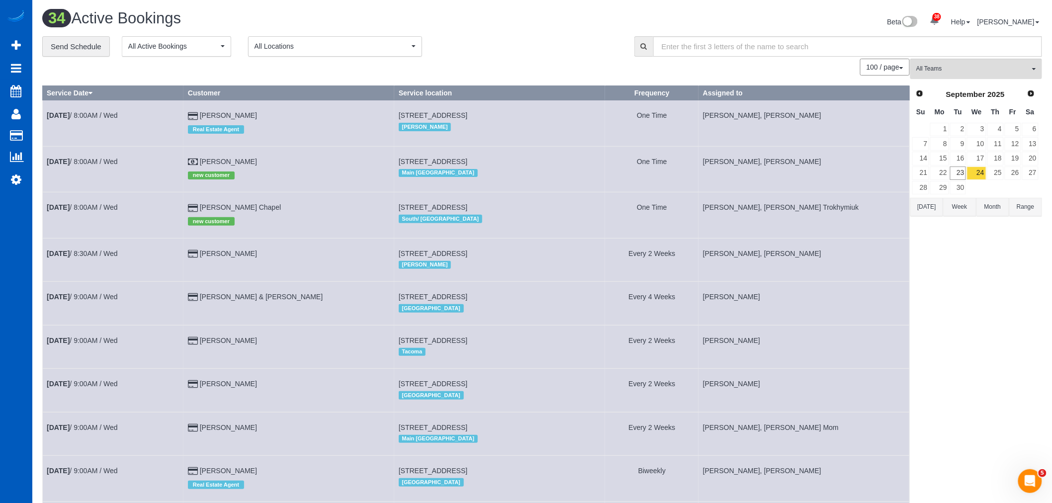
click at [990, 167] on td "25" at bounding box center [995, 173] width 17 height 14
click at [991, 170] on link "25" at bounding box center [995, 173] width 16 height 13
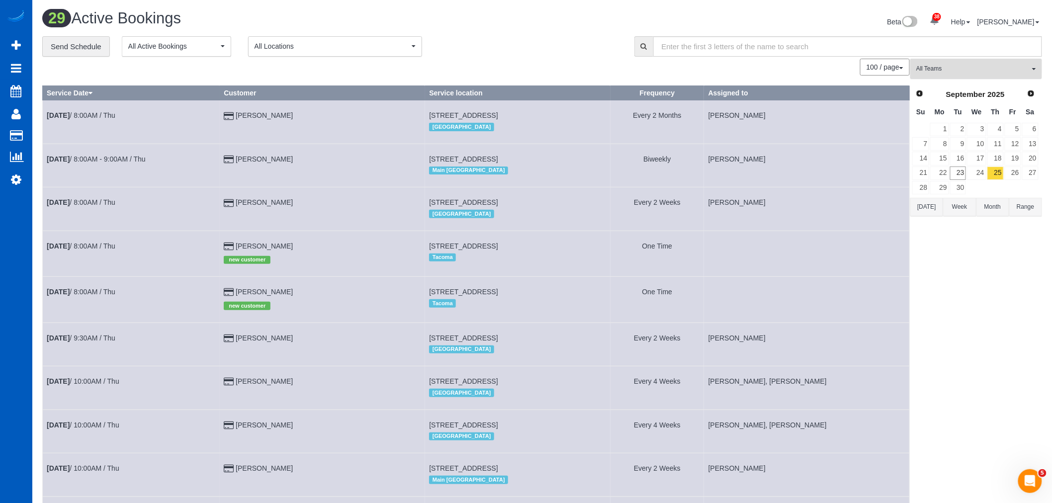
click at [934, 65] on span "All Teams" at bounding box center [972, 69] width 113 height 8
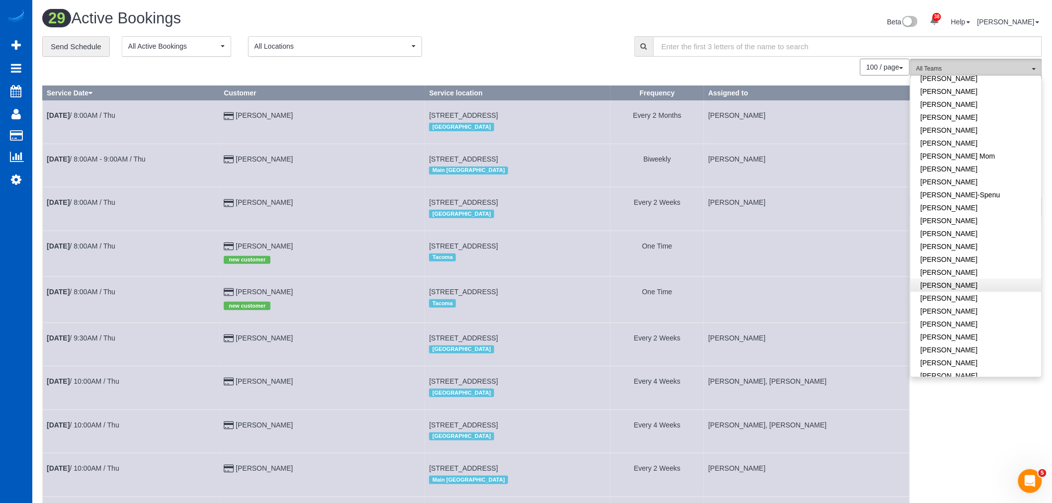
scroll to position [166, 0]
click at [92, 294] on link "[DATE] 8:00AM / Thu" at bounding box center [81, 292] width 69 height 8
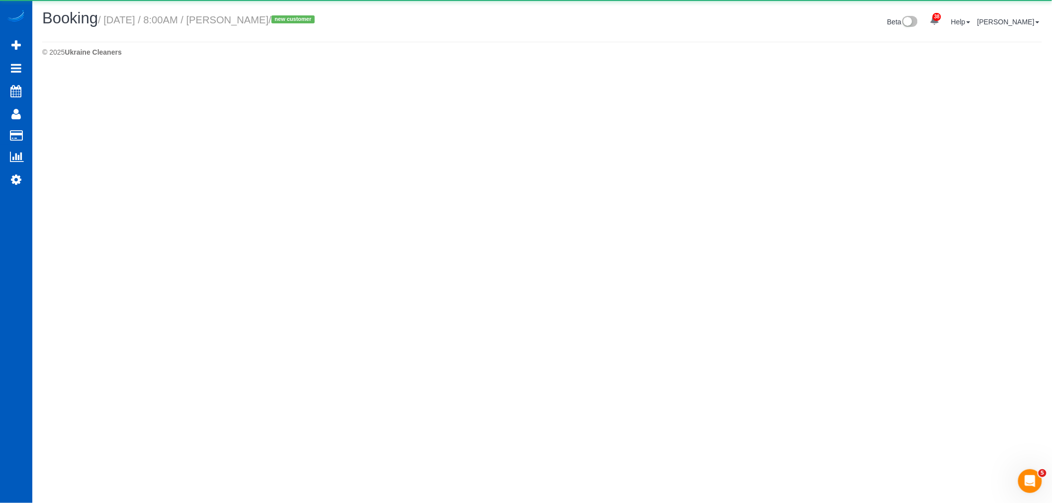
select select "WA"
select select "199"
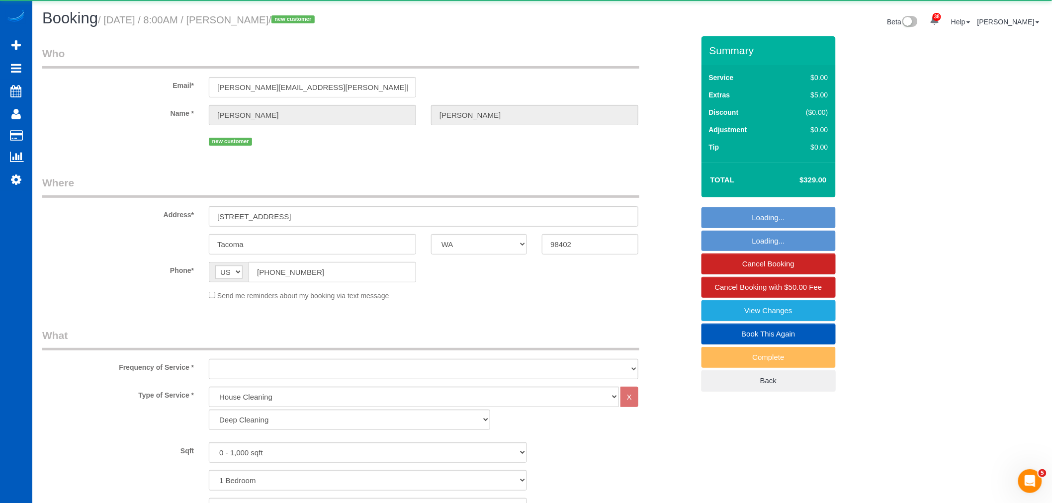
select select "object:3899"
select select "string:fspay-cbe70c85-f3e1-4c61-9d5d-103cc417ce59"
select select "spot10"
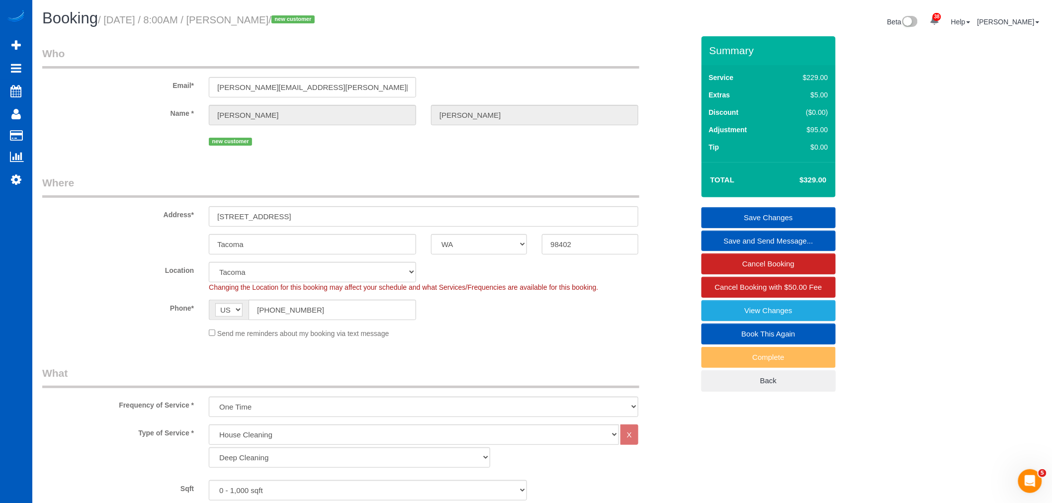
drag, startPoint x: 250, startPoint y: 22, endPoint x: 331, endPoint y: 20, distance: 81.5
click at [318, 20] on small "/ [DATE] / 8:00AM / [PERSON_NAME] / new customer" at bounding box center [208, 19] width 220 height 11
drag, startPoint x: 217, startPoint y: 89, endPoint x: 316, endPoint y: 84, distance: 99.6
click at [326, 81] on input "[PERSON_NAME][EMAIL_ADDRESS][PERSON_NAME][DOMAIN_NAME]" at bounding box center [312, 87] width 207 height 20
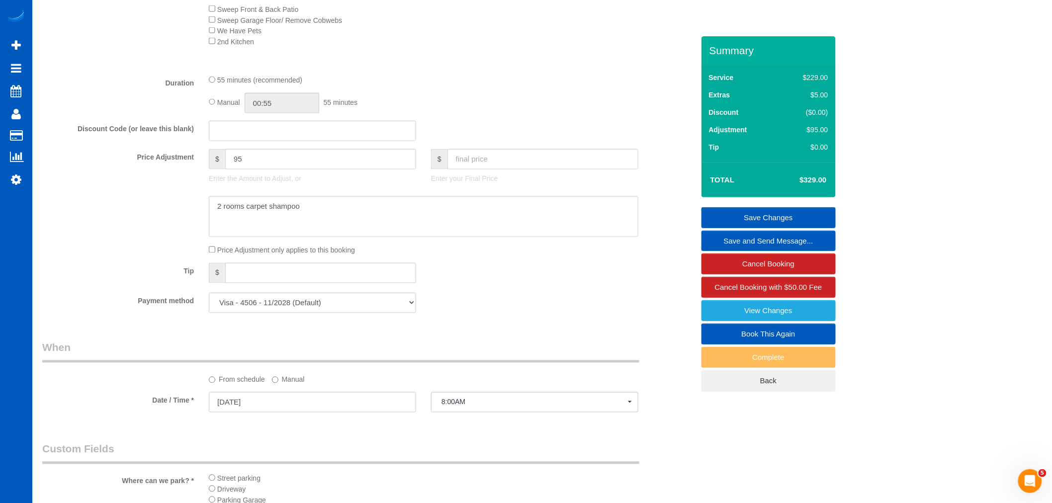
scroll to position [515, 0]
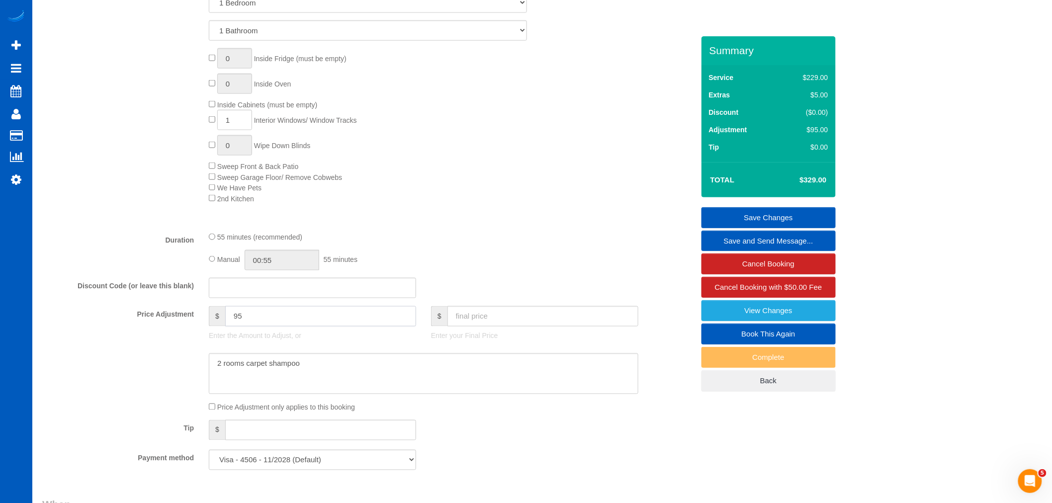
click at [270, 327] on input "95" at bounding box center [320, 316] width 191 height 20
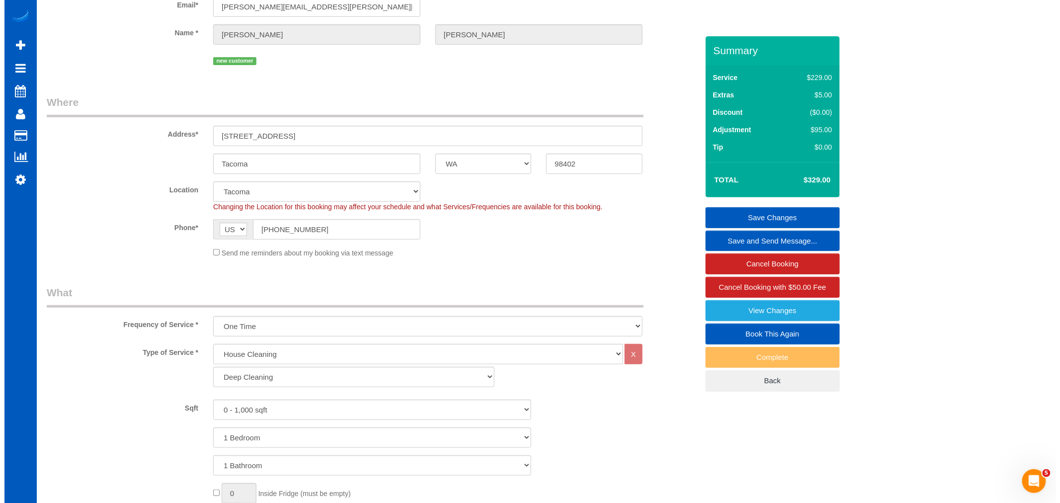
scroll to position [0, 0]
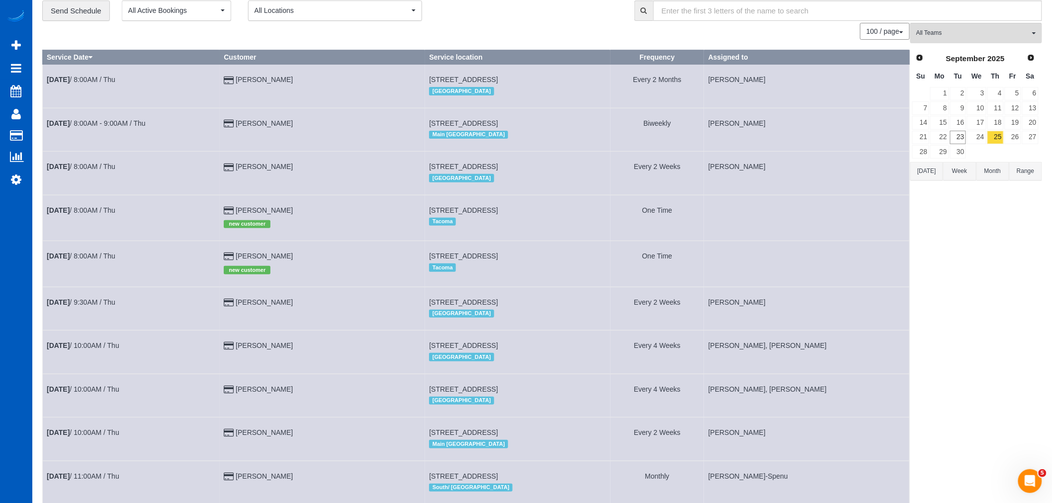
scroll to position [55, 0]
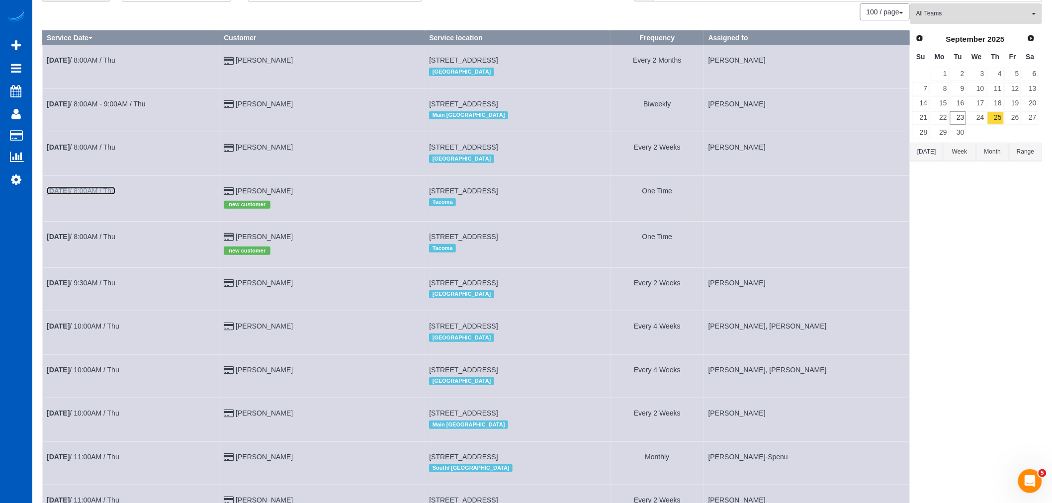
click at [108, 192] on link "[DATE] 8:00AM / Thu" at bounding box center [81, 191] width 69 height 8
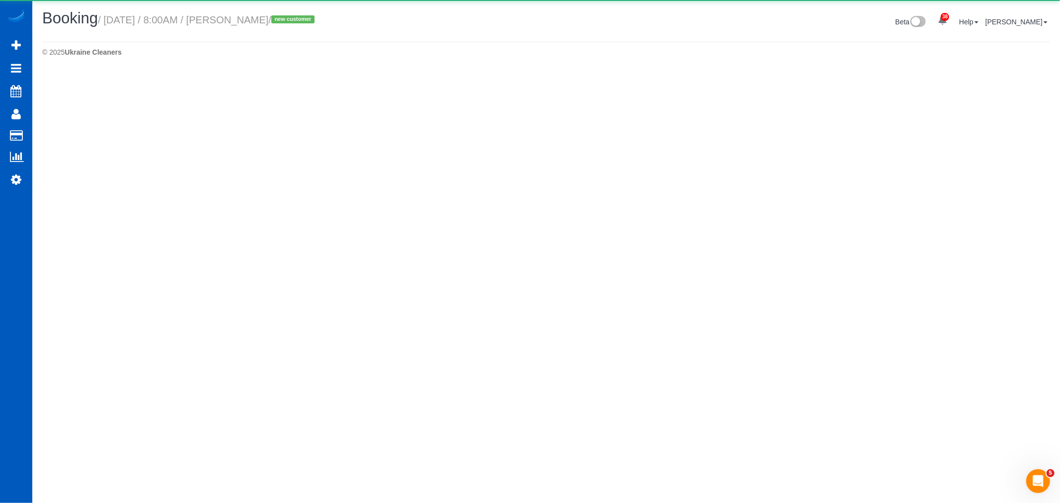
select select "WA"
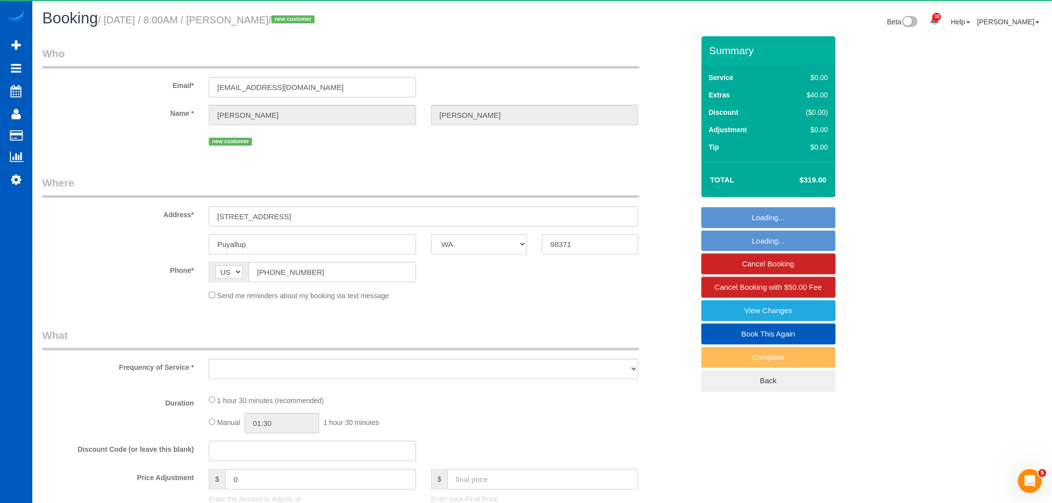
select select "string:fspay-d3469830-bcb2-49a2-93b5-4d8a35086d4f"
select select "object:5291"
select select "199"
select select "1001"
select select "2"
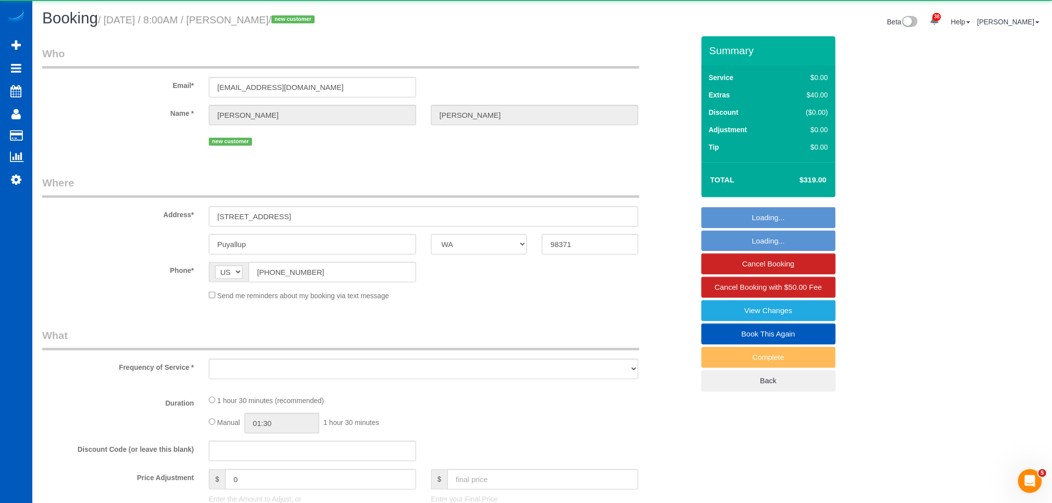
select select "spot30"
select select "number:8"
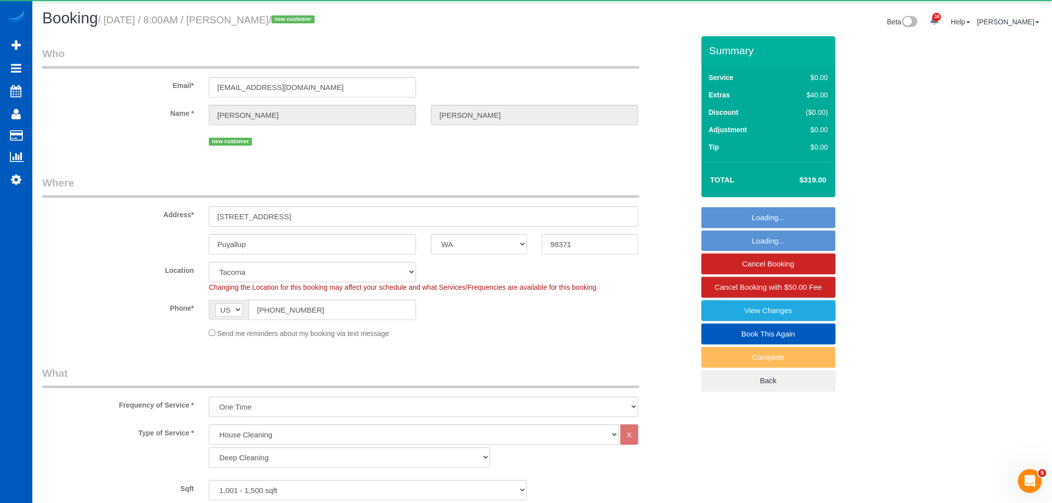
select select "1001"
select select "2"
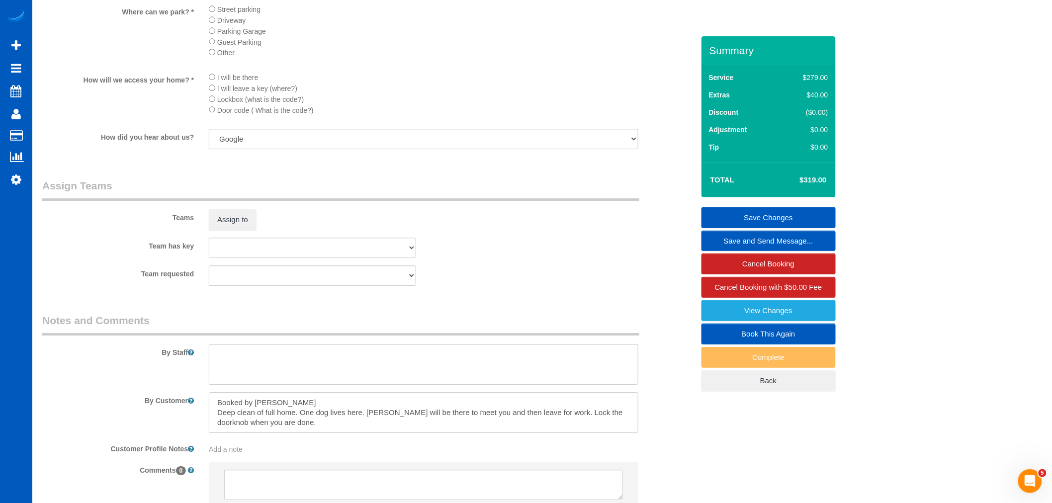
scroll to position [1234, 0]
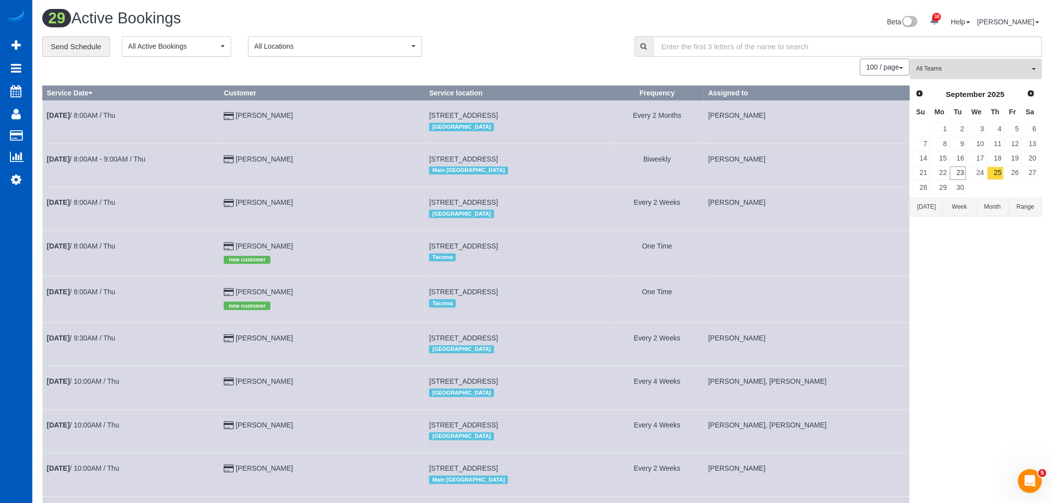
click at [966, 70] on span "All Teams" at bounding box center [972, 69] width 113 height 8
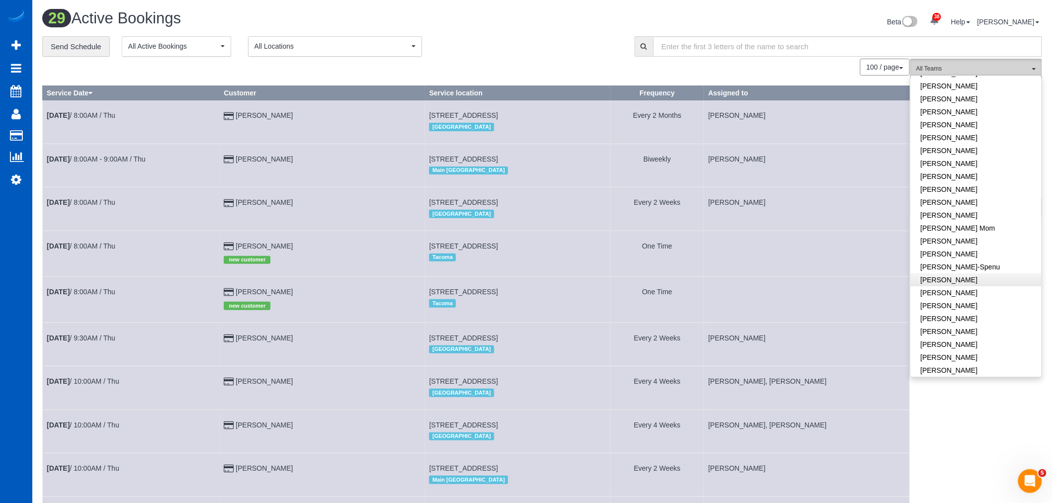
scroll to position [110, 0]
click at [961, 284] on link "[PERSON_NAME]" at bounding box center [976, 280] width 131 height 13
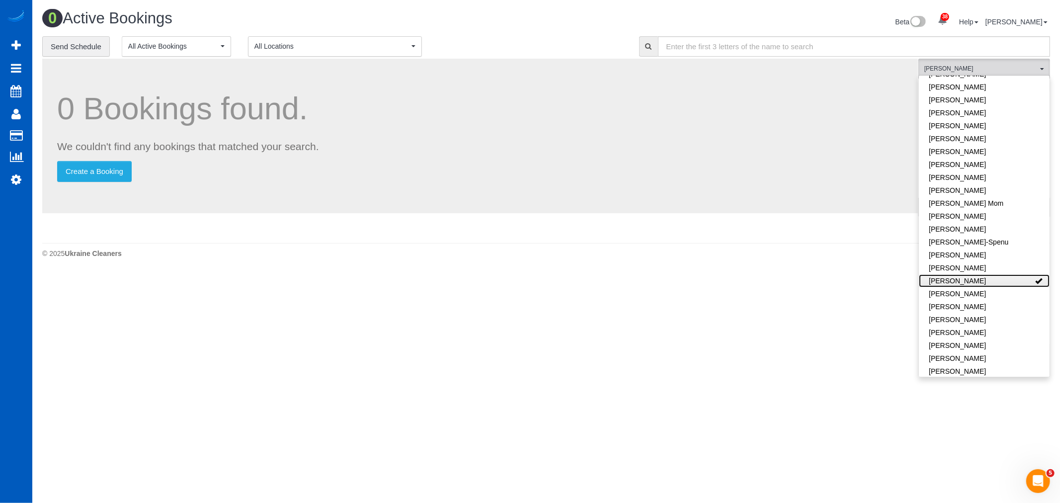
click at [961, 284] on link "[PERSON_NAME]" at bounding box center [984, 280] width 131 height 13
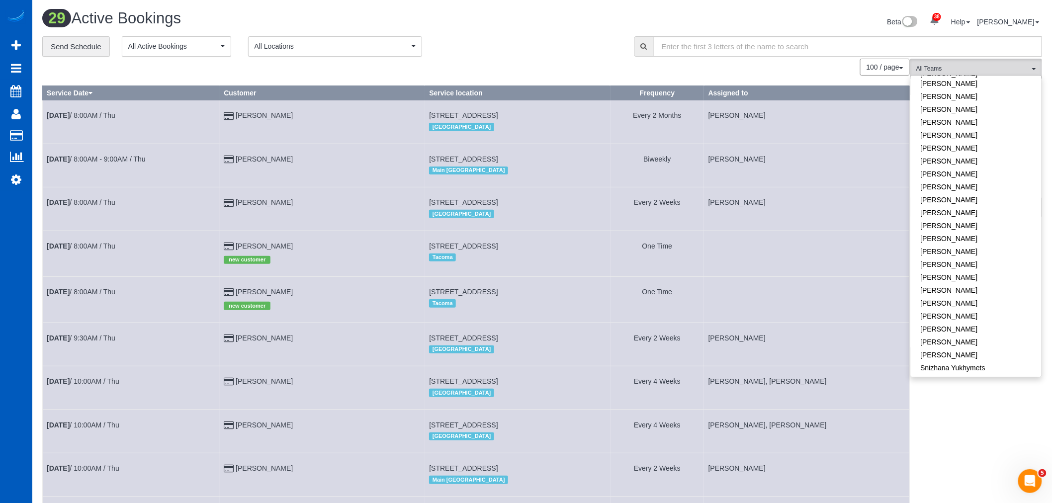
scroll to position [497, 0]
click at [958, 285] on link "[PERSON_NAME]" at bounding box center [976, 291] width 131 height 13
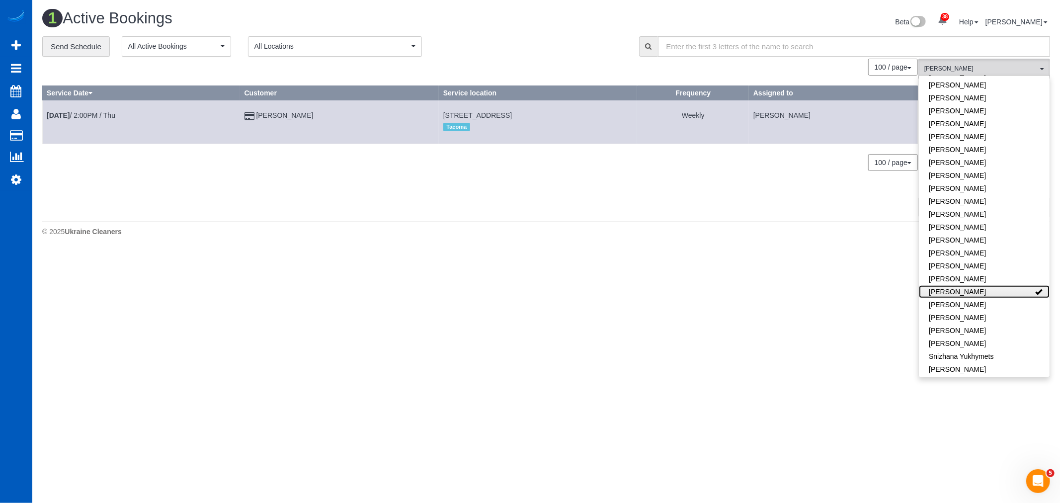
click at [958, 285] on link "[PERSON_NAME]" at bounding box center [984, 291] width 131 height 13
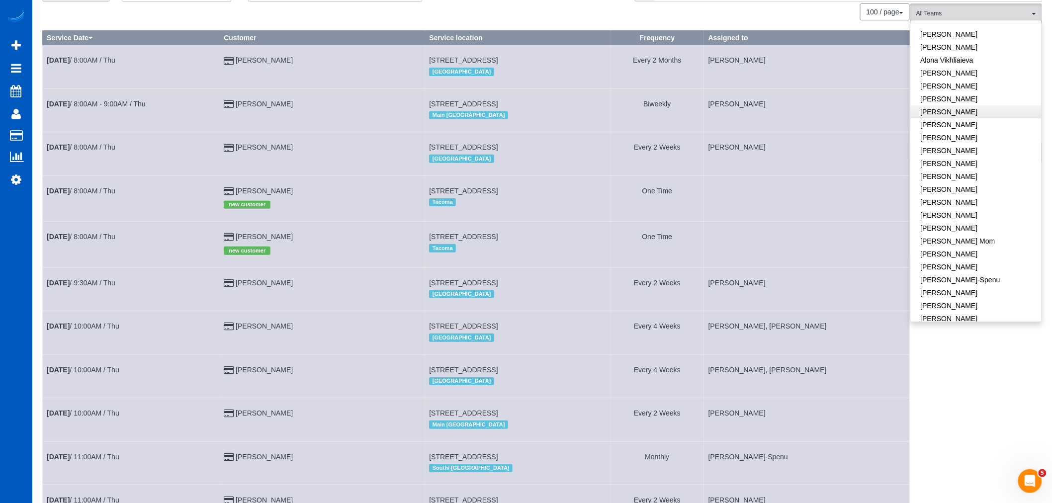
scroll to position [0, 0]
click at [973, 160] on link "[PERSON_NAME]" at bounding box center [976, 155] width 131 height 13
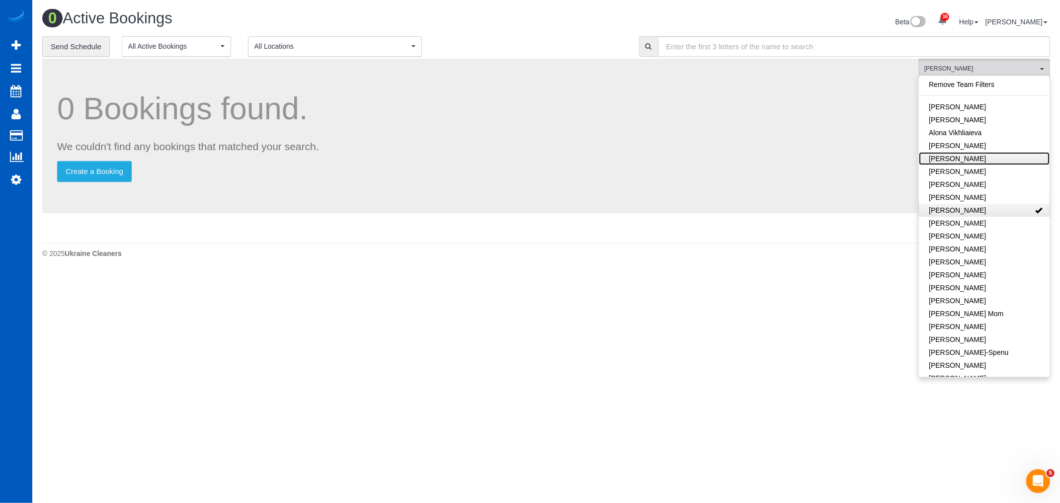
click at [973, 160] on link "[PERSON_NAME]" at bounding box center [984, 158] width 131 height 13
click at [995, 158] on link "[PERSON_NAME]" at bounding box center [984, 158] width 131 height 13
click at [1007, 206] on link "[PERSON_NAME]" at bounding box center [984, 210] width 131 height 13
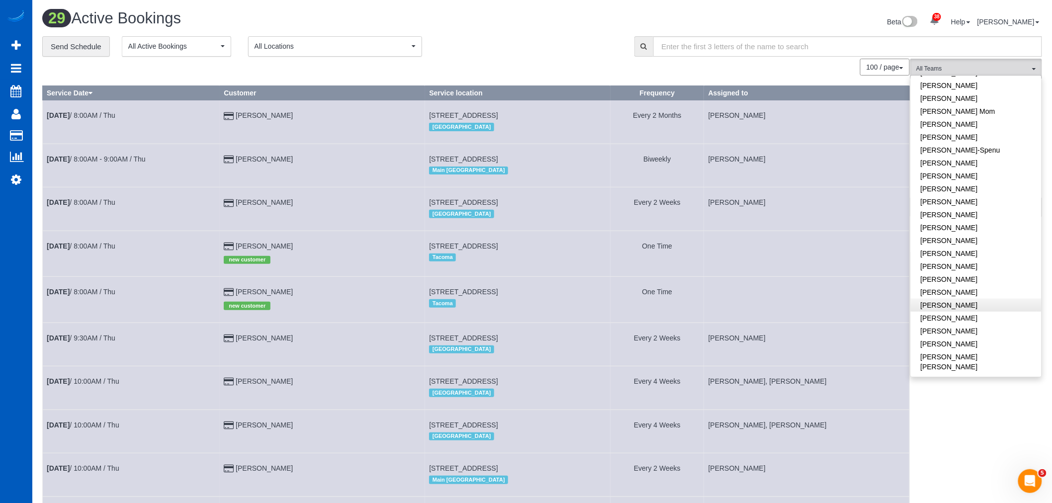
scroll to position [221, 0]
click at [281, 43] on span "All Locations" at bounding box center [331, 46] width 155 height 10
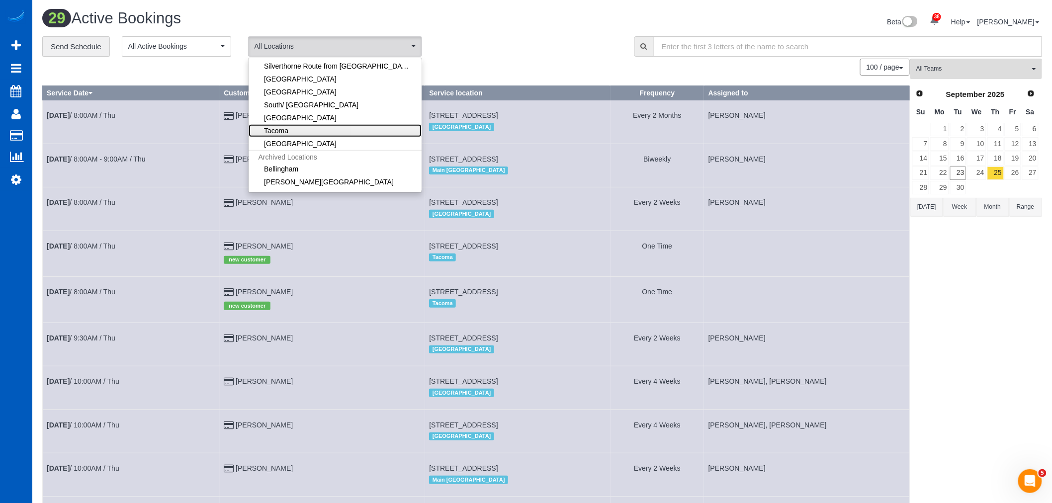
click at [289, 126] on link "Tacoma" at bounding box center [335, 130] width 173 height 13
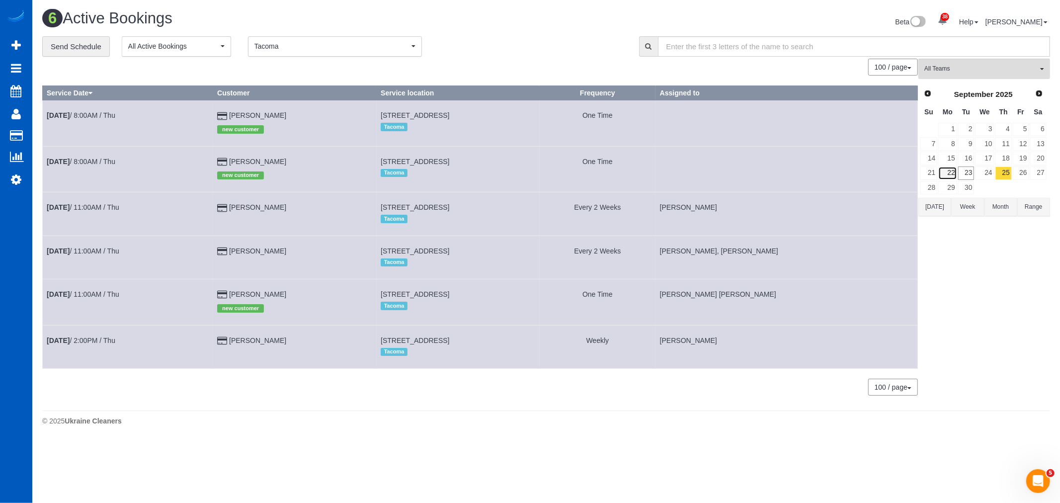
click at [953, 172] on link "22" at bounding box center [947, 173] width 18 height 13
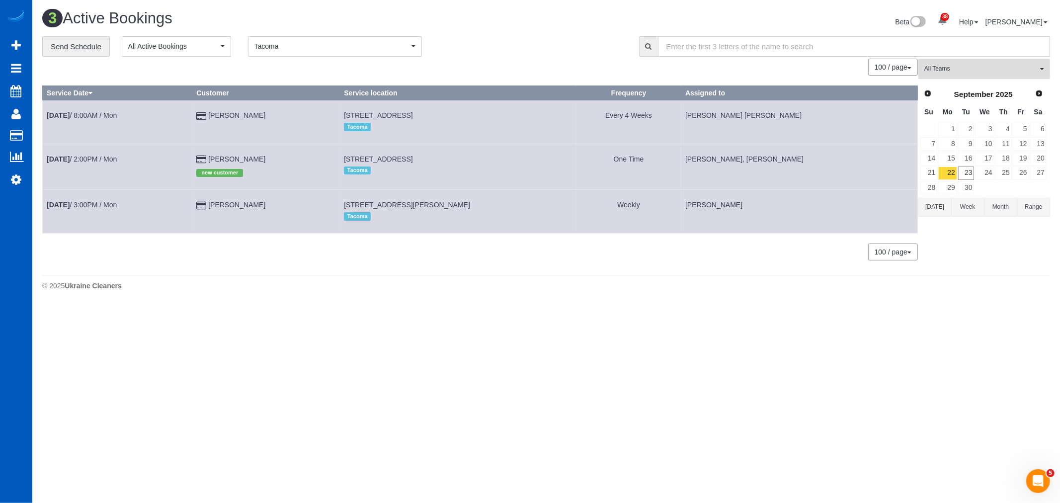
click at [951, 71] on span "All Teams" at bounding box center [980, 69] width 113 height 8
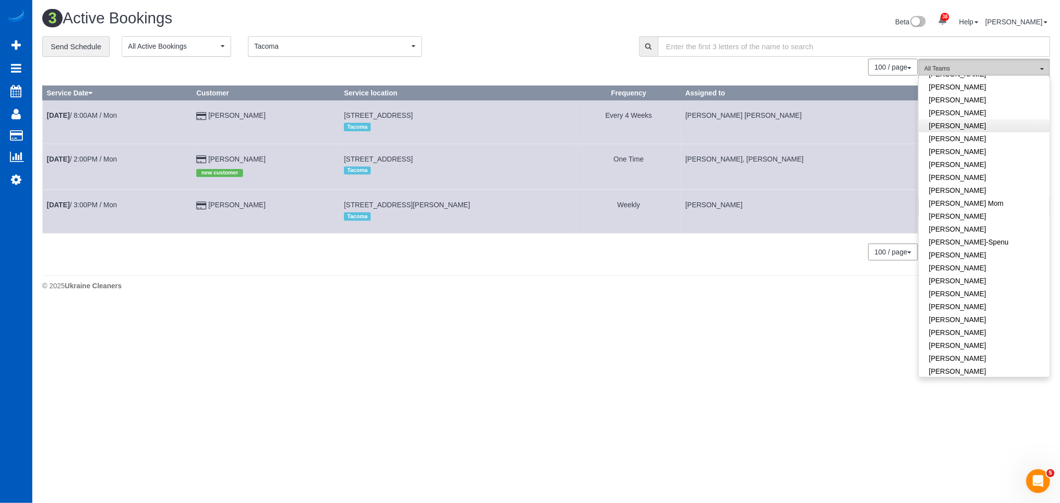
scroll to position [0, 0]
click at [733, 348] on body "38 Beta Your Notifications You have 0 alerts × You have 1 to charge for [DATE] …" at bounding box center [530, 251] width 1060 height 503
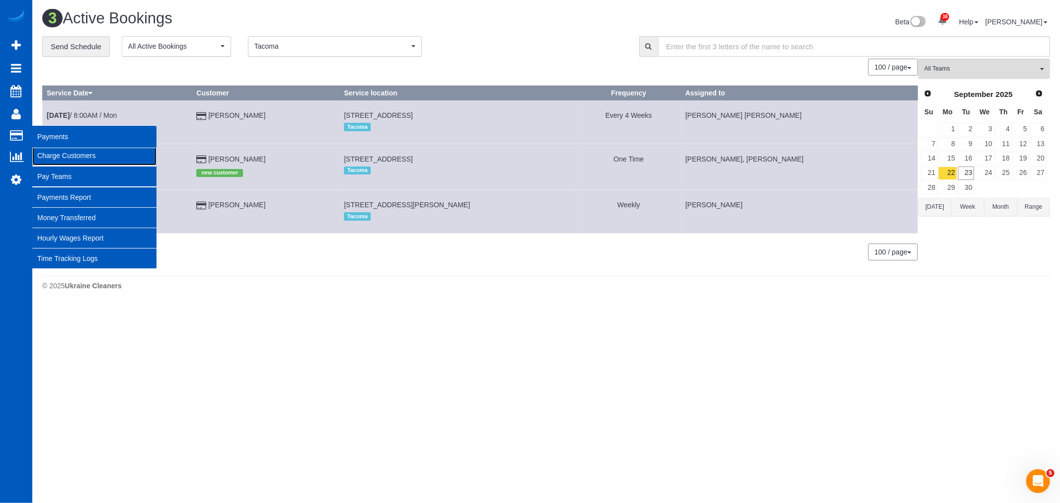
click at [72, 155] on link "Charge Customers" at bounding box center [94, 156] width 124 height 20
select select
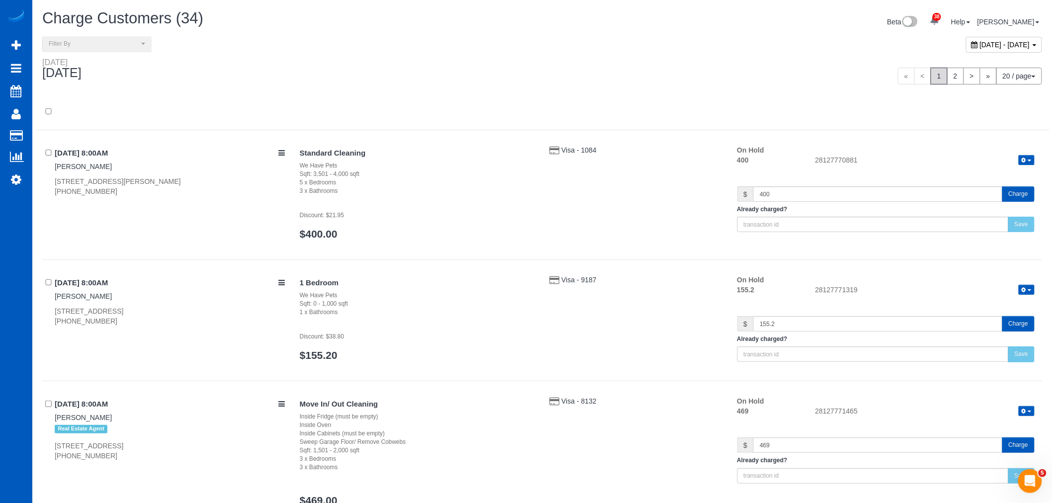
click at [966, 51] on div "[DATE] - [DATE]" at bounding box center [1004, 45] width 76 height 16
type input "**********"
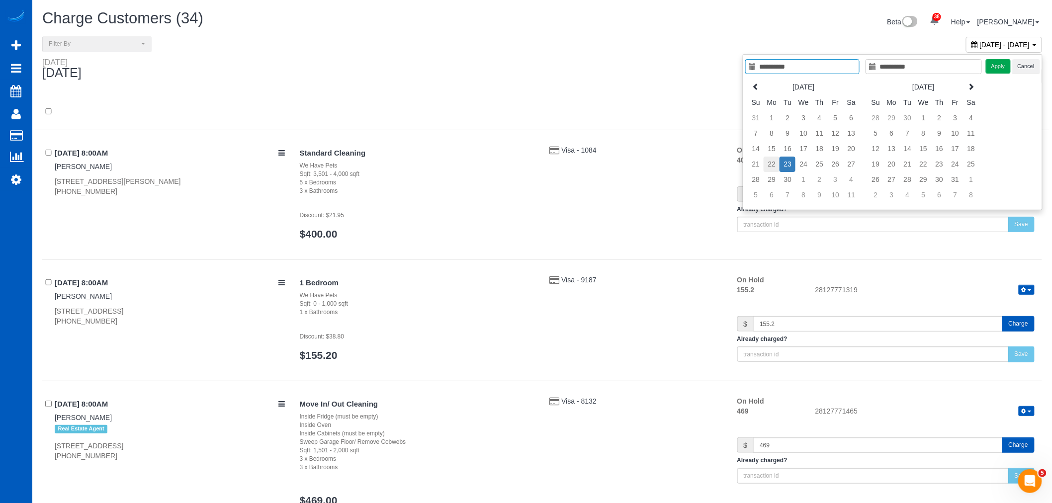
type input "**********"
click at [769, 162] on td "22" at bounding box center [771, 164] width 16 height 15
type input "**********"
click at [769, 163] on td "22" at bounding box center [771, 164] width 16 height 15
type input "**********"
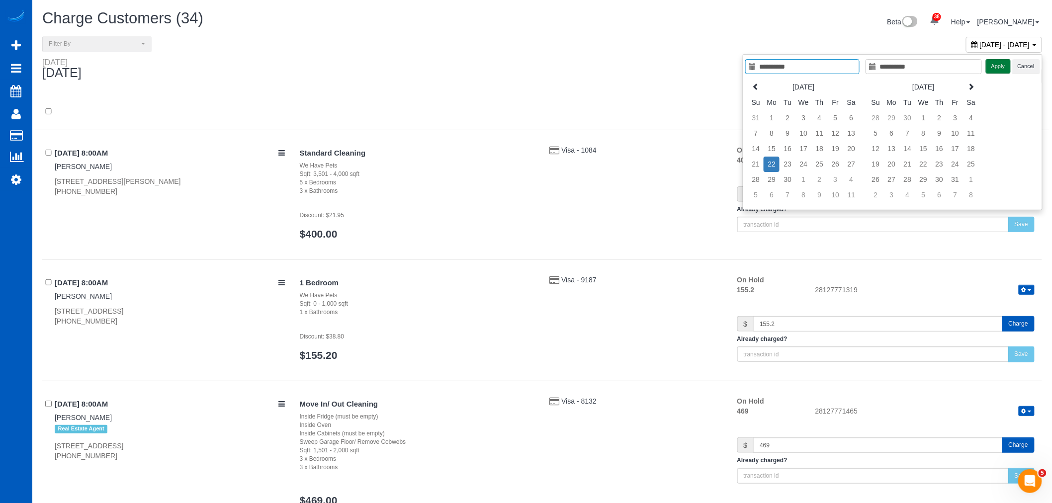
click at [1006, 62] on button "Apply" at bounding box center [998, 66] width 25 height 14
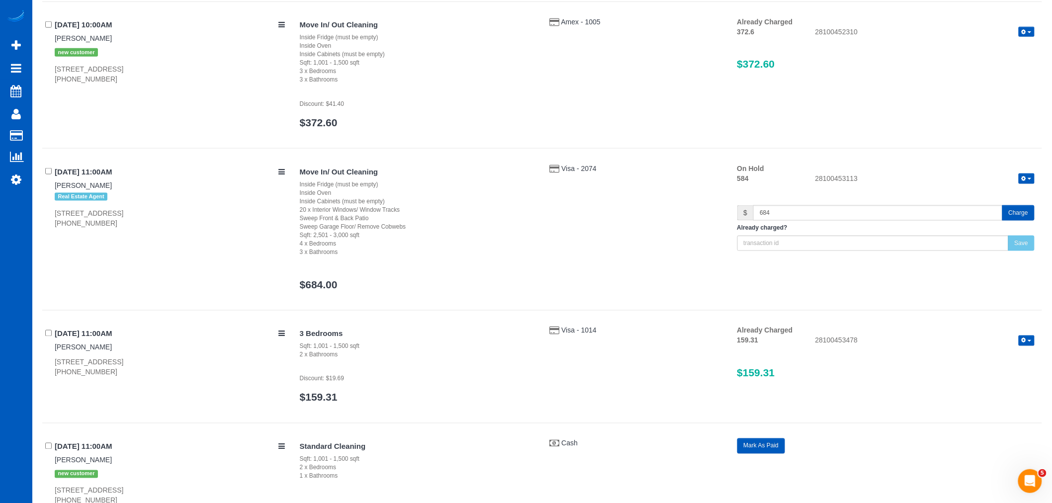
scroll to position [2273, 0]
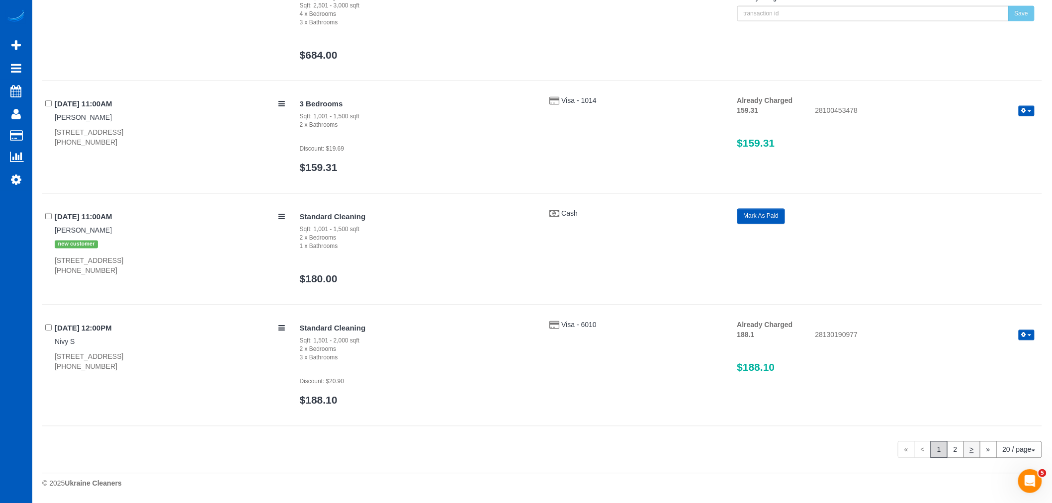
click at [955, 448] on link "2" at bounding box center [955, 449] width 17 height 17
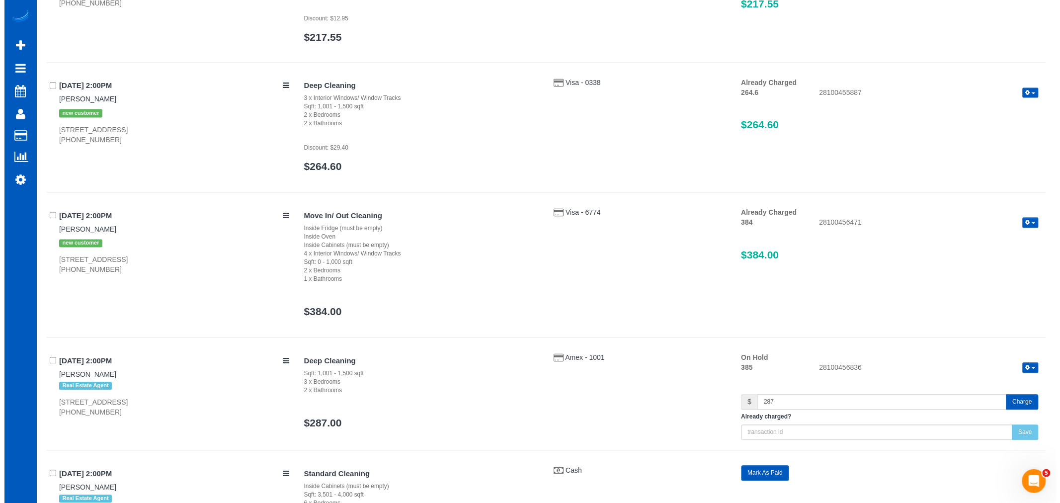
scroll to position [717, 0]
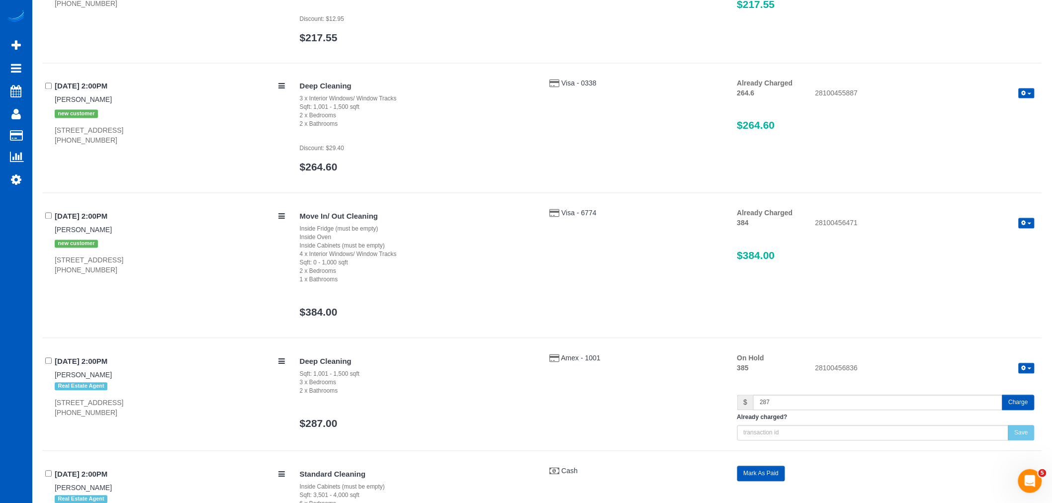
click at [1030, 225] on span "button" at bounding box center [1029, 224] width 4 height 2
click at [1006, 251] on link "Send Invoice" at bounding box center [994, 253] width 79 height 13
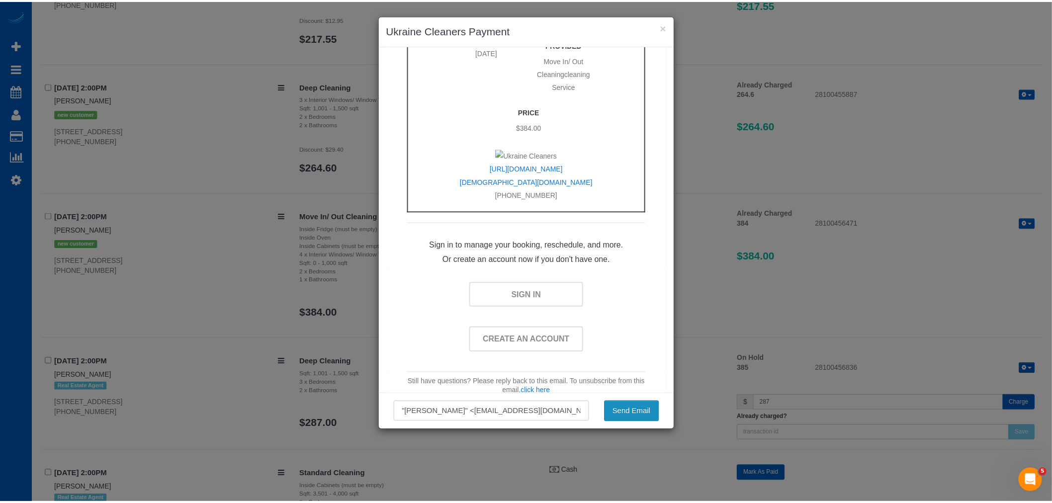
scroll to position [552, 0]
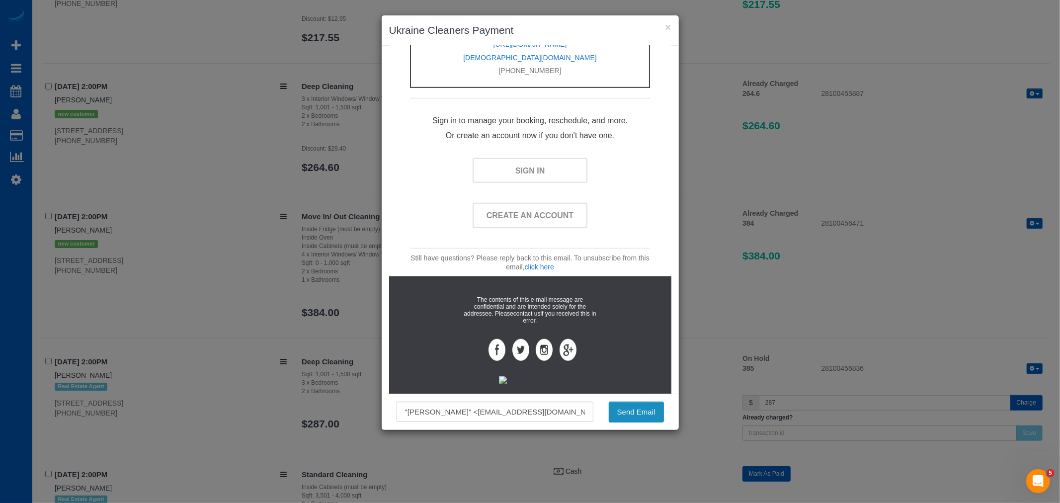
click at [640, 419] on button "Send Email" at bounding box center [636, 412] width 55 height 21
